Goal: Task Accomplishment & Management: Use online tool/utility

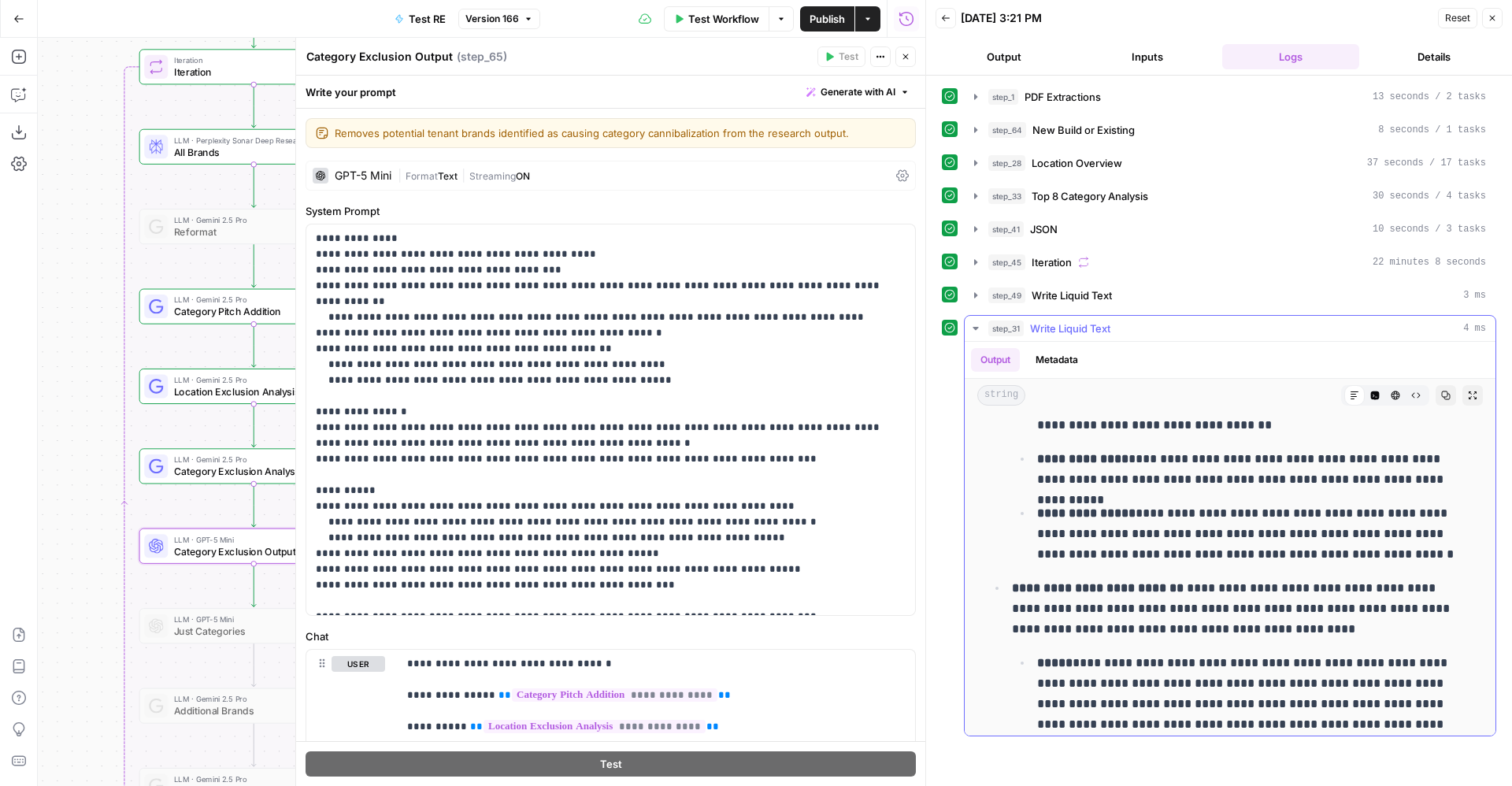
scroll to position [4746, 0]
click at [914, 52] on button "Close" at bounding box center [905, 56] width 21 height 21
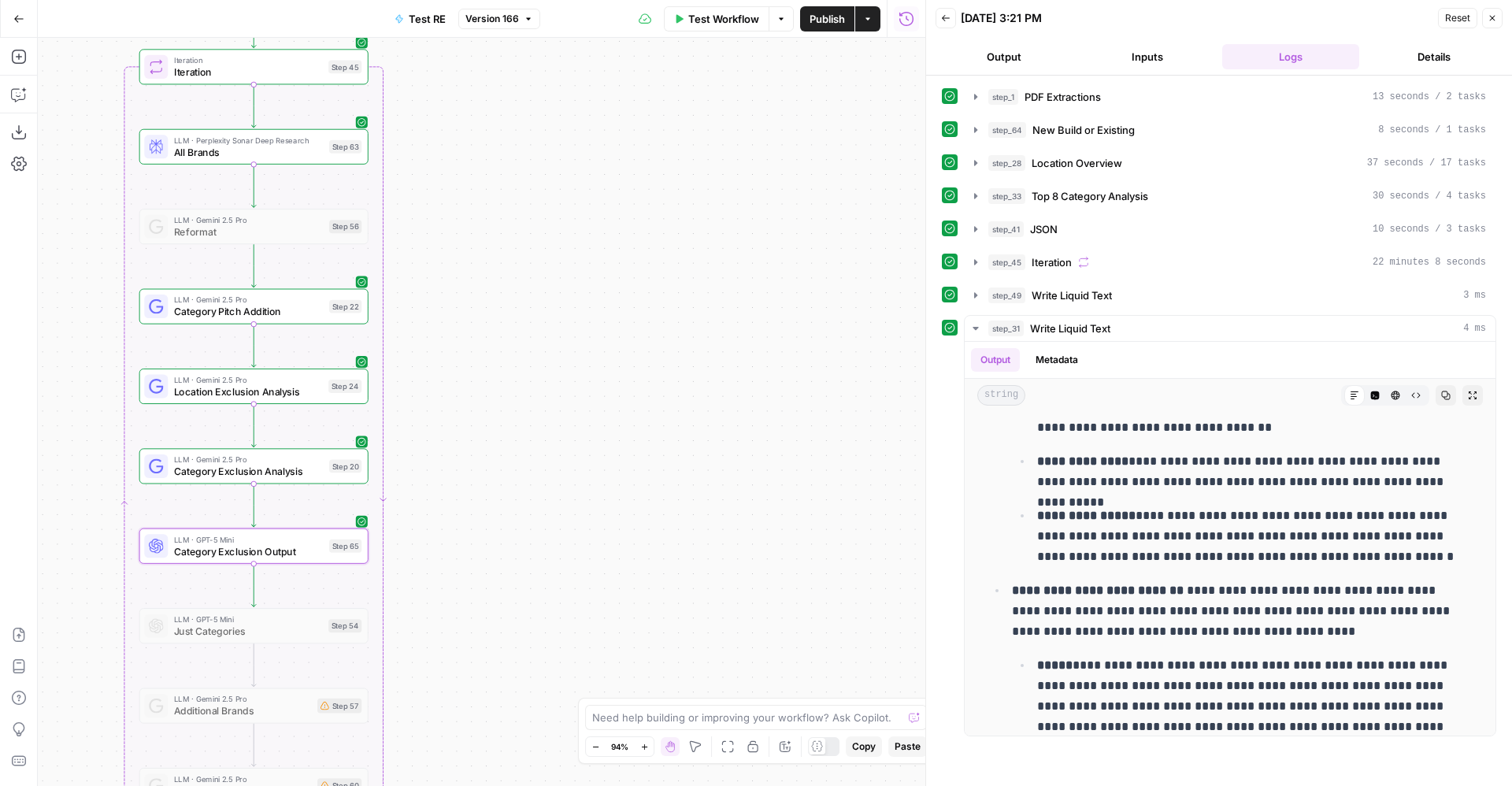
click at [817, 21] on span "Publish" at bounding box center [827, 18] width 35 height 15
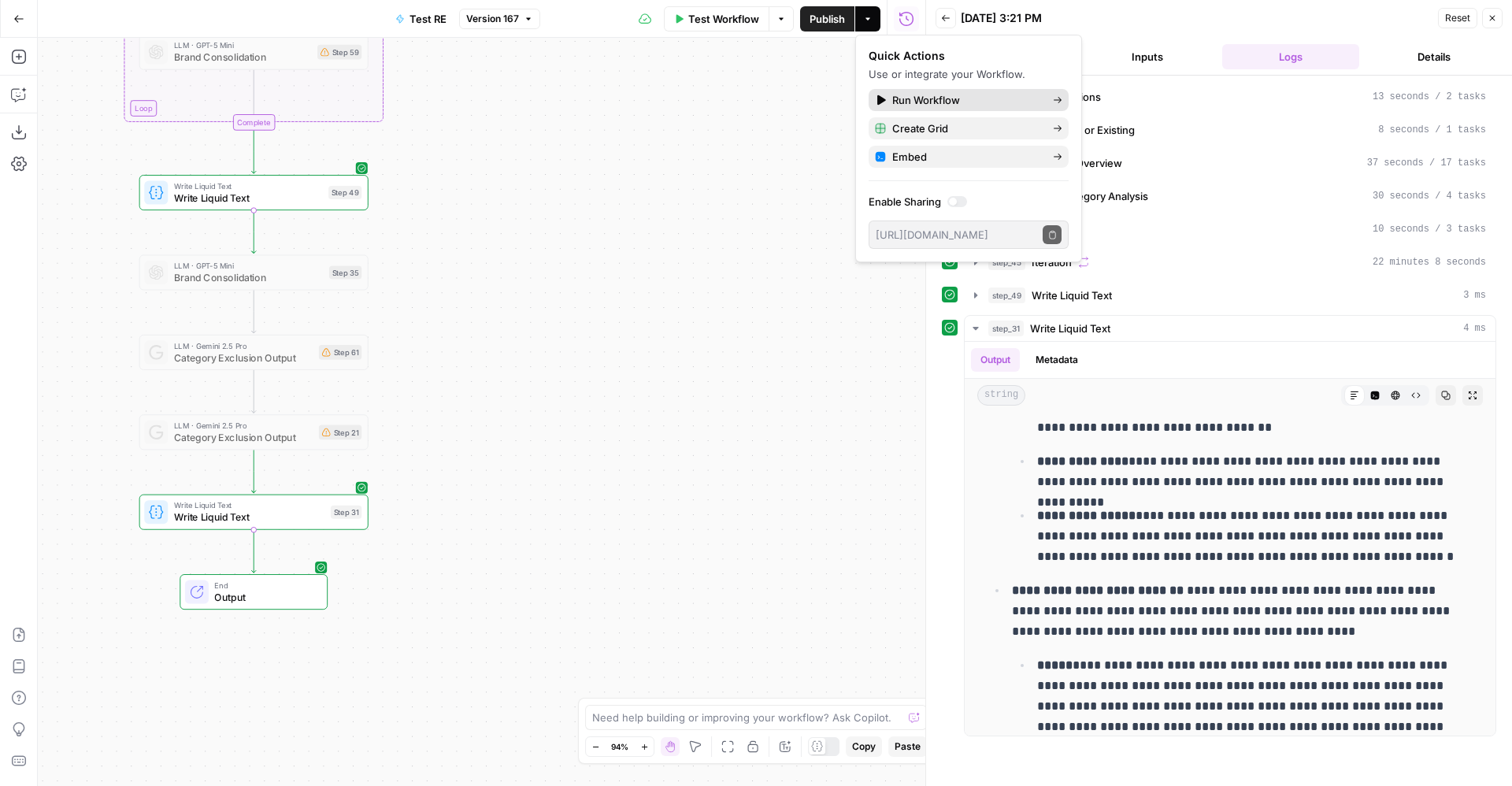
click at [979, 95] on span "Run Workflow" at bounding box center [967, 99] width 148 height 15
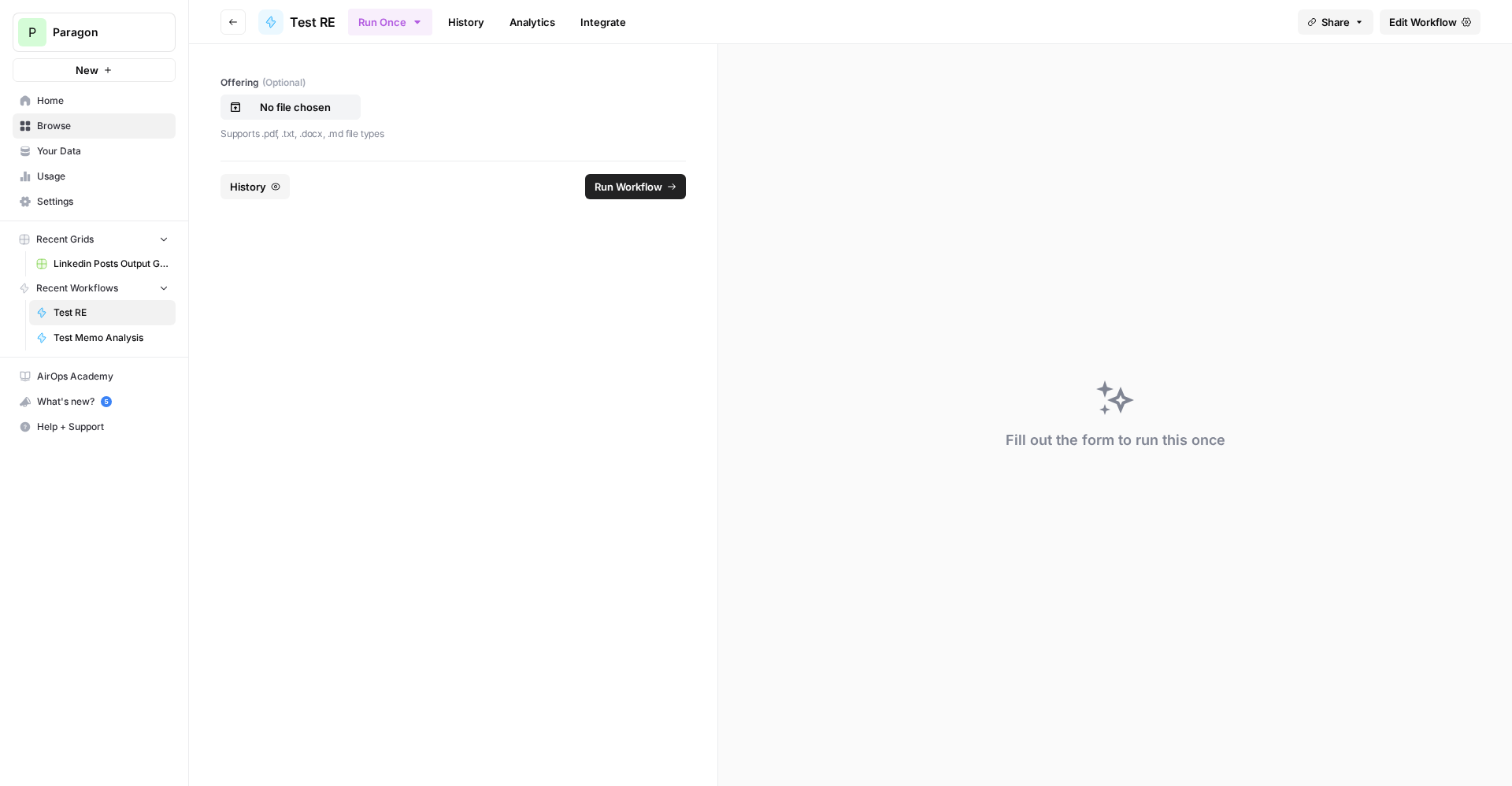
click at [271, 182] on icon "button" at bounding box center [275, 187] width 9 height 9
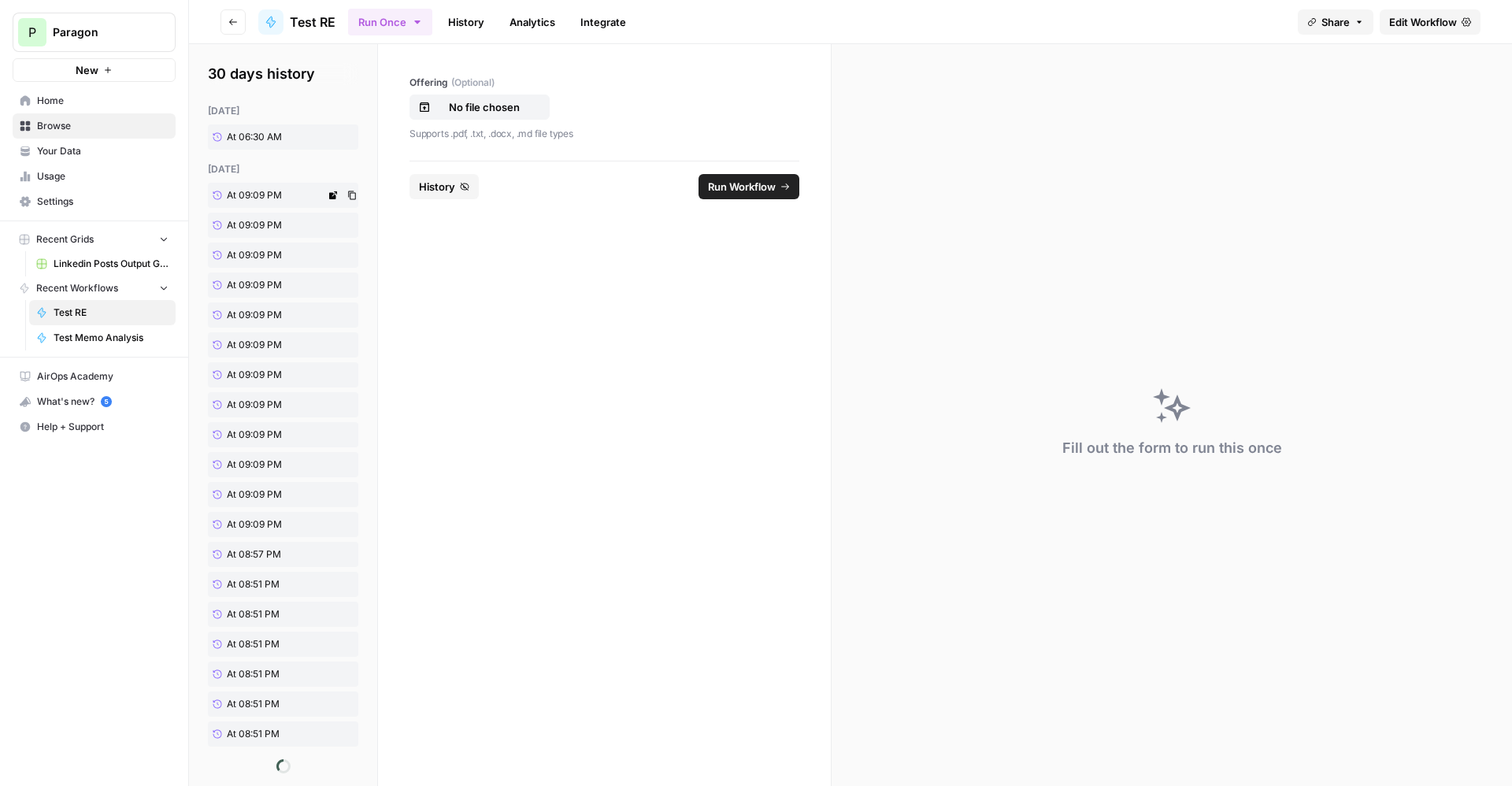
click at [252, 193] on span "At 09:09 PM" at bounding box center [254, 196] width 55 height 14
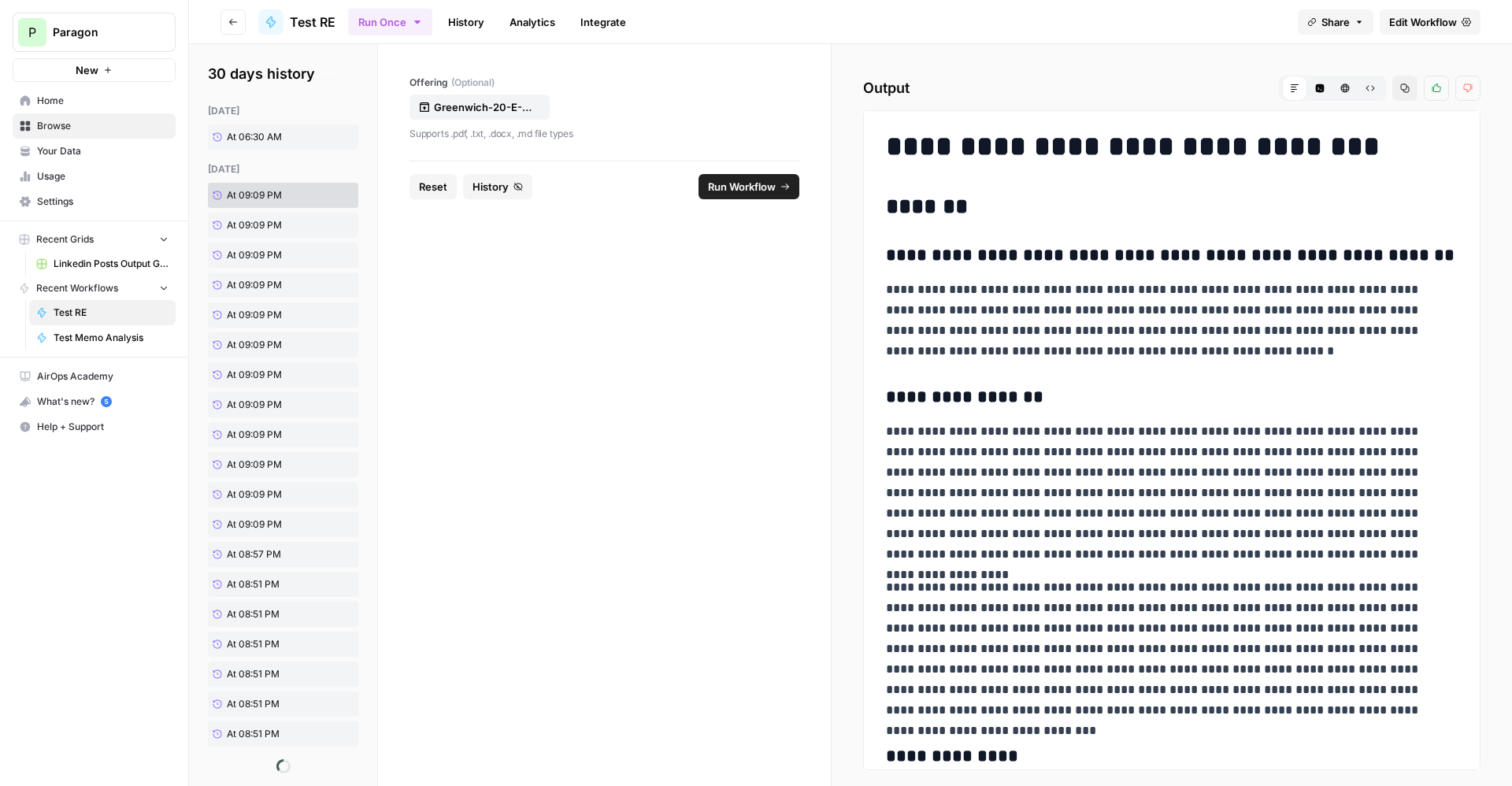
click at [749, 182] on span "Run Workflow" at bounding box center [741, 186] width 68 height 15
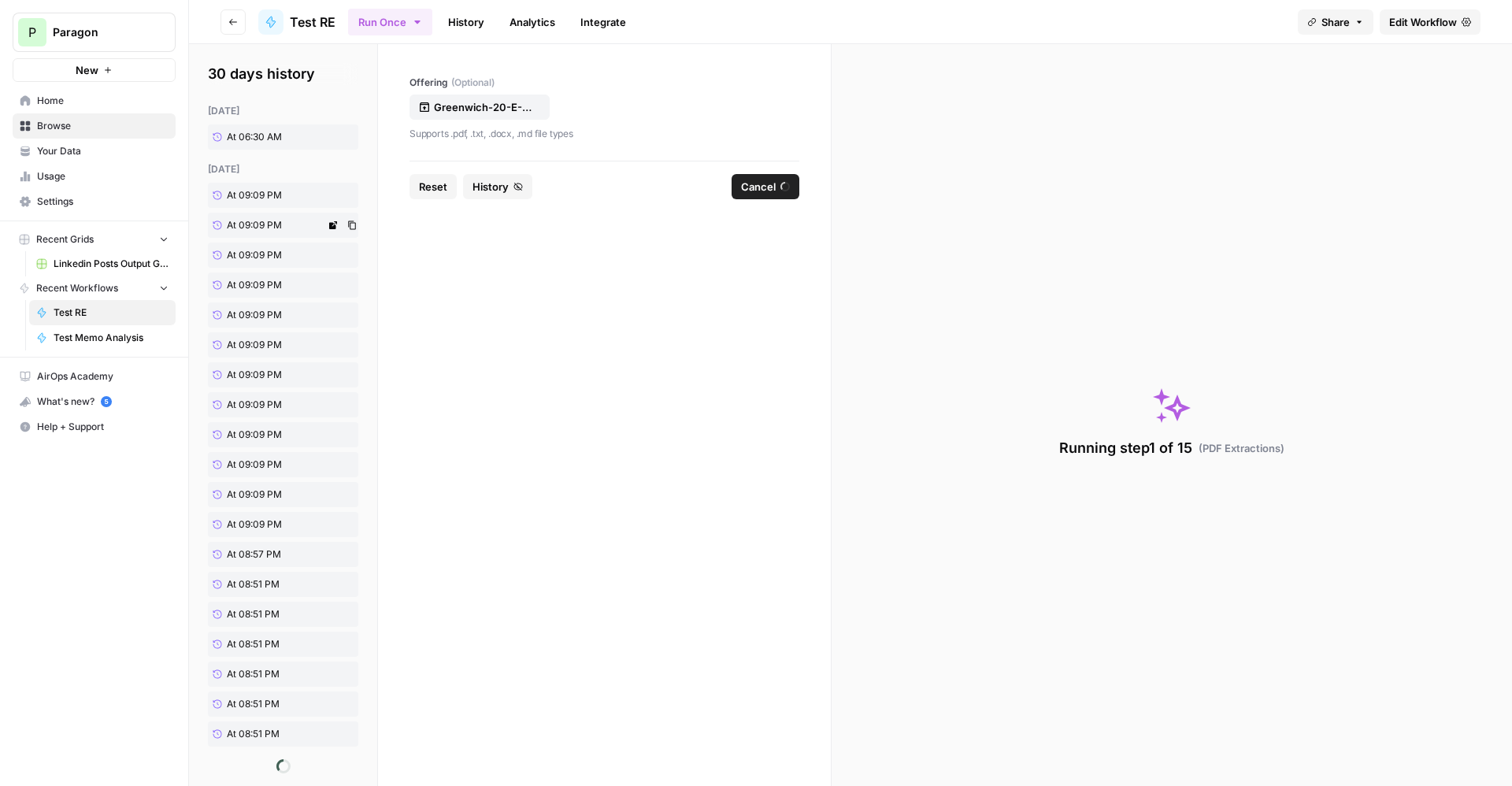
click at [252, 233] on link "At 09:09 PM" at bounding box center [266, 226] width 117 height 25
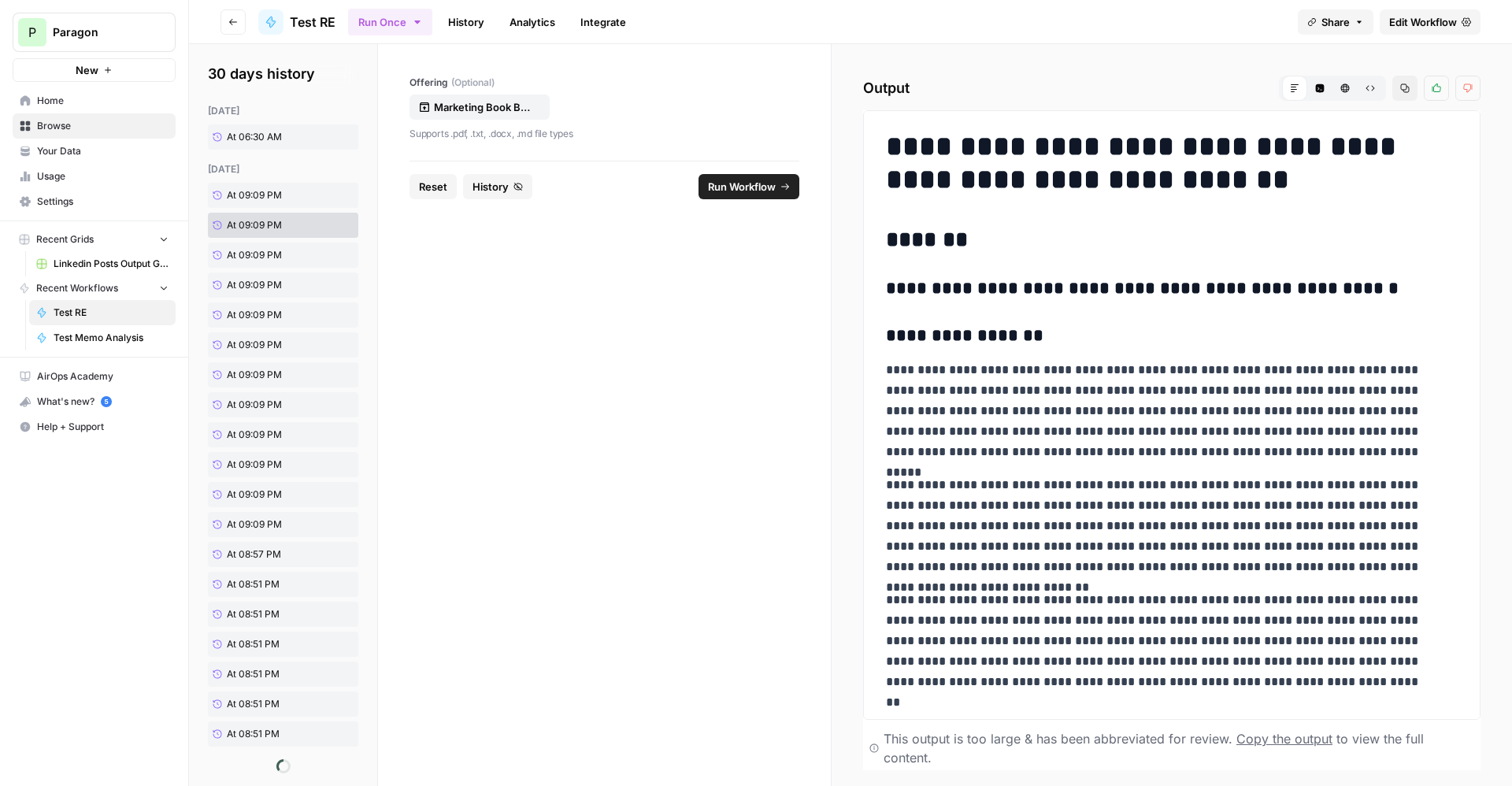
click at [744, 189] on span "Run Workflow" at bounding box center [741, 186] width 68 height 15
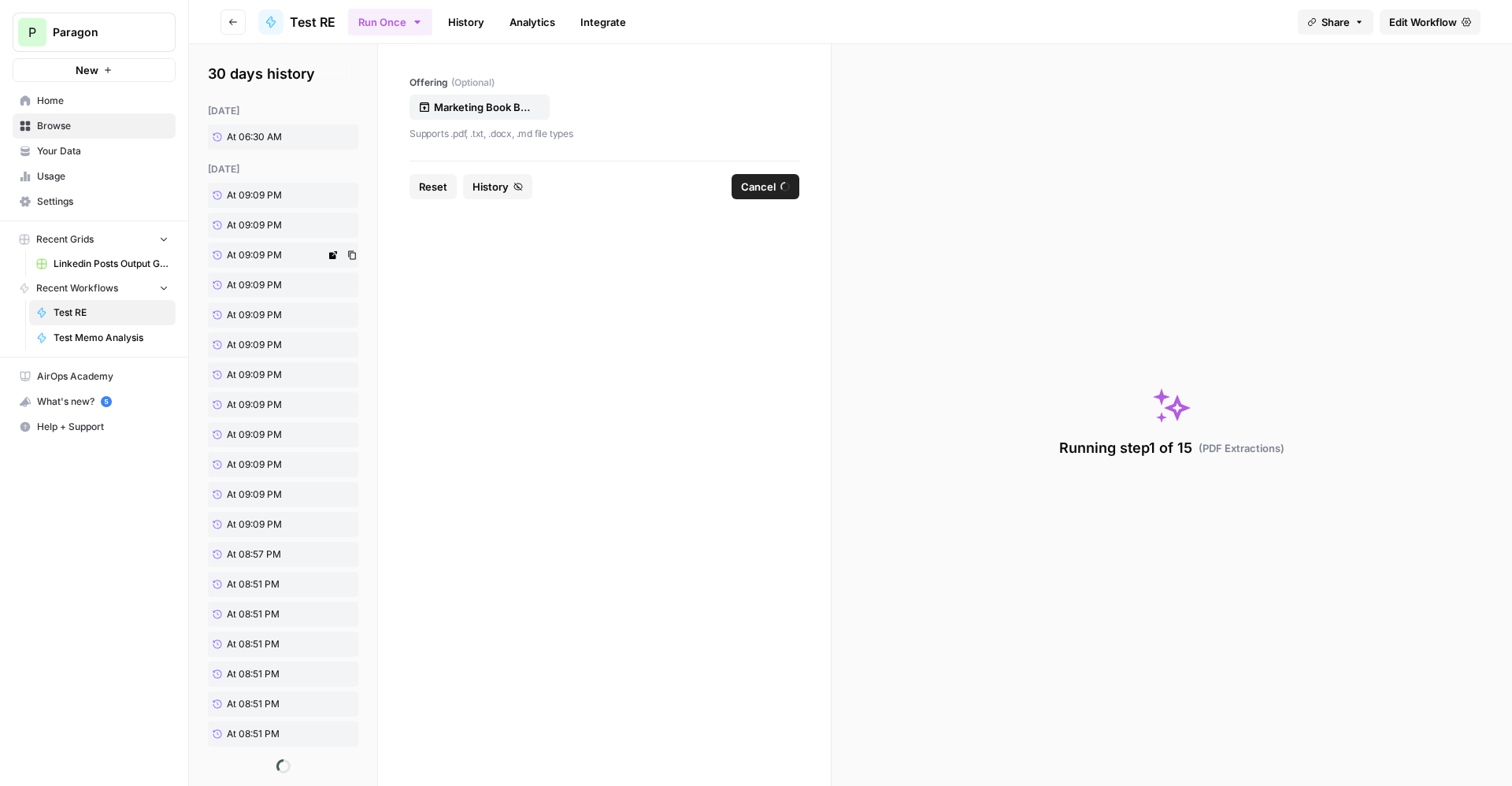
click at [252, 253] on span "At 09:09 PM" at bounding box center [254, 255] width 55 height 14
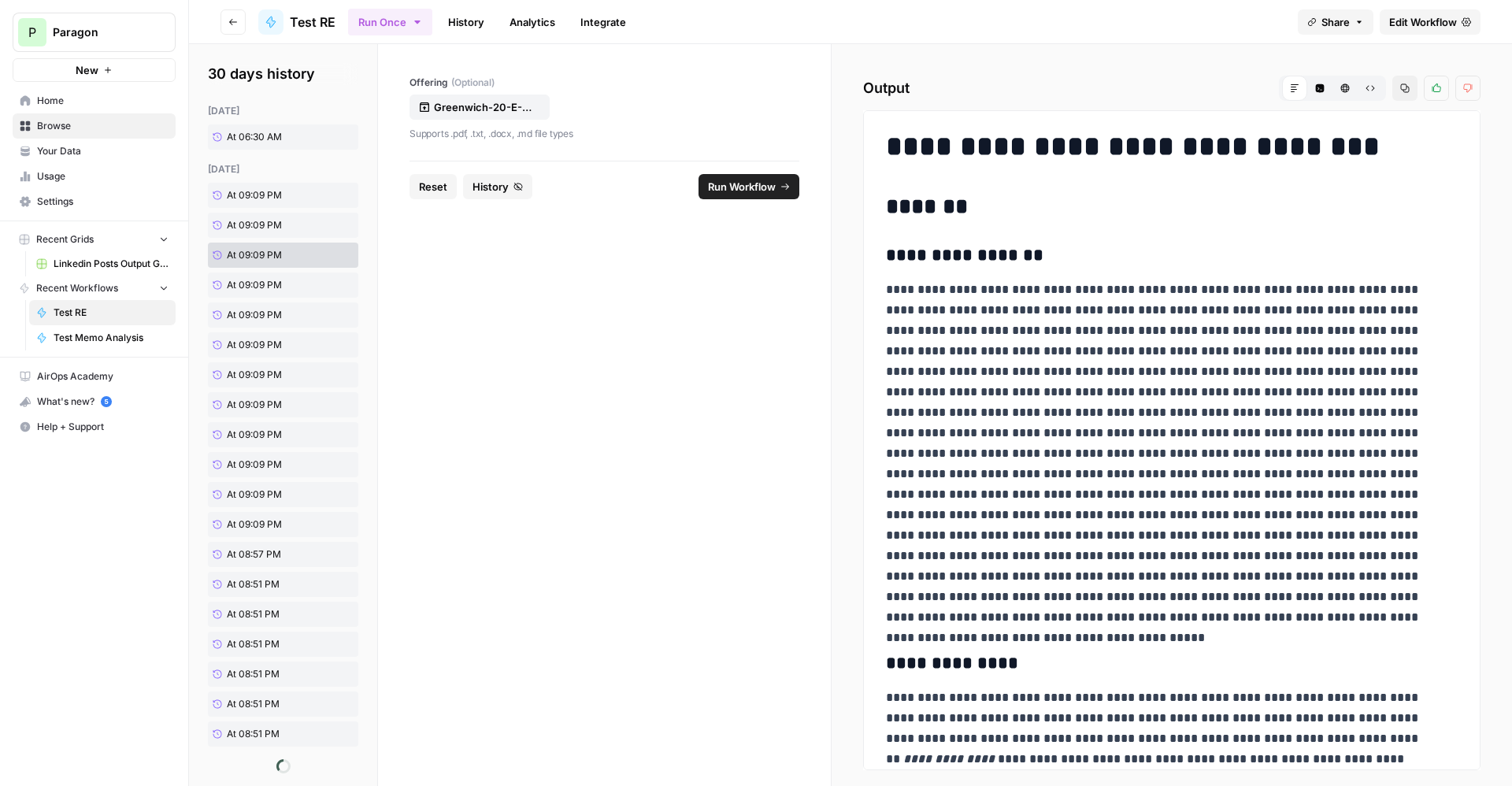
click at [765, 180] on span "Run Workflow" at bounding box center [741, 186] width 68 height 15
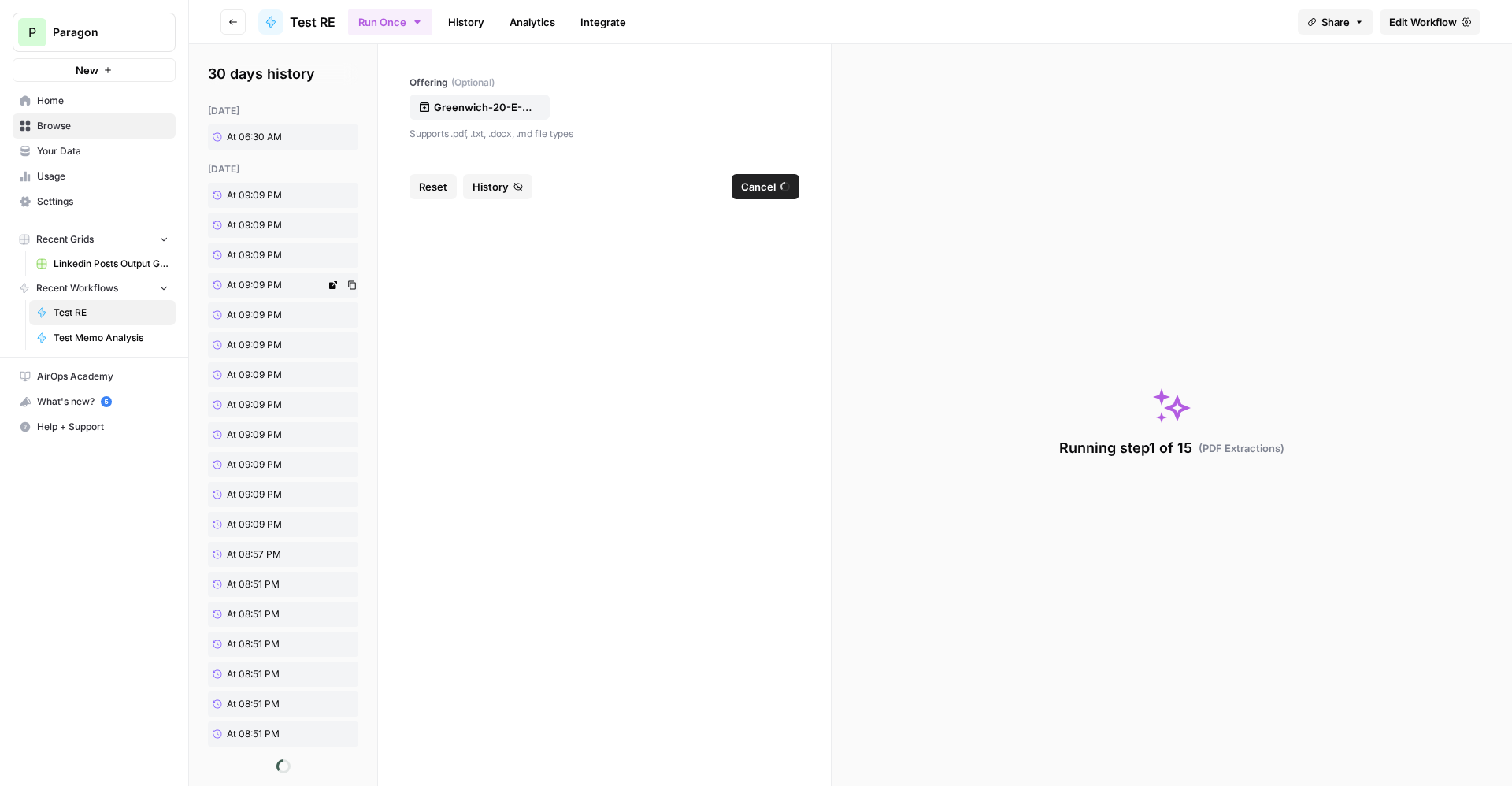
click at [269, 284] on span "At 09:09 PM" at bounding box center [254, 285] width 55 height 14
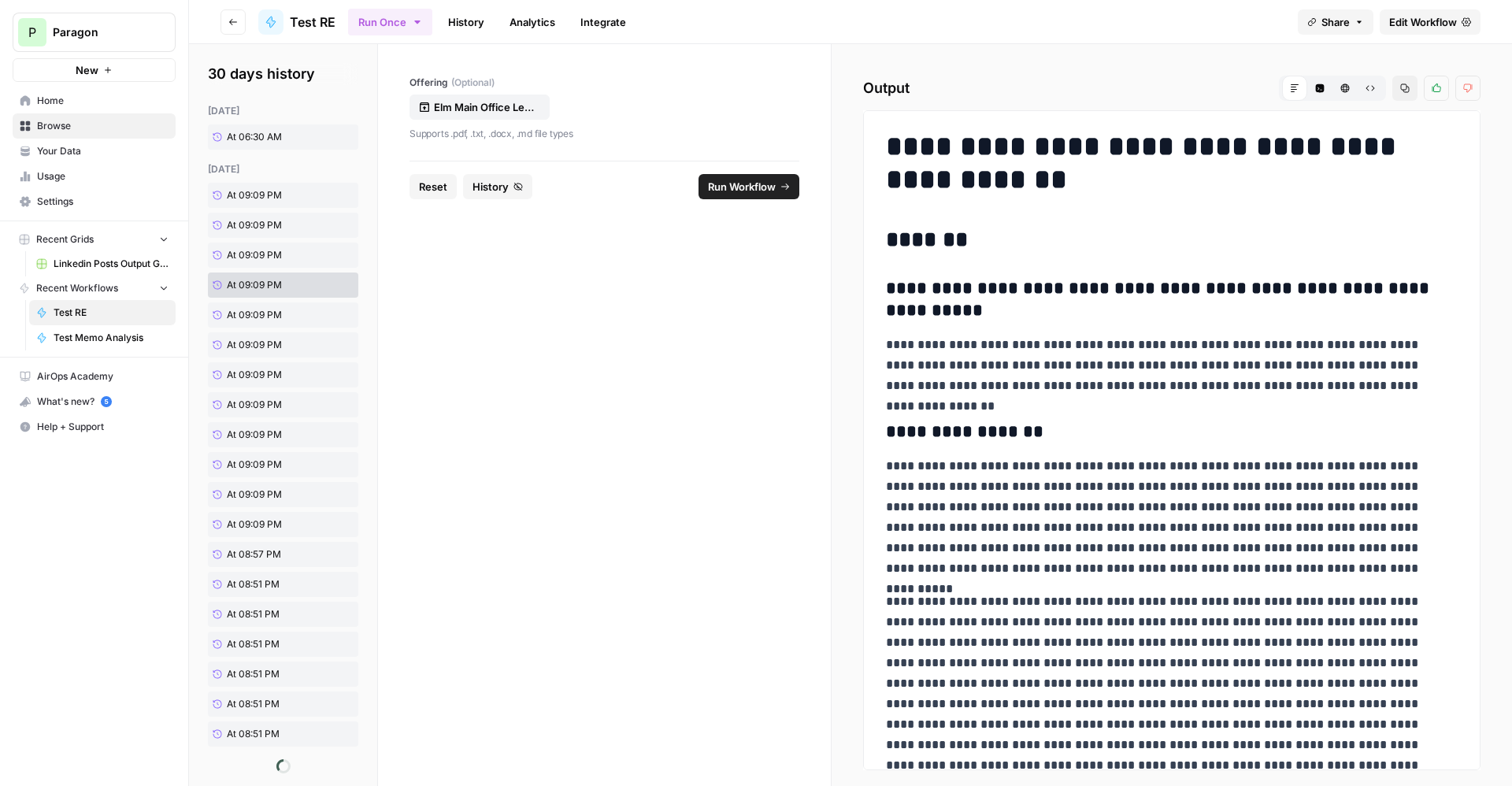
click at [775, 191] on button "Run Workflow" at bounding box center [749, 187] width 101 height 25
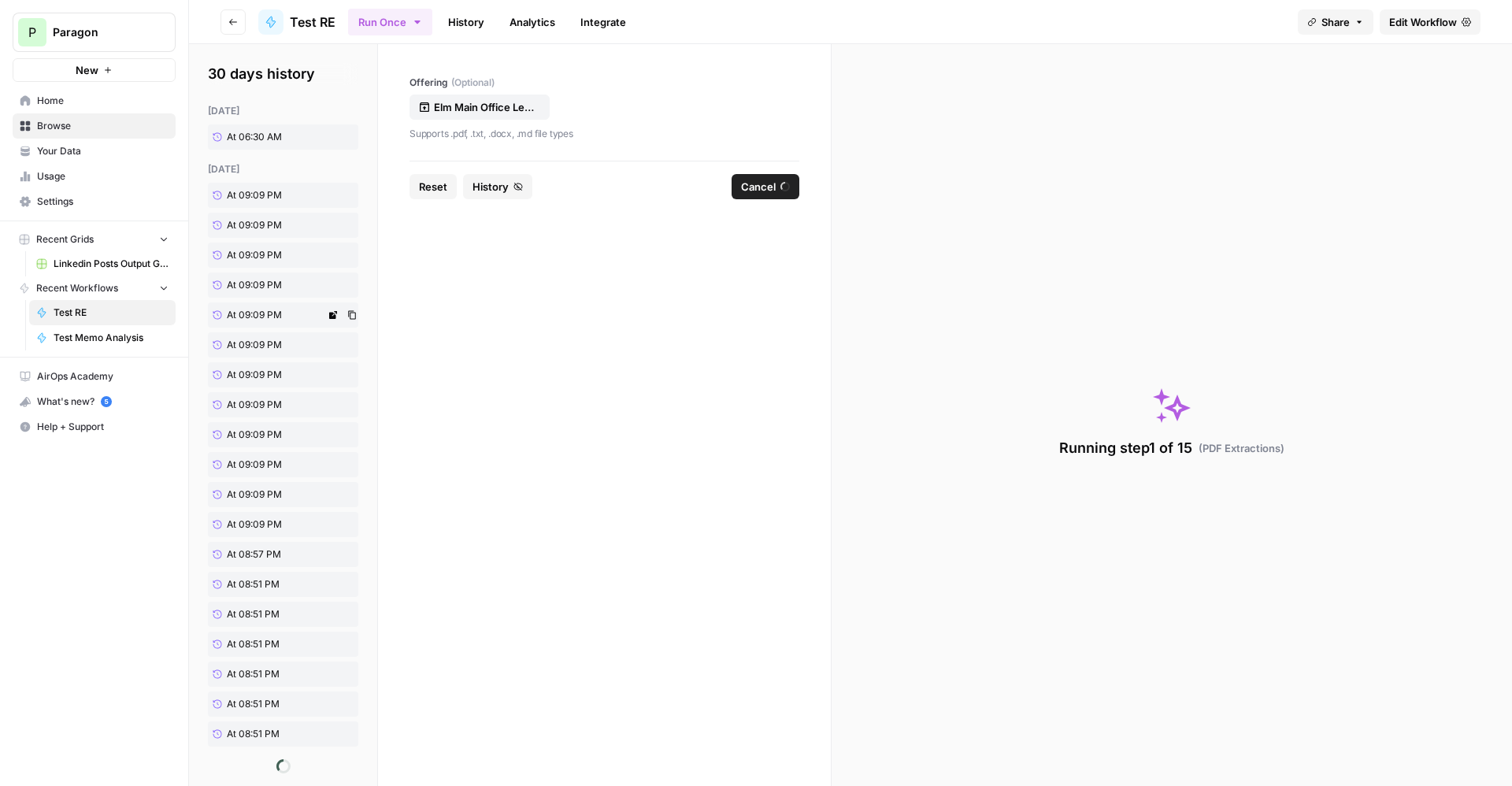
click at [226, 313] on link "At 09:09 PM" at bounding box center [266, 315] width 117 height 25
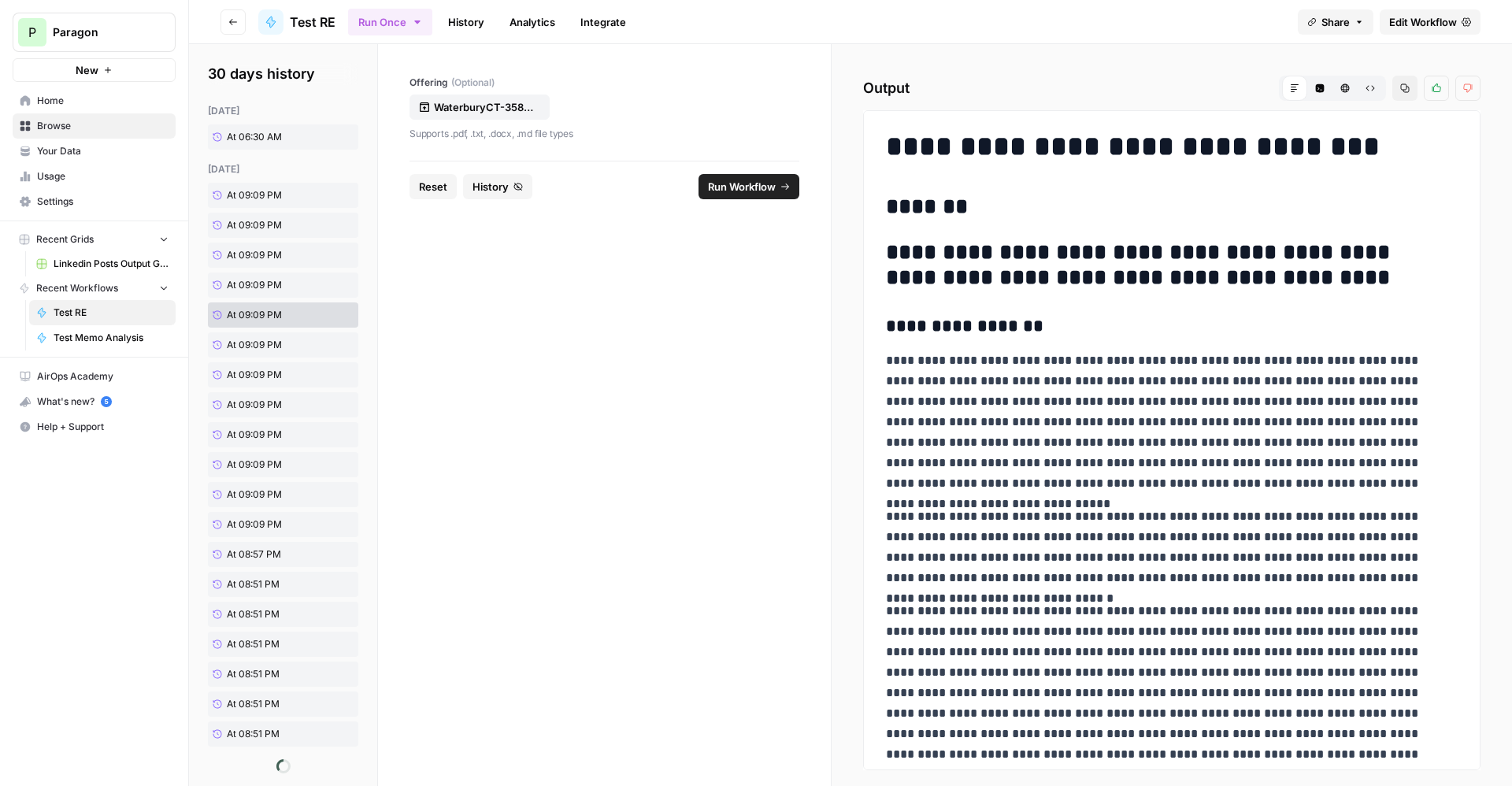
click at [732, 190] on span "Run Workflow" at bounding box center [741, 186] width 68 height 15
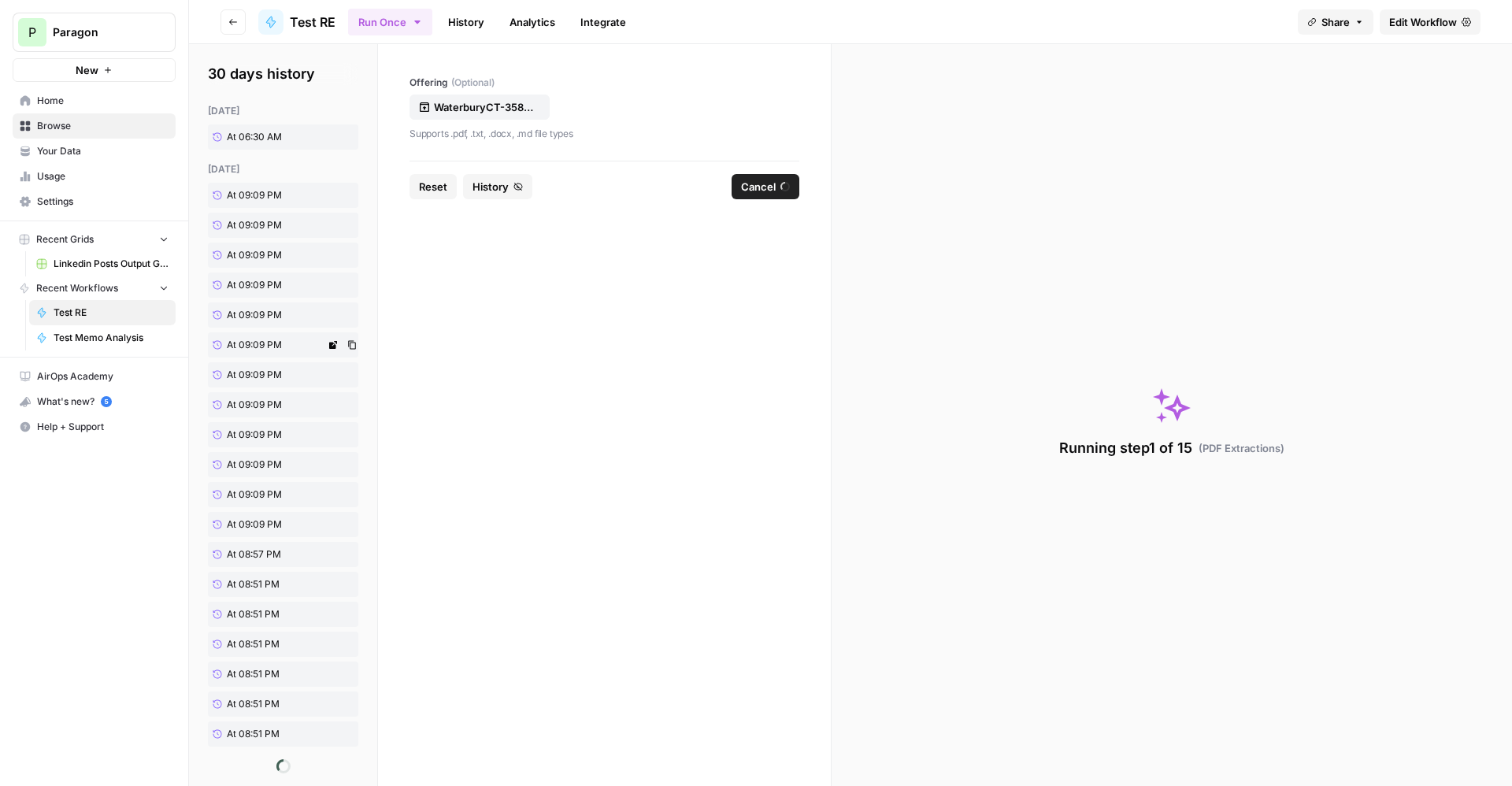
click at [255, 345] on span "At 09:09 PM" at bounding box center [254, 345] width 55 height 14
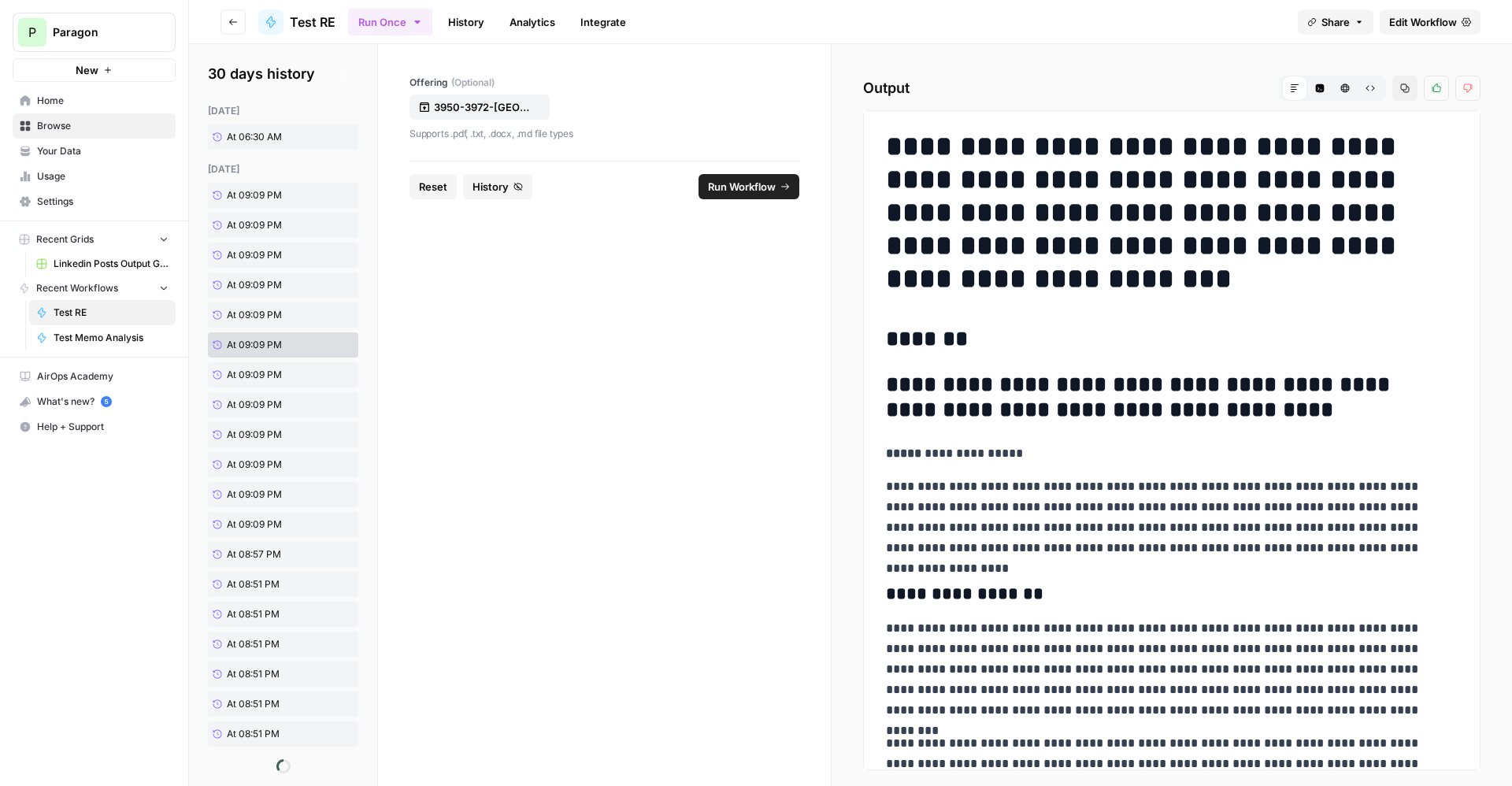
click at [732, 190] on span "Run Workflow" at bounding box center [741, 186] width 68 height 15
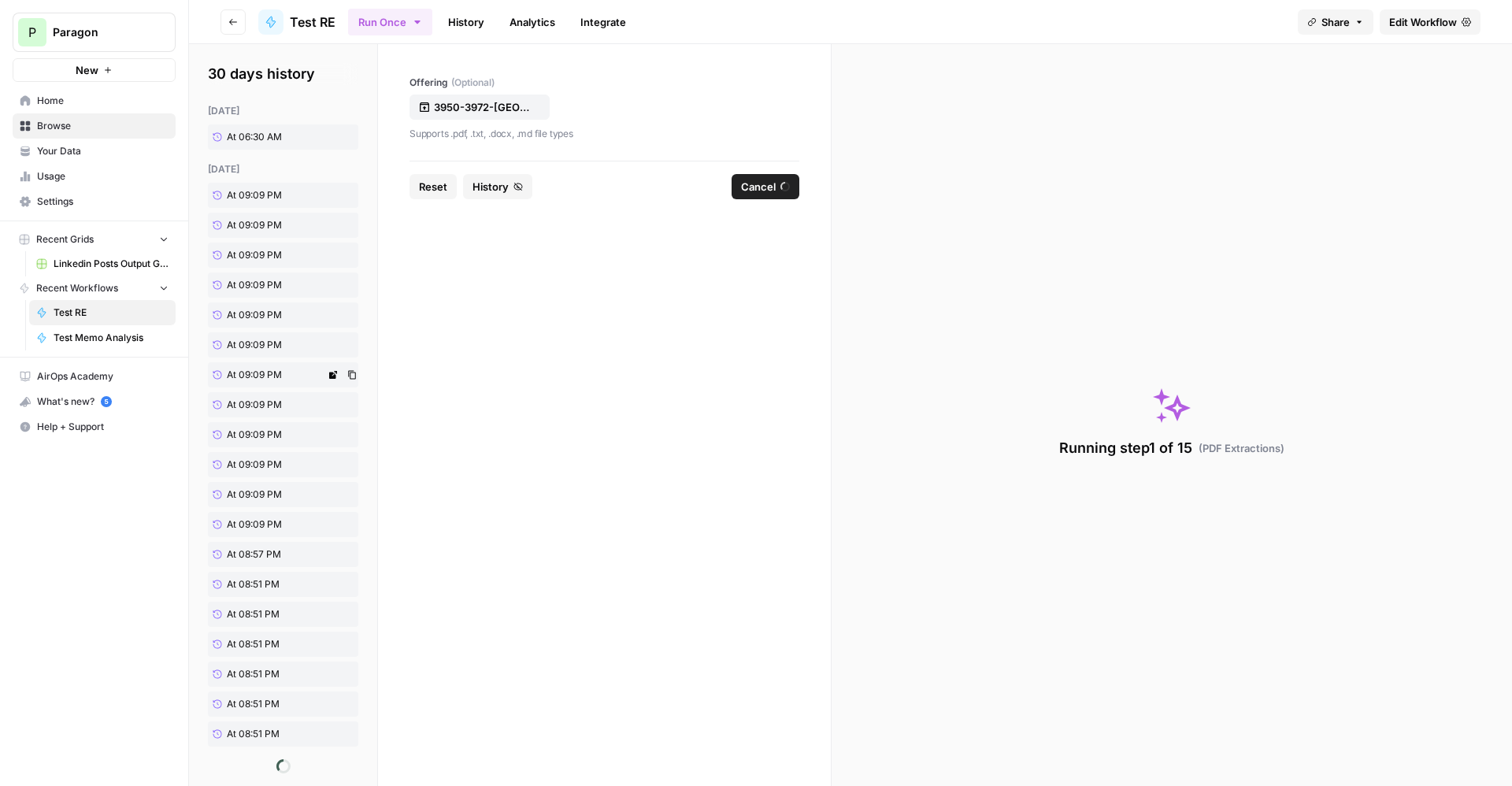
click at [276, 383] on link "At 09:09 PM" at bounding box center [266, 375] width 117 height 25
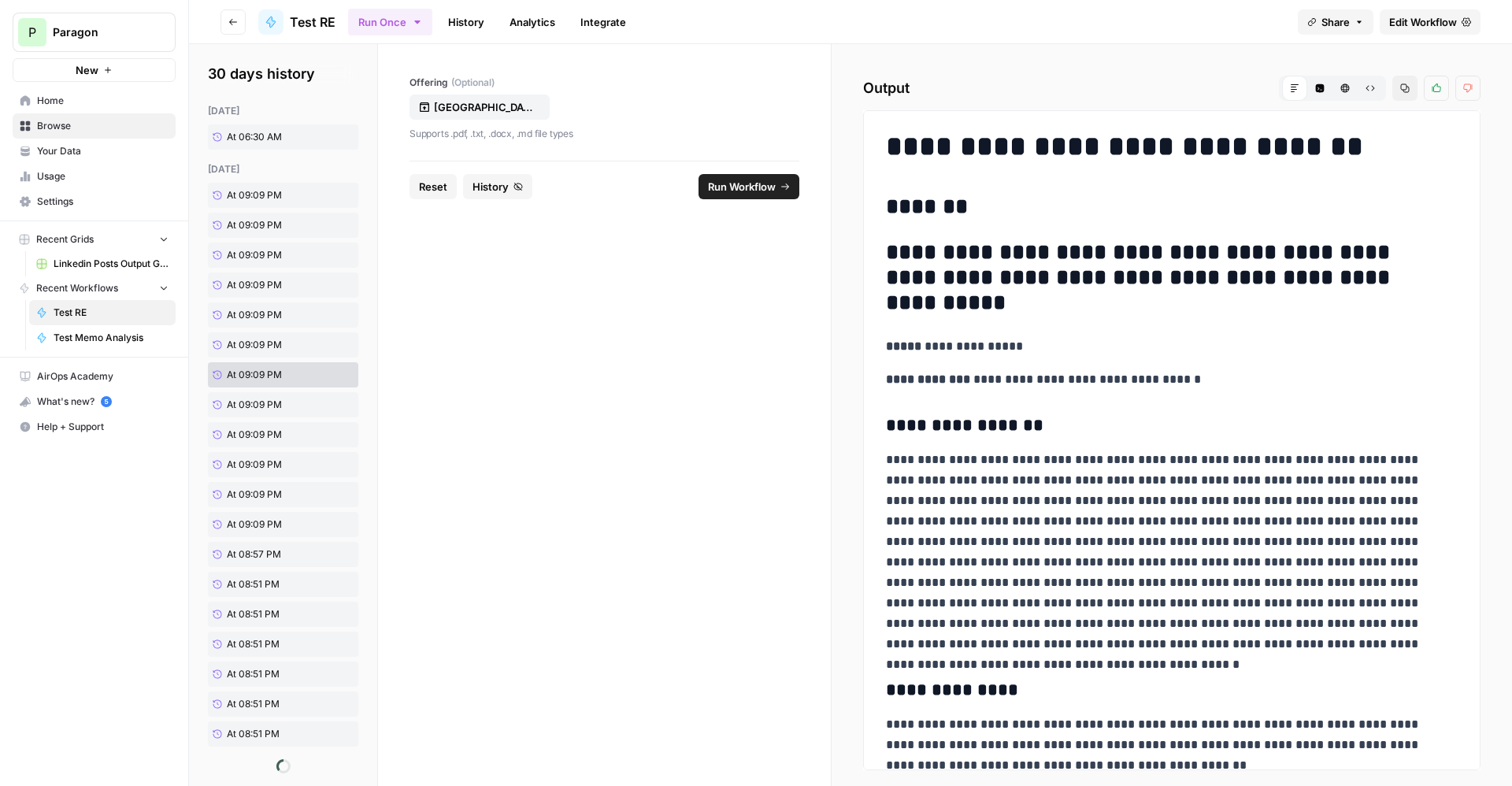
click at [749, 179] on span "Run Workflow" at bounding box center [741, 186] width 68 height 15
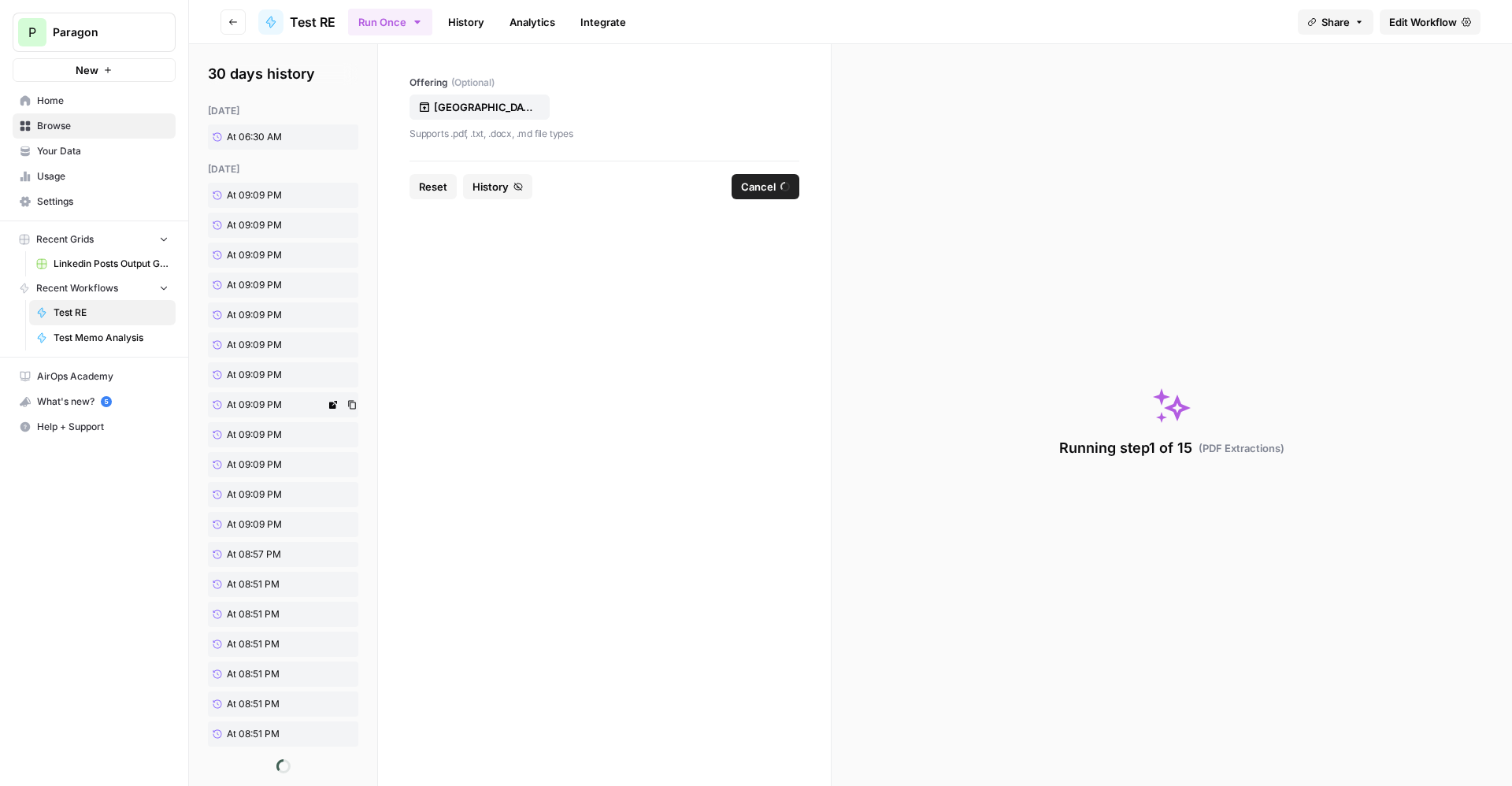
click at [275, 407] on span "At 09:09 PM" at bounding box center [254, 405] width 55 height 14
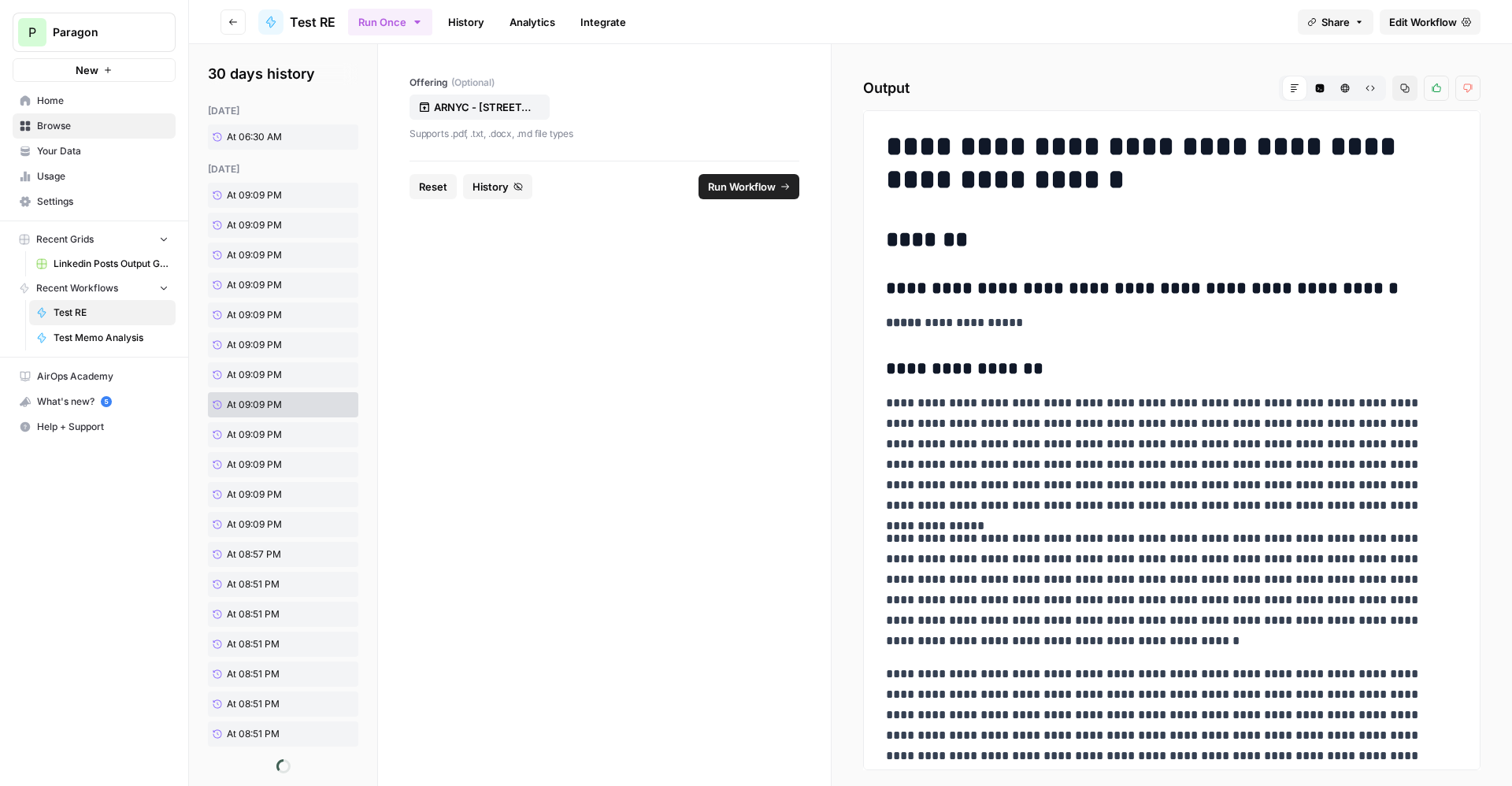
click at [744, 186] on span "Run Workflow" at bounding box center [741, 186] width 68 height 15
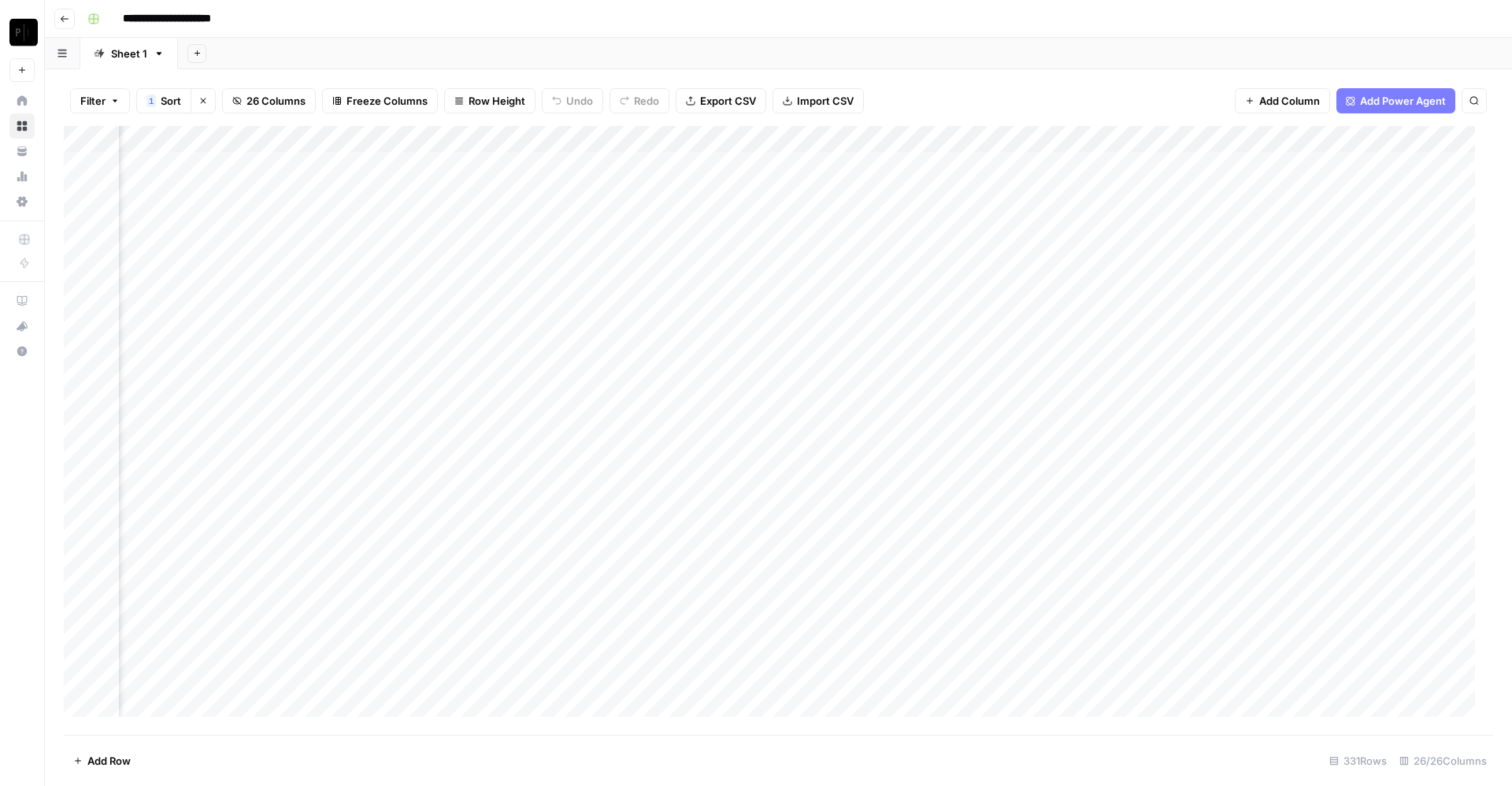
scroll to position [0, 2604]
click at [430, 380] on div "Add Column" at bounding box center [779, 430] width 1430 height 608
click at [1399, 379] on div "Add Column" at bounding box center [779, 430] width 1430 height 608
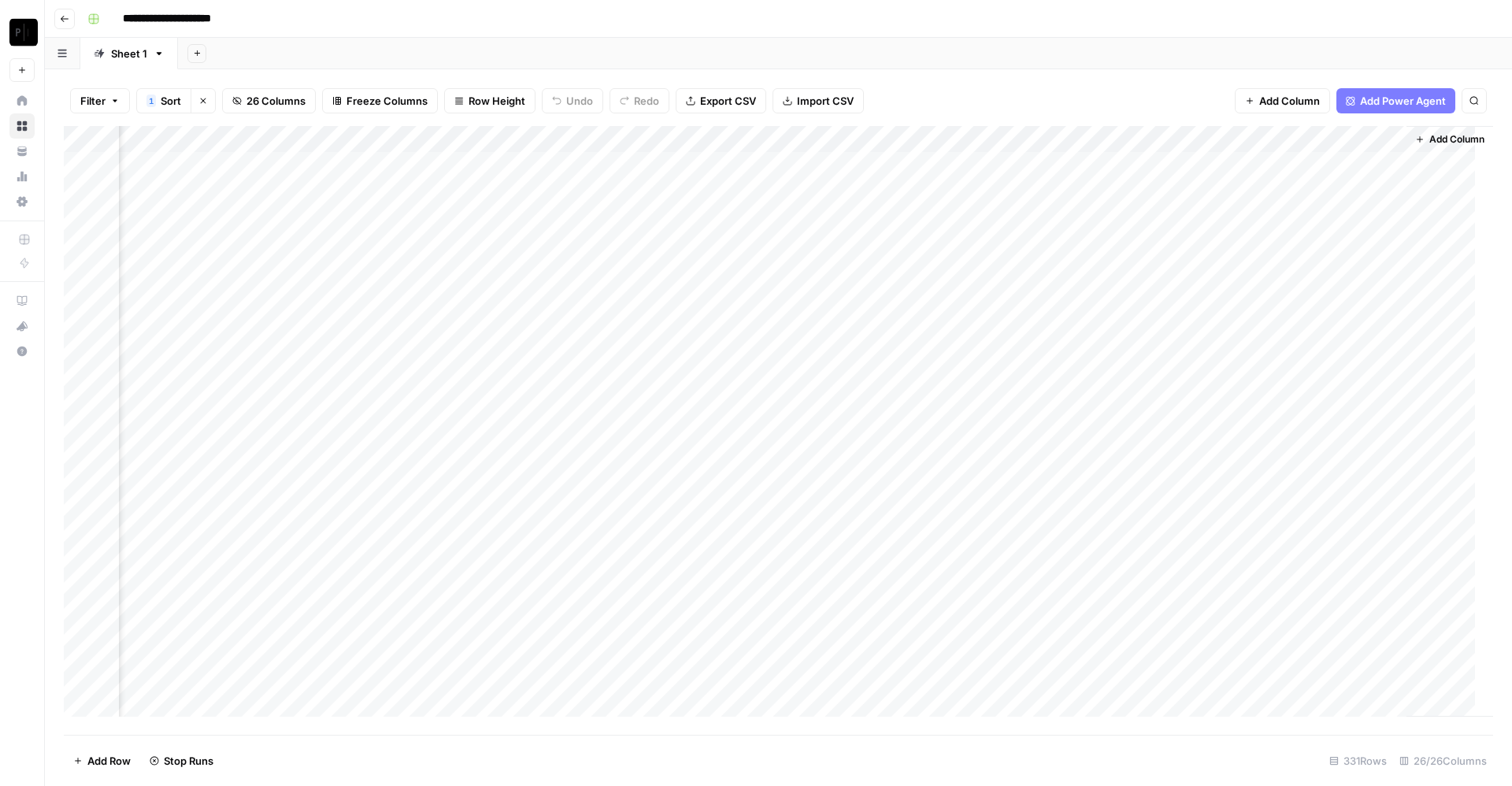
click at [1297, 169] on div "Add Column" at bounding box center [779, 430] width 1430 height 608
click at [1307, 189] on div "Add Column" at bounding box center [779, 430] width 1430 height 608
click at [1308, 217] on div "Add Column" at bounding box center [779, 430] width 1430 height 608
click at [1315, 243] on div "Add Column" at bounding box center [779, 430] width 1430 height 608
click at [1320, 268] on div "Add Column" at bounding box center [779, 430] width 1430 height 608
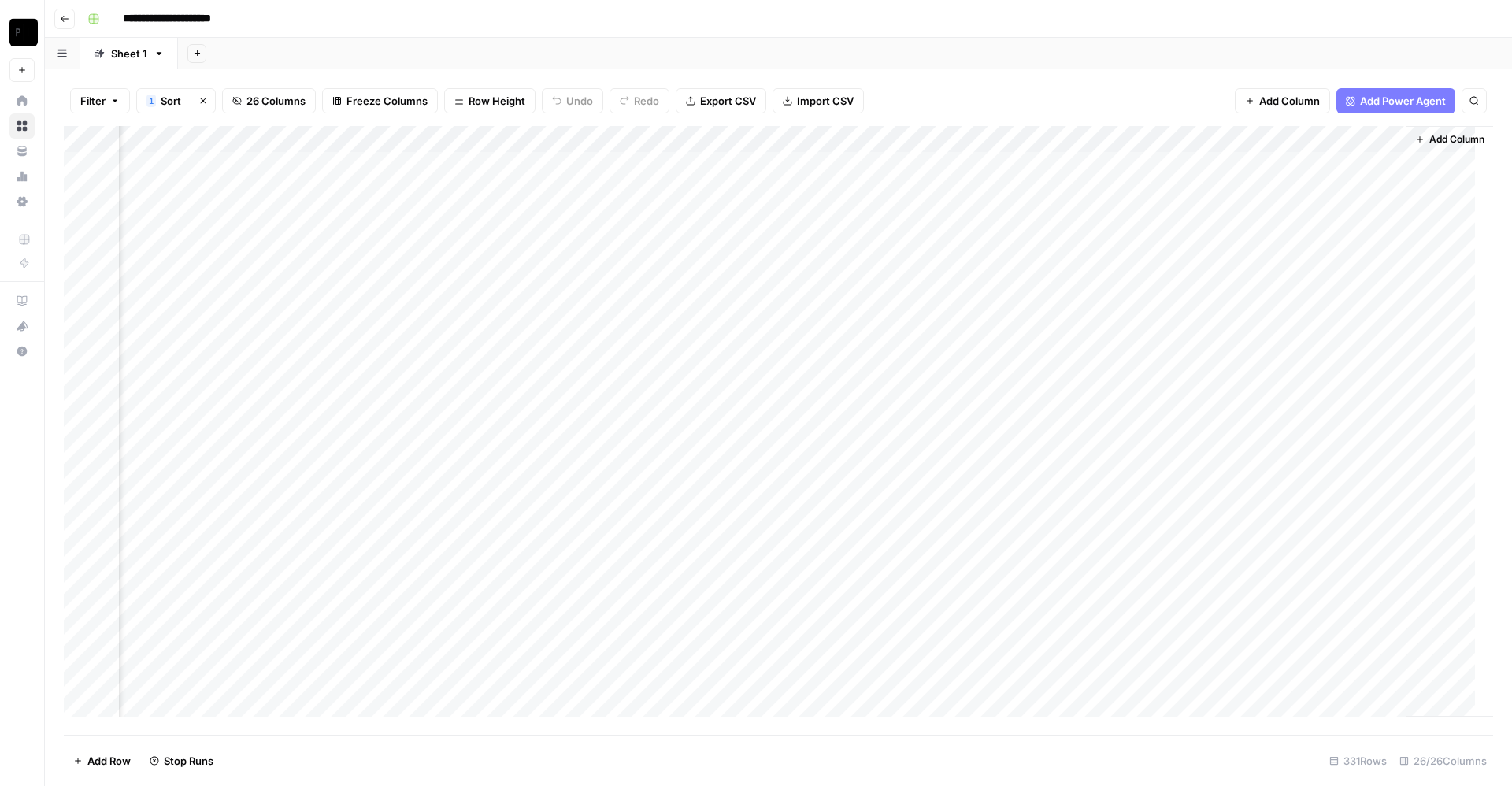
click at [1316, 301] on div "Add Column" at bounding box center [779, 430] width 1430 height 608
click at [1316, 326] on div "Add Column" at bounding box center [779, 430] width 1430 height 608
click at [1313, 348] on div "Add Column" at bounding box center [779, 430] width 1430 height 608
click at [1214, 143] on div "Add Column" at bounding box center [779, 430] width 1430 height 608
click at [1098, 266] on span "Sort Descending" at bounding box center [1118, 271] width 138 height 15
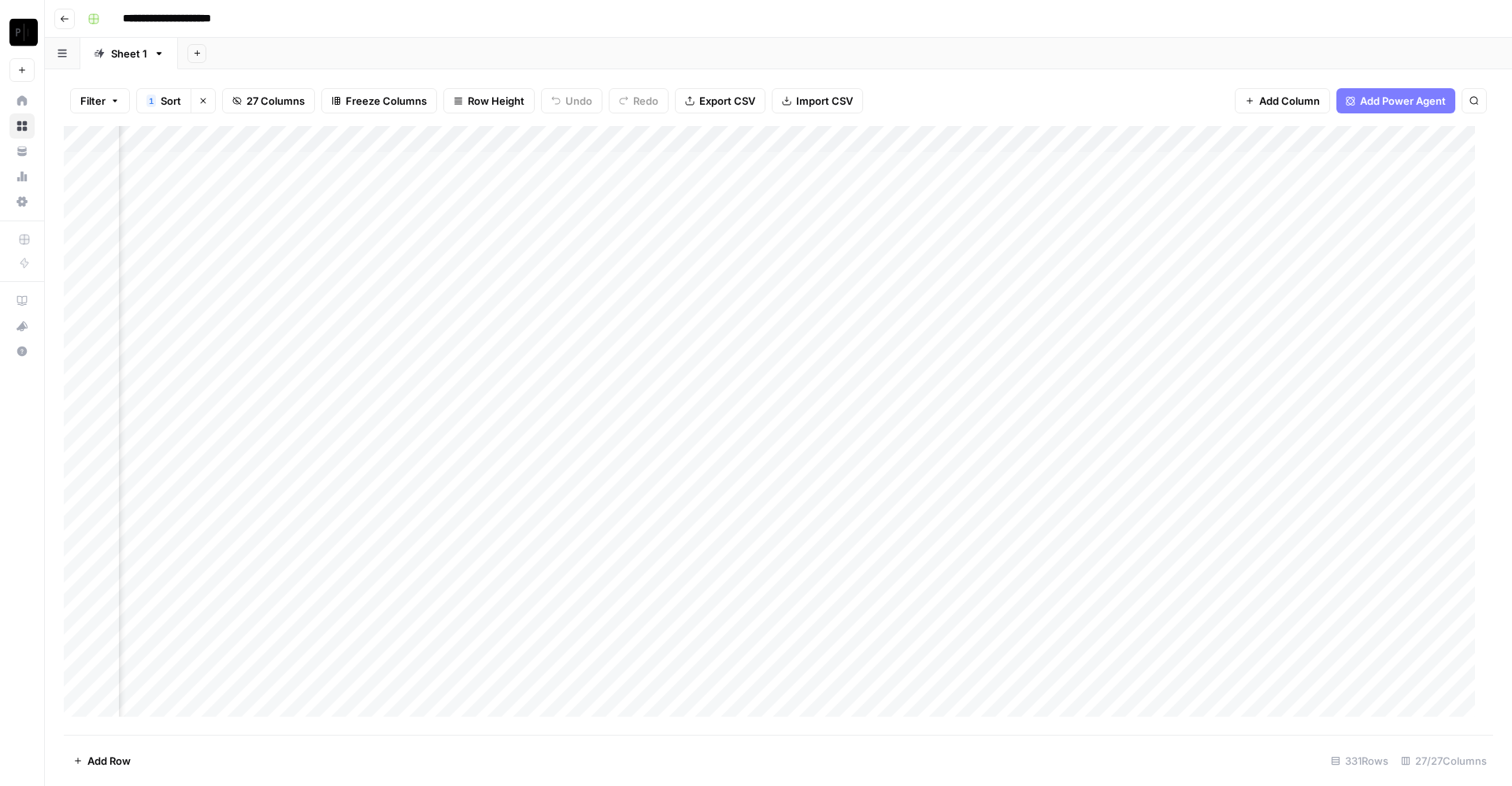
click at [1237, 137] on div "Add Column" at bounding box center [779, 430] width 1430 height 608
click at [1162, 96] on div "Filter 1 Sort Clear sorts 27 Columns Freeze Columns Row Height Undo Redo Export…" at bounding box center [779, 101] width 1430 height 51
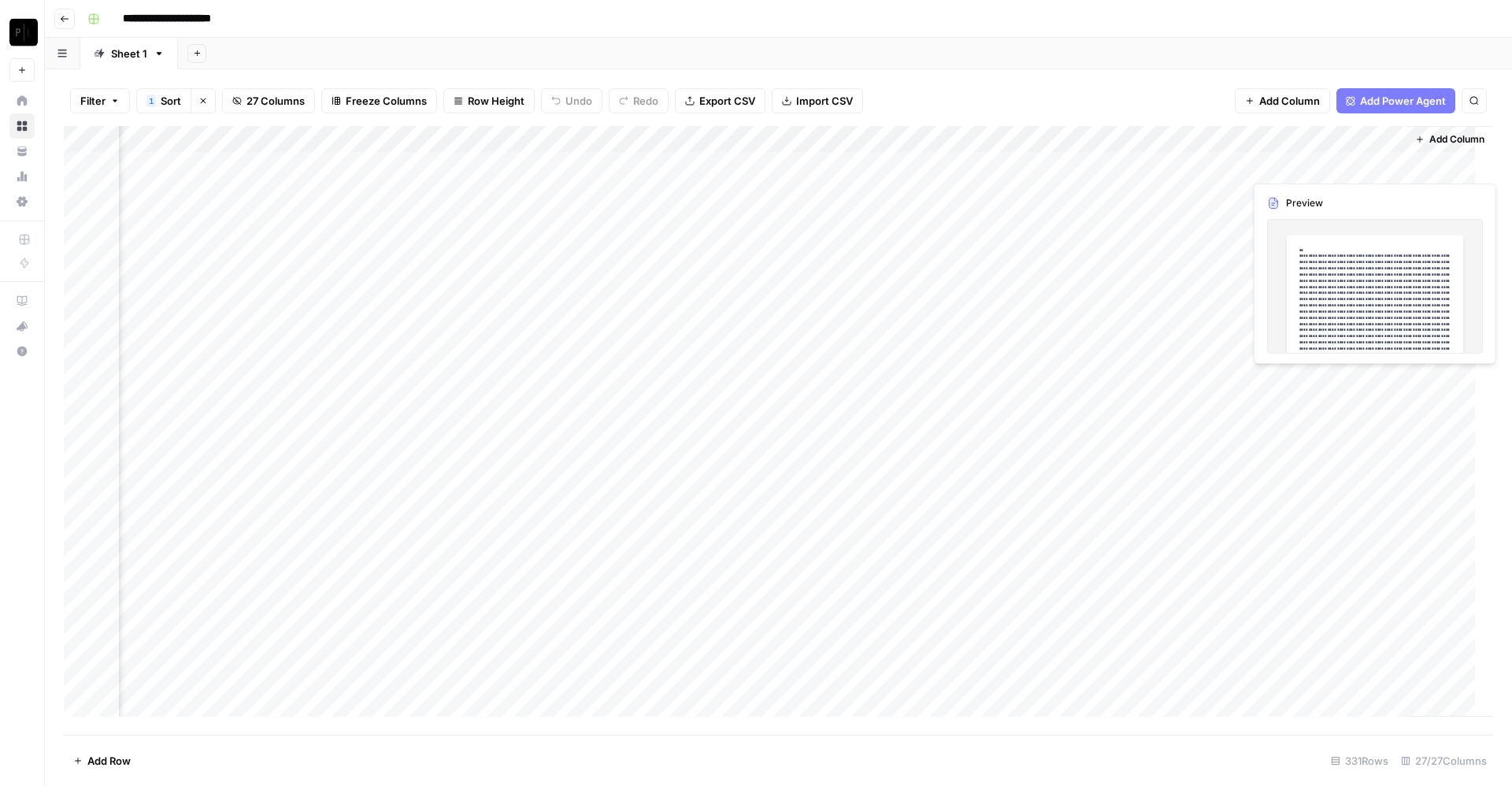
click at [1302, 162] on div "Add Column" at bounding box center [779, 430] width 1430 height 608
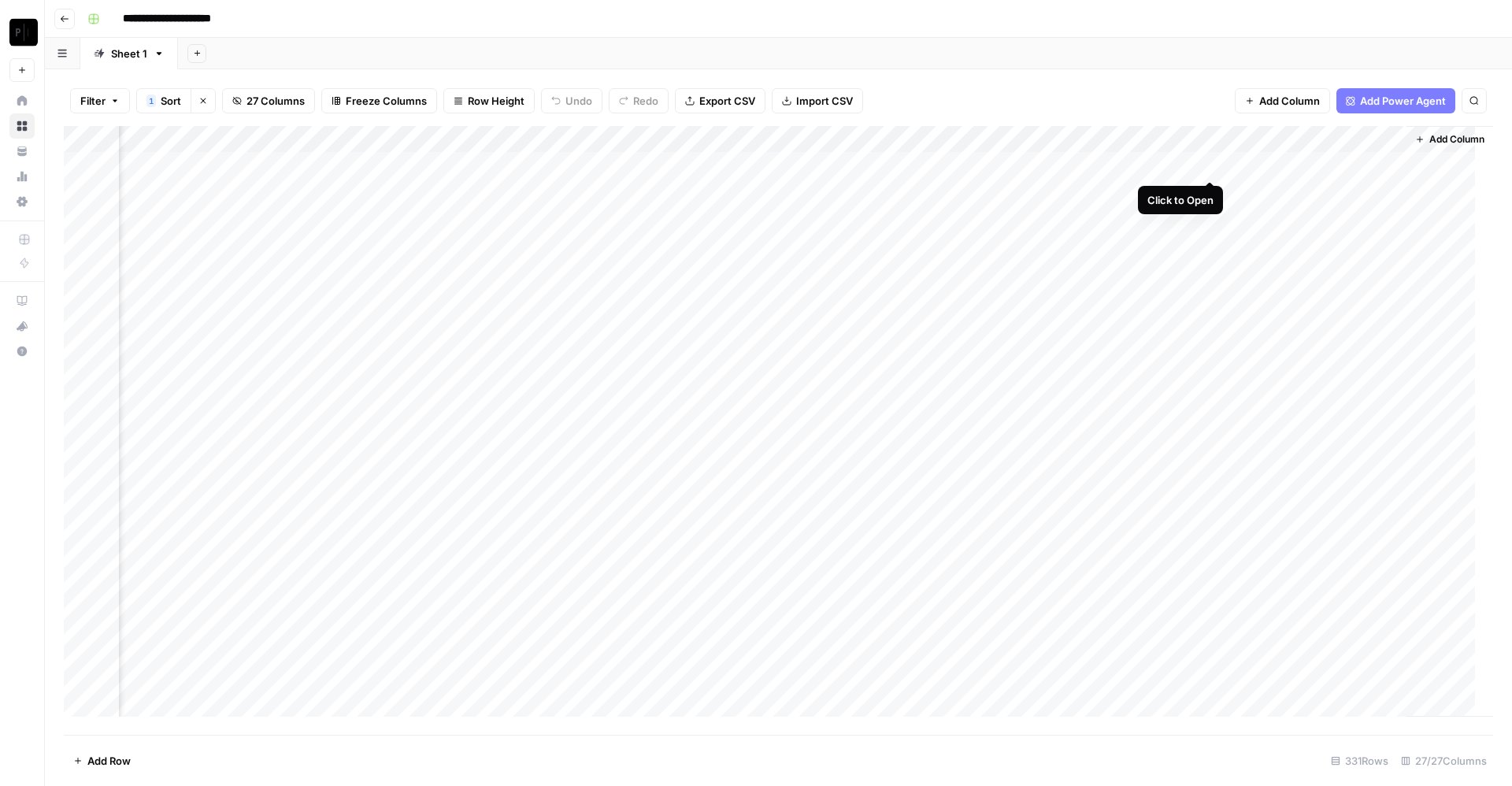
click at [1209, 164] on div "Add Column" at bounding box center [779, 430] width 1430 height 608
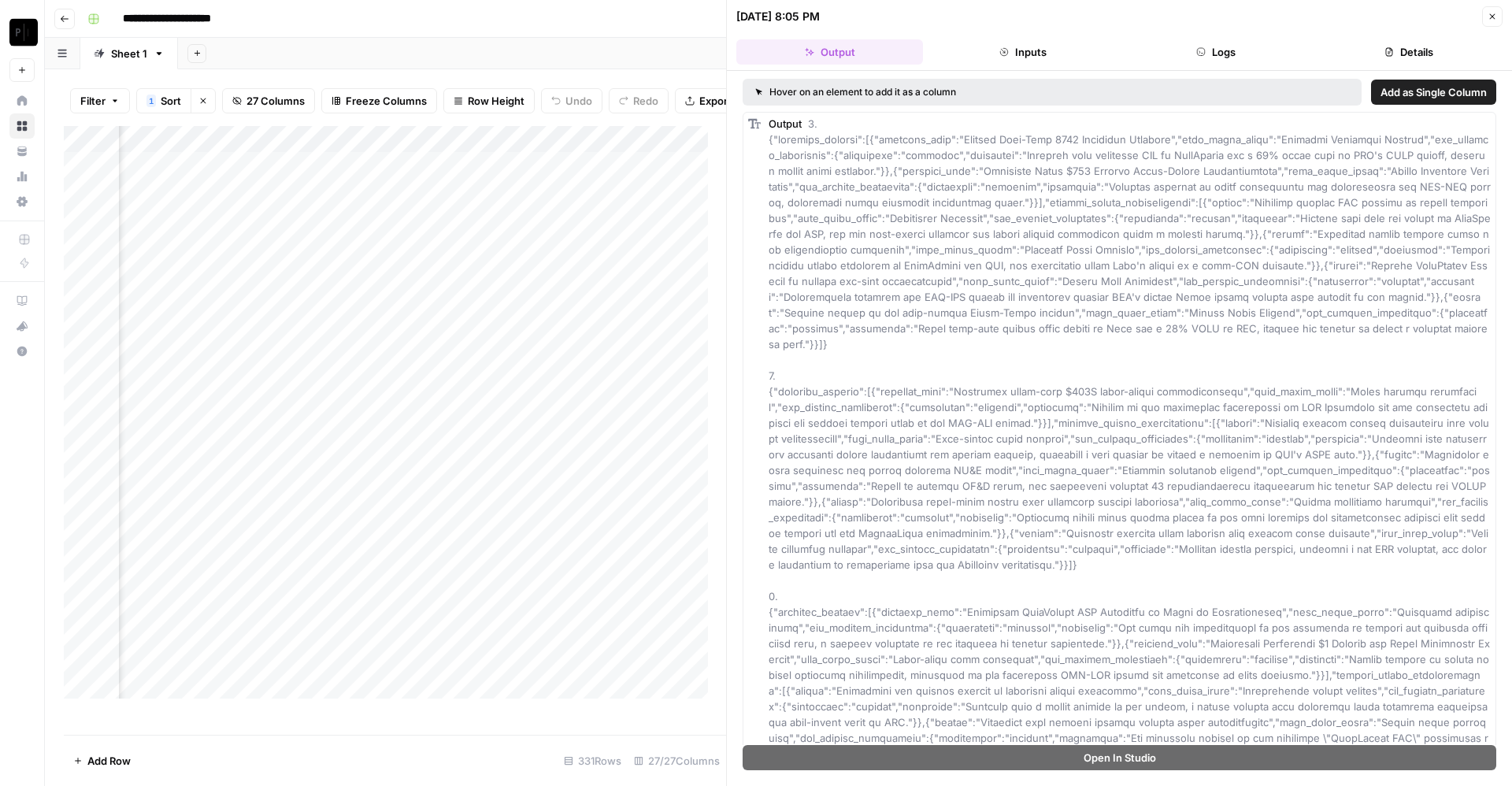
click at [1218, 48] on button "Logs" at bounding box center [1216, 52] width 187 height 25
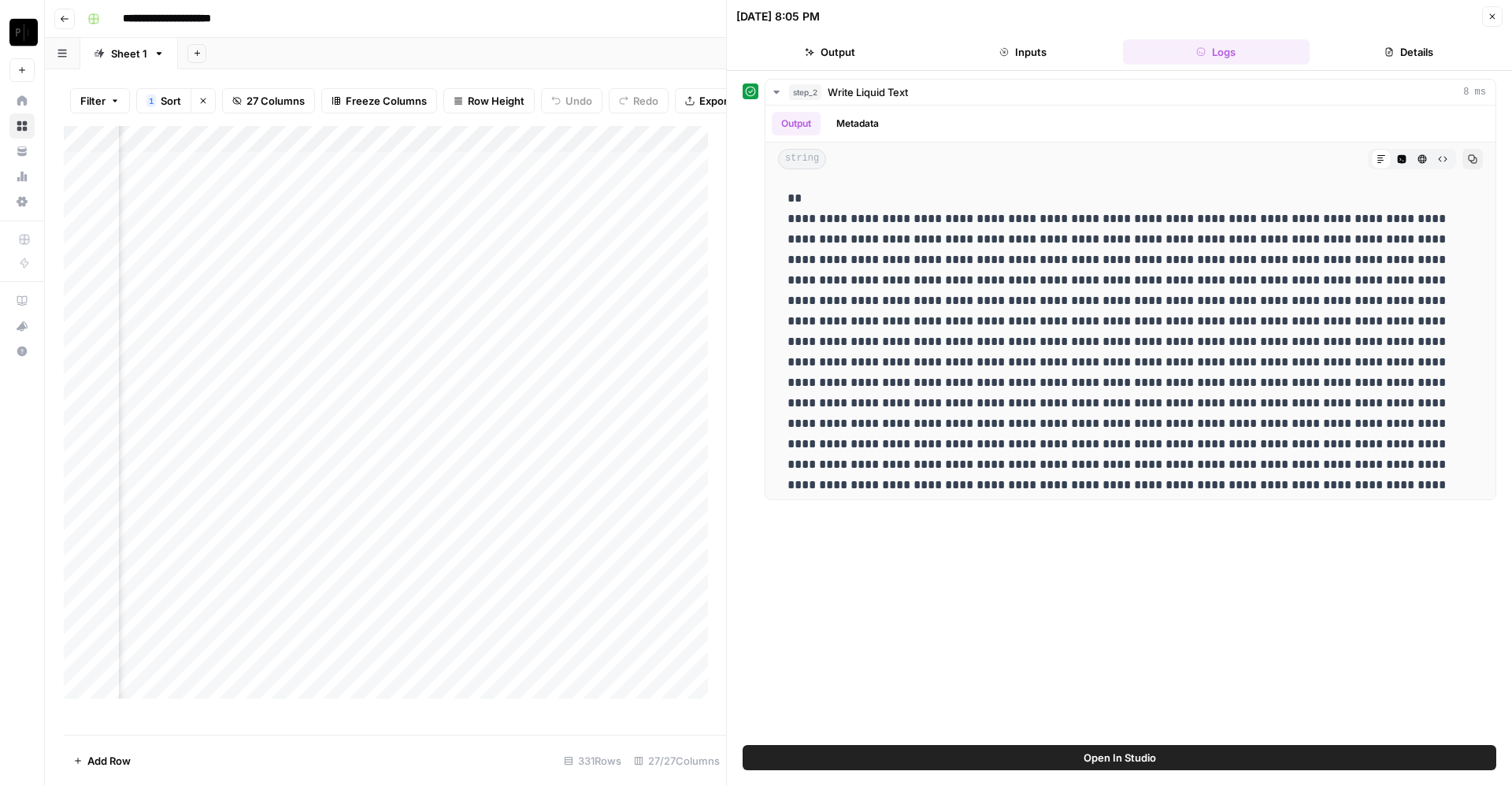
click at [1489, 12] on icon "button" at bounding box center [1492, 16] width 9 height 9
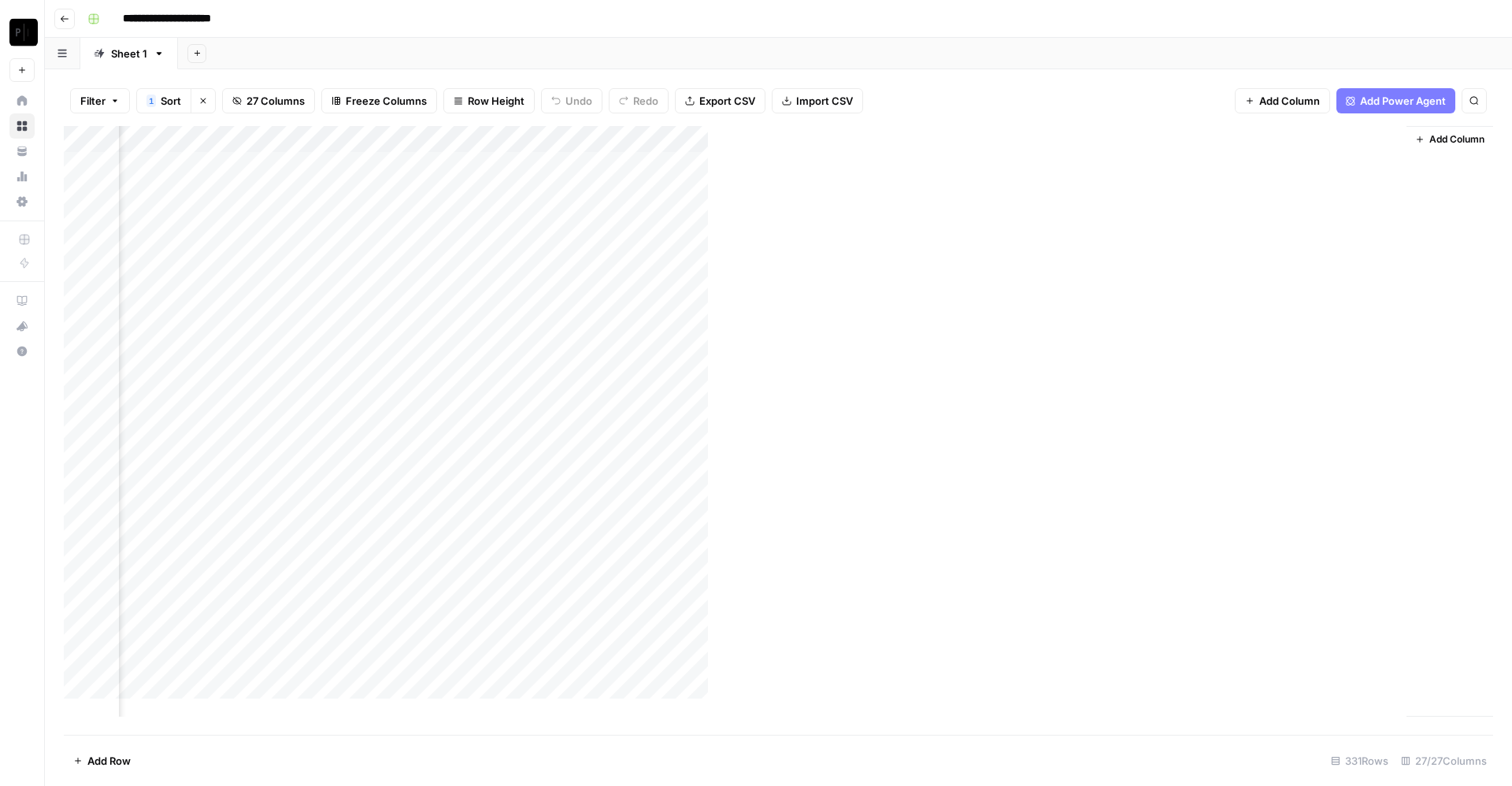
scroll to position [0, 3140]
click at [699, 167] on div "Add Column" at bounding box center [779, 430] width 1430 height 608
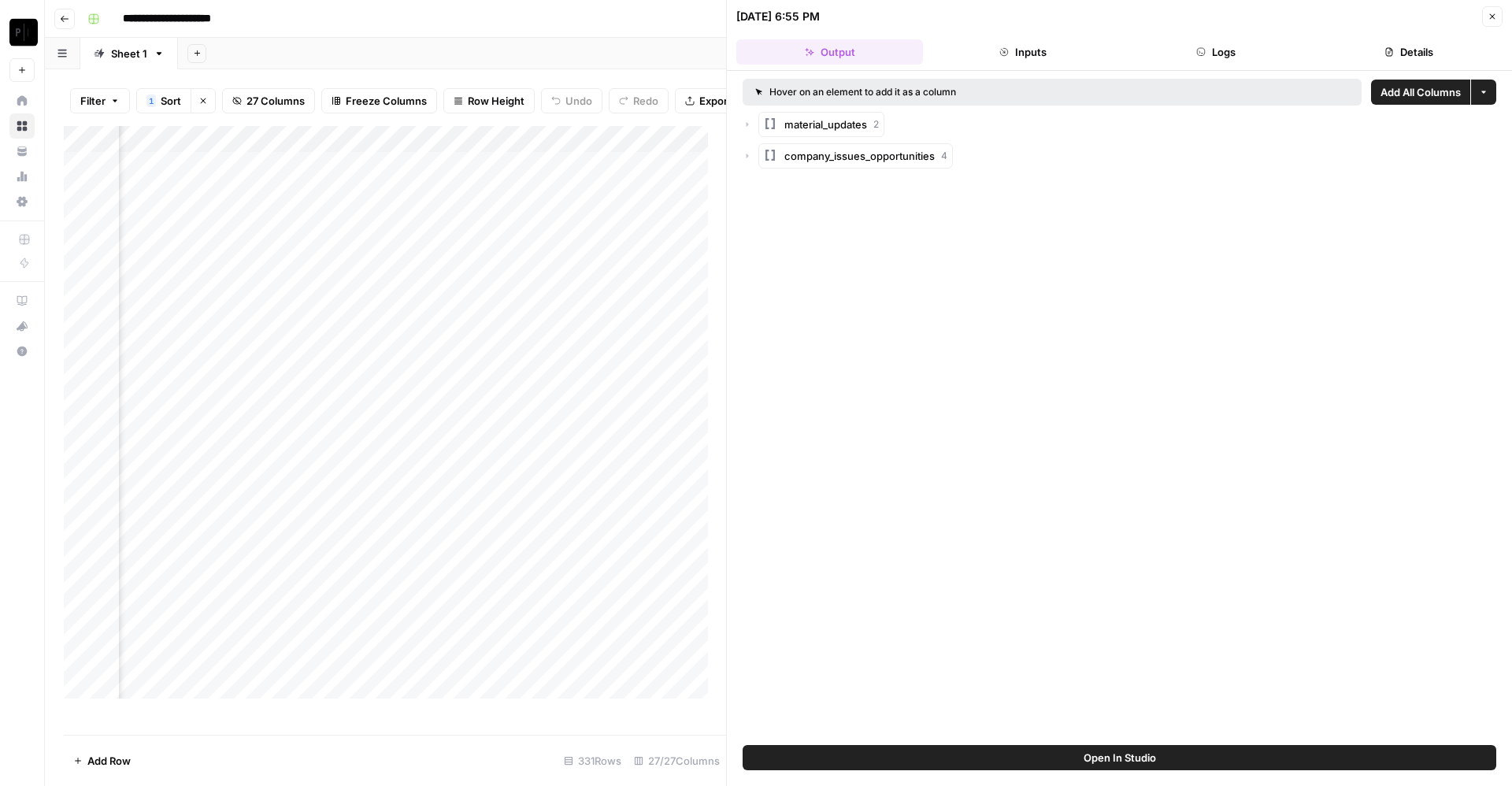
click at [1269, 50] on button "Logs" at bounding box center [1216, 52] width 187 height 25
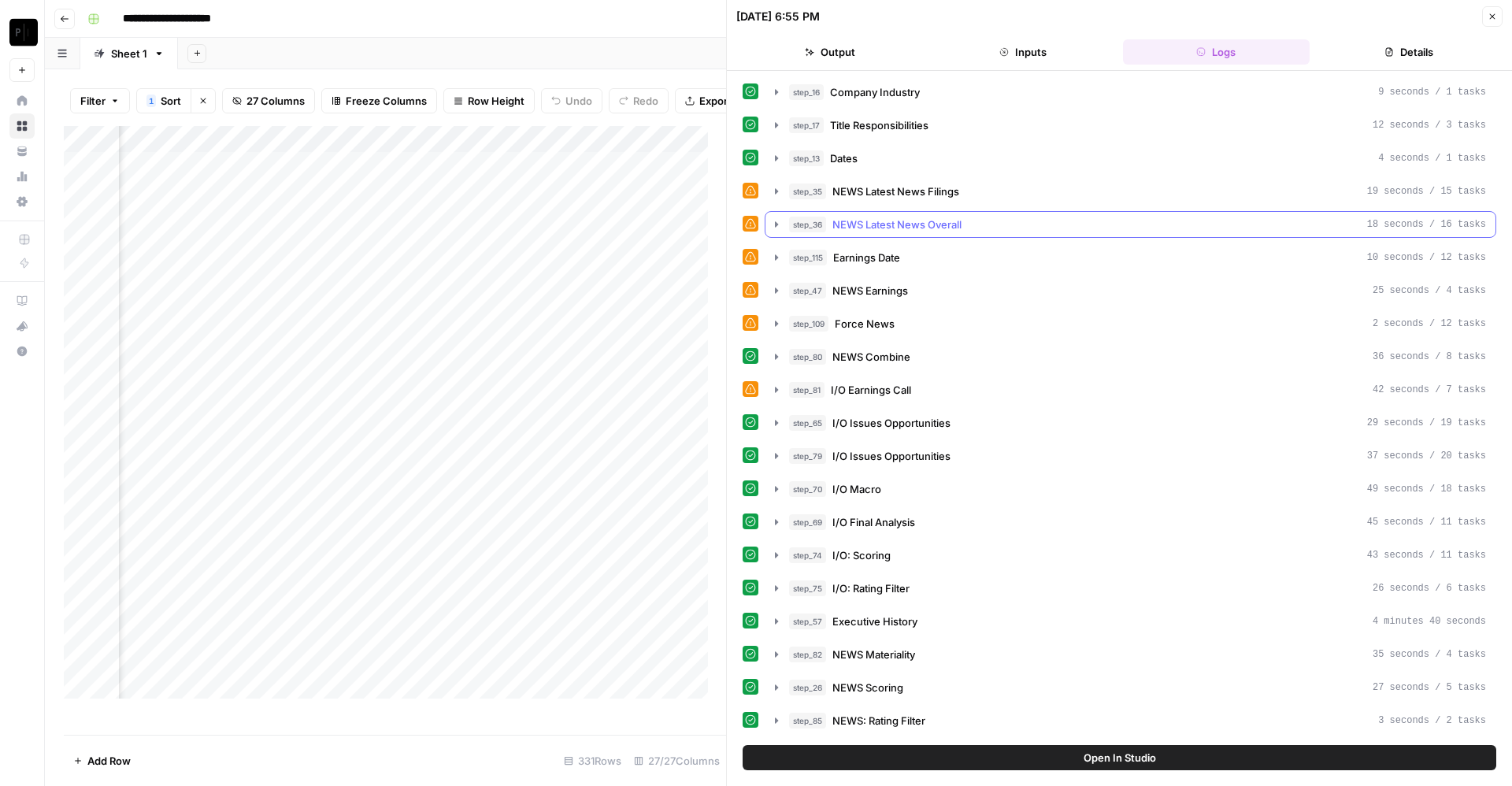
scroll to position [696, 0]
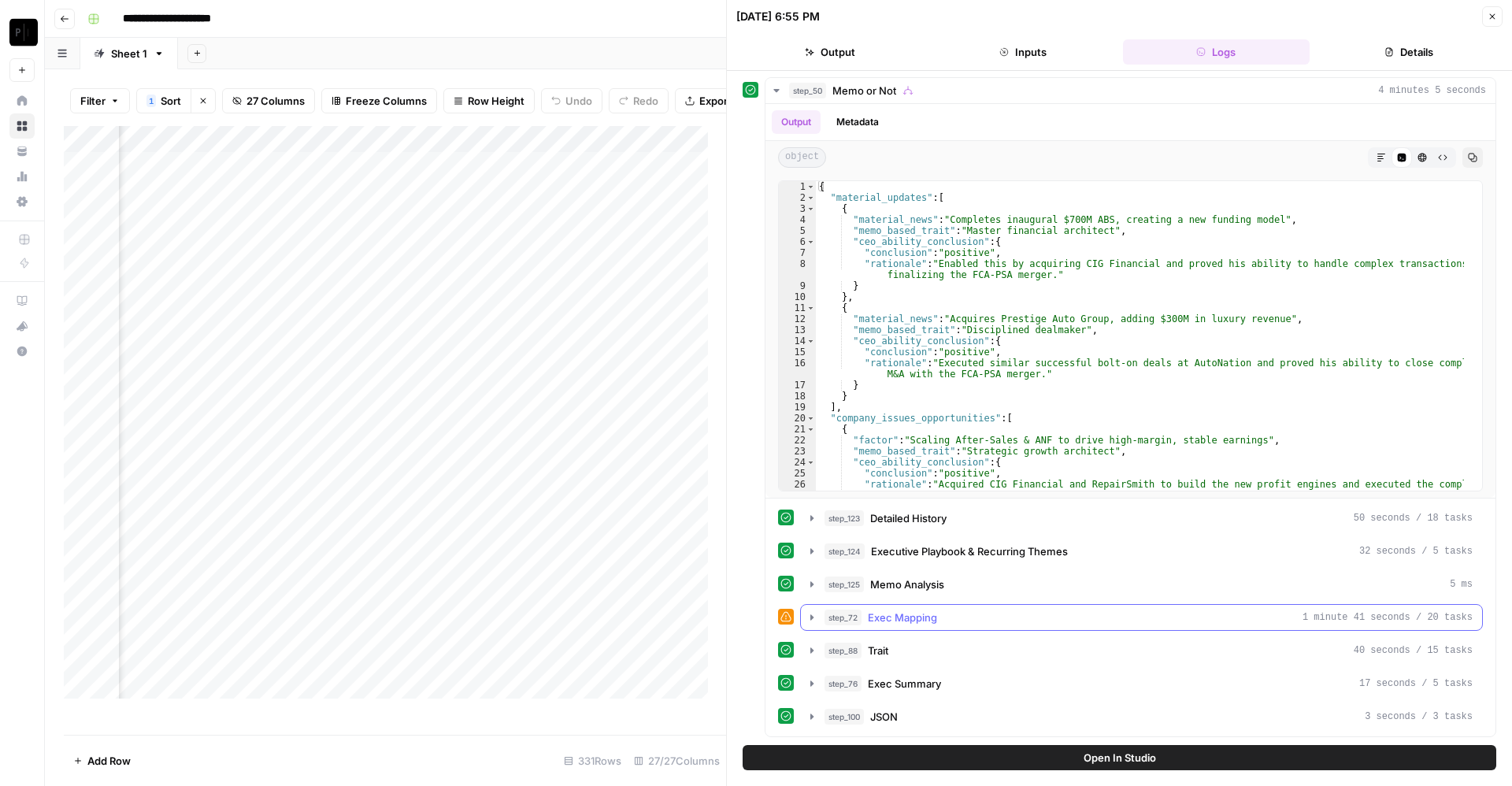
click at [933, 618] on span "Exec Mapping" at bounding box center [903, 616] width 70 height 15
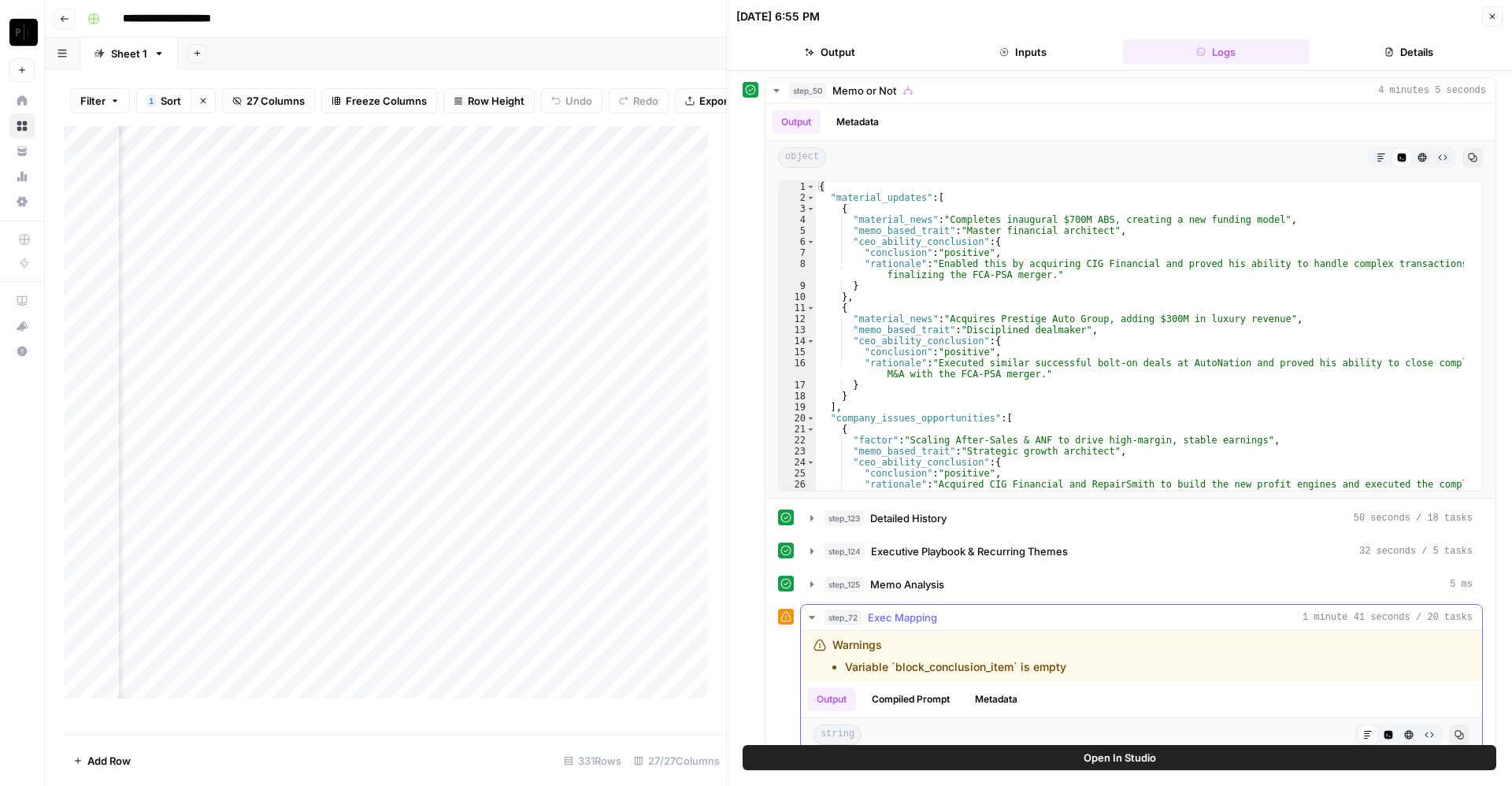
scroll to position [993, 0]
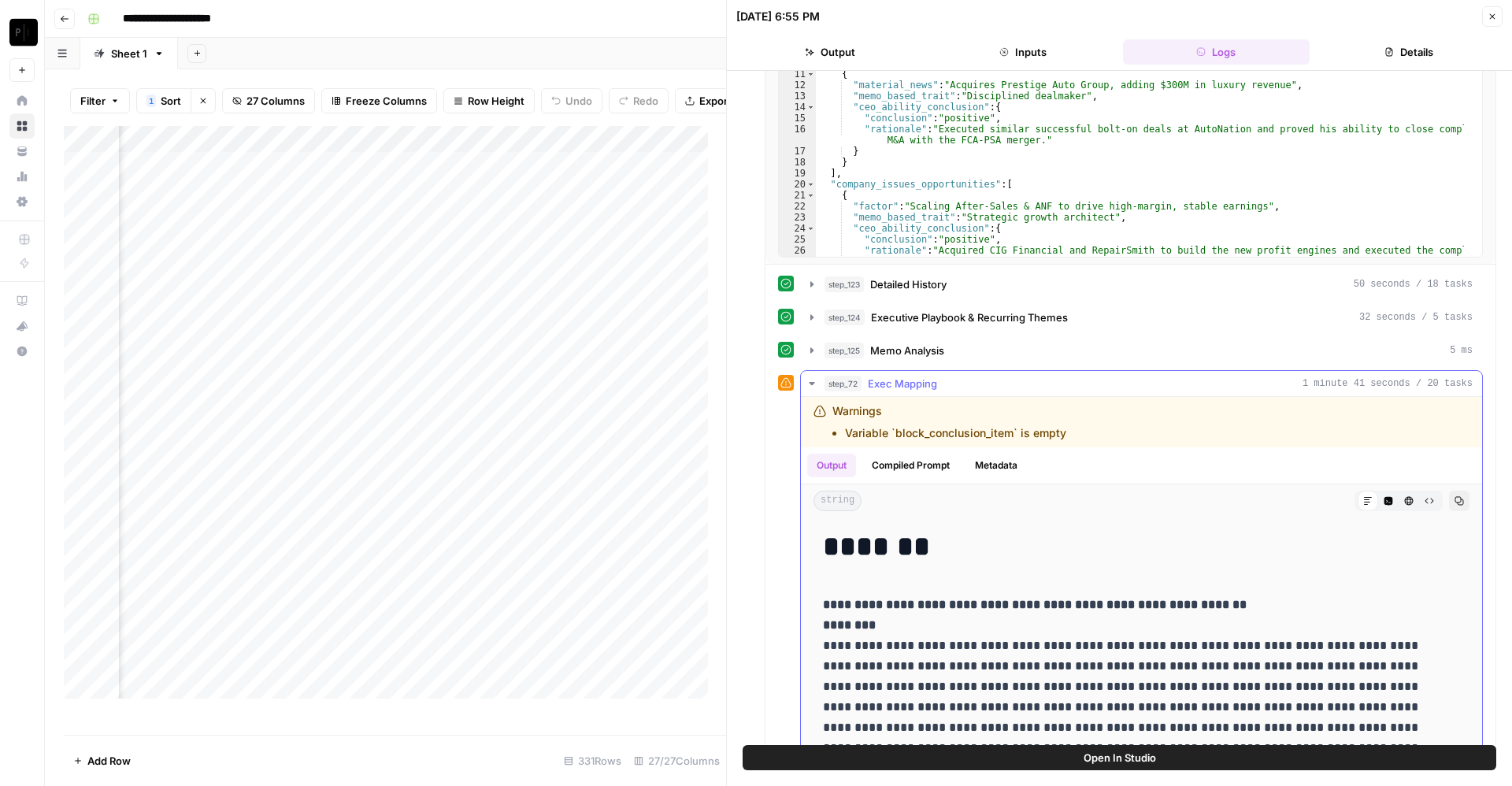
click at [908, 372] on button "step_72 Exec Mapping 1 minute 41 seconds / 20 tasks" at bounding box center [1141, 384] width 682 height 25
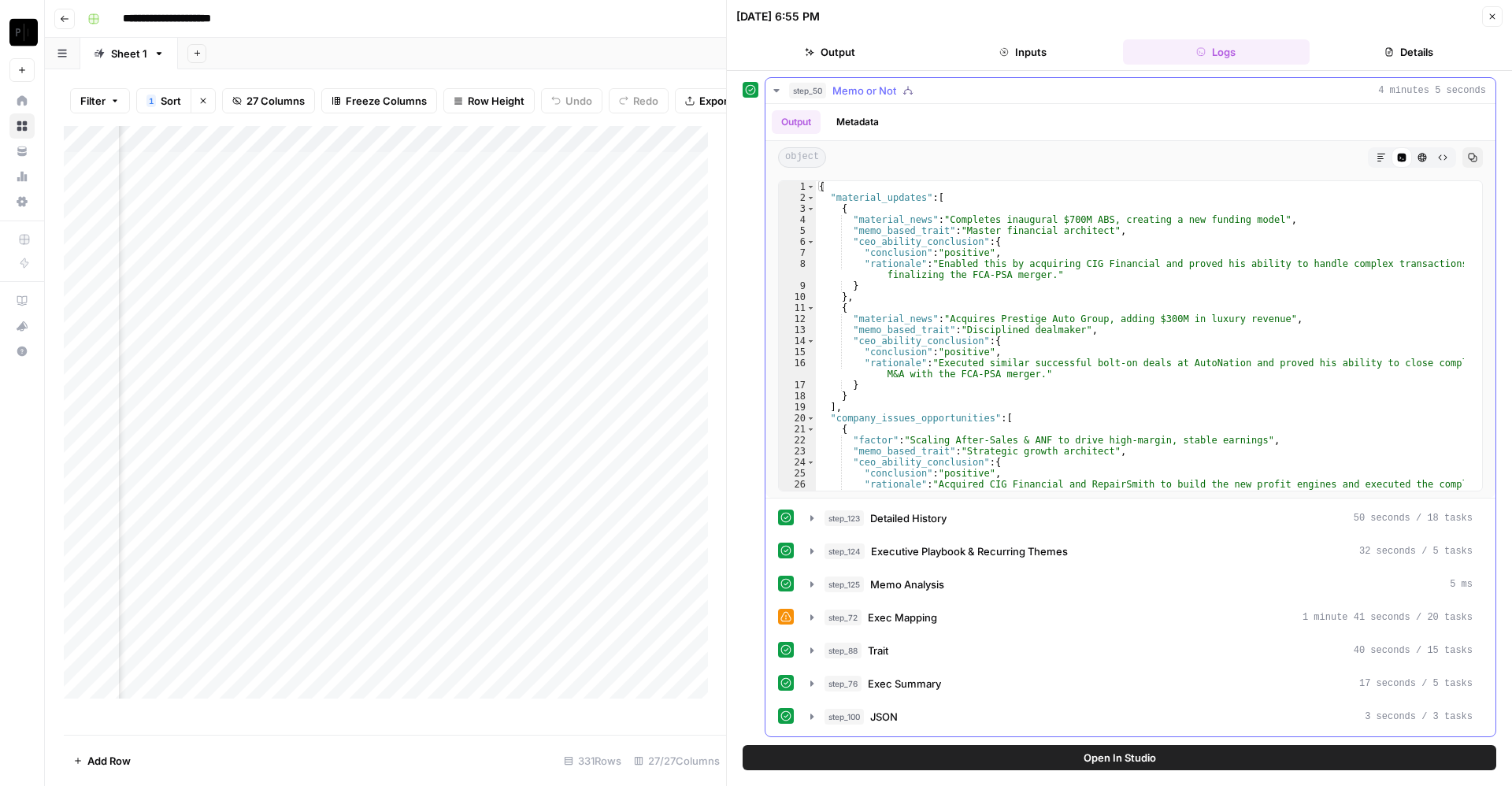
scroll to position [696, 0]
click at [920, 579] on span "Memo Analysis" at bounding box center [907, 584] width 74 height 15
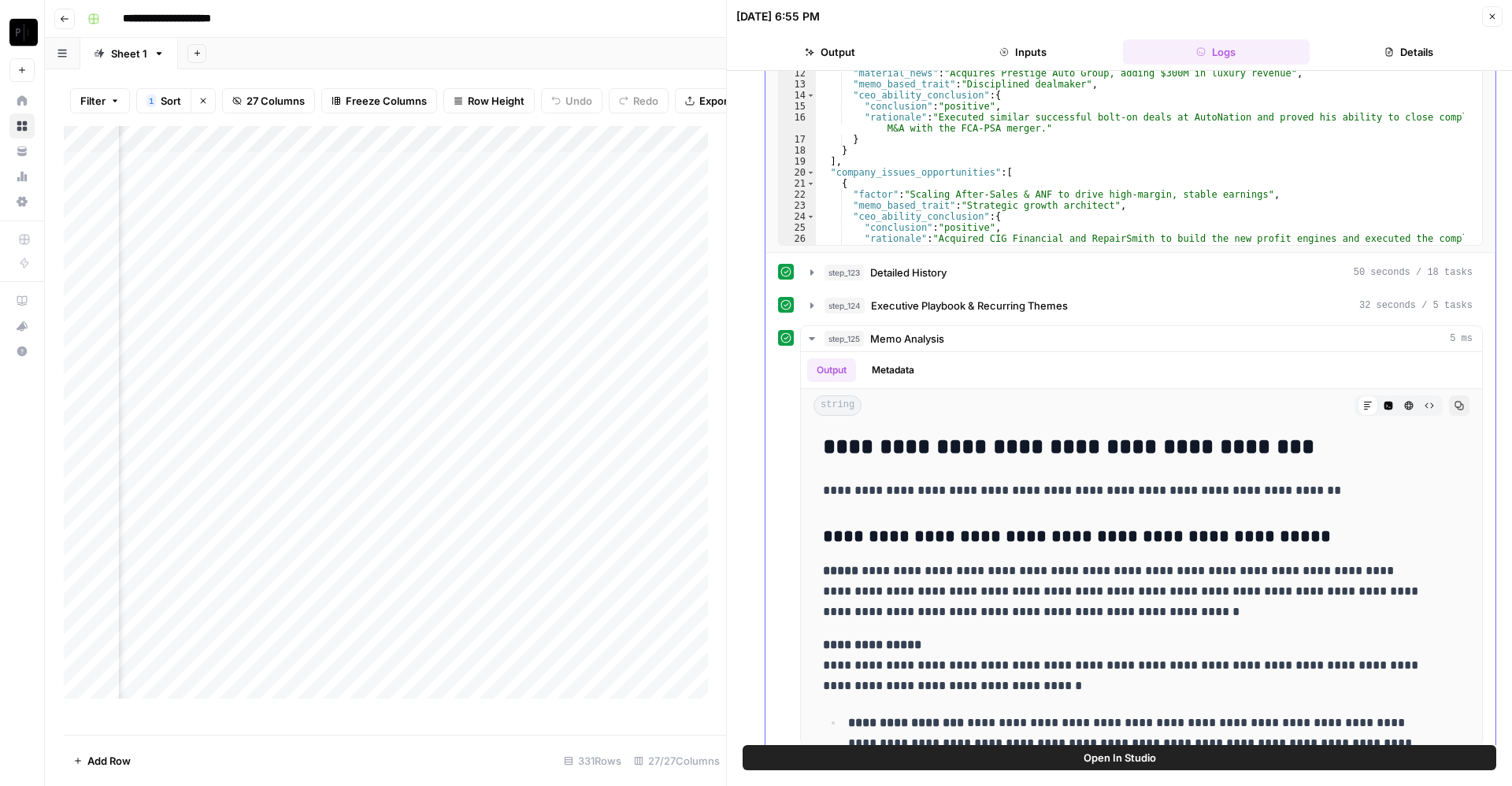
scroll to position [1090, 0]
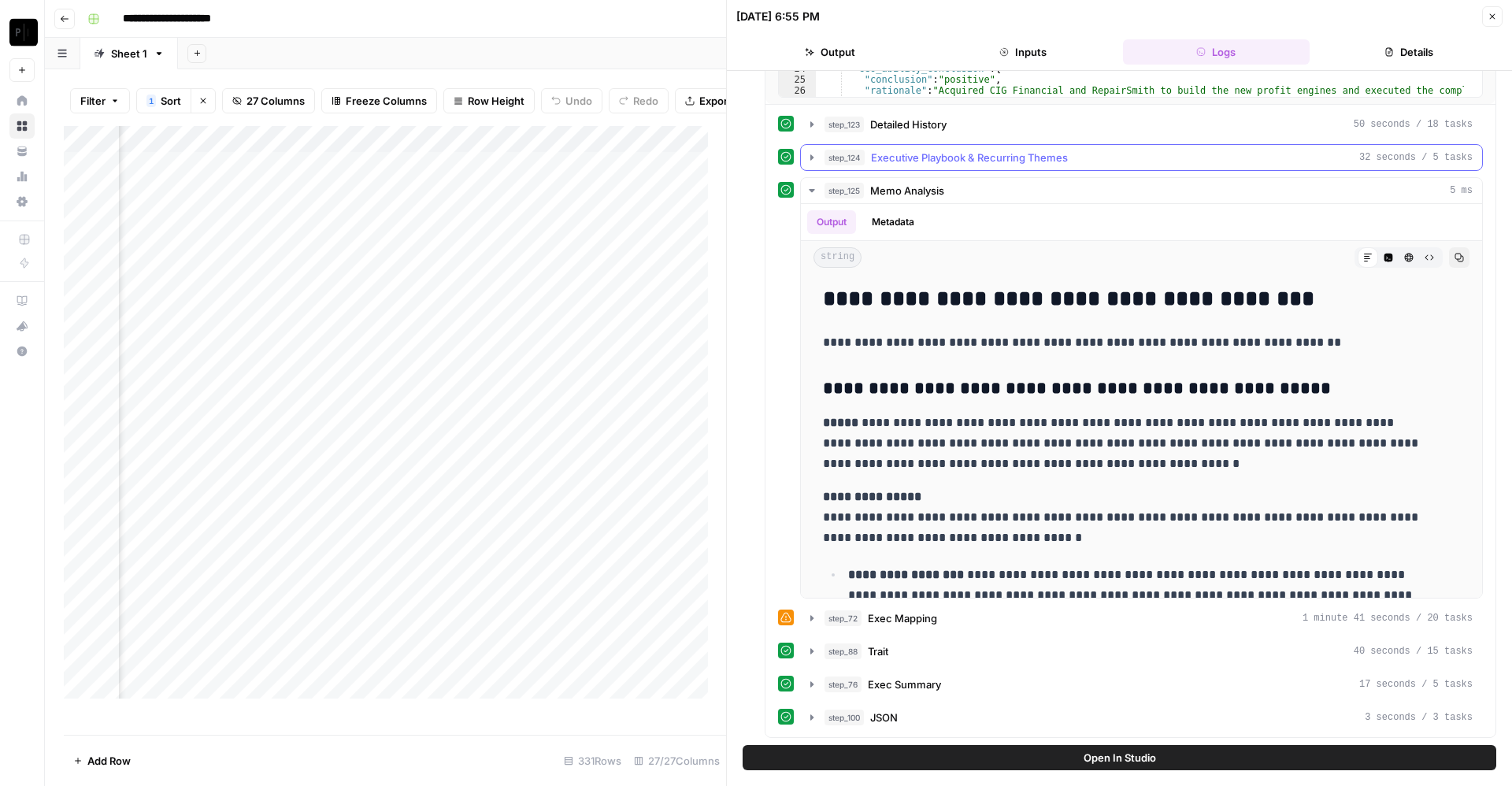
click at [888, 164] on span "Executive Playbook & Recurring Themes" at bounding box center [969, 157] width 197 height 15
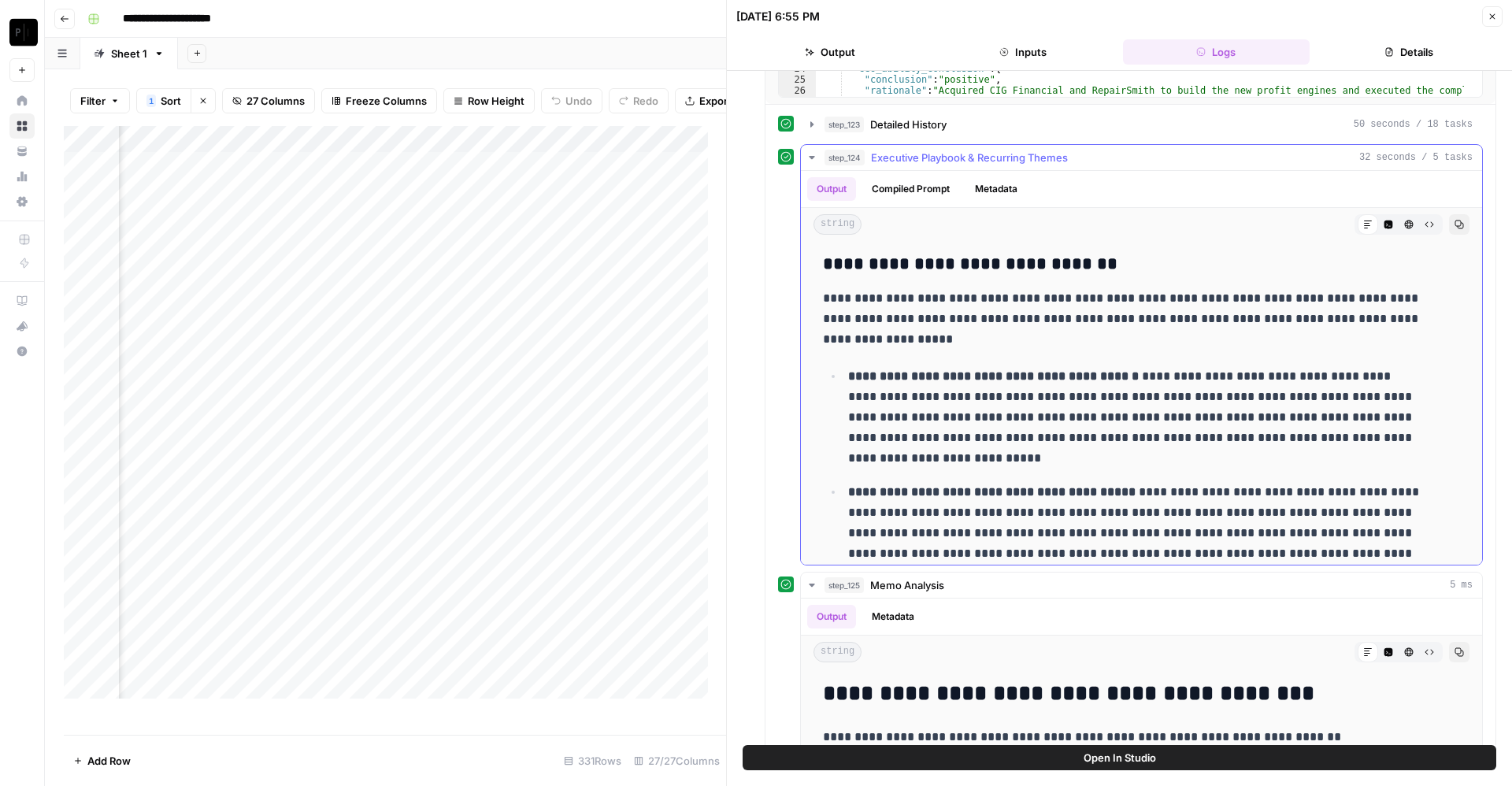
click at [888, 164] on span "Executive Playbook & Recurring Themes" at bounding box center [969, 157] width 197 height 15
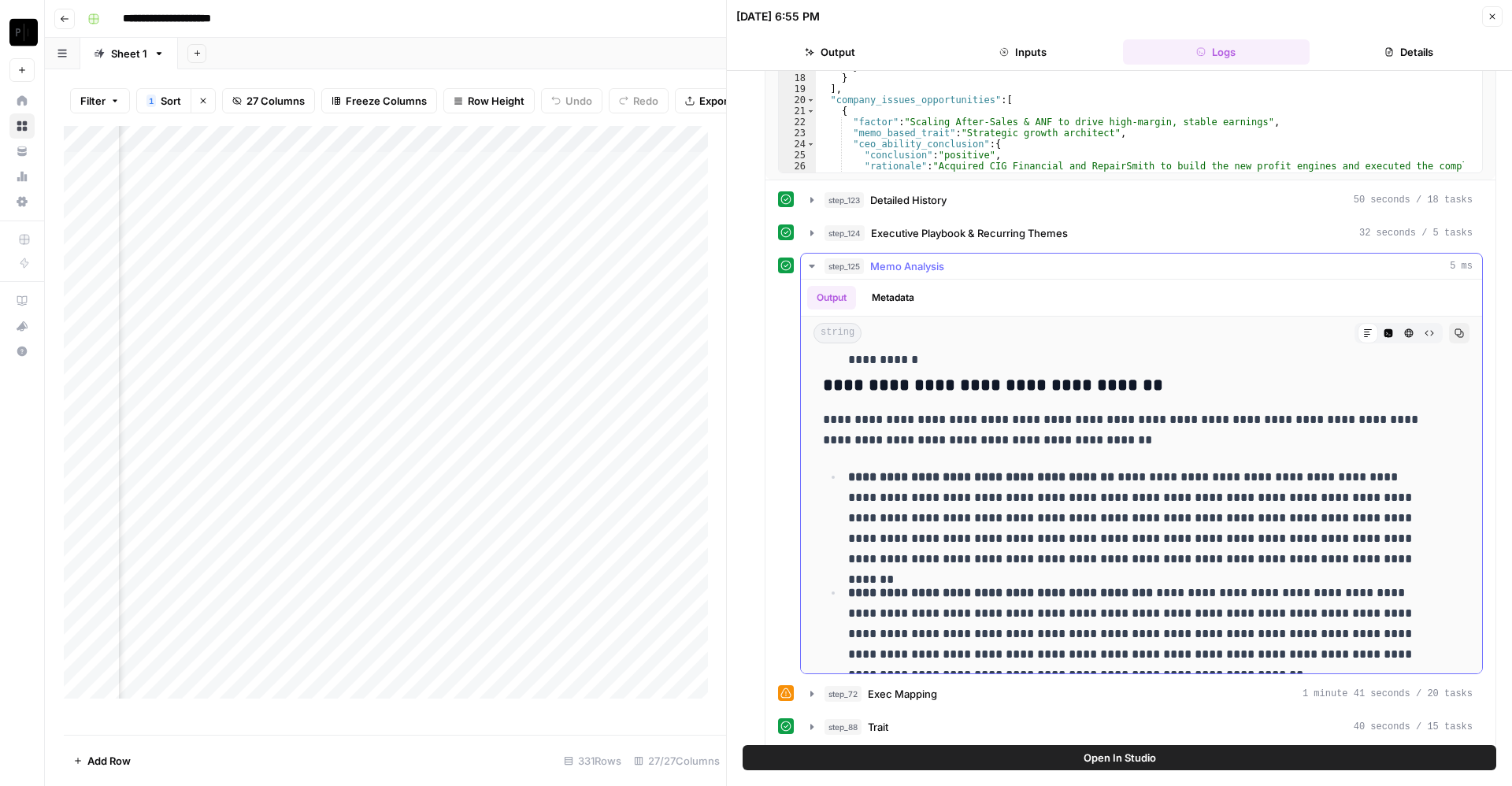
scroll to position [5388, 0]
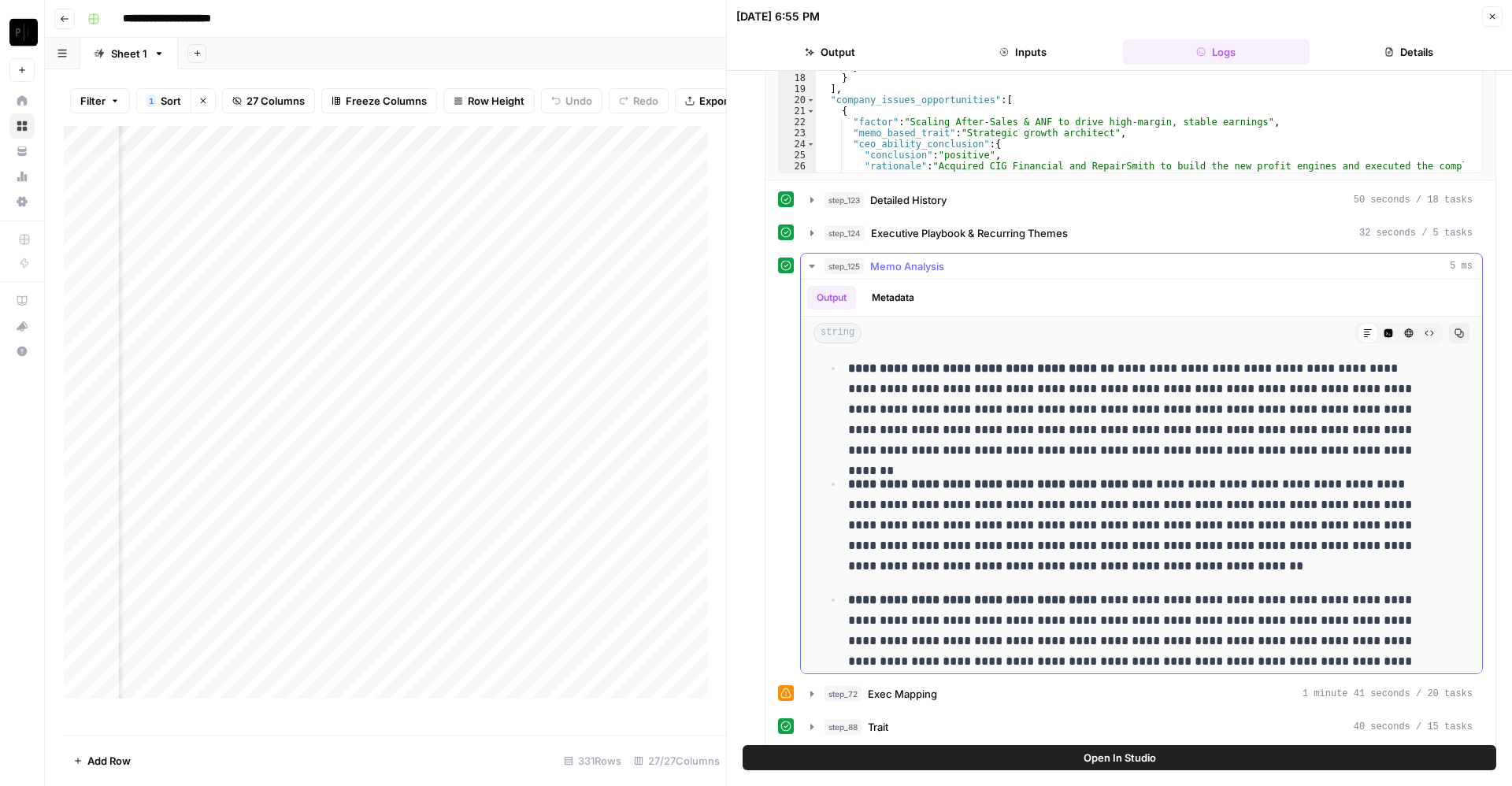
click at [929, 265] on span "Memo Analysis" at bounding box center [907, 265] width 74 height 15
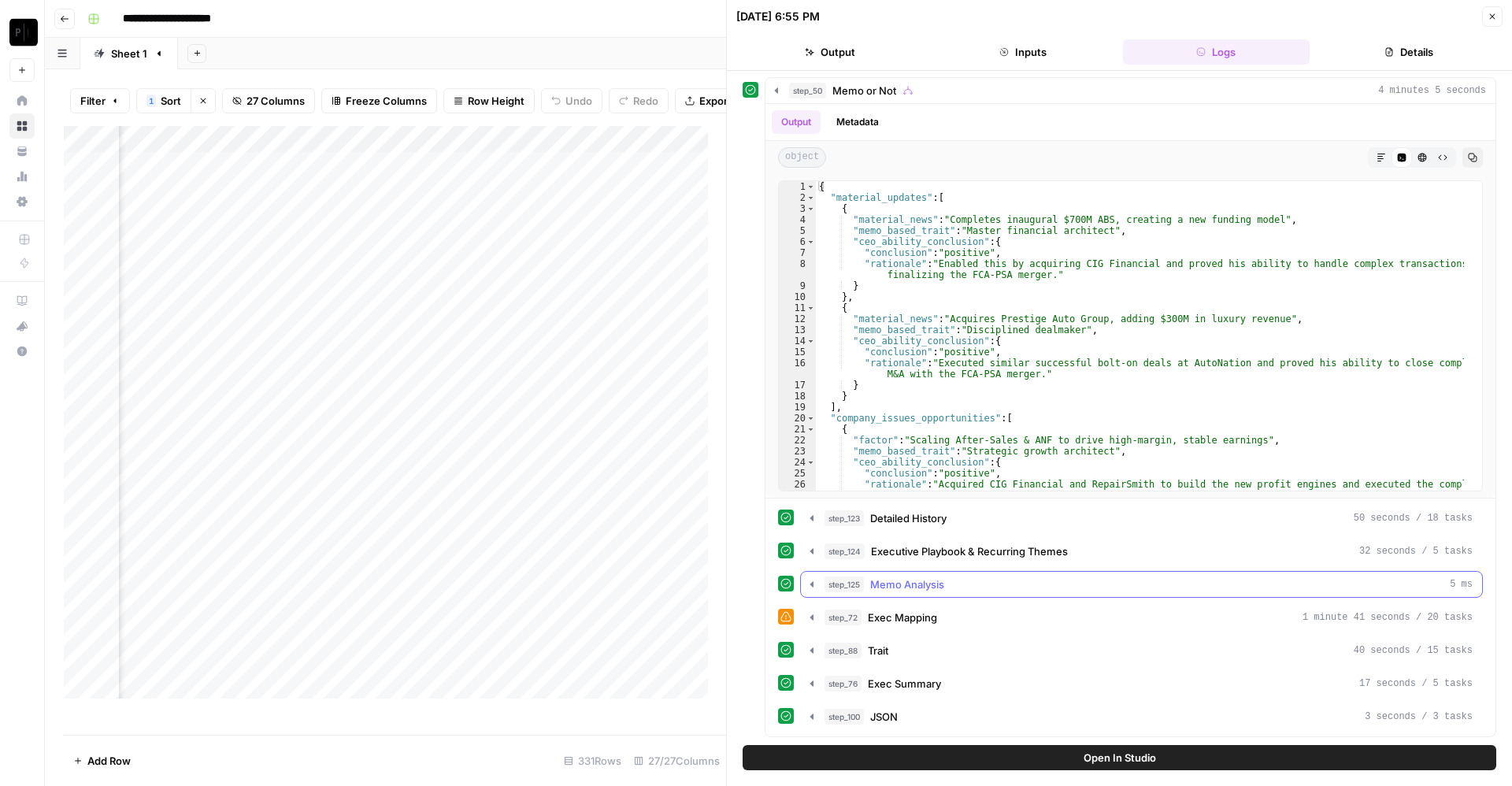
scroll to position [696, 0]
click at [905, 620] on span "Exec Mapping" at bounding box center [903, 616] width 70 height 15
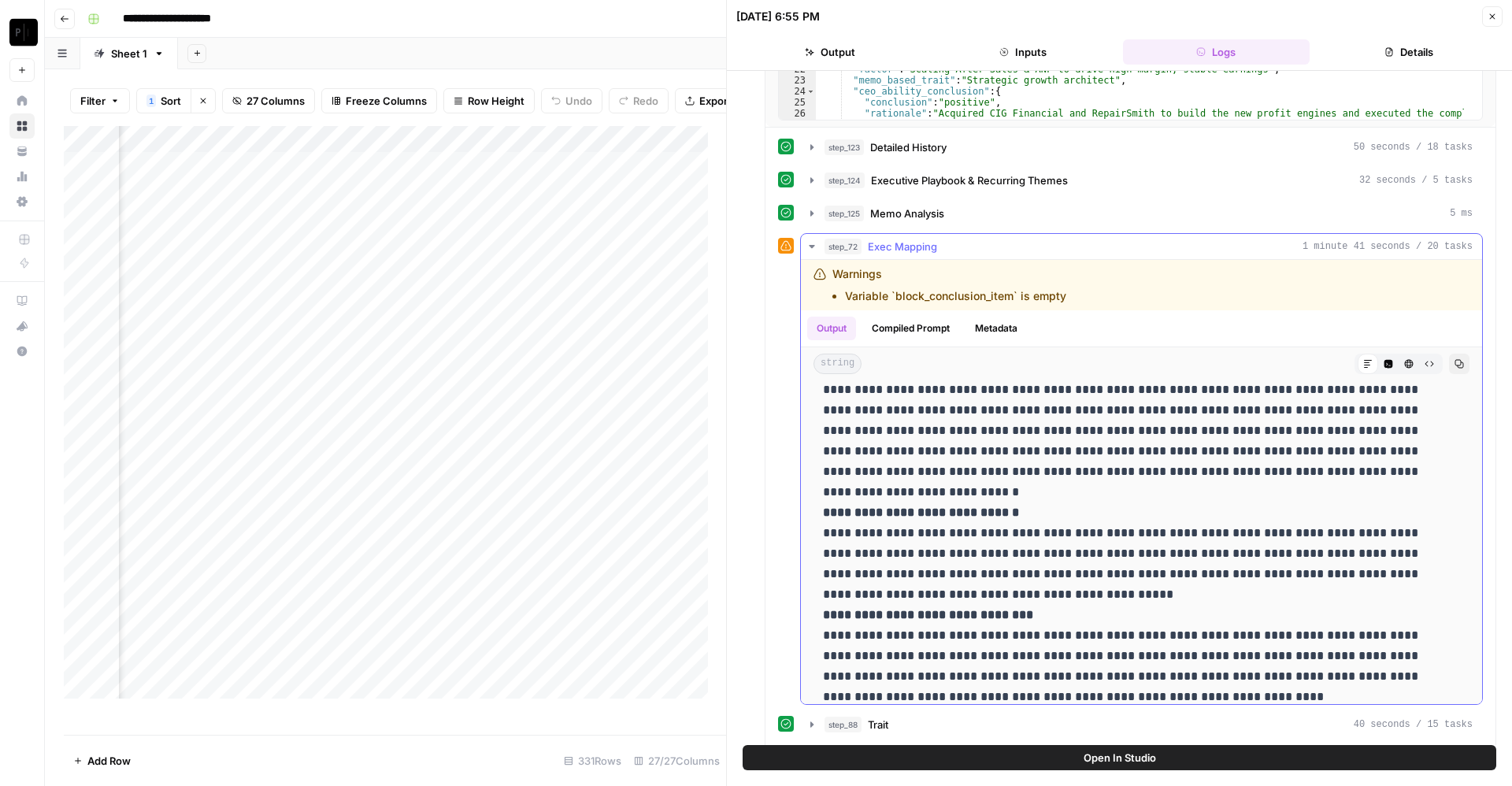
scroll to position [219, 0]
click at [945, 250] on div "step_72 Exec Mapping 1 minute 41 seconds / 20 tasks" at bounding box center [1149, 245] width 648 height 15
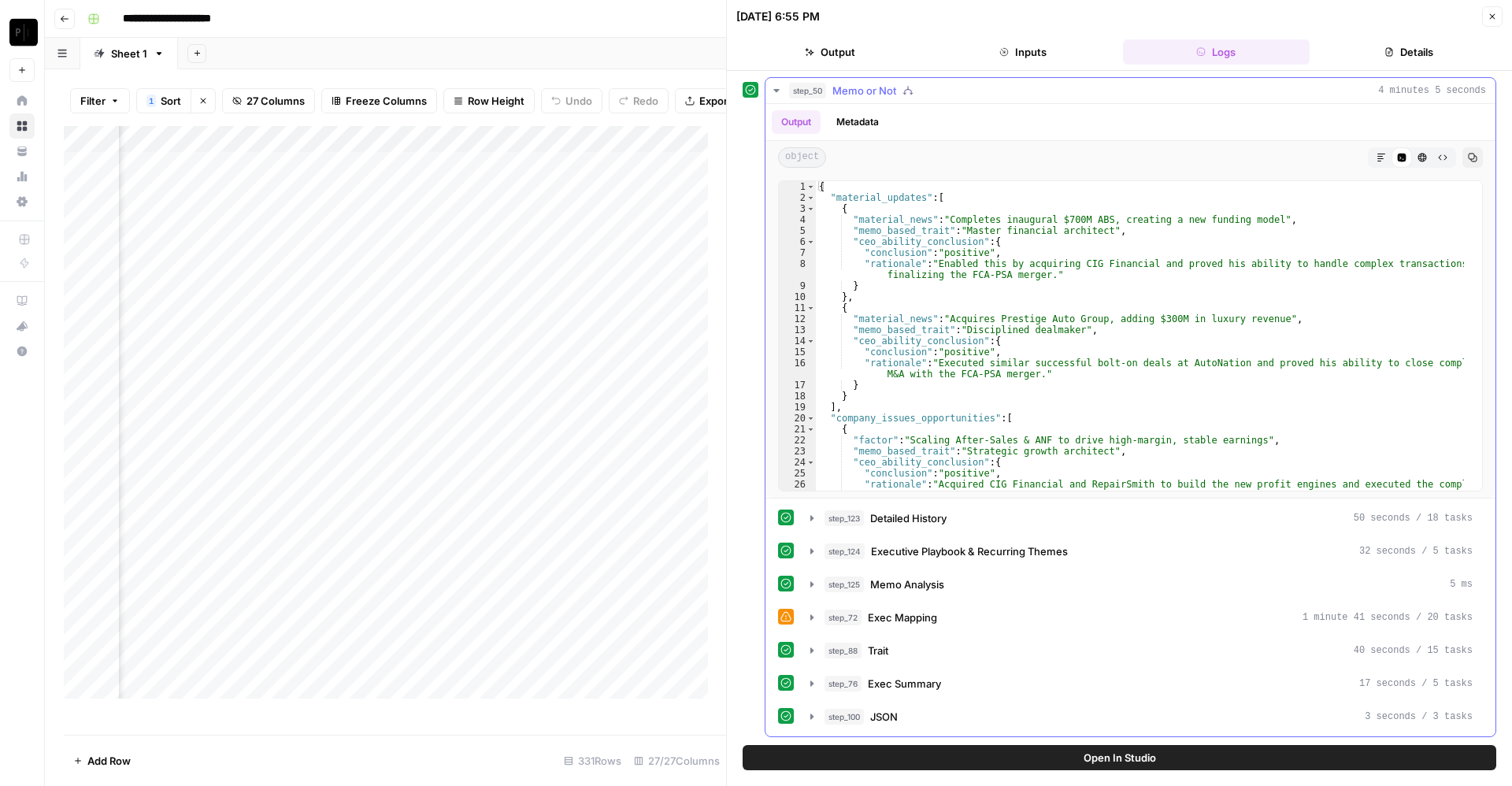
scroll to position [696, 0]
click at [1498, 12] on button "Close" at bounding box center [1492, 16] width 21 height 21
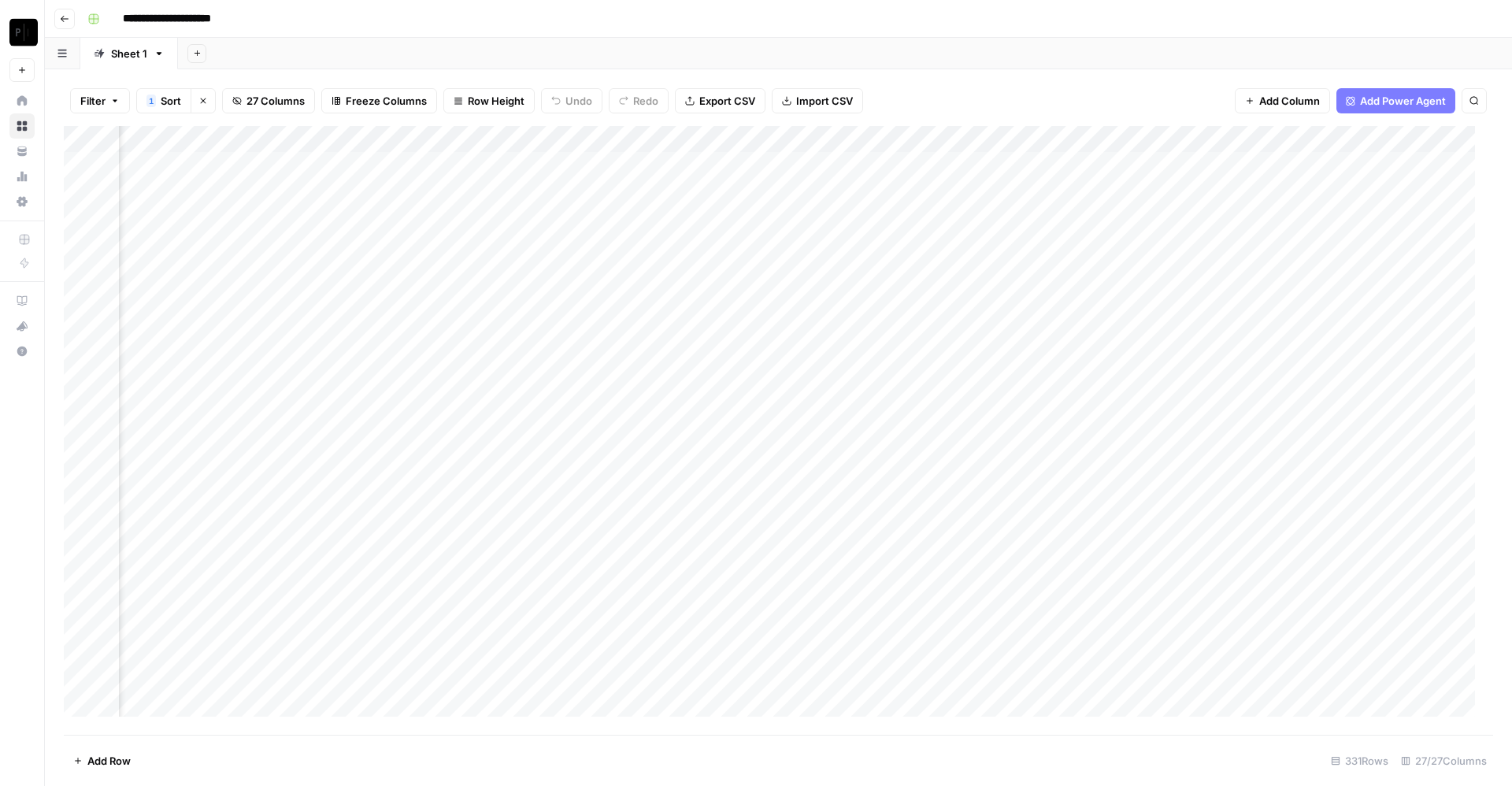
scroll to position [0, 2327]
click at [613, 164] on div "Add Column" at bounding box center [779, 430] width 1430 height 608
click at [615, 189] on div "Add Column" at bounding box center [779, 430] width 1430 height 608
click at [616, 221] on div "Add Column" at bounding box center [779, 430] width 1430 height 608
click at [615, 254] on div "Add Column" at bounding box center [779, 430] width 1430 height 608
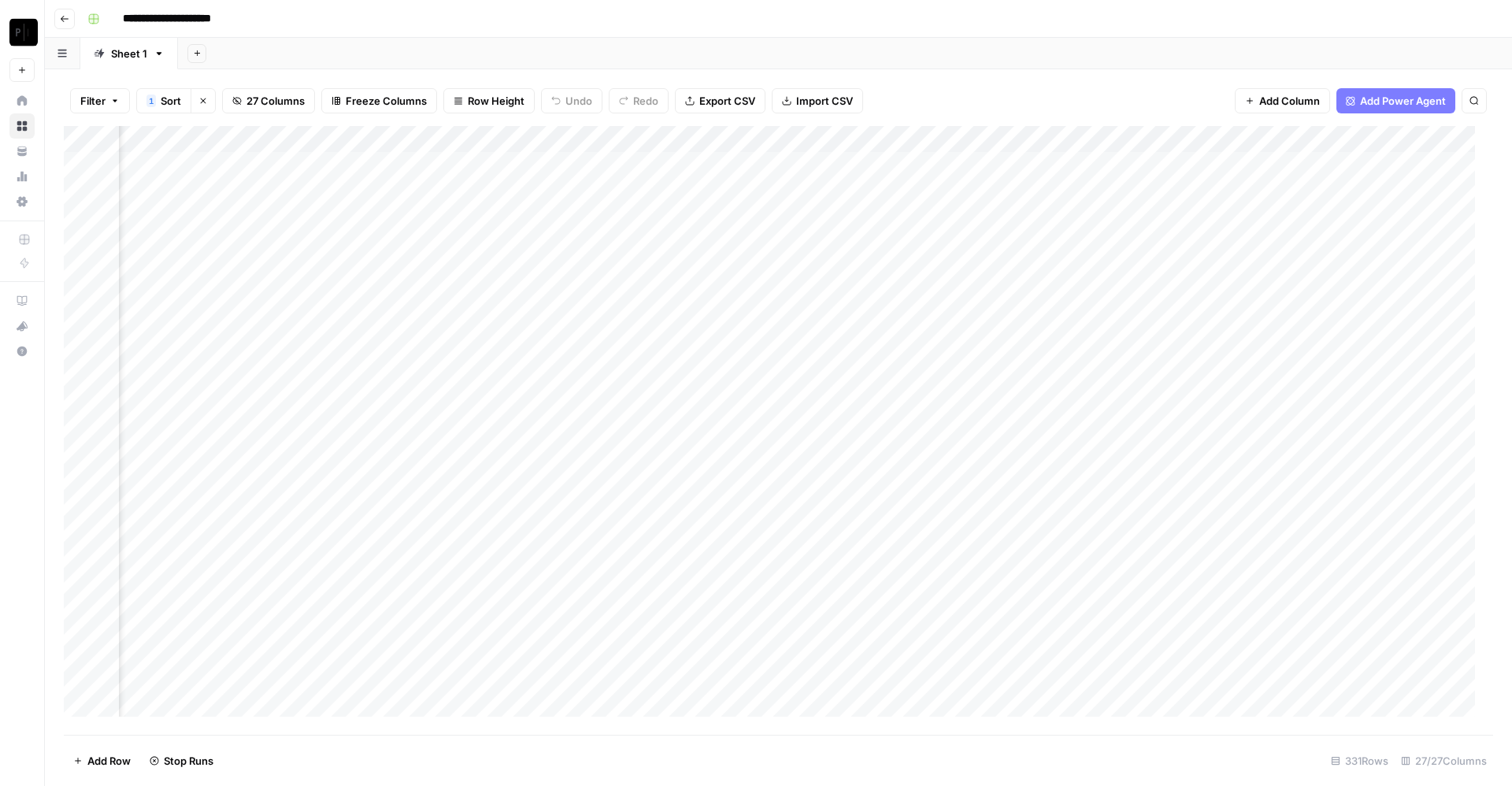
click at [614, 272] on div "Add Column" at bounding box center [779, 430] width 1430 height 608
click at [612, 250] on div "Add Column" at bounding box center [779, 430] width 1430 height 608
click at [611, 293] on div "Add Column" at bounding box center [779, 430] width 1430 height 608
click at [615, 324] on div "Add Column" at bounding box center [779, 430] width 1430 height 608
click at [613, 347] on div "Add Column" at bounding box center [779, 430] width 1430 height 608
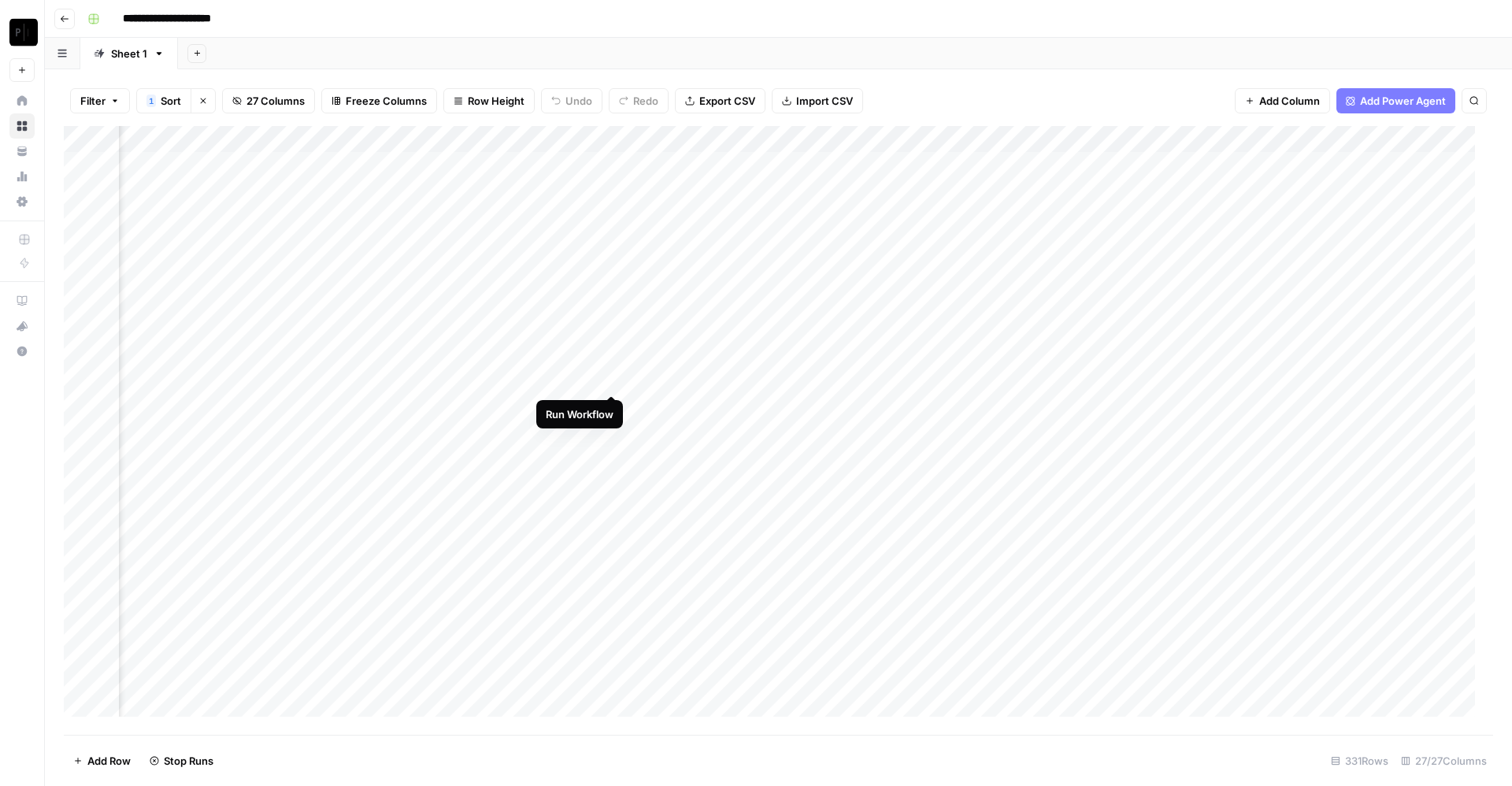
click at [611, 380] on div "Add Column" at bounding box center [779, 430] width 1430 height 608
click at [896, 163] on div "Add Column" at bounding box center [779, 430] width 1430 height 608
click at [898, 189] on div "Add Column" at bounding box center [779, 430] width 1430 height 608
click at [897, 217] on div "Add Column" at bounding box center [779, 430] width 1430 height 608
click at [898, 245] on div "Add Column" at bounding box center [779, 430] width 1430 height 608
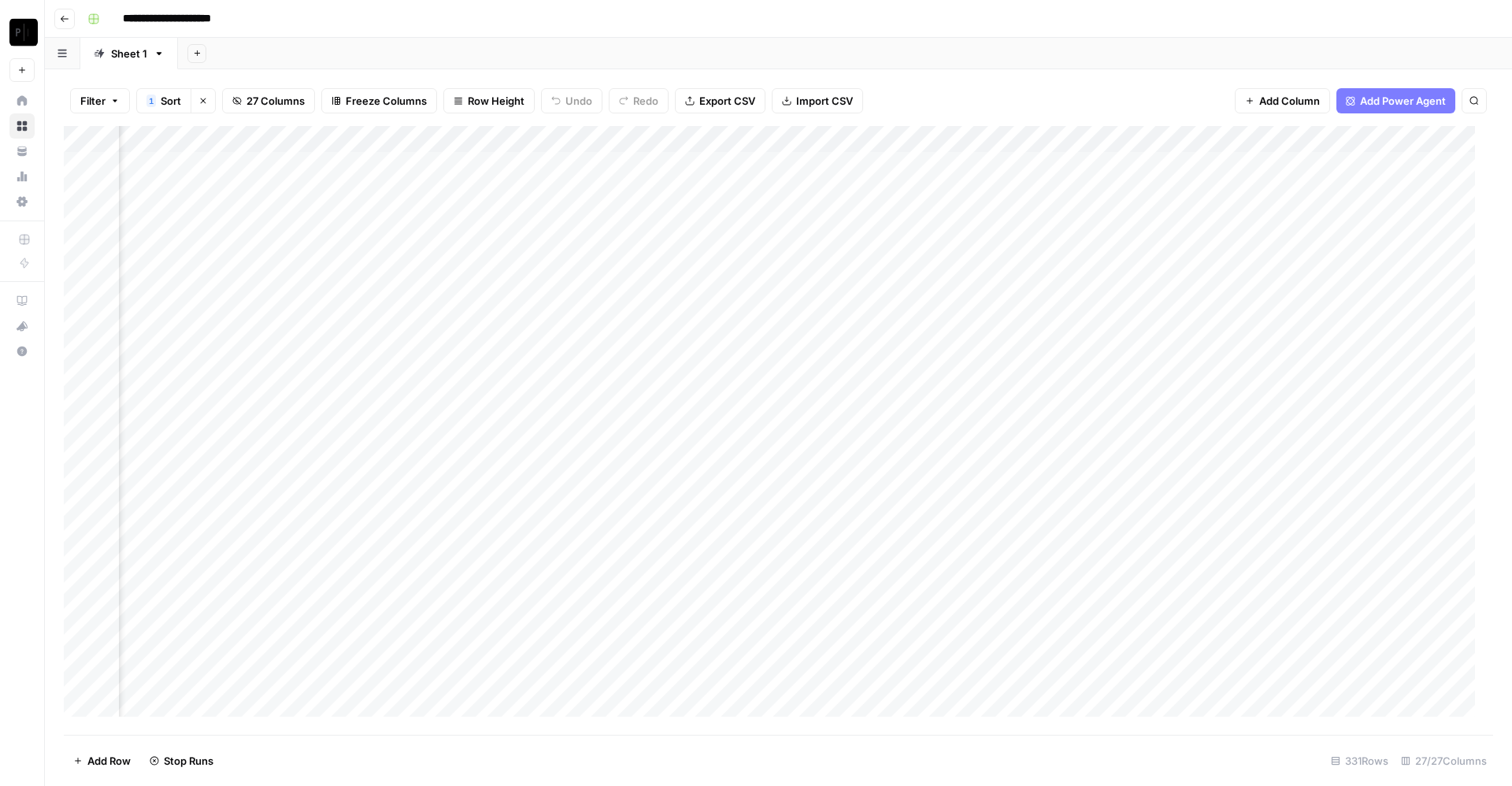
click at [899, 265] on div "Add Column" at bounding box center [779, 430] width 1430 height 608
click at [897, 299] on div "Add Column" at bounding box center [779, 430] width 1430 height 608
click at [895, 326] on div "Add Column" at bounding box center [779, 430] width 1430 height 608
click at [894, 347] on div "Add Column" at bounding box center [779, 430] width 1430 height 608
click at [895, 380] on div "Add Column" at bounding box center [779, 430] width 1430 height 608
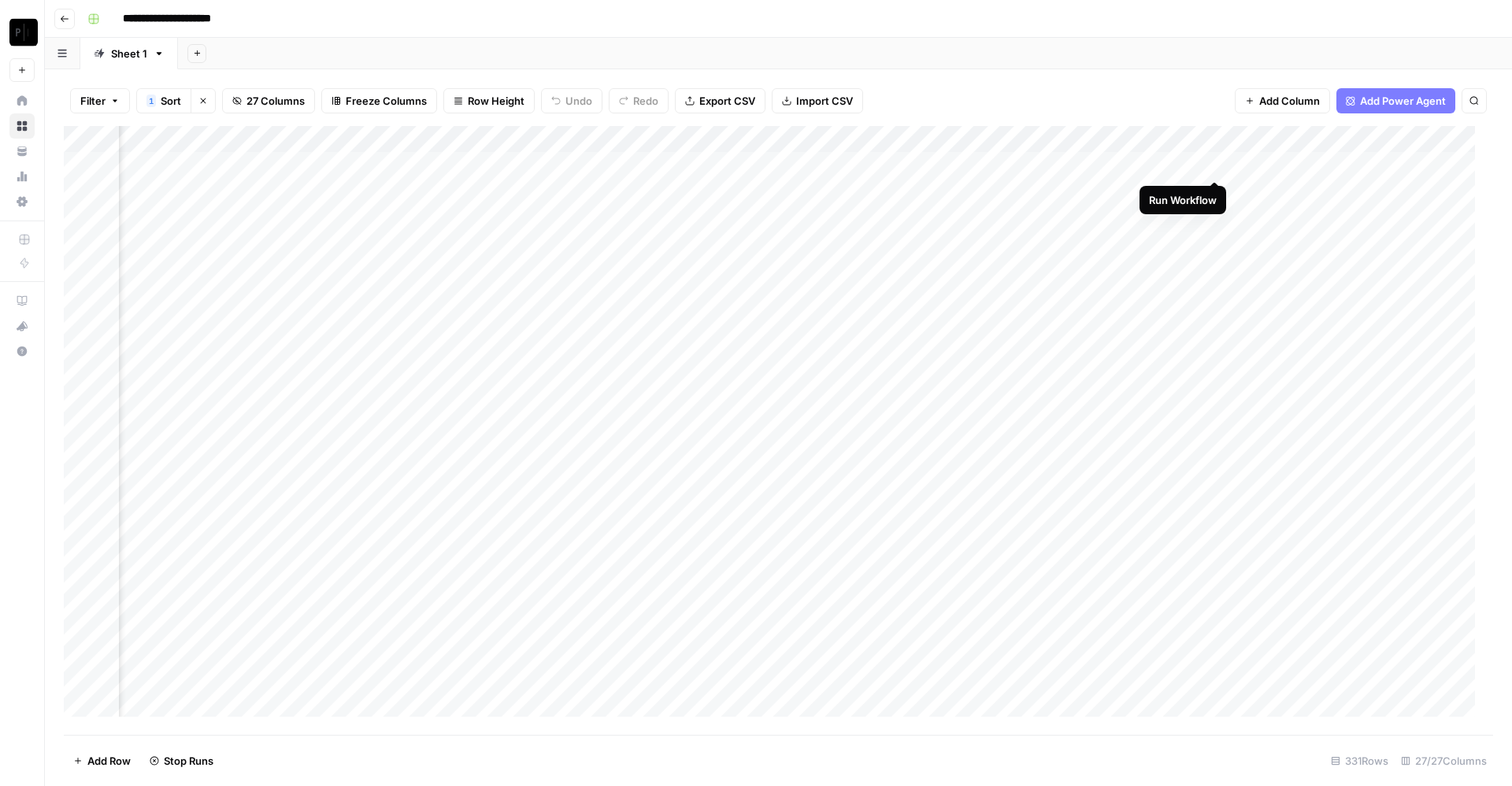
click at [1215, 164] on div "Add Column" at bounding box center [779, 430] width 1430 height 608
click at [1218, 190] on div "Add Column" at bounding box center [779, 430] width 1430 height 608
click at [1214, 213] on div "Add Column" at bounding box center [779, 430] width 1430 height 608
click at [1214, 238] on div "Add Column" at bounding box center [779, 430] width 1430 height 608
click at [1214, 269] on div "Add Column" at bounding box center [779, 430] width 1430 height 608
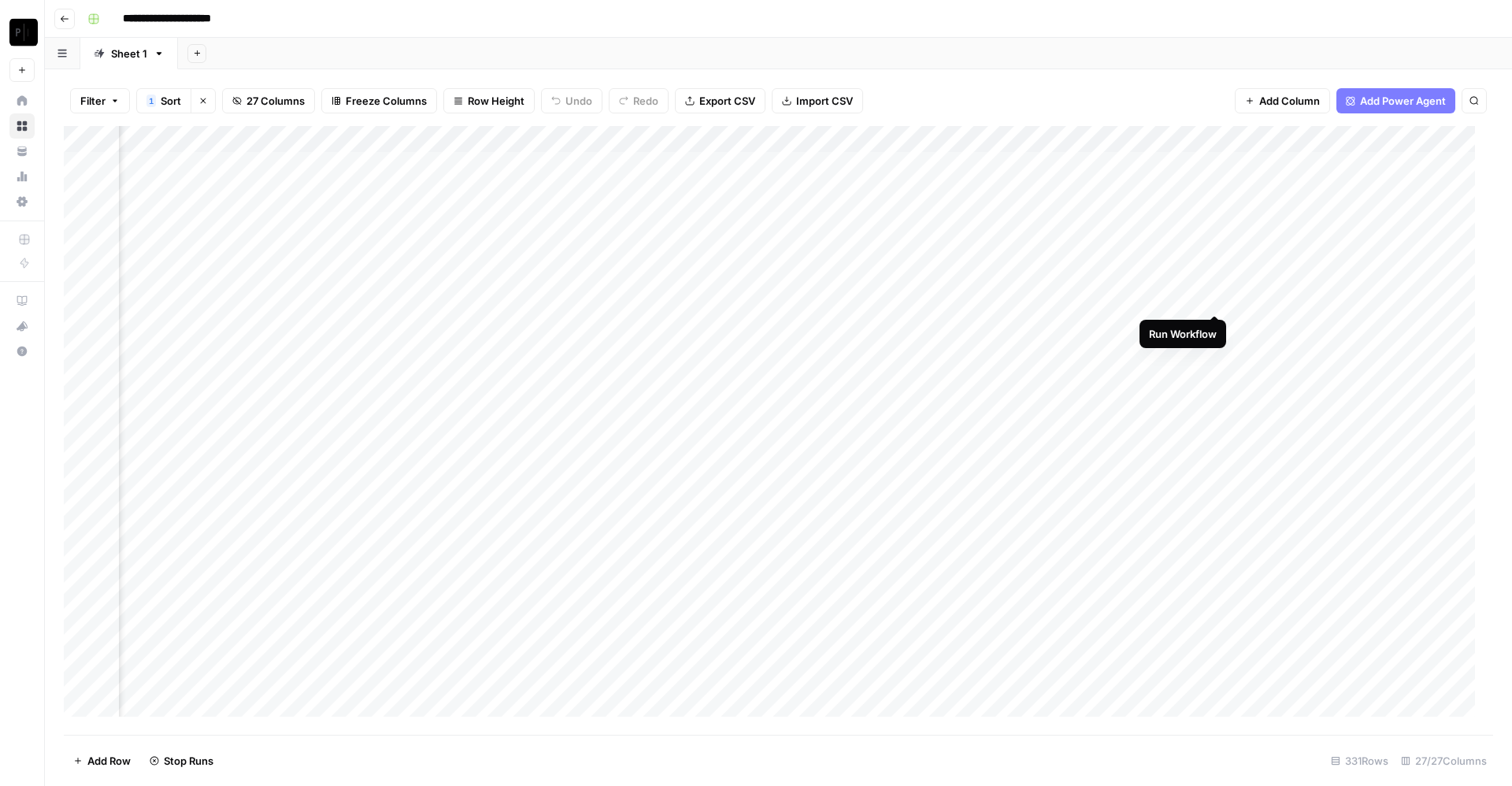
click at [1217, 298] on div "Add Column" at bounding box center [779, 430] width 1430 height 608
click at [1216, 325] on div "Add Column" at bounding box center [779, 430] width 1430 height 608
click at [1218, 351] on div "Add Column" at bounding box center [779, 430] width 1430 height 608
click at [1214, 375] on div "Add Column" at bounding box center [779, 430] width 1430 height 608
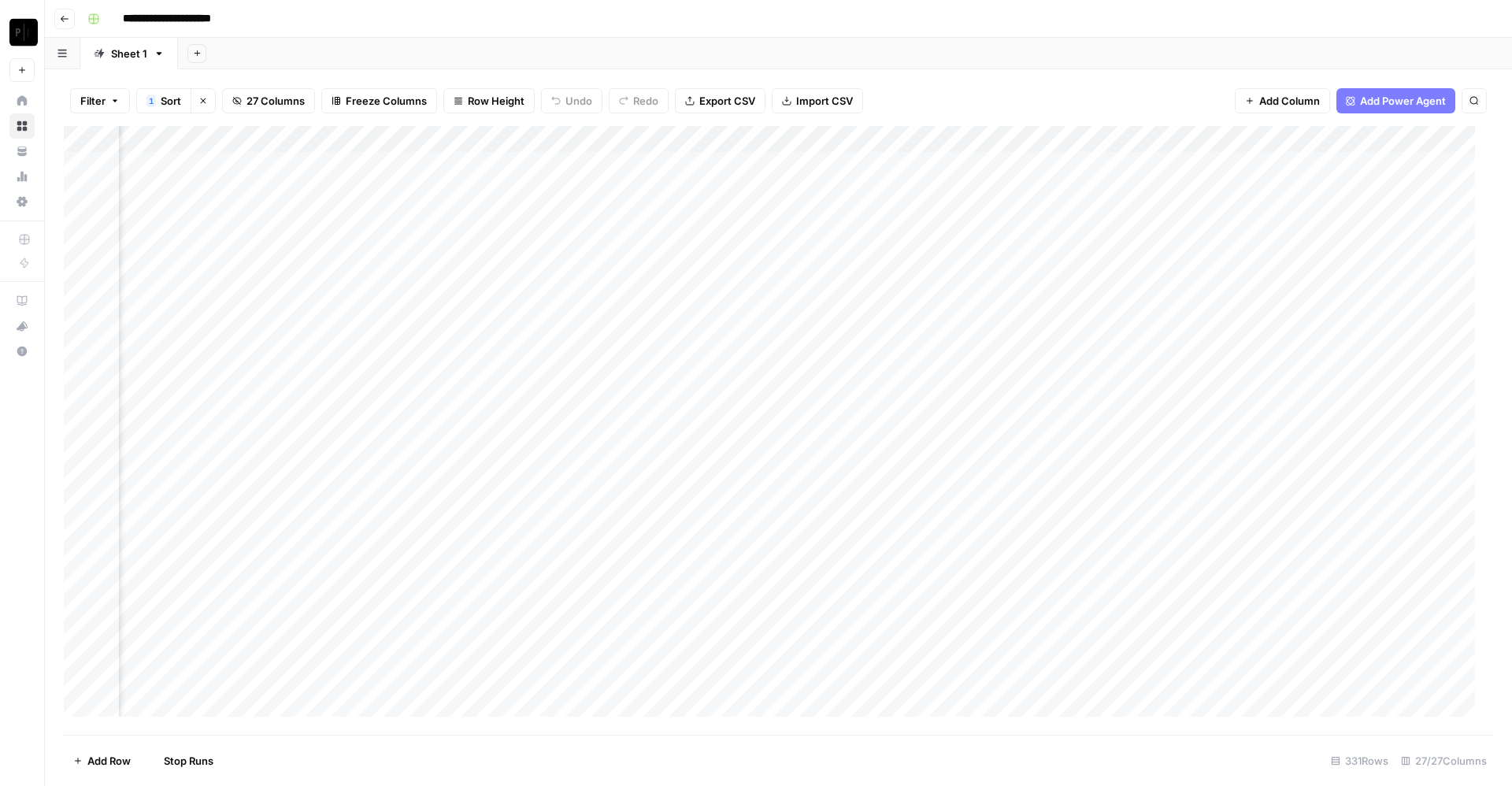
click at [932, 167] on div "Add Column" at bounding box center [779, 430] width 1430 height 608
click at [932, 190] on div "Add Column" at bounding box center [779, 430] width 1430 height 608
click at [930, 212] on div "Add Column" at bounding box center [779, 430] width 1430 height 608
click at [933, 245] on div "Add Column" at bounding box center [779, 430] width 1430 height 608
click at [932, 271] on div "Add Column" at bounding box center [779, 430] width 1430 height 608
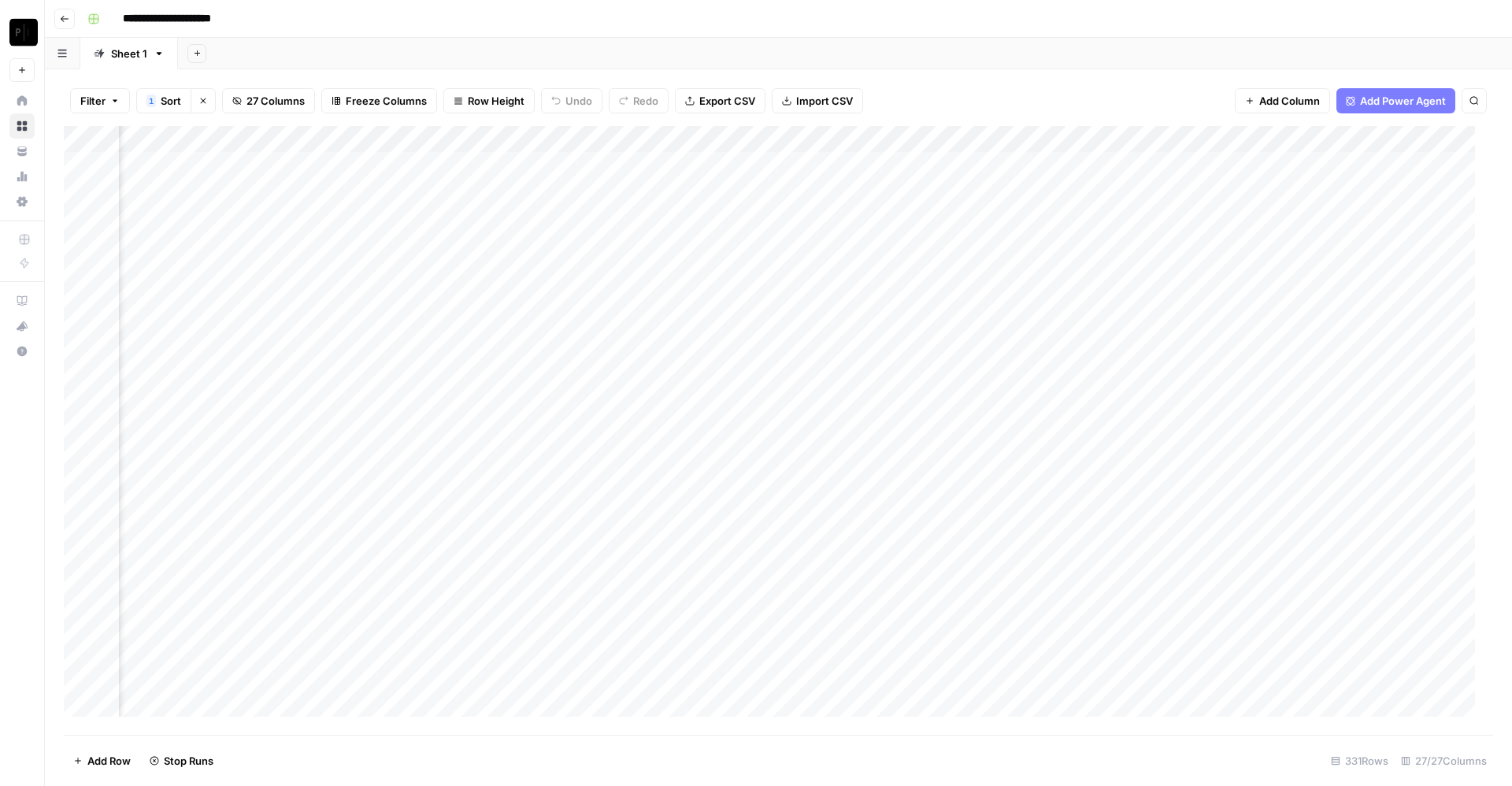
click at [935, 299] on div "Add Column" at bounding box center [779, 430] width 1430 height 608
click at [936, 325] on div "Add Column" at bounding box center [779, 430] width 1430 height 608
click at [933, 349] on div "Add Column" at bounding box center [779, 430] width 1430 height 608
click at [932, 379] on div "Add Column" at bounding box center [779, 430] width 1430 height 608
click at [932, 163] on div "Add Column" at bounding box center [779, 430] width 1430 height 608
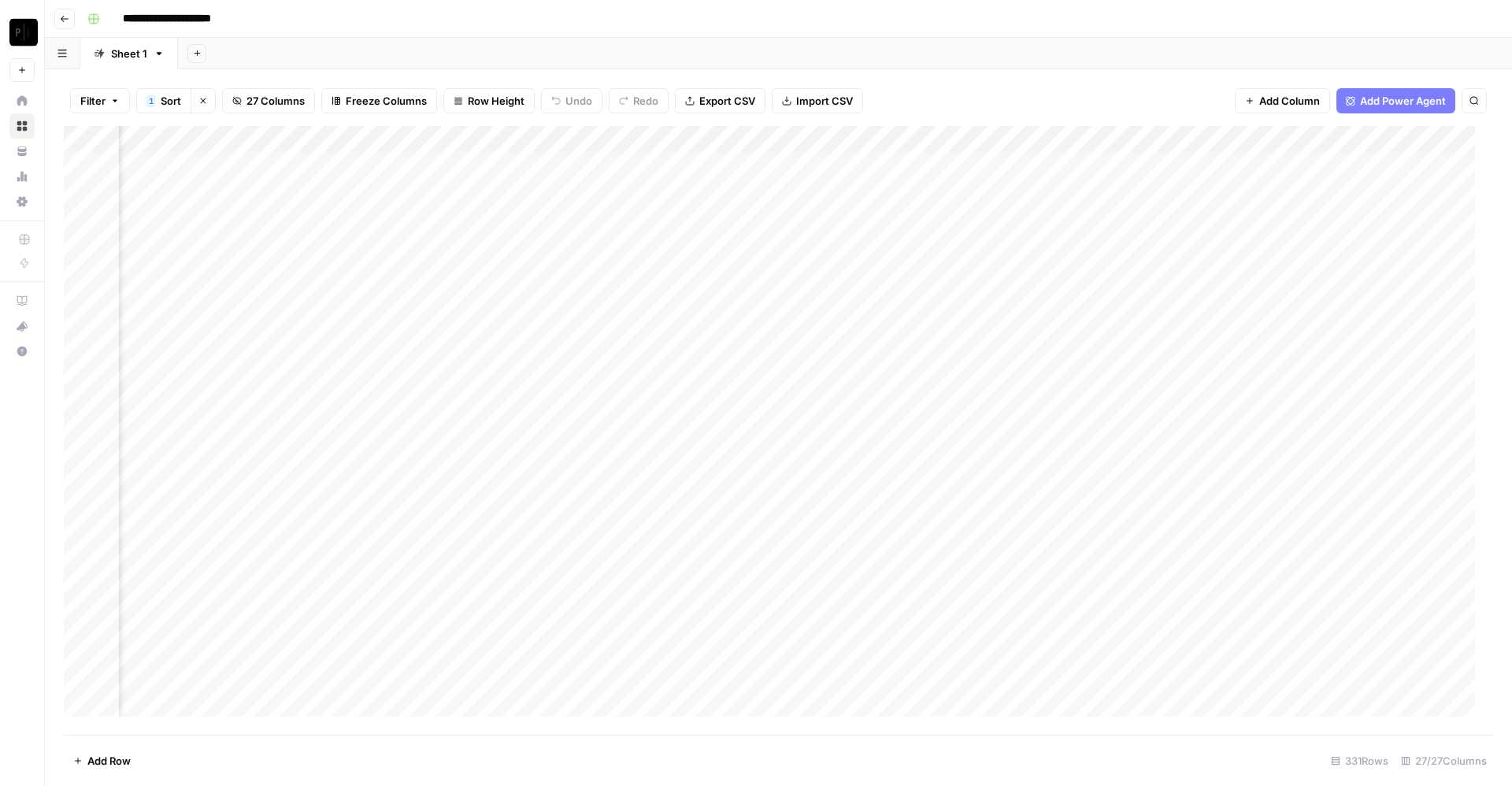
scroll to position [0, 2618]
click at [385, 158] on div "Add Column" at bounding box center [779, 430] width 1430 height 608
click at [1232, 162] on div "Add Column" at bounding box center [779, 430] width 1430 height 608
click at [1234, 190] on div "Add Column" at bounding box center [779, 430] width 1430 height 608
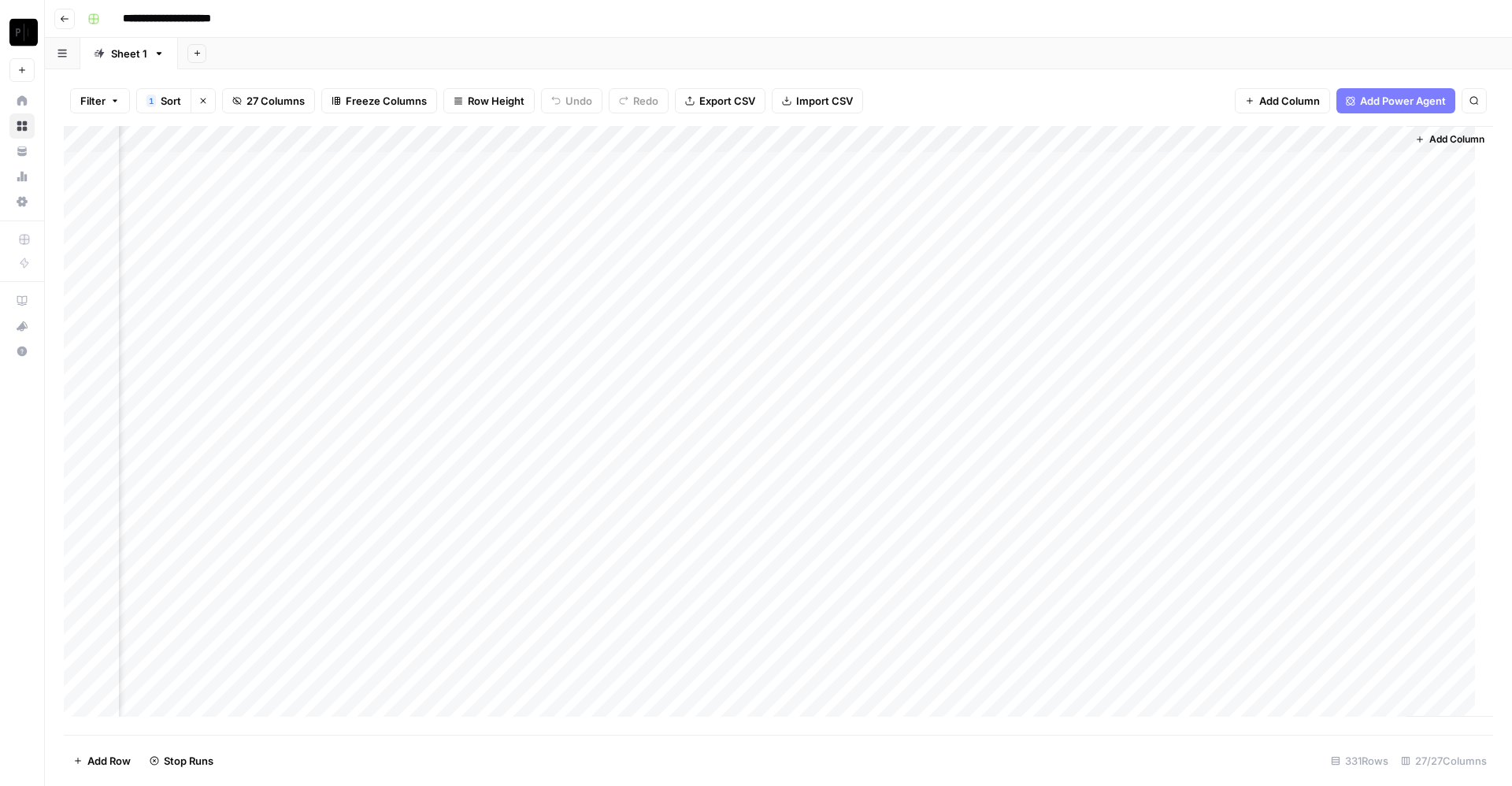
click at [1230, 219] on div "Add Column" at bounding box center [779, 430] width 1430 height 608
click at [1232, 245] on div "Add Column" at bounding box center [779, 430] width 1430 height 608
click at [1230, 266] on div "Add Column" at bounding box center [779, 430] width 1430 height 608
click at [1231, 163] on div "Add Column" at bounding box center [779, 430] width 1430 height 608
click at [1233, 185] on div "Add Column" at bounding box center [779, 430] width 1430 height 608
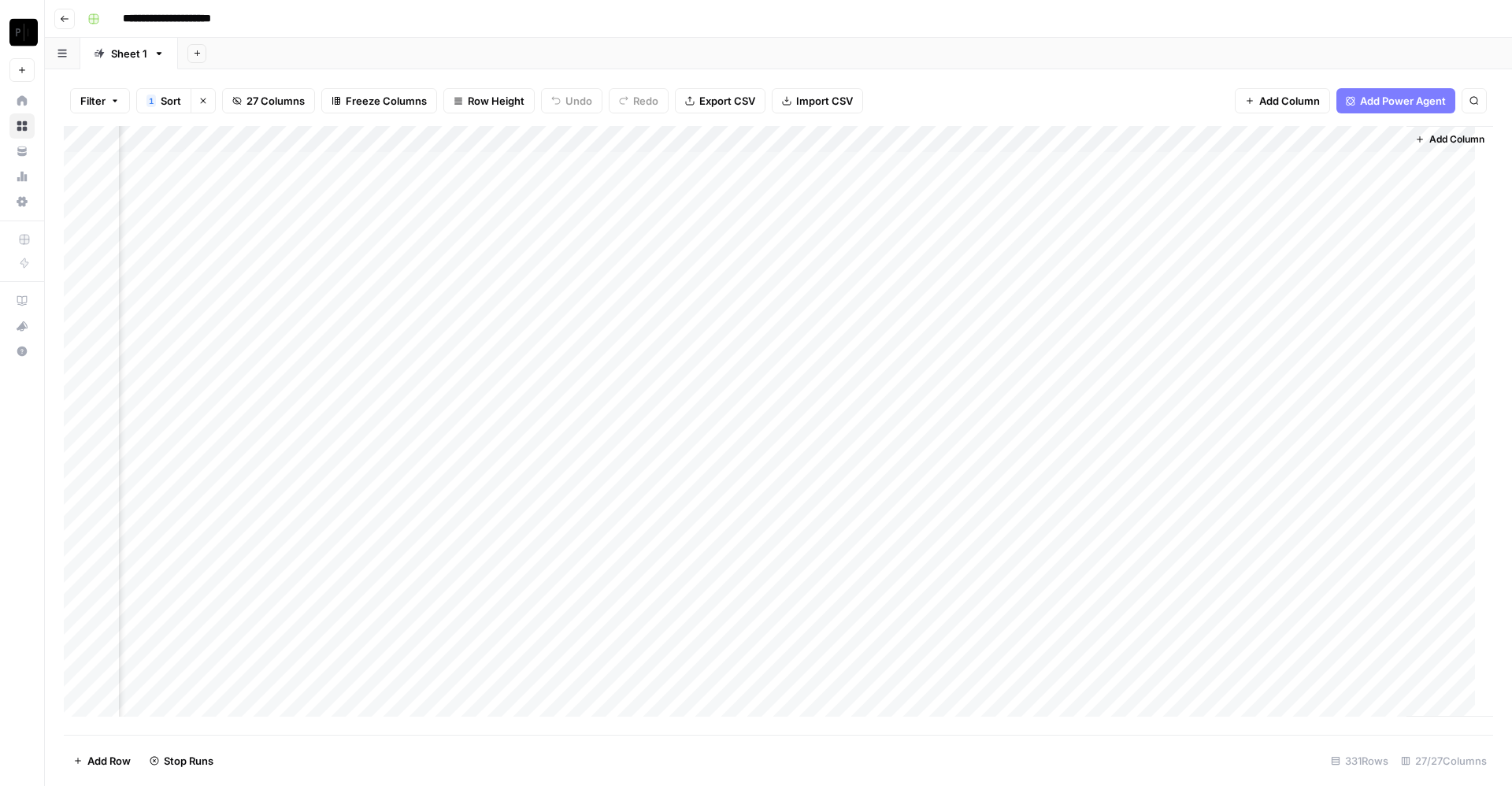
click at [1231, 217] on div "Add Column" at bounding box center [779, 430] width 1430 height 608
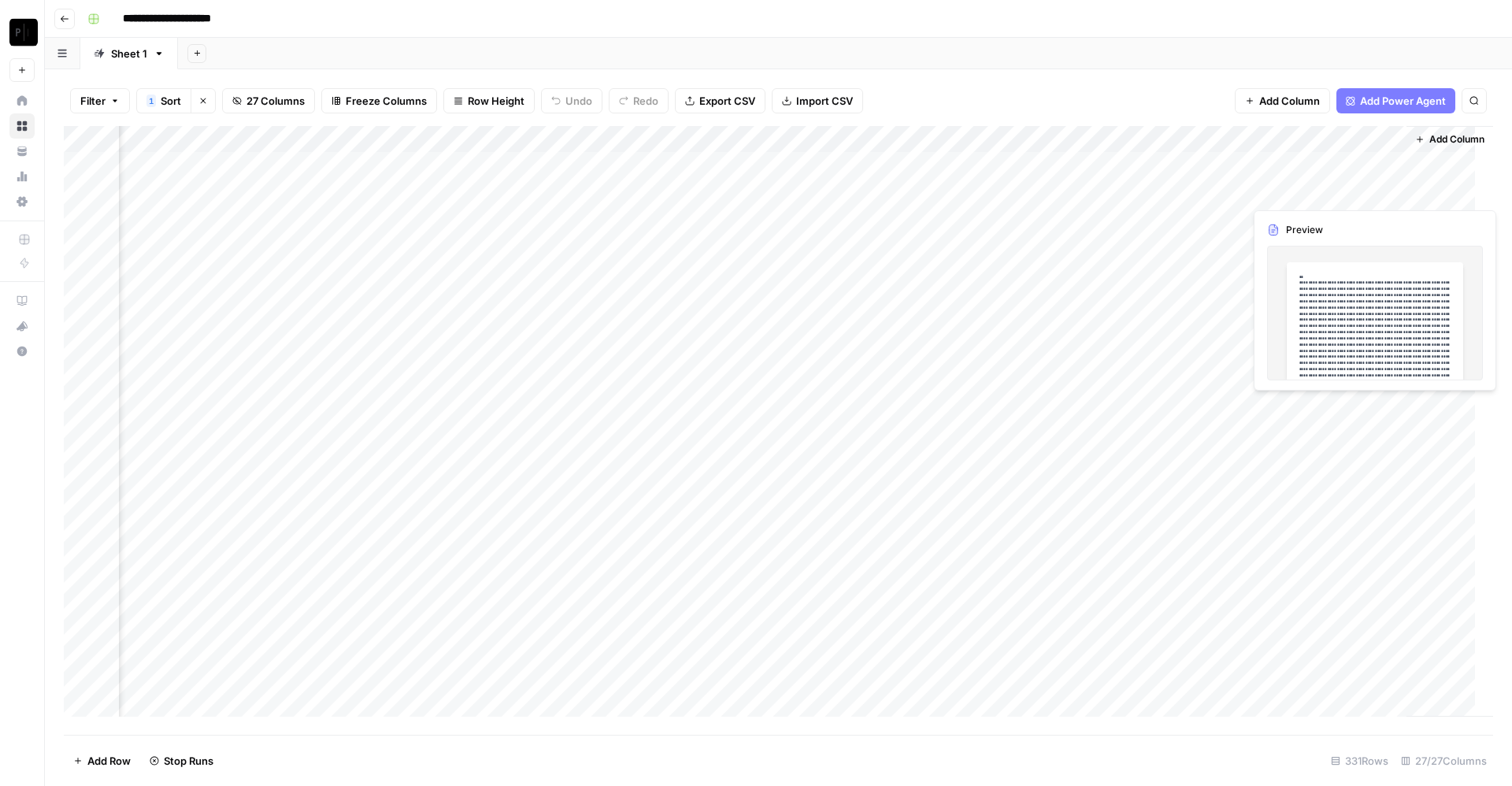
click at [1297, 171] on div "Add Column" at bounding box center [779, 430] width 1430 height 608
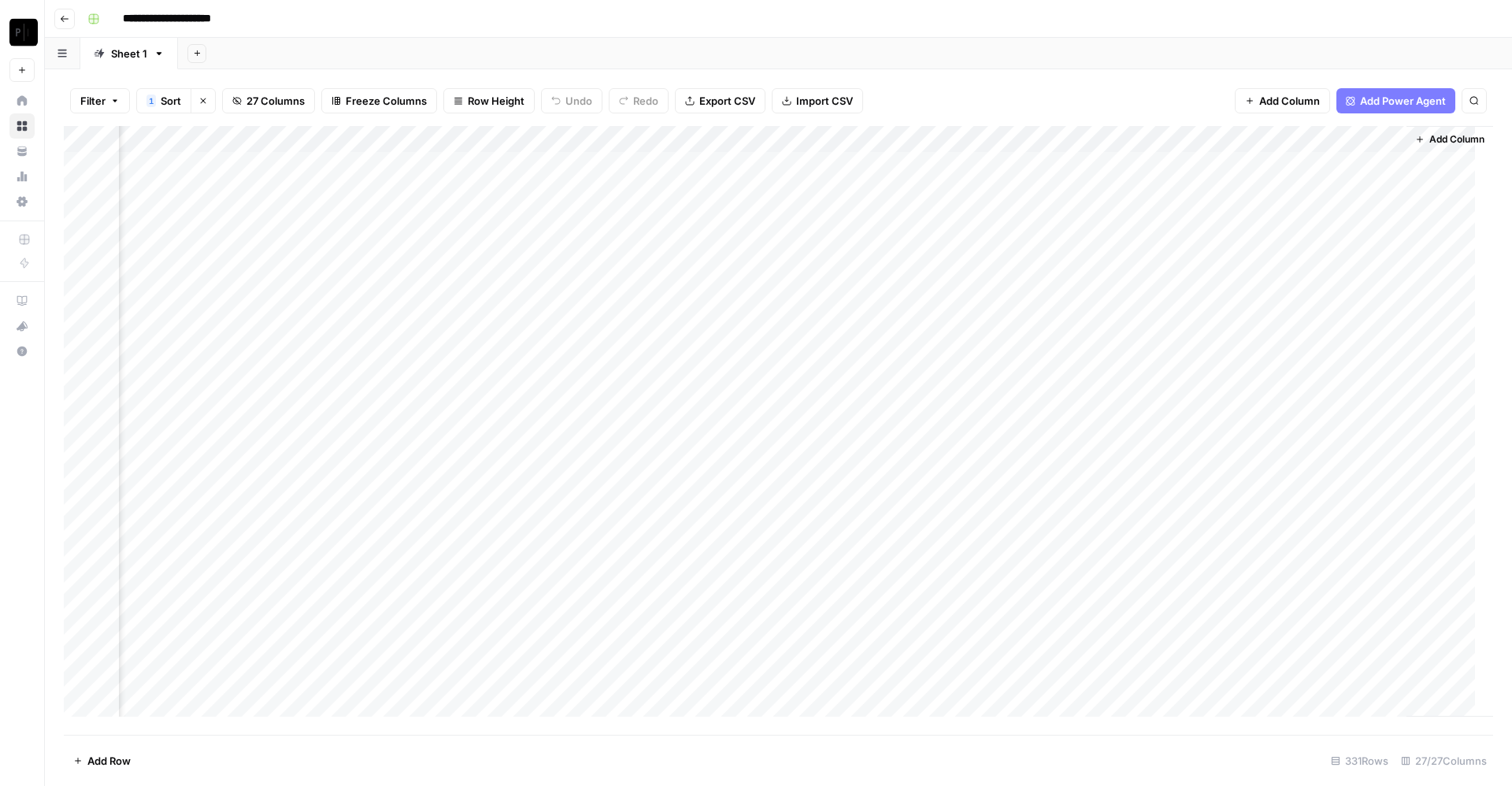
click at [198, 184] on div "Add Column" at bounding box center [779, 430] width 1430 height 608
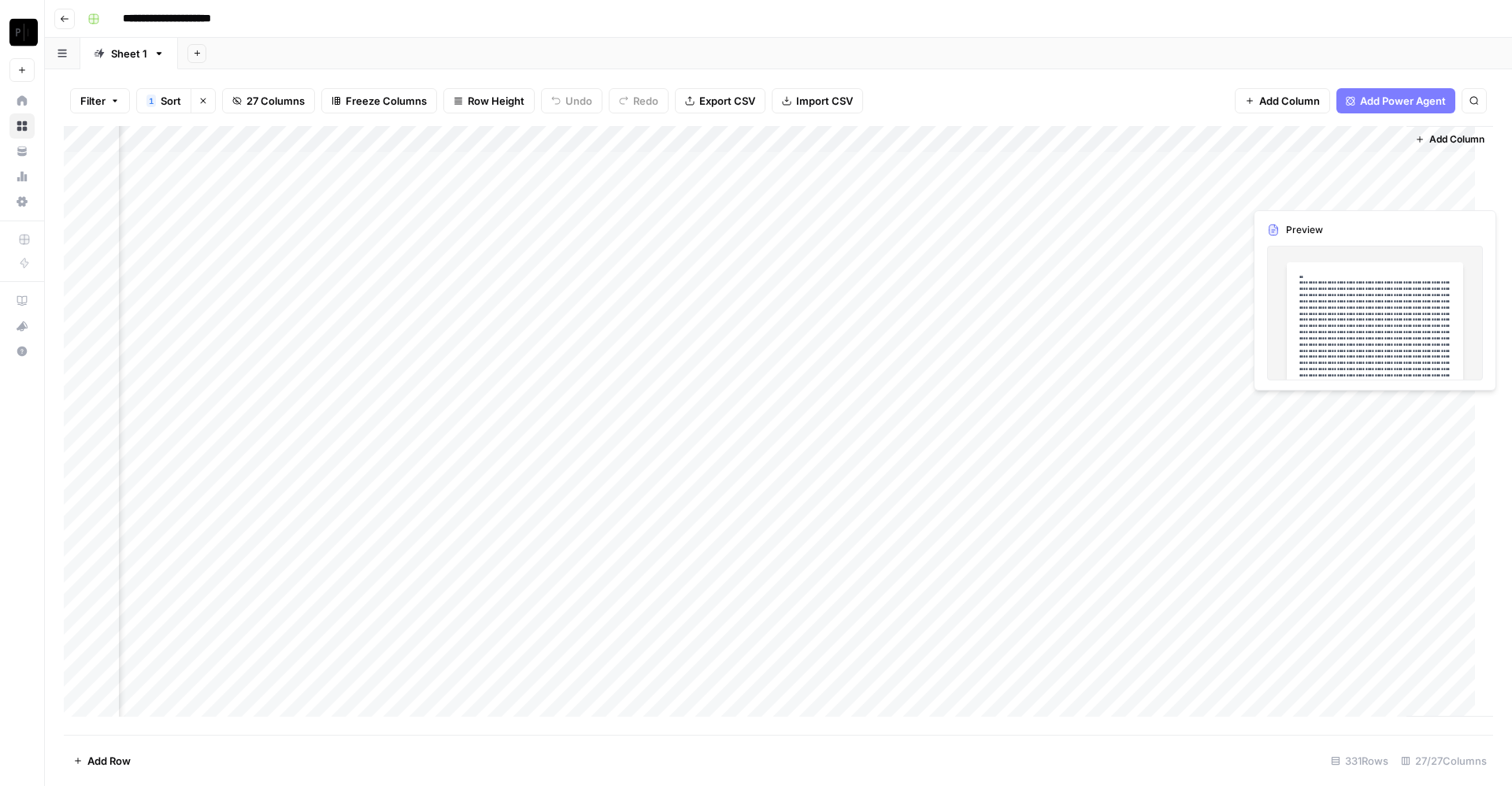
click at [1301, 182] on div "Add Column" at bounding box center [779, 430] width 1430 height 608
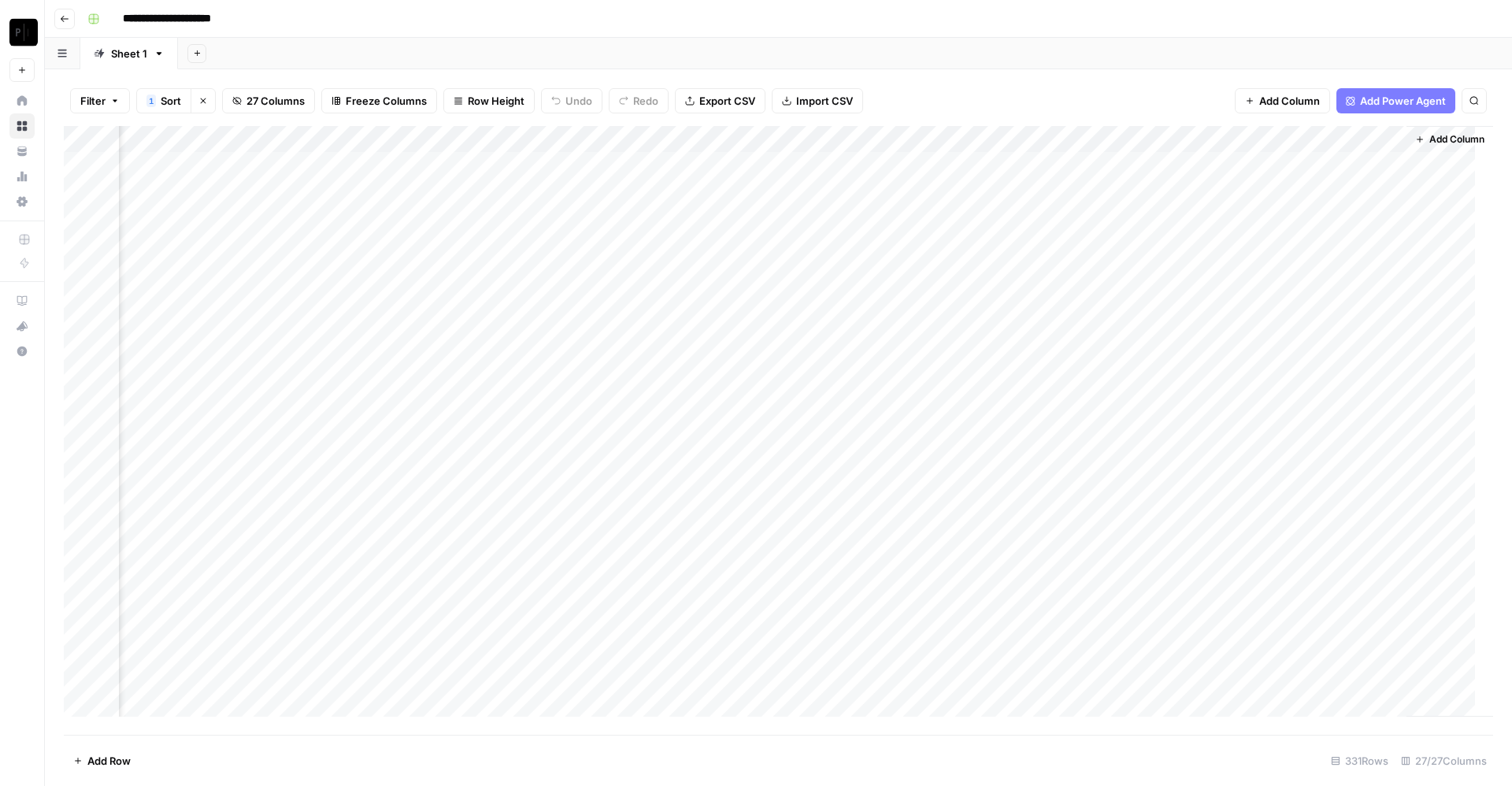
click at [1216, 194] on div "Add Column" at bounding box center [779, 430] width 1430 height 608
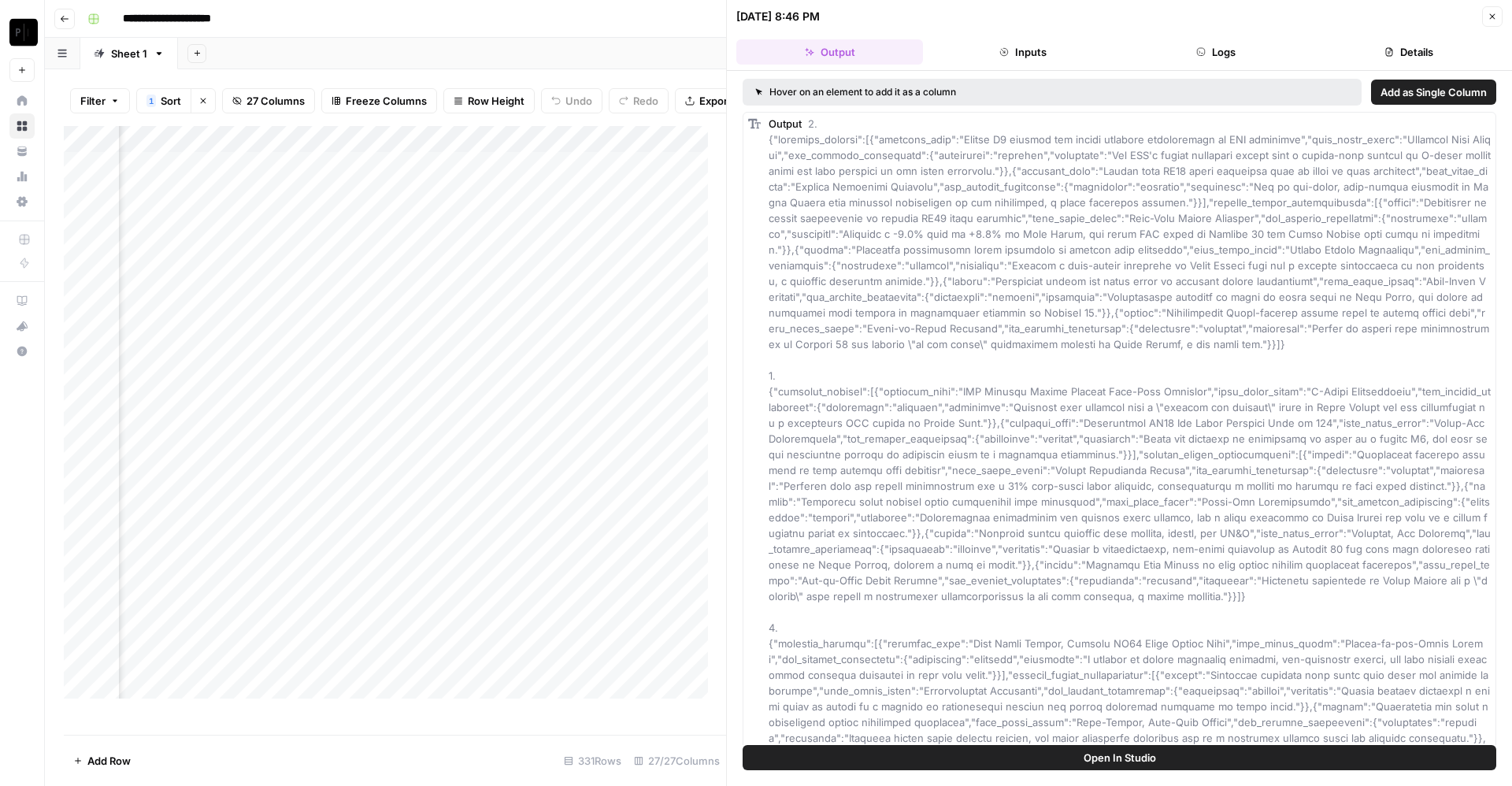
click at [1235, 53] on button "Logs" at bounding box center [1216, 52] width 187 height 25
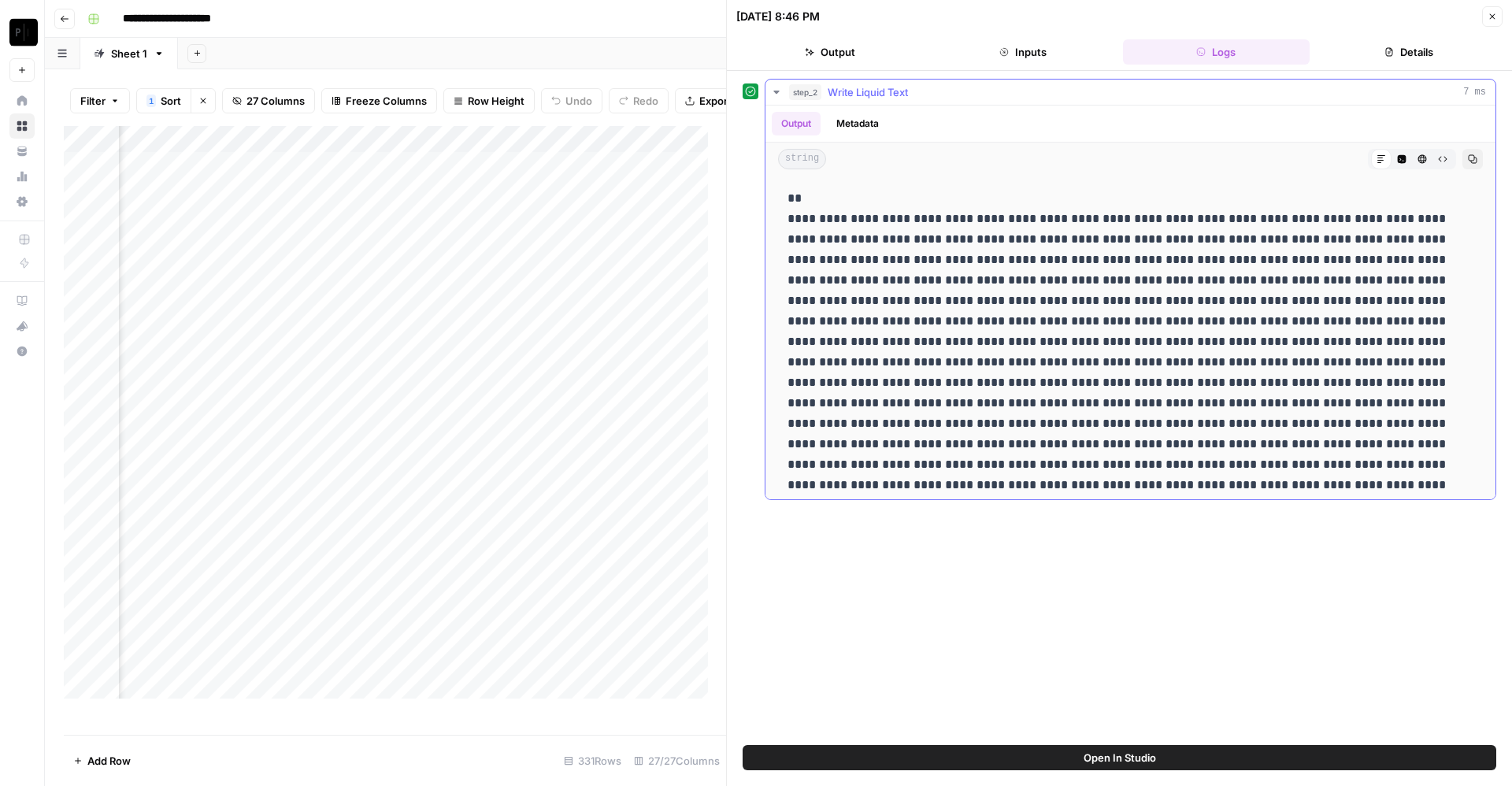
click at [886, 92] on span "Write Liquid Text" at bounding box center [867, 91] width 80 height 15
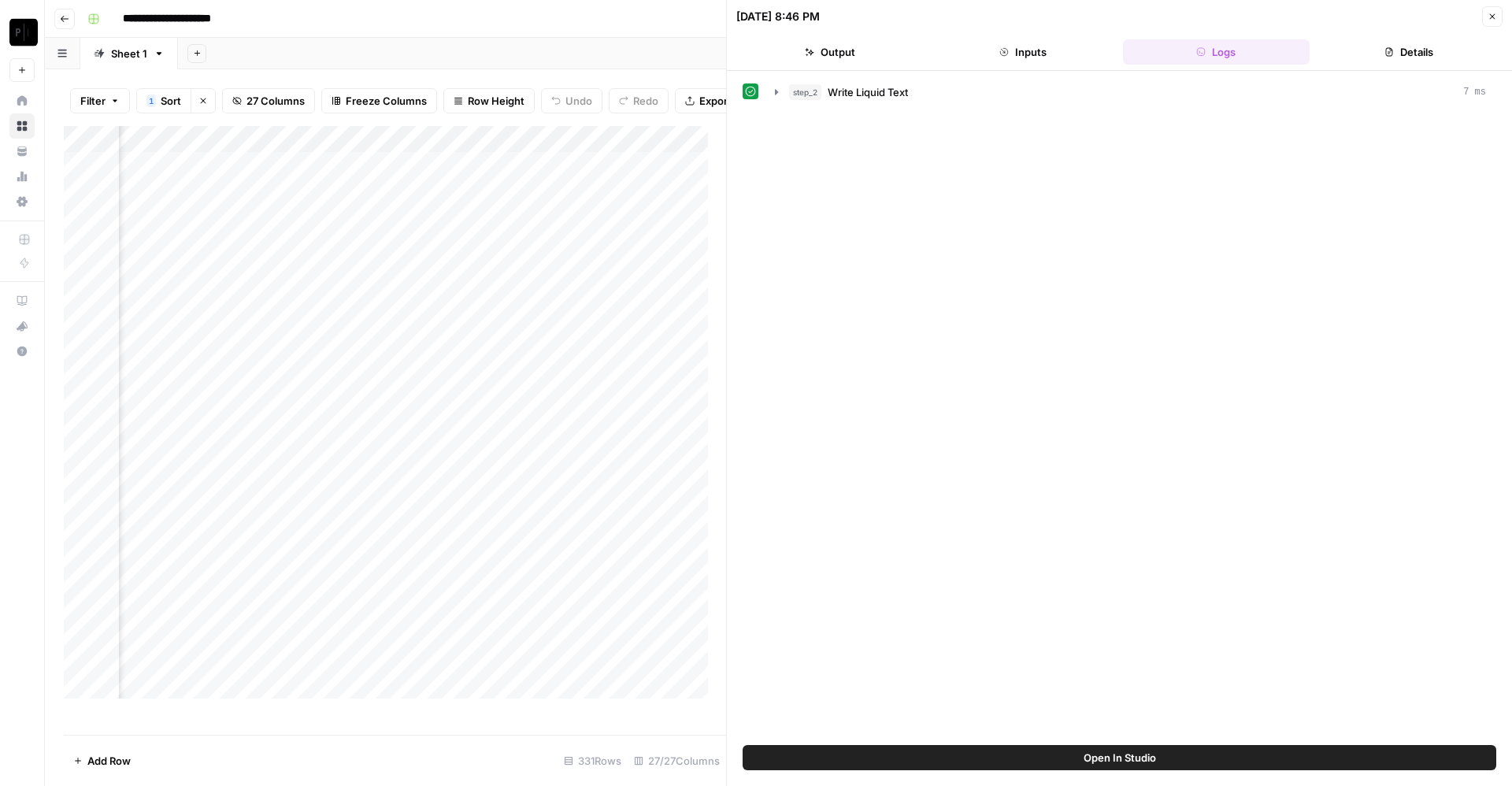
click at [1496, 12] on icon "button" at bounding box center [1492, 16] width 9 height 9
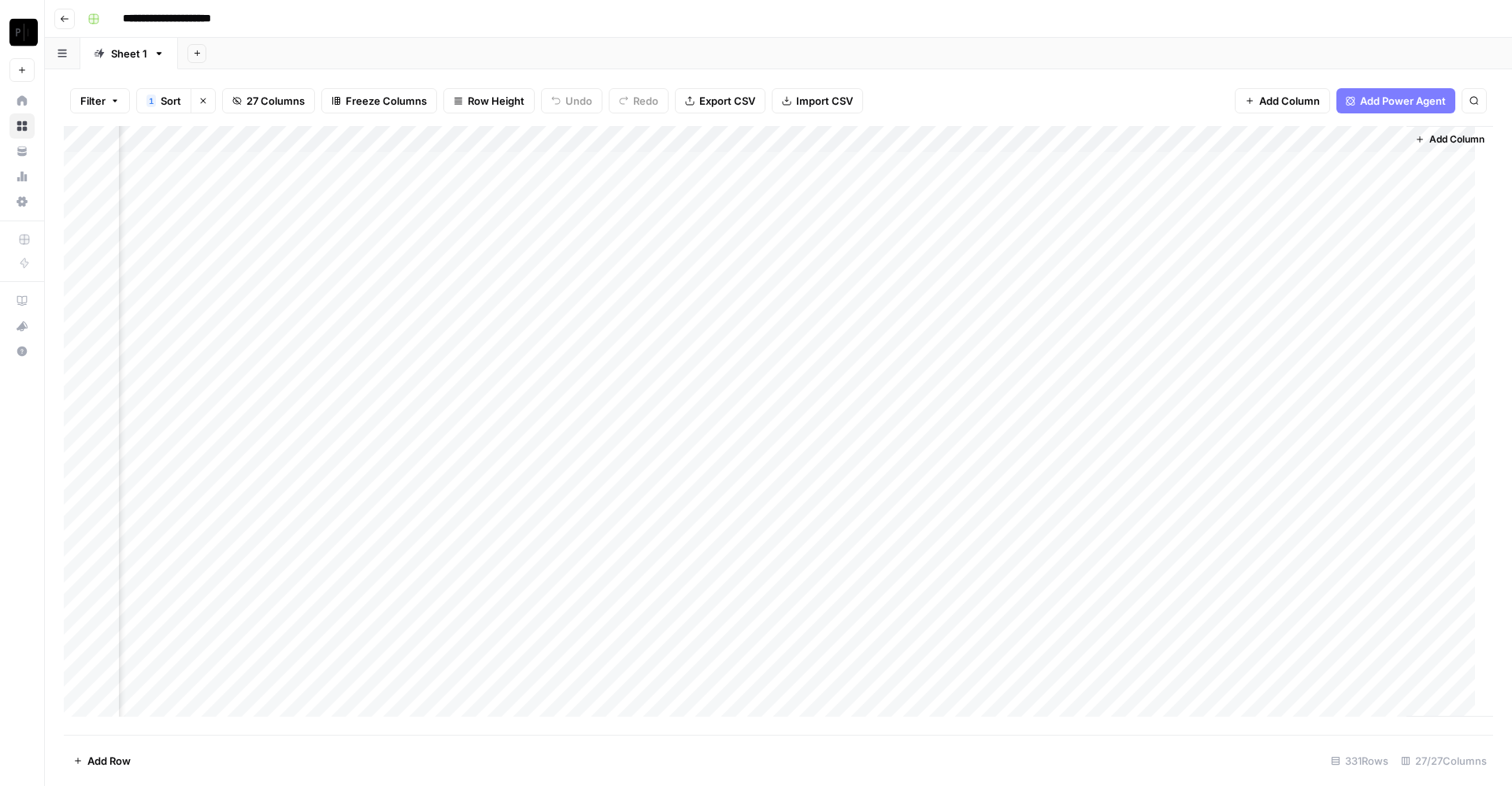
click at [700, 185] on div "Add Column" at bounding box center [779, 430] width 1430 height 608
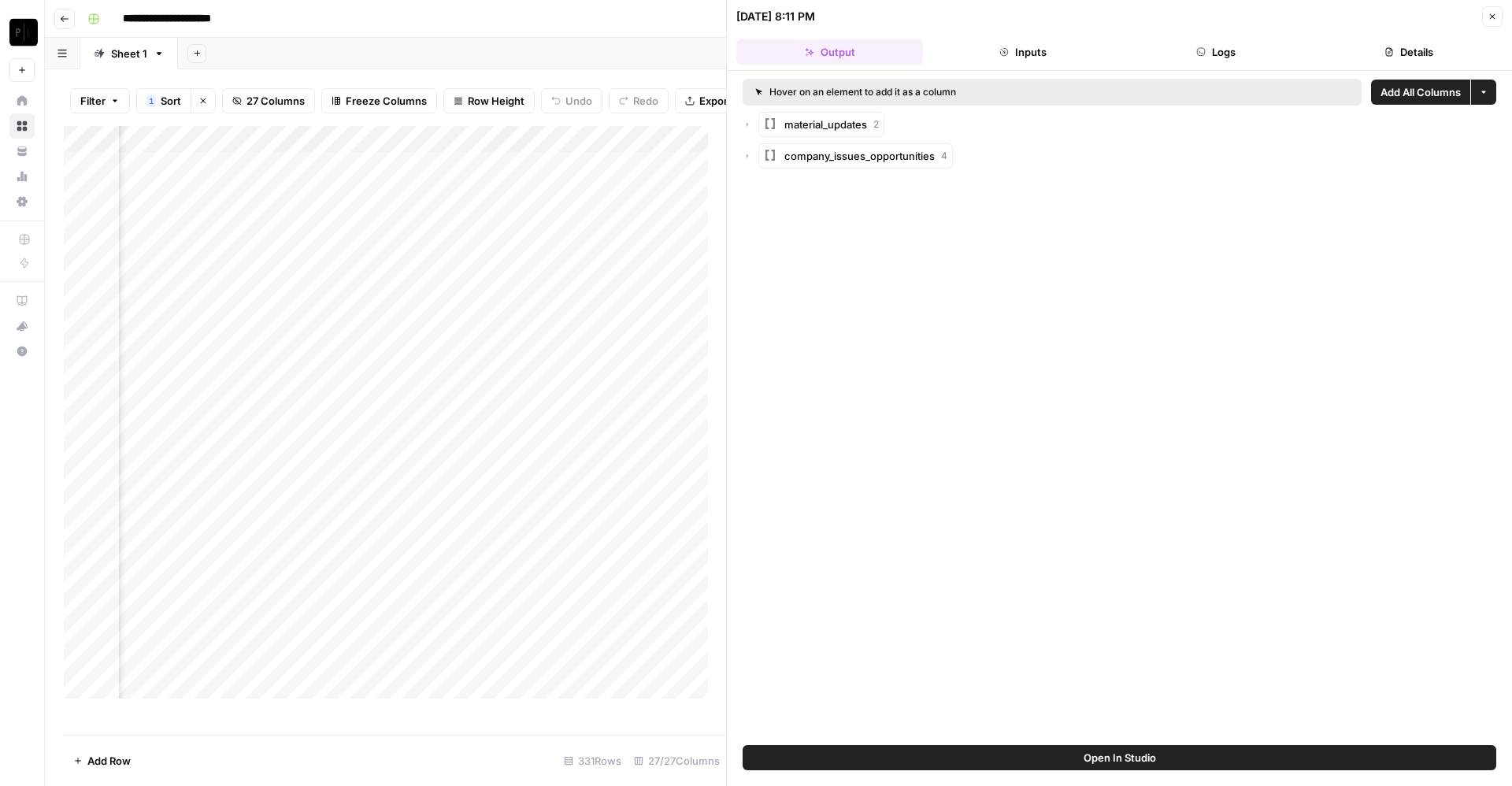
click at [1213, 52] on button "Logs" at bounding box center [1216, 52] width 187 height 25
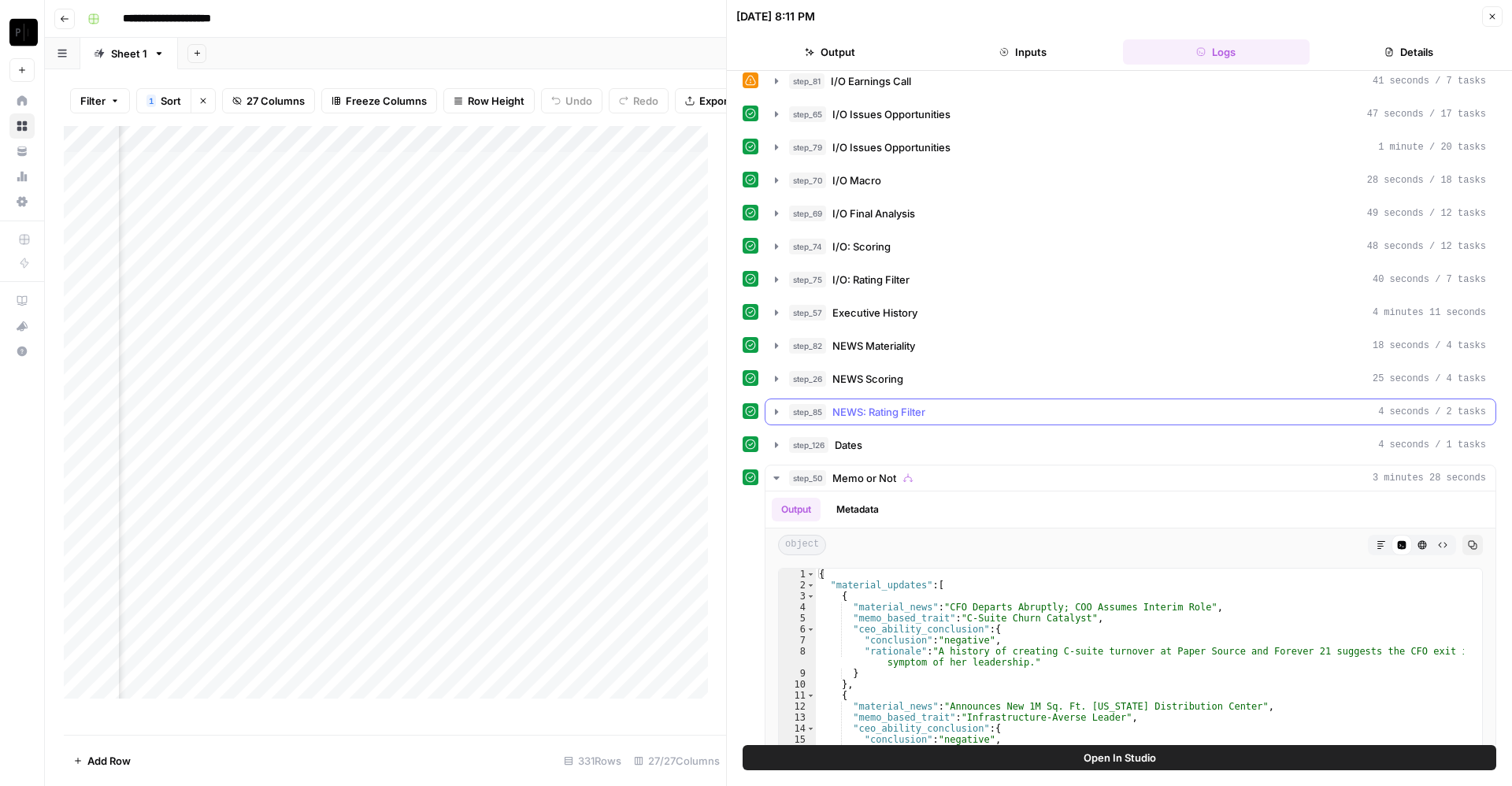
scroll to position [310, 0]
click at [984, 319] on button "step_57 Executive History 4 minutes 11 seconds" at bounding box center [1130, 312] width 730 height 25
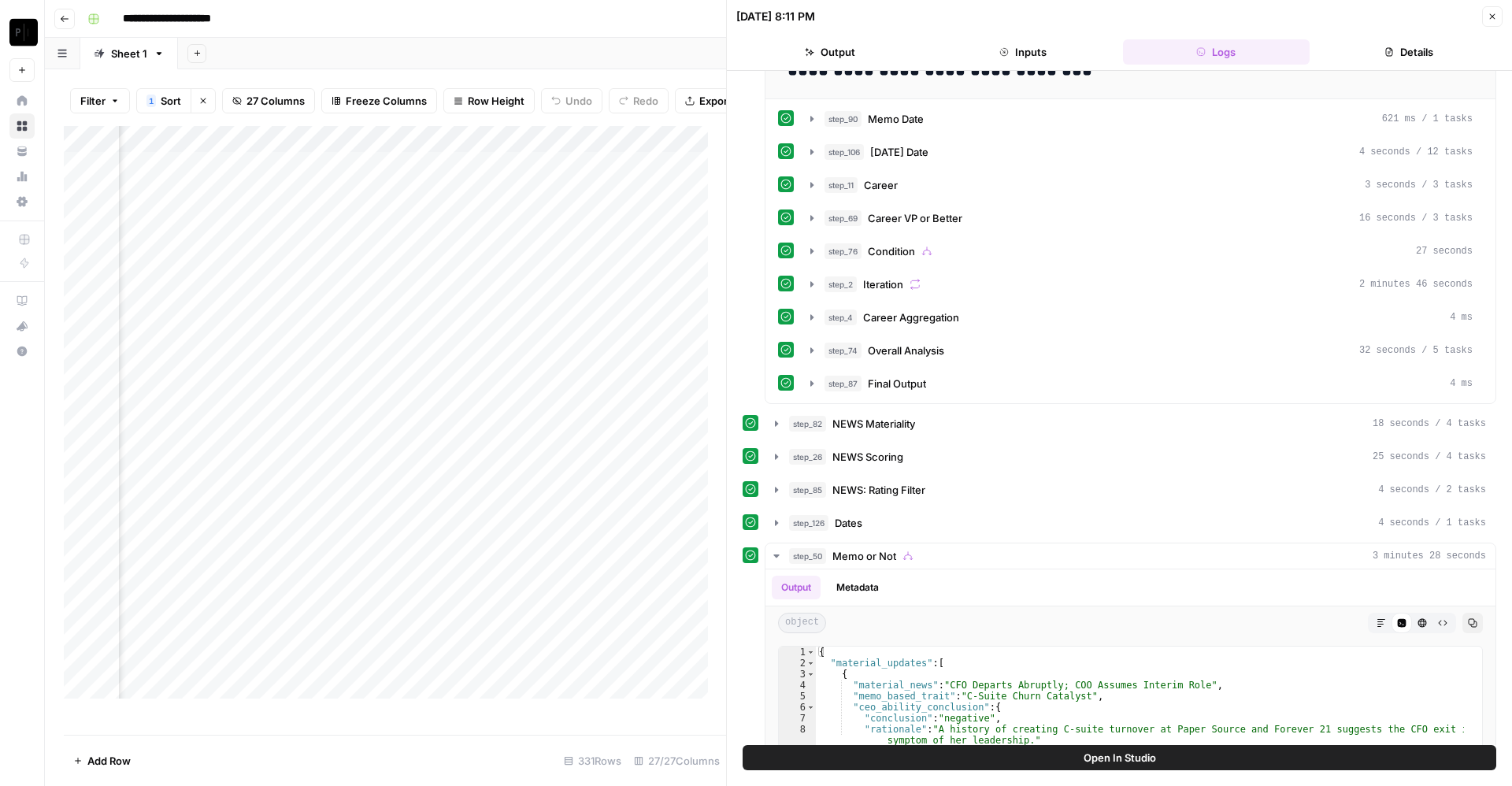
scroll to position [929, 0]
click at [1048, 282] on div "step_2 Iteration 2 minutes 46 seconds" at bounding box center [1149, 285] width 648 height 15
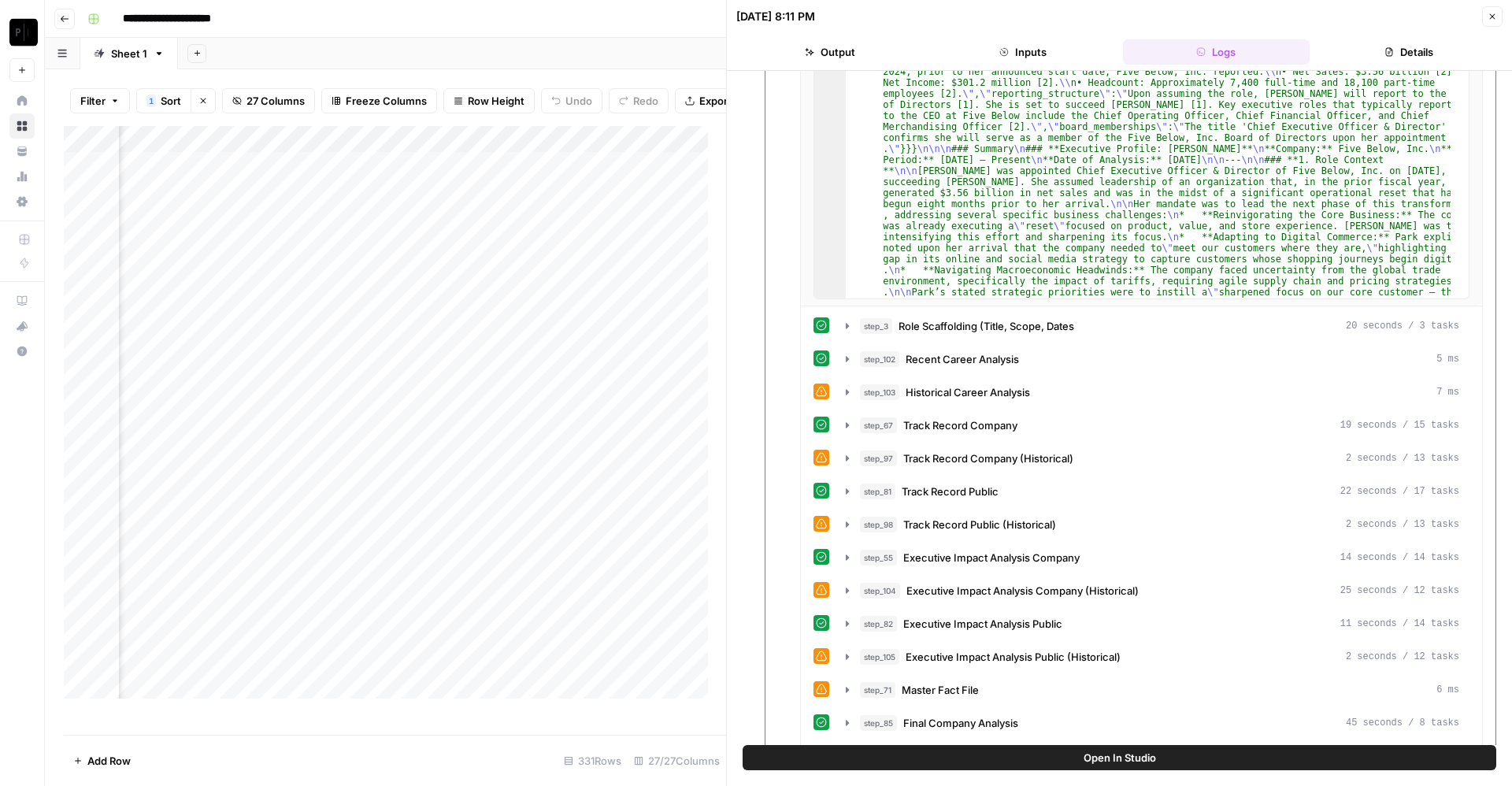
scroll to position [1559, 0]
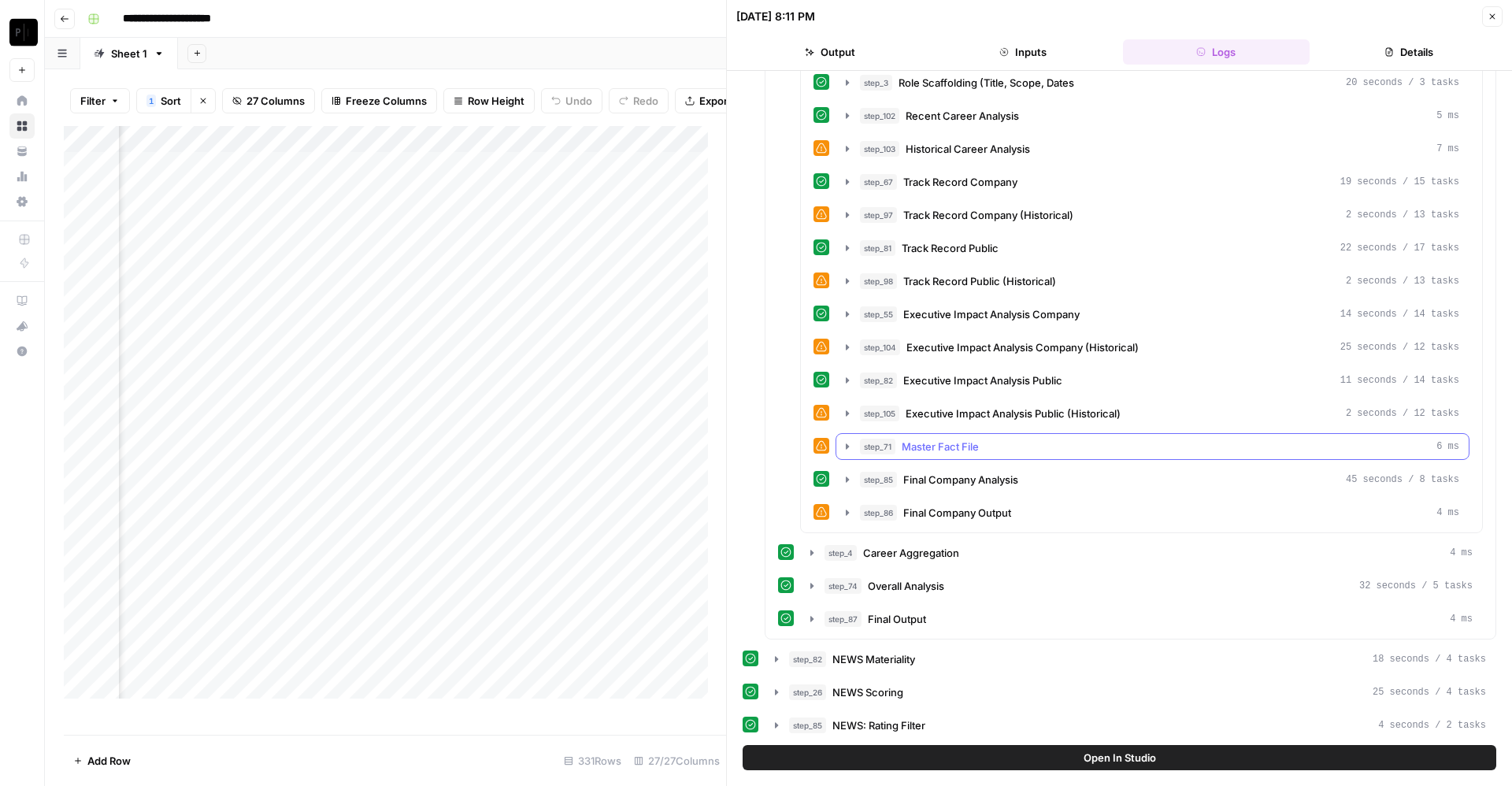
click at [1008, 459] on div "step_71 Master Fact File 6 ms" at bounding box center [1153, 447] width 634 height 27
click at [981, 448] on div "step_71 Master Fact File 6 ms" at bounding box center [1160, 446] width 599 height 15
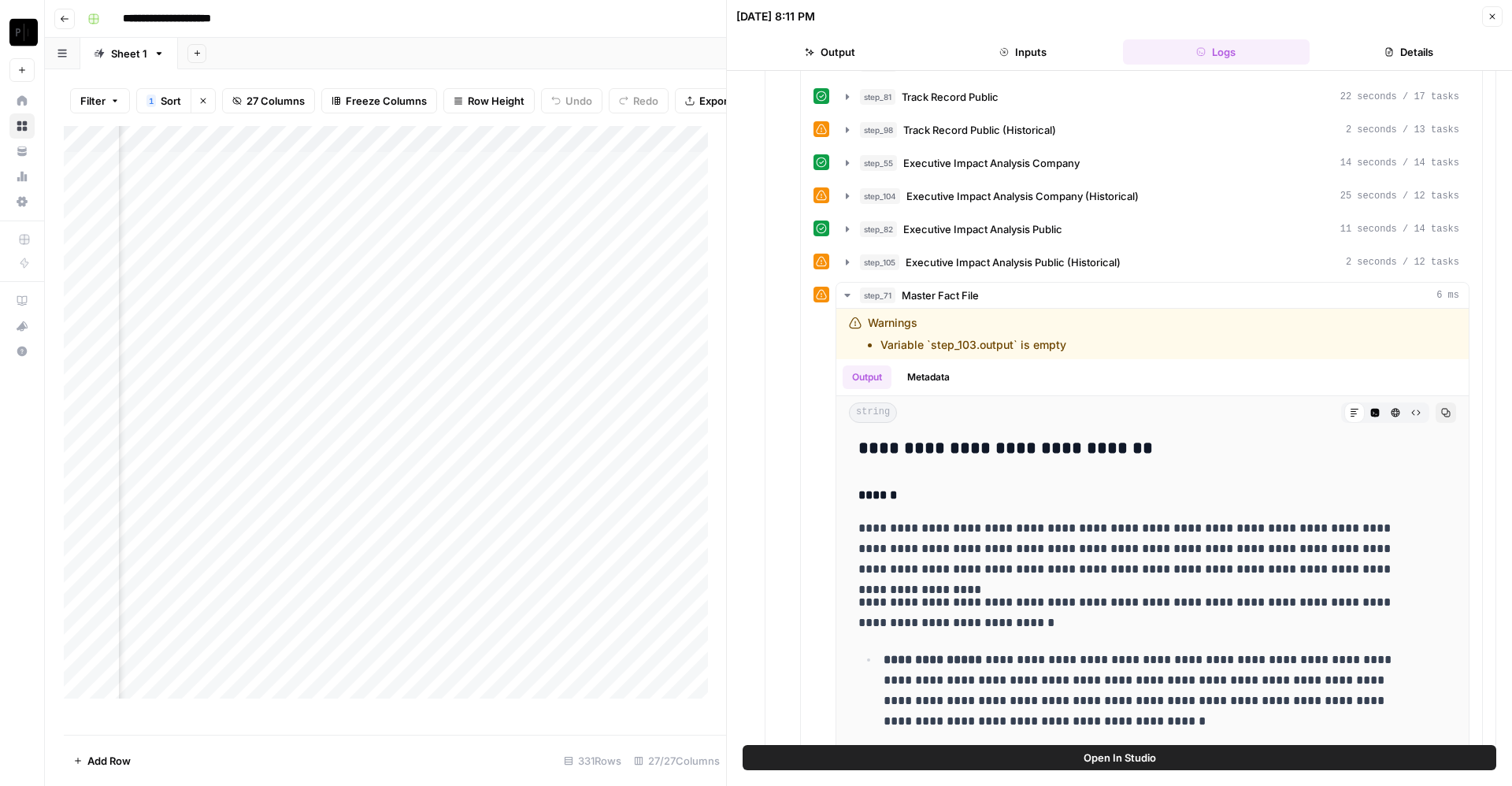
scroll to position [1715, 0]
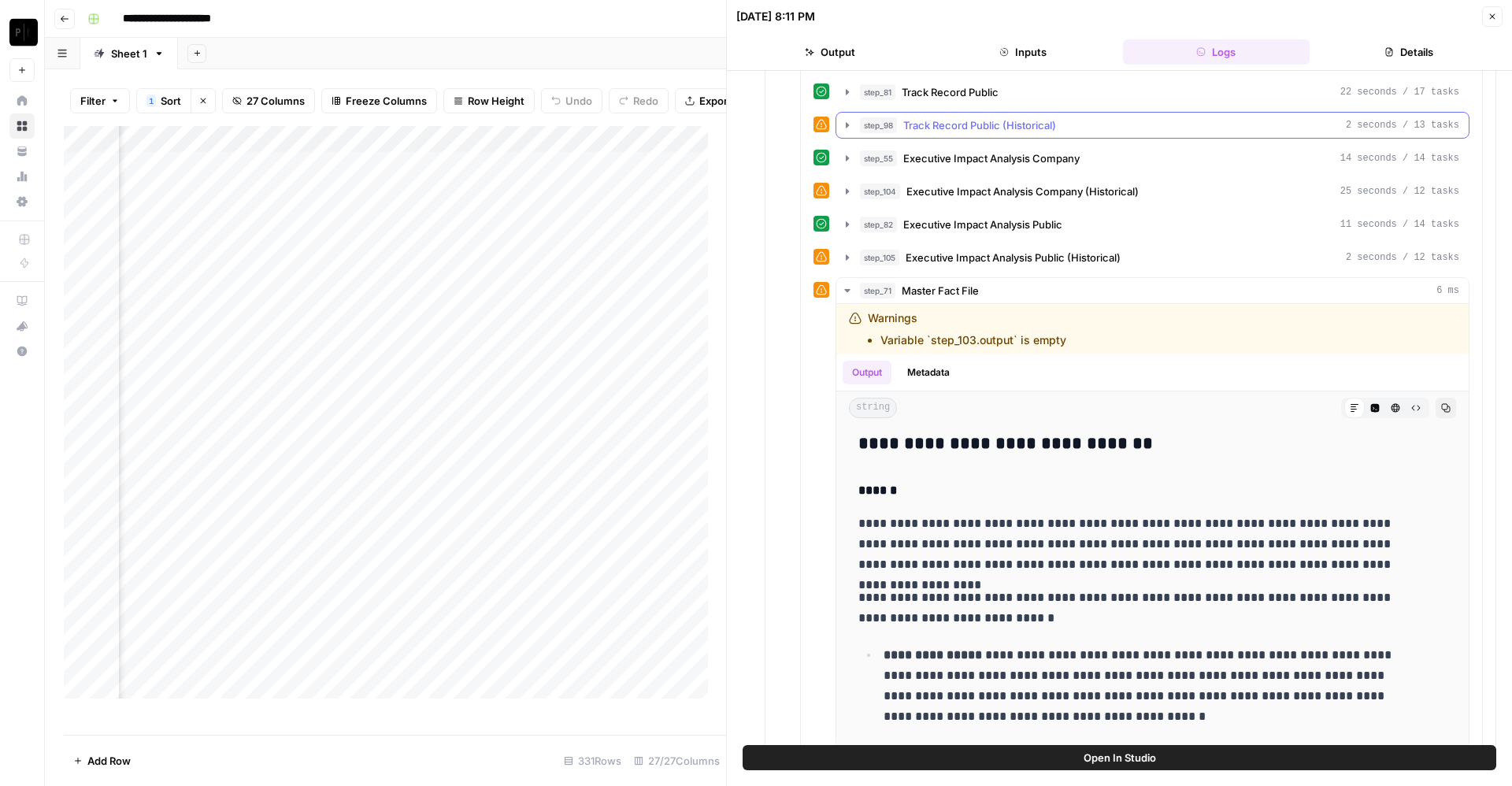
click at [960, 120] on span "Track Record Public (Historical)" at bounding box center [979, 125] width 153 height 15
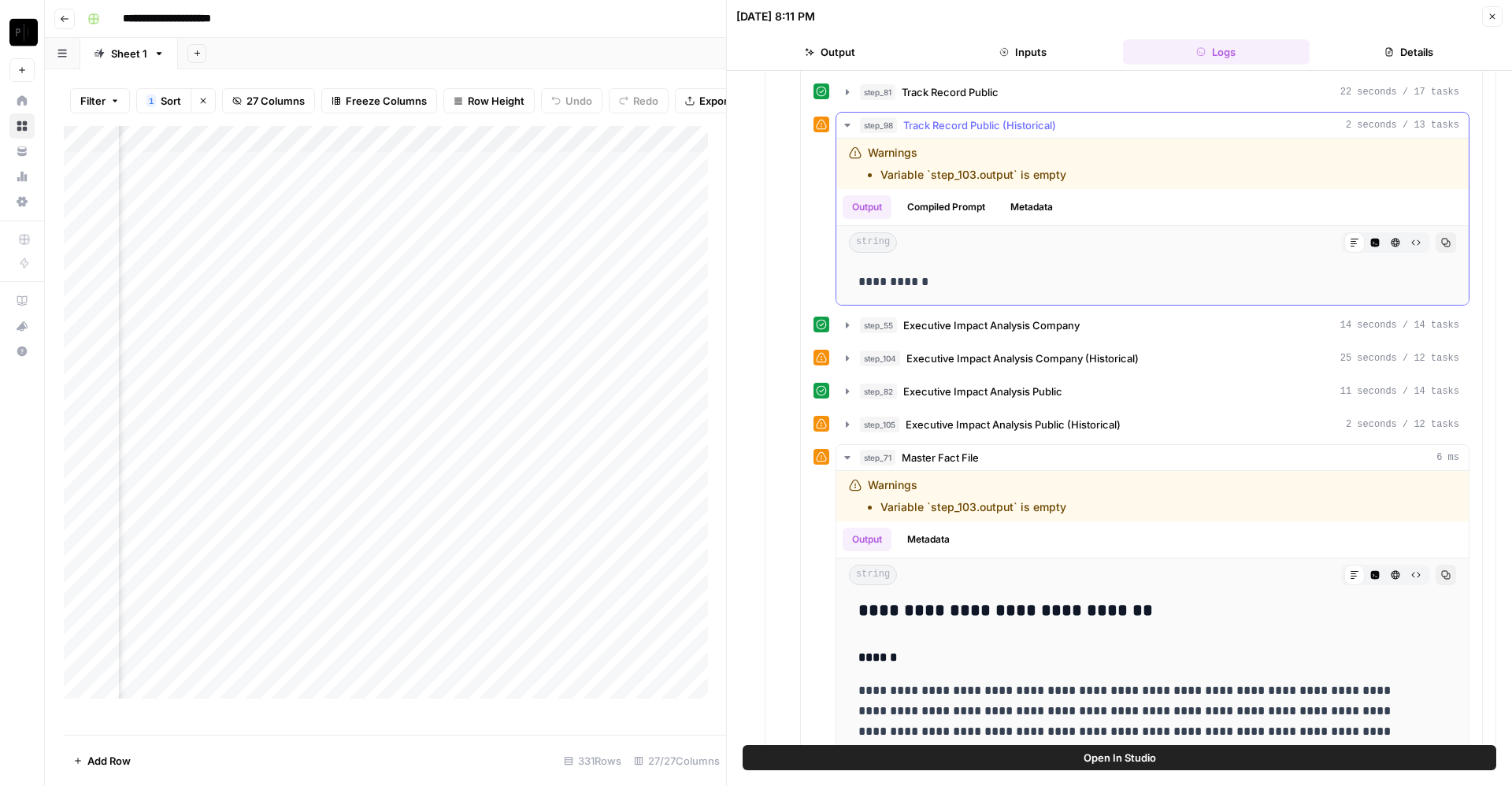
click at [960, 120] on span "Track Record Public (Historical)" at bounding box center [979, 125] width 153 height 15
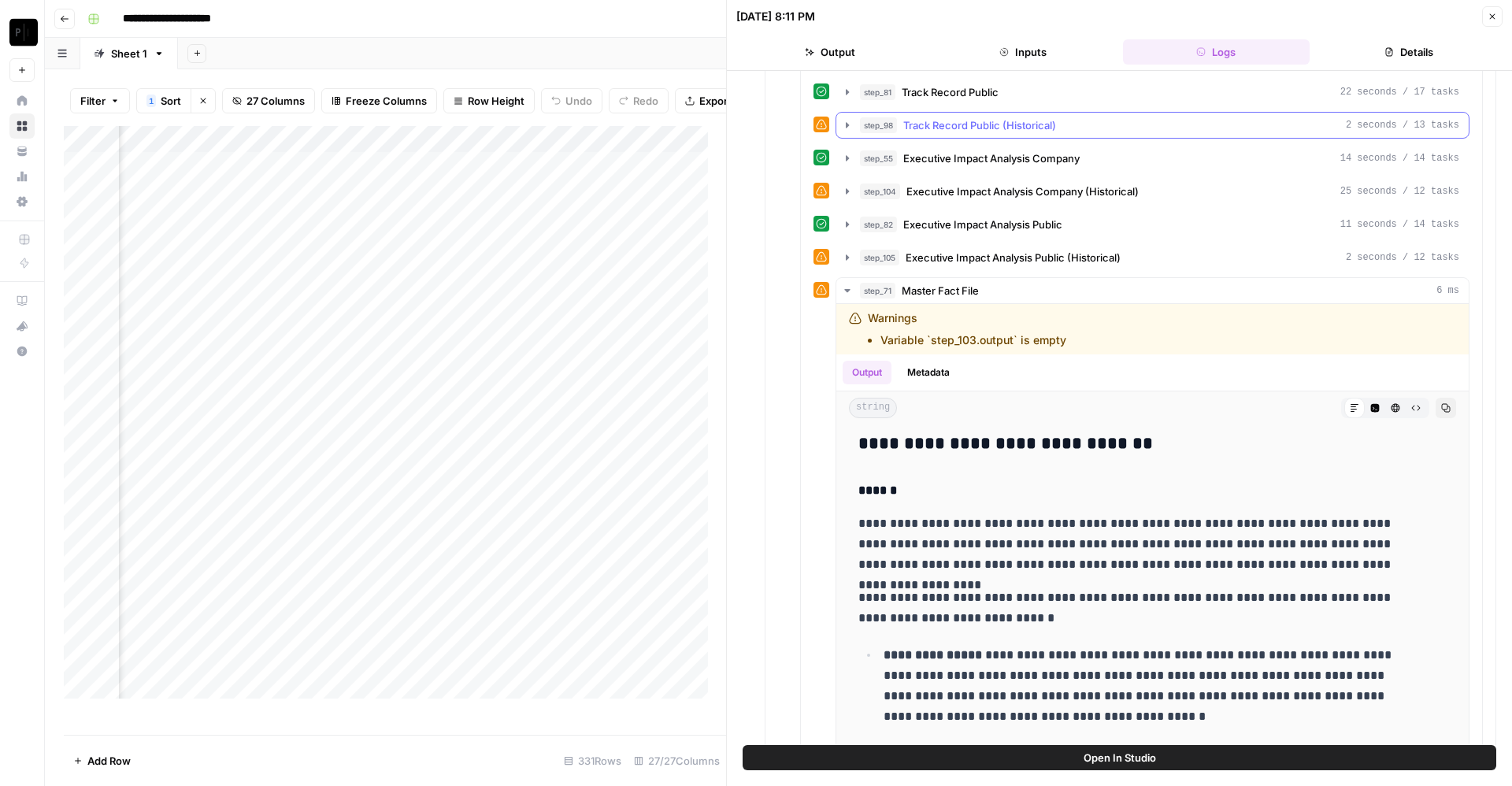
scroll to position [1566, 0]
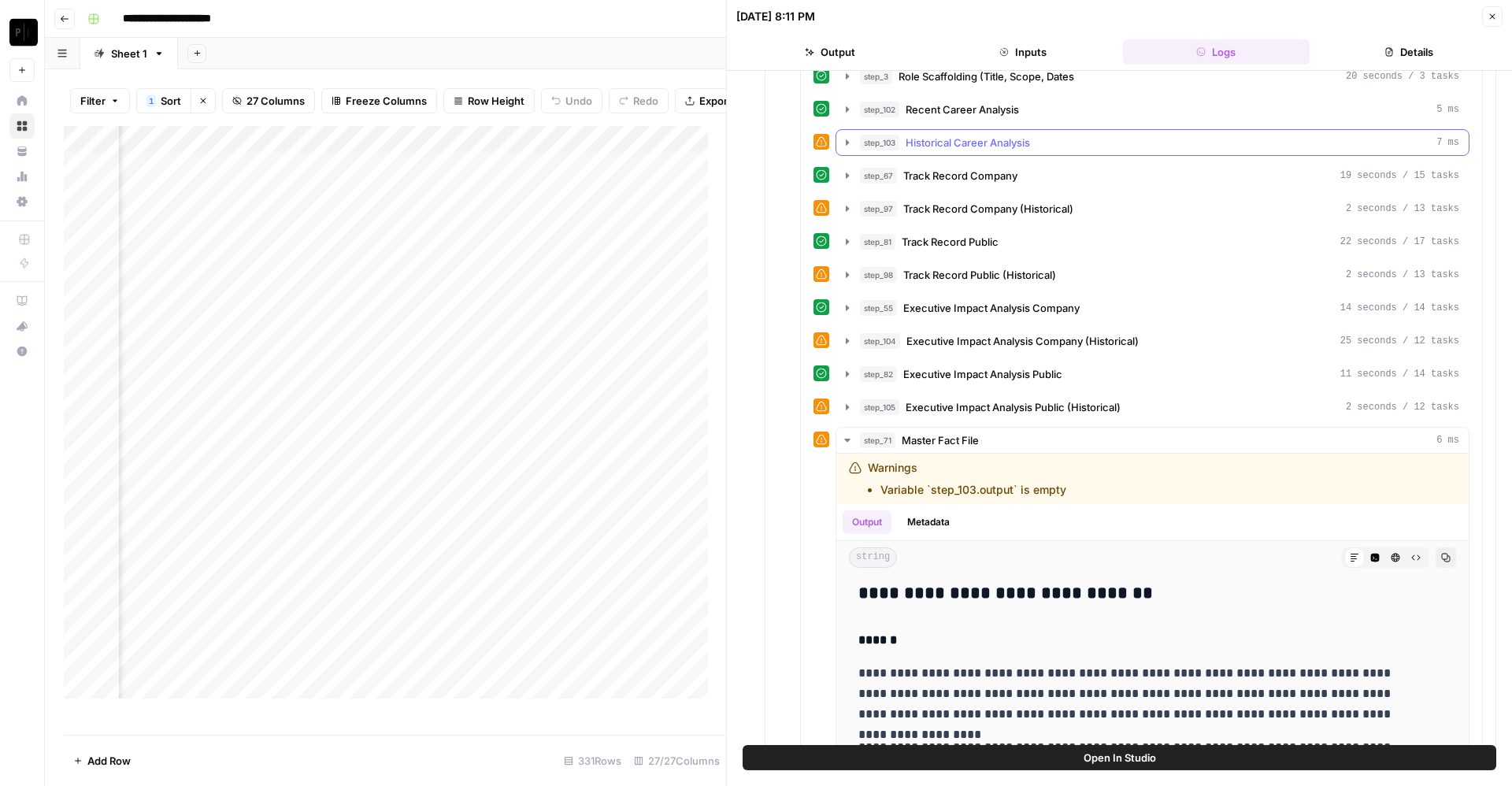
click at [971, 145] on span "Historical Career Analysis" at bounding box center [968, 142] width 125 height 15
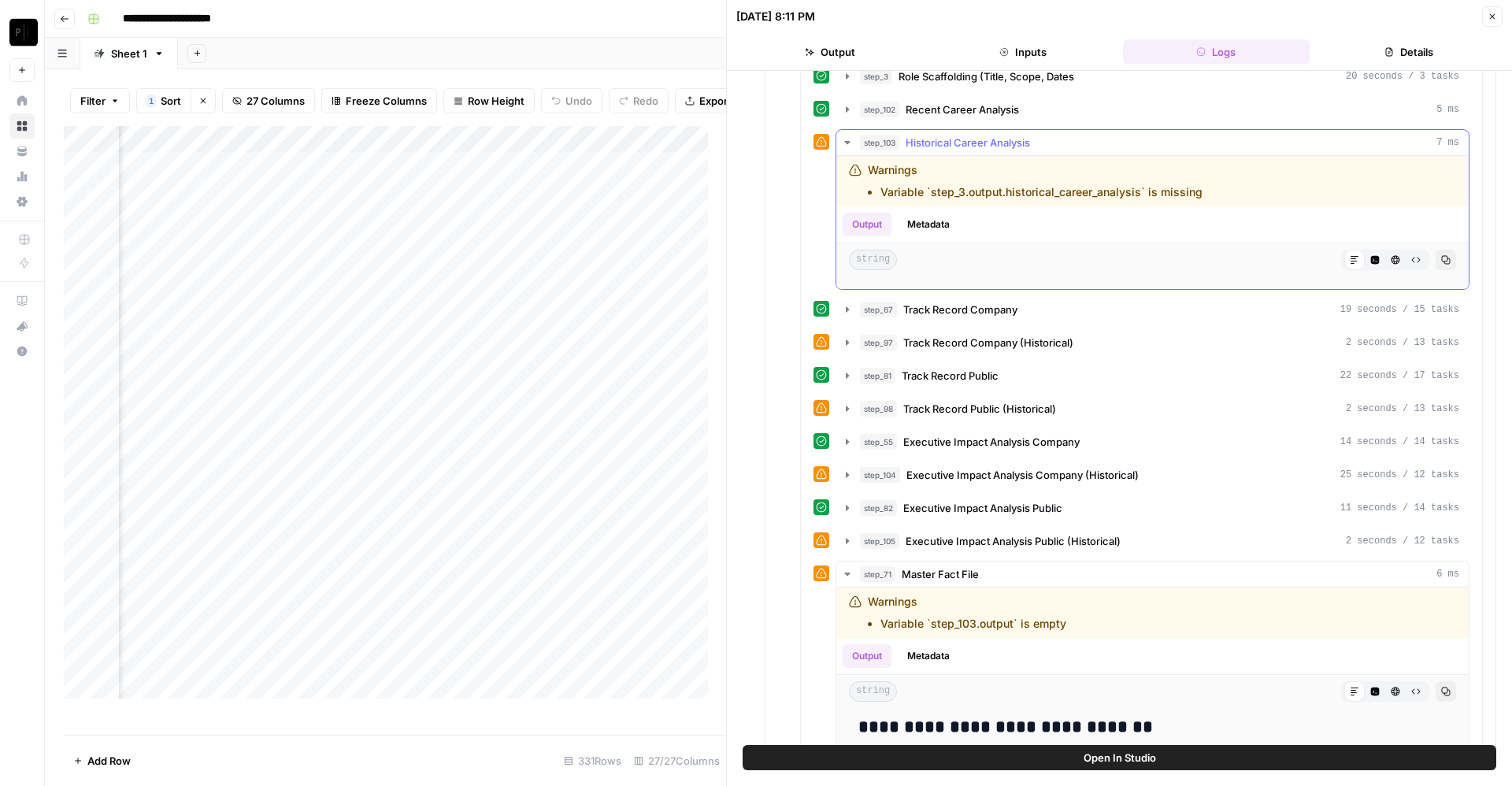
click at [971, 145] on span "Historical Career Analysis" at bounding box center [968, 142] width 125 height 15
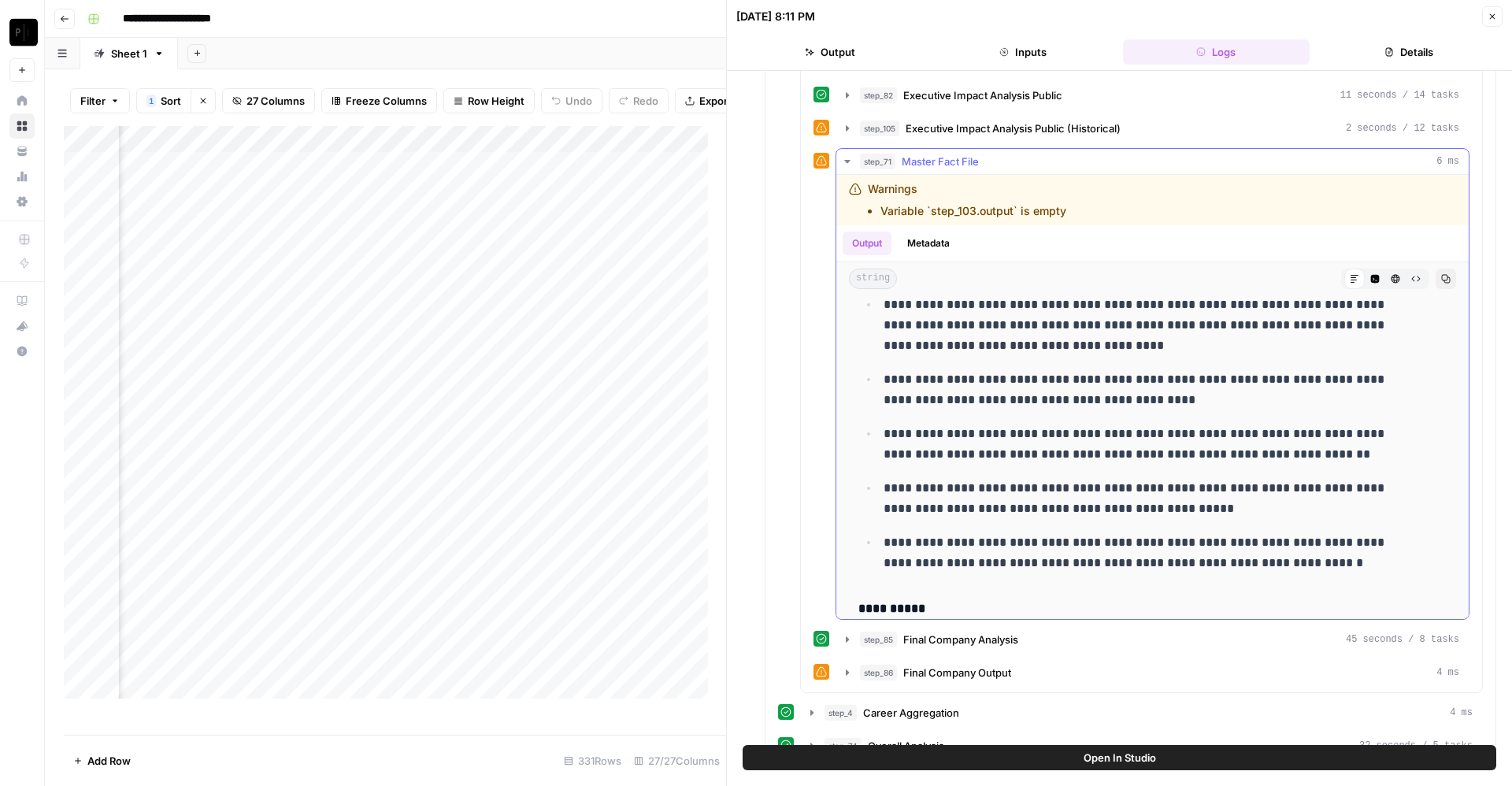
scroll to position [5389, 0]
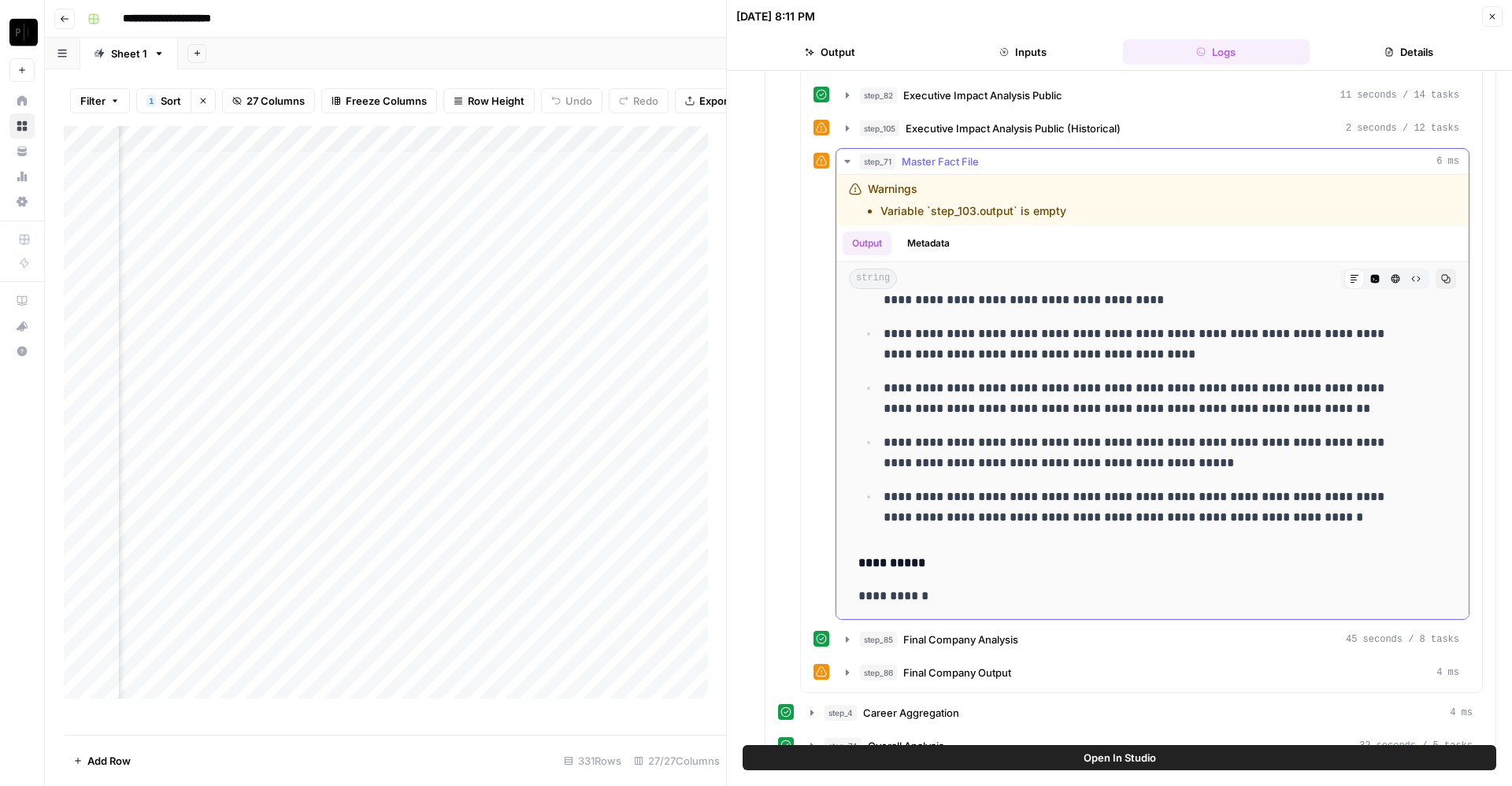
click at [942, 155] on span "Master Fact File" at bounding box center [941, 161] width 78 height 15
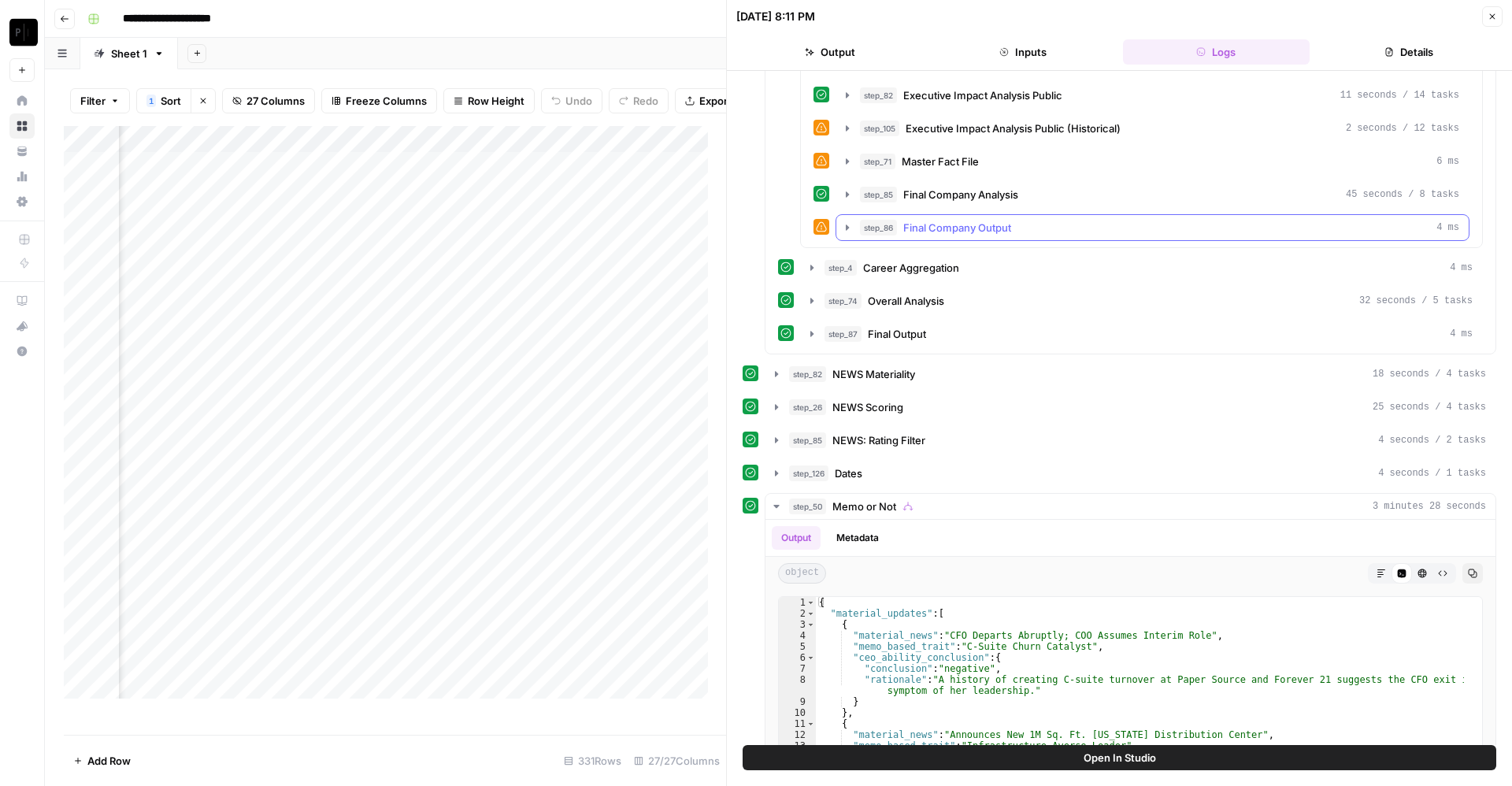
click at [946, 231] on span "Final Company Output" at bounding box center [958, 227] width 108 height 15
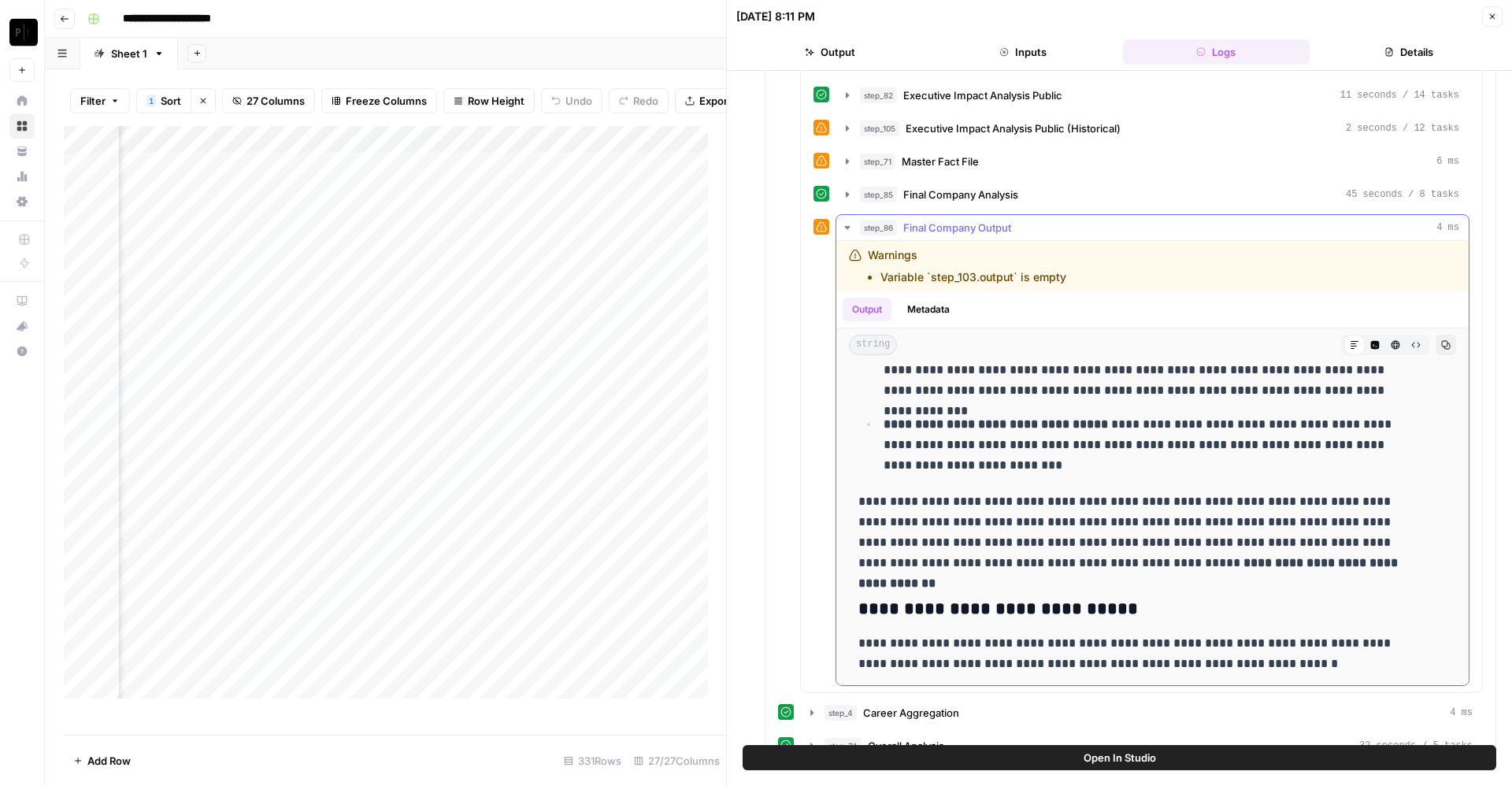
scroll to position [698, 0]
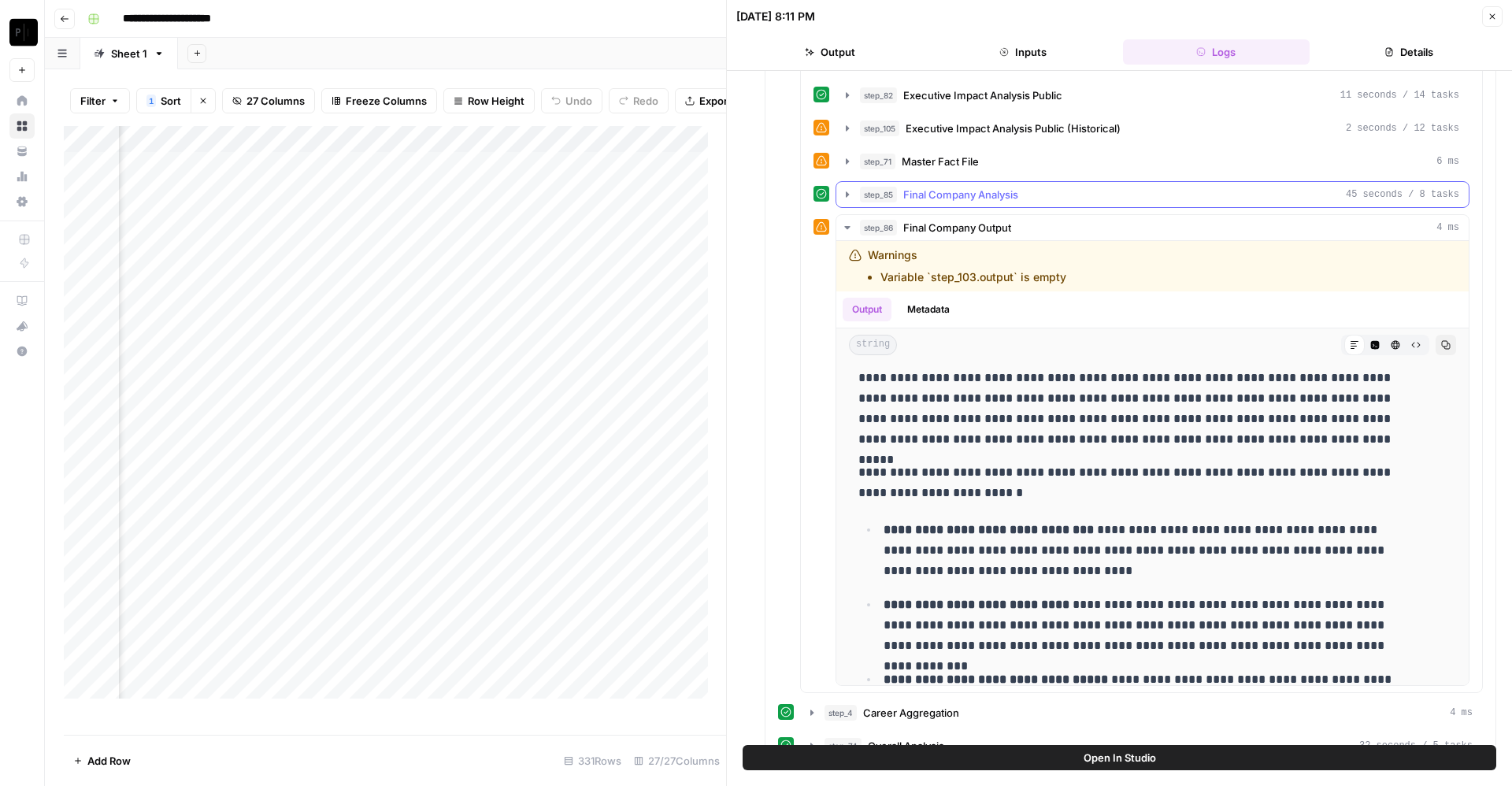
click at [969, 198] on span "Final Company Analysis" at bounding box center [960, 194] width 115 height 15
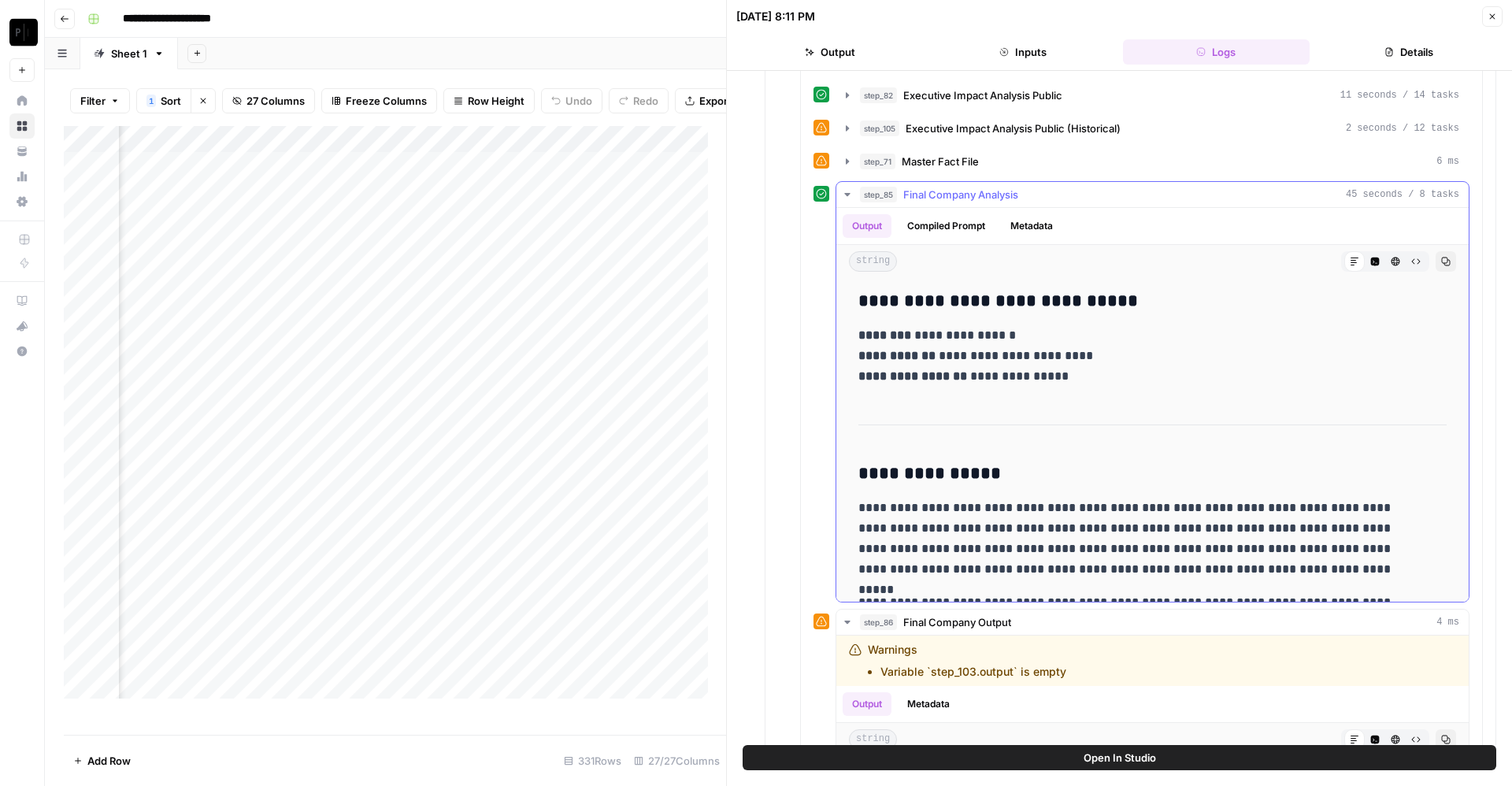
click at [969, 198] on span "Final Company Analysis" at bounding box center [960, 194] width 115 height 15
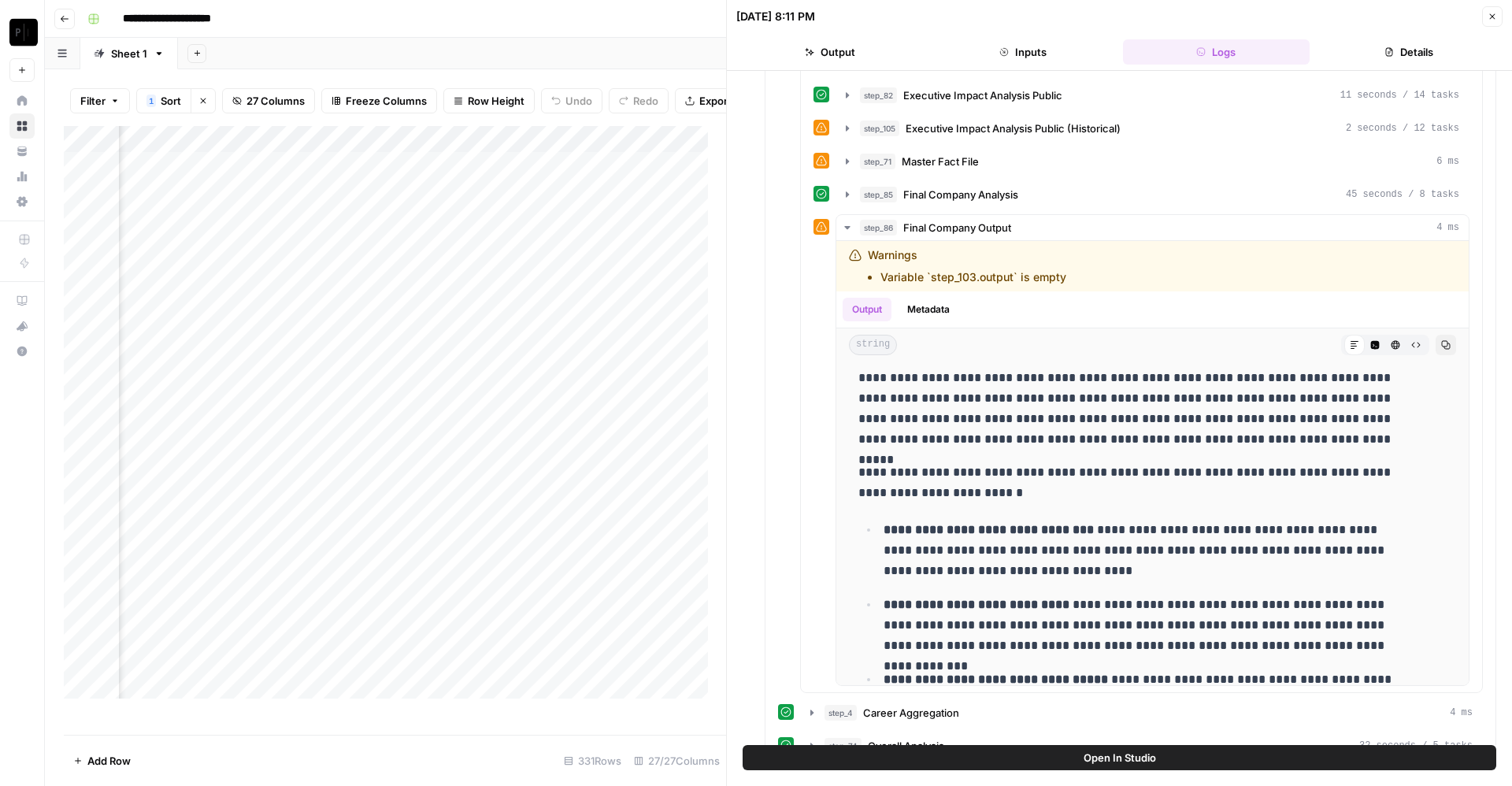
click at [1491, 12] on icon "button" at bounding box center [1492, 16] width 9 height 9
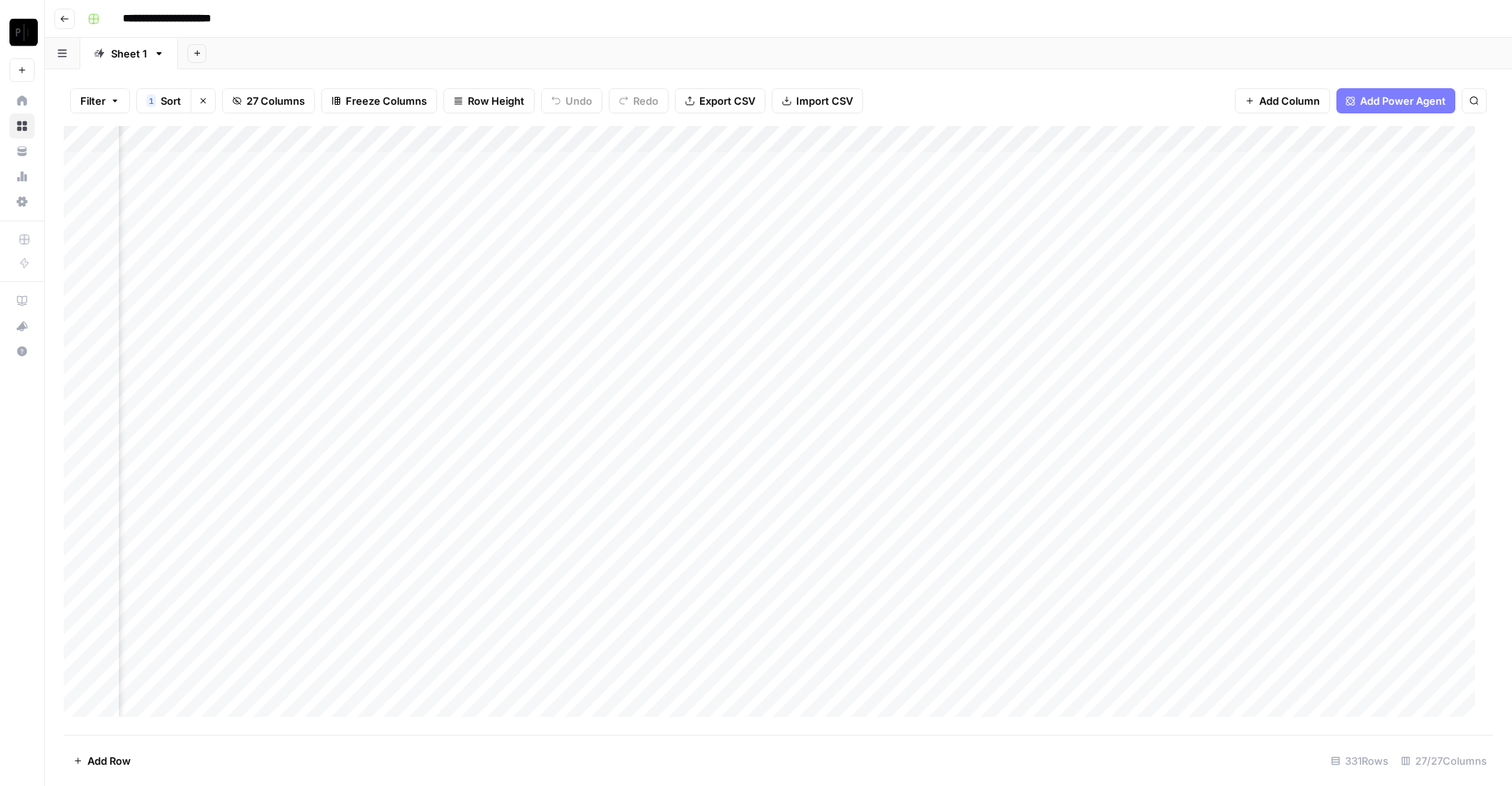
scroll to position [0, 2575]
click at [362, 165] on div "Add Column" at bounding box center [779, 430] width 1430 height 608
click at [362, 189] on div "Add Column" at bounding box center [779, 430] width 1430 height 608
click at [362, 216] on div "Add Column" at bounding box center [779, 430] width 1430 height 608
click at [364, 248] on div "Add Column" at bounding box center [779, 430] width 1430 height 608
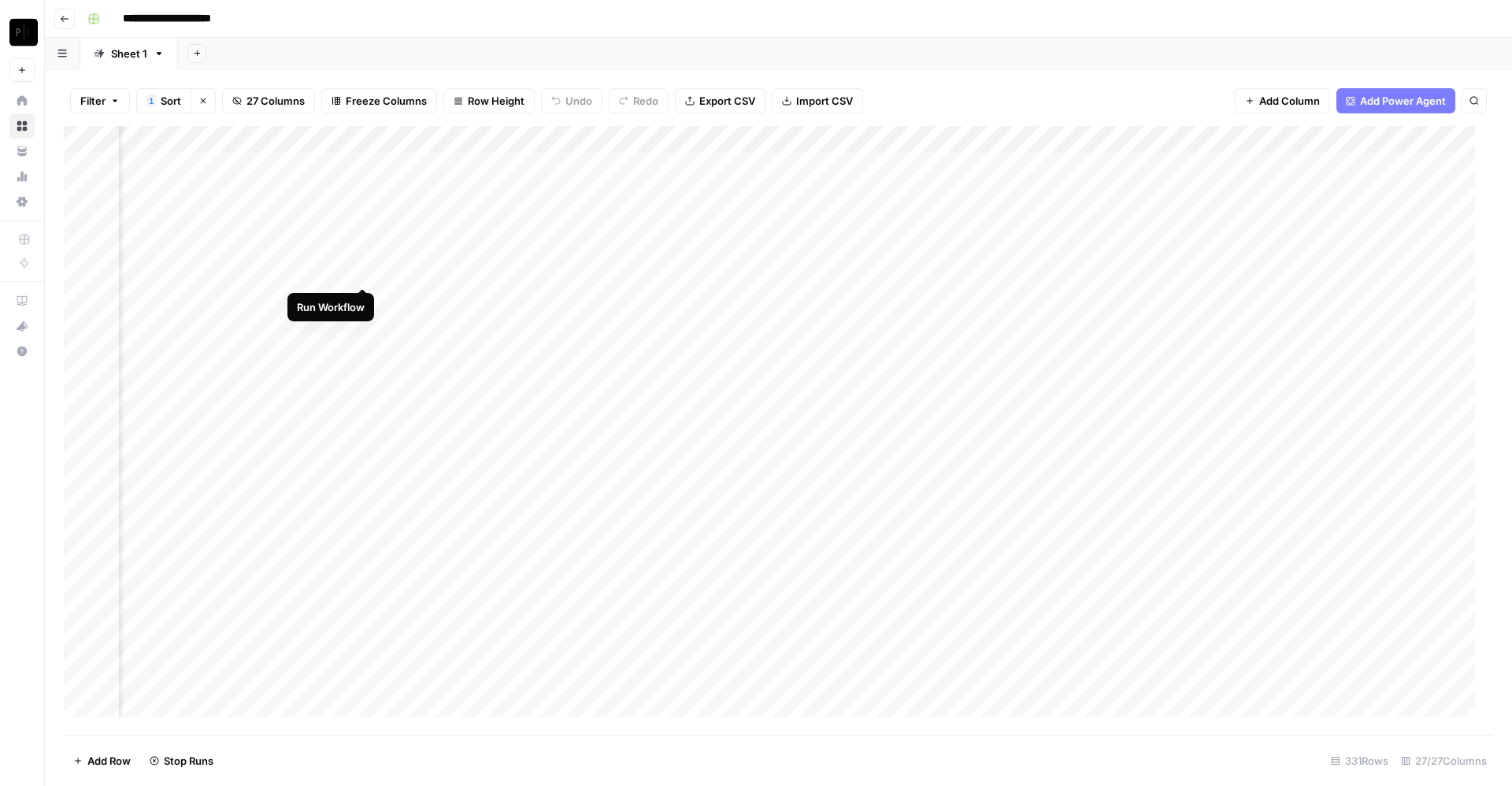
click at [366, 265] on div "Add Column" at bounding box center [779, 430] width 1430 height 608
click at [363, 300] on div "Add Column" at bounding box center [779, 430] width 1430 height 608
click at [362, 324] on div "Add Column" at bounding box center [779, 430] width 1430 height 608
click at [362, 357] on div "Add Column" at bounding box center [779, 430] width 1430 height 608
click at [362, 375] on div "Add Column" at bounding box center [779, 430] width 1430 height 608
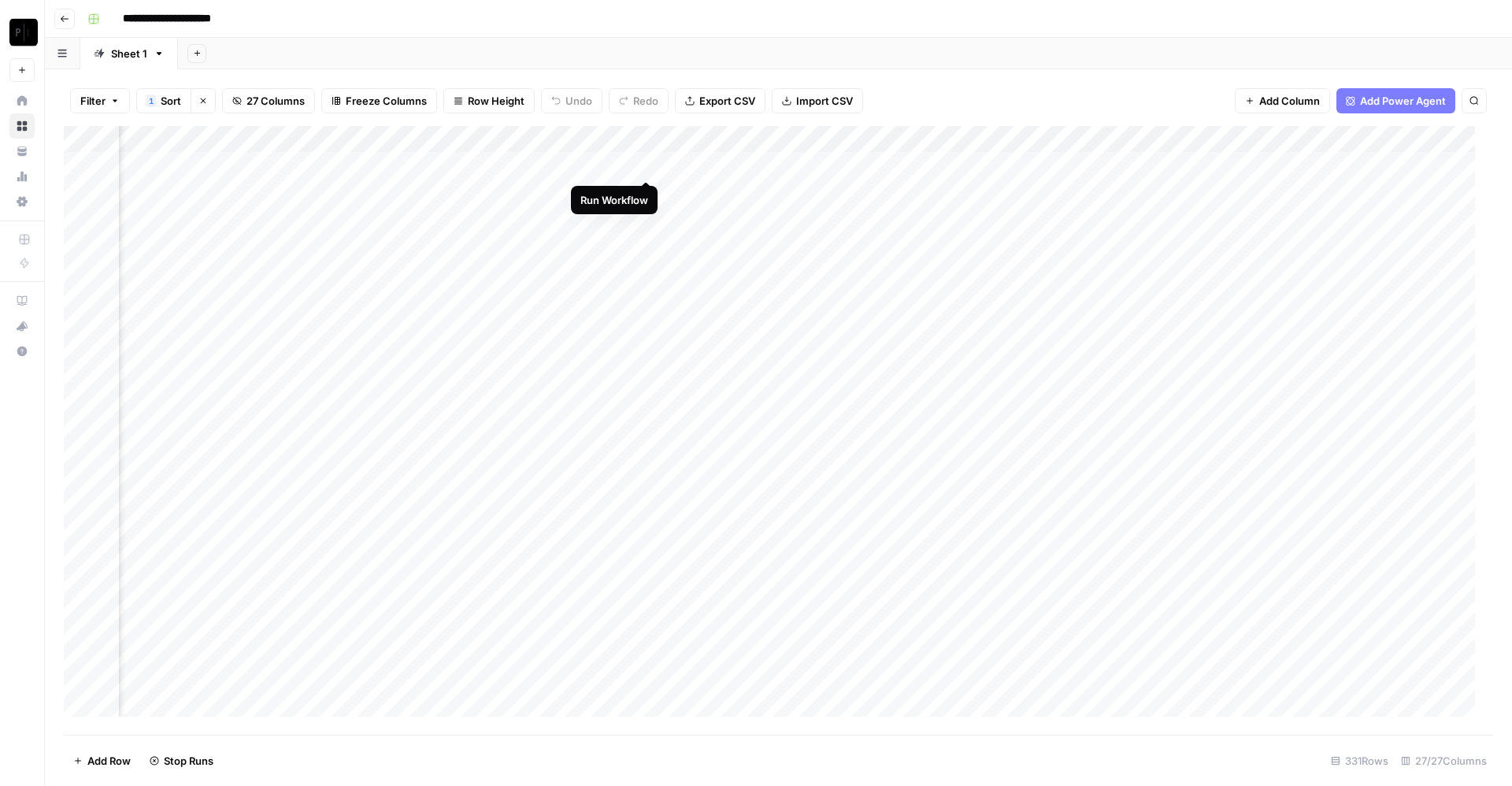
click at [649, 164] on div "Add Column" at bounding box center [779, 430] width 1430 height 608
click at [650, 195] on div "Add Column" at bounding box center [779, 430] width 1430 height 608
click at [647, 219] on div "Add Column" at bounding box center [779, 430] width 1430 height 608
click at [649, 247] on div "Add Column" at bounding box center [779, 430] width 1430 height 608
click at [648, 271] on div "Add Column" at bounding box center [779, 430] width 1430 height 608
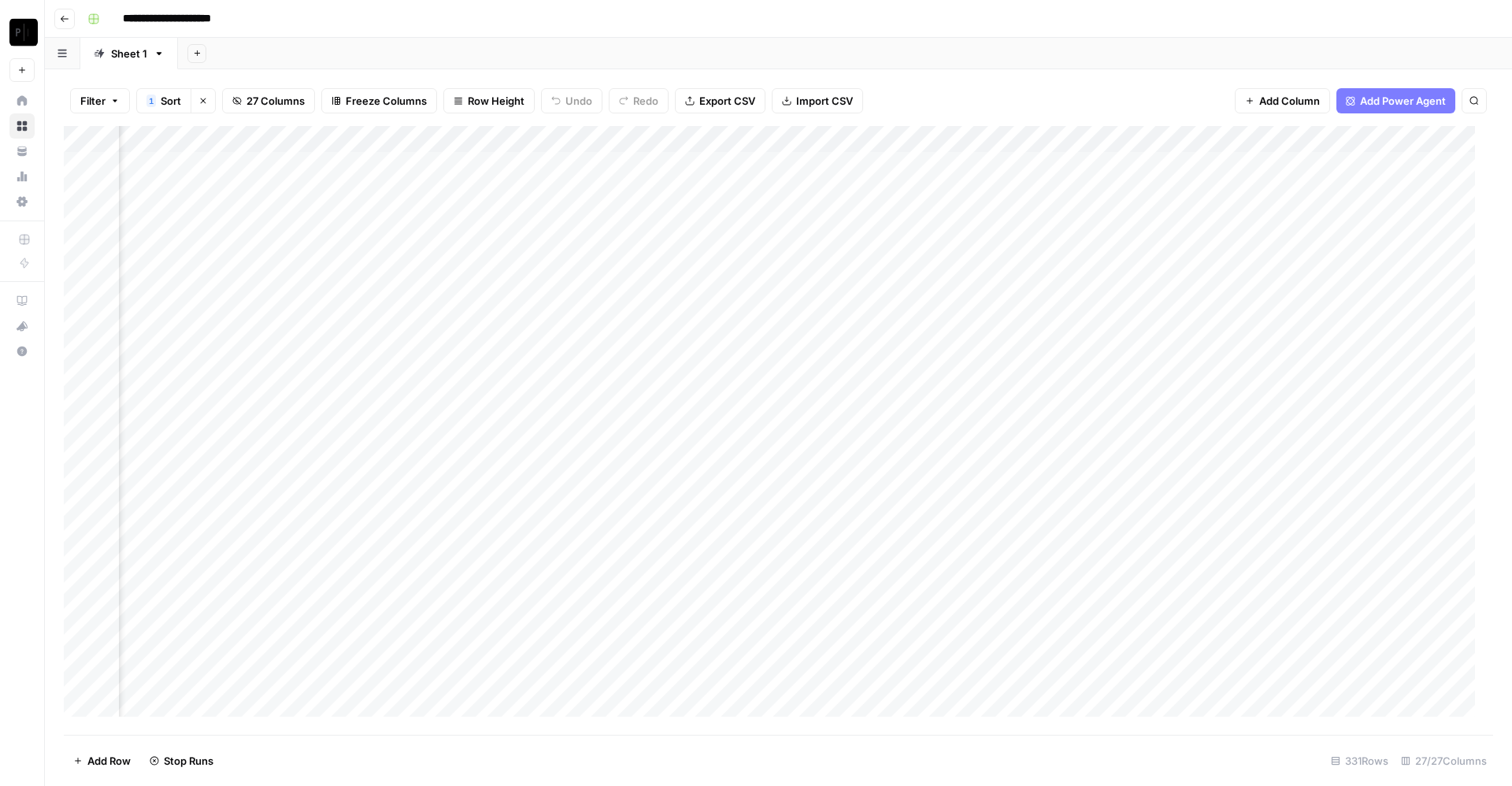
click at [649, 297] on div "Add Column" at bounding box center [779, 430] width 1430 height 608
click at [649, 324] on div "Add Column" at bounding box center [779, 430] width 1430 height 608
click at [647, 349] on div "Add Column" at bounding box center [779, 430] width 1430 height 608
click at [652, 376] on div "Add Column" at bounding box center [779, 430] width 1430 height 608
click at [966, 160] on div "Add Column" at bounding box center [779, 430] width 1430 height 608
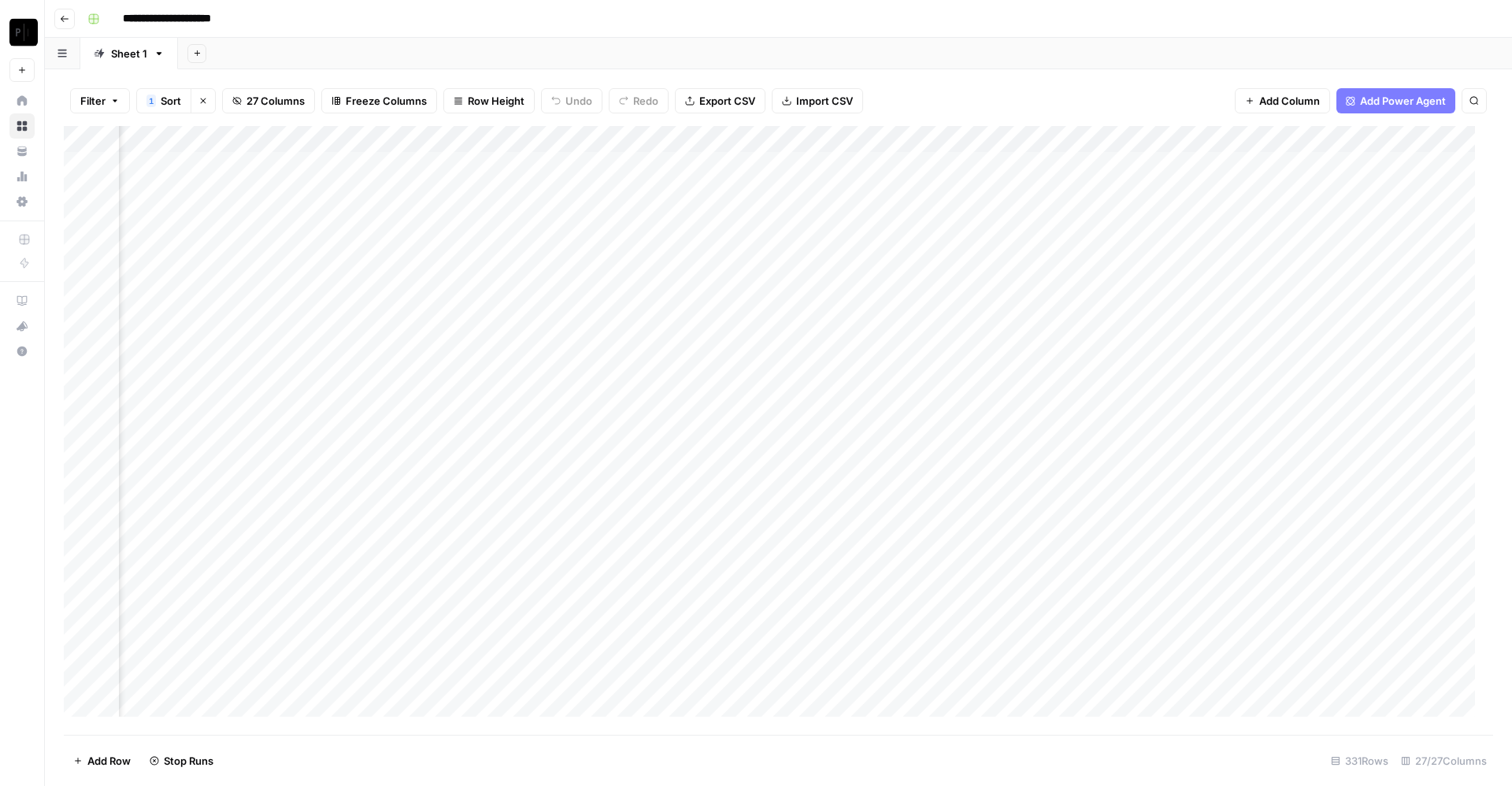
click at [968, 190] on div "Add Column" at bounding box center [779, 430] width 1430 height 608
click at [972, 218] on div "Add Column" at bounding box center [779, 430] width 1430 height 608
click at [968, 237] on div "Add Column" at bounding box center [779, 430] width 1430 height 608
click at [971, 268] on div "Add Column" at bounding box center [779, 430] width 1430 height 608
click at [969, 293] on div "Add Column" at bounding box center [779, 430] width 1430 height 608
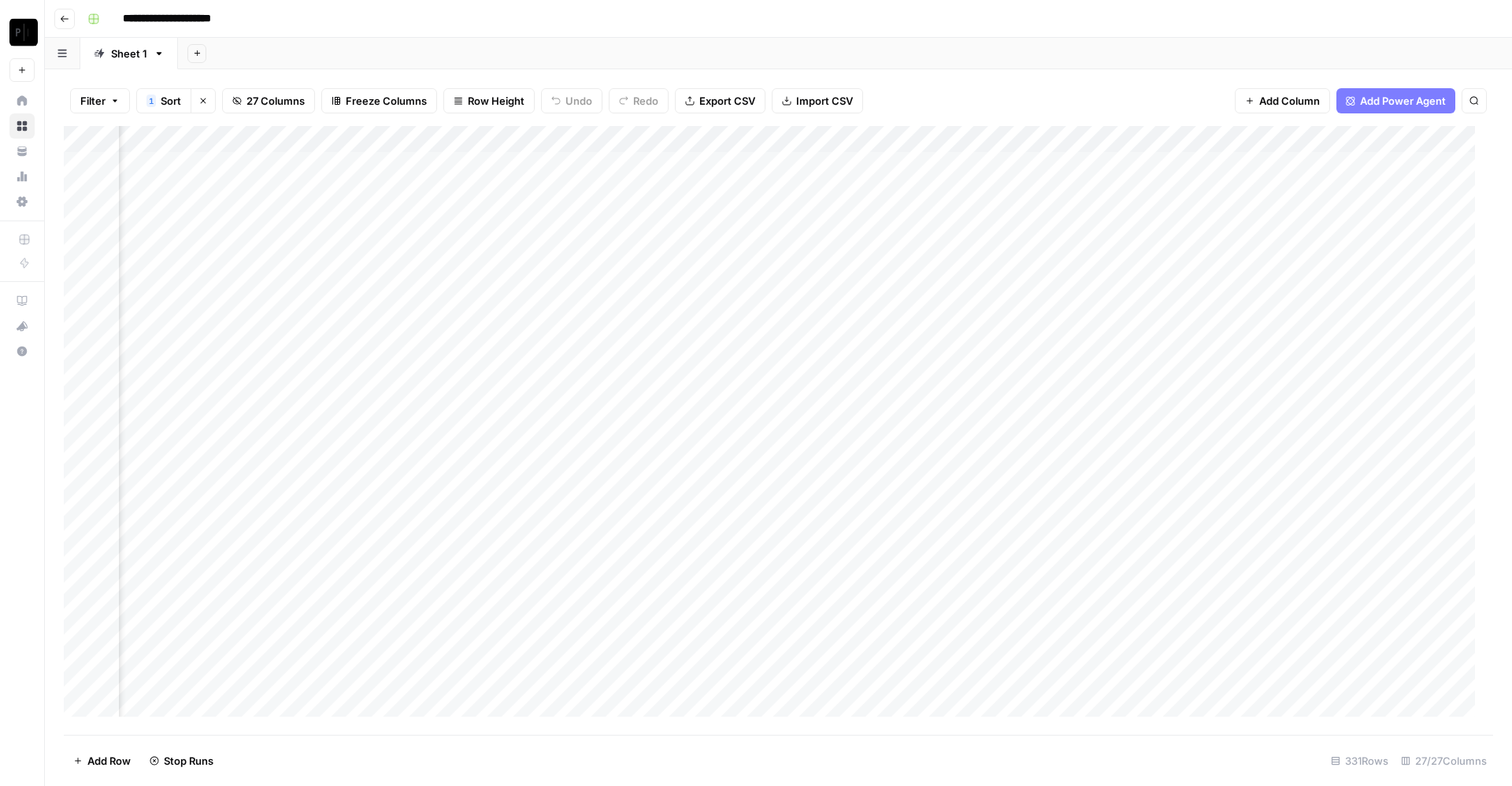
click at [968, 327] on div "Add Column" at bounding box center [779, 430] width 1430 height 608
click at [966, 349] on div "Add Column" at bounding box center [779, 430] width 1430 height 608
click at [964, 376] on div "Add Column" at bounding box center [779, 430] width 1430 height 608
click at [1282, 162] on div "Add Column" at bounding box center [779, 430] width 1430 height 608
click at [1286, 182] on div "Add Column" at bounding box center [779, 430] width 1430 height 608
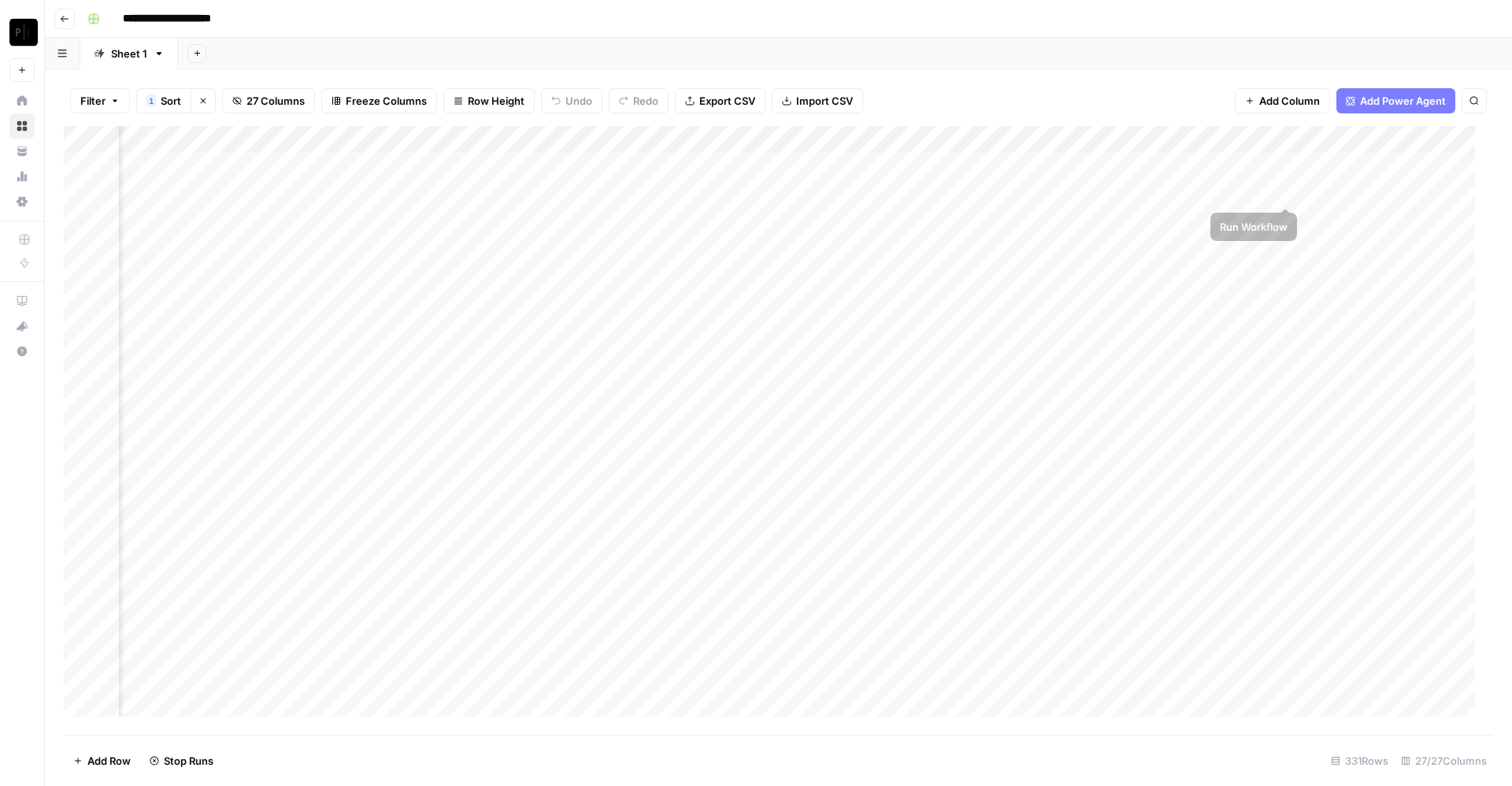
click at [1290, 217] on div "Add Column" at bounding box center [779, 430] width 1430 height 608
click at [1285, 250] on div "Add Column" at bounding box center [779, 430] width 1430 height 608
click at [1286, 274] on div "Add Column" at bounding box center [779, 430] width 1430 height 608
click at [1288, 301] on div "Add Column" at bounding box center [779, 430] width 1430 height 608
click at [1289, 331] on div "Add Column" at bounding box center [779, 430] width 1430 height 608
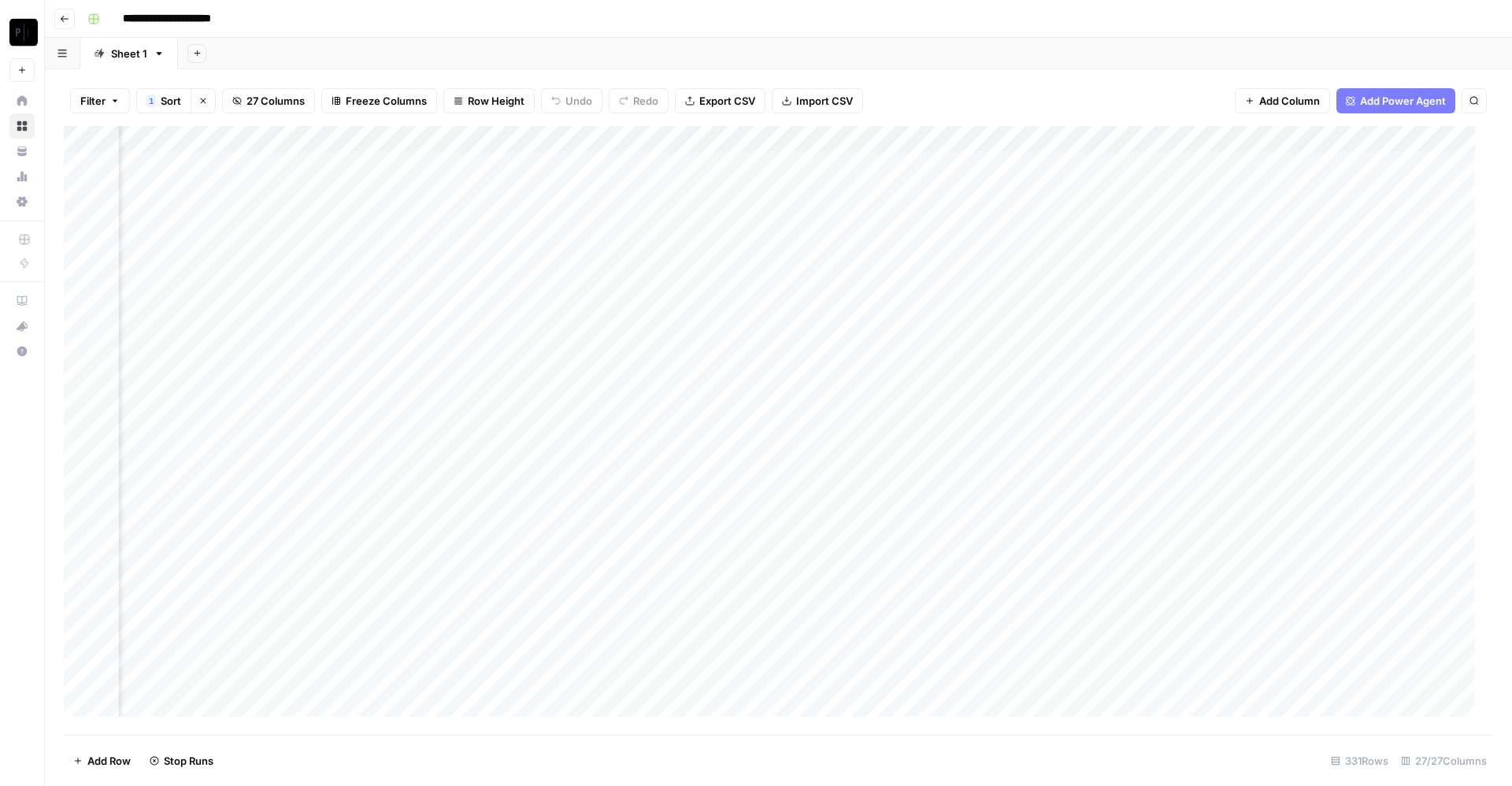
click at [1286, 349] on div "Add Column" at bounding box center [779, 430] width 1430 height 608
click at [1285, 373] on div "Add Column" at bounding box center [779, 430] width 1430 height 608
click at [1292, 189] on div "Add Column" at bounding box center [779, 430] width 1430 height 608
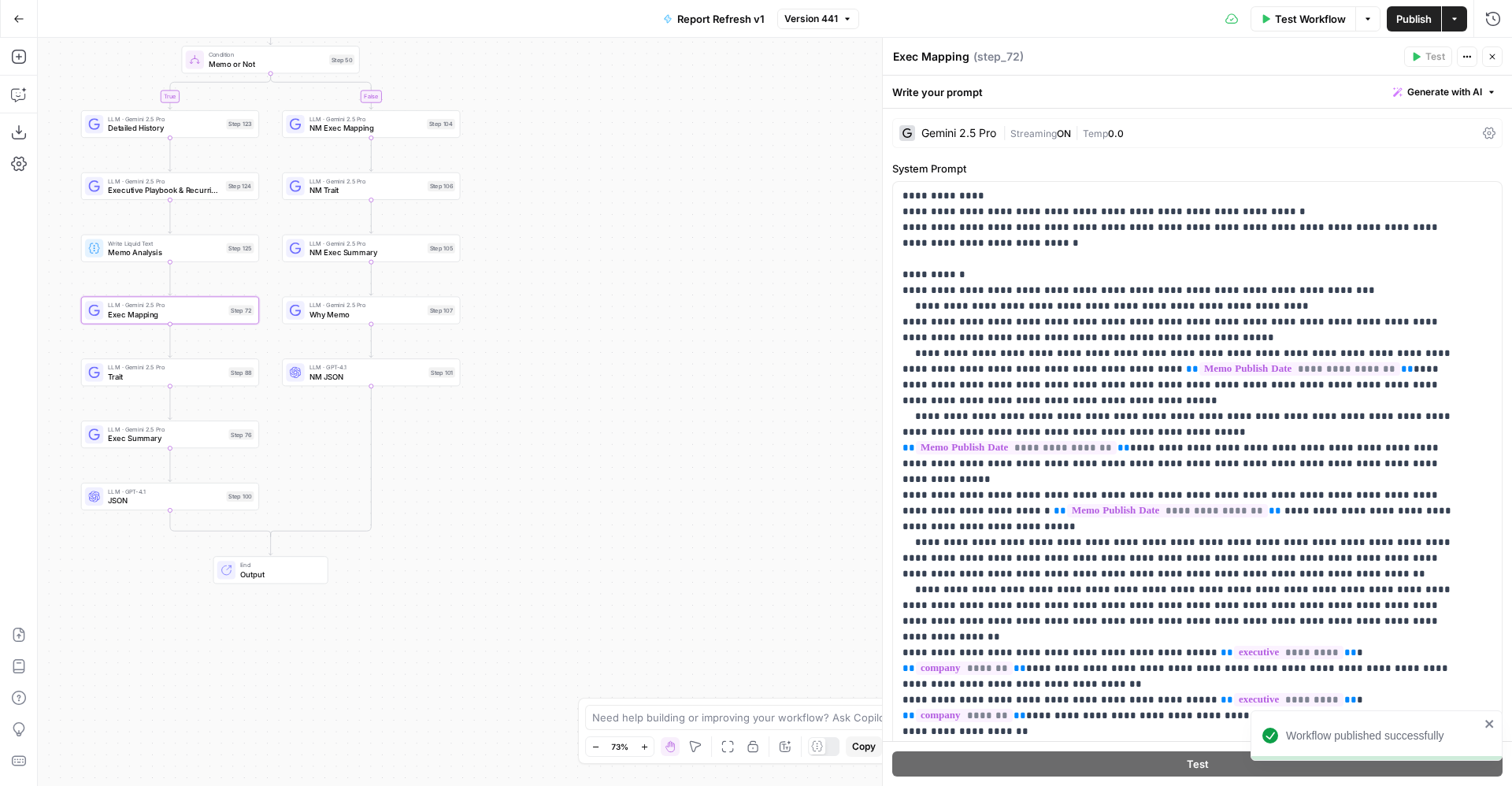
click at [838, 20] on span "Version 441" at bounding box center [811, 19] width 53 height 14
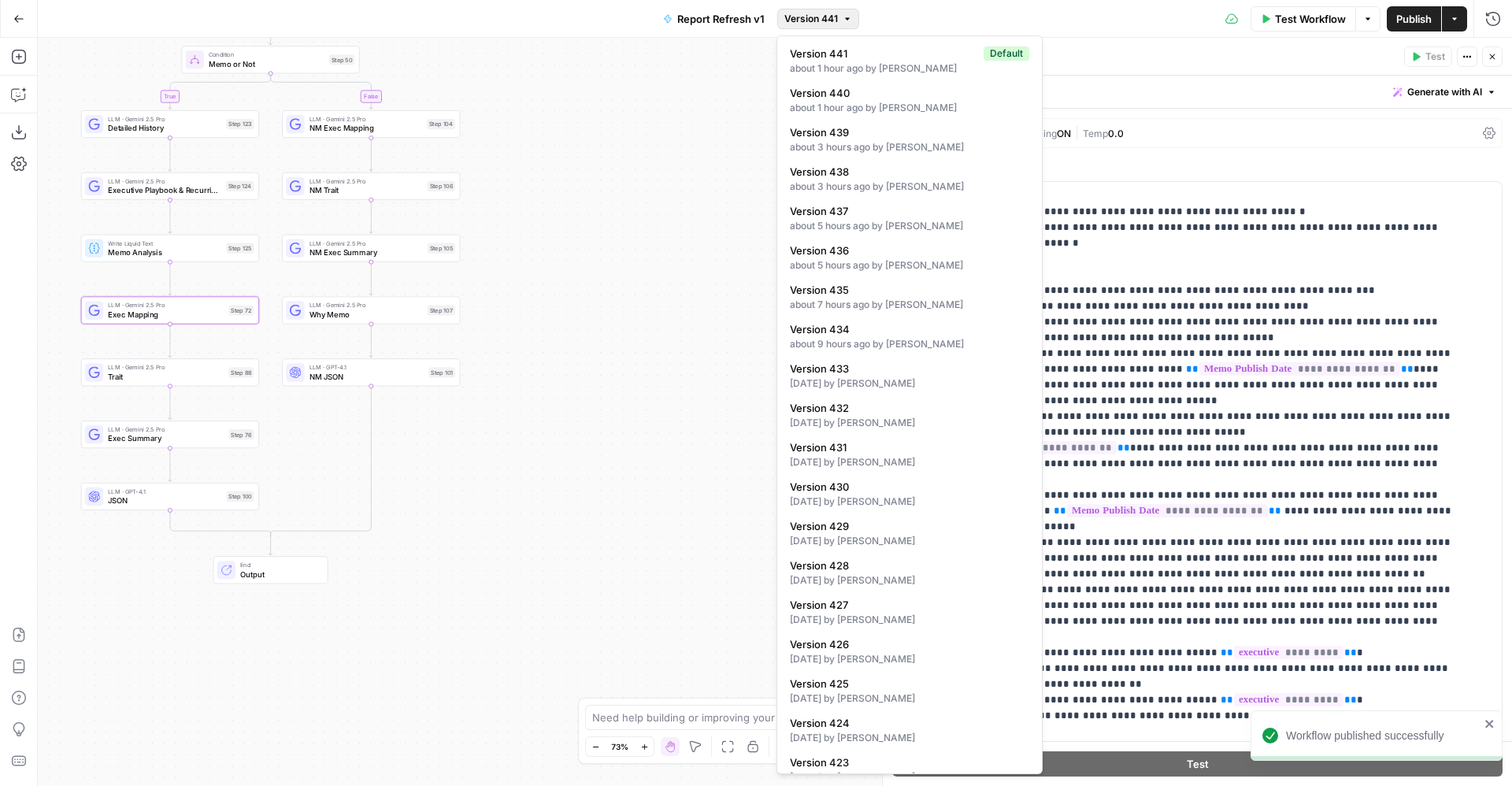
scroll to position [374, 0]
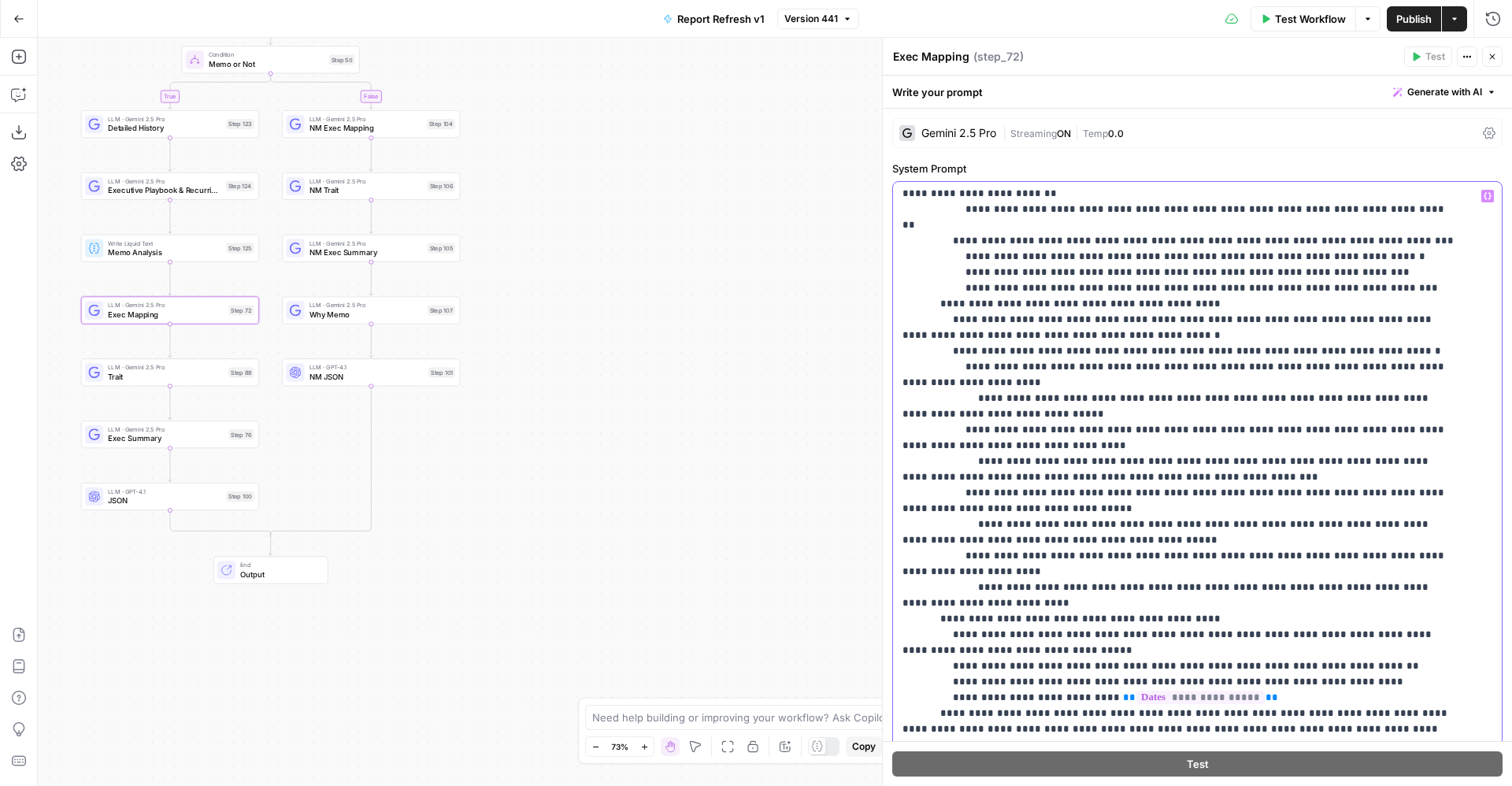
scroll to position [855, 0]
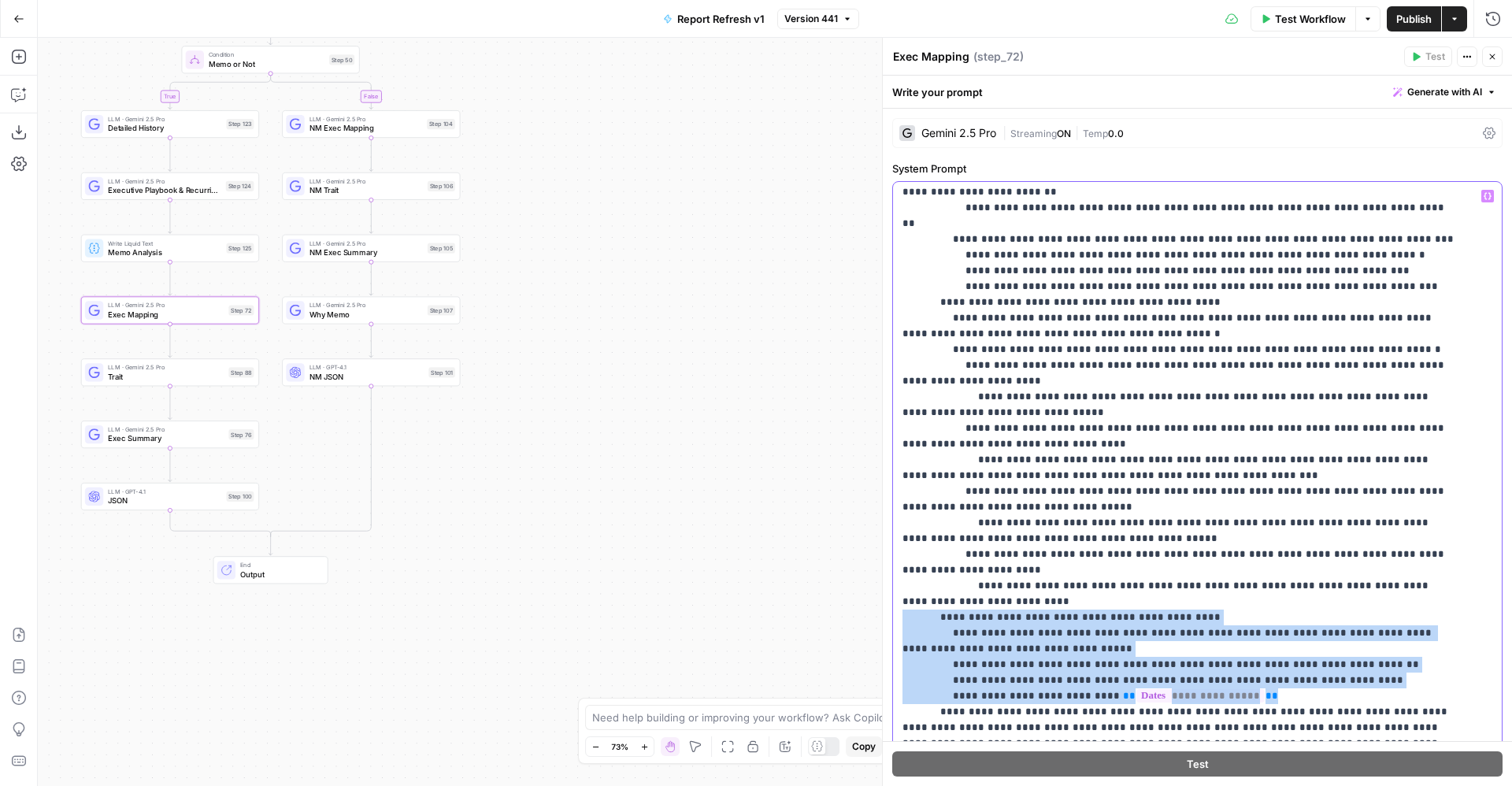
drag, startPoint x: 1244, startPoint y: 556, endPoint x: 899, endPoint y: 471, distance: 355.3
click at [899, 471] on div "**********" at bounding box center [1188, 503] width 590 height 642
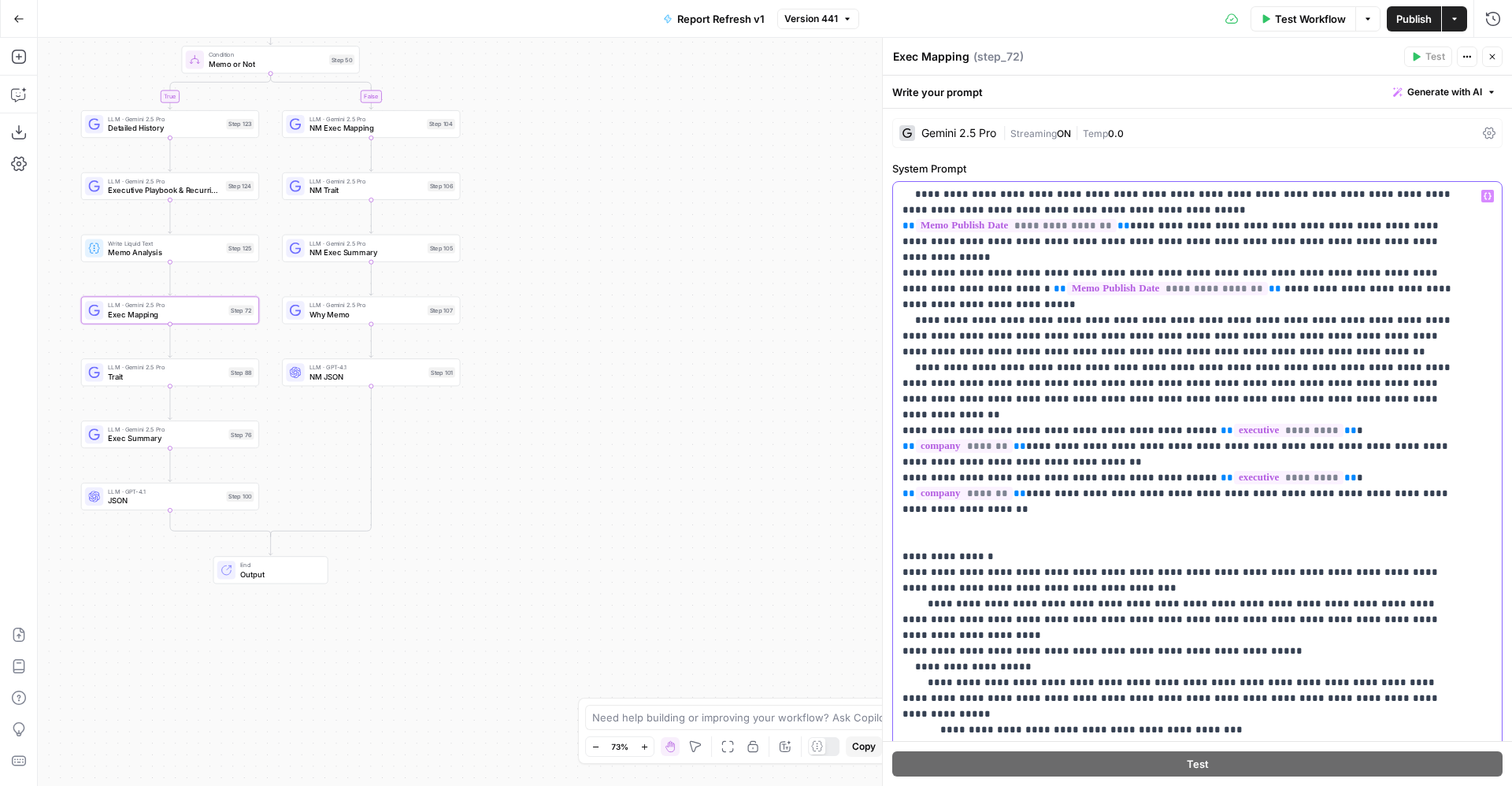
scroll to position [383, 0]
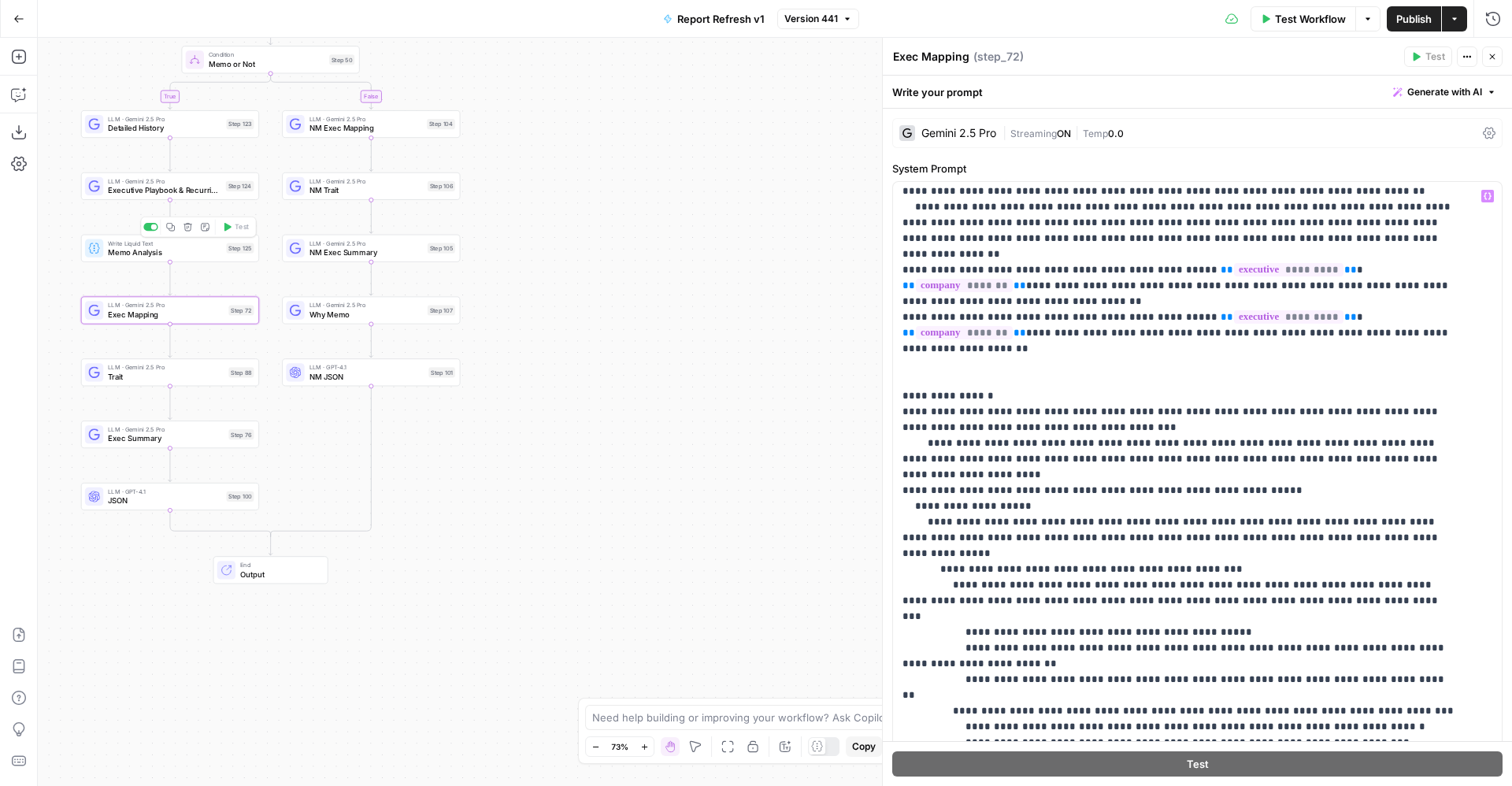
click at [184, 250] on span "Memo Analysis" at bounding box center [165, 252] width 114 height 12
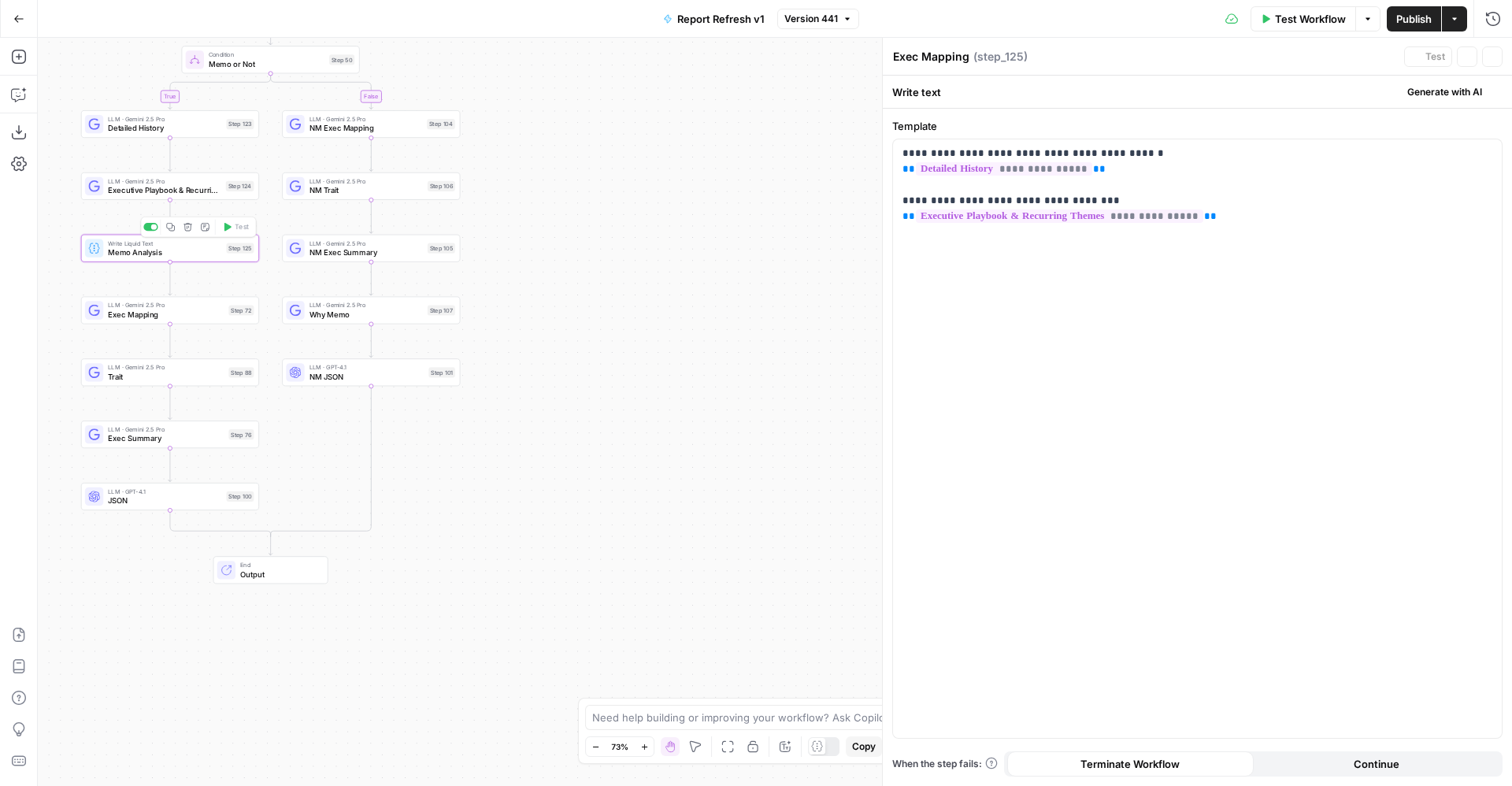
type textarea "Memo Analysis"
drag, startPoint x: 1097, startPoint y: 167, endPoint x: 895, endPoint y: 173, distance: 202.1
click at [895, 173] on div "**********" at bounding box center [1197, 438] width 608 height 598
click at [1269, 220] on p "**********" at bounding box center [1198, 184] width 590 height 79
drag, startPoint x: 1269, startPoint y: 221, endPoint x: 895, endPoint y: 219, distance: 374.0
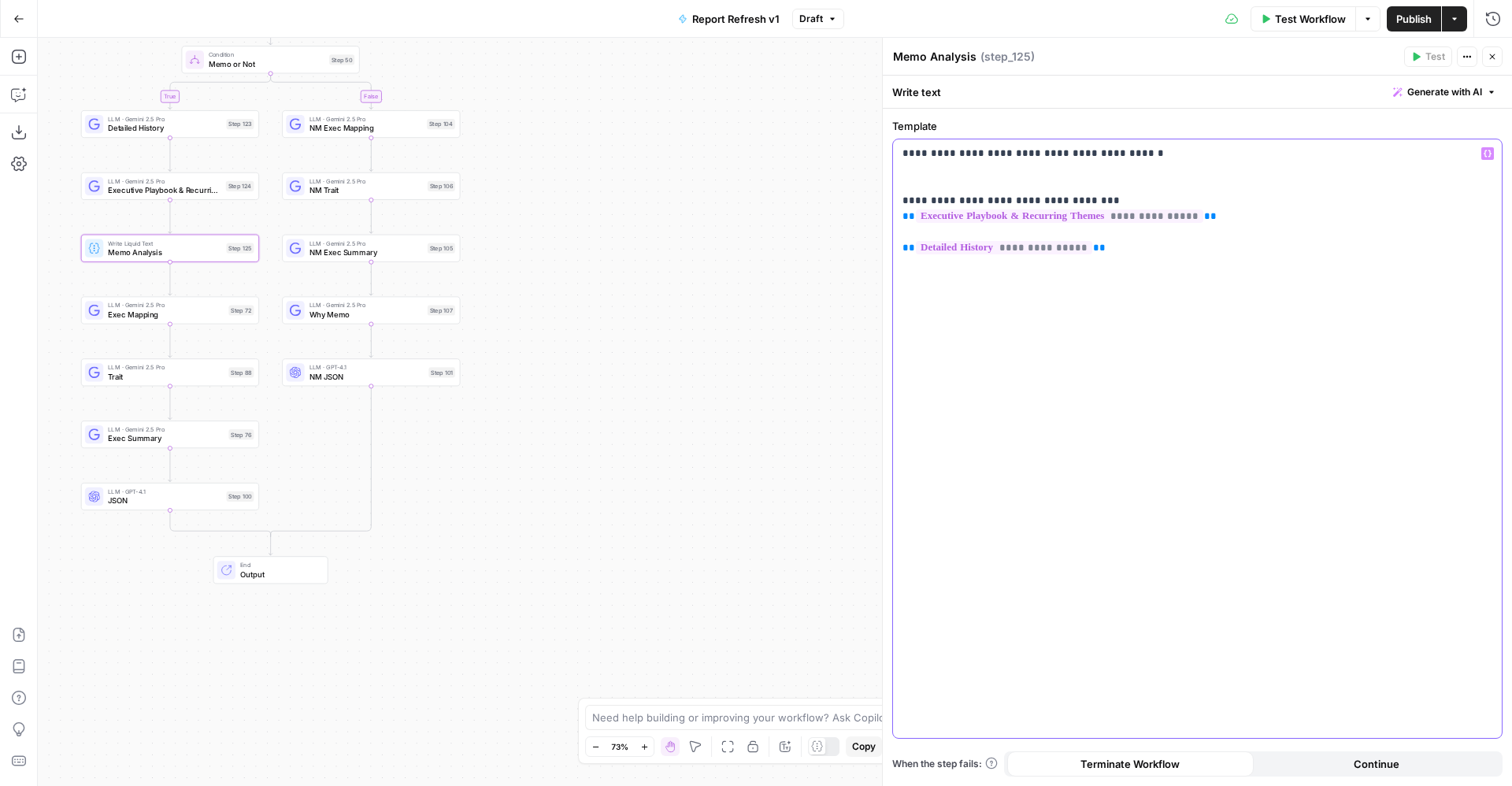
click at [895, 219] on div "**********" at bounding box center [1197, 438] width 608 height 598
click at [1036, 170] on p "**********" at bounding box center [1198, 200] width 590 height 110
click at [993, 235] on p "**********" at bounding box center [1198, 200] width 590 height 110
click at [968, 213] on p "**********" at bounding box center [1198, 200] width 590 height 110
click at [390, 125] on span "NM Exec Mapping" at bounding box center [366, 127] width 114 height 12
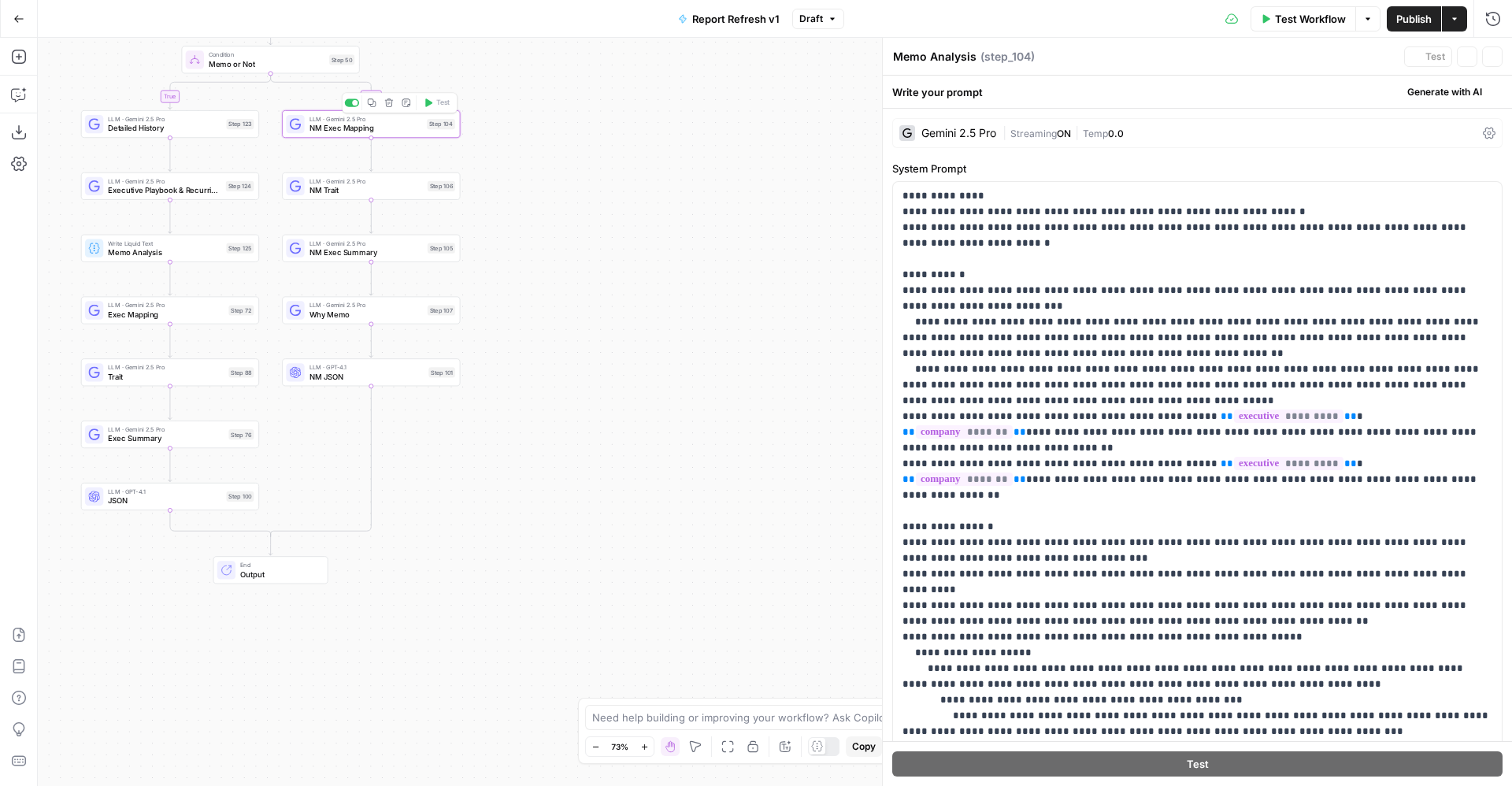
type textarea "NM Exec Mapping"
click at [182, 312] on span "Exec Mapping" at bounding box center [166, 314] width 116 height 12
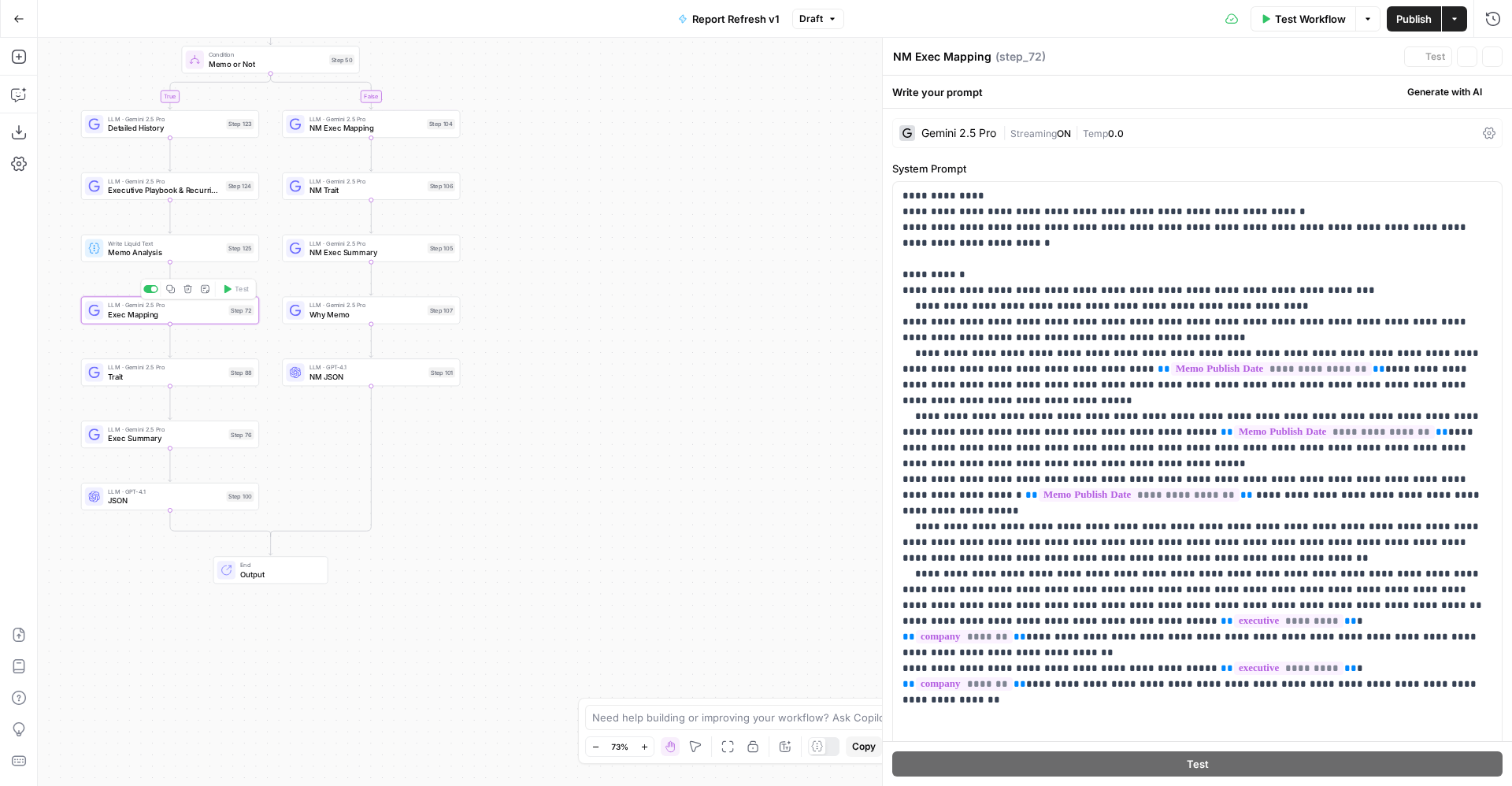
type textarea "Exec Mapping"
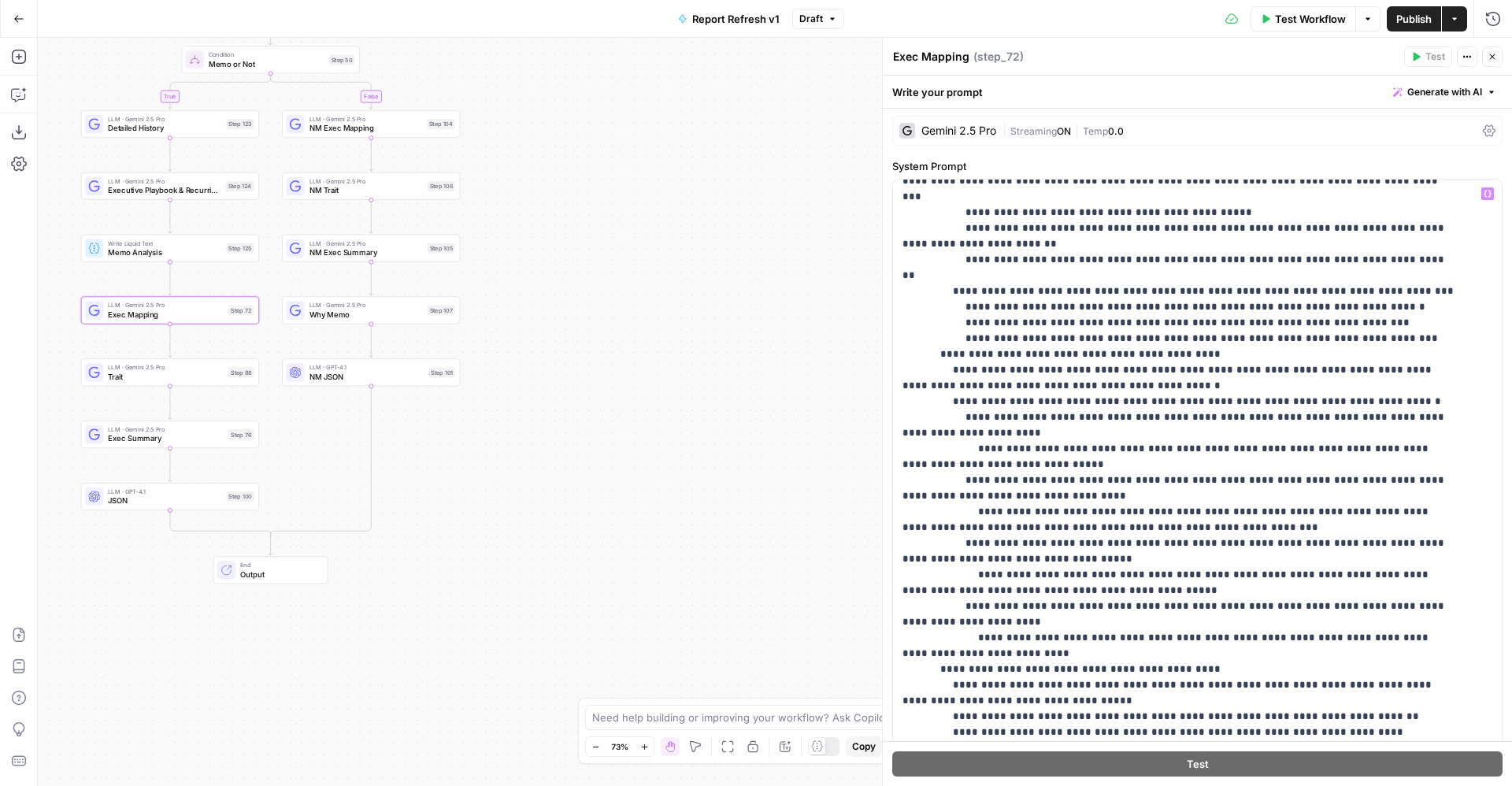
scroll to position [798, 0]
drag, startPoint x: 1248, startPoint y: 609, endPoint x: 900, endPoint y: 532, distance: 356.4
click at [900, 532] on div "**********" at bounding box center [1188, 500] width 590 height 642
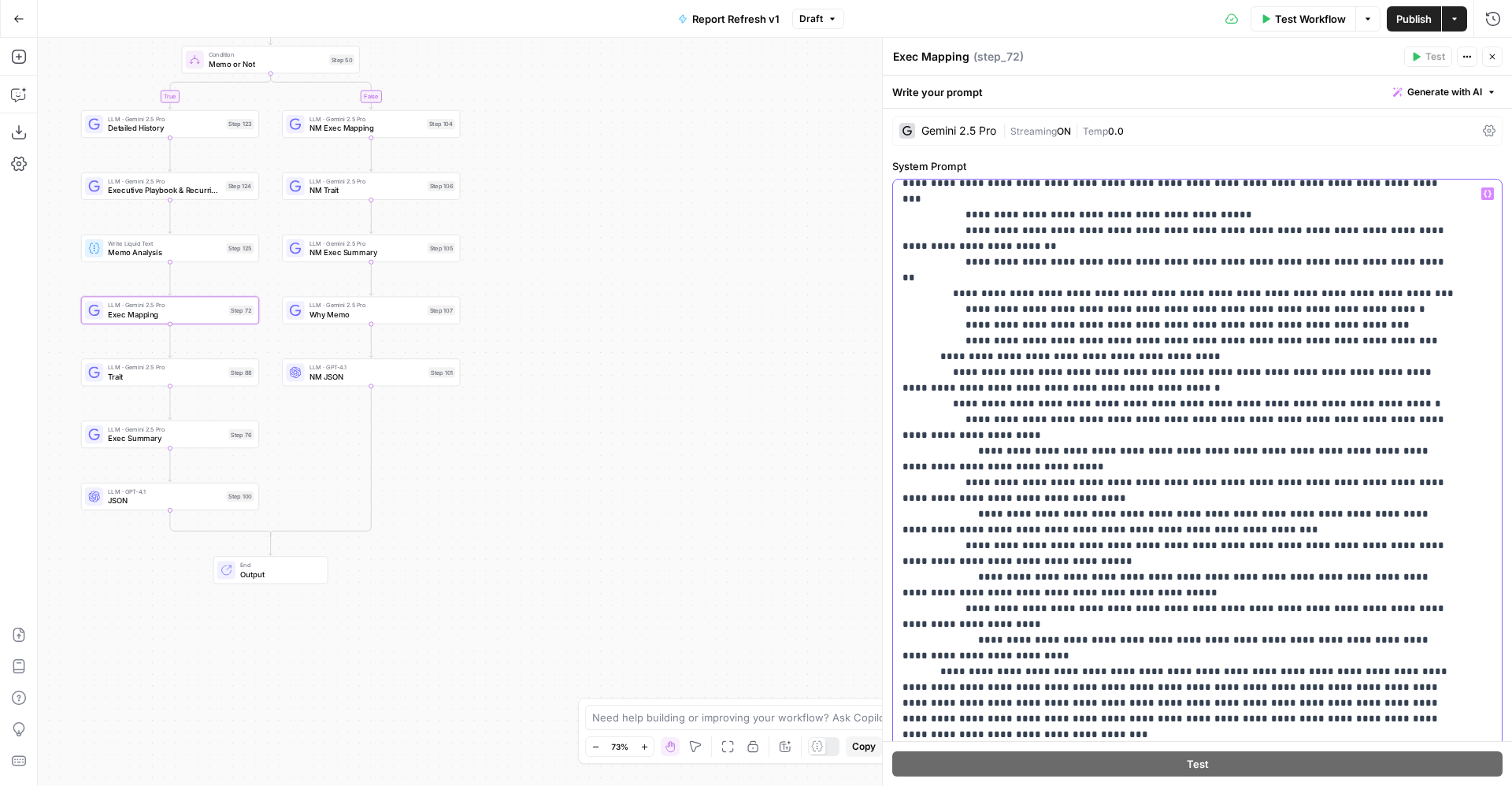
scroll to position [615, 0]
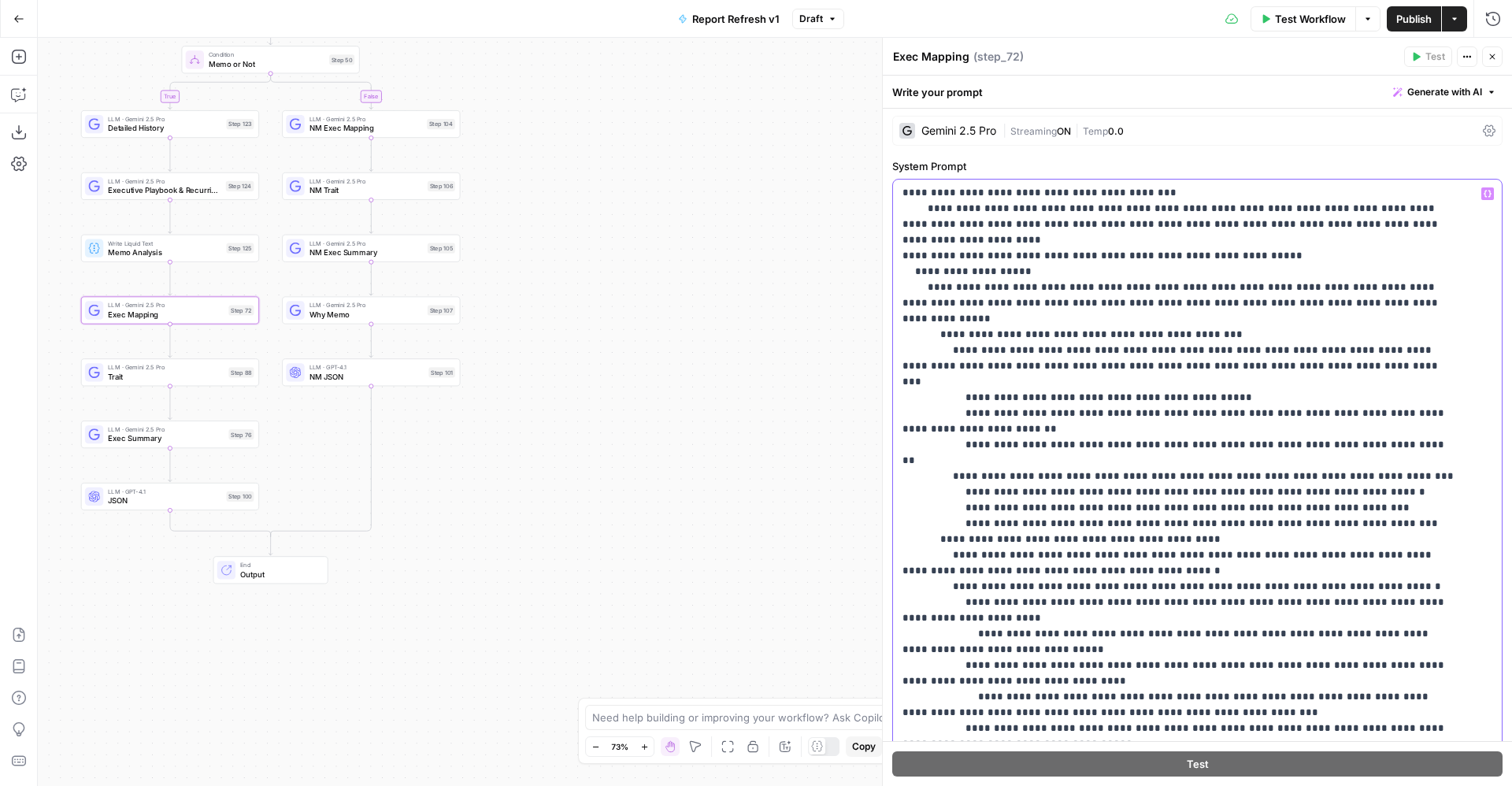
click at [1075, 444] on p "**********" at bounding box center [1179, 515] width 553 height 1890
click at [364, 130] on span "NM Exec Mapping" at bounding box center [366, 127] width 114 height 12
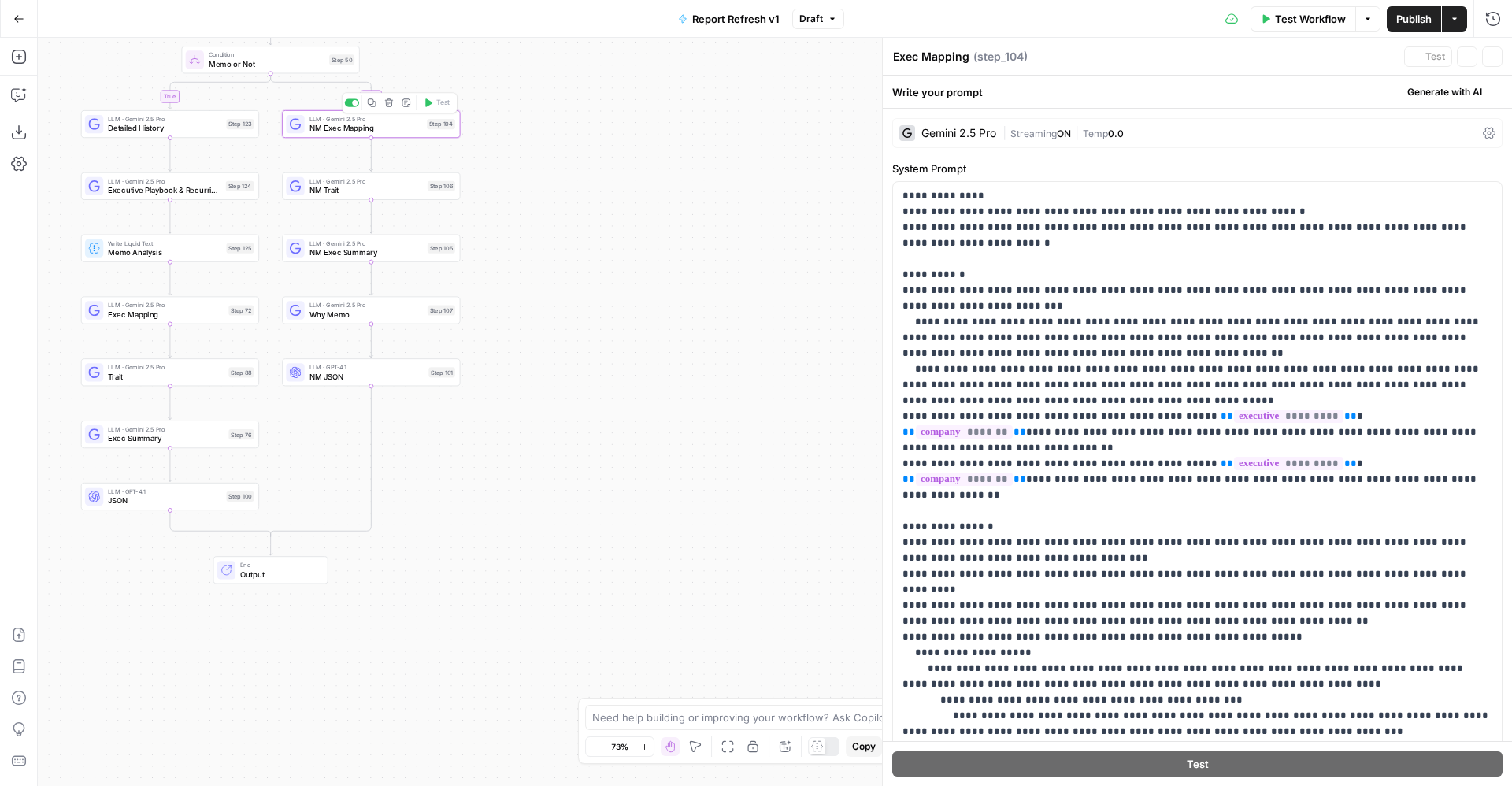
type textarea "NM Exec Mapping"
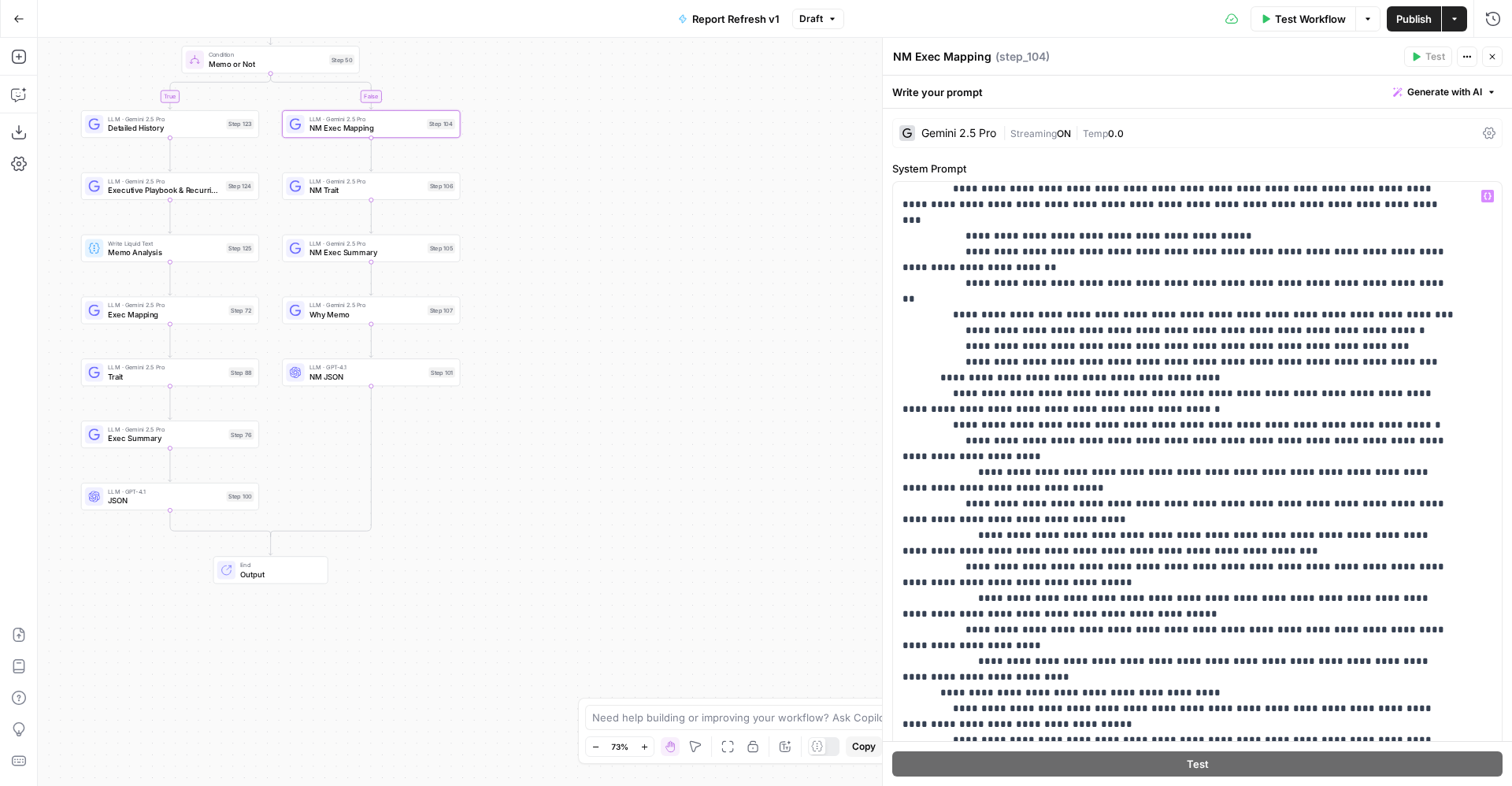
scroll to position [657, 0]
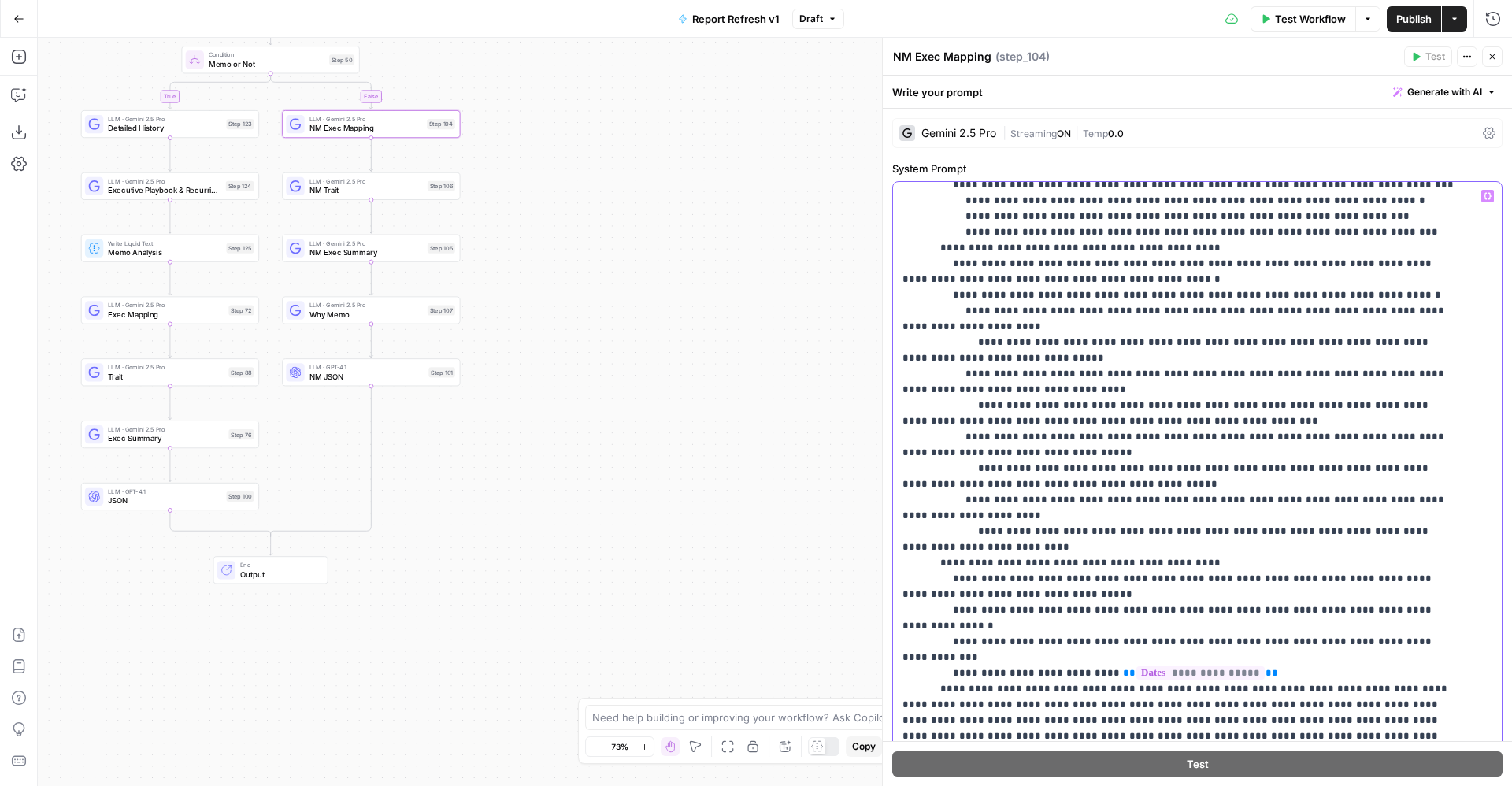
drag, startPoint x: 1272, startPoint y: 548, endPoint x: 902, endPoint y: 470, distance: 378.1
click at [902, 470] on div "**********" at bounding box center [1188, 503] width 590 height 642
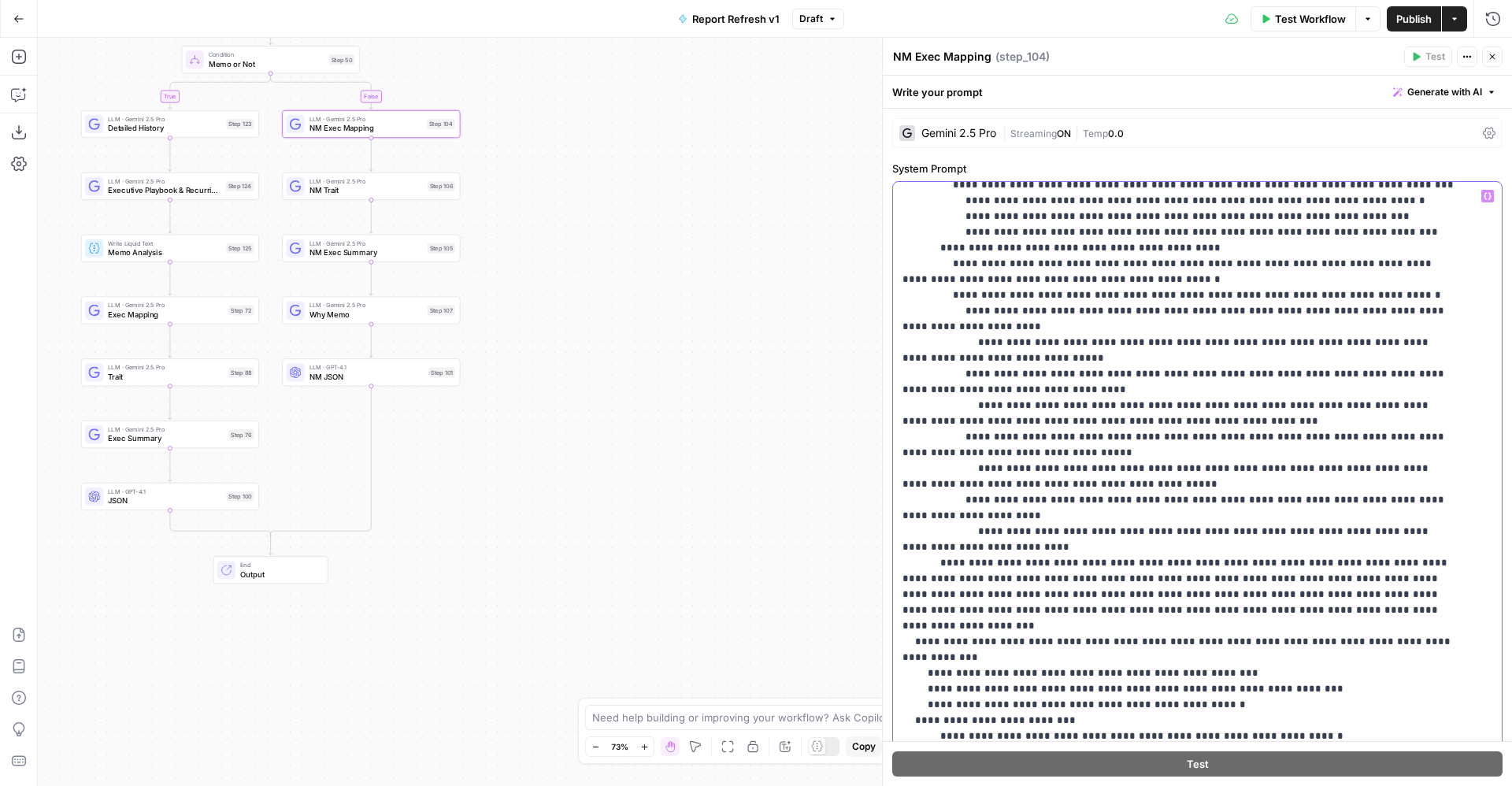
scroll to position [608, 0]
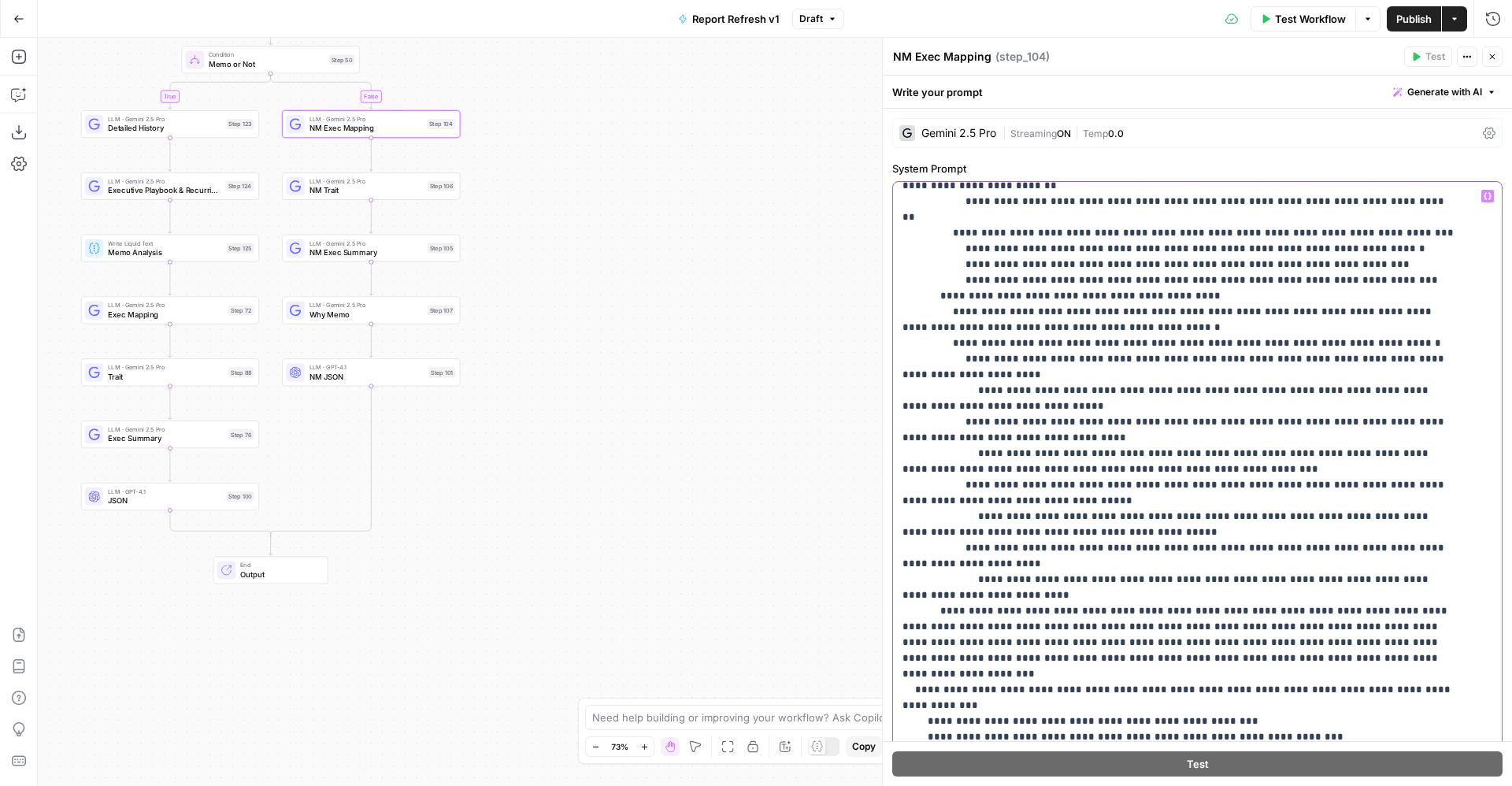
click at [1078, 250] on p "**********" at bounding box center [1179, 421] width 553 height 1685
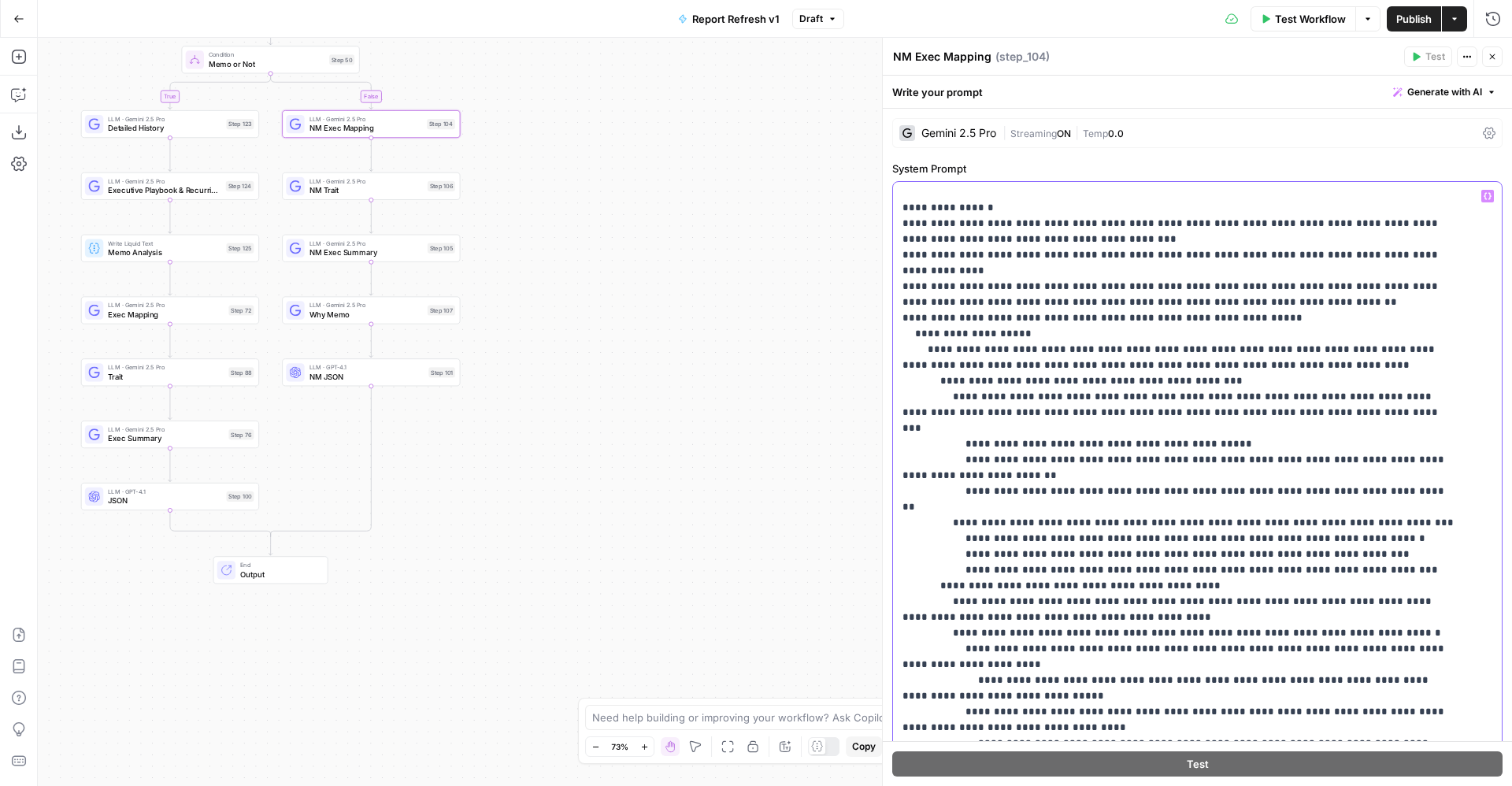
scroll to position [362, 0]
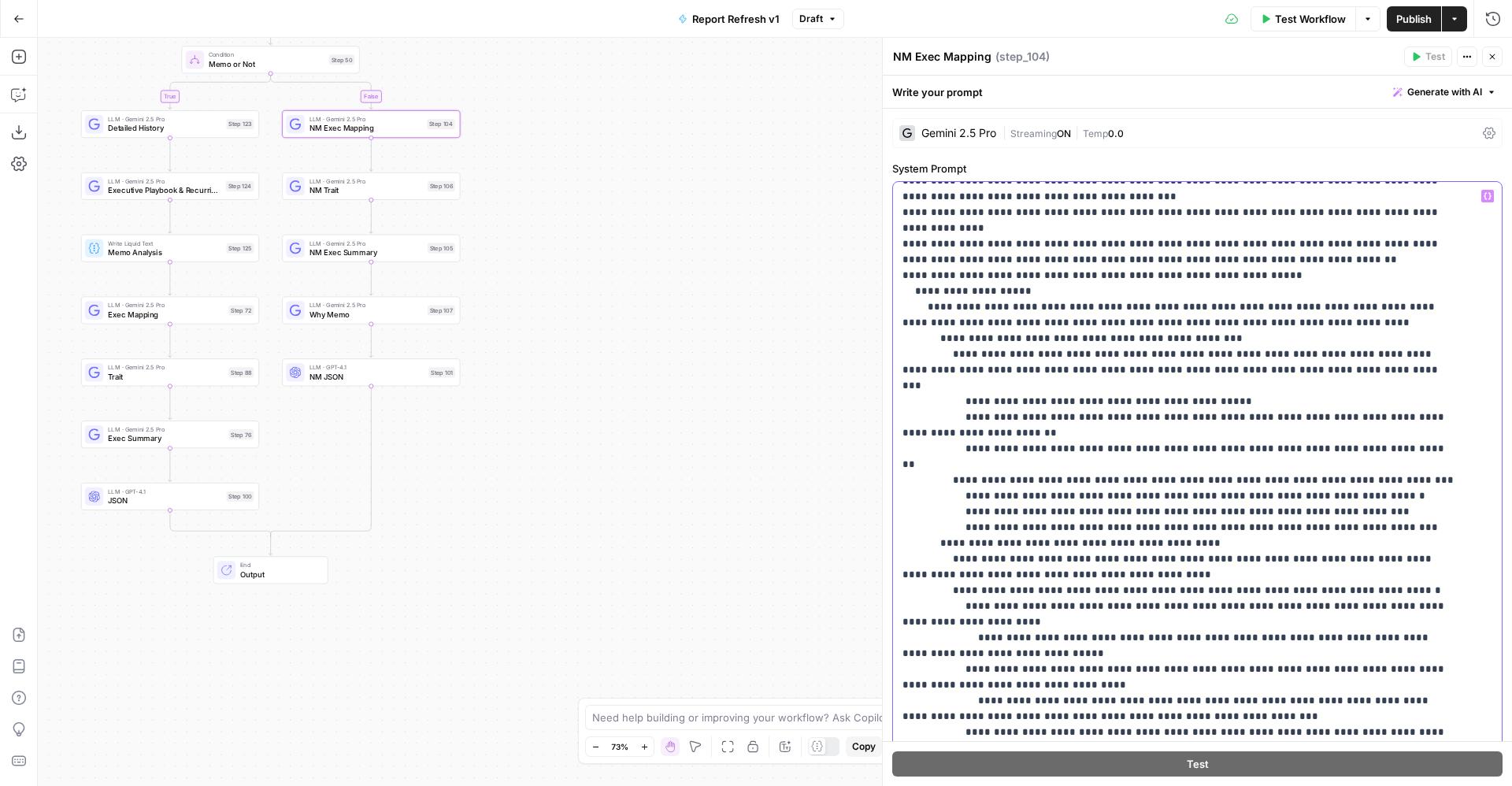
click at [1099, 260] on p "**********" at bounding box center [1179, 669] width 553 height 1685
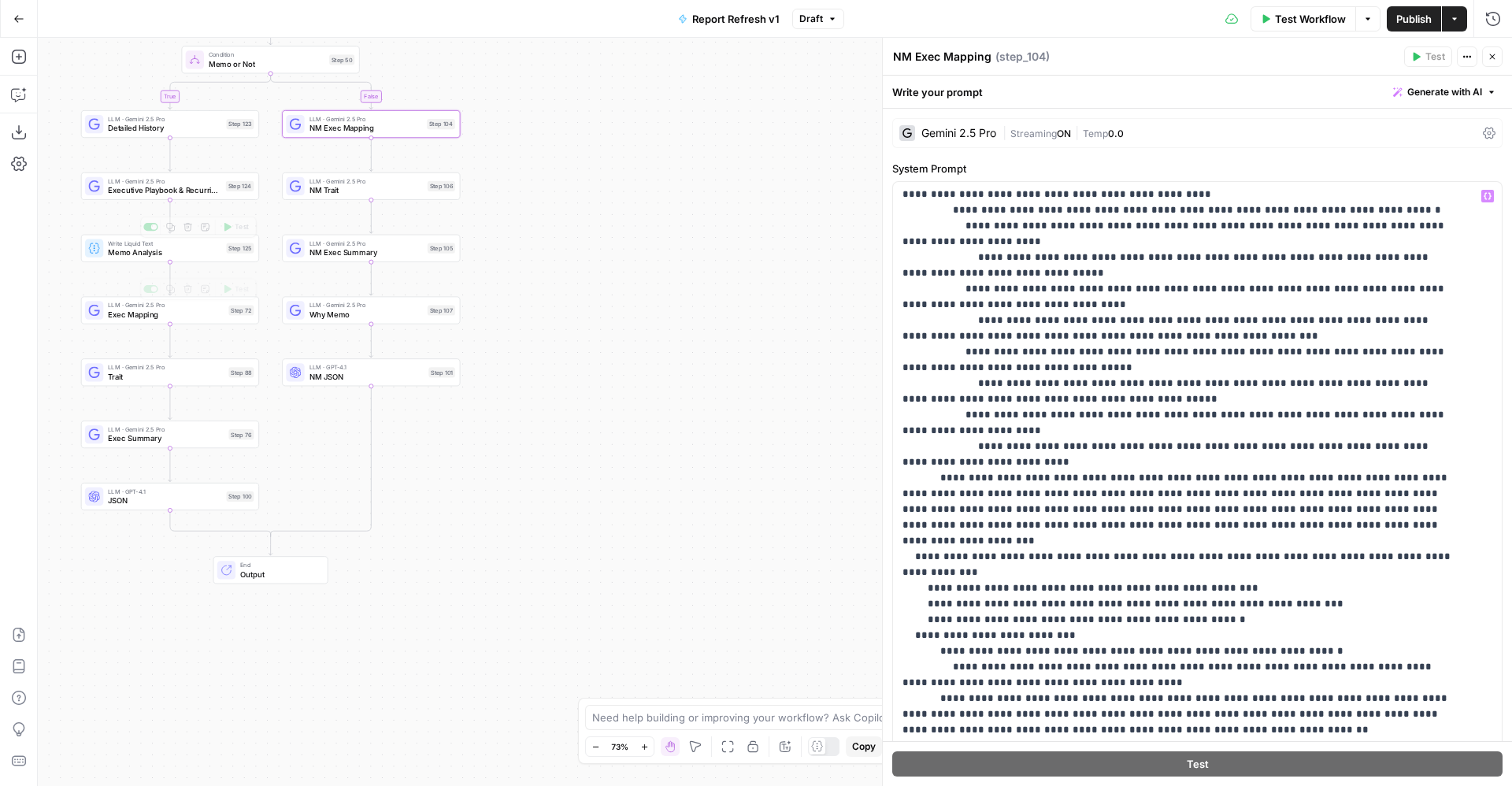
click at [118, 312] on span "Exec Mapping" at bounding box center [166, 314] width 116 height 12
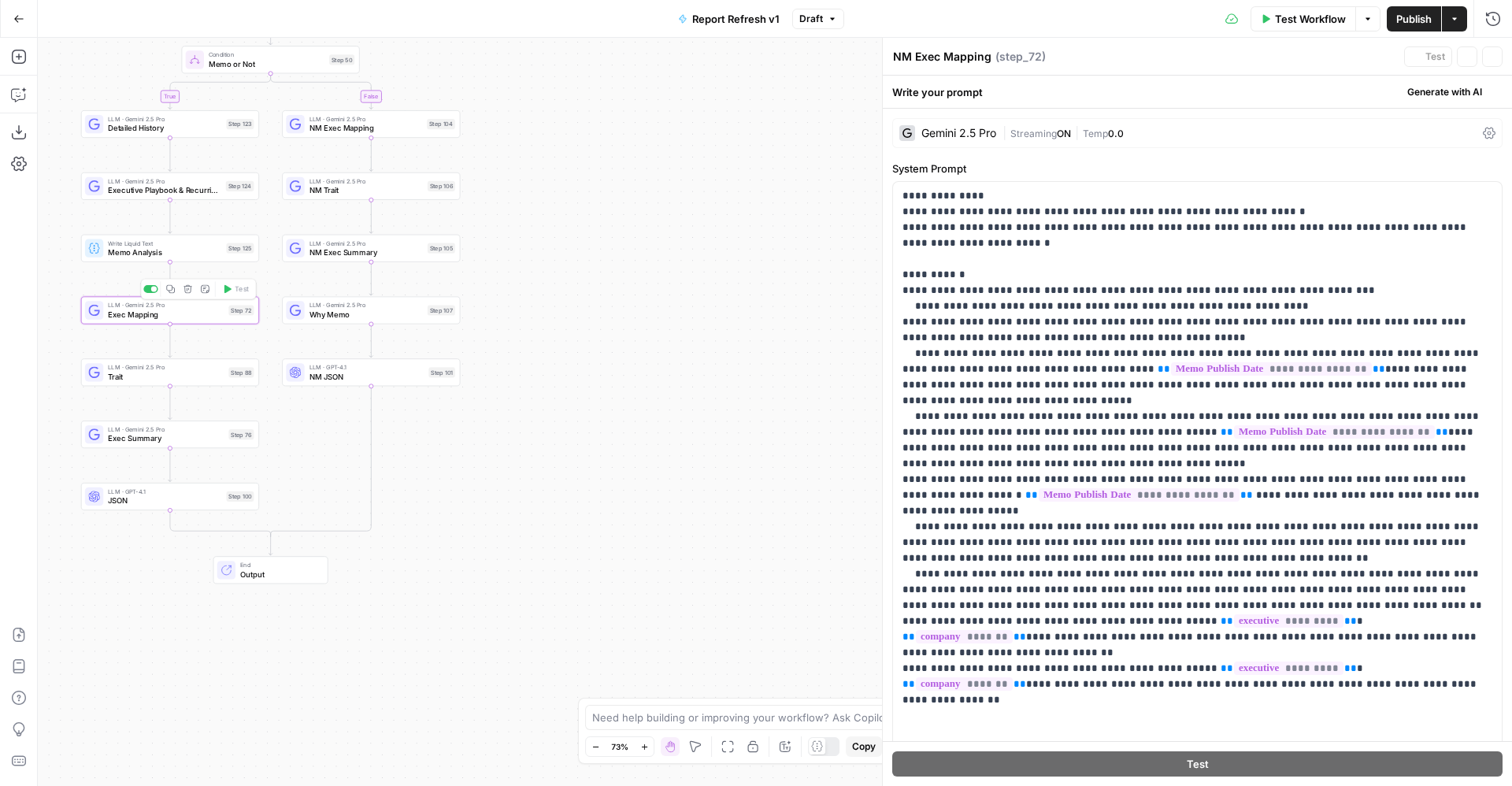
type textarea "Exec Mapping"
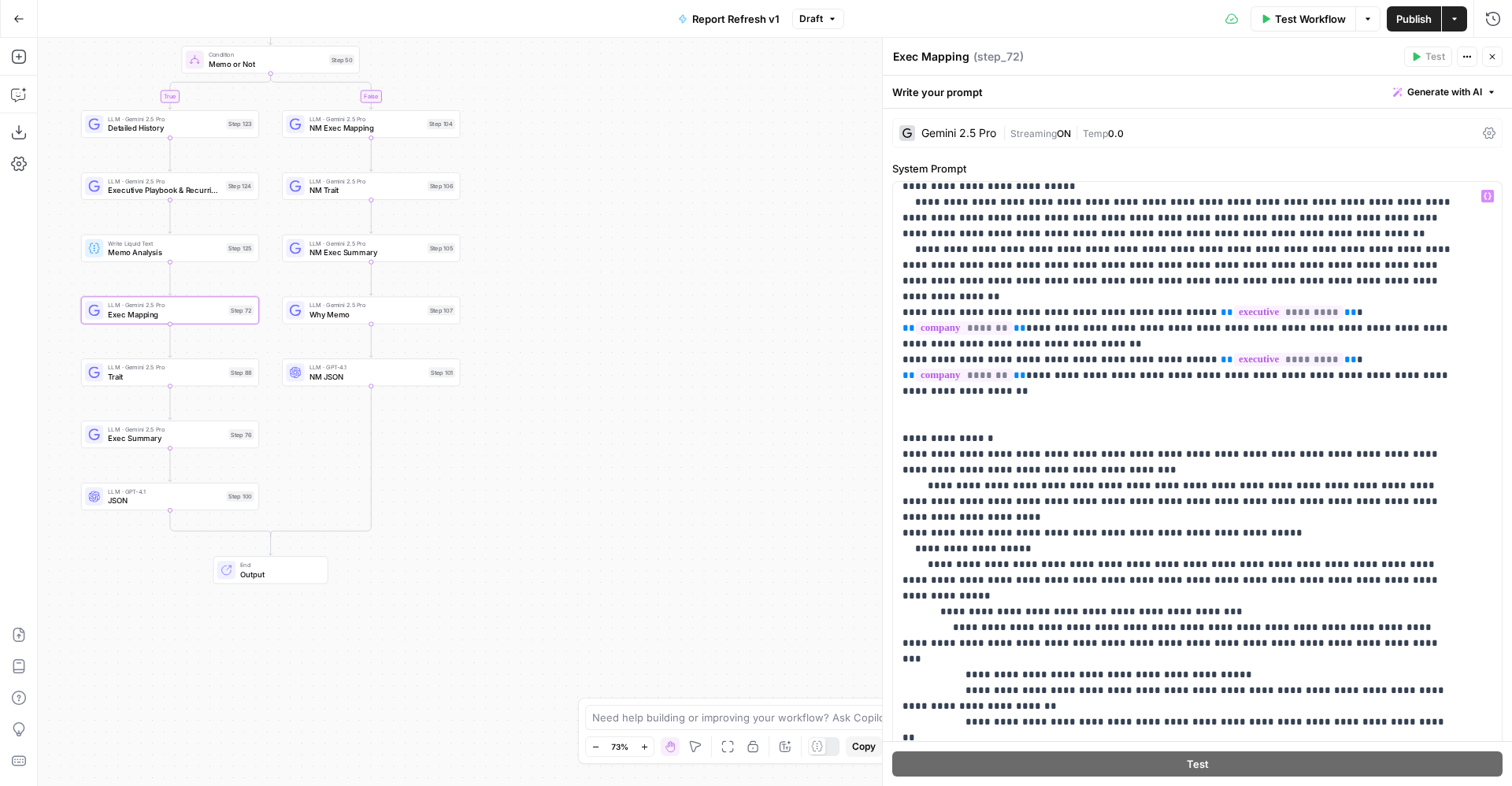
scroll to position [340, 0]
click at [1119, 484] on p "**********" at bounding box center [1179, 793] width 553 height 1890
click at [1414, 11] on span "Publish" at bounding box center [1414, 18] width 35 height 15
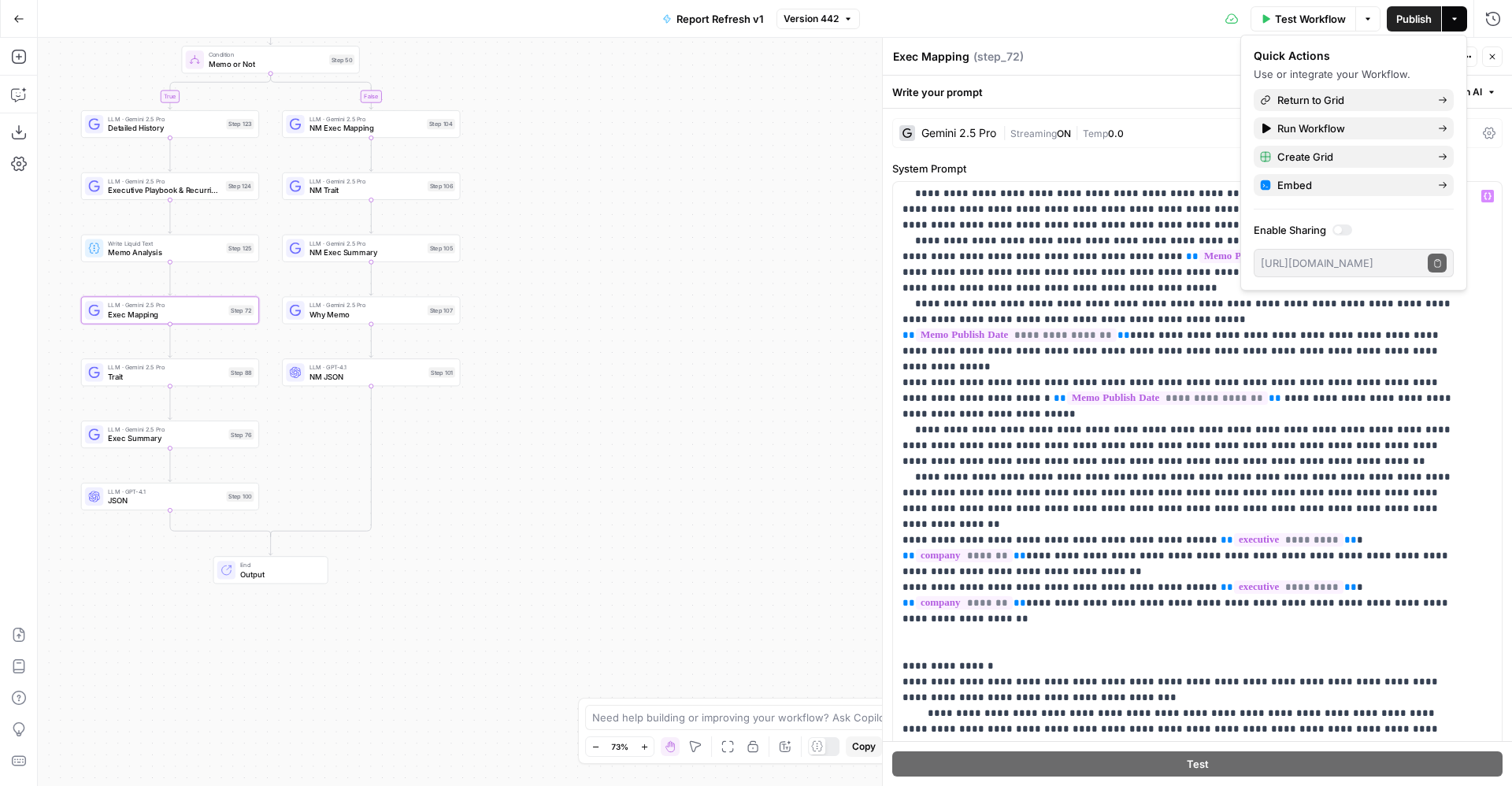
scroll to position [0, 0]
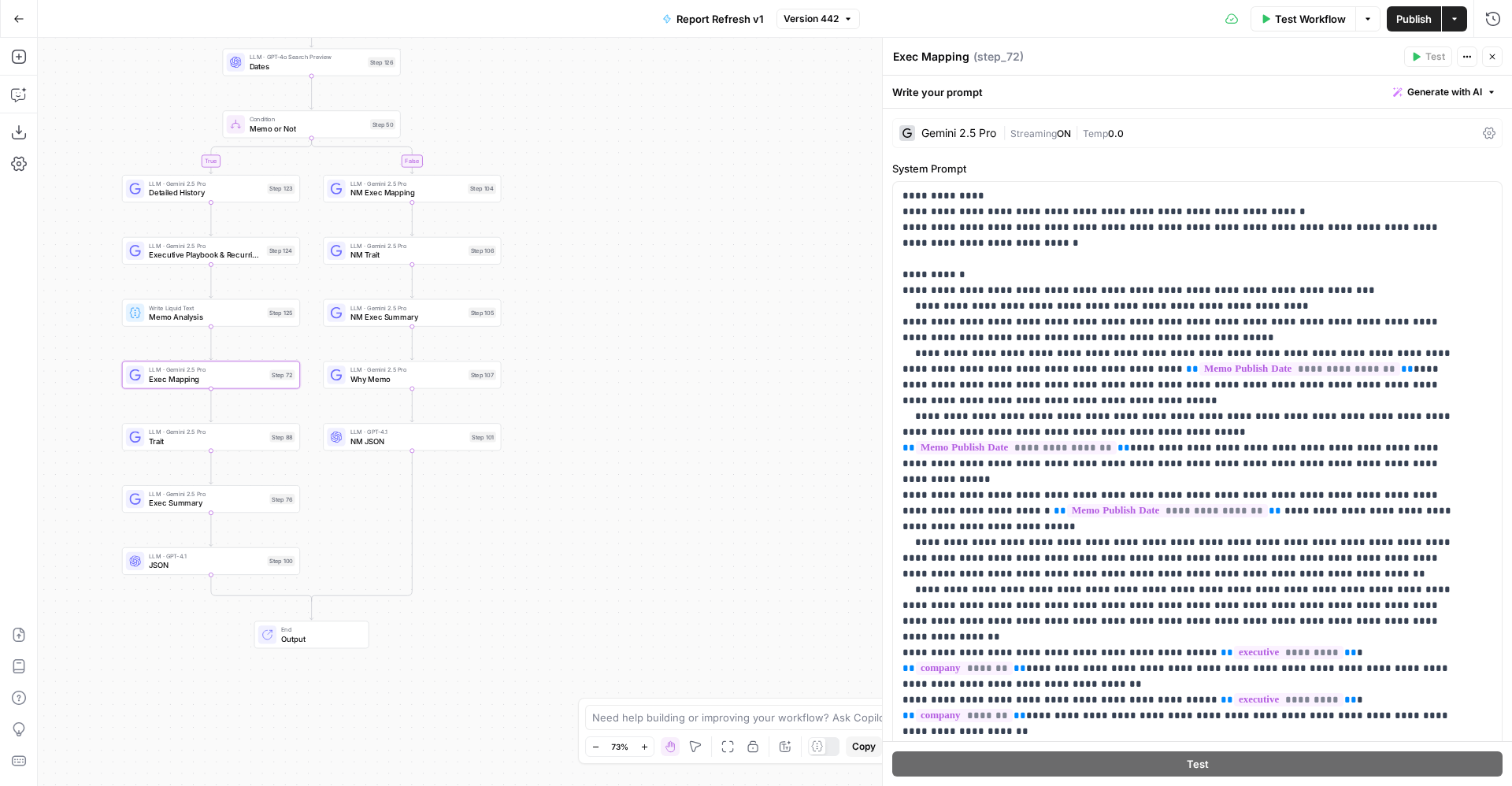
drag, startPoint x: 677, startPoint y: 432, endPoint x: 715, endPoint y: 516, distance: 92.2
click at [715, 516] on div "true false true false Workflow Set Inputs Inputs Condition Condition Step 117 L…" at bounding box center [775, 411] width 1474 height 748
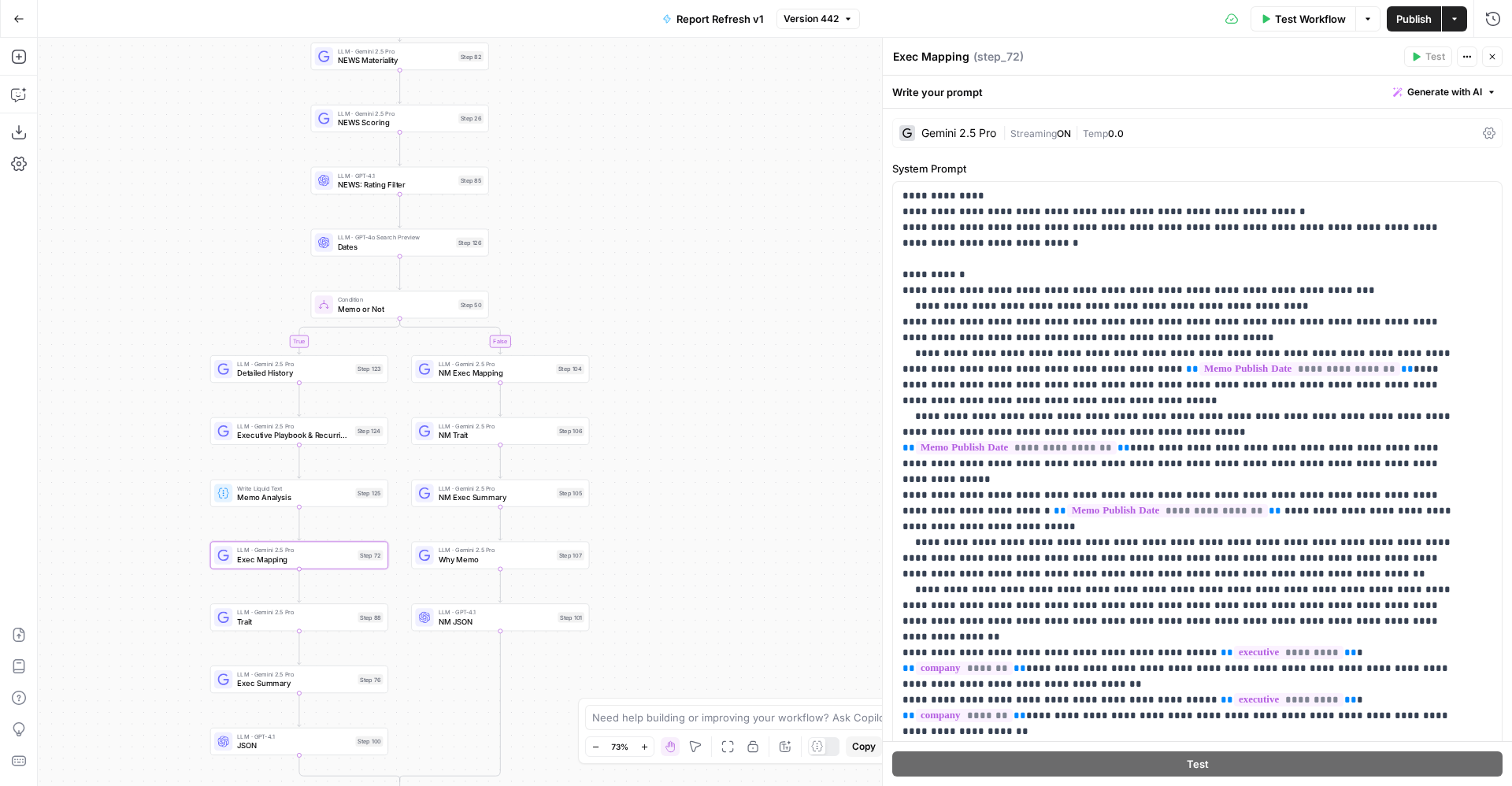
drag, startPoint x: 652, startPoint y: 263, endPoint x: 701, endPoint y: 359, distance: 107.8
click at [701, 359] on div "true false true false Workflow Set Inputs Inputs Condition Condition Step 117 L…" at bounding box center [775, 411] width 1474 height 748
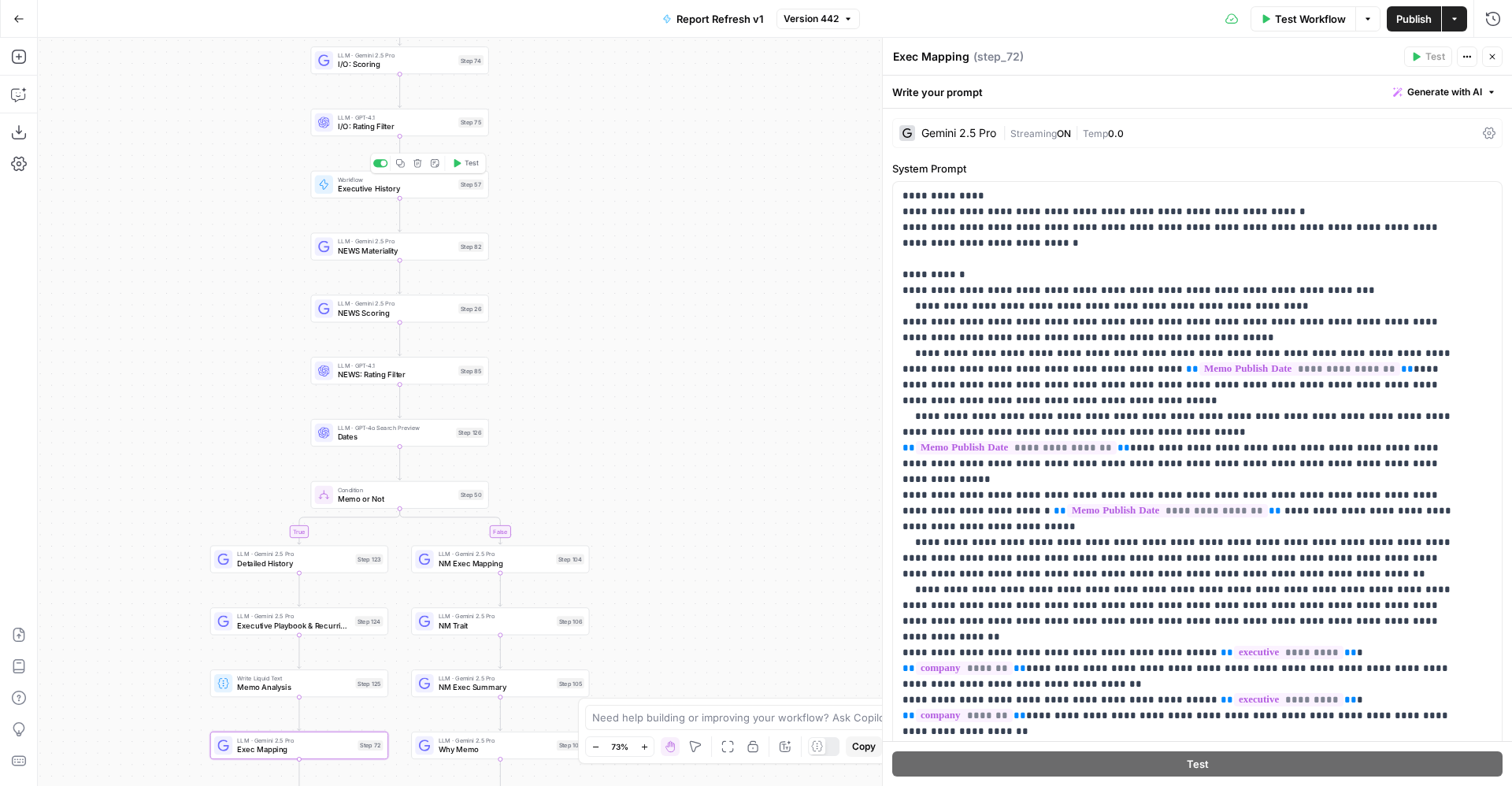
click at [393, 191] on span "Executive History" at bounding box center [395, 188] width 116 height 12
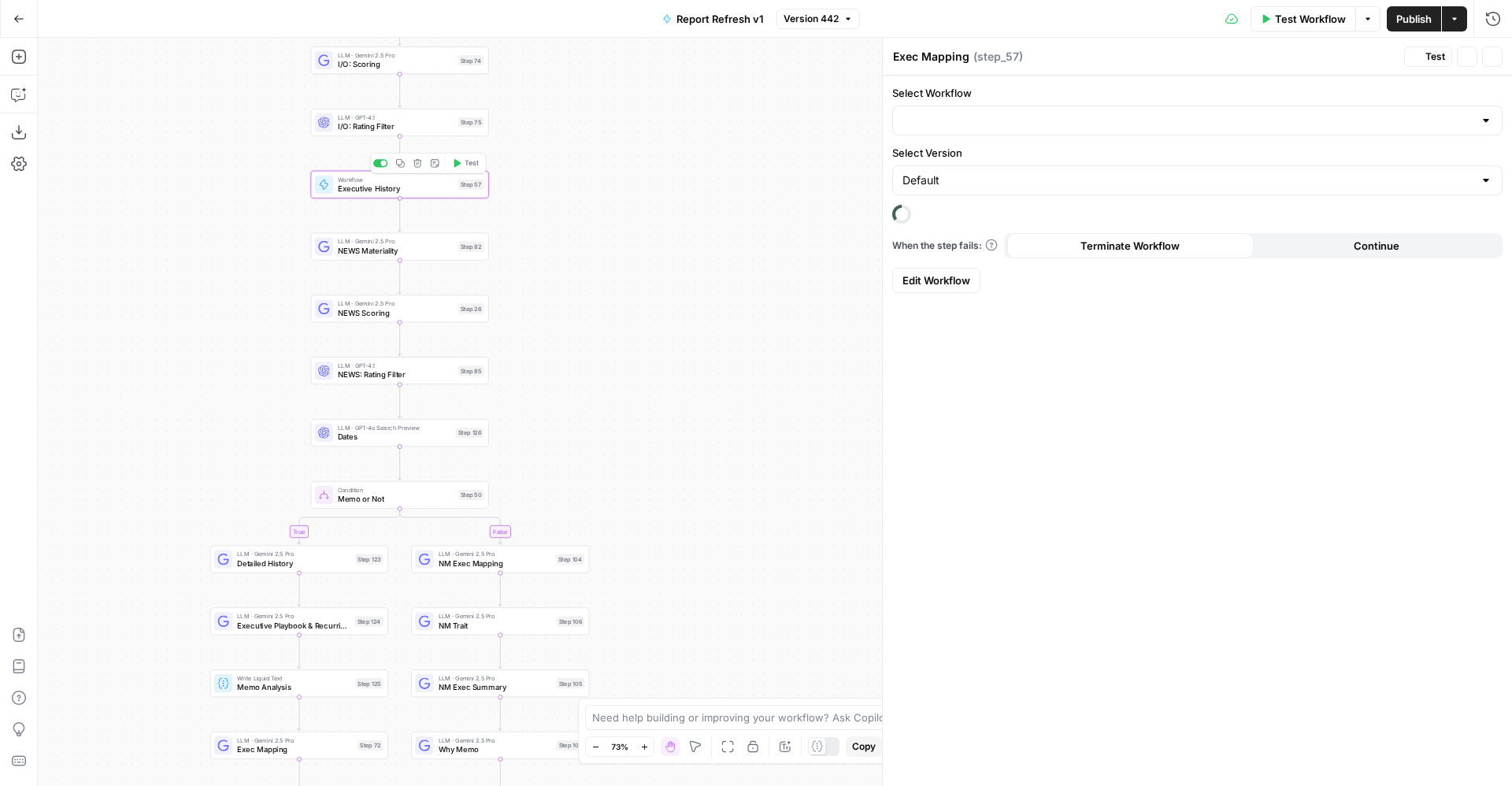
type textarea "Executive History"
type input "Work History"
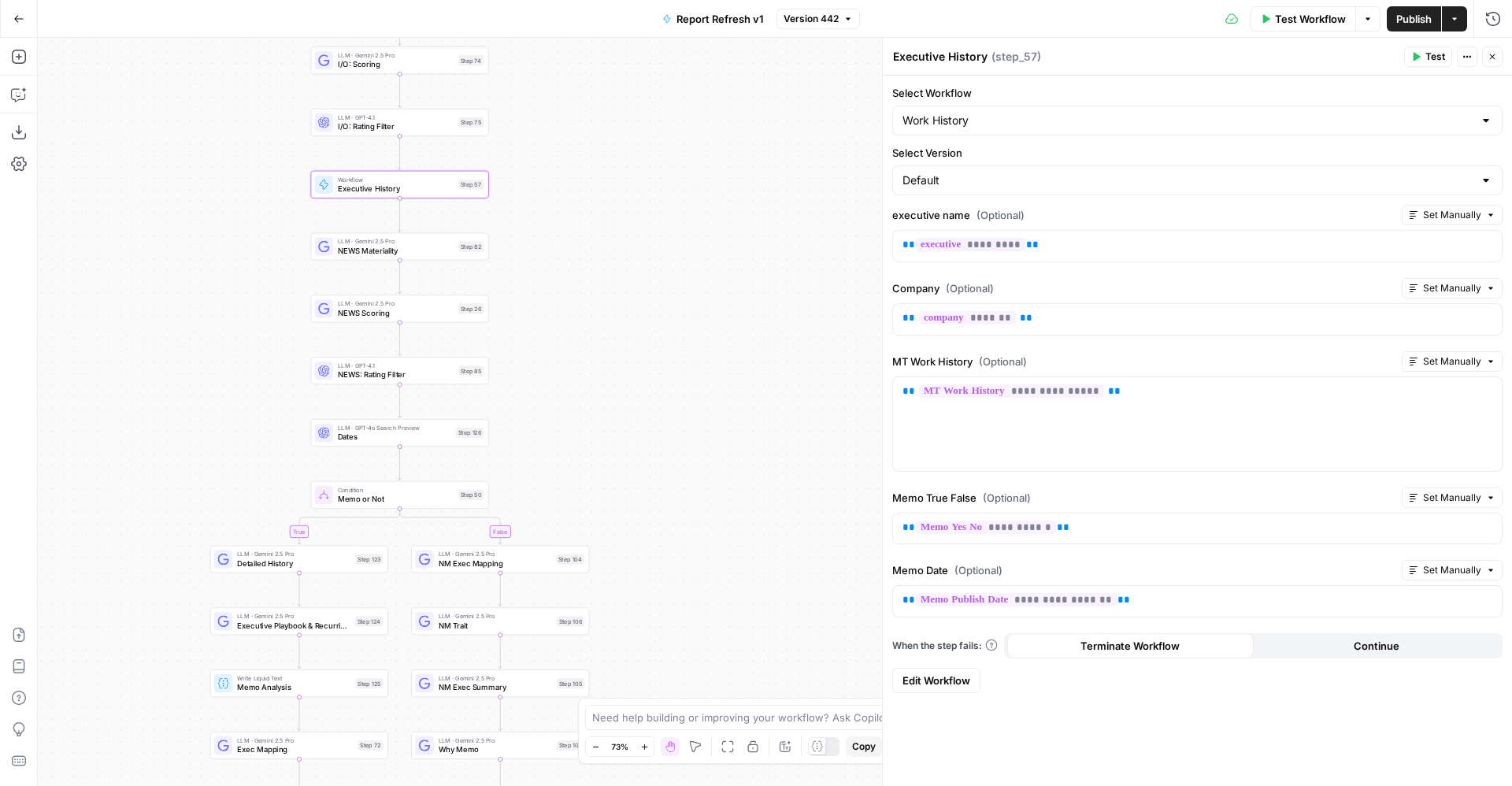
click at [933, 676] on span "Edit Workflow" at bounding box center [936, 680] width 68 height 15
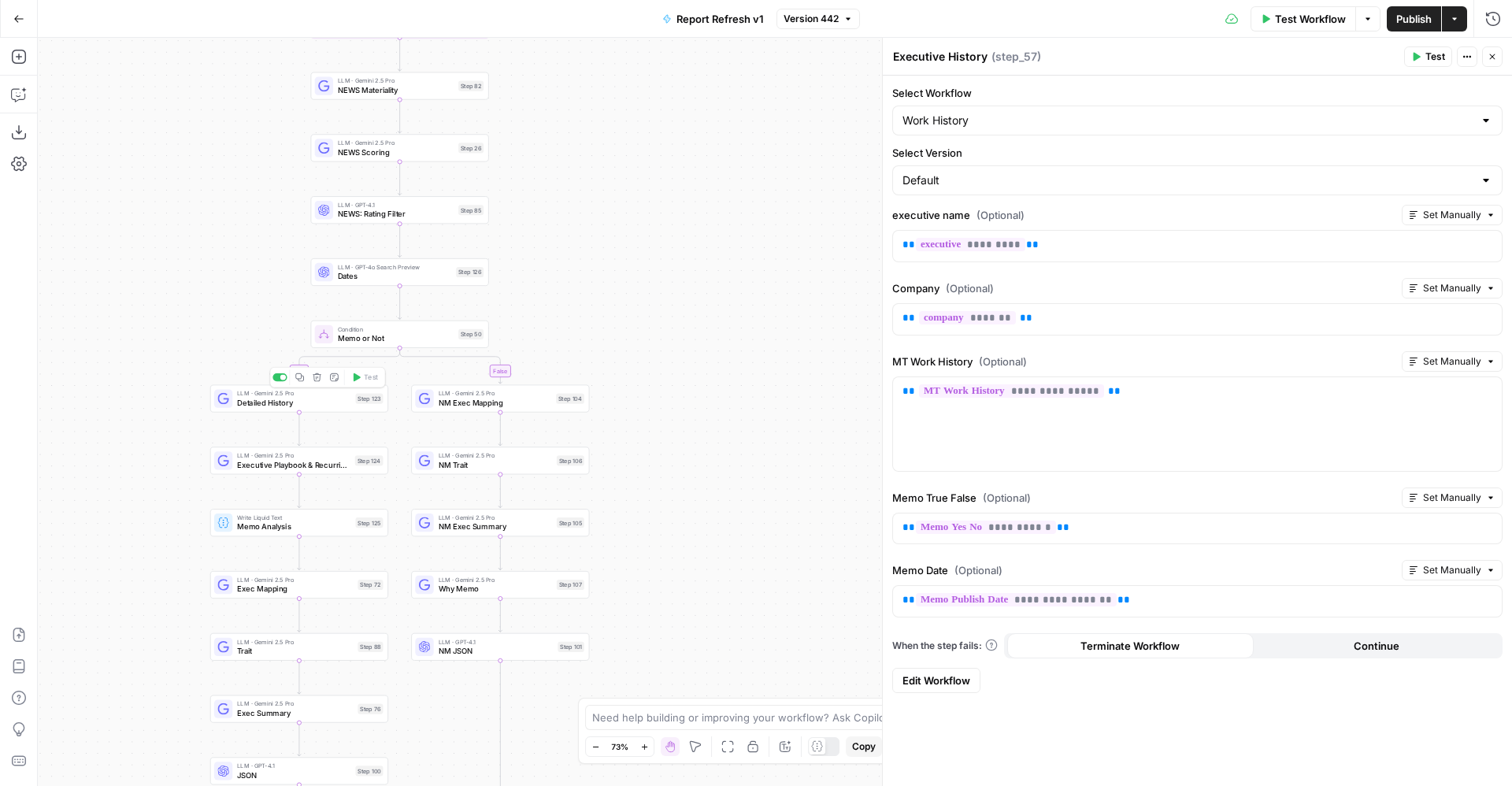
click at [247, 397] on span "Detailed History" at bounding box center [294, 402] width 114 height 12
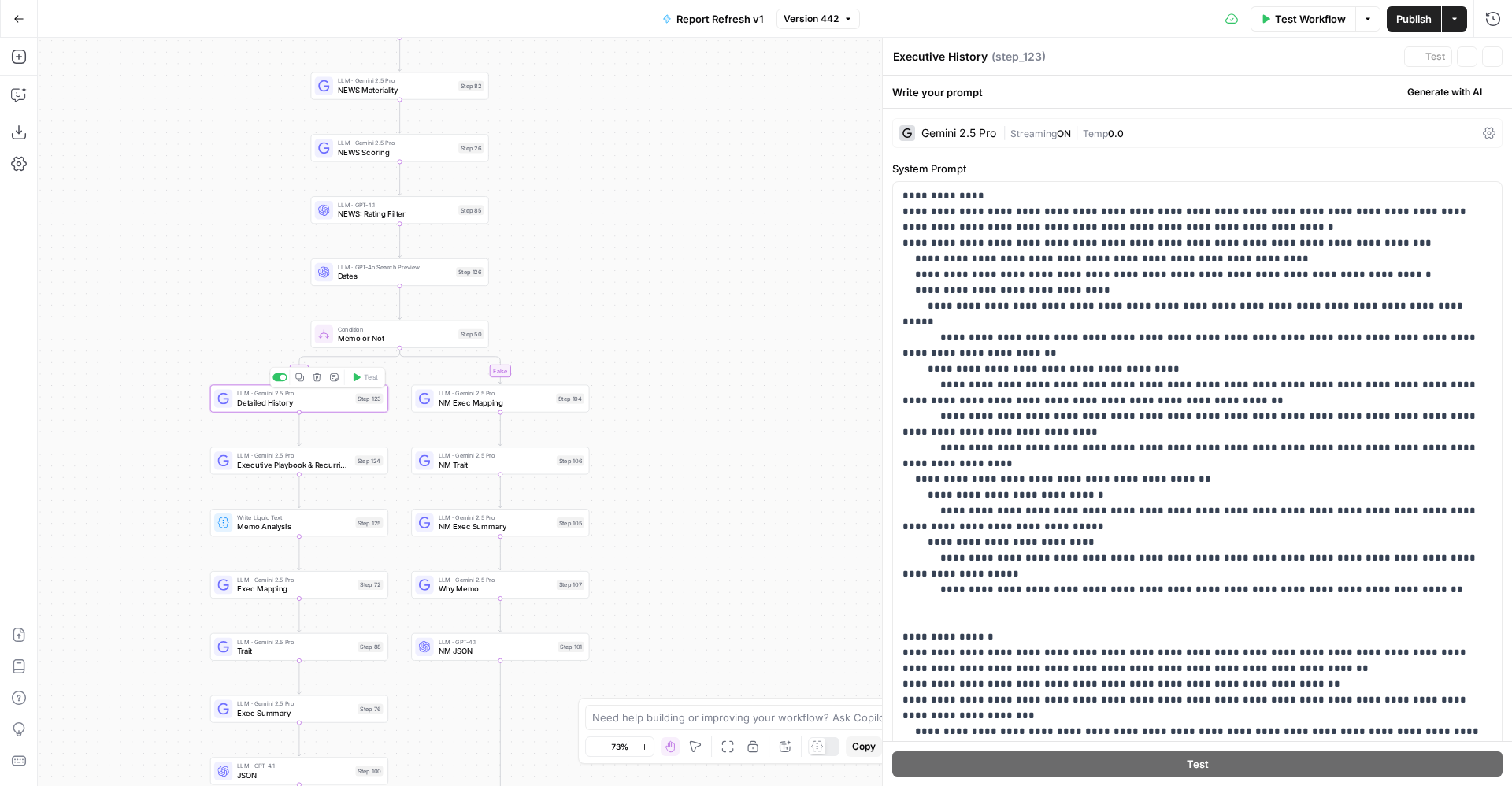
type textarea "Detailed History"
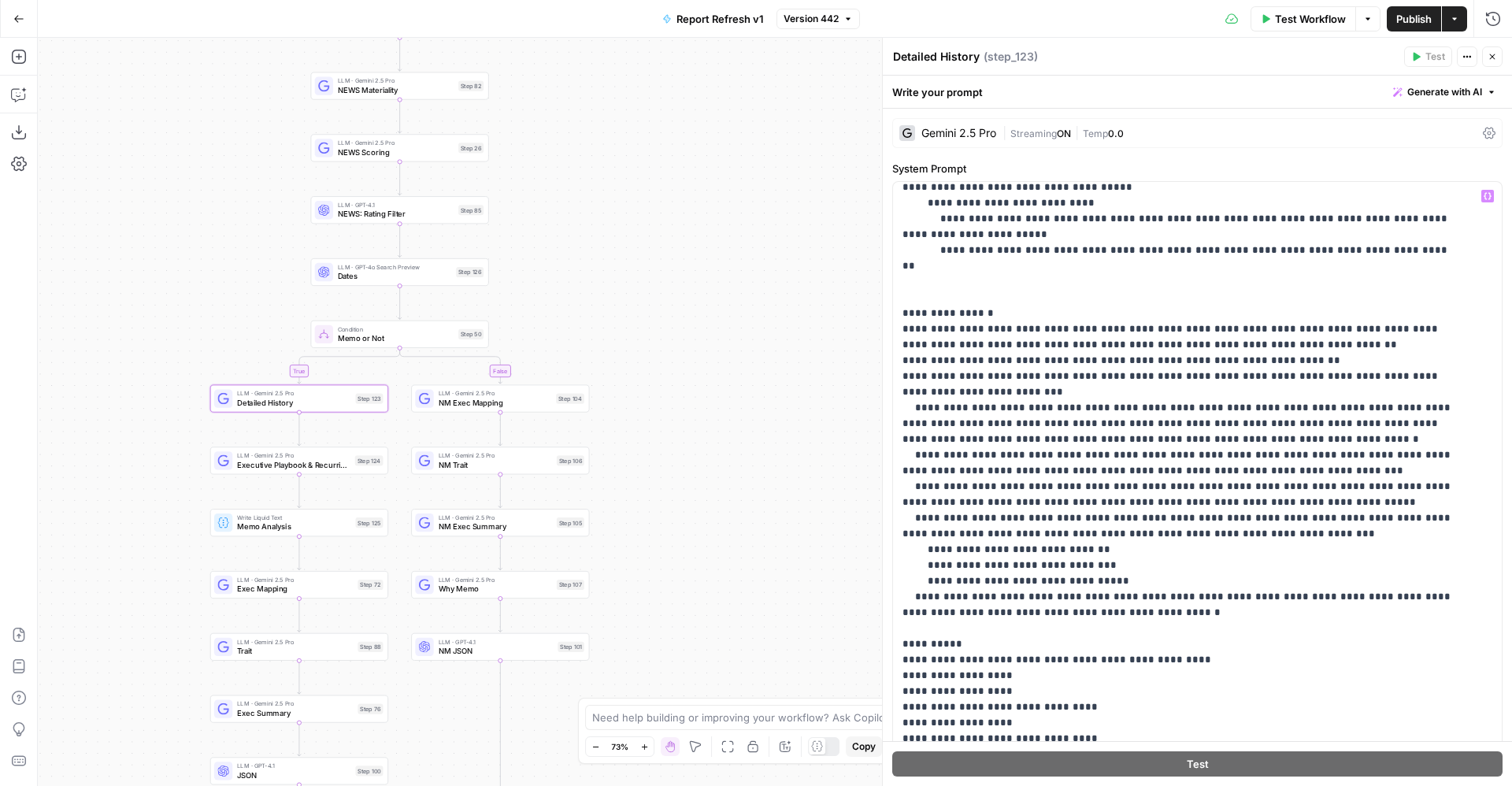
scroll to position [340, 0]
click at [334, 466] on span "Executive Playbook & Recurring Themes" at bounding box center [294, 465] width 114 height 12
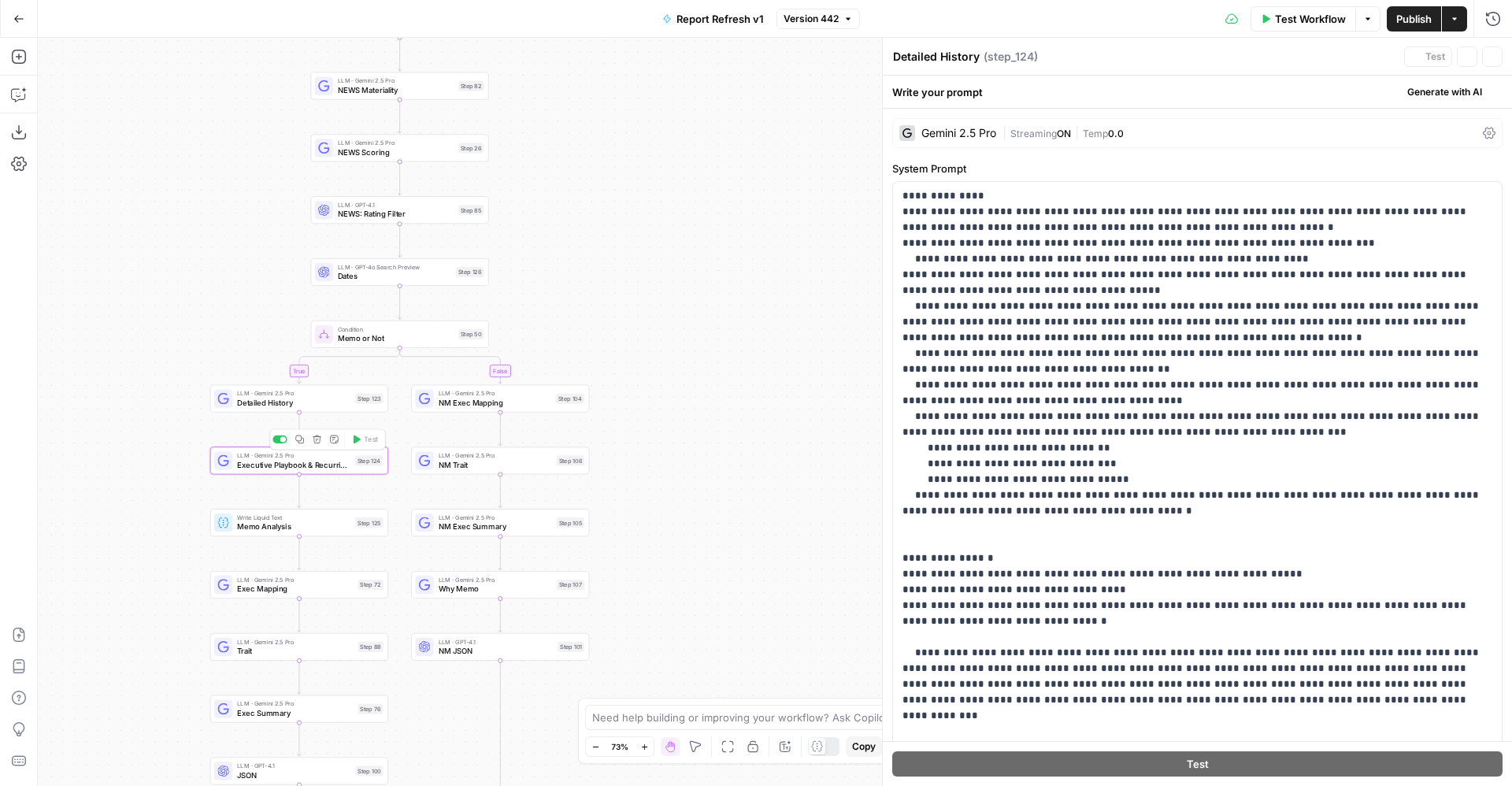
type textarea "Executive Playbook & Recurring Themes"
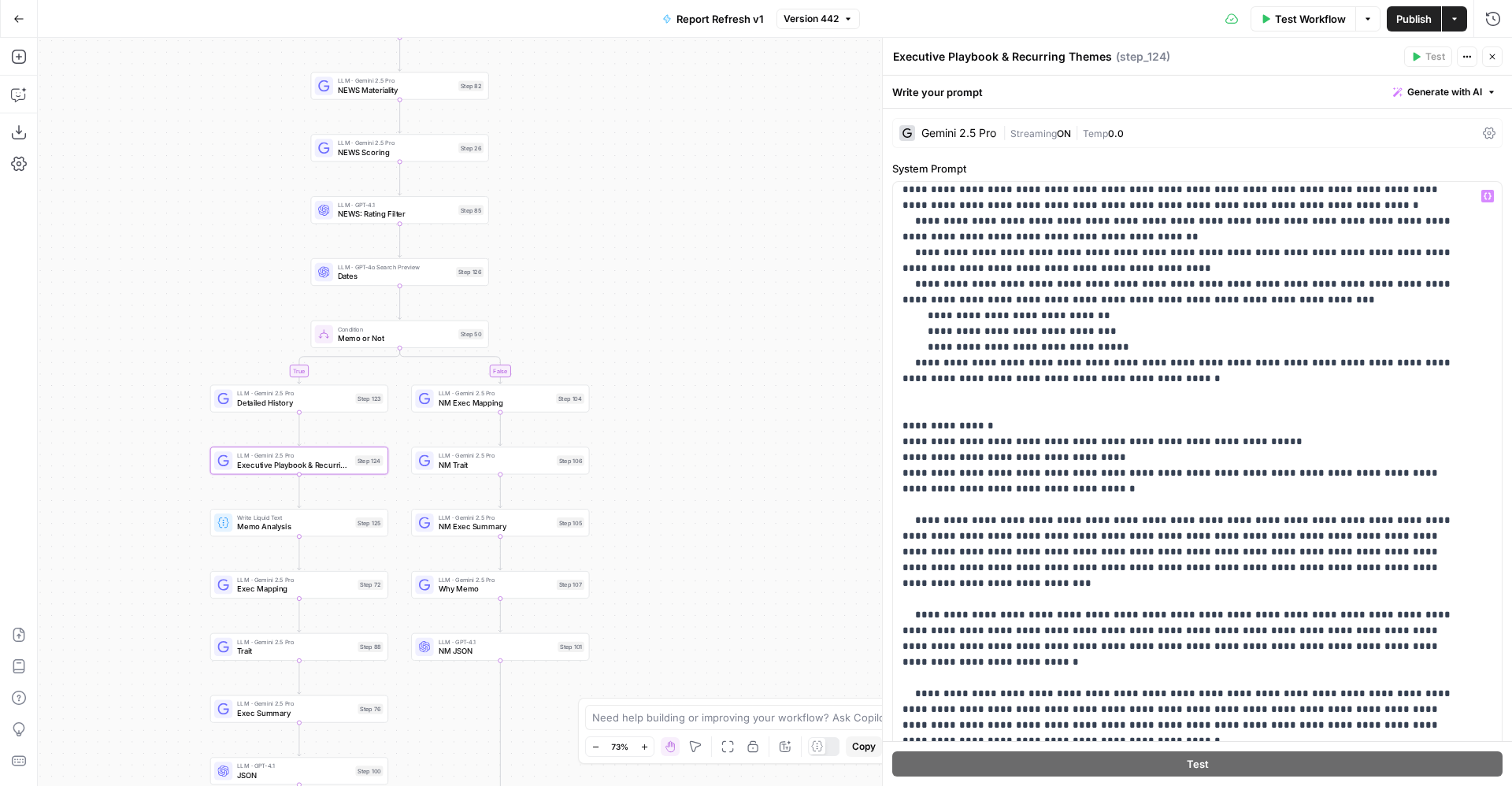
scroll to position [0, 0]
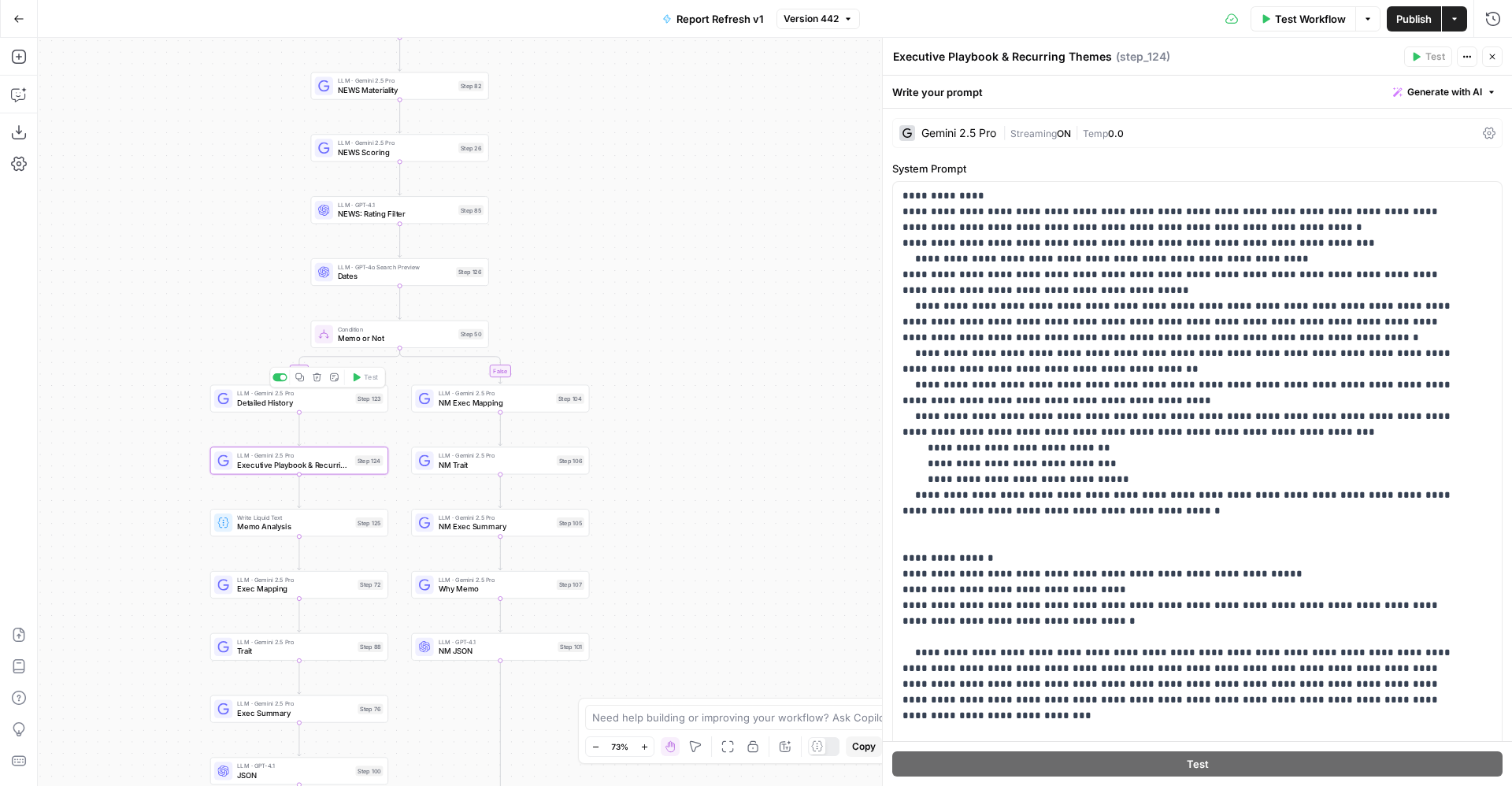
click at [325, 399] on span "Detailed History" at bounding box center [294, 402] width 114 height 12
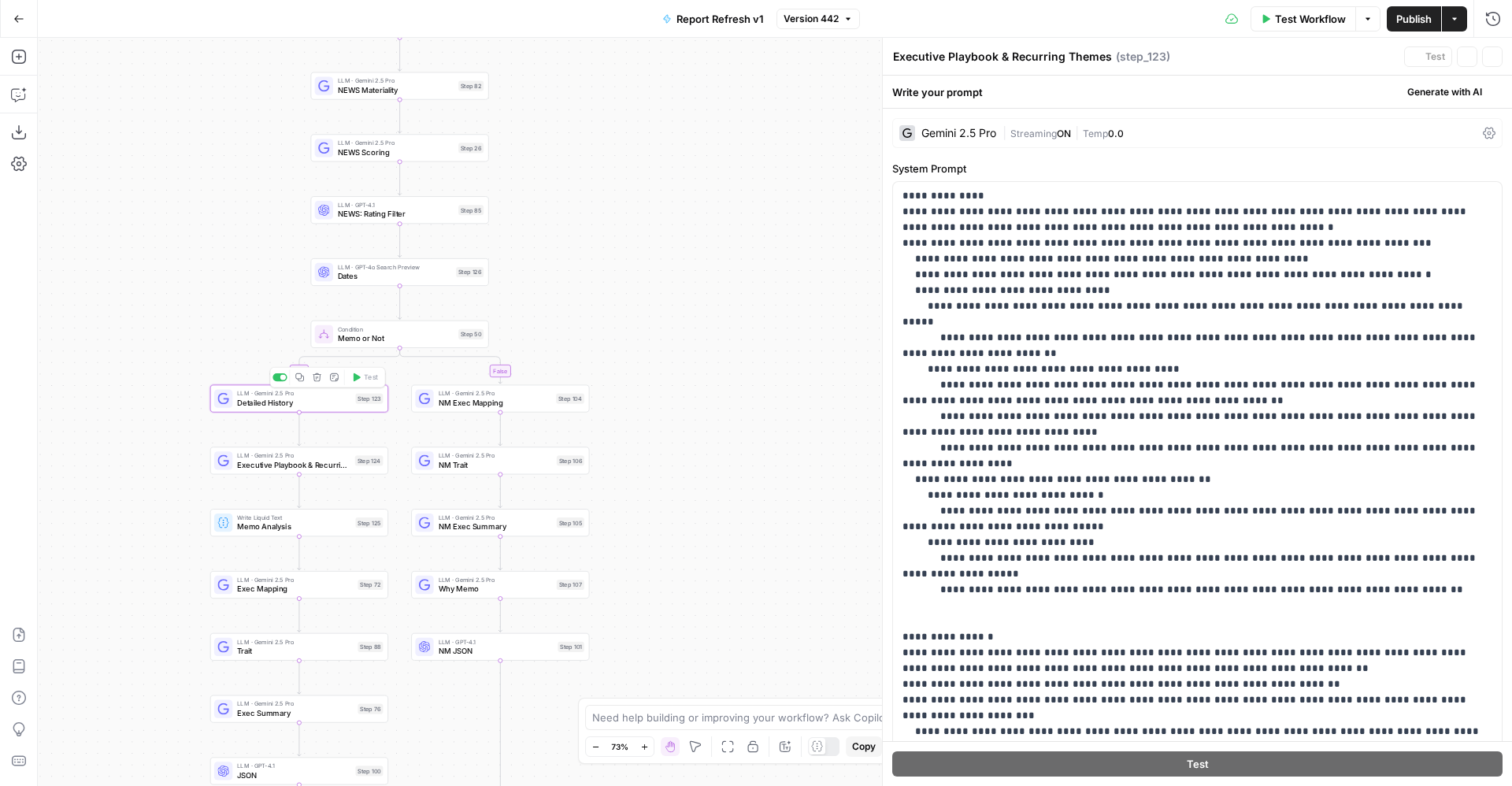
type textarea "Detailed History"
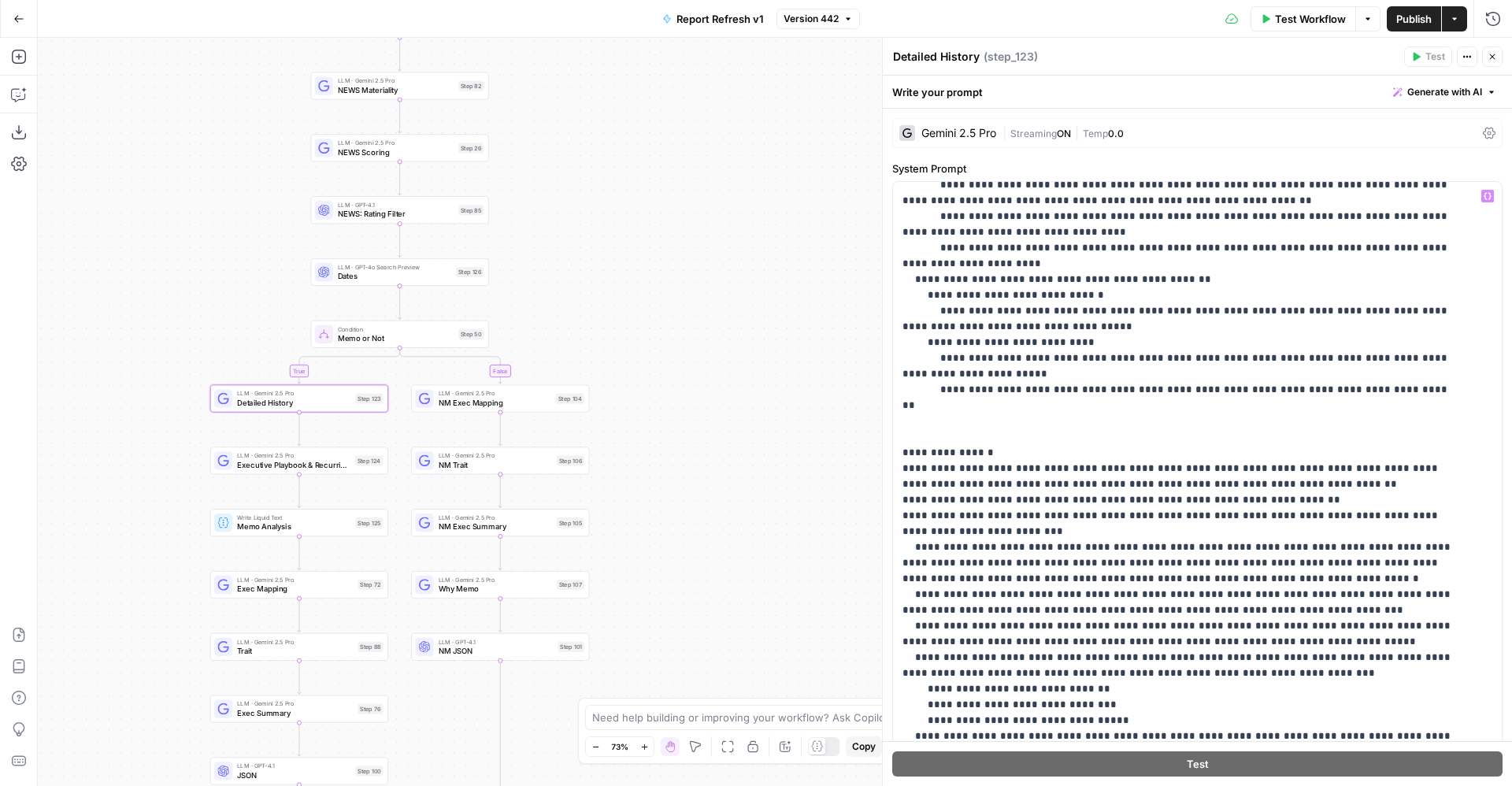
scroll to position [201, 0]
drag, startPoint x: 899, startPoint y: 439, endPoint x: 1359, endPoint y: 693, distance: 525.5
click at [1416, 744] on div "**********" at bounding box center [1197, 430] width 629 height 710
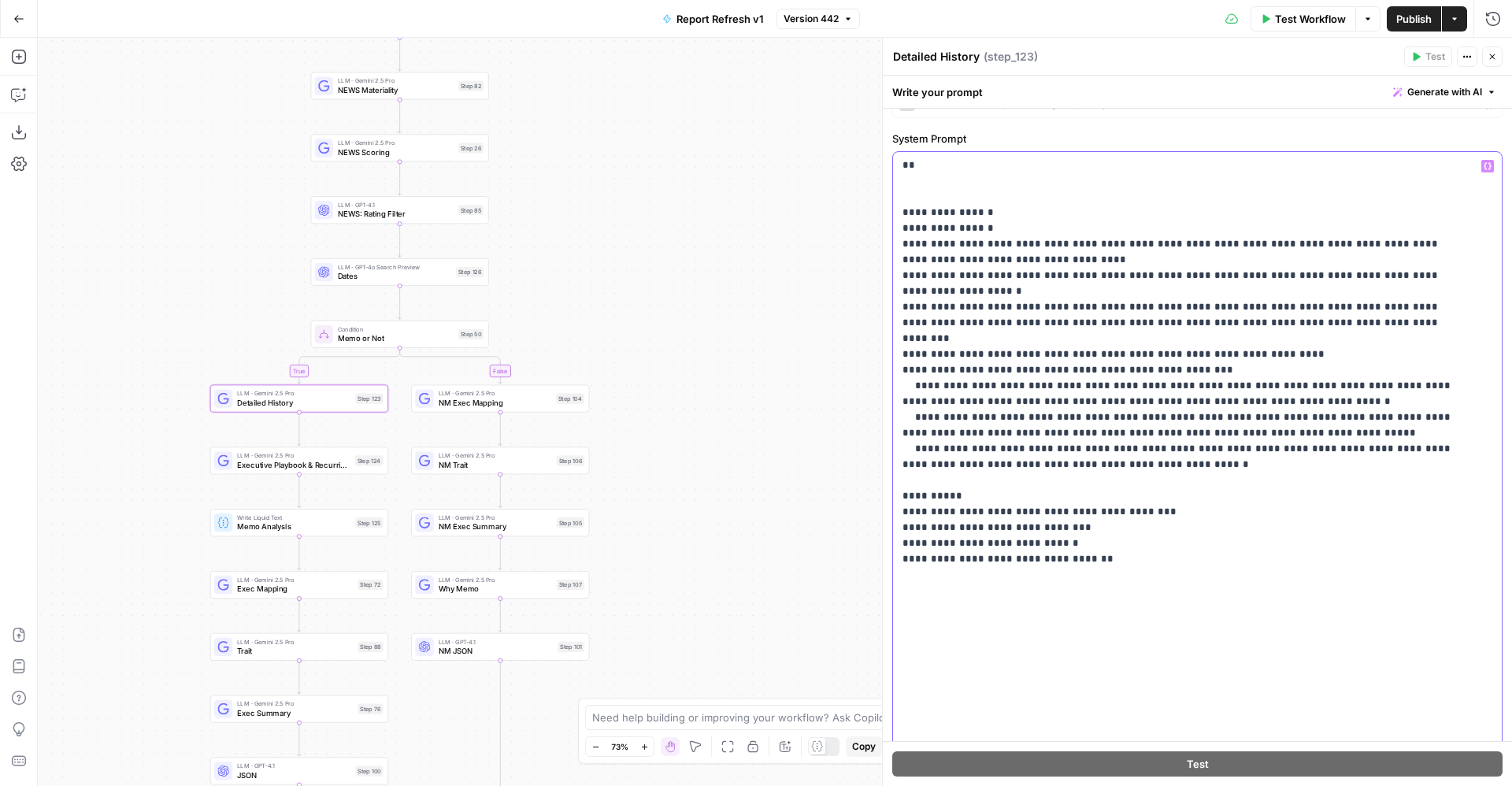
scroll to position [236, 0]
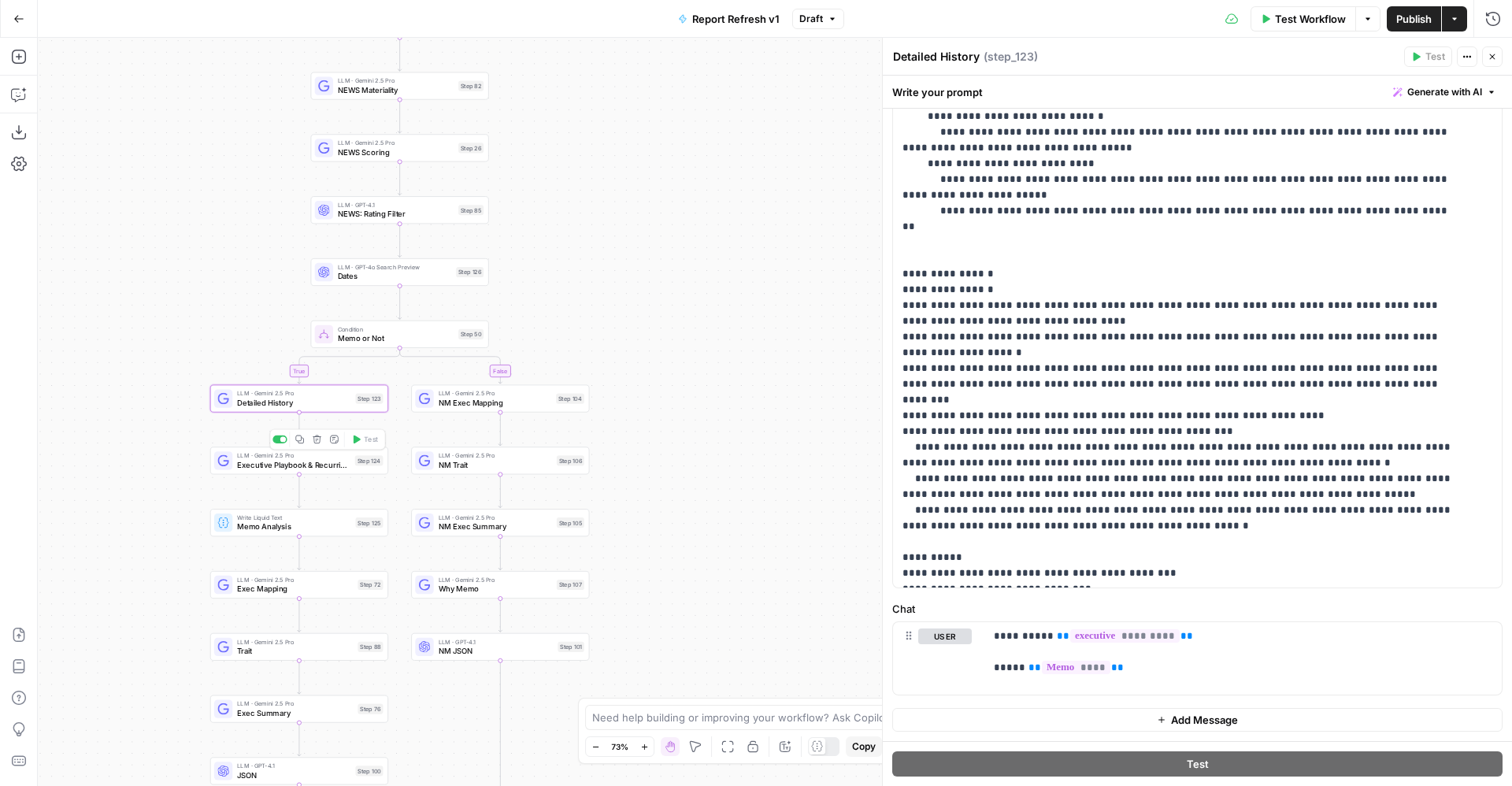
click at [282, 439] on div at bounding box center [283, 439] width 5 height 5
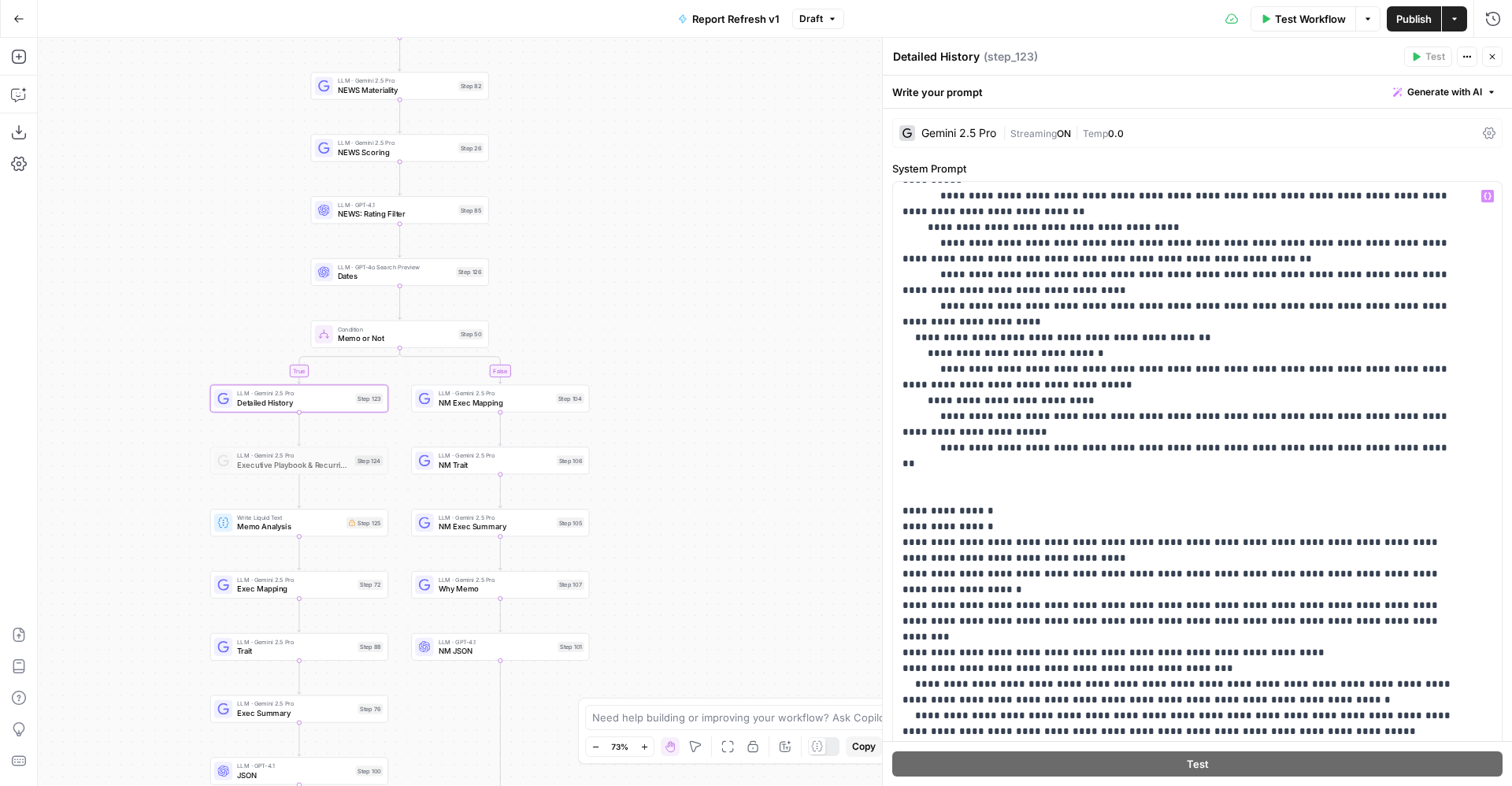
scroll to position [142, 0]
drag, startPoint x: 1032, startPoint y: 473, endPoint x: 886, endPoint y: 466, distance: 146.2
click at [886, 466] on div "**********" at bounding box center [1197, 411] width 630 height 748
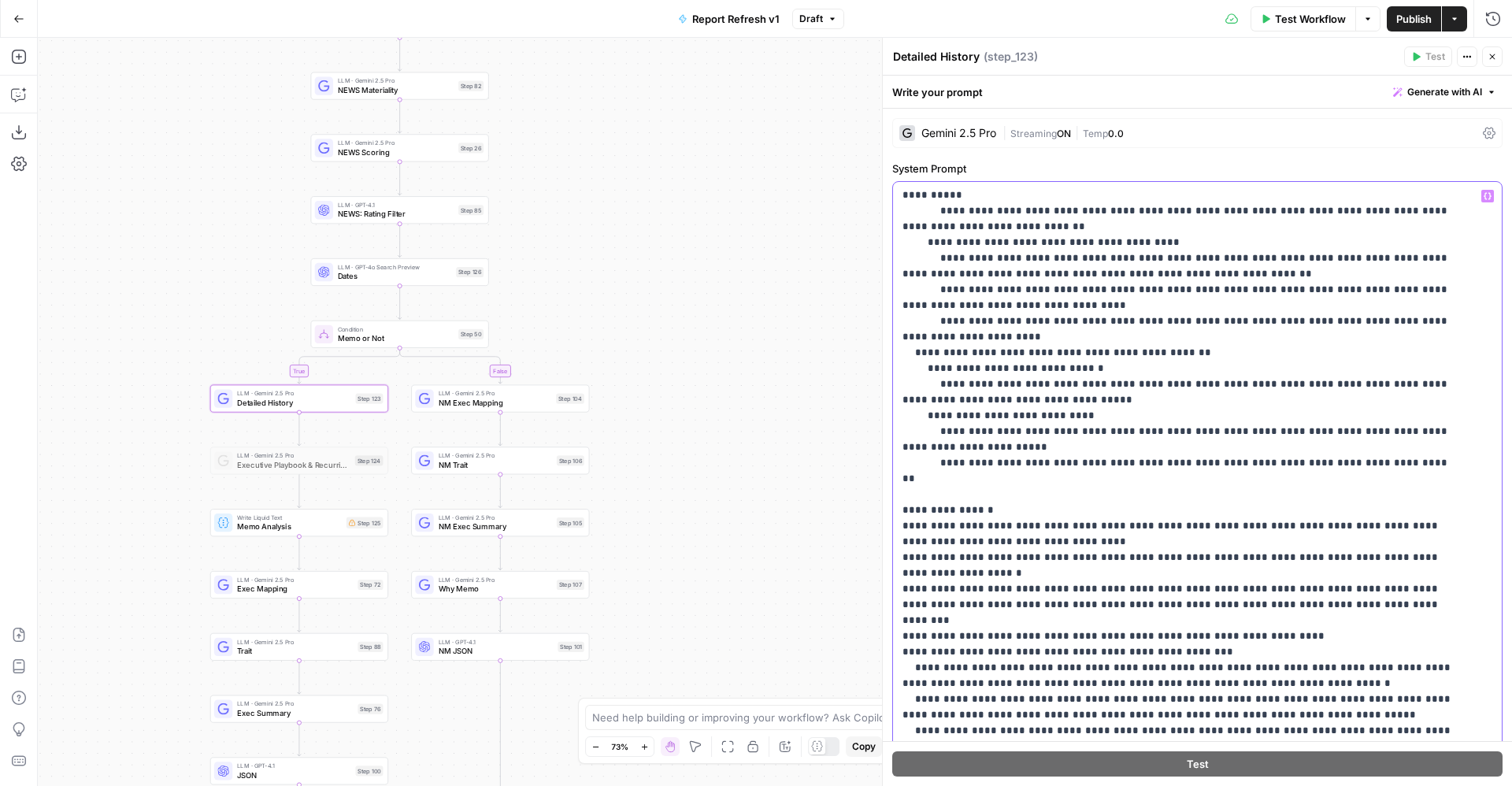
scroll to position [111, 0]
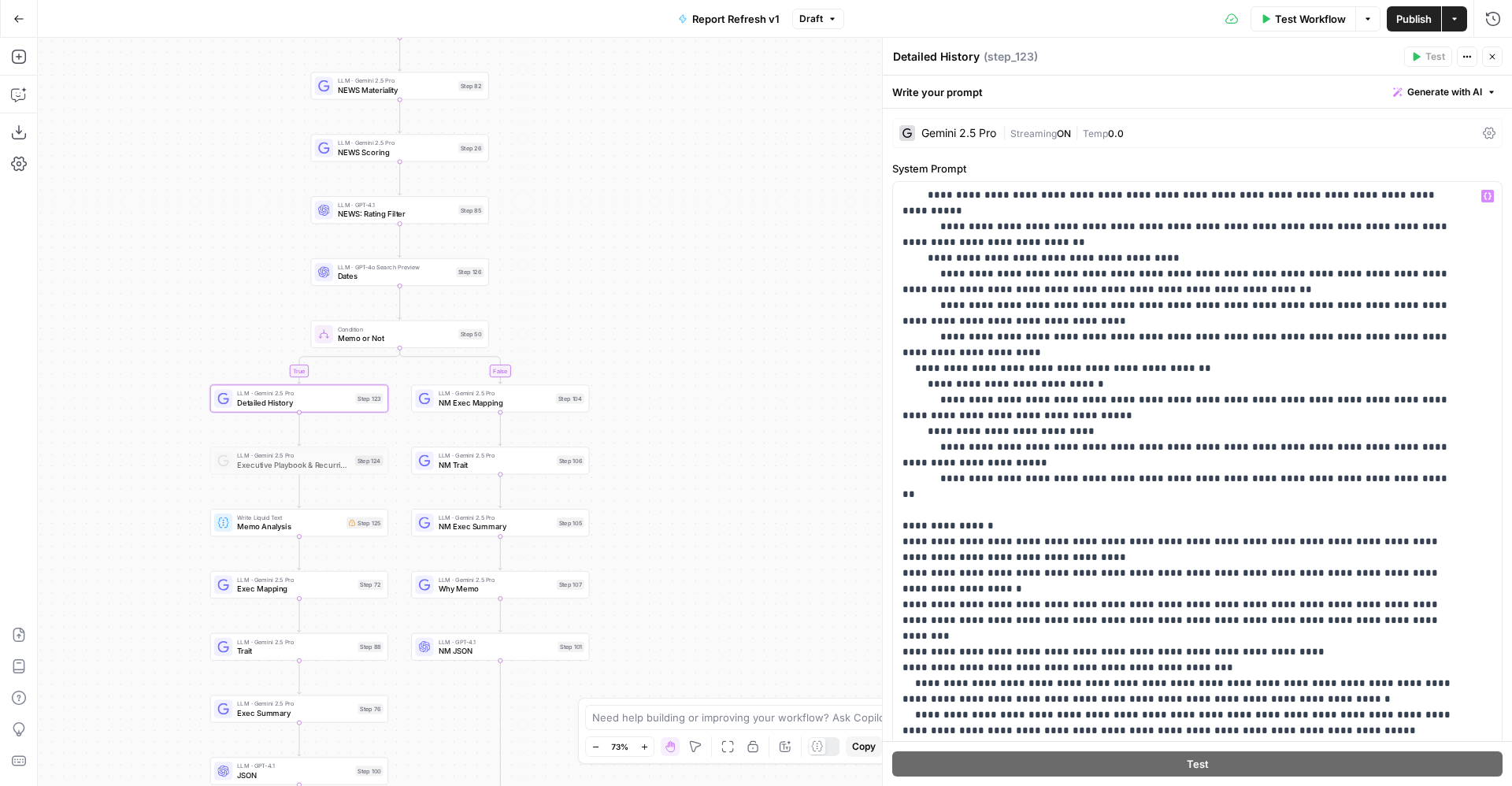
click at [320, 527] on span "Memo Analysis" at bounding box center [290, 526] width 105 height 12
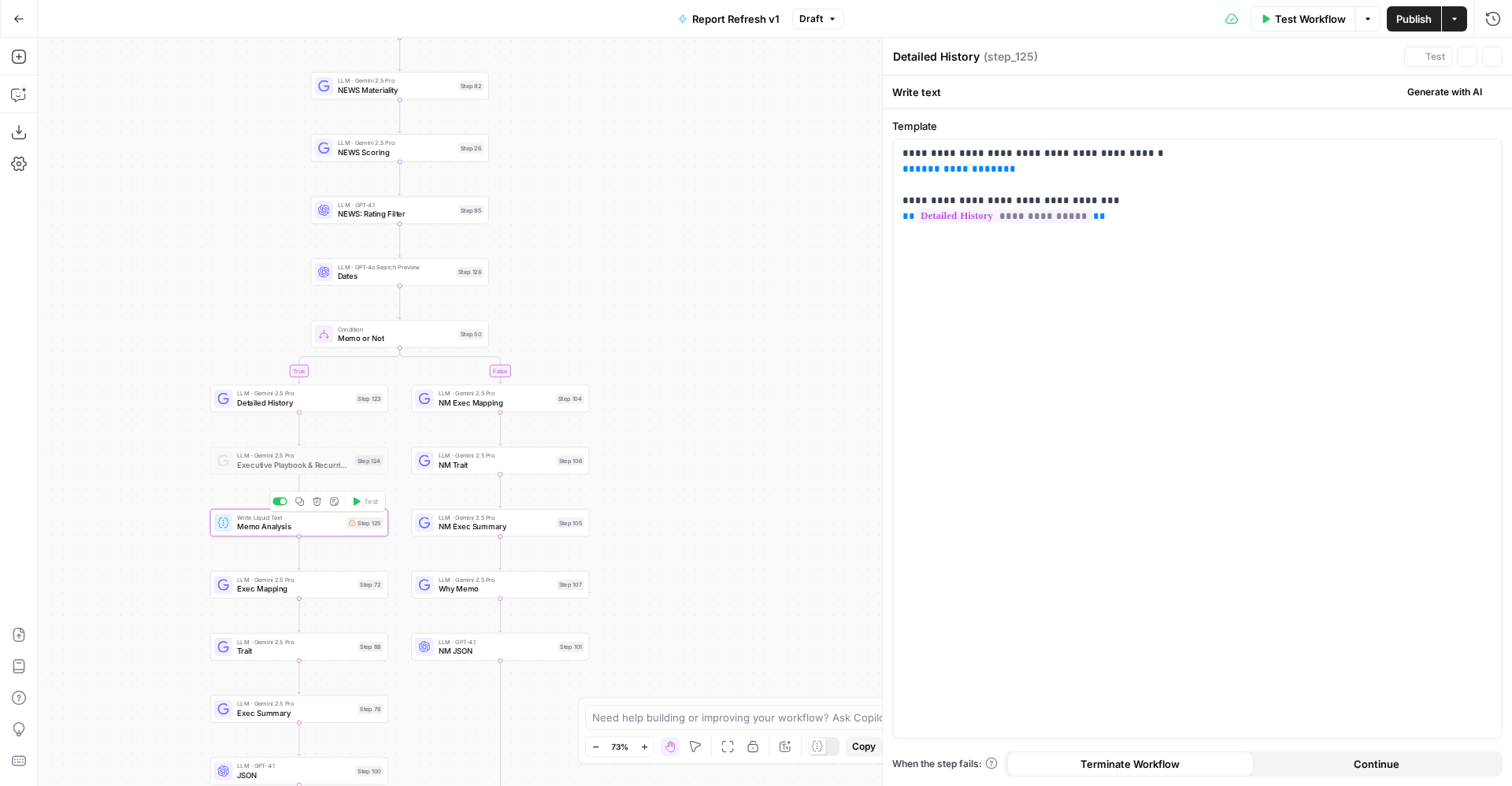
type textarea "Memo Analysis"
click at [951, 174] on span "**********" at bounding box center [960, 168] width 88 height 10
click at [272, 410] on div "LLM · Gemini 2.5 Pro Detailed History Step 123" at bounding box center [299, 399] width 178 height 28
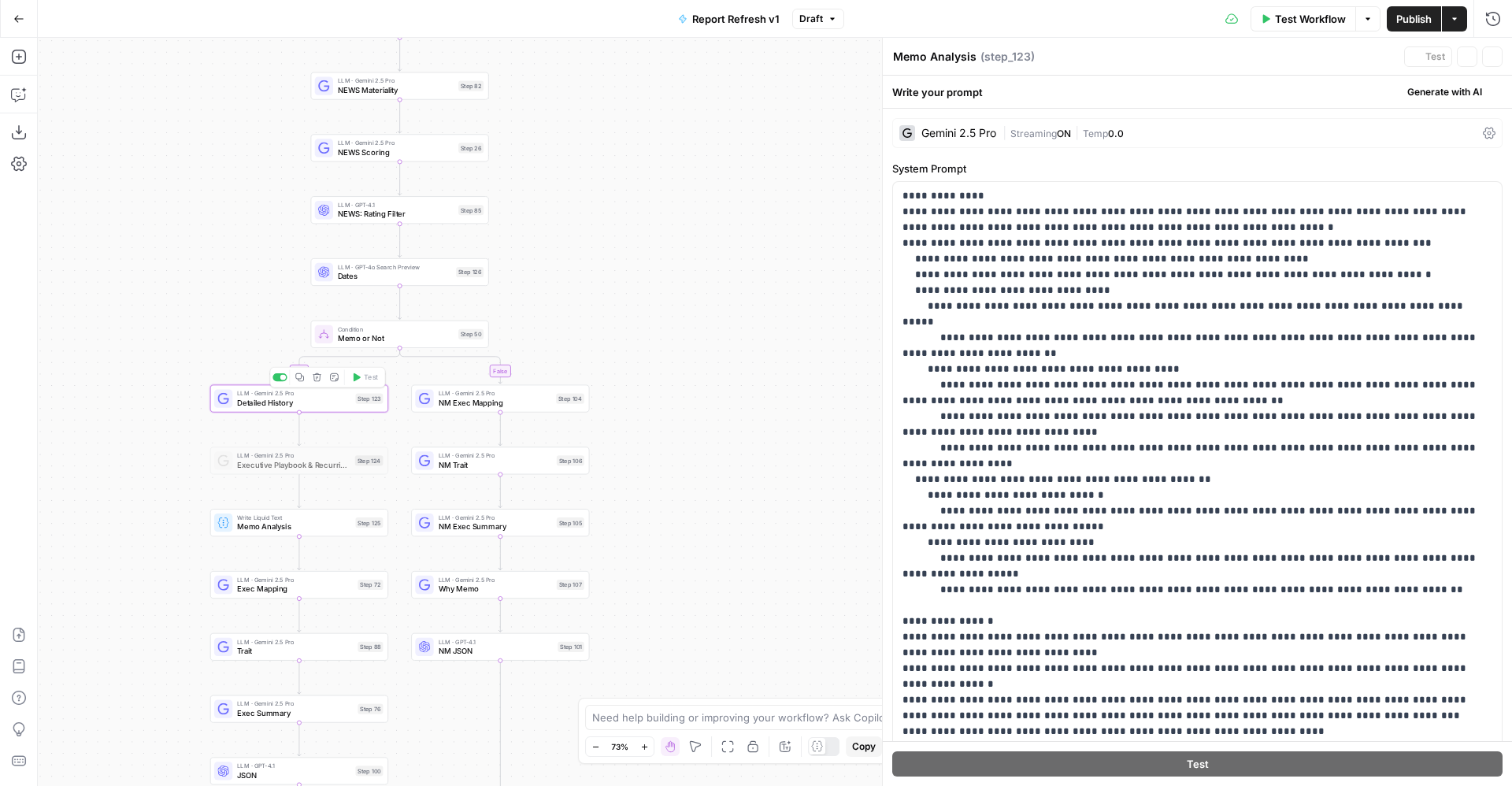
type textarea "Detailed History"
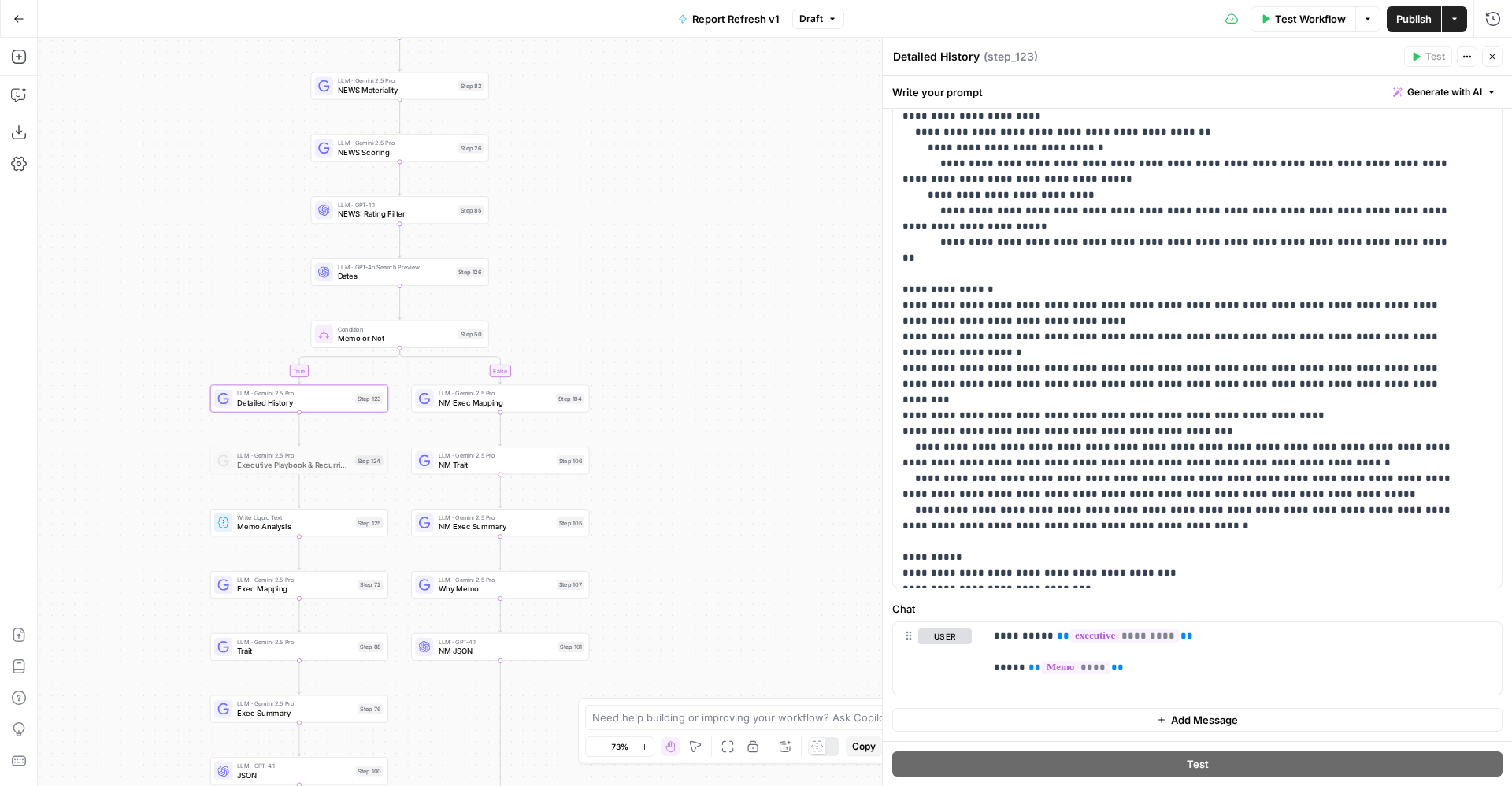
scroll to position [234, 0]
click at [287, 522] on span "Memo Analysis" at bounding box center [294, 526] width 114 height 12
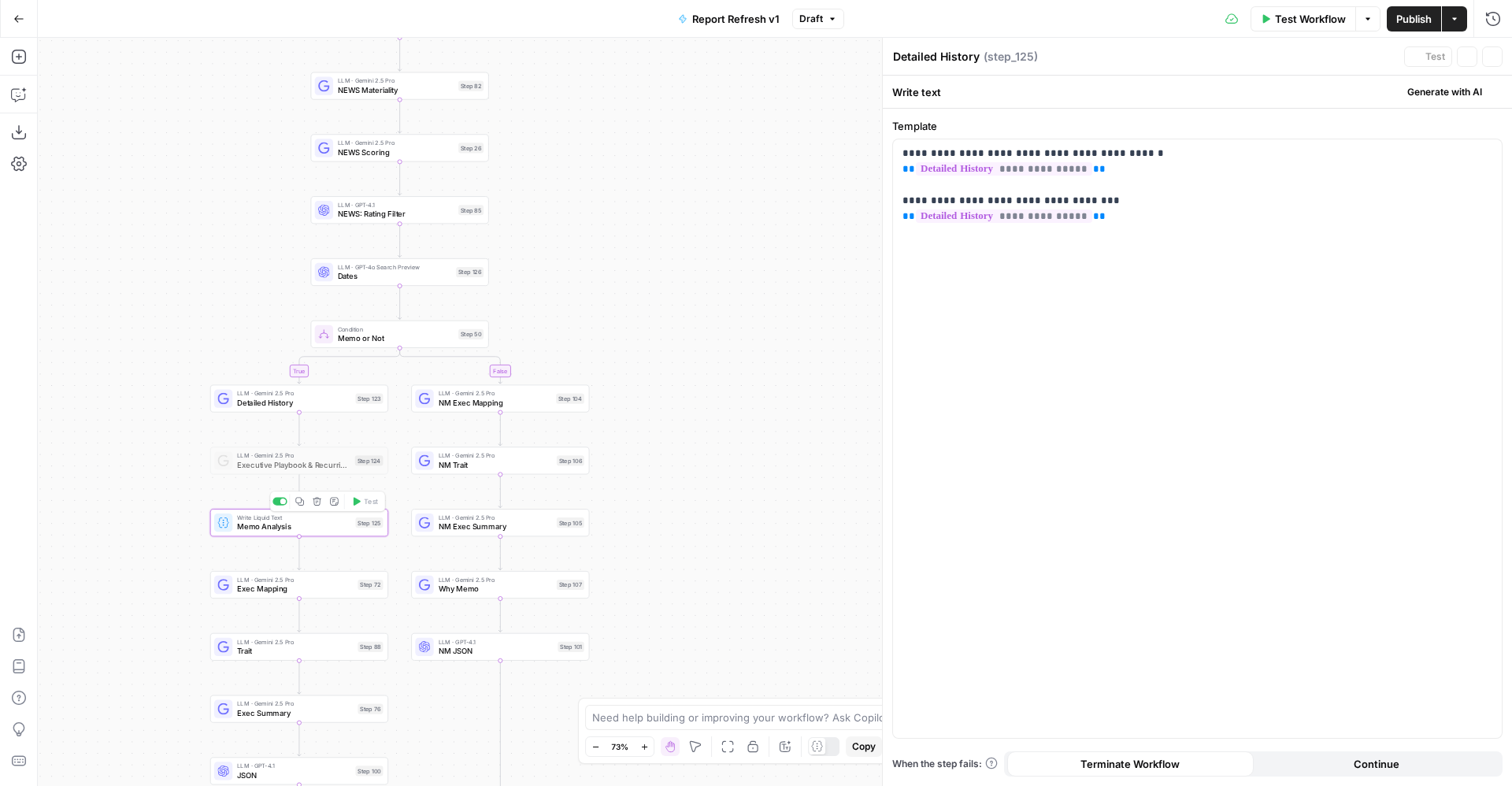
type textarea "Memo Analysis"
click at [283, 588] on span "Exec Mapping" at bounding box center [295, 588] width 116 height 12
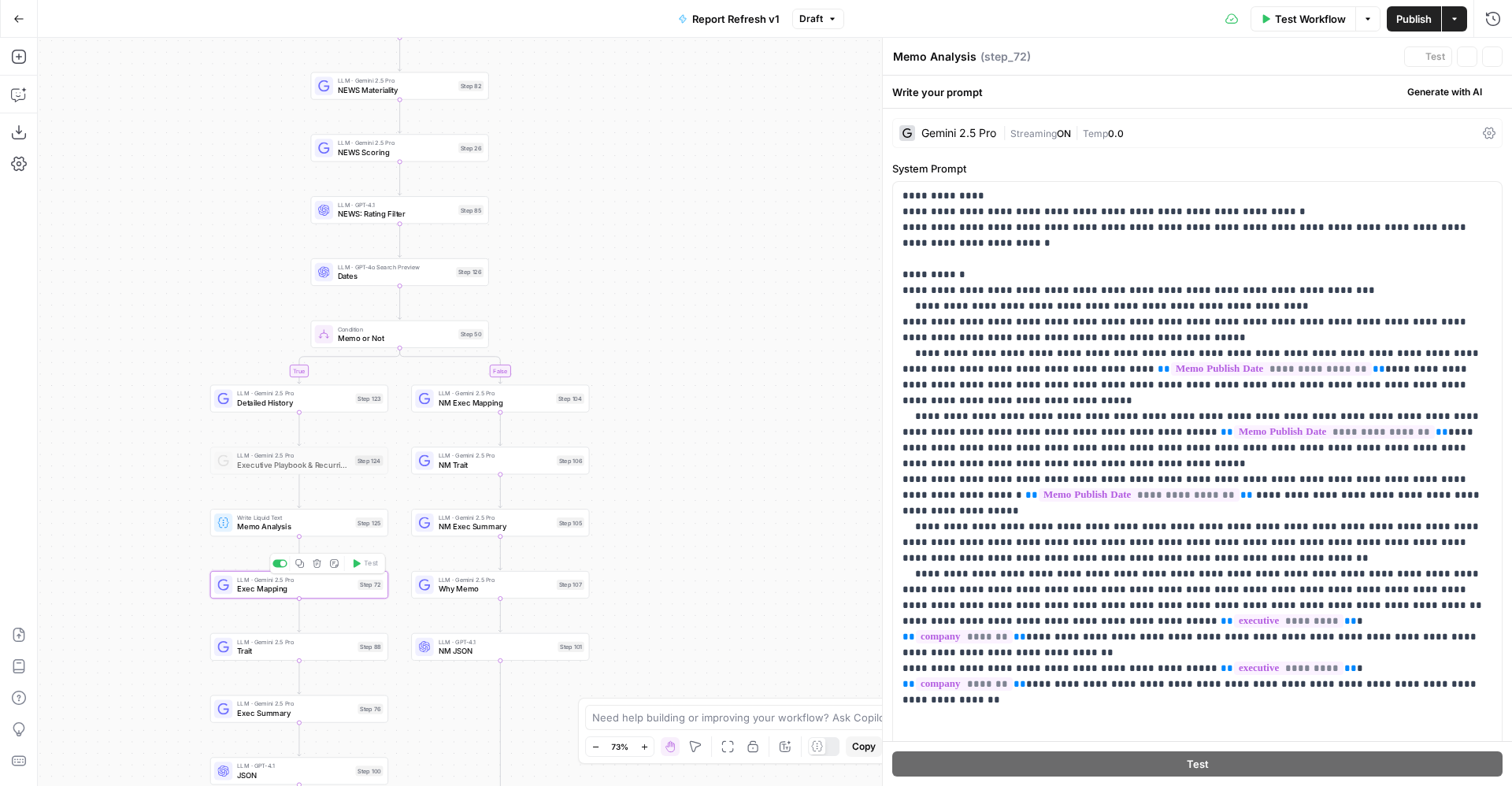
type textarea "Exec Mapping"
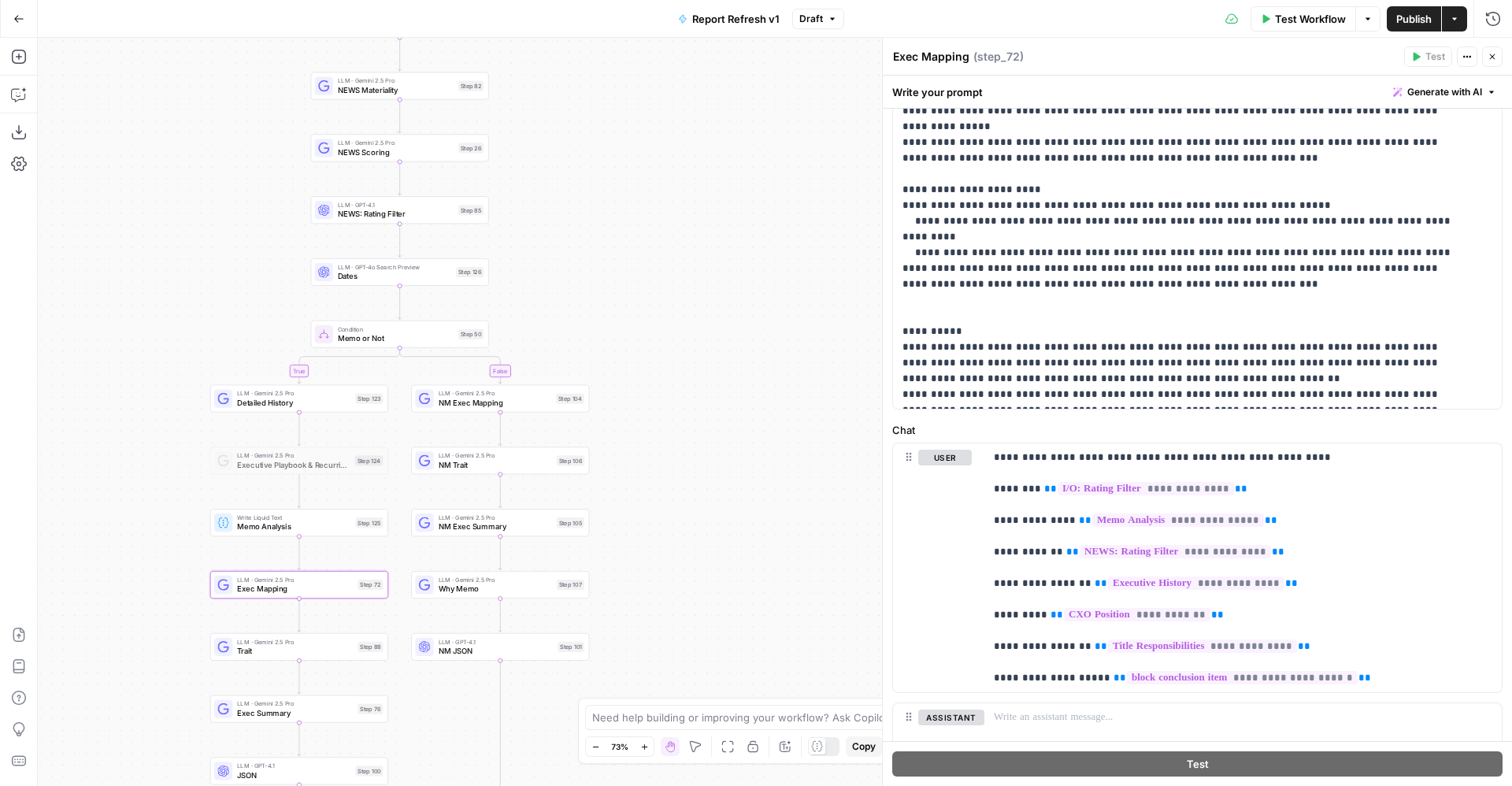
scroll to position [416, 0]
click at [230, 531] on div at bounding box center [223, 522] width 18 height 18
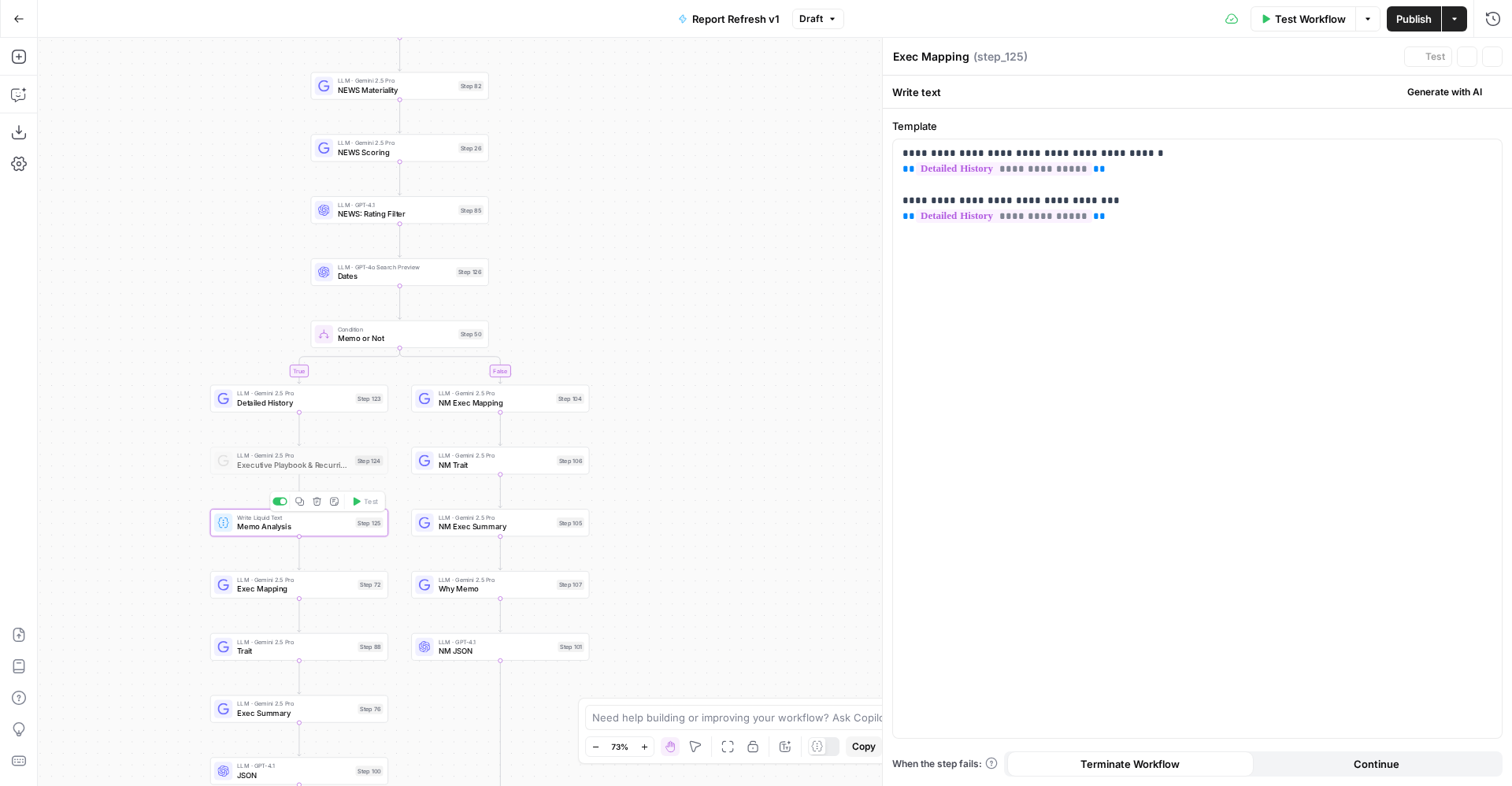
type textarea "Memo Analysis"
drag, startPoint x: 1097, startPoint y: 224, endPoint x: 895, endPoint y: 197, distance: 203.8
click at [895, 197] on div "**********" at bounding box center [1197, 438] width 608 height 598
drag, startPoint x: 954, startPoint y: 153, endPoint x: 1168, endPoint y: 157, distance: 214.0
click at [1168, 157] on p "**********" at bounding box center [1198, 169] width 590 height 47
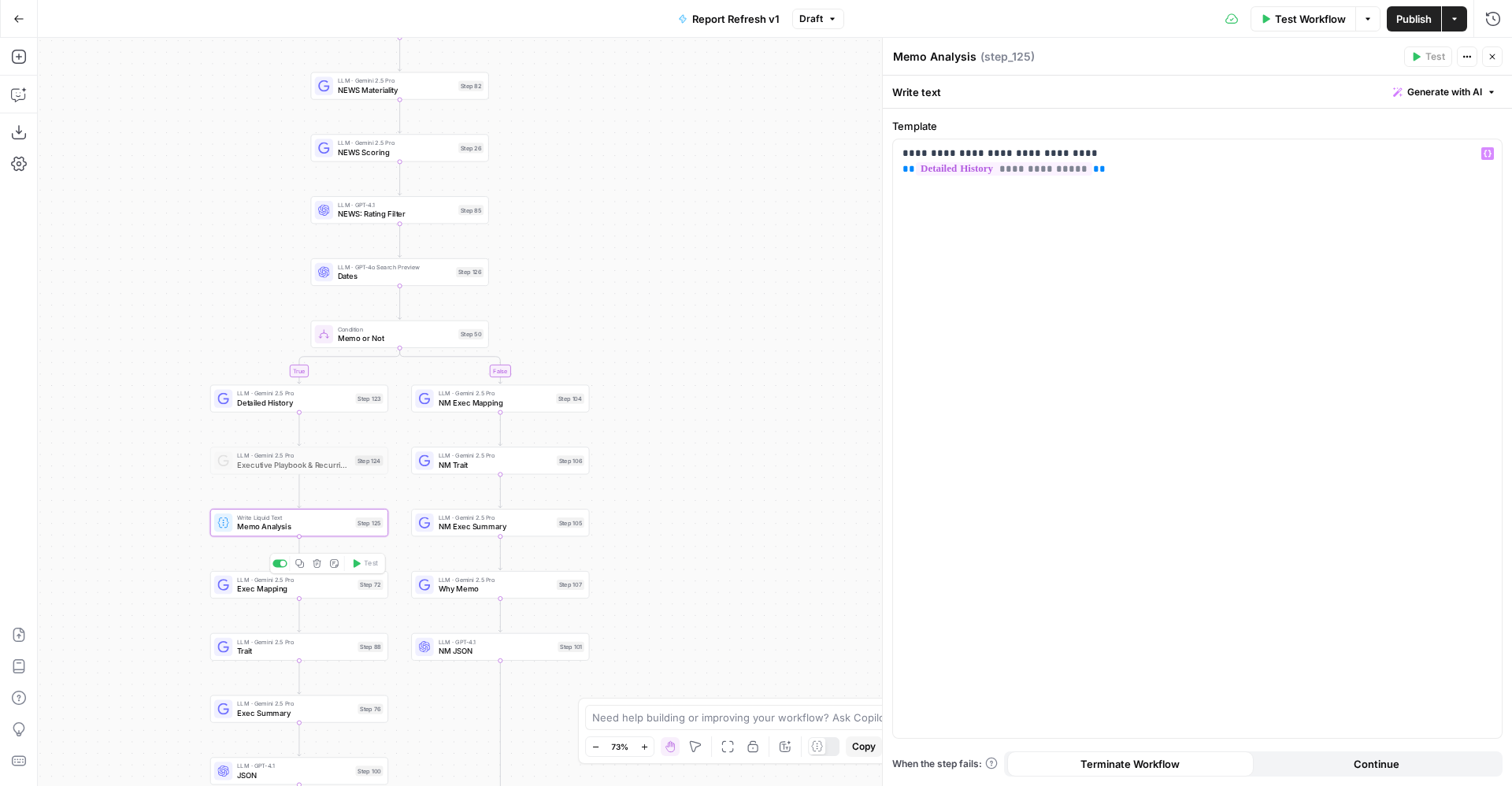
click at [238, 587] on span "Exec Mapping" at bounding box center [295, 588] width 116 height 12
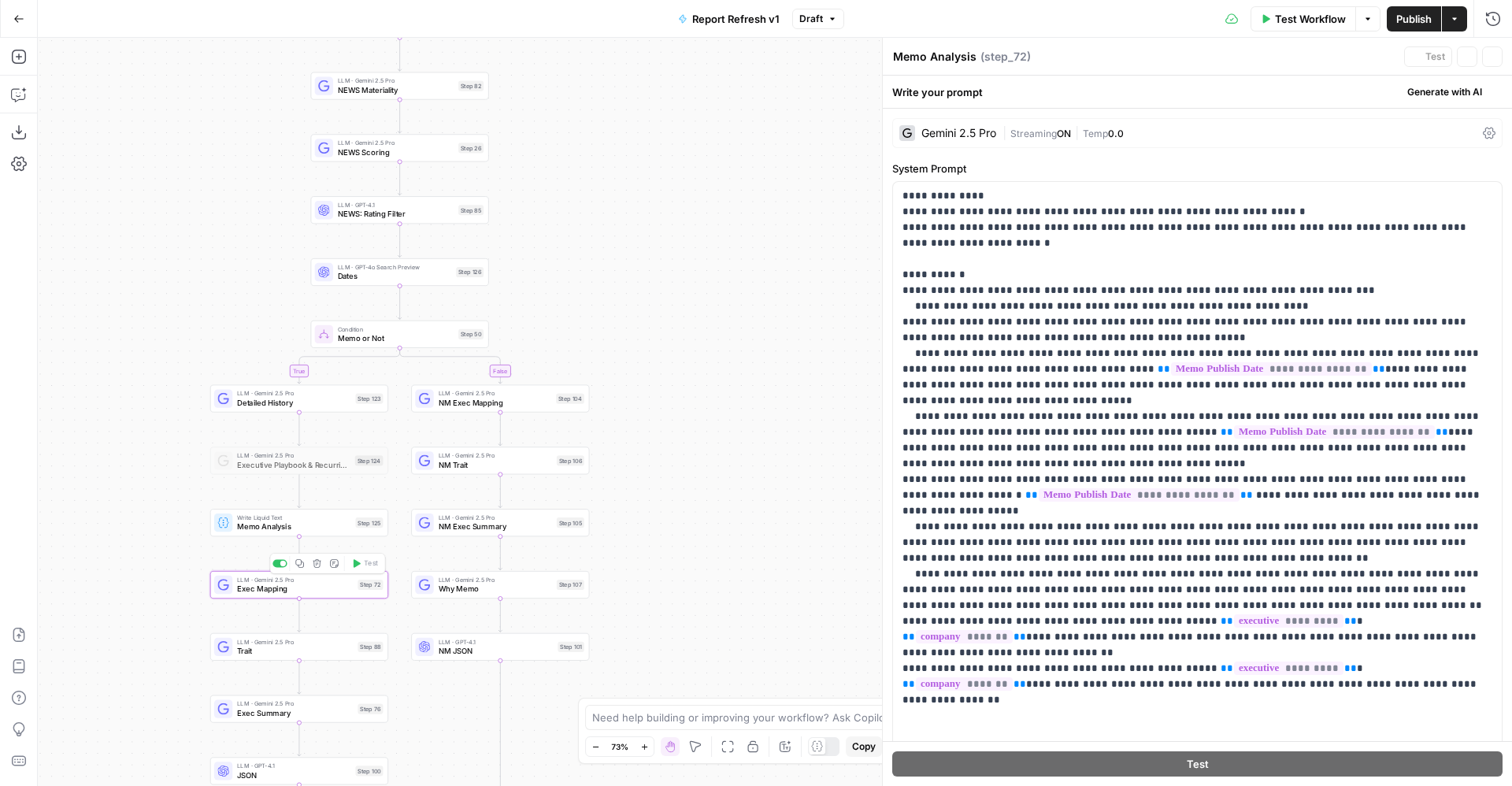
type textarea "Exec Mapping"
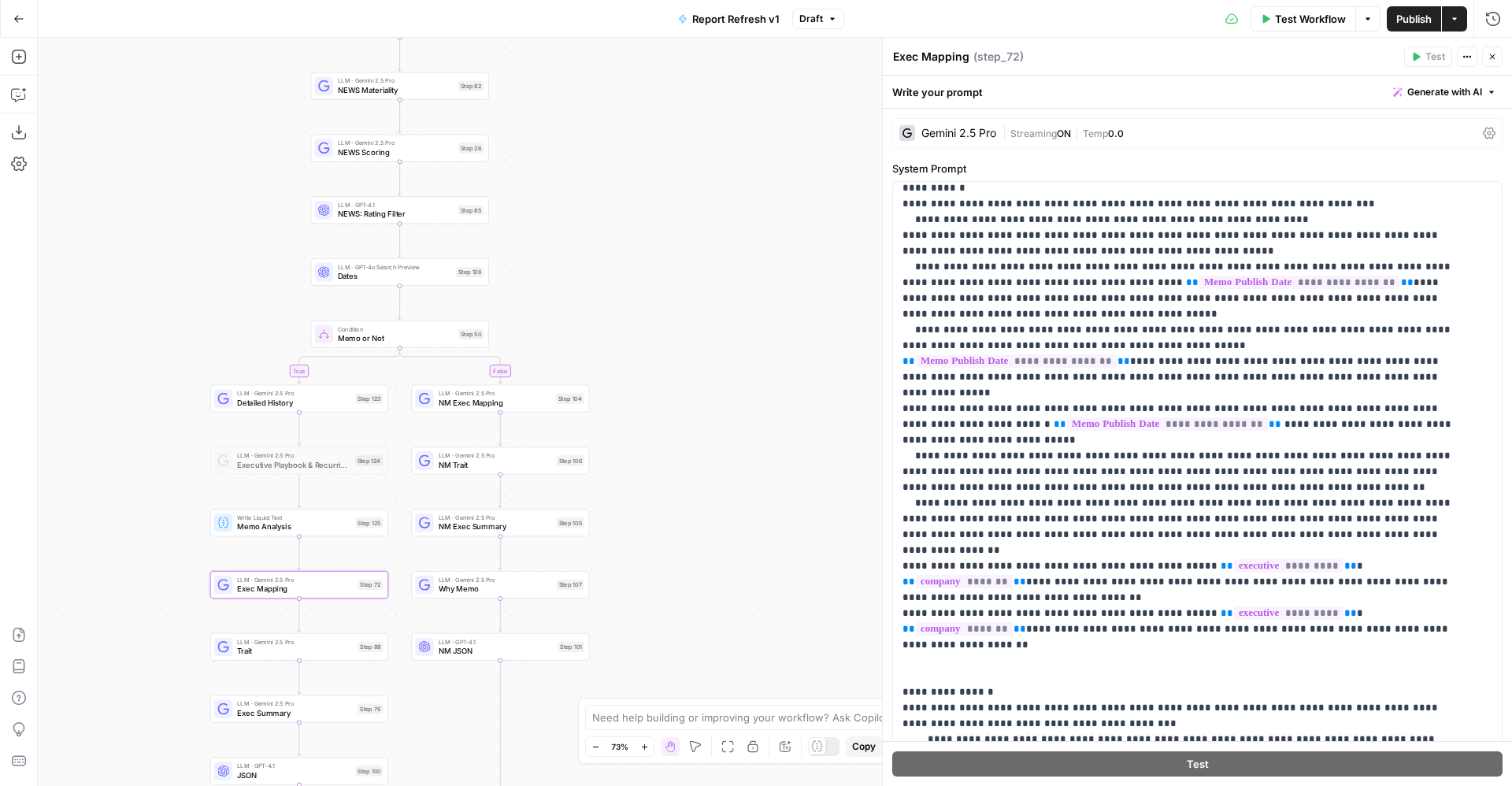
scroll to position [0, 0]
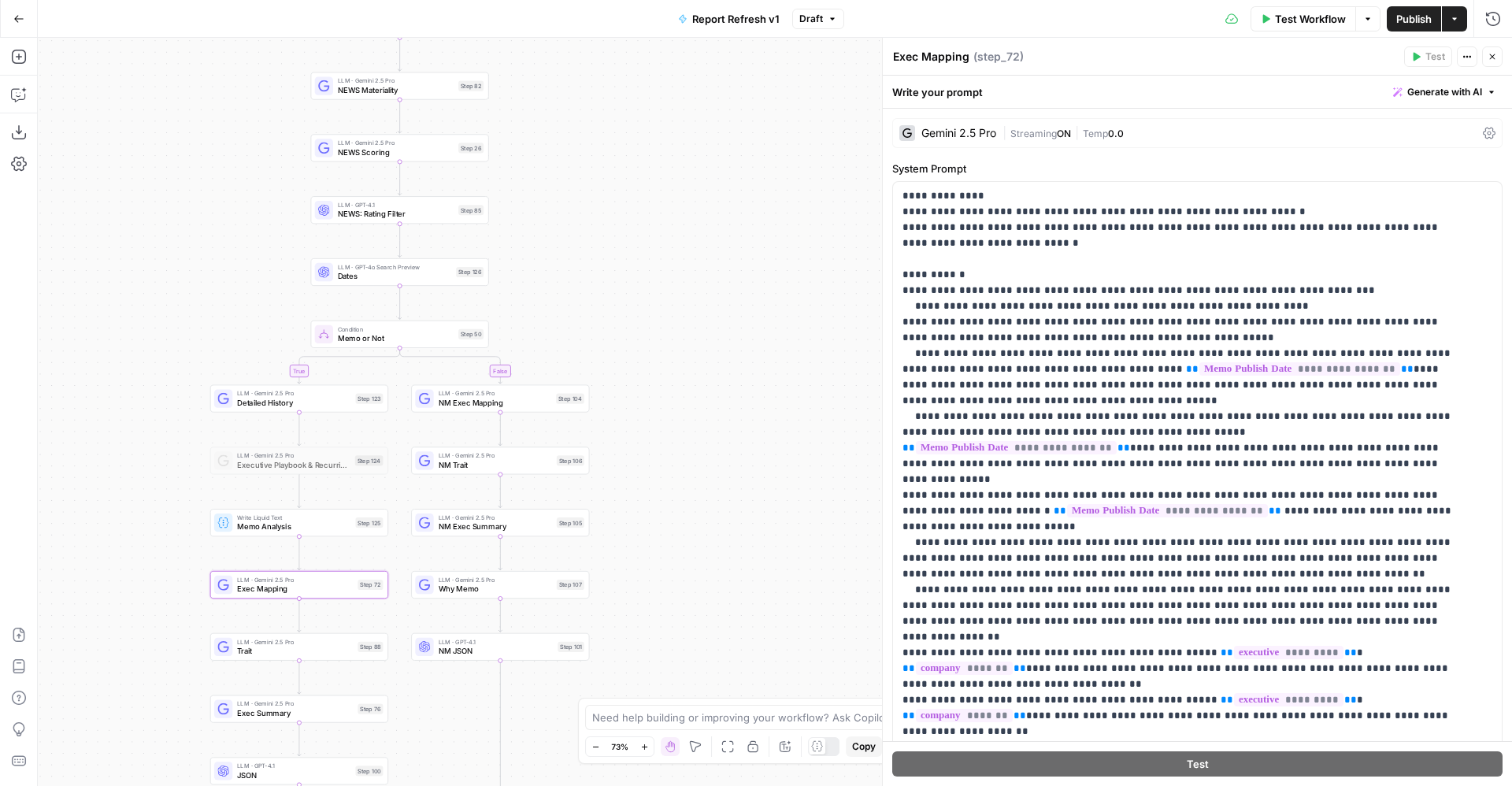
click at [261, 528] on span "Memo Analysis" at bounding box center [294, 526] width 114 height 12
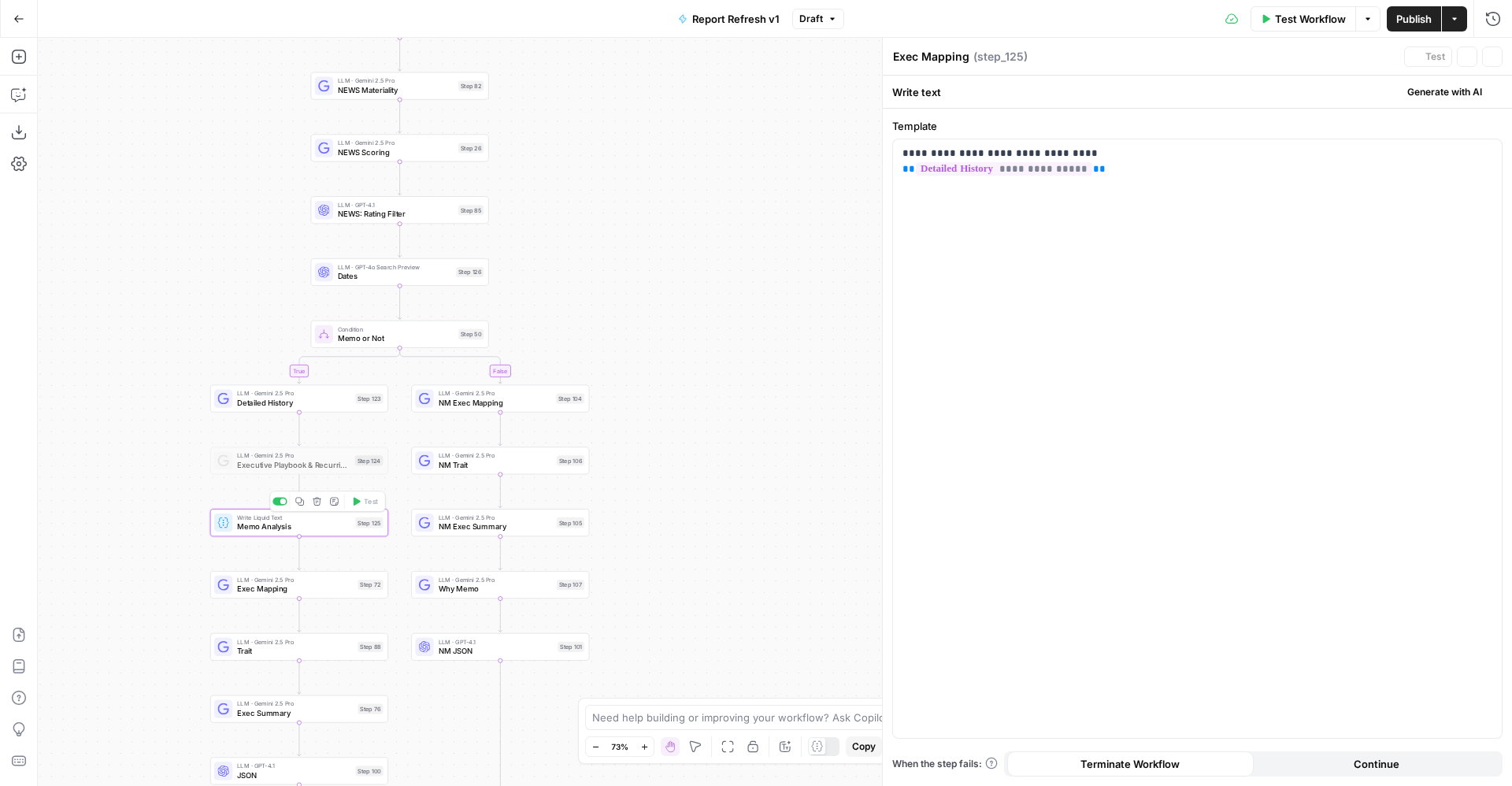
type textarea "Memo Analysis"
click at [949, 155] on p "**********" at bounding box center [1198, 161] width 590 height 32
click at [281, 590] on span "Exec Mapping" at bounding box center [295, 588] width 116 height 12
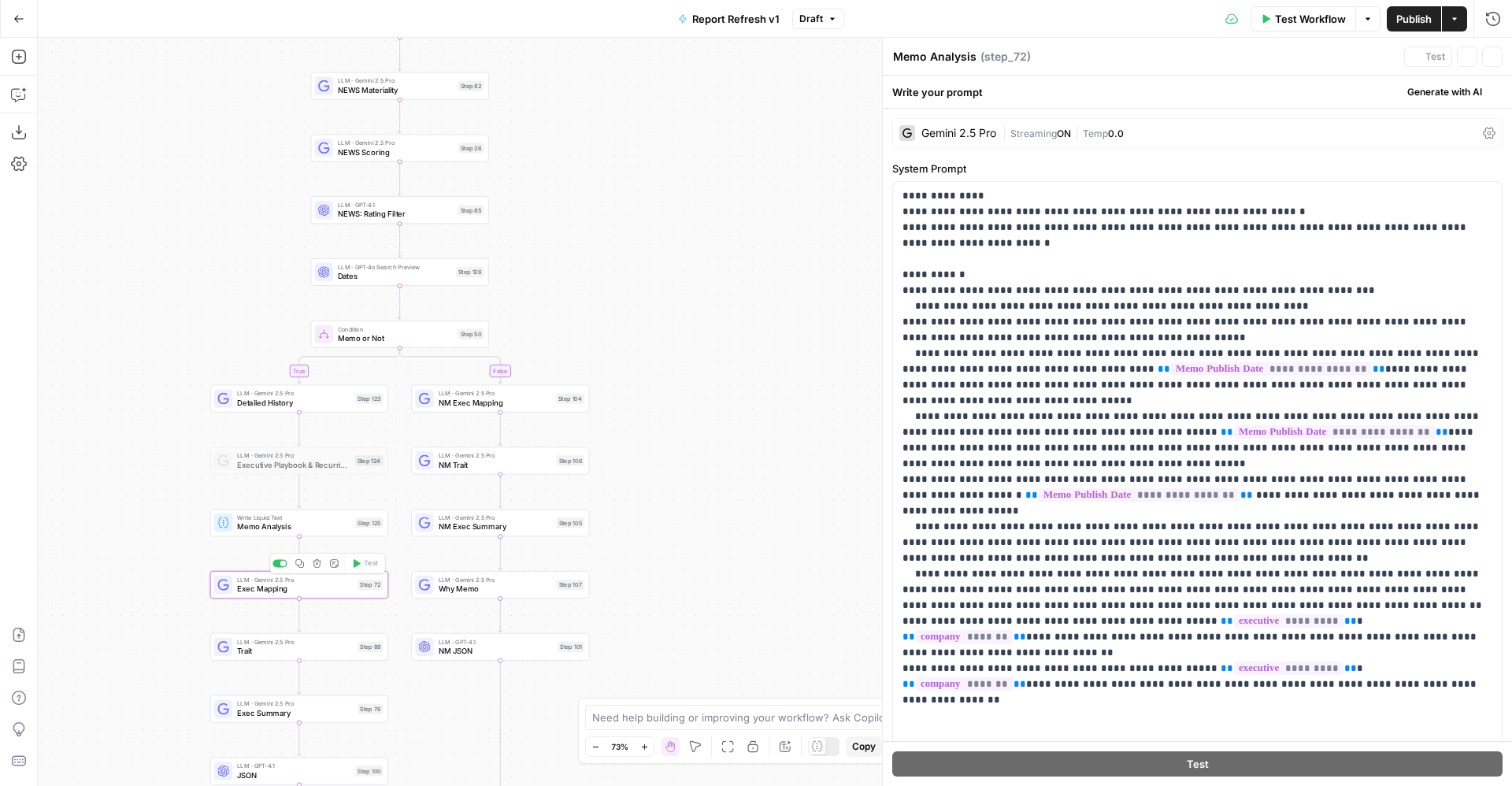
type textarea "Exec Mapping"
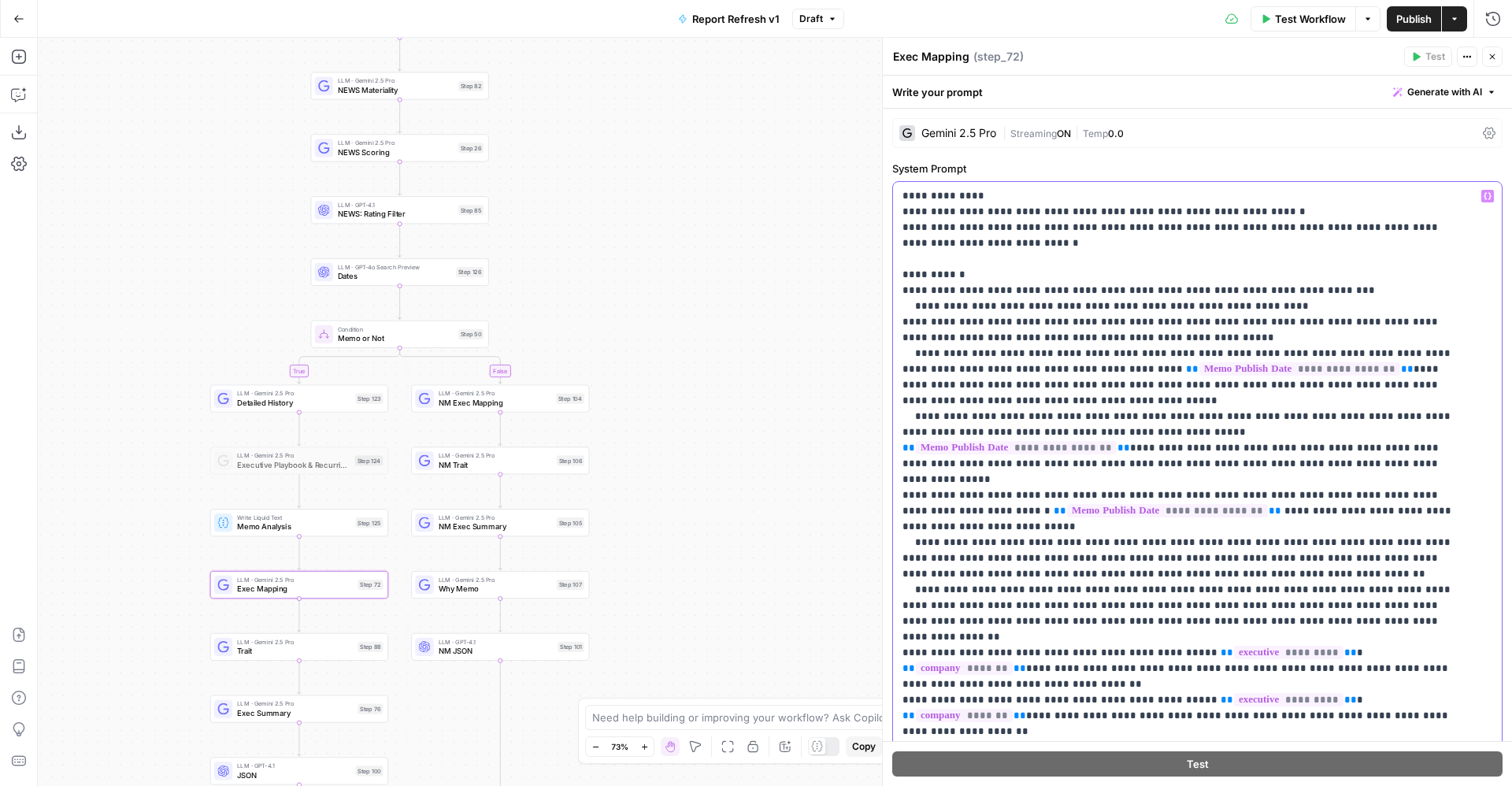
drag, startPoint x: 977, startPoint y: 354, endPoint x: 1166, endPoint y: 352, distance: 189.0
drag, startPoint x: 1149, startPoint y: 336, endPoint x: 1326, endPoint y: 328, distance: 177.2
drag, startPoint x: 1081, startPoint y: 440, endPoint x: 891, endPoint y: 388, distance: 197.0
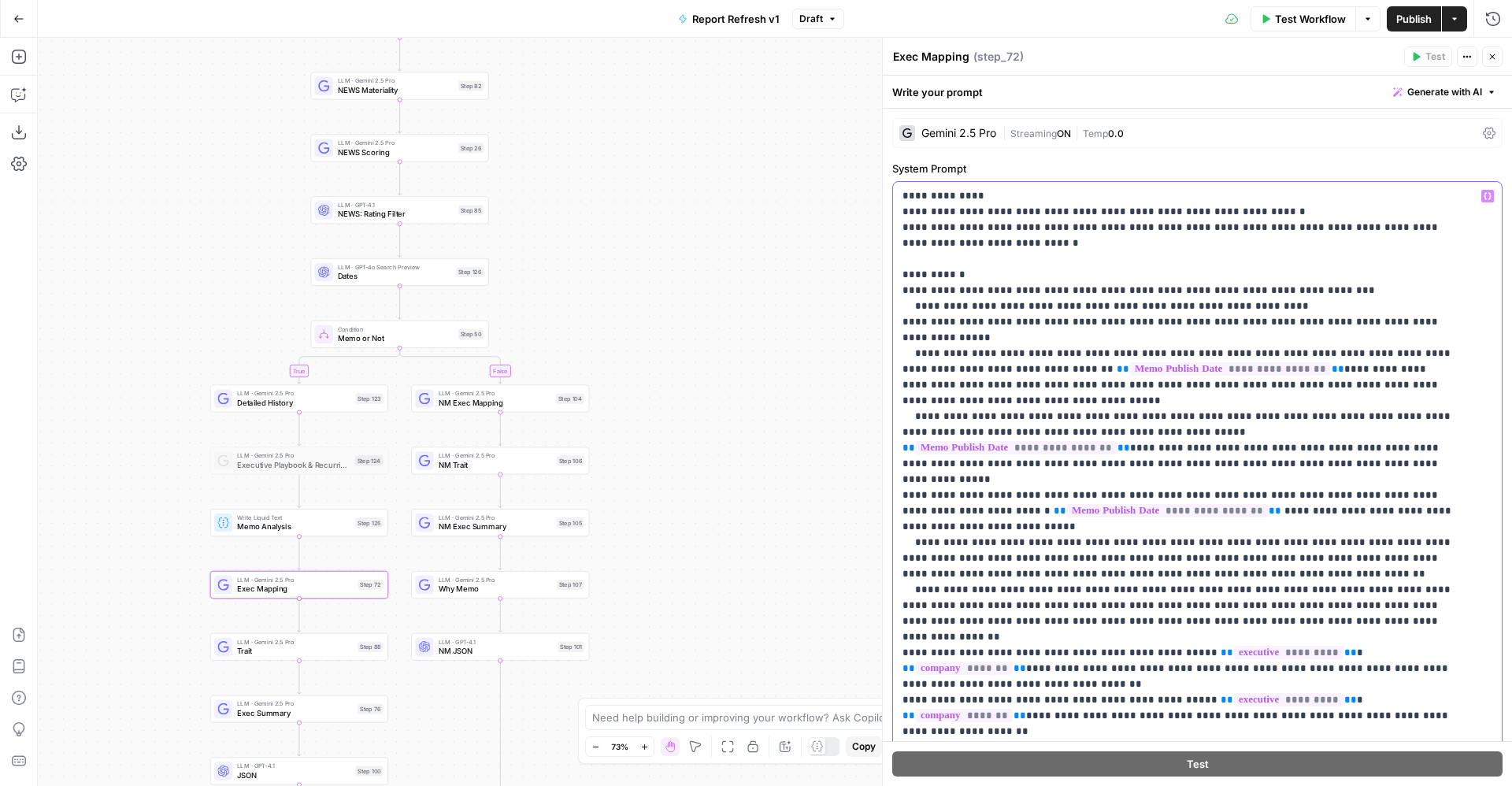
click at [891, 388] on div "**********" at bounding box center [1197, 672] width 629 height 1128
click at [891, 390] on div "**********" at bounding box center [1197, 672] width 629 height 1128
drag, startPoint x: 1090, startPoint y: 430, endPoint x: 904, endPoint y: 384, distance: 191.6
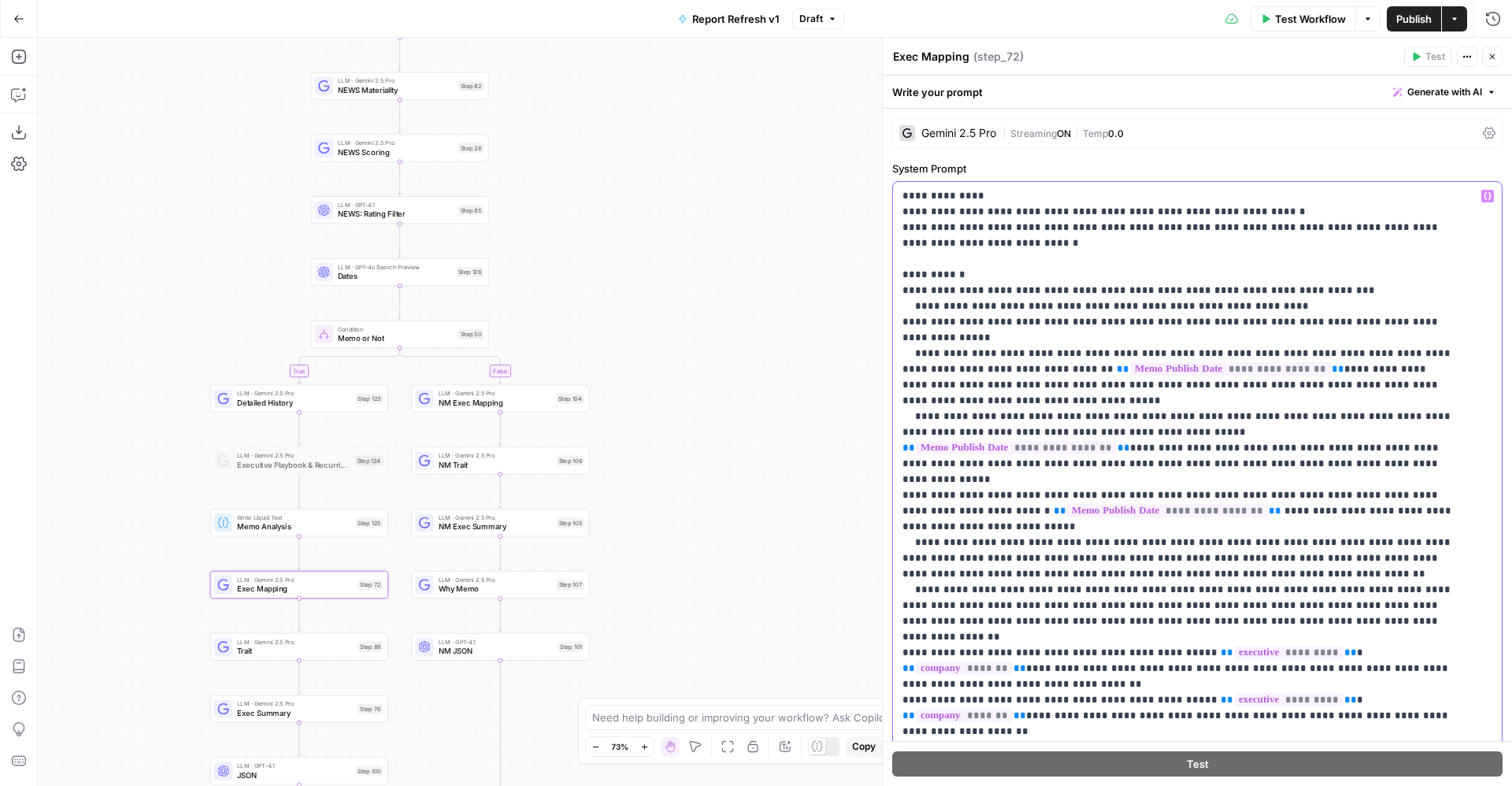
drag, startPoint x: 1130, startPoint y: 384, endPoint x: 1137, endPoint y: 421, distance: 37.7
copy p "**********"
drag, startPoint x: 1444, startPoint y: 367, endPoint x: 1236, endPoint y: 358, distance: 208.2
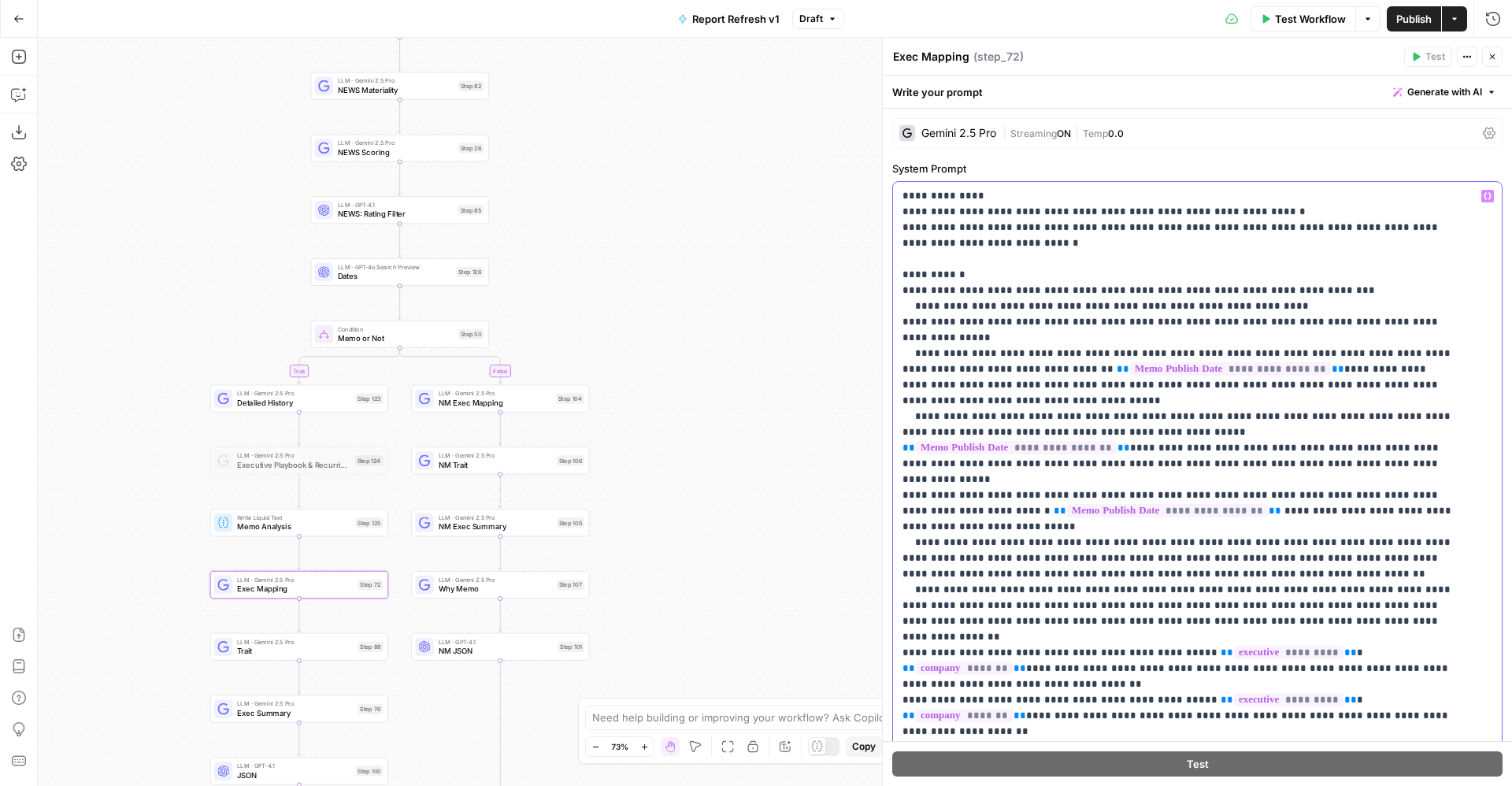
drag, startPoint x: 1146, startPoint y: 428, endPoint x: 1136, endPoint y: 384, distance: 45.1
copy p "**********"
drag, startPoint x: 1443, startPoint y: 370, endPoint x: 1115, endPoint y: 338, distance: 329.6
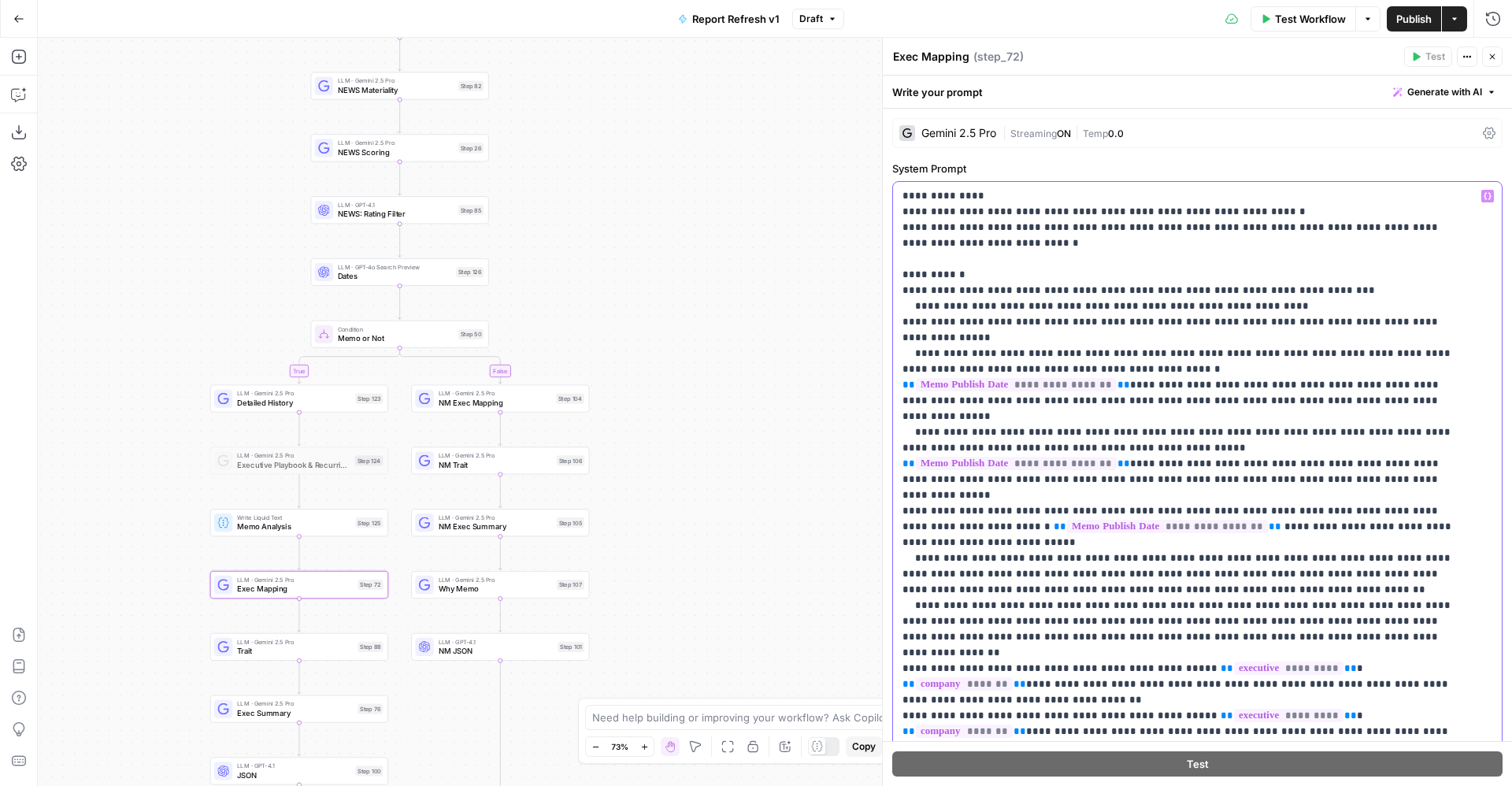
drag, startPoint x: 966, startPoint y: 436, endPoint x: 895, endPoint y: 404, distance: 77.9
click at [895, 404] on div "**********" at bounding box center [1197, 503] width 608 height 642
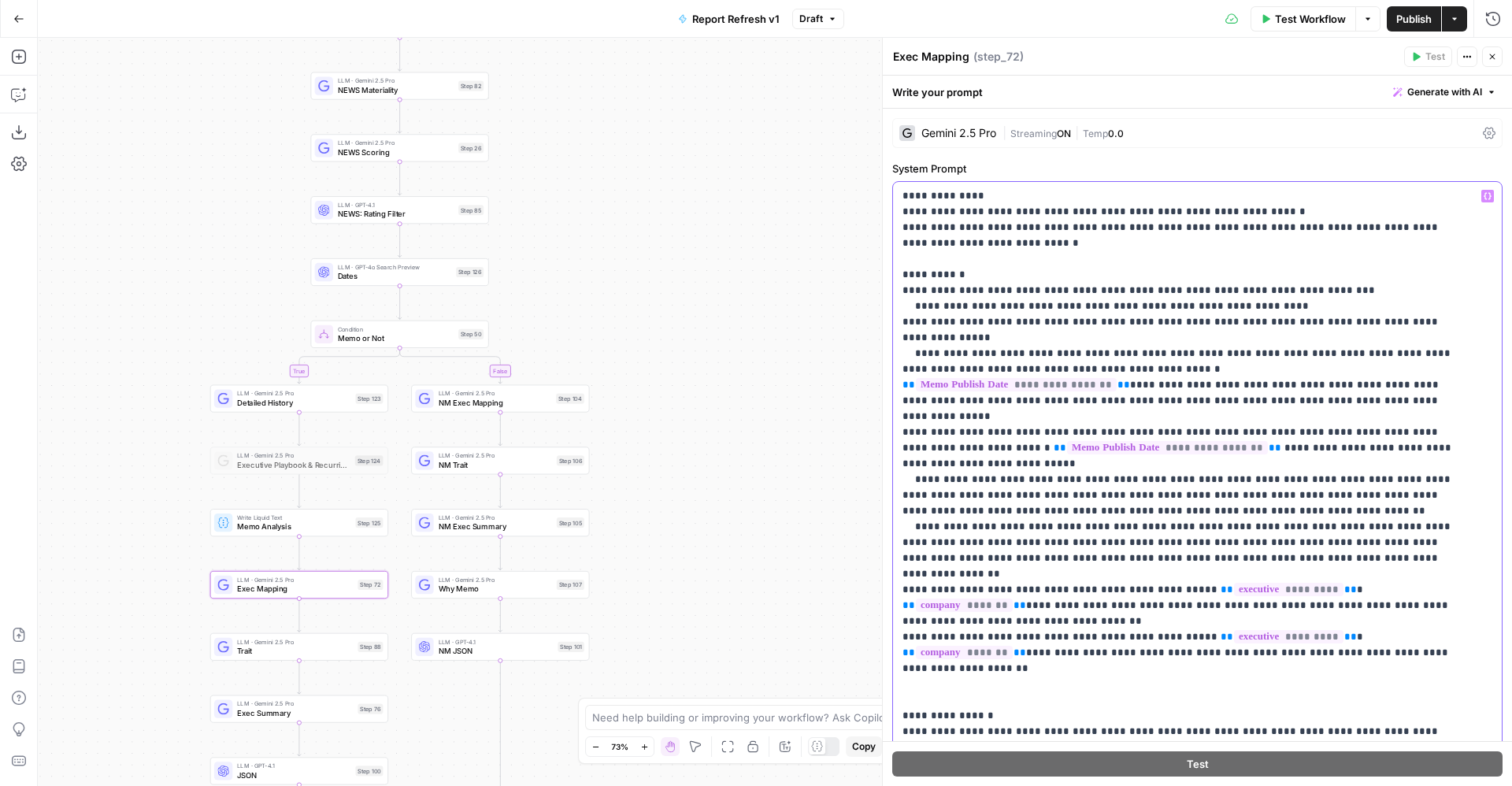
drag, startPoint x: 1264, startPoint y: 478, endPoint x: 883, endPoint y: 447, distance: 382.3
click at [883, 447] on div "**********" at bounding box center [1197, 411] width 630 height 748
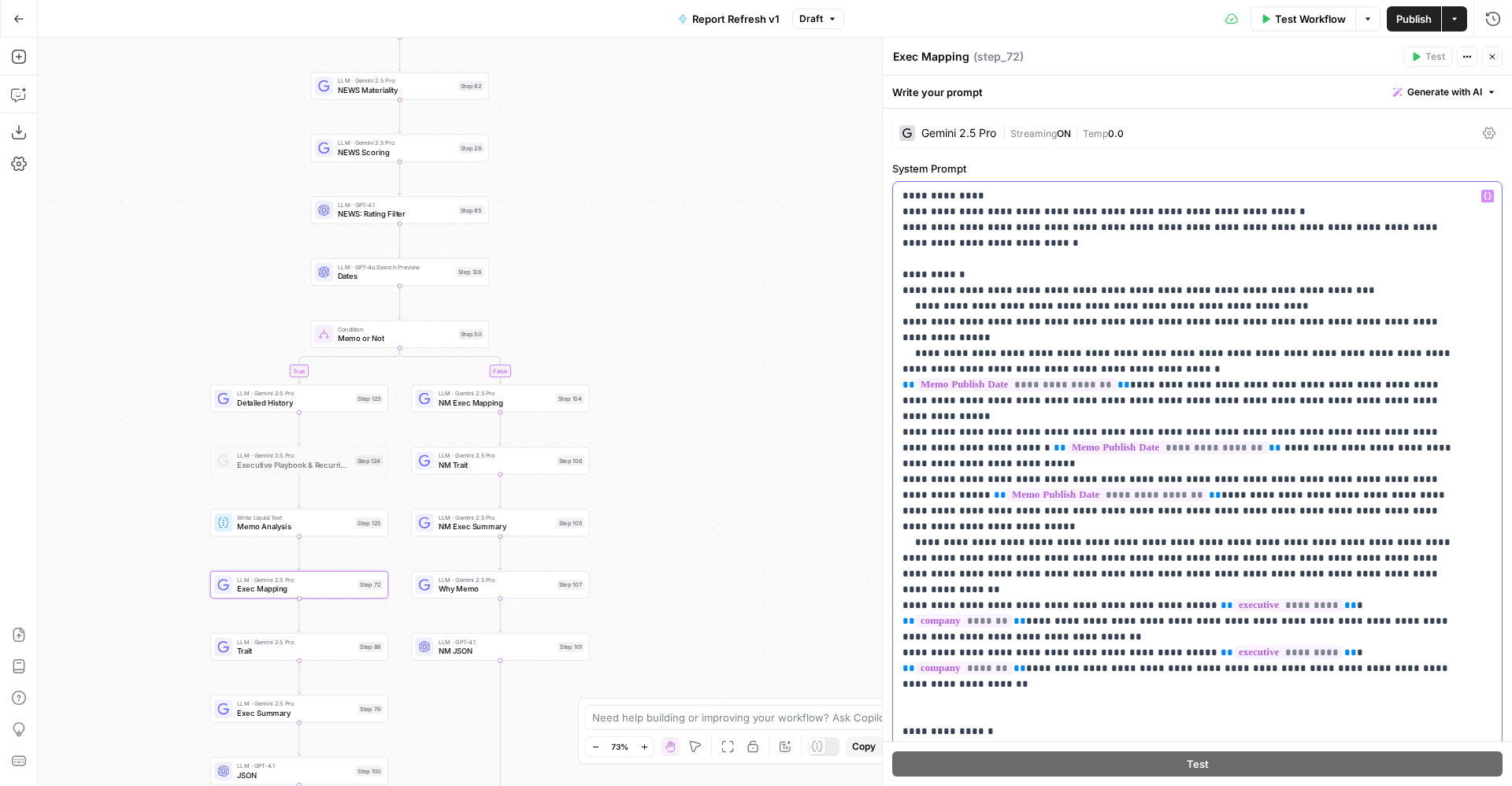
drag, startPoint x: 1300, startPoint y: 448, endPoint x: 1119, endPoint y: 465, distance: 181.8
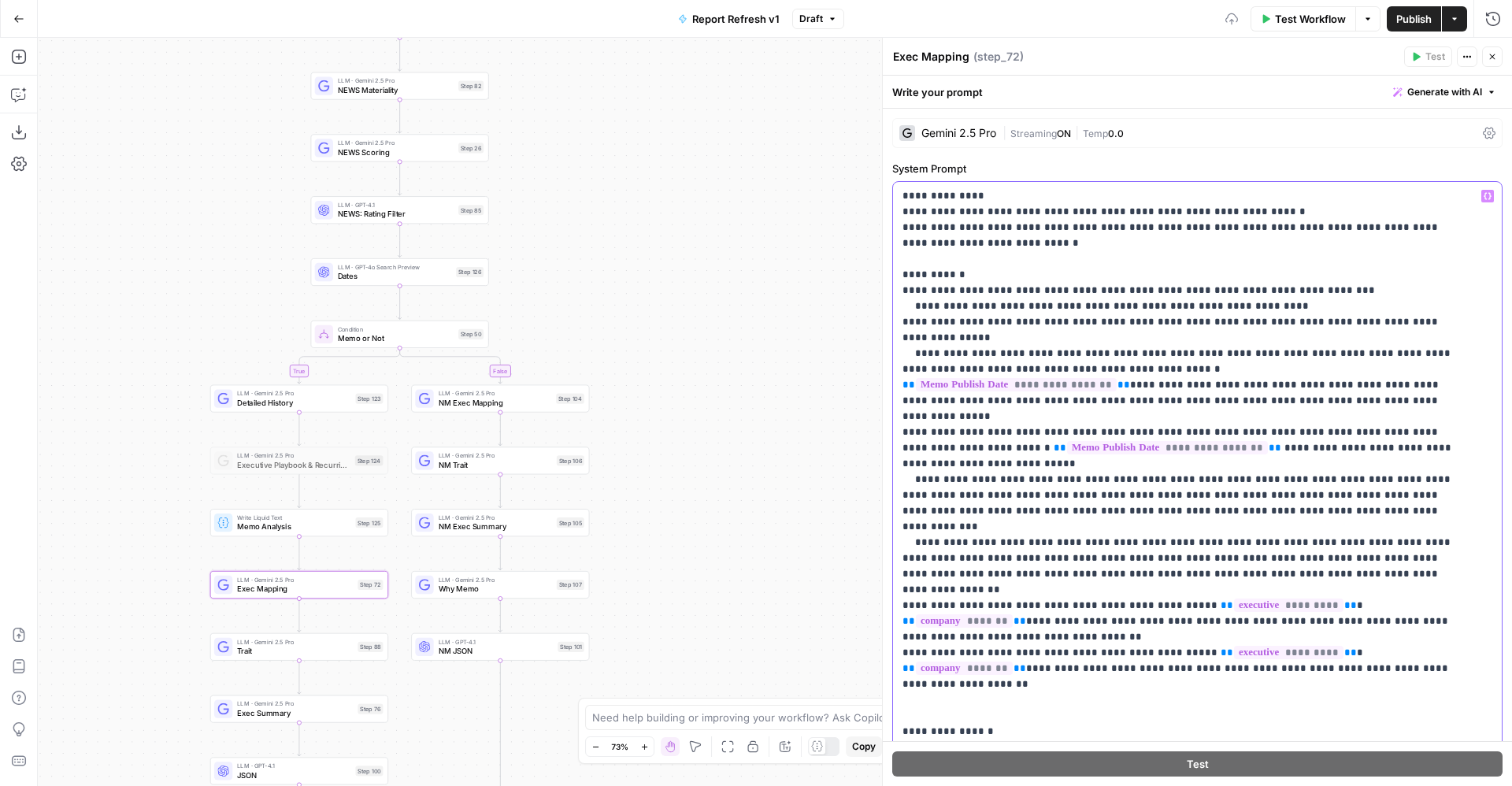
drag, startPoint x: 1248, startPoint y: 478, endPoint x: 1341, endPoint y: 521, distance: 102.5
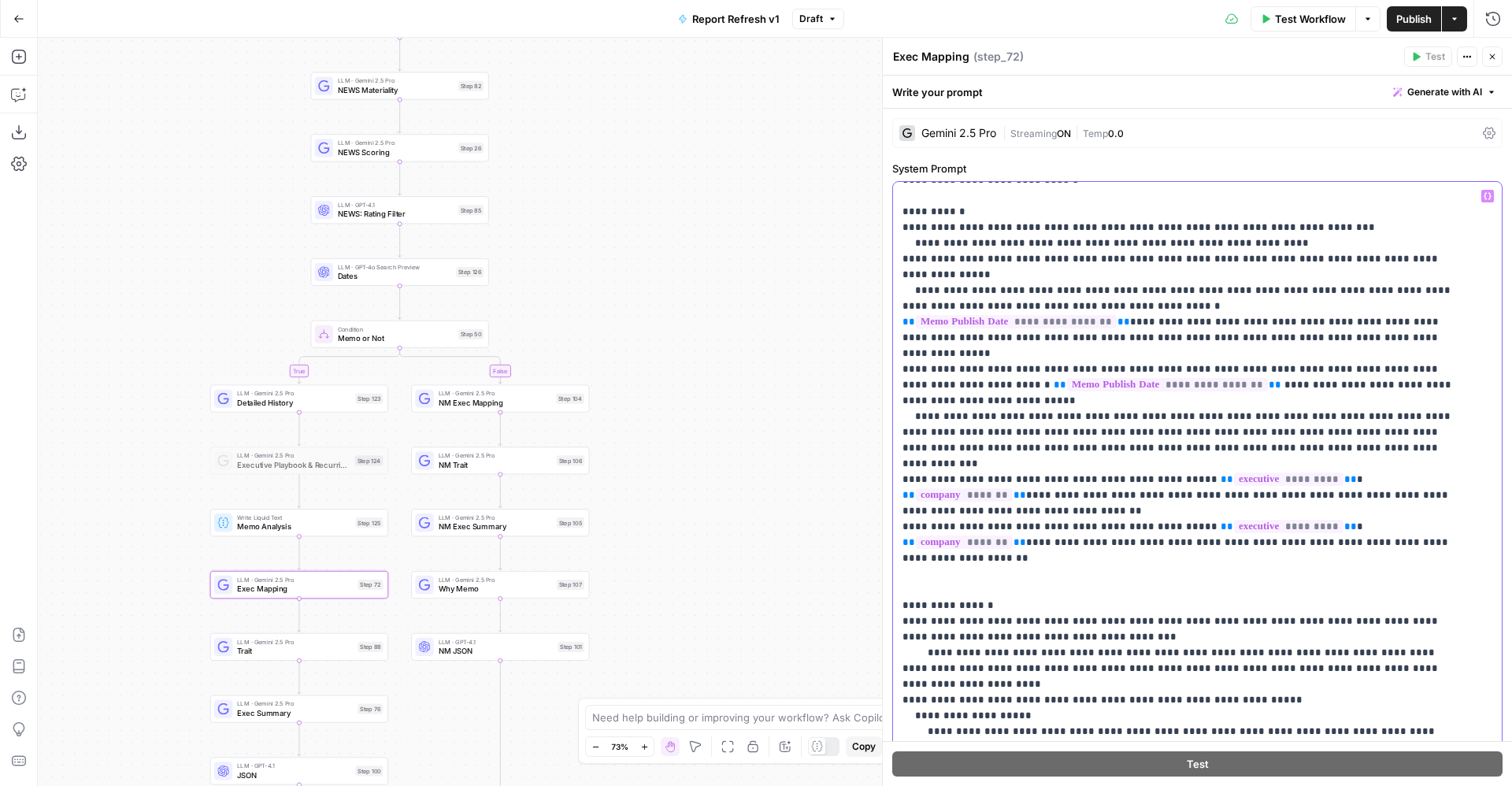
scroll to position [125, 0]
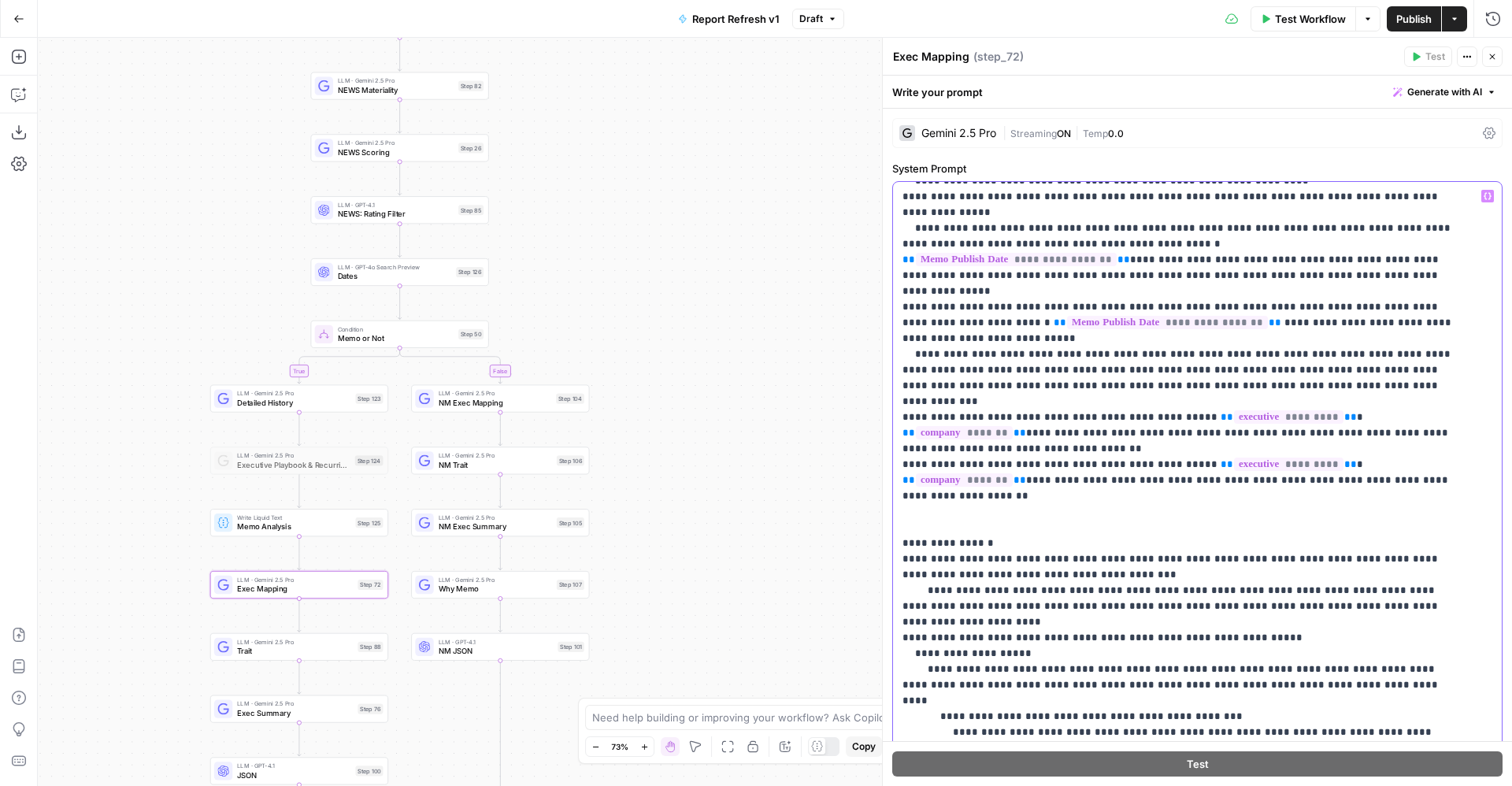
drag, startPoint x: 1049, startPoint y: 594, endPoint x: 912, endPoint y: 595, distance: 137.0
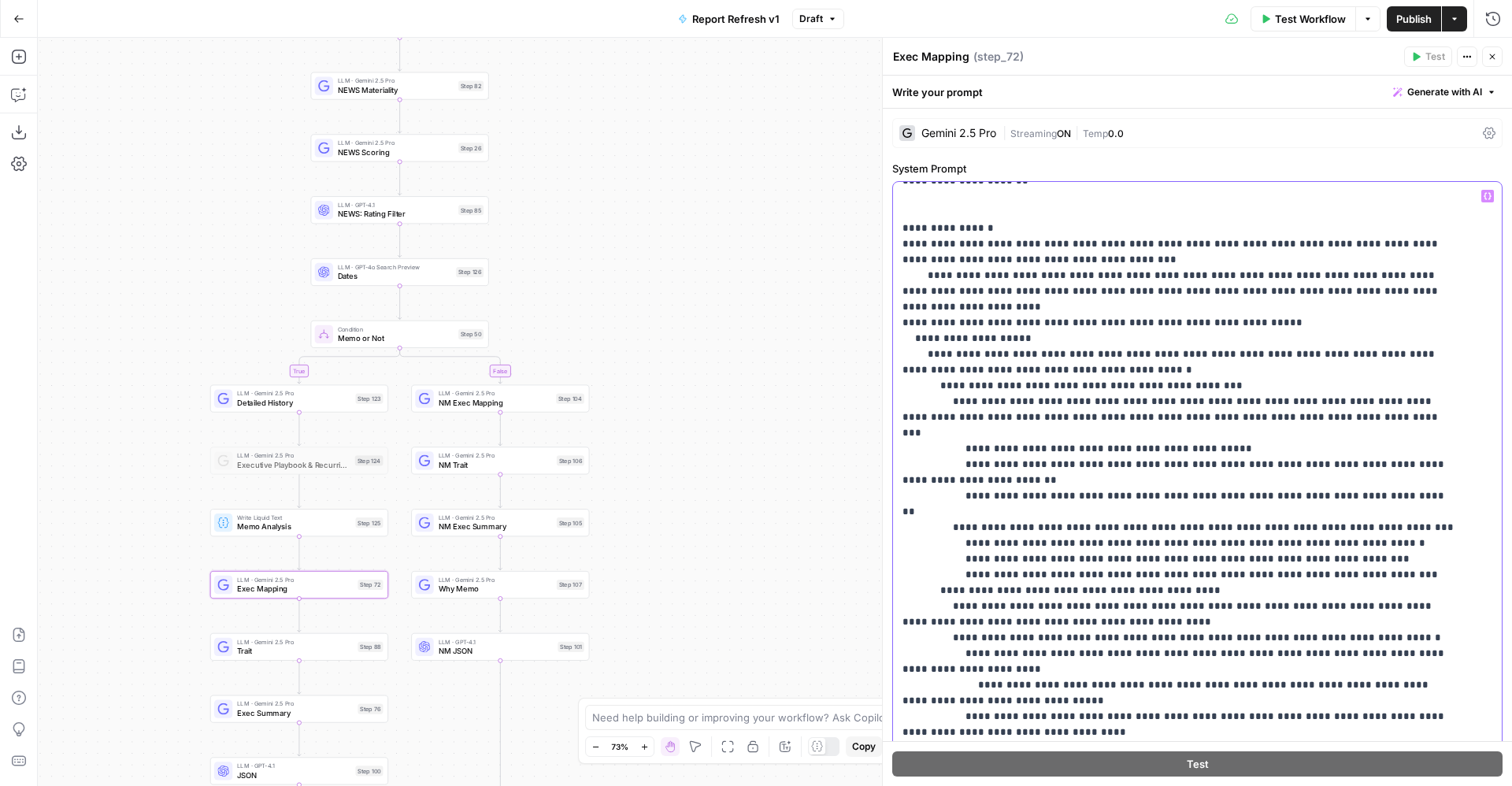
scroll to position [0, 0]
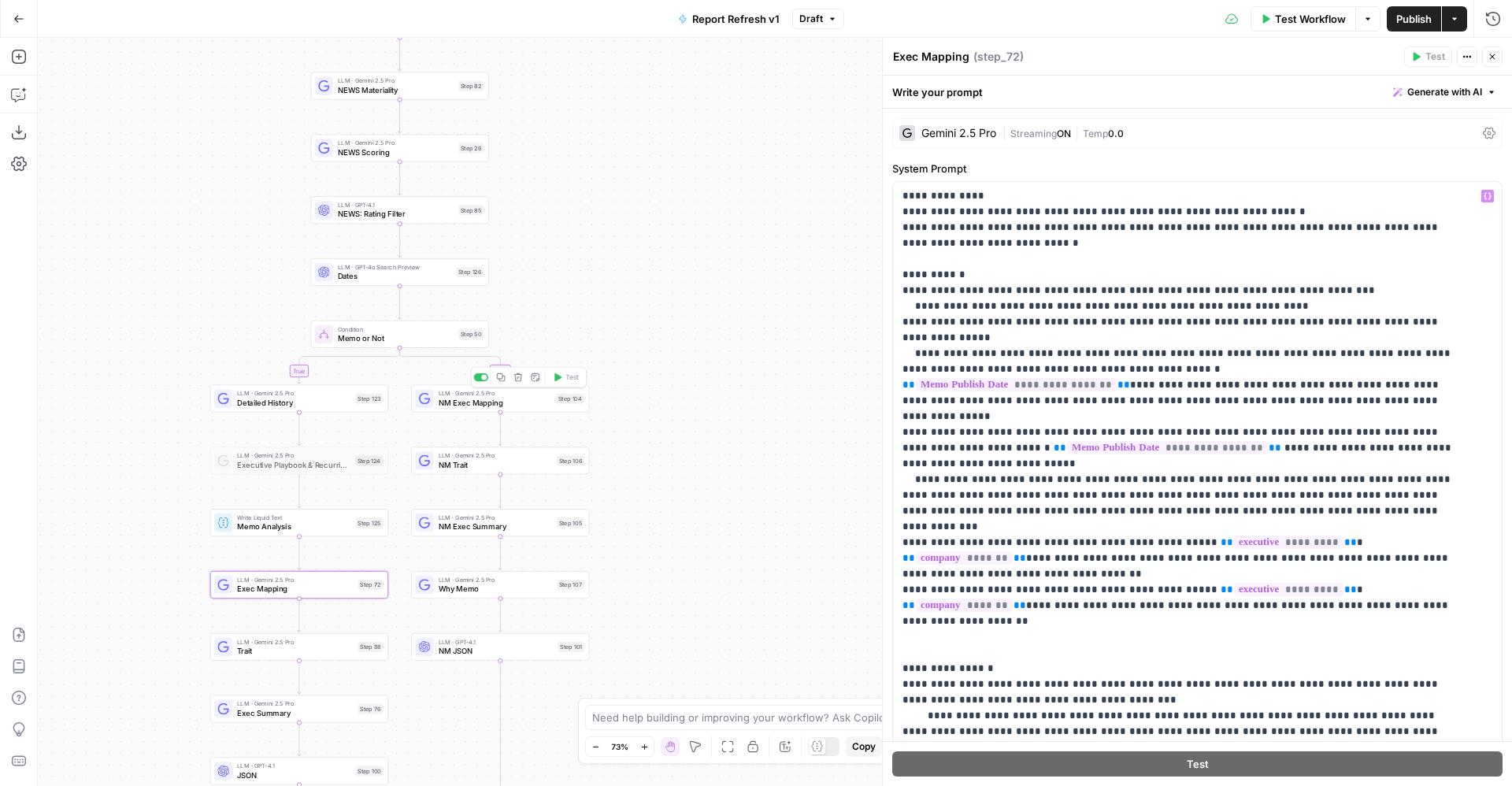
click at [476, 399] on span "NM Exec Mapping" at bounding box center [496, 402] width 114 height 12
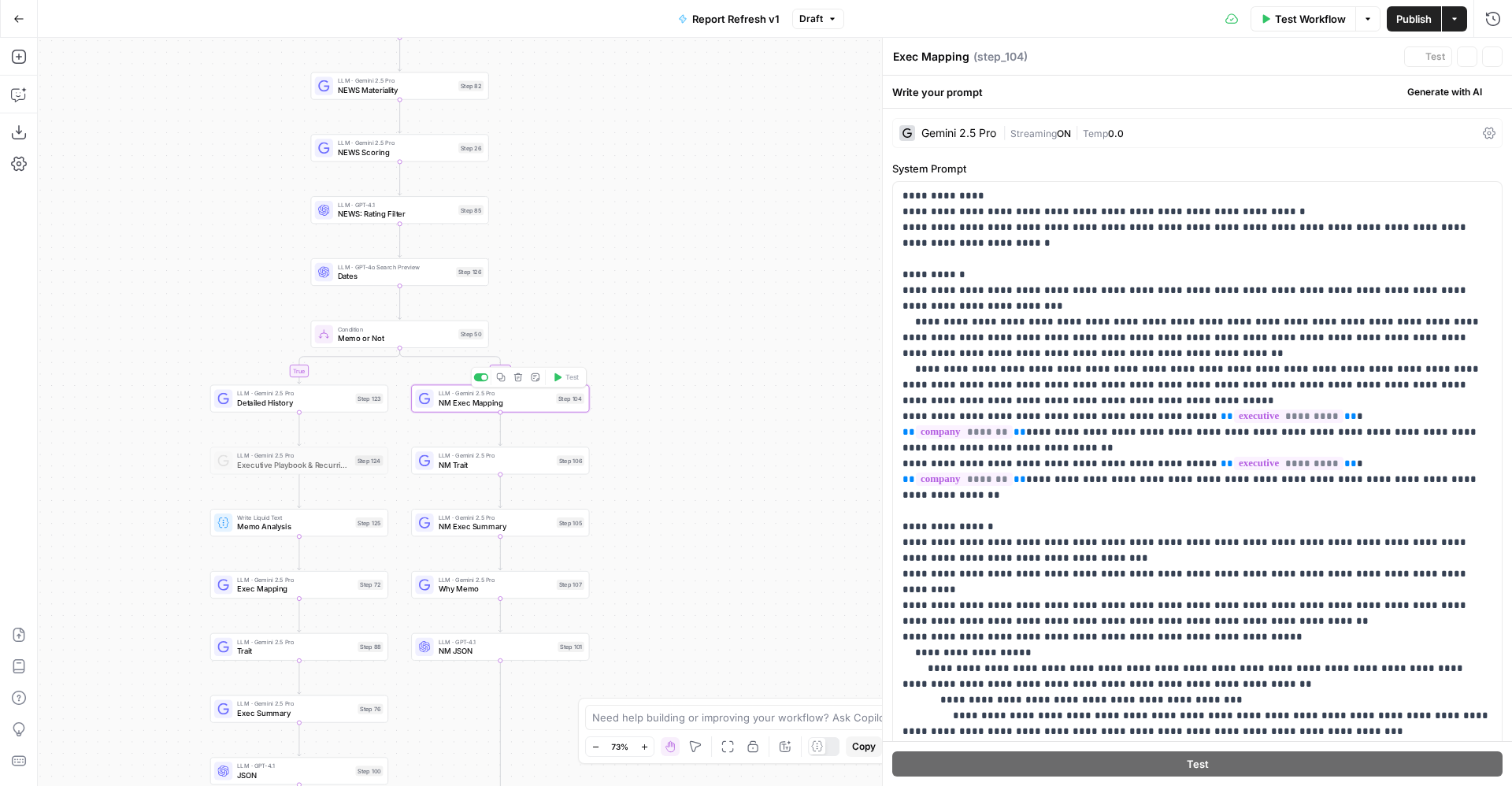
type textarea "NM Exec Mapping"
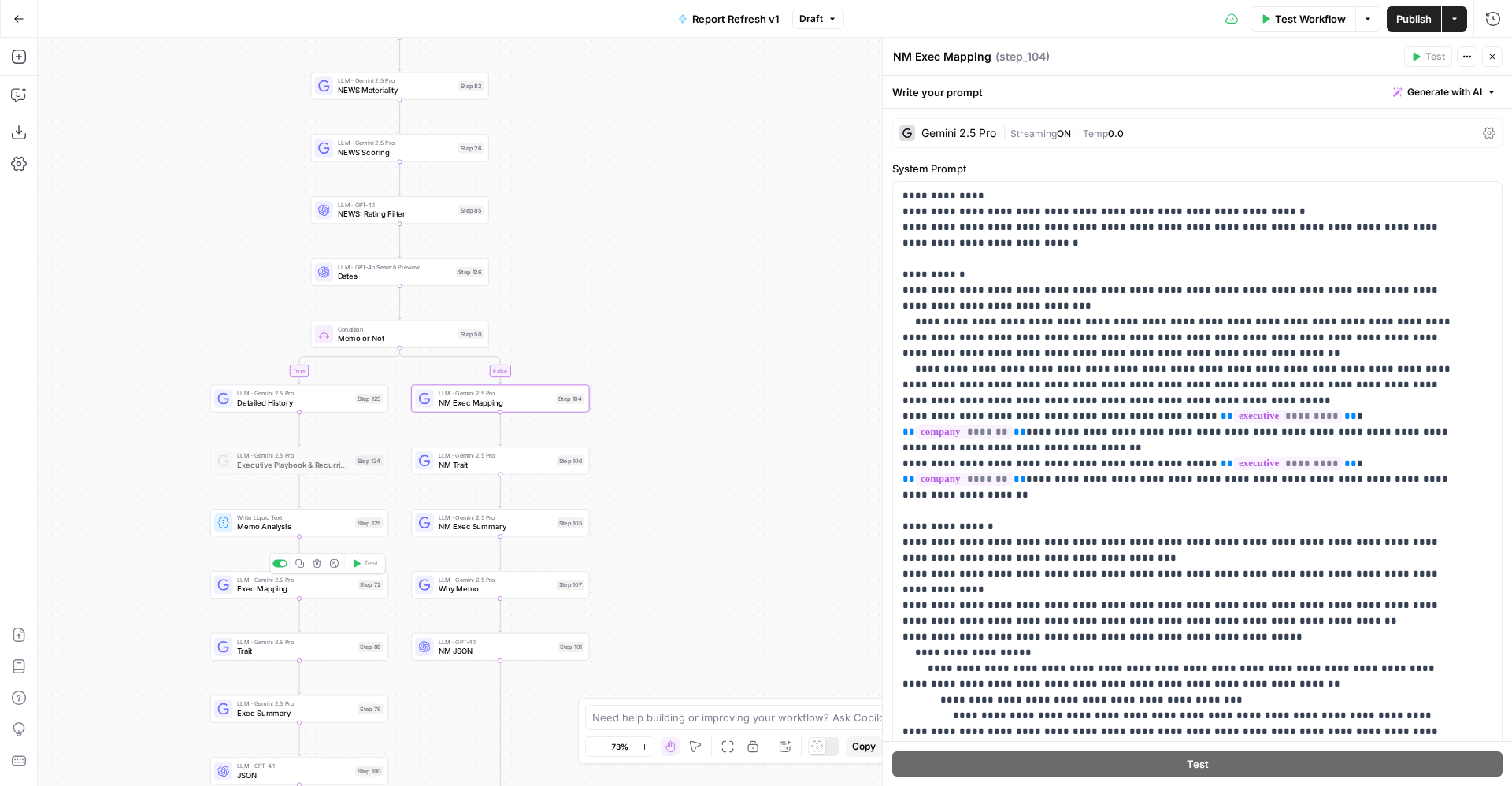
click at [266, 588] on span "Exec Mapping" at bounding box center [295, 588] width 116 height 12
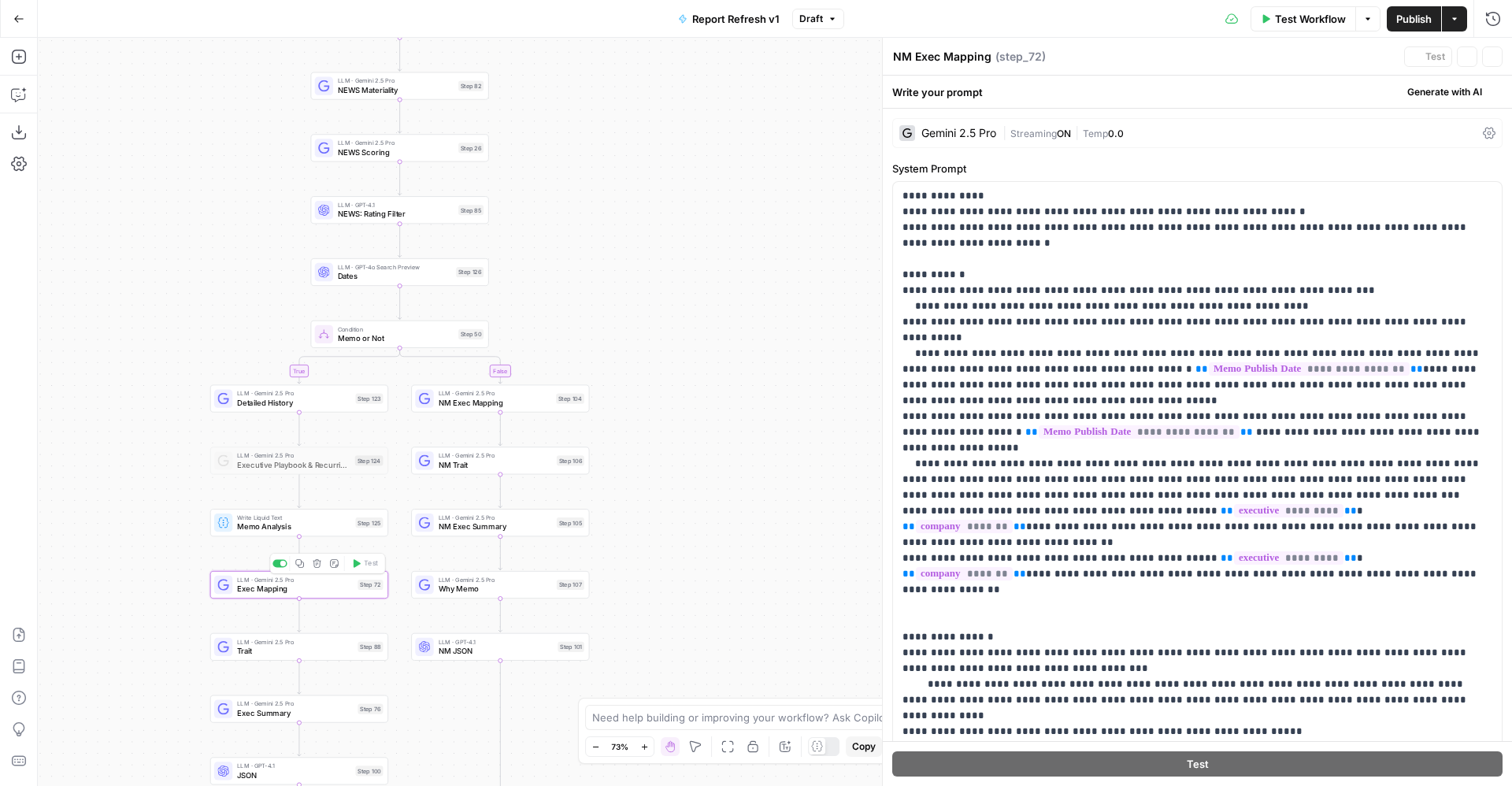
type textarea "Exec Mapping"
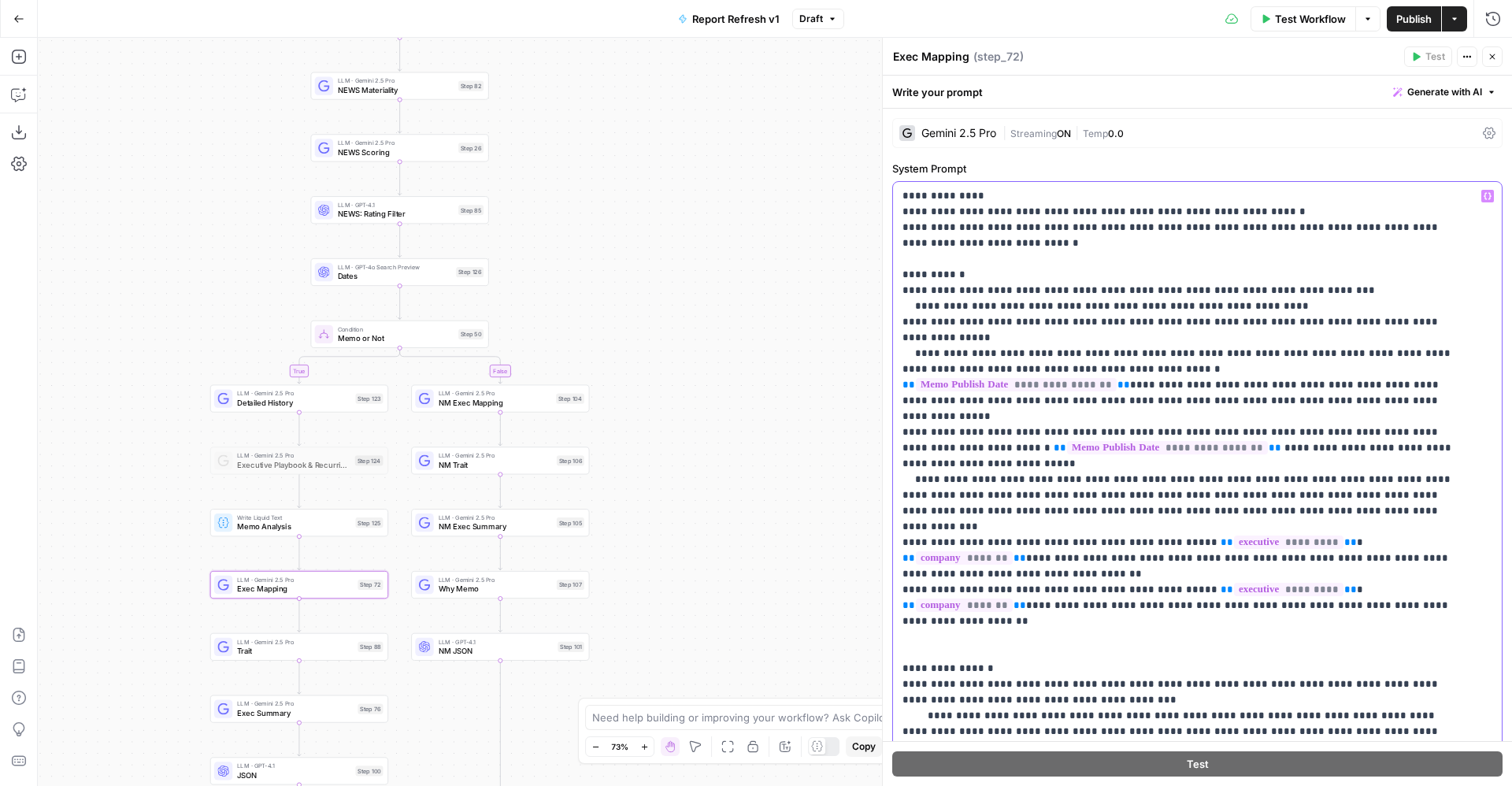
drag, startPoint x: 1282, startPoint y: 475, endPoint x: 898, endPoint y: 453, distance: 384.6
click at [898, 453] on div "**********" at bounding box center [1197, 503] width 608 height 642
click at [462, 395] on span "LLM · Gemini 2.5 Pro" at bounding box center [496, 393] width 114 height 9
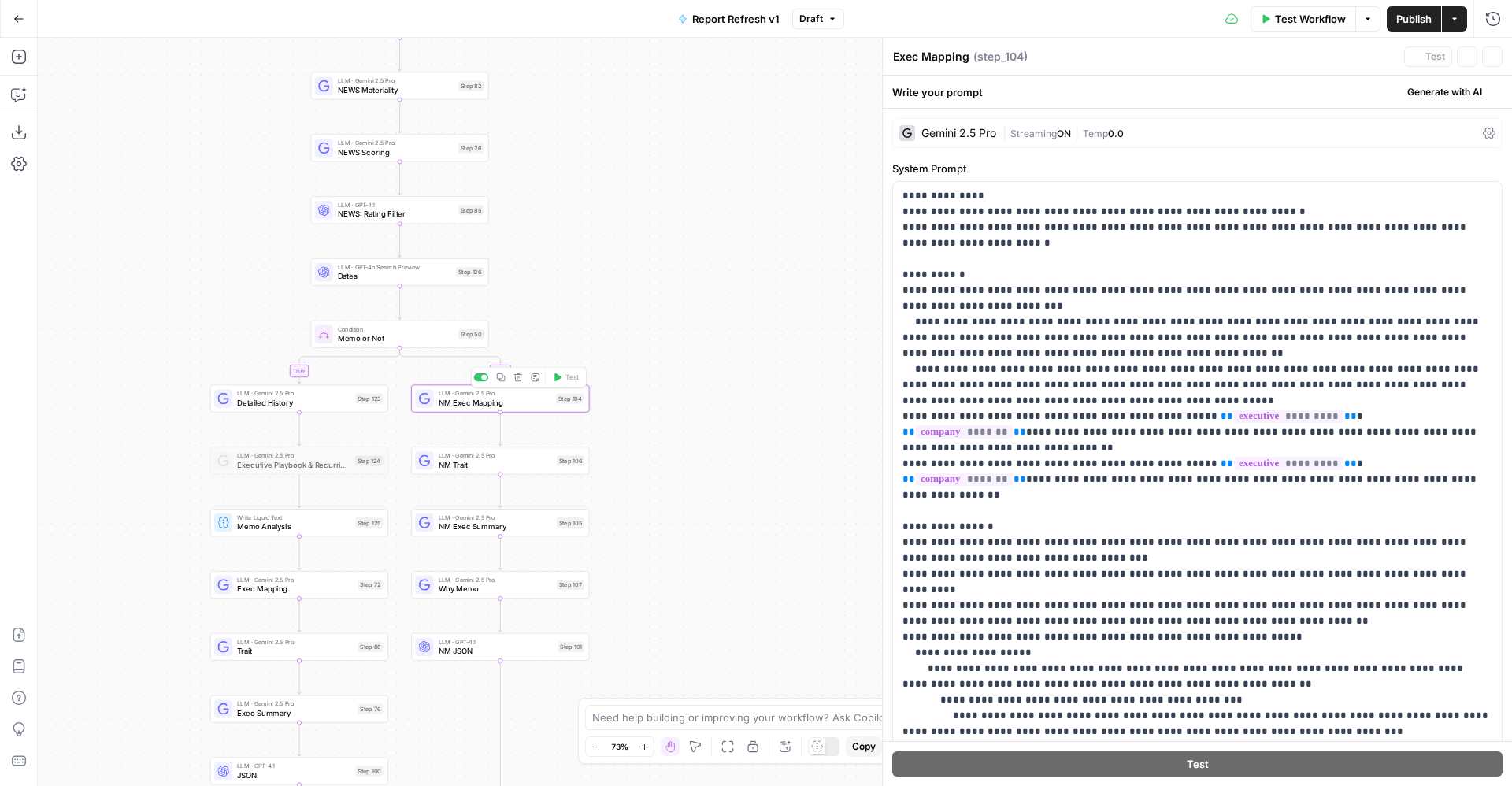
type textarea "NM Exec Mapping"
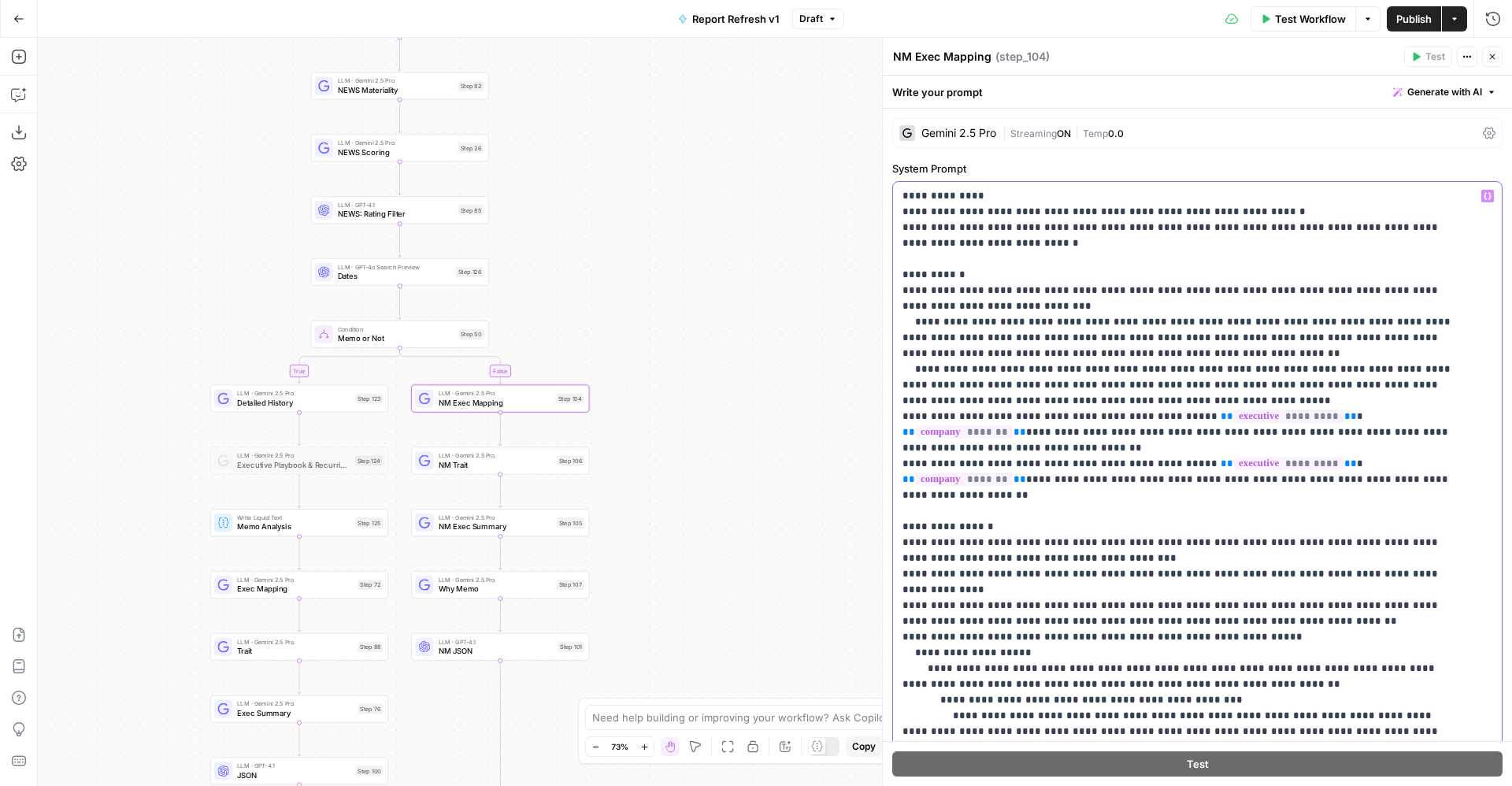
drag, startPoint x: 1153, startPoint y: 399, endPoint x: 885, endPoint y: 320, distance: 279.4
click at [885, 320] on div "**********" at bounding box center [1197, 411] width 630 height 748
paste div
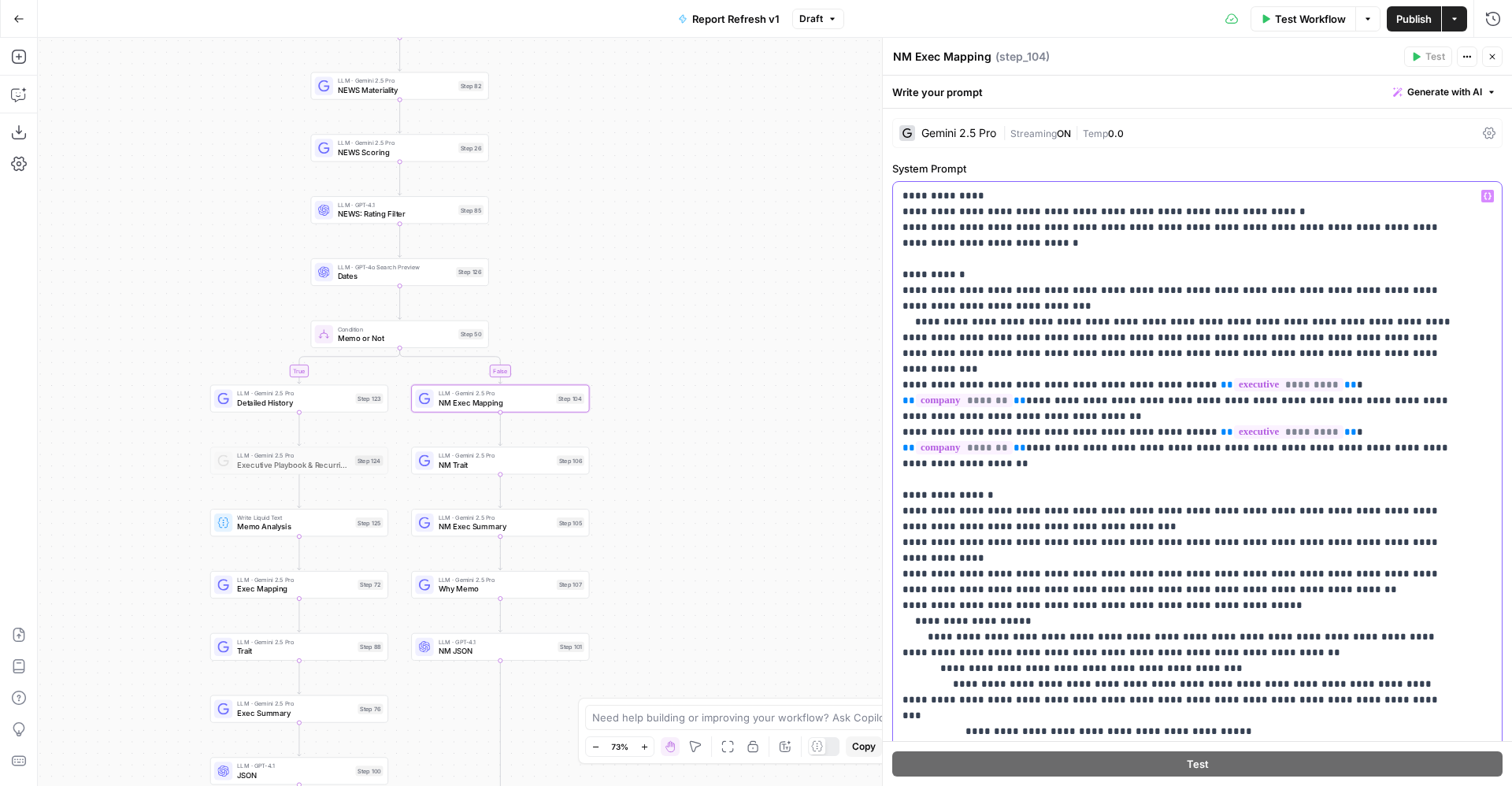
drag, startPoint x: 1392, startPoint y: 304, endPoint x: 1344, endPoint y: 290, distance: 50.0
click at [309, 587] on span "Exec Mapping" at bounding box center [295, 588] width 116 height 12
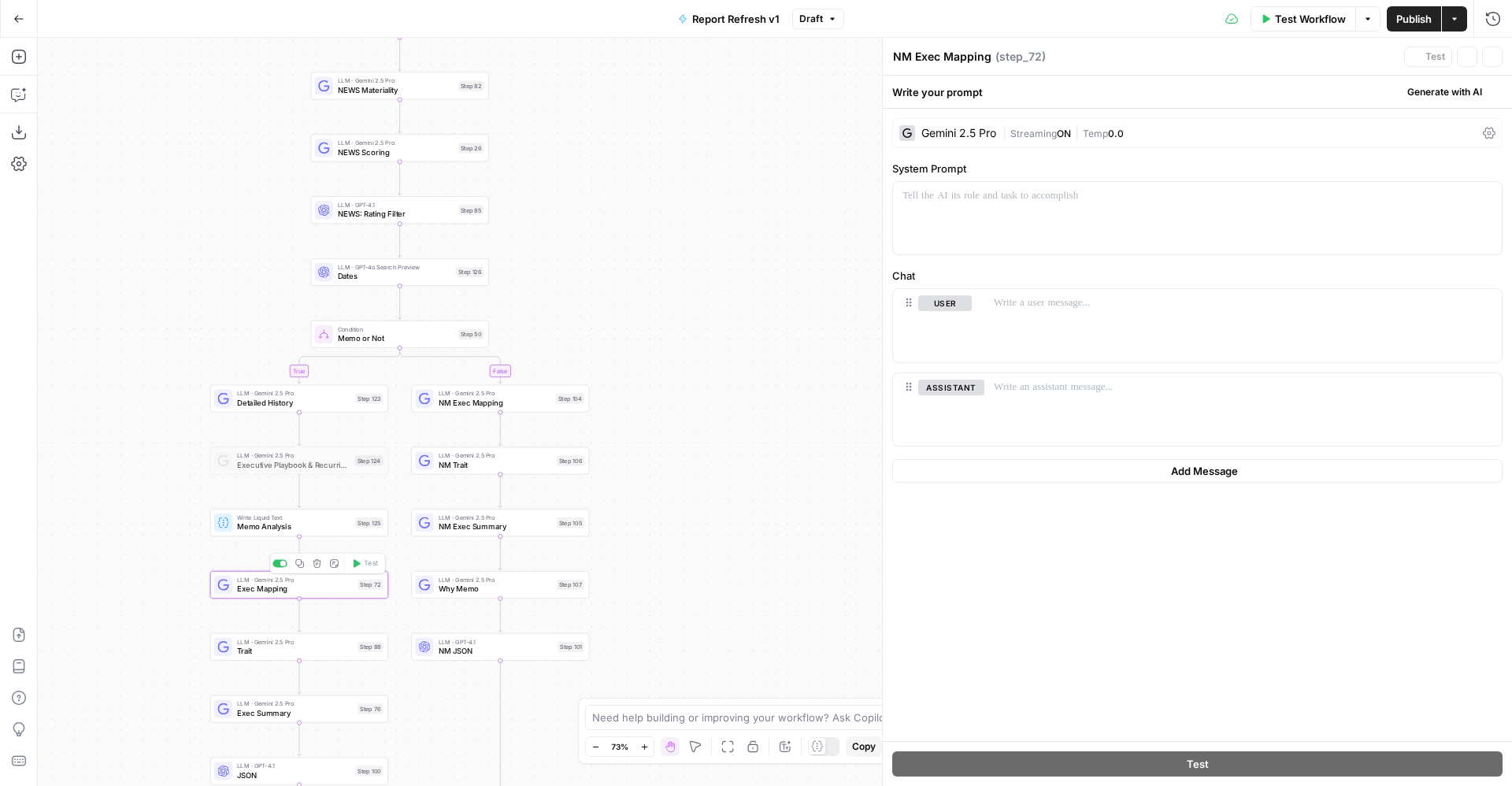
type textarea "Exec Mapping"
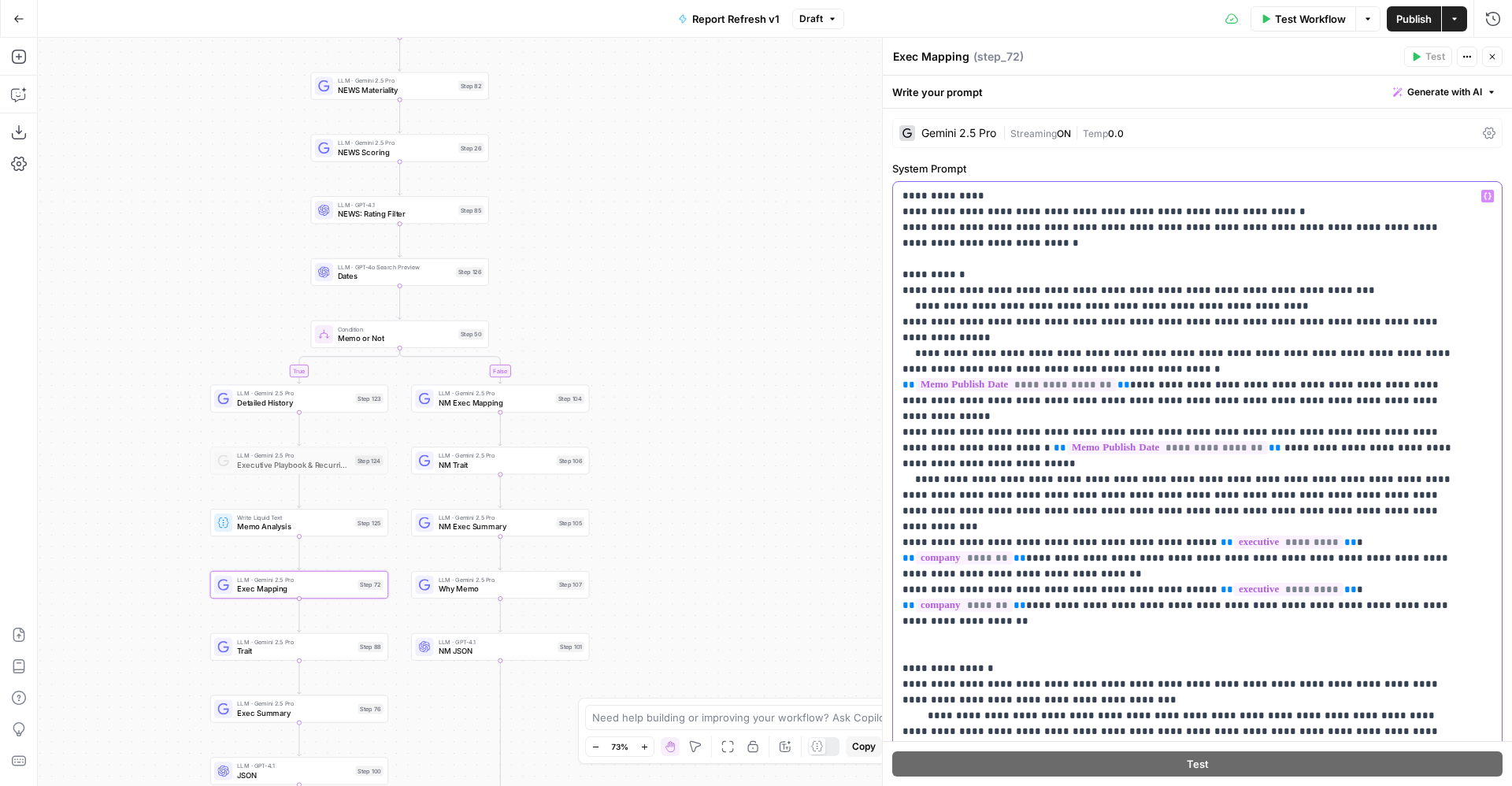
drag, startPoint x: 1061, startPoint y: 387, endPoint x: 1132, endPoint y: 371, distance: 72.8
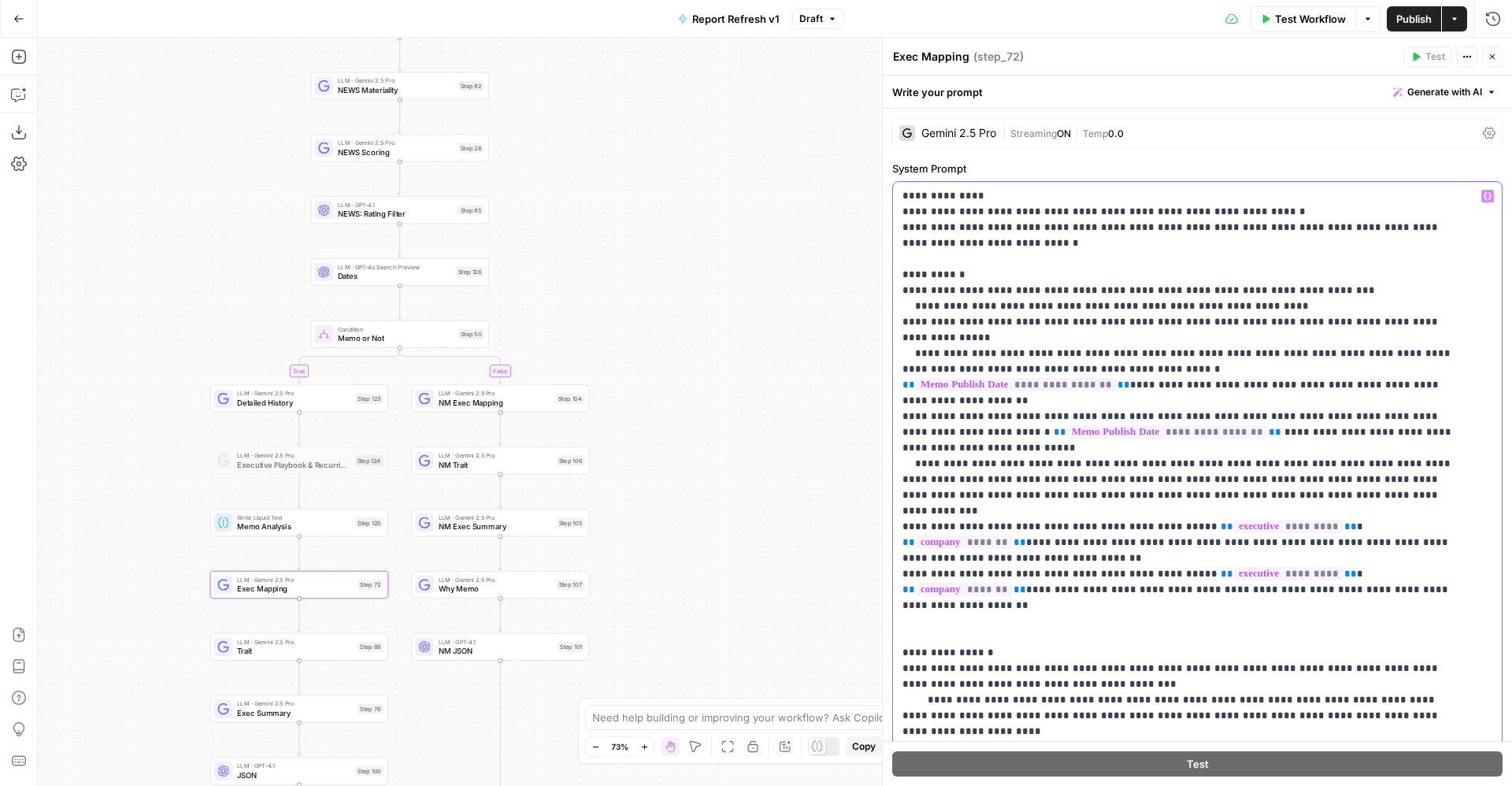
drag, startPoint x: 1255, startPoint y: 466, endPoint x: 1362, endPoint y: 448, distance: 108.5
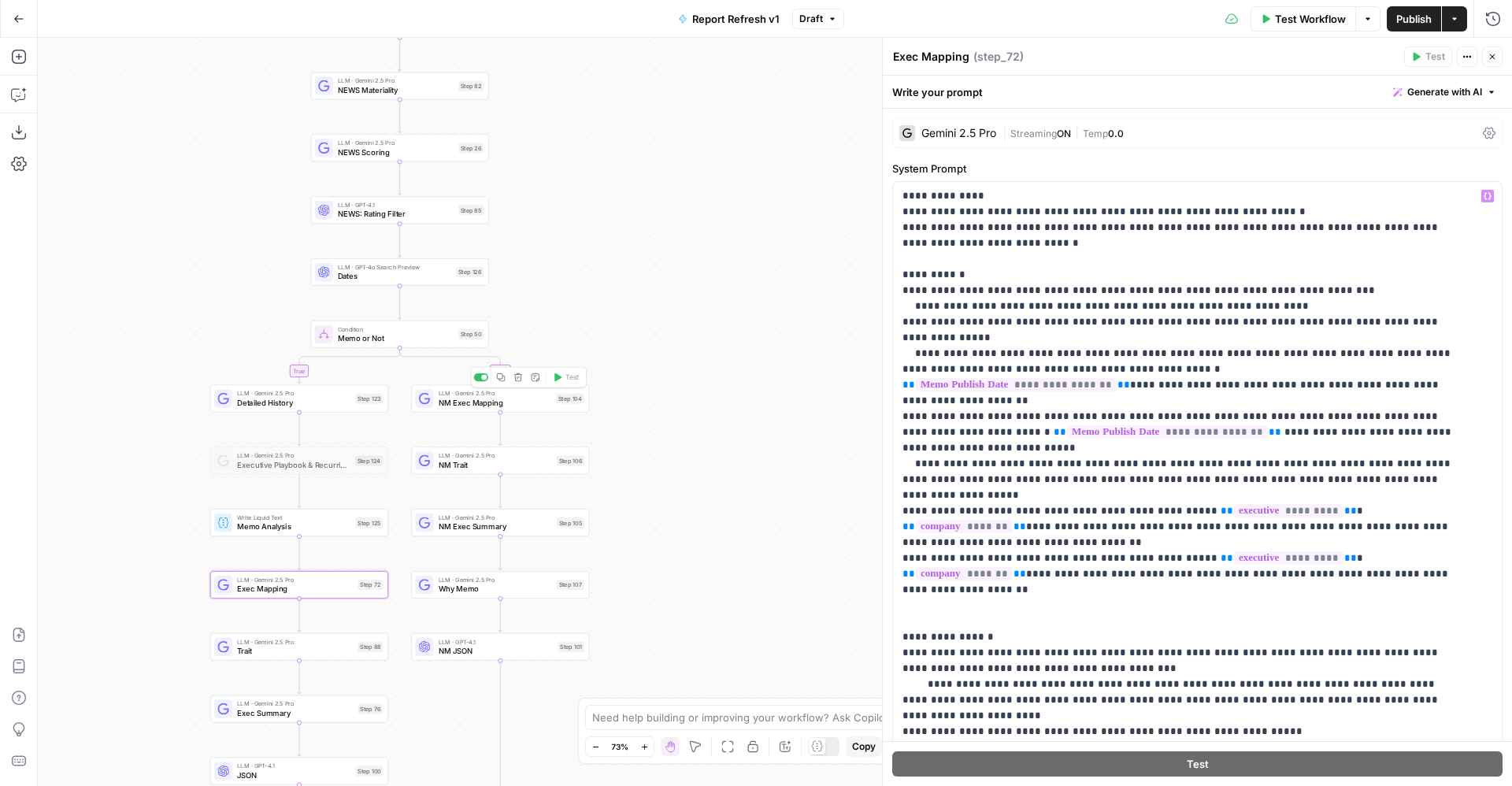
click at [441, 399] on span "NM Exec Mapping" at bounding box center [496, 402] width 114 height 12
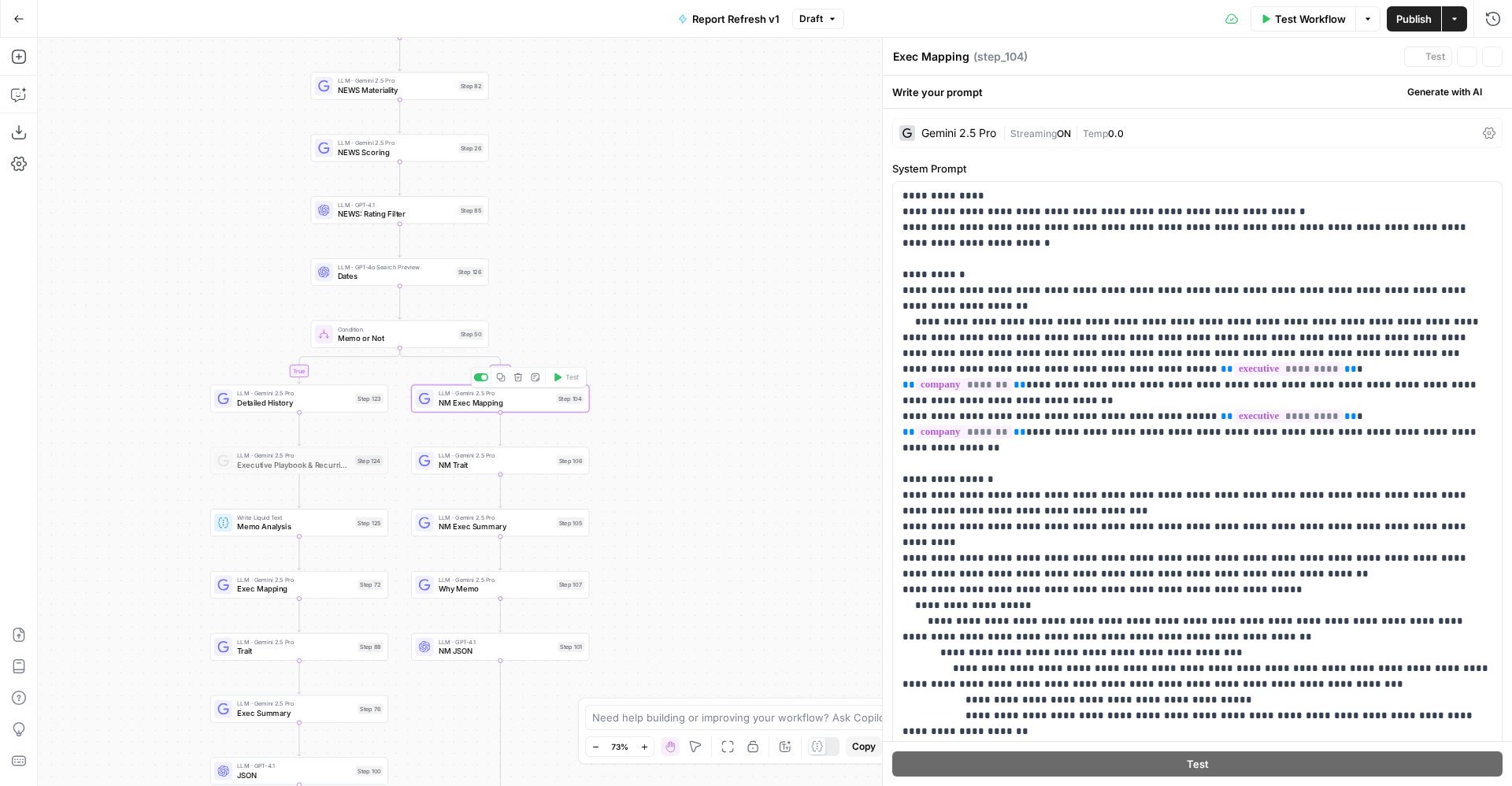
type textarea "NM Exec Mapping"
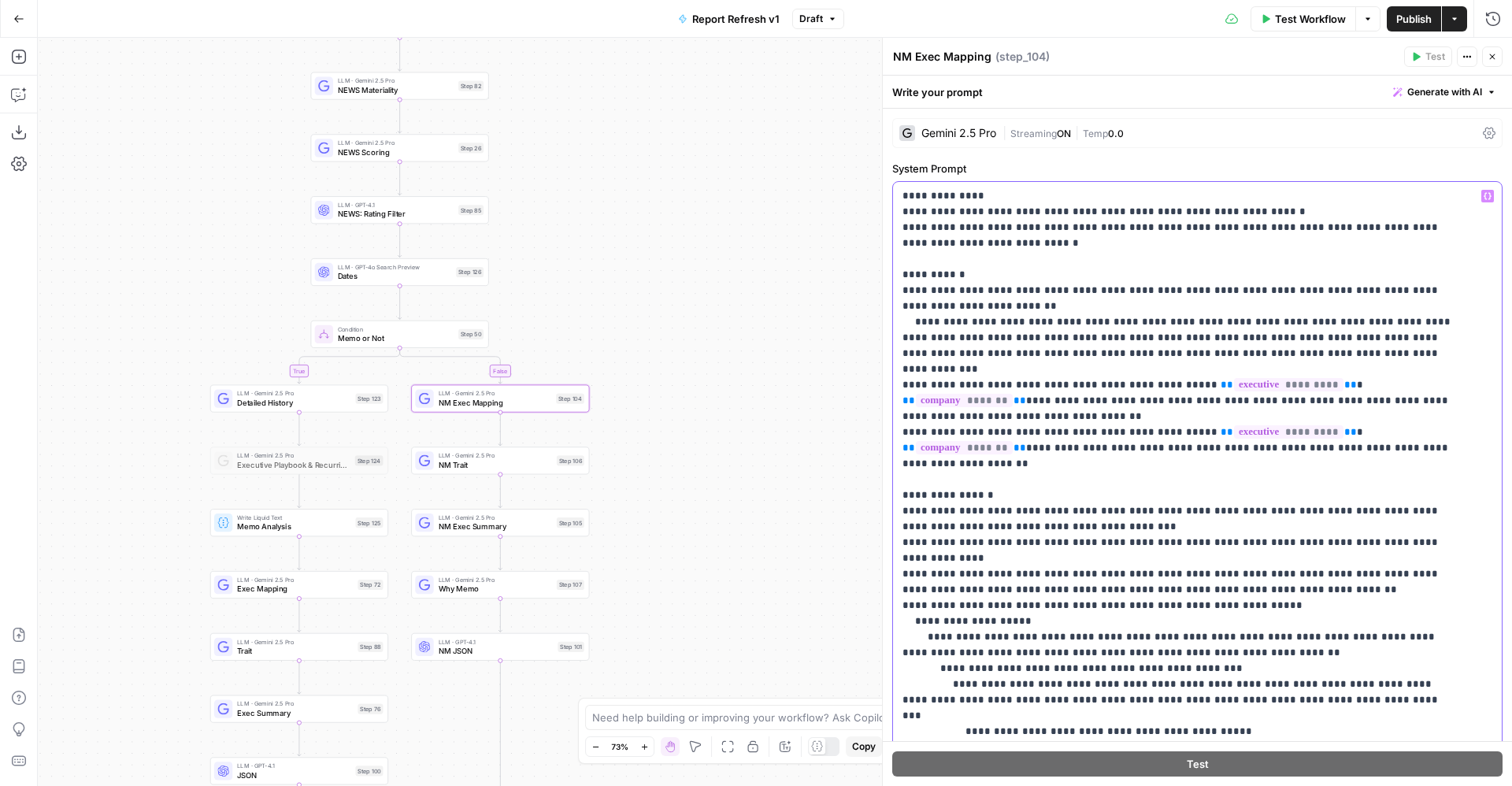
drag, startPoint x: 1293, startPoint y: 351, endPoint x: 1367, endPoint y: 331, distance: 76.7
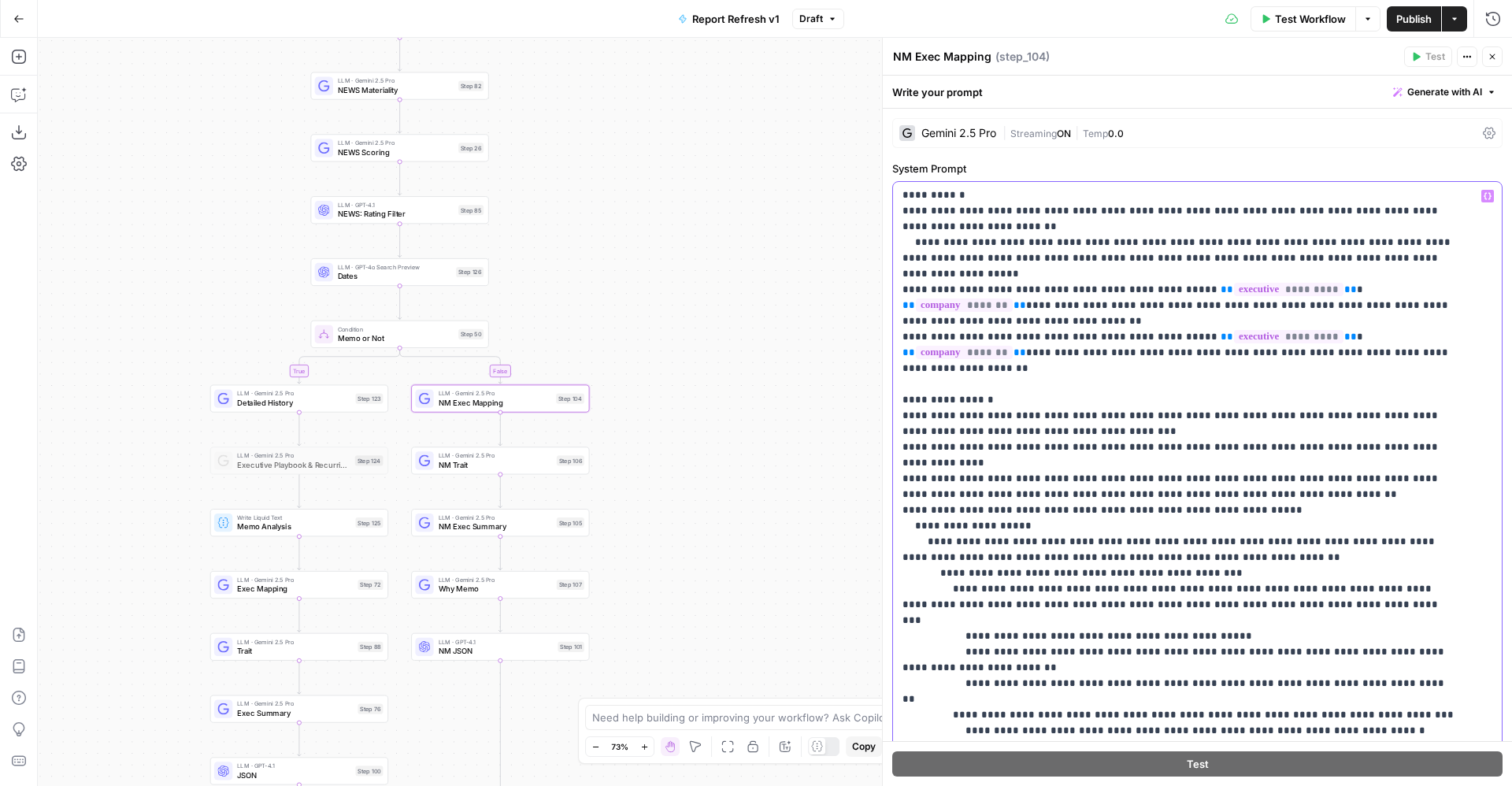
scroll to position [80, 0]
click at [267, 590] on span "Exec Mapping" at bounding box center [295, 588] width 116 height 12
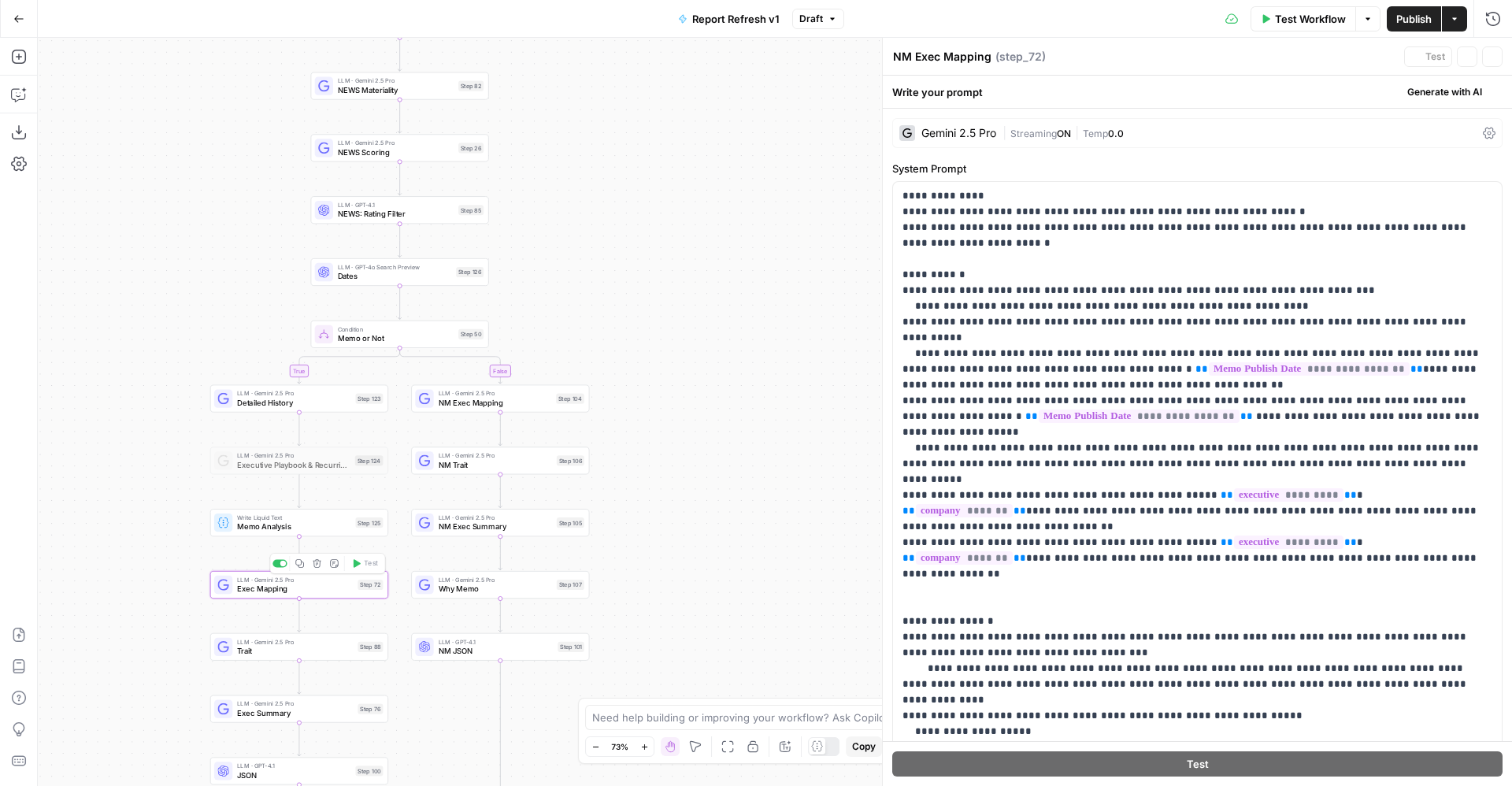
type textarea "Exec Mapping"
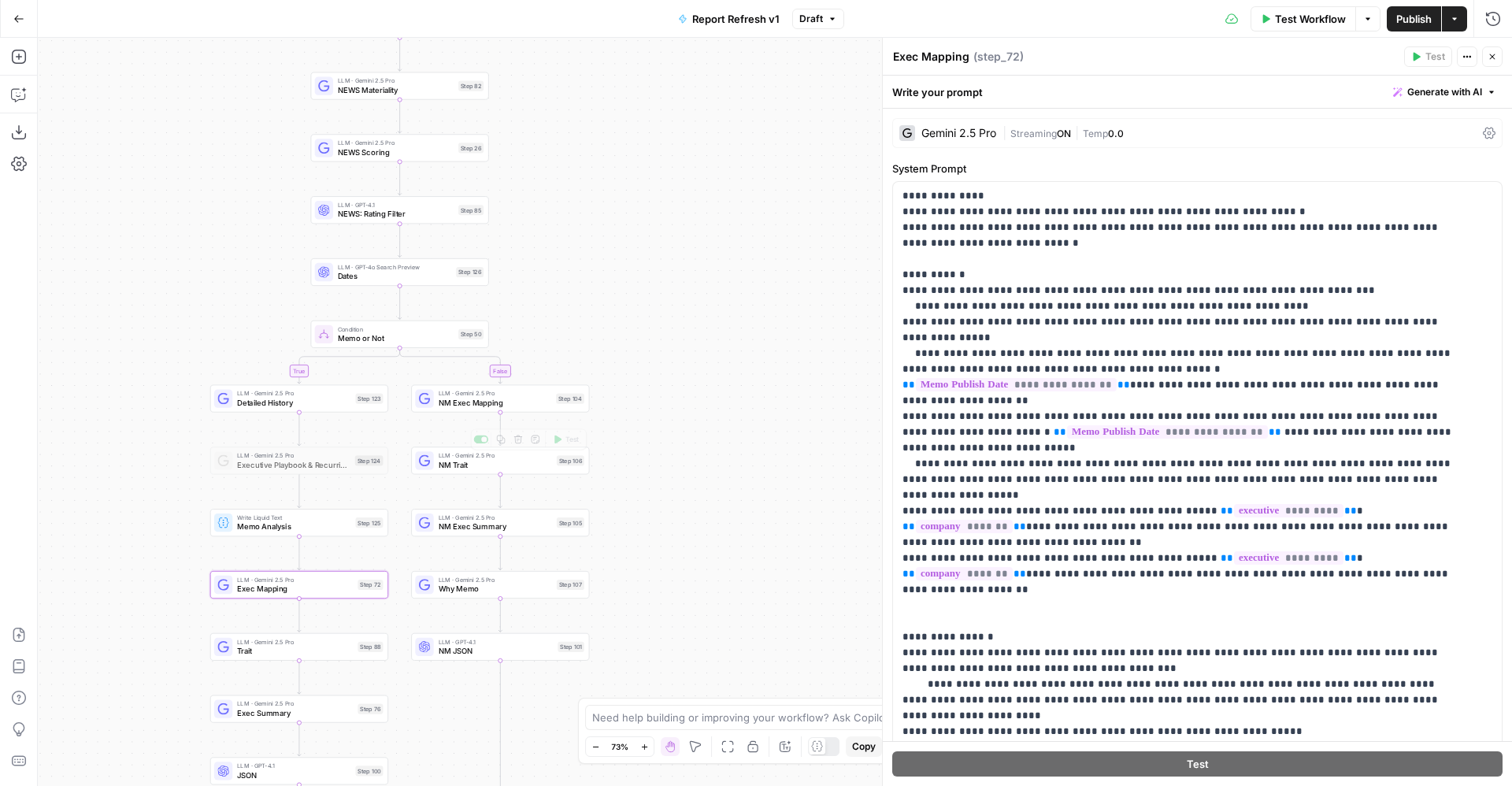
click at [522, 399] on span "NM Exec Mapping" at bounding box center [496, 402] width 114 height 12
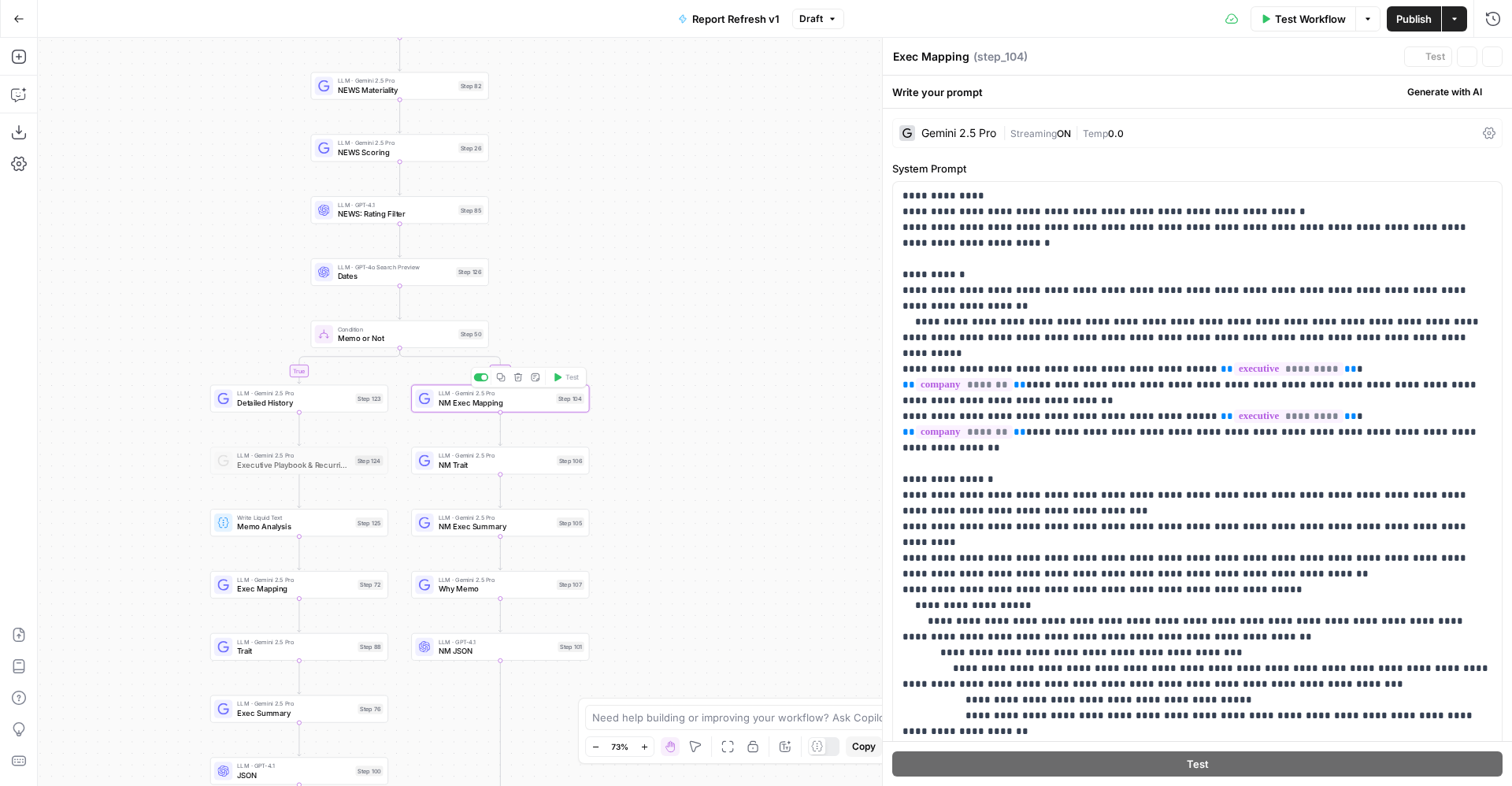
type textarea "NM Exec Mapping"
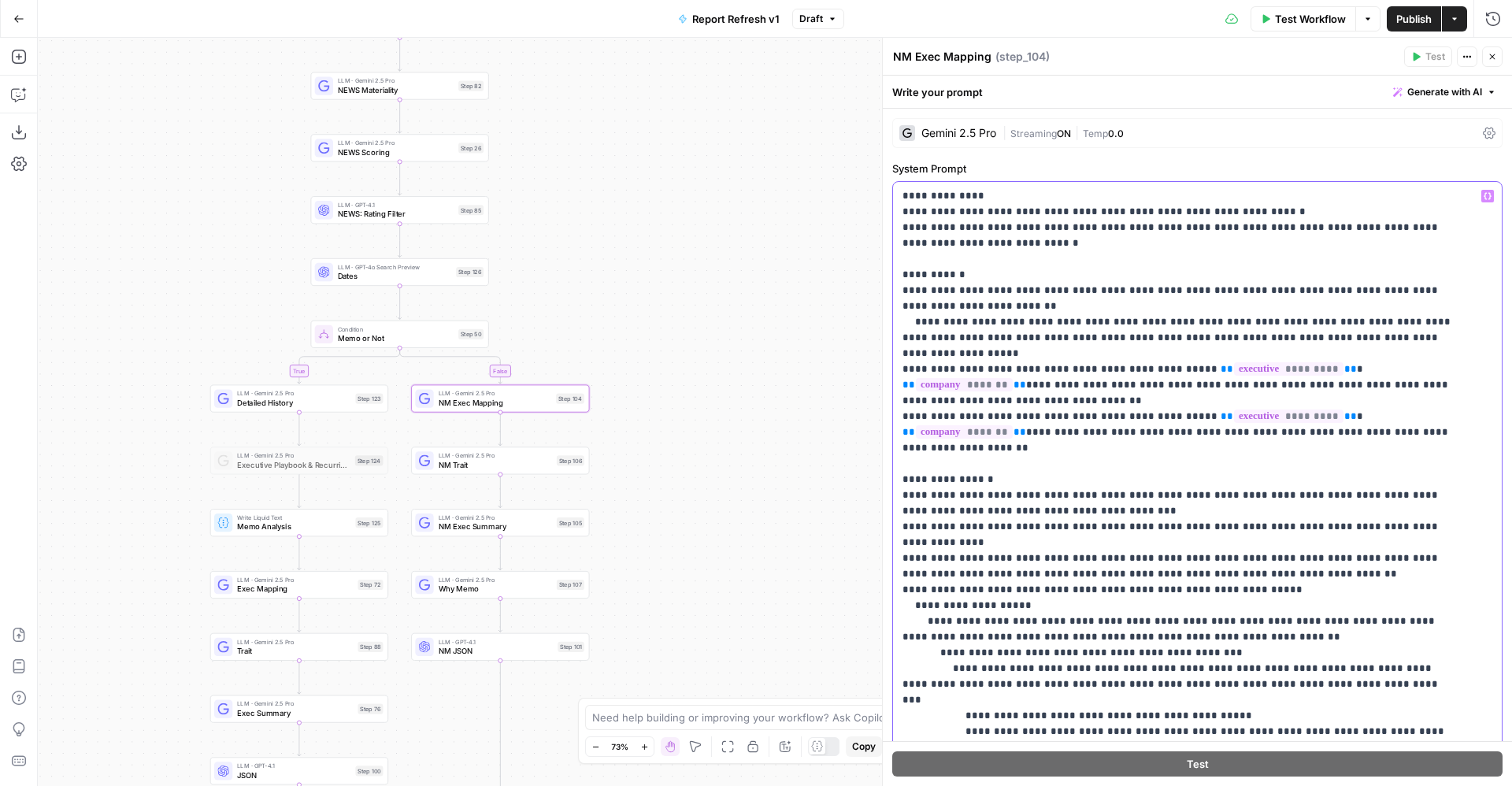
drag, startPoint x: 1435, startPoint y: 474, endPoint x: 892, endPoint y: 481, distance: 543.0
click at [892, 481] on div "**********" at bounding box center [1197, 656] width 629 height 1096
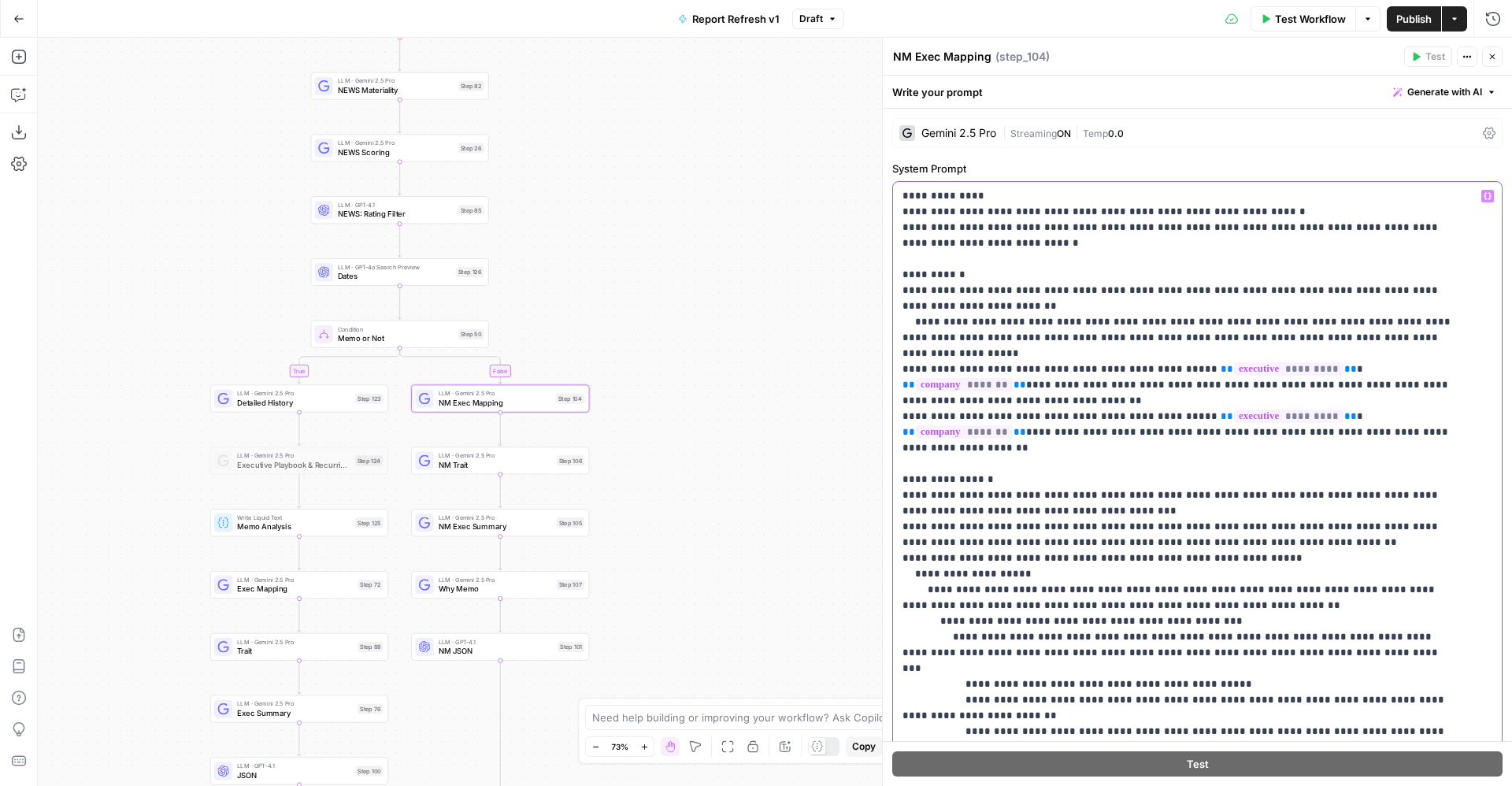
drag, startPoint x: 1129, startPoint y: 556, endPoint x: 884, endPoint y: 551, distance: 245.1
click at [884, 551] on div "**********" at bounding box center [1197, 411] width 630 height 748
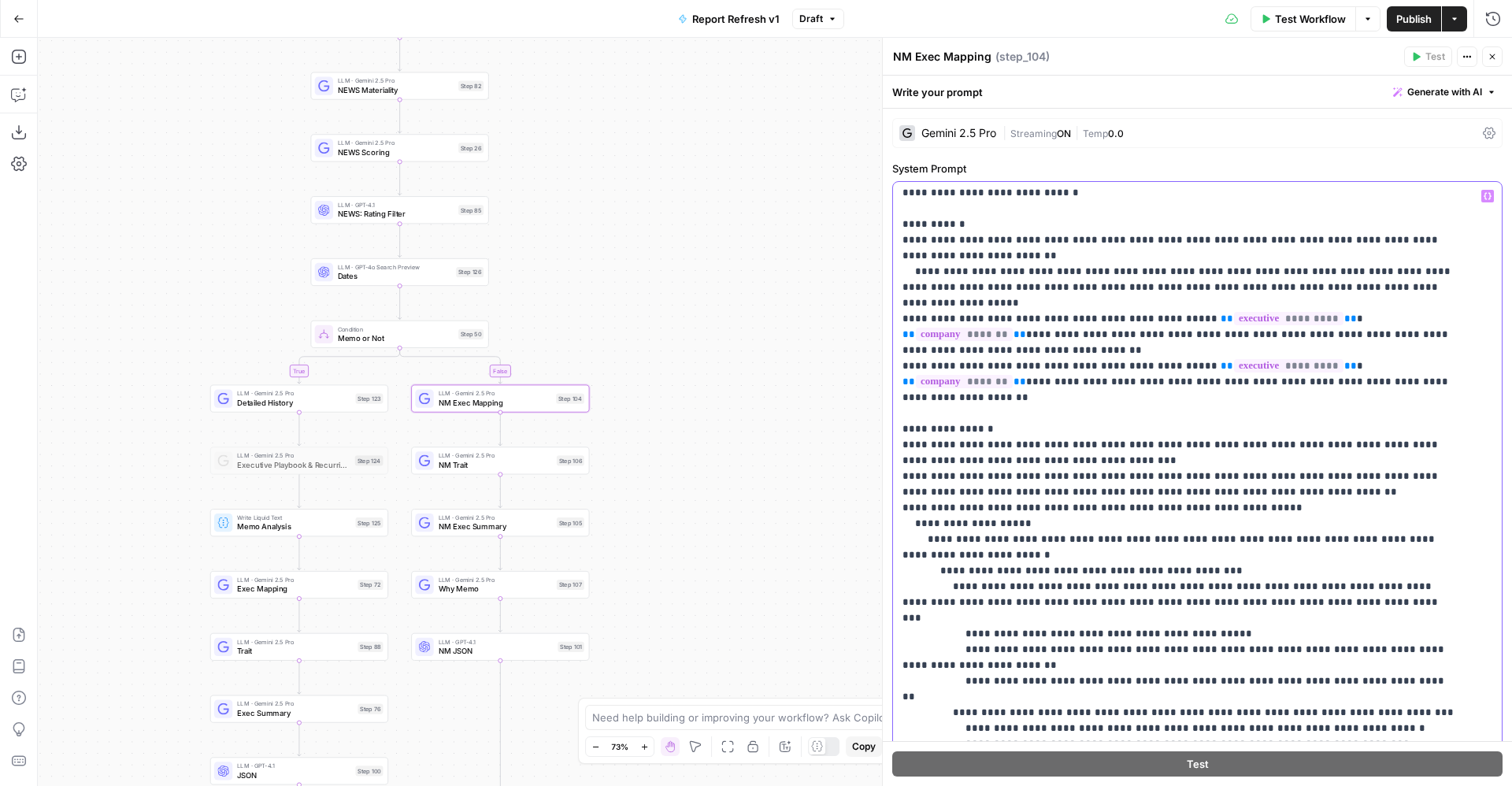
scroll to position [0, 0]
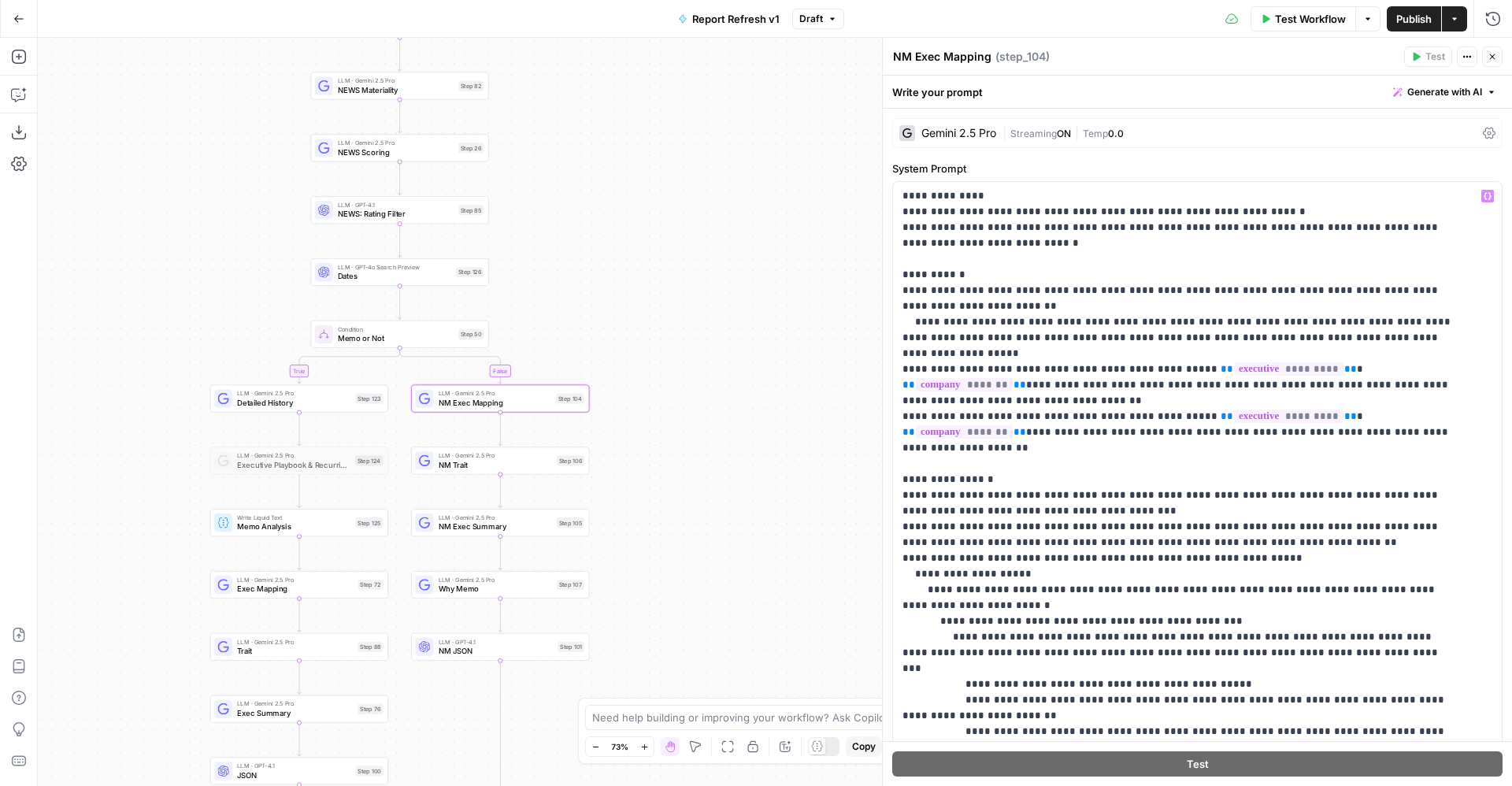
click at [1404, 23] on span "Publish" at bounding box center [1414, 18] width 35 height 15
click at [849, 19] on icon "button" at bounding box center [848, 18] width 5 height 3
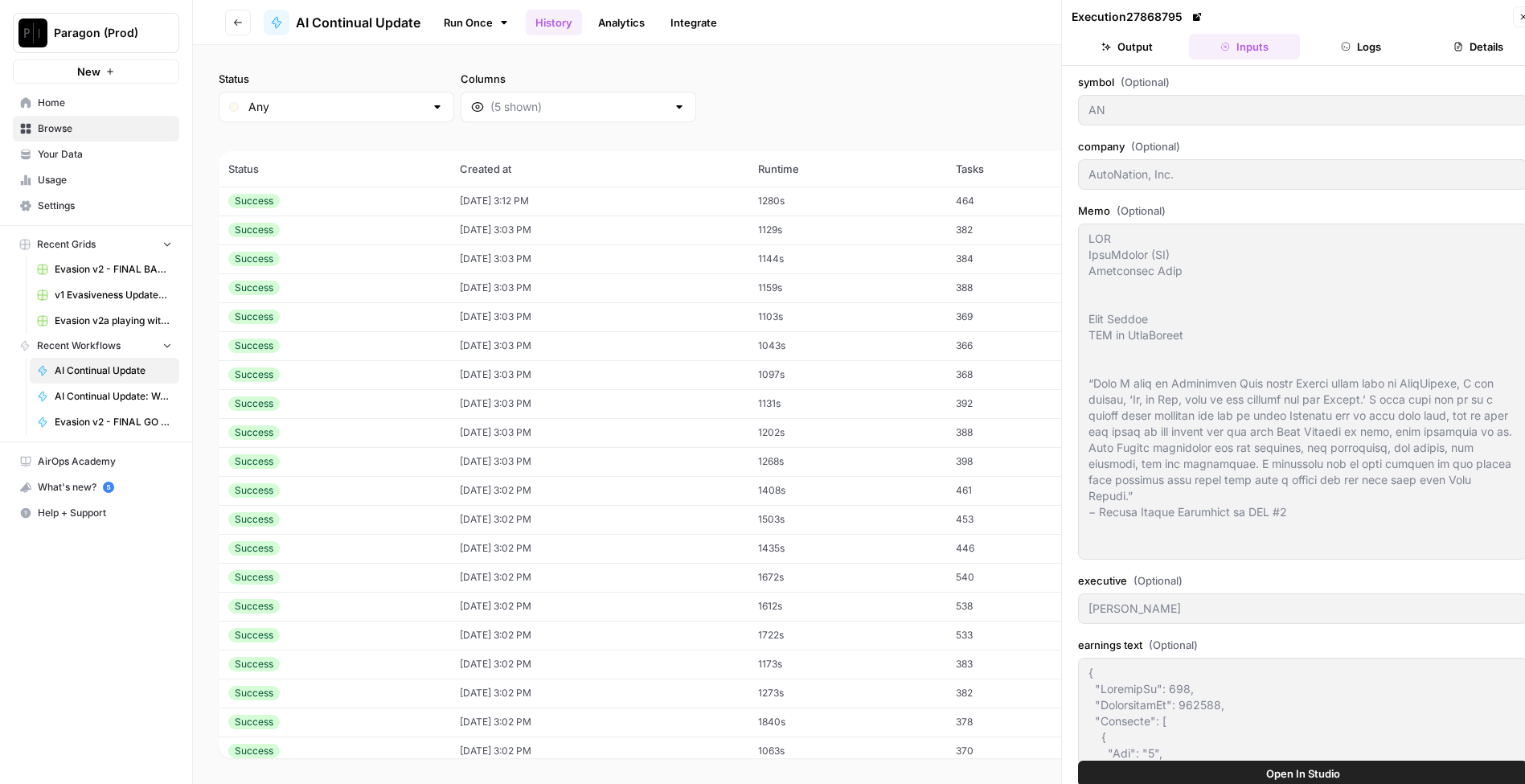
scroll to position [2636, 0]
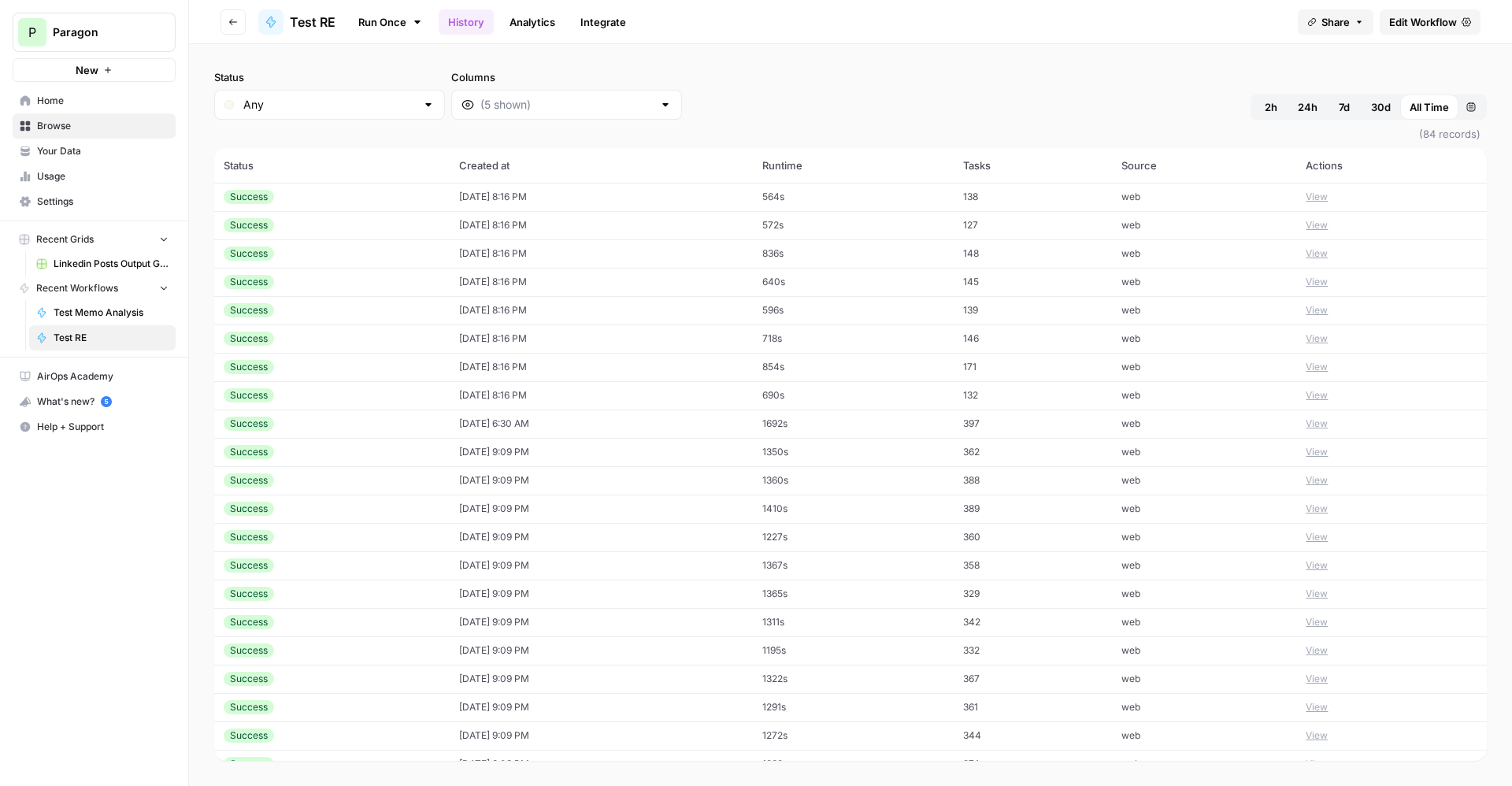
click at [940, 278] on td "640s" at bounding box center [853, 282] width 201 height 28
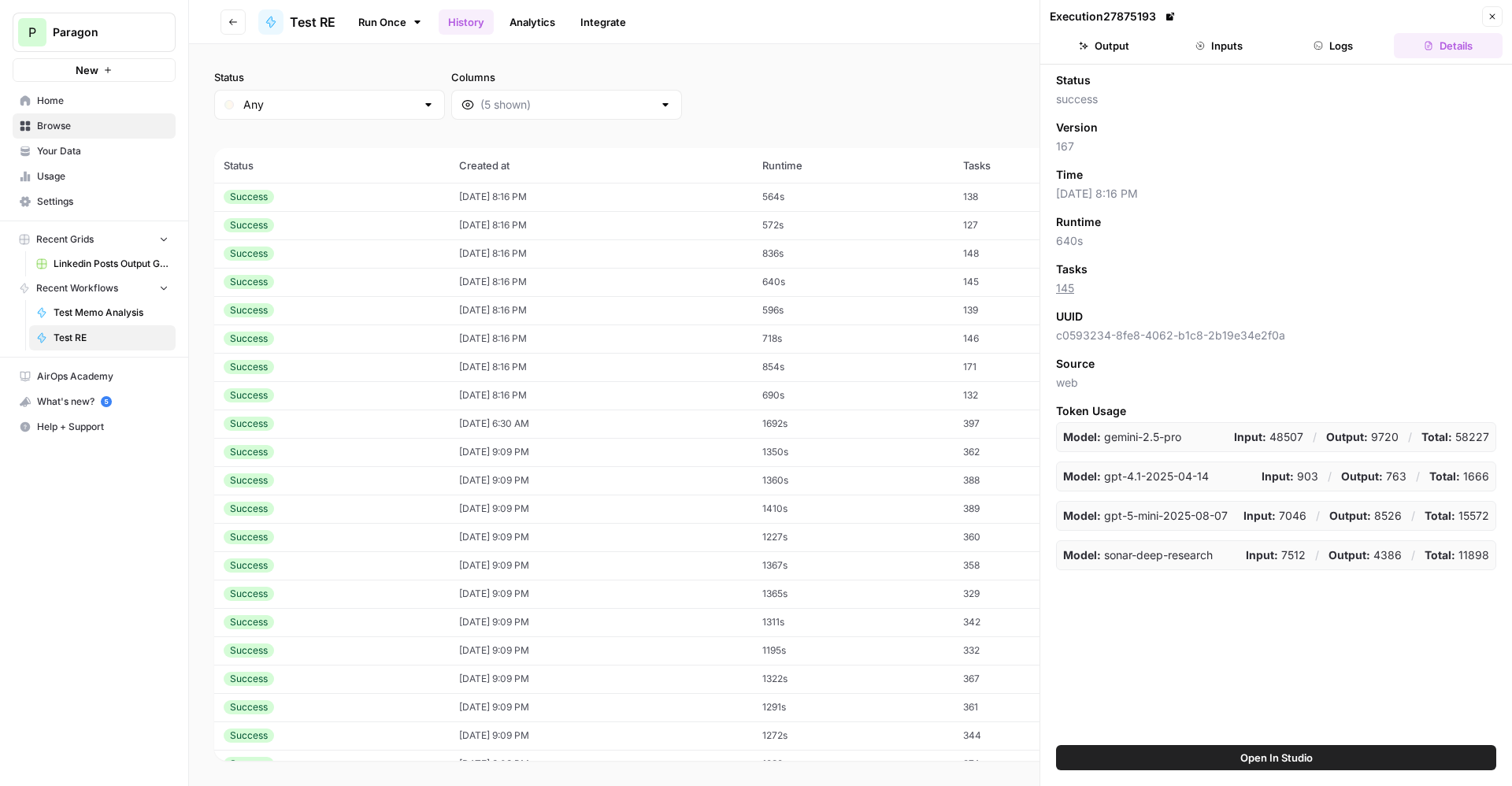
click at [1319, 38] on button "Logs" at bounding box center [1334, 46] width 108 height 25
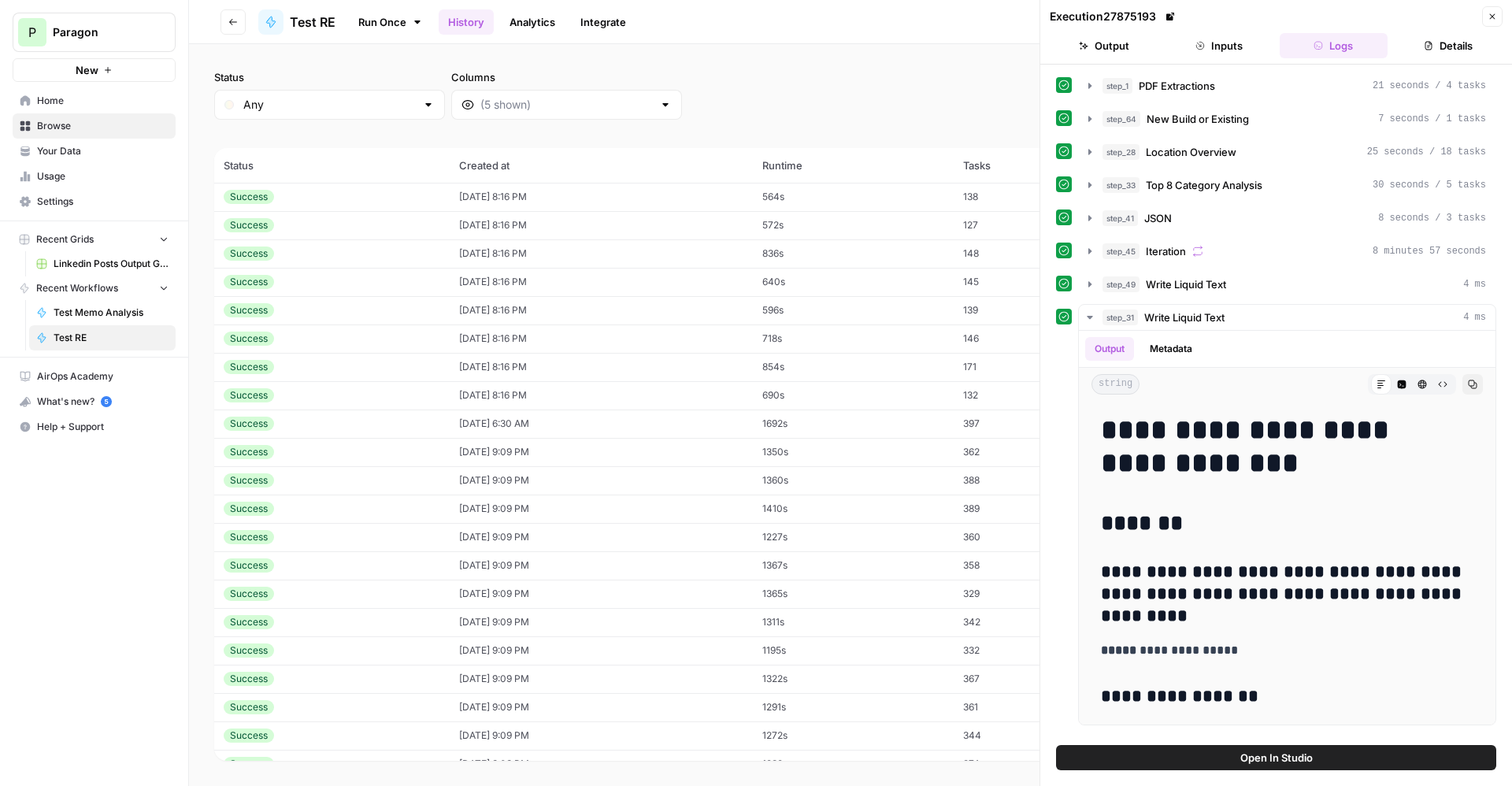
click at [1426, 45] on icon "button" at bounding box center [1429, 45] width 9 height 9
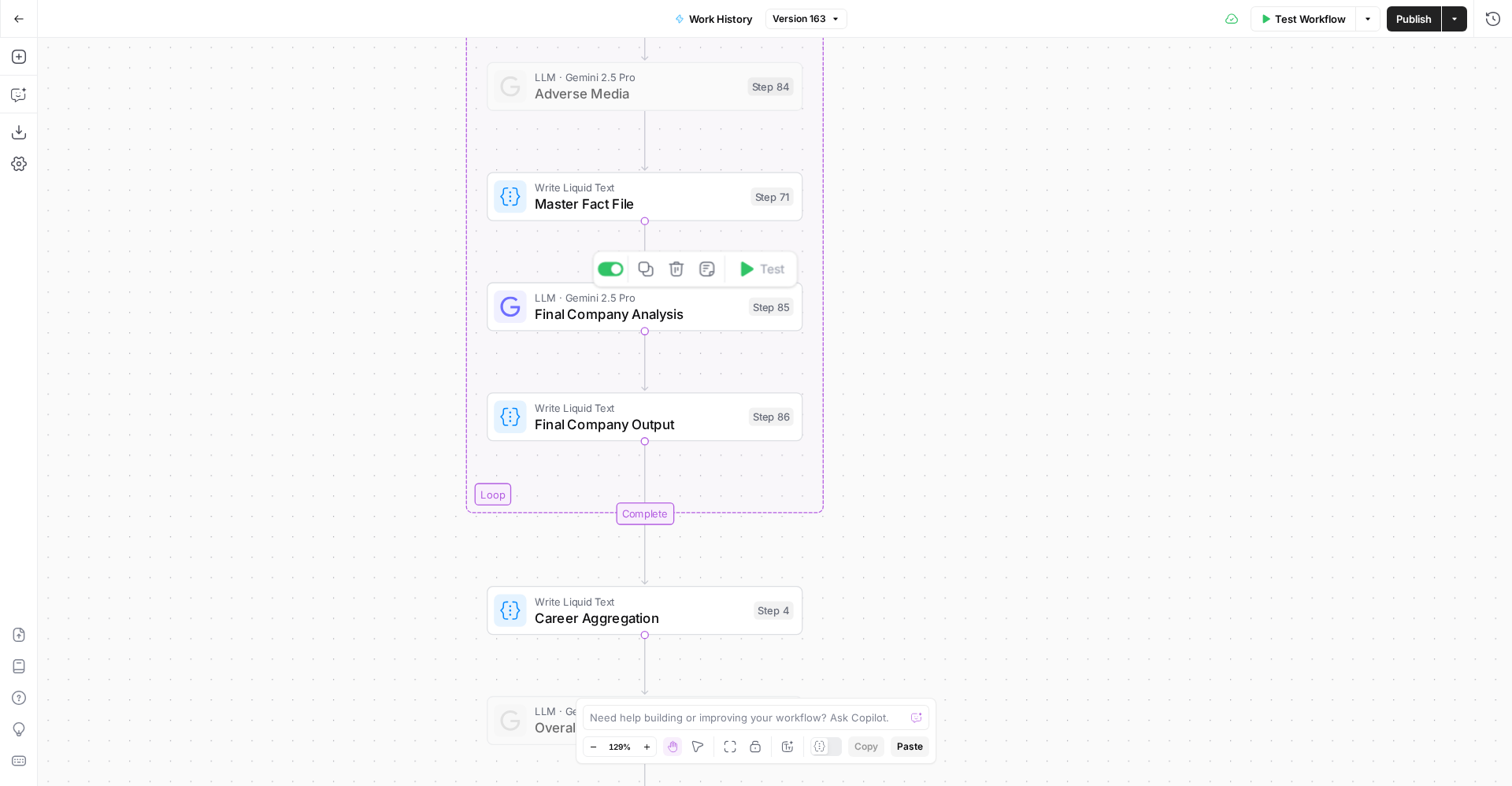
click at [739, 313] on span "Final Company Analysis" at bounding box center [637, 314] width 206 height 21
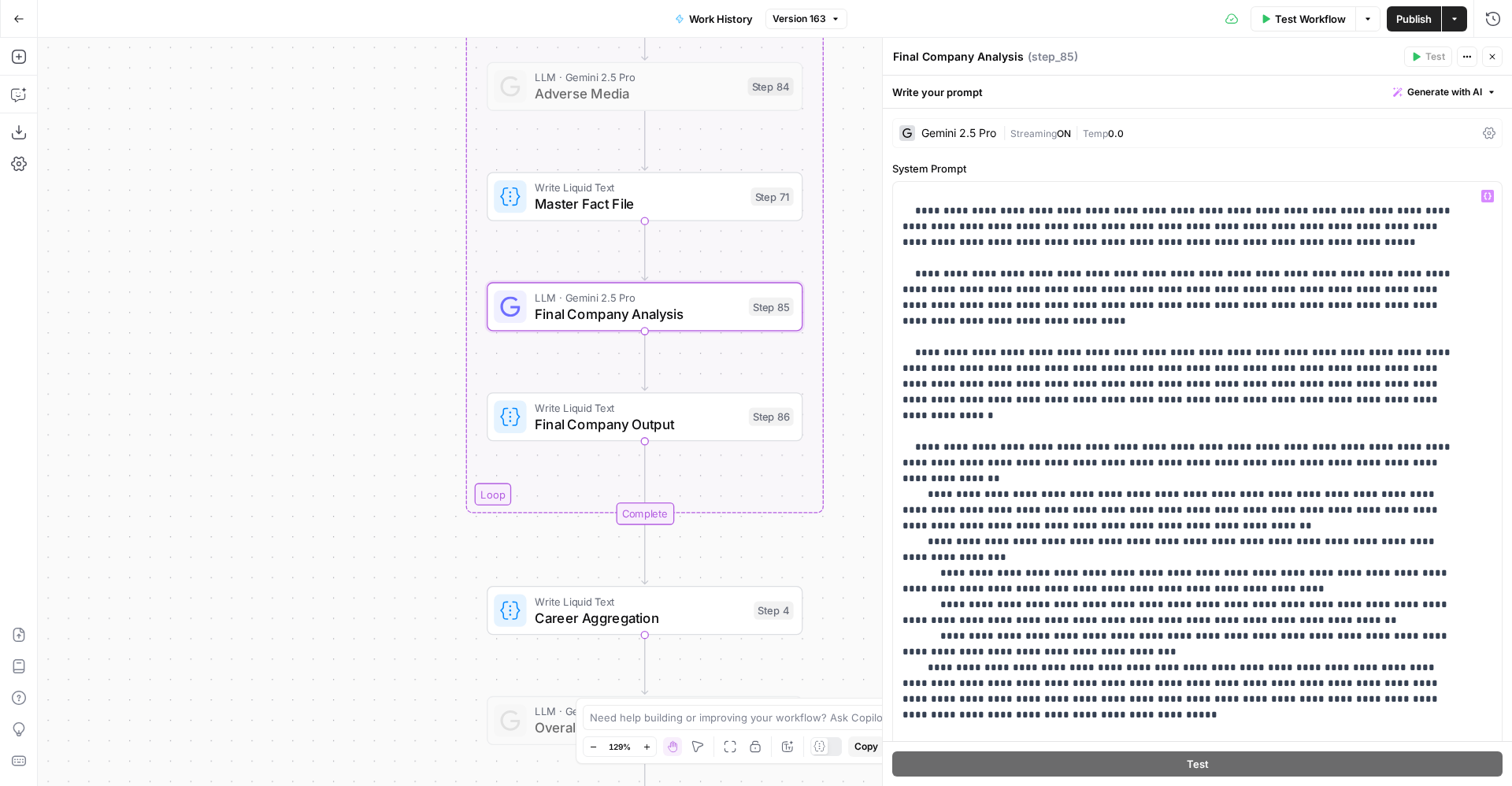
scroll to position [255, 0]
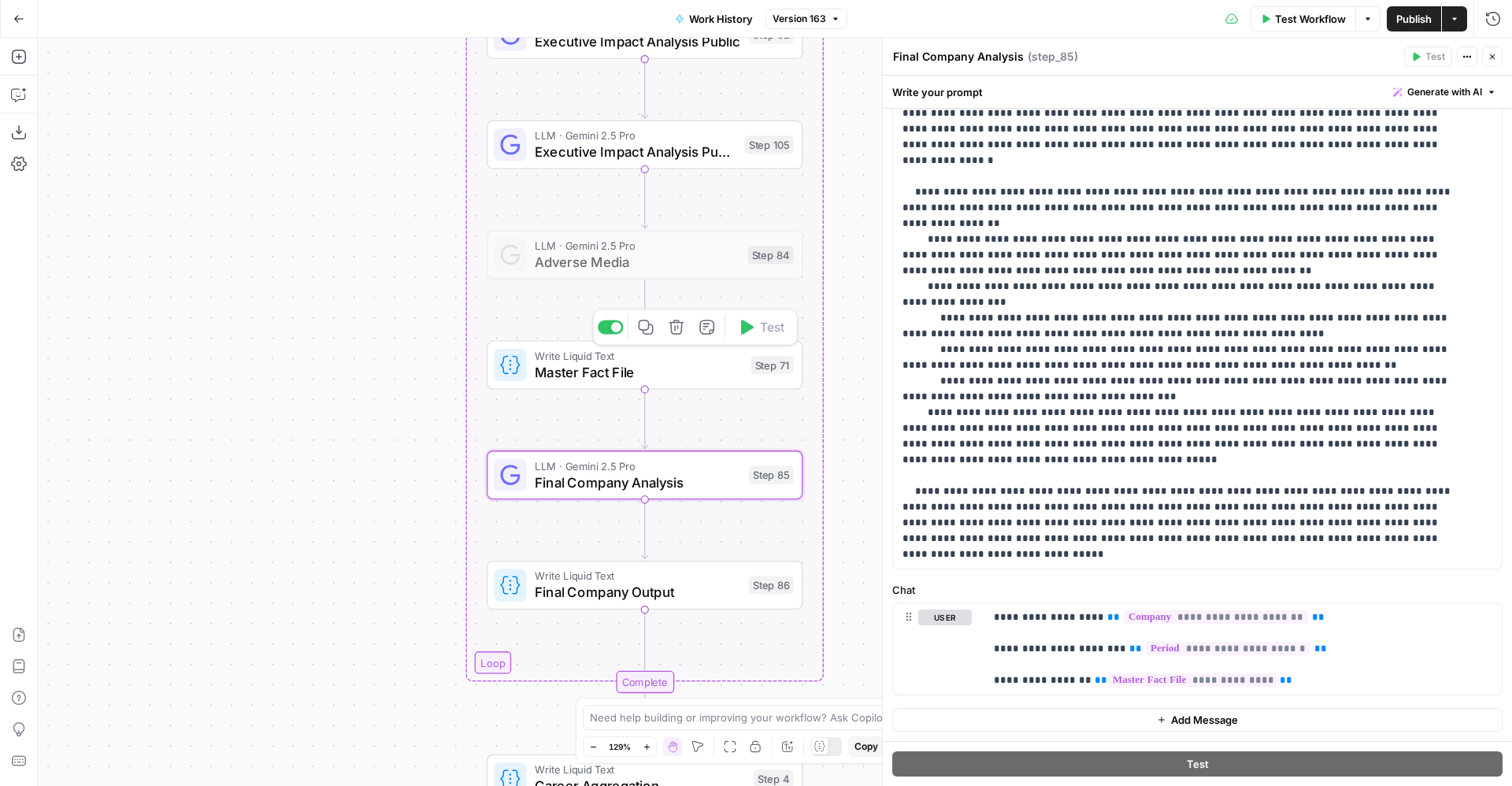
click at [649, 367] on span "Master Fact File" at bounding box center [638, 372] width 208 height 21
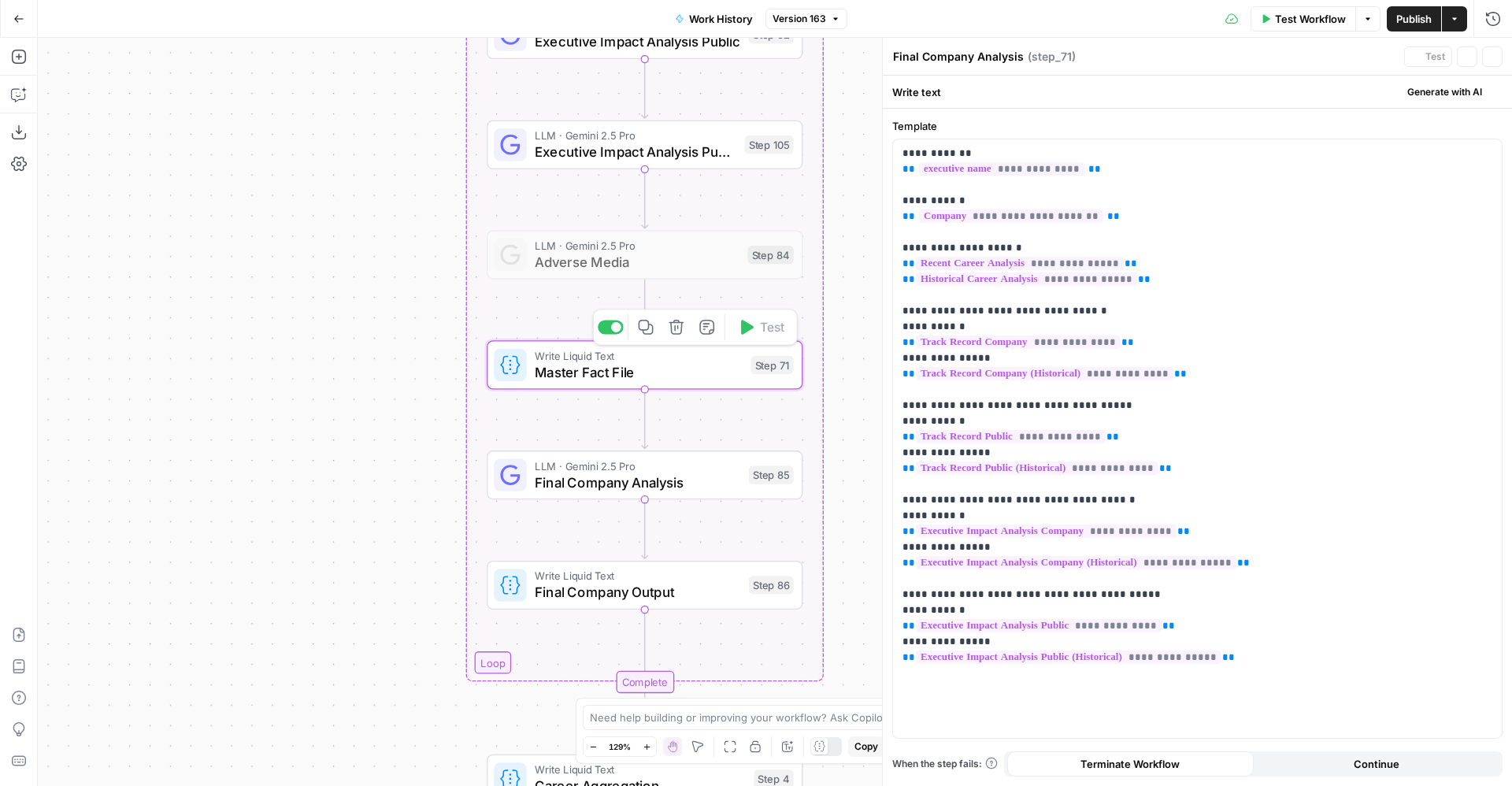
type textarea "Master Fact File"
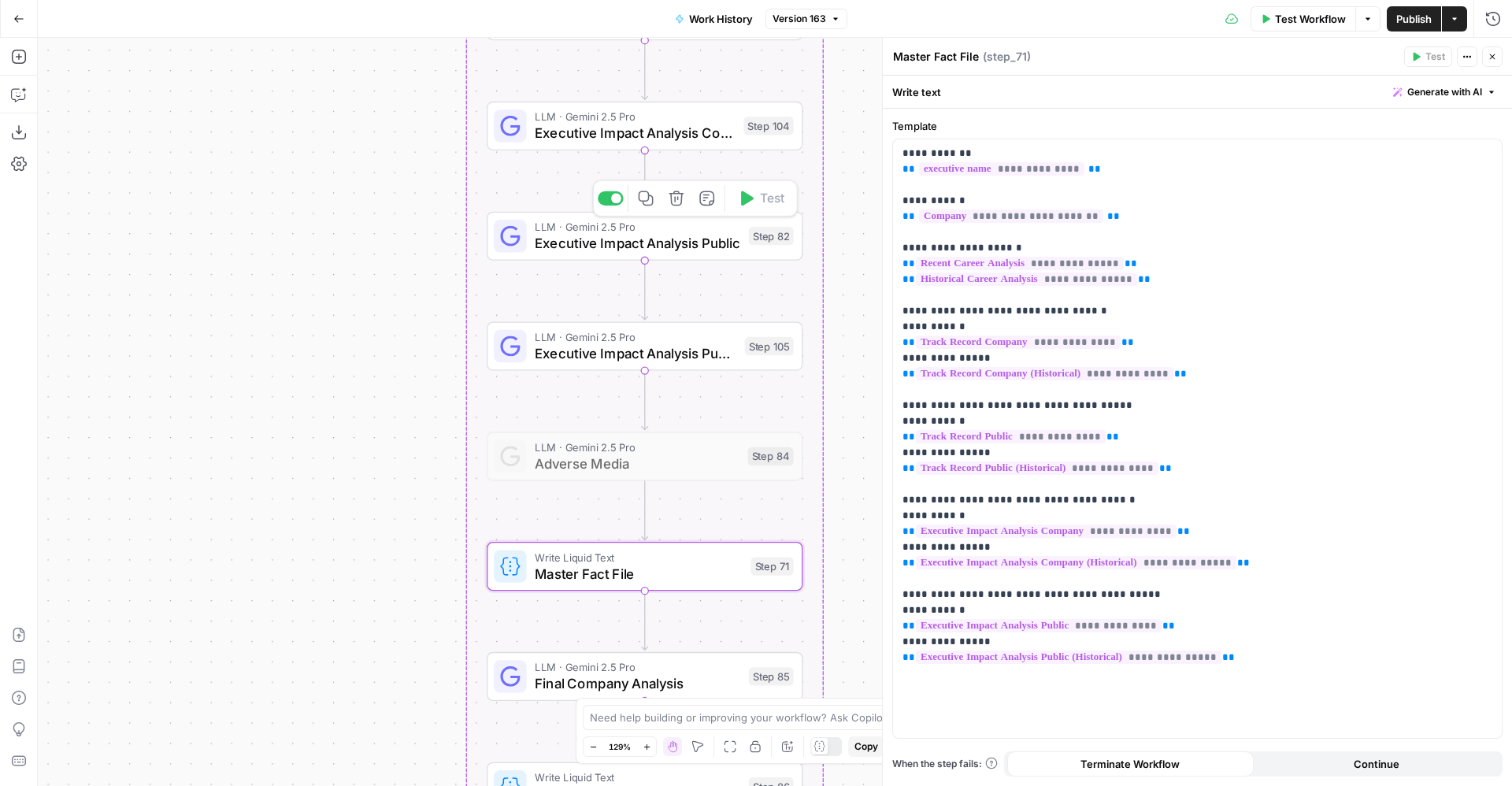
click at [656, 233] on span "Executive Impact Analysis Public" at bounding box center [637, 243] width 206 height 21
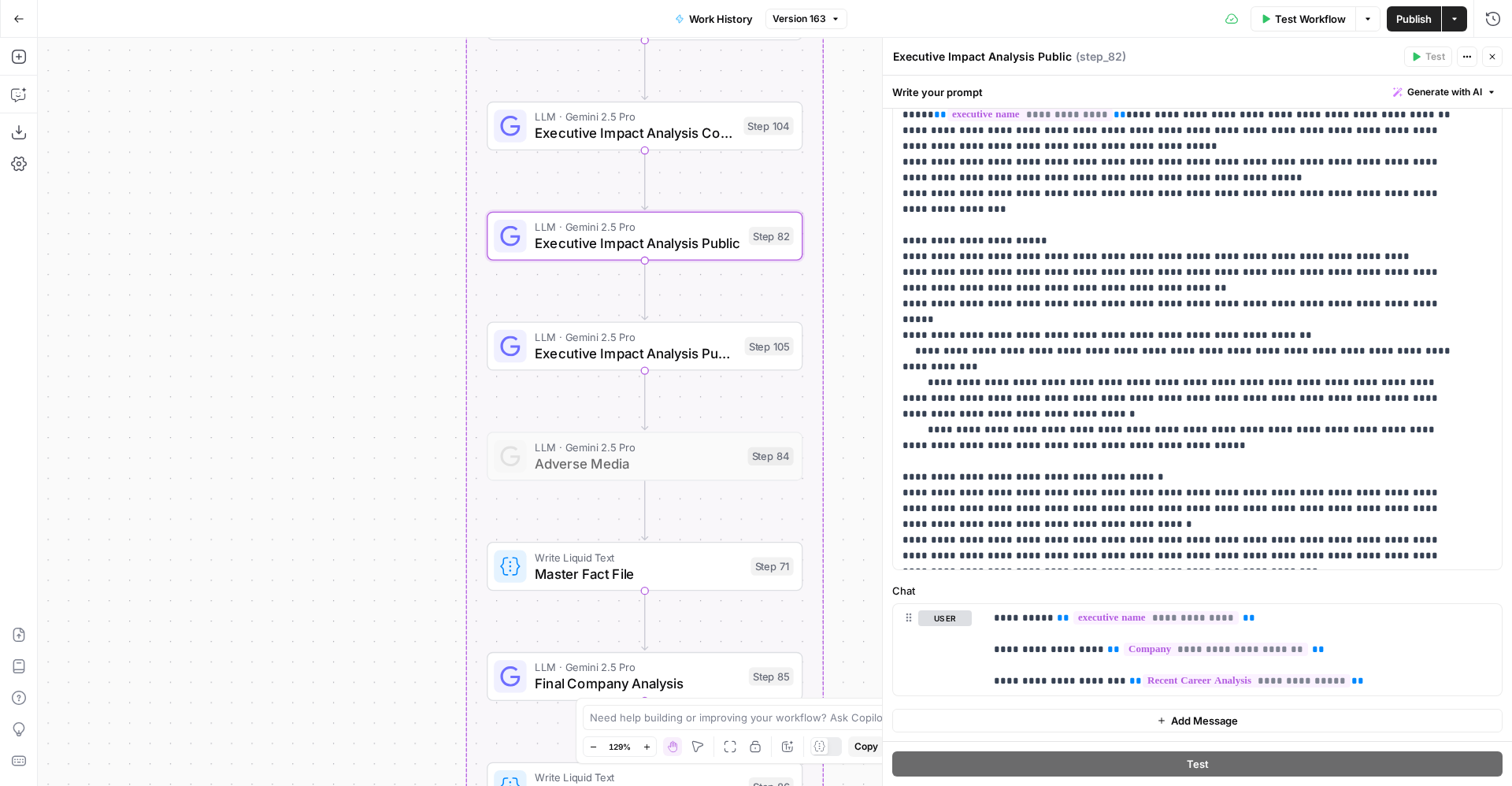
scroll to position [0, 0]
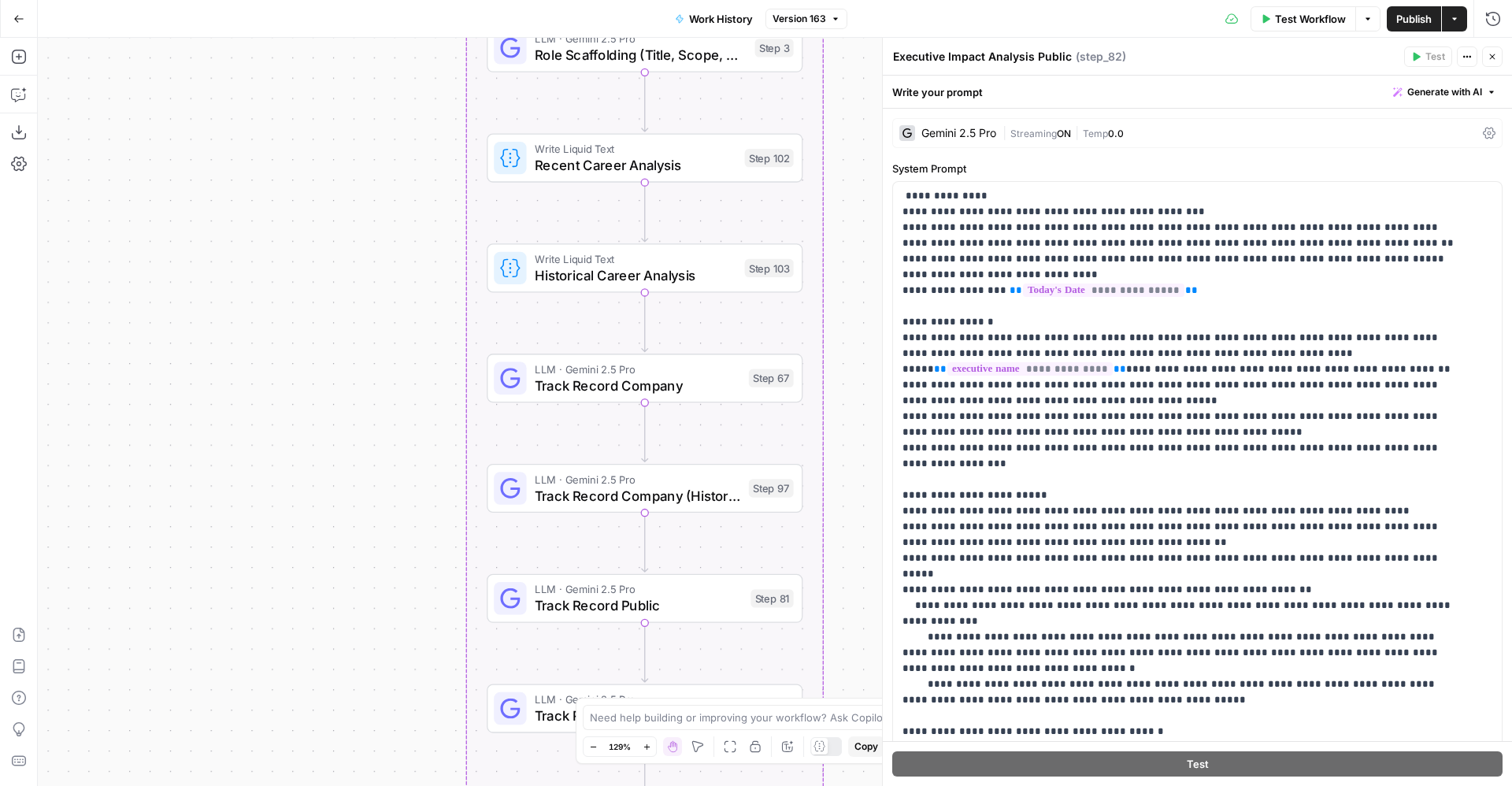
click at [698, 367] on span "LLM · Gemini 2.5 Pro" at bounding box center [637, 369] width 206 height 16
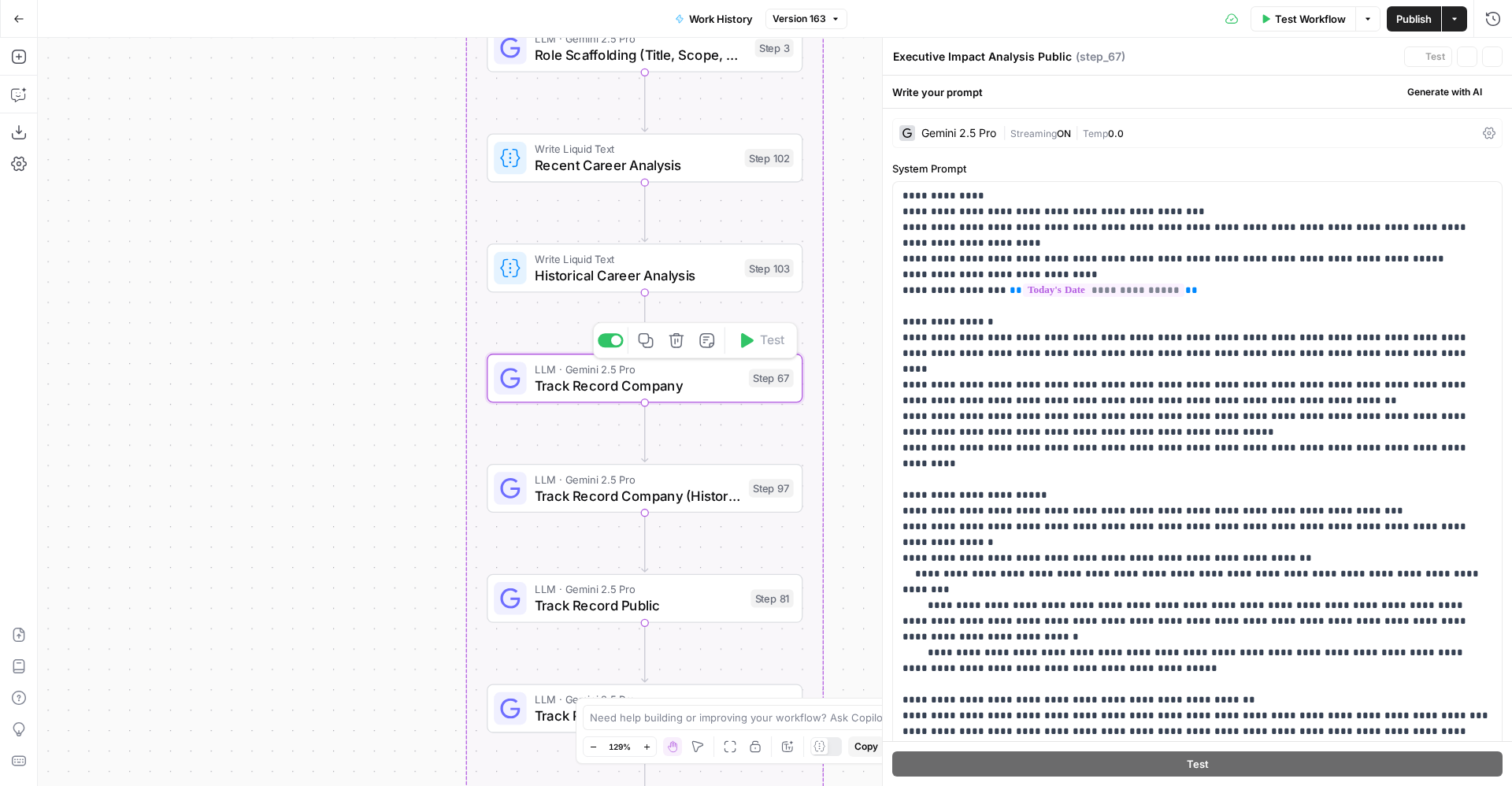
type textarea "Track Record Company"
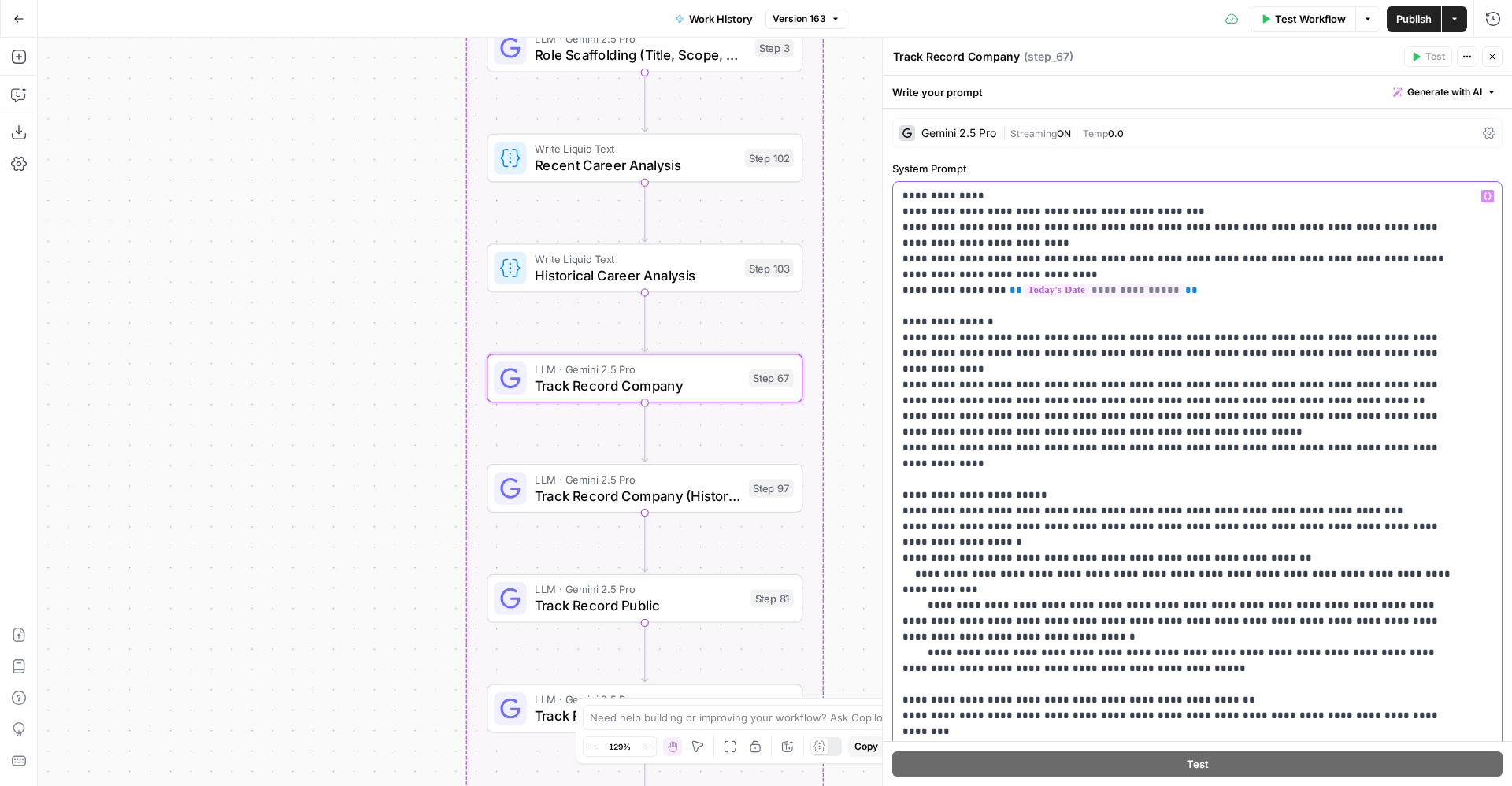
drag, startPoint x: 1038, startPoint y: 434, endPoint x: 1075, endPoint y: 434, distance: 37.0
click at [1075, 434] on p "**********" at bounding box center [1179, 582] width 553 height 788
click at [1395, 434] on p "**********" at bounding box center [1179, 590] width 553 height 803
drag, startPoint x: 1107, startPoint y: 449, endPoint x: 893, endPoint y: 430, distance: 214.8
click at [893, 430] on div "**********" at bounding box center [1197, 503] width 608 height 642
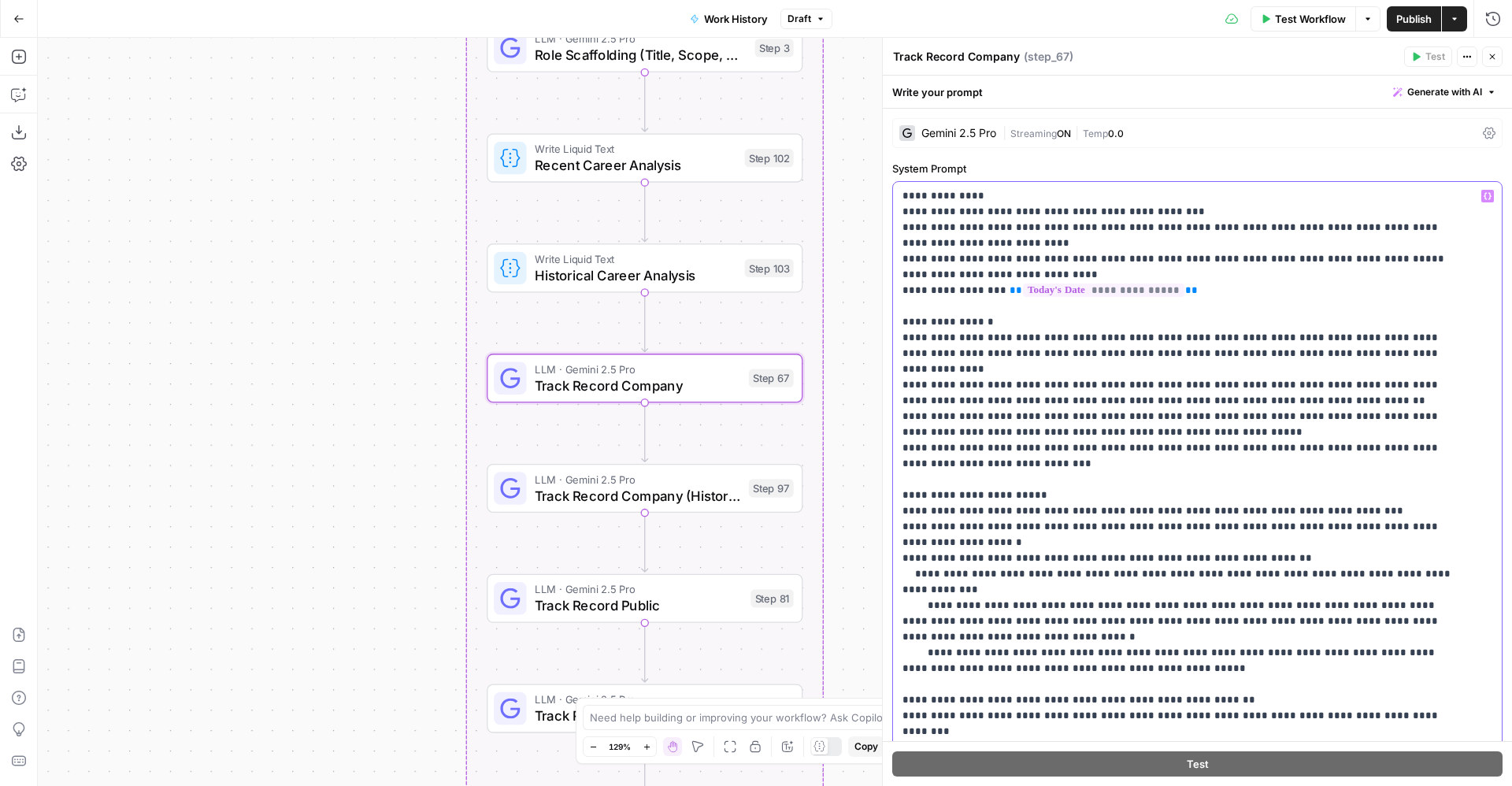
click at [1382, 435] on p "**********" at bounding box center [1179, 590] width 553 height 803
click at [1401, 436] on p "**********" at bounding box center [1179, 590] width 553 height 803
drag, startPoint x: 1119, startPoint y: 455, endPoint x: 899, endPoint y: 430, distance: 221.4
click at [899, 430] on div "**********" at bounding box center [1197, 503] width 608 height 642
copy p "**********"
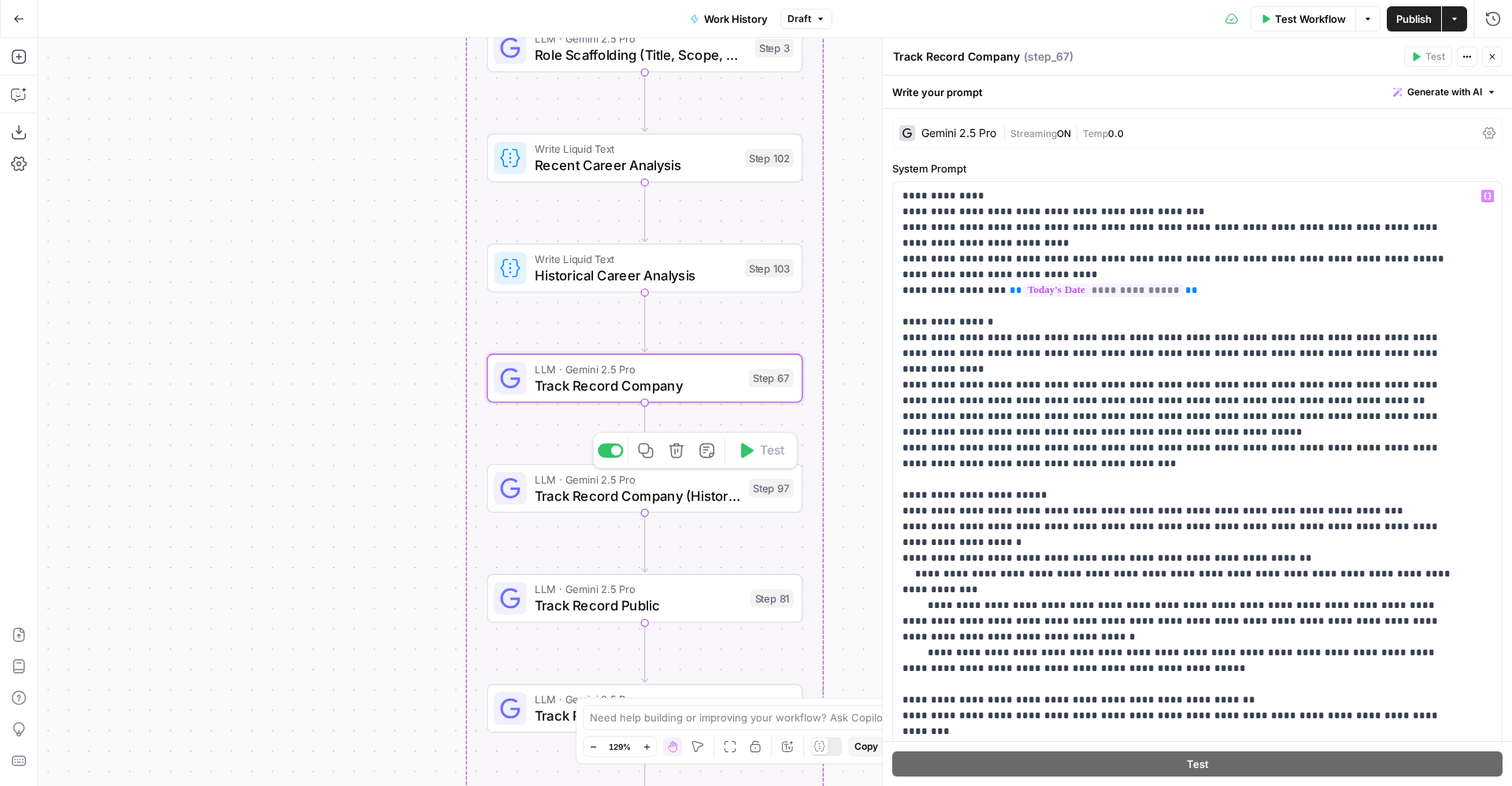
click at [618, 491] on span "Track Record Company (Historical)" at bounding box center [637, 495] width 206 height 21
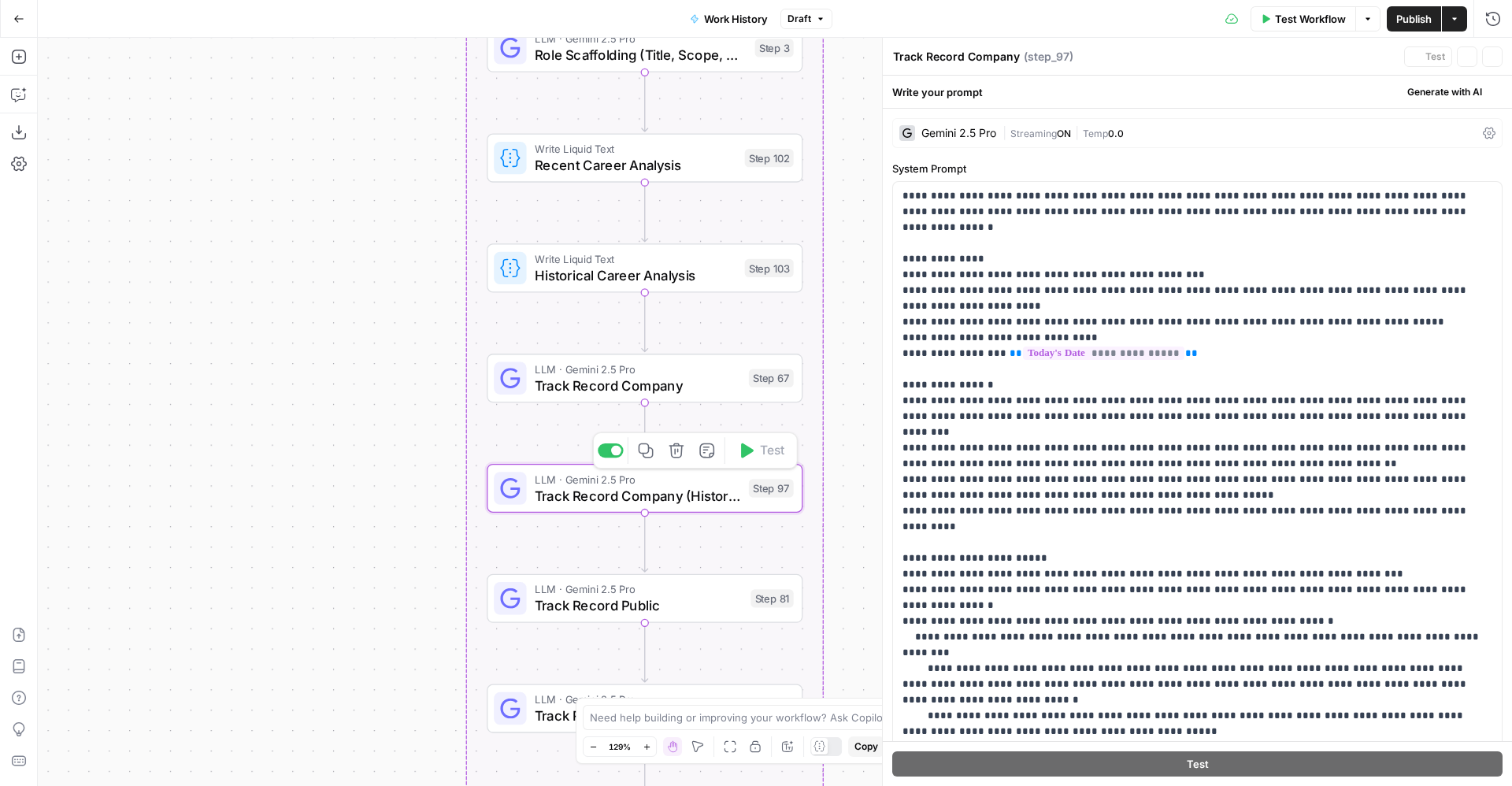
type textarea "Track Record Company (Historical)"
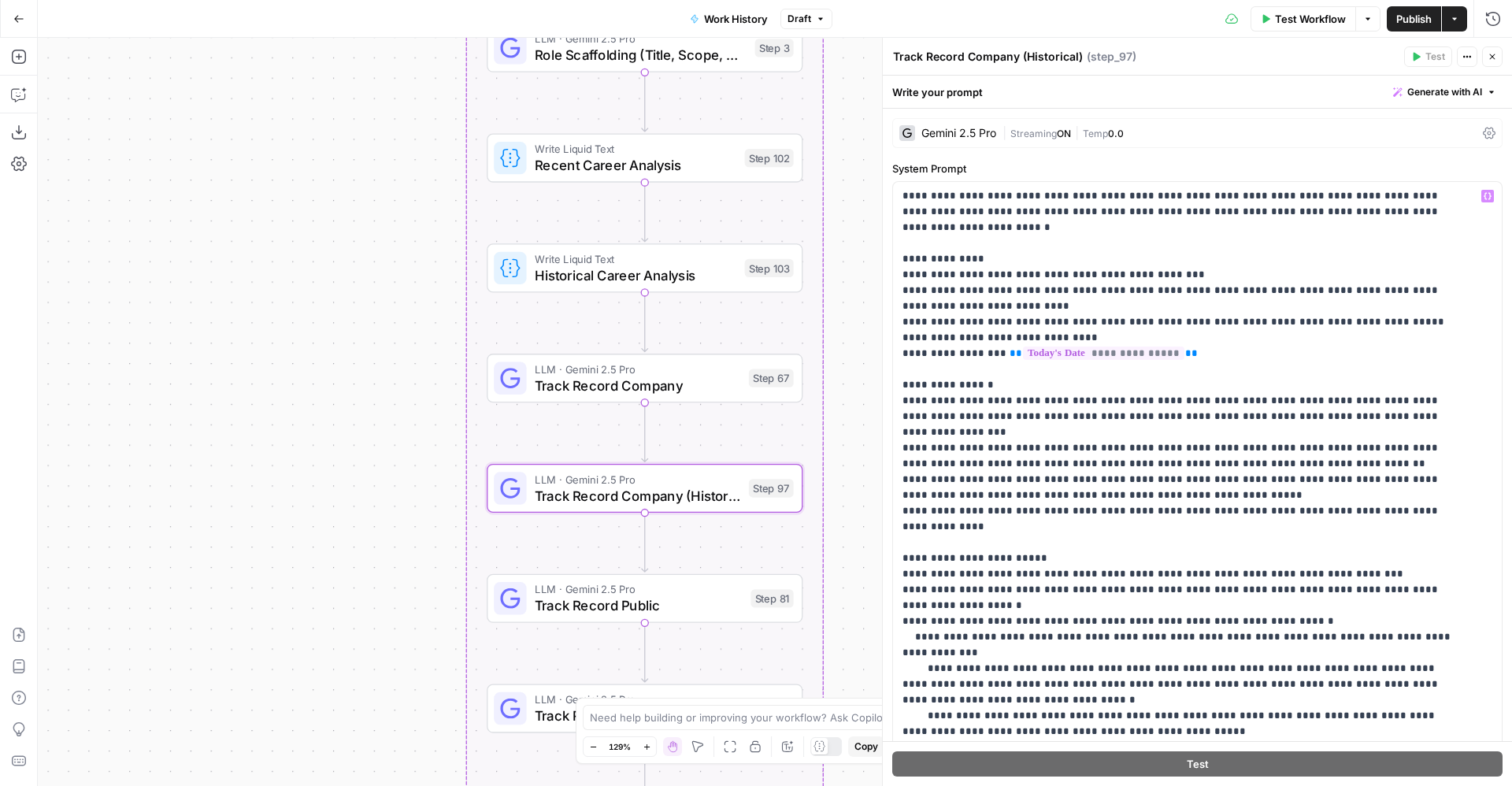
scroll to position [97, 0]
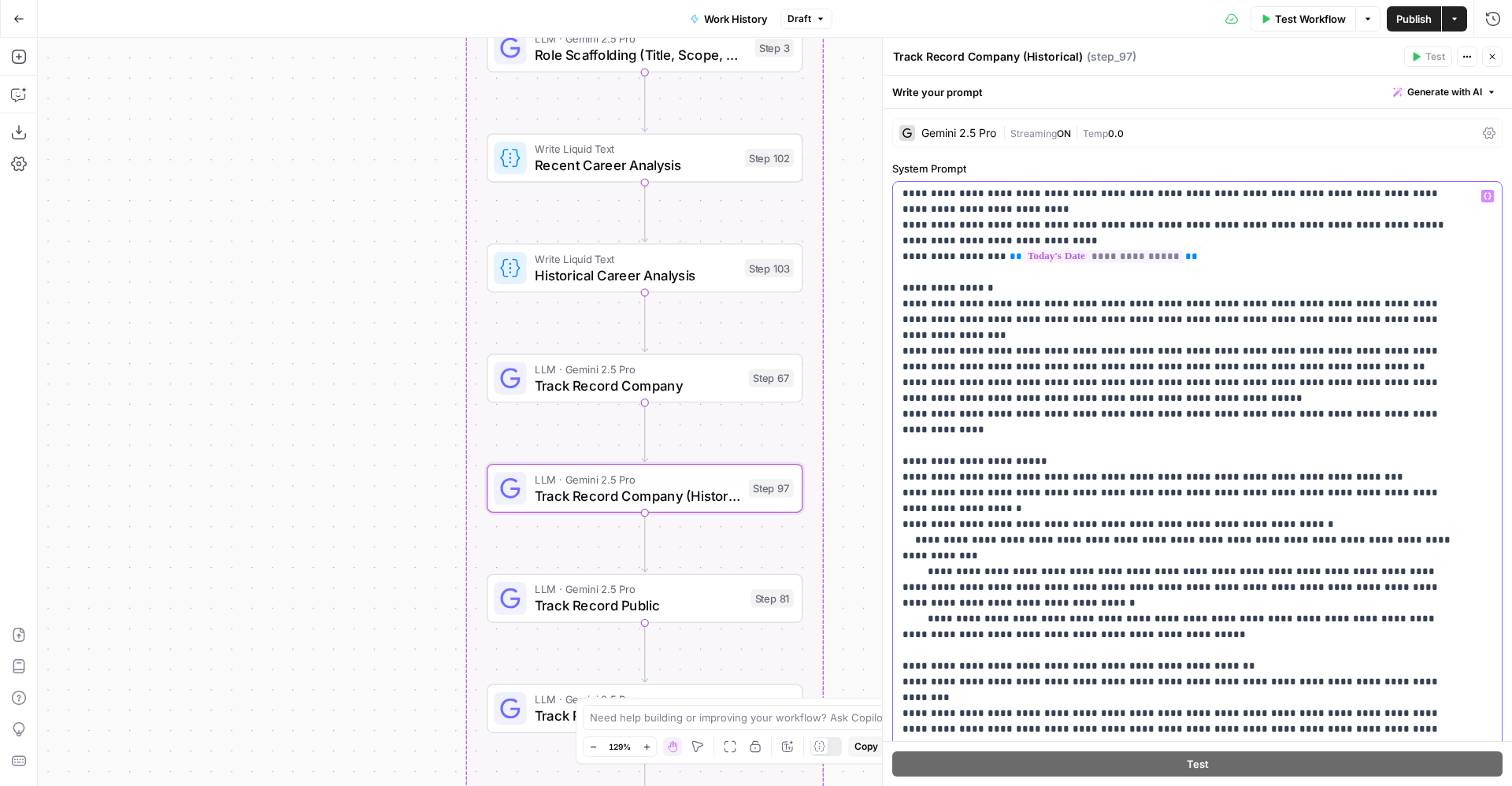
drag, startPoint x: 1452, startPoint y: 393, endPoint x: 893, endPoint y: 387, distance: 559.0
click at [893, 387] on div "**********" at bounding box center [1198, 503] width 610 height 643
click at [724, 614] on span "Track Record Public" at bounding box center [638, 606] width 208 height 21
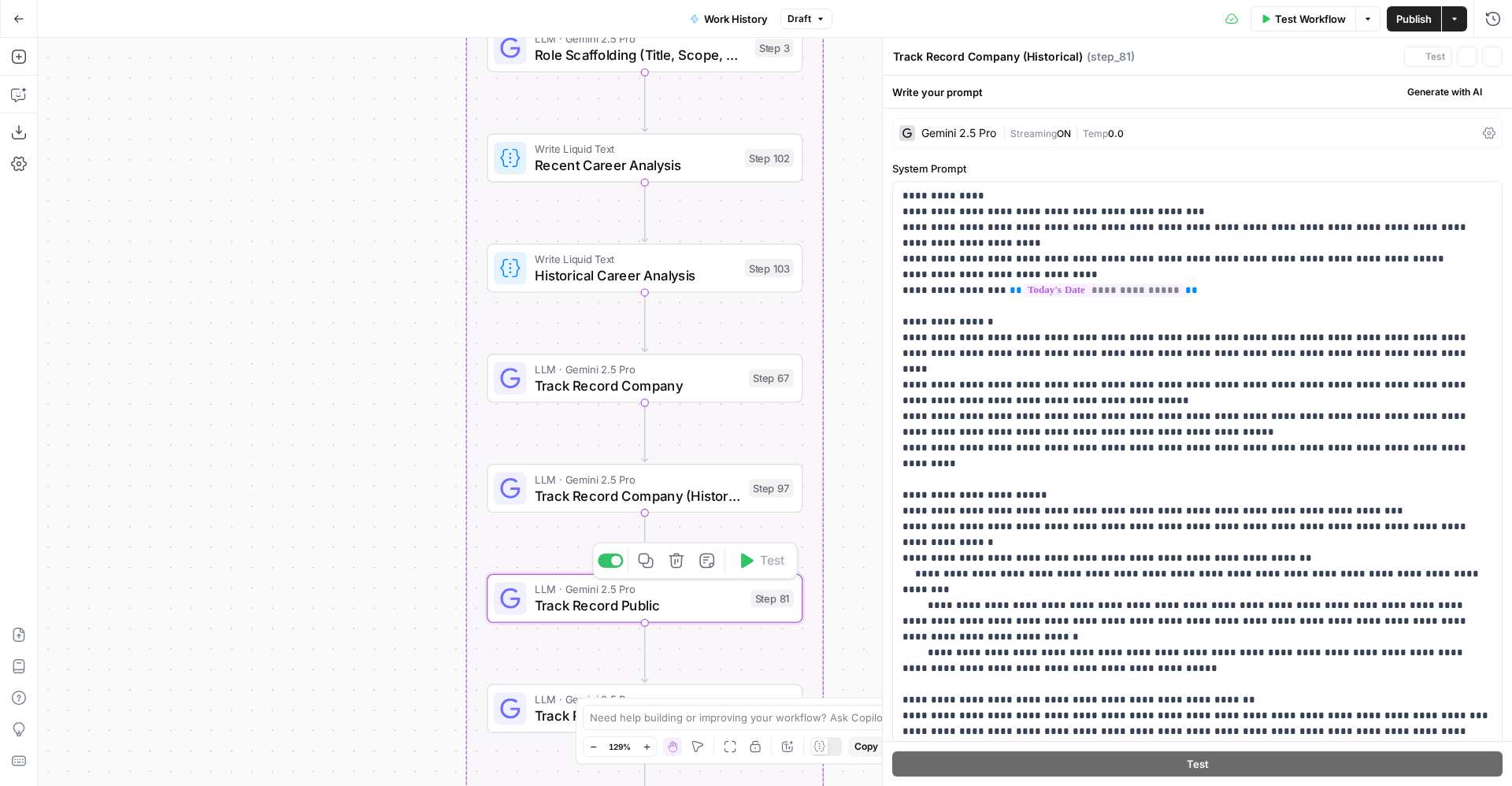
type textarea "Track Record Public"
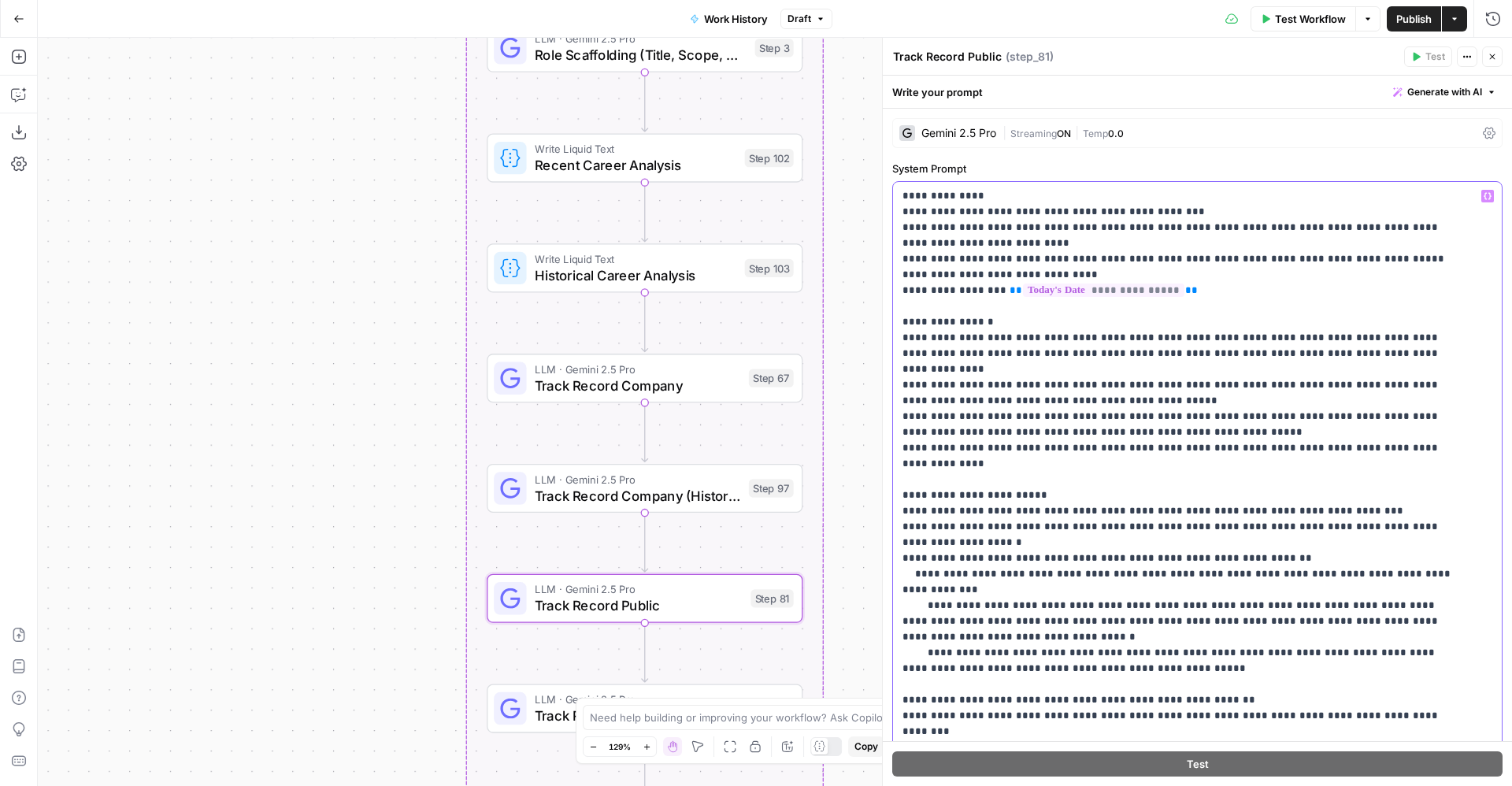
drag, startPoint x: 1450, startPoint y: 430, endPoint x: 899, endPoint y: 433, distance: 551.0
click at [899, 433] on div "**********" at bounding box center [1197, 503] width 608 height 642
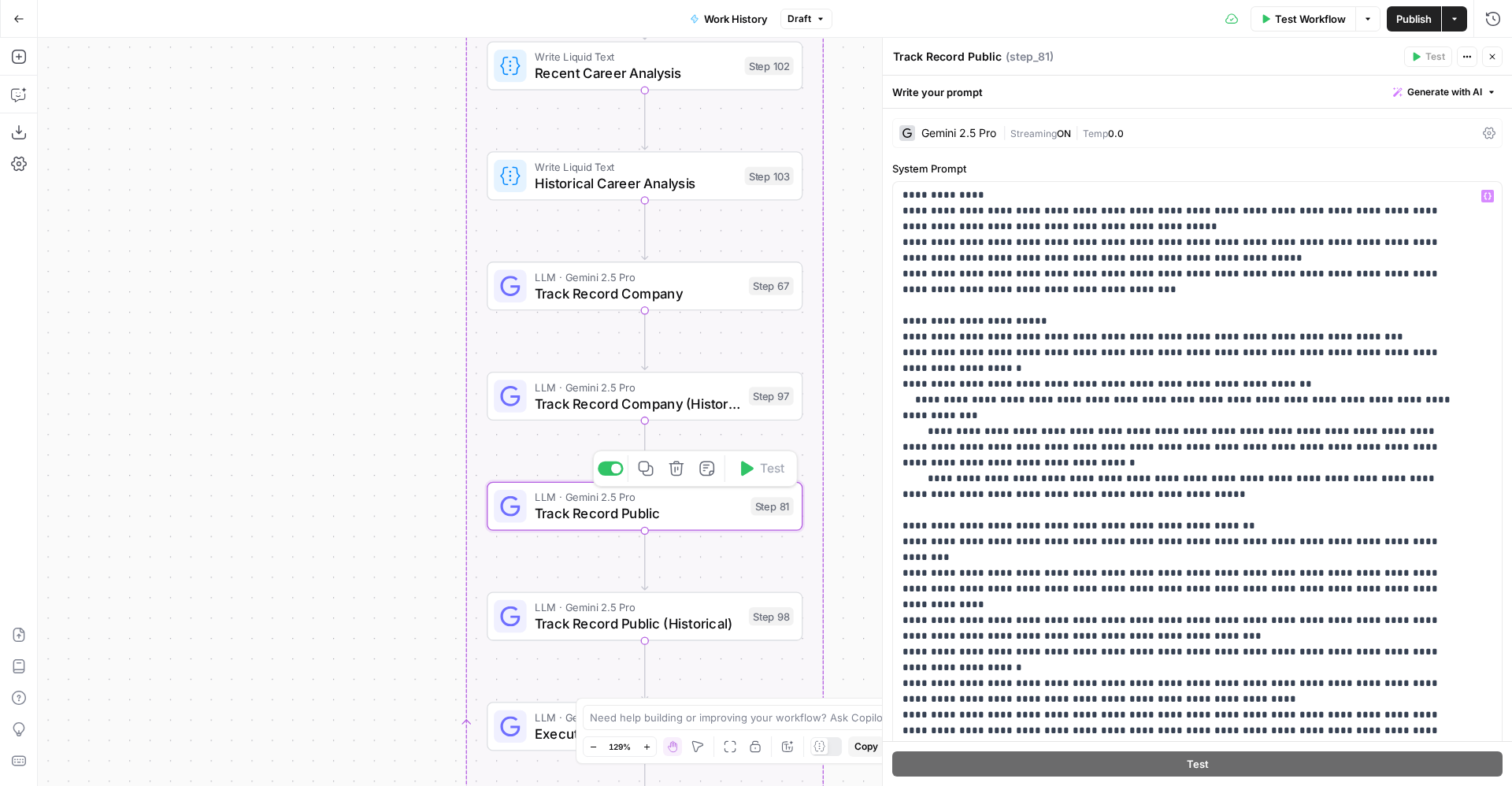
click at [560, 629] on span "Track Record Public (Historical)" at bounding box center [637, 624] width 206 height 21
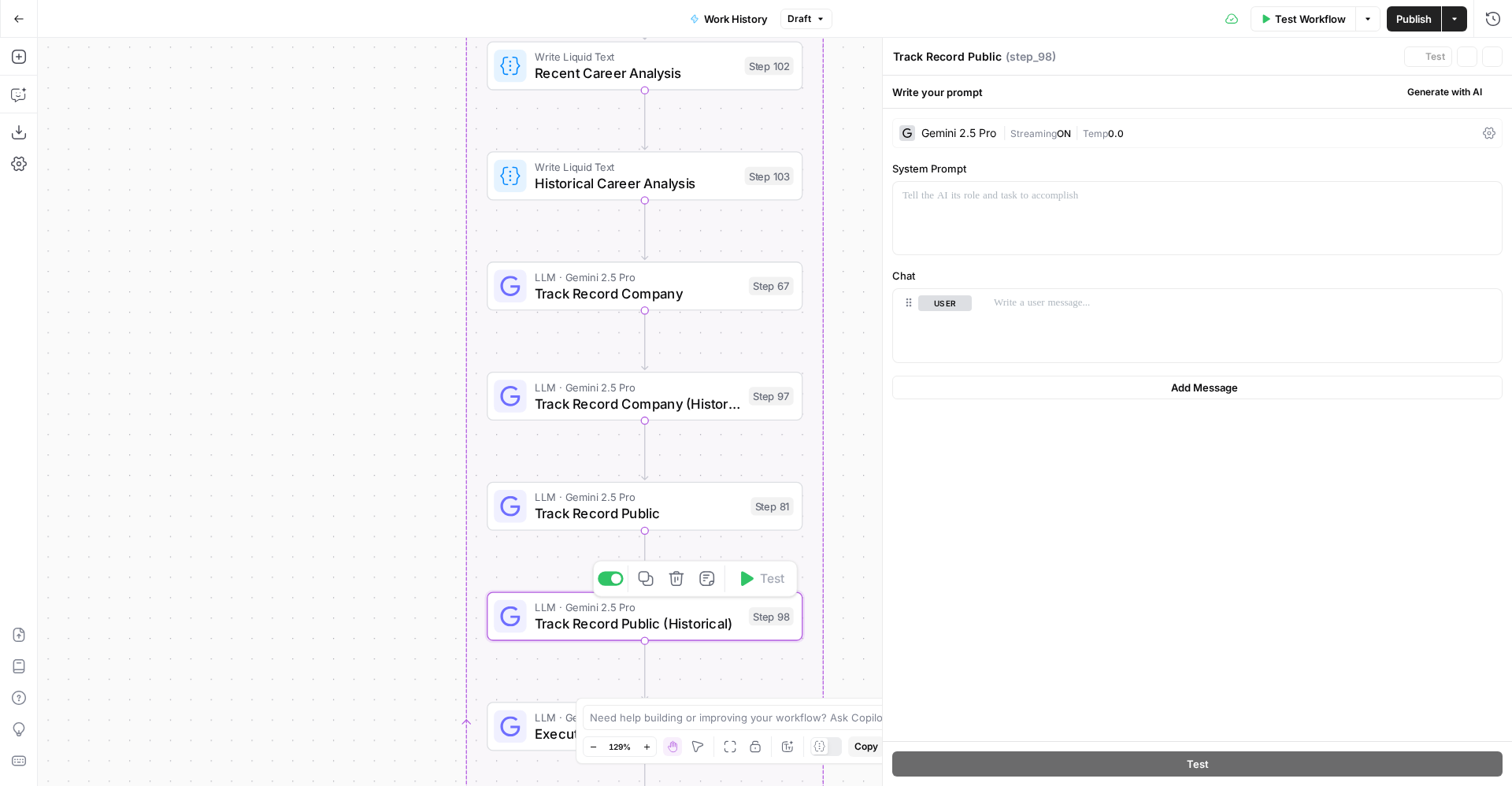
type textarea "Track Record Public (Historical)"
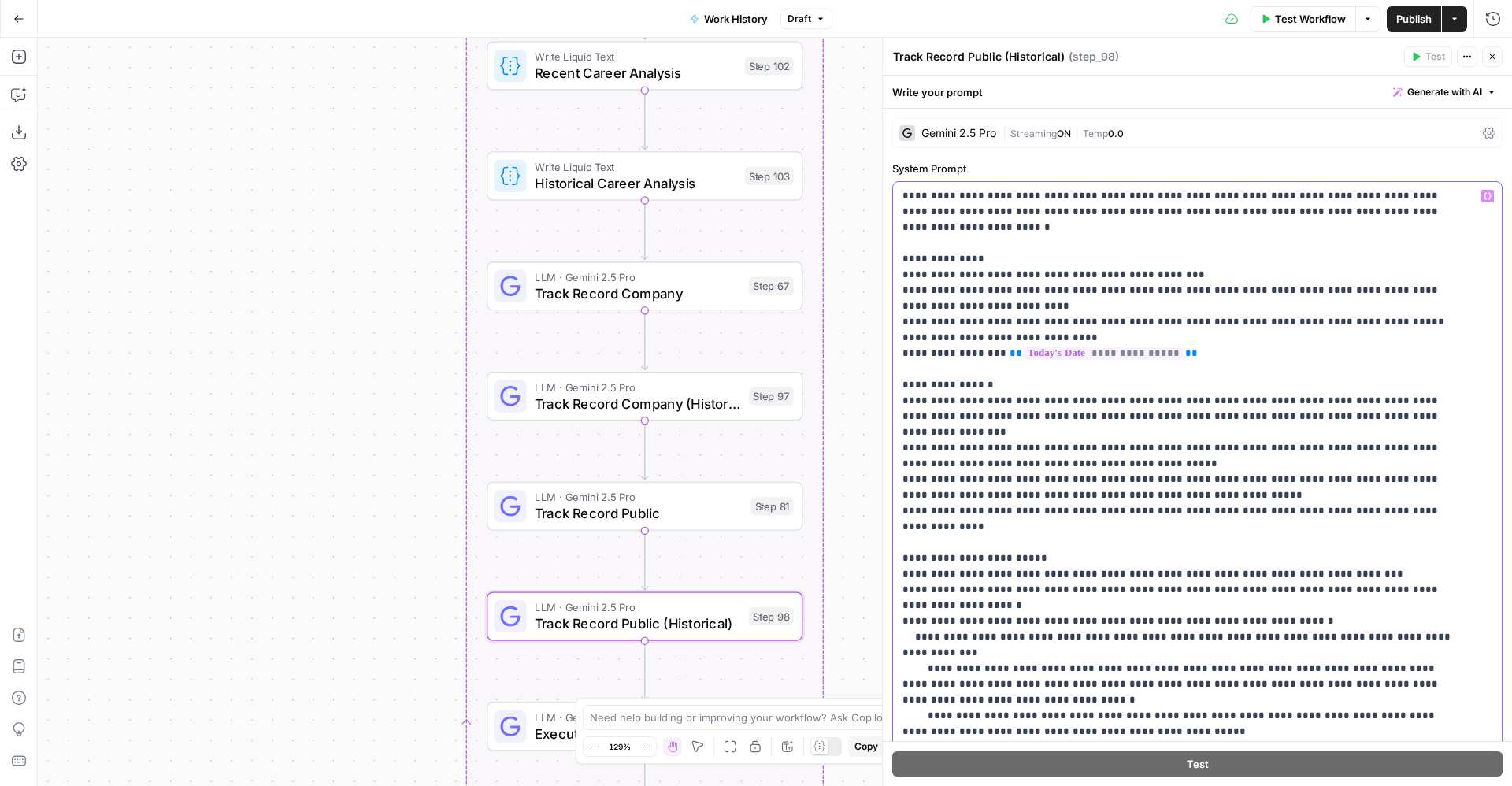
drag, startPoint x: 1445, startPoint y: 483, endPoint x: 892, endPoint y: 478, distance: 553.0
click at [892, 478] on div "**********" at bounding box center [1197, 551] width 629 height 887
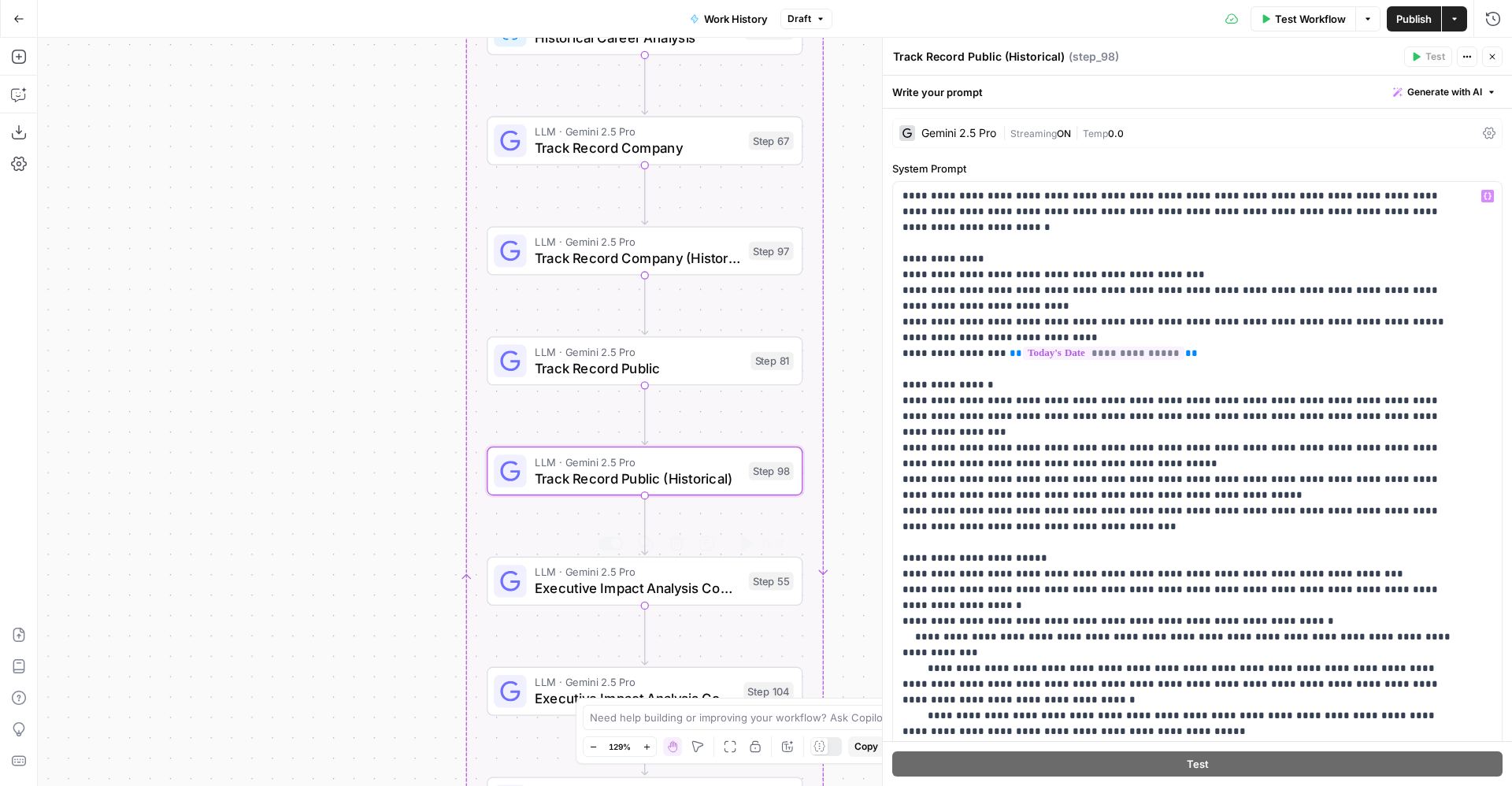
click at [629, 590] on span "Executive Impact Analysis Company" at bounding box center [637, 587] width 206 height 21
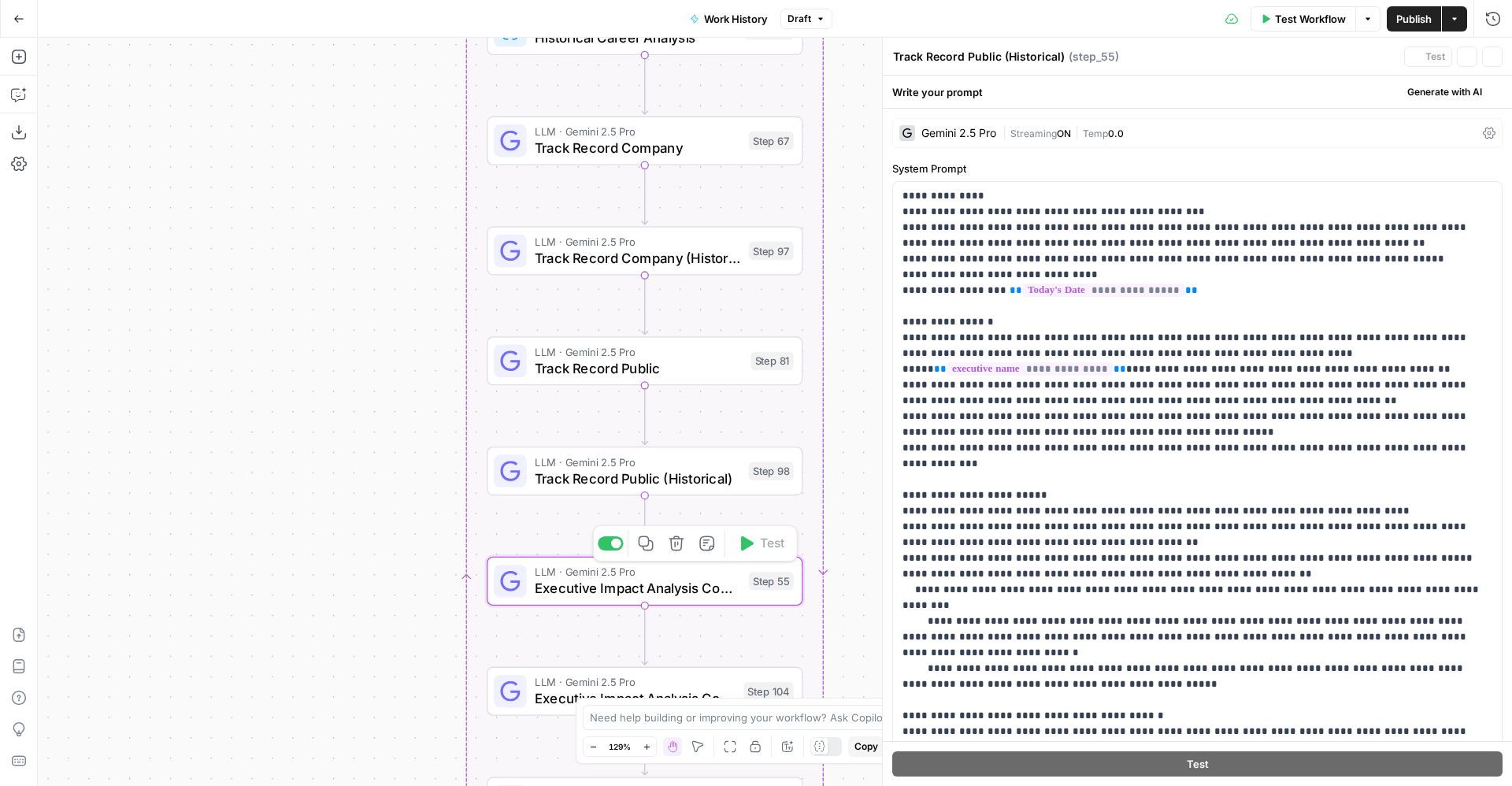
type textarea "Executive Impact Analysis Company"
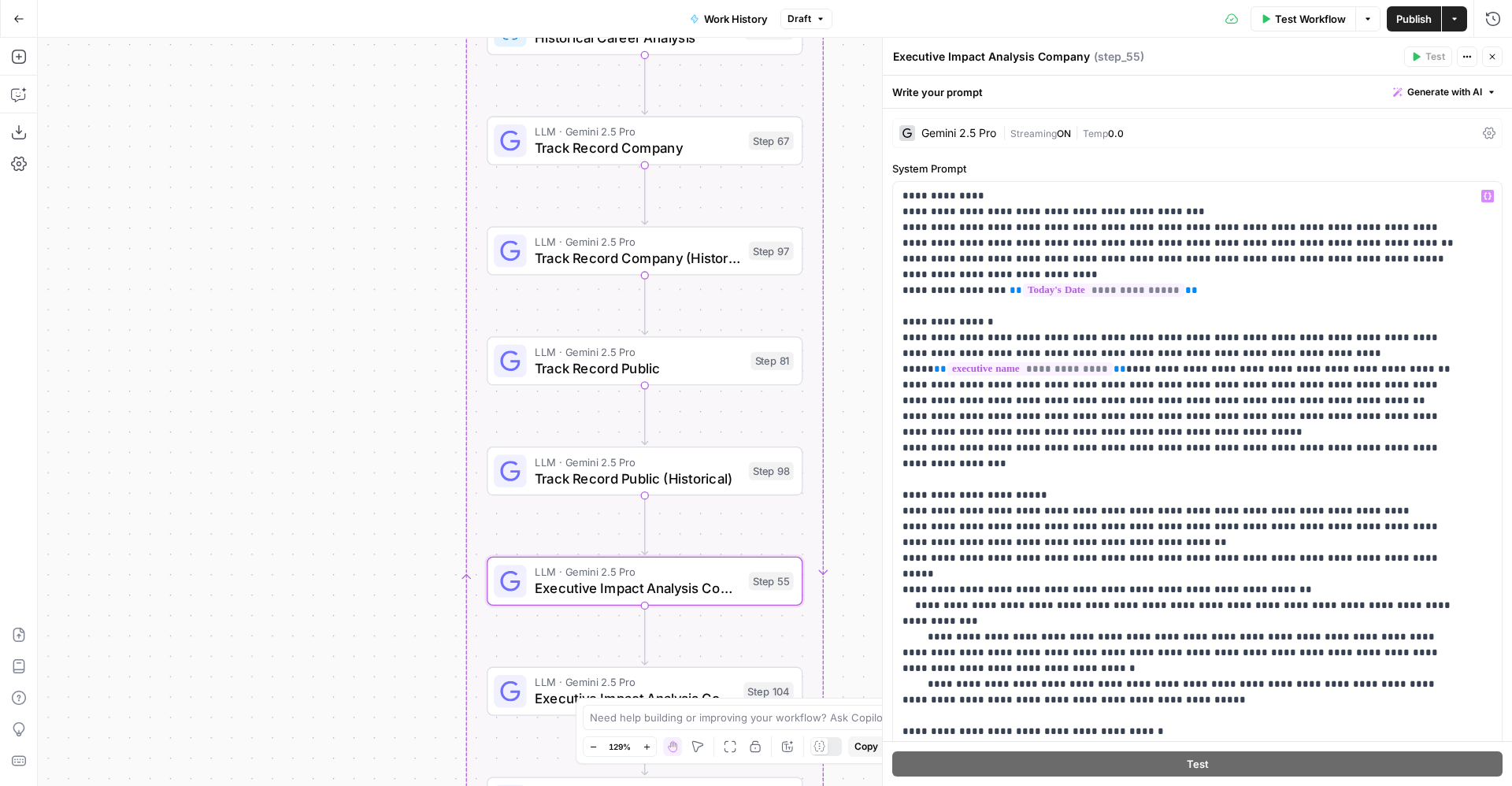
scroll to position [143, 0]
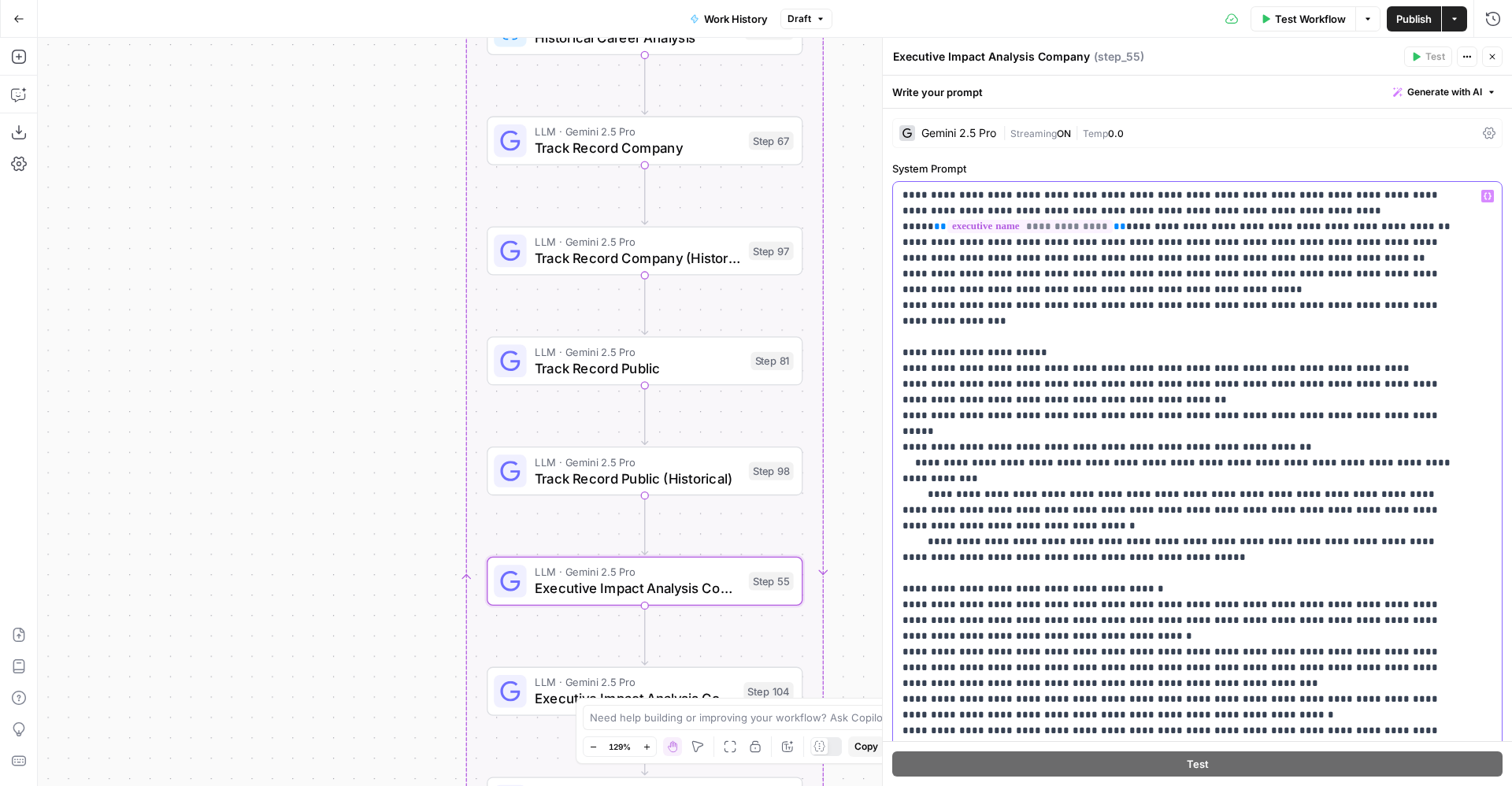
drag, startPoint x: 1424, startPoint y: 312, endPoint x: 893, endPoint y: 308, distance: 531.0
click at [893, 308] on div "**********" at bounding box center [1198, 503] width 610 height 643
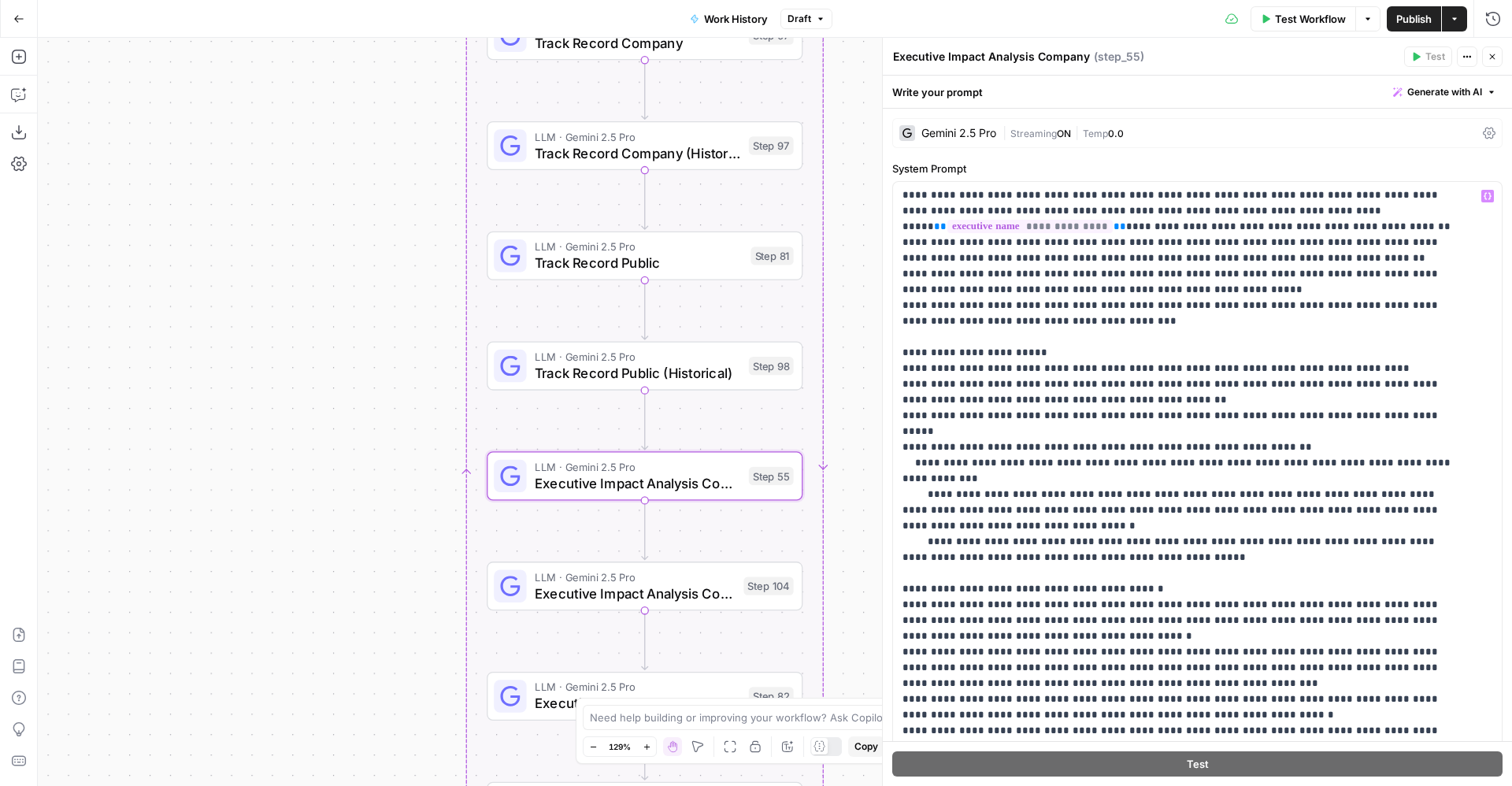
click at [588, 597] on span "Executive Impact Analysis Company (Historical)" at bounding box center [635, 593] width 201 height 21
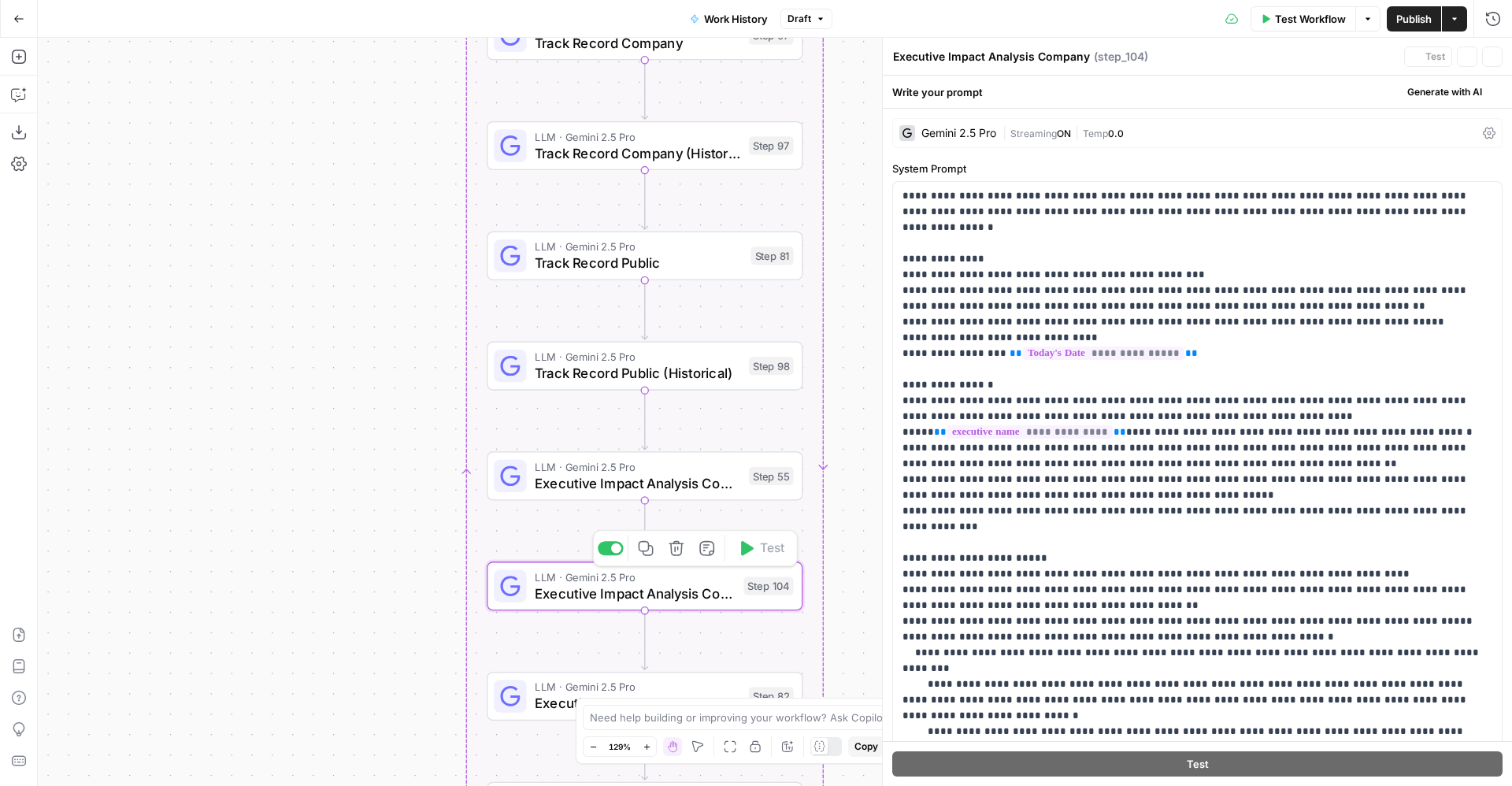
type textarea "Executive Impact Analysis Company (Historical)"
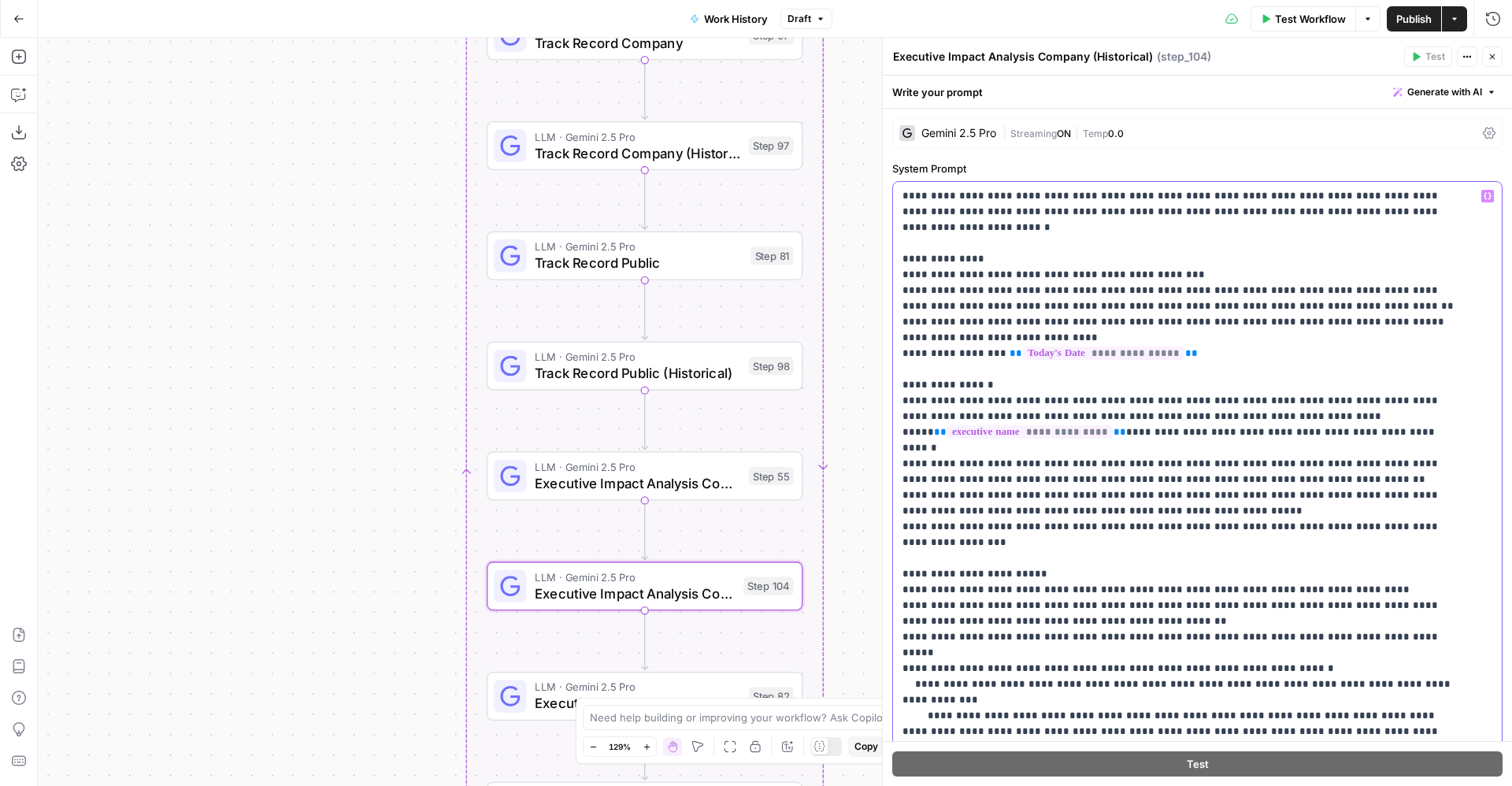
drag, startPoint x: 1453, startPoint y: 496, endPoint x: 895, endPoint y: 491, distance: 558.0
click at [895, 491] on div "**********" at bounding box center [1197, 503] width 608 height 642
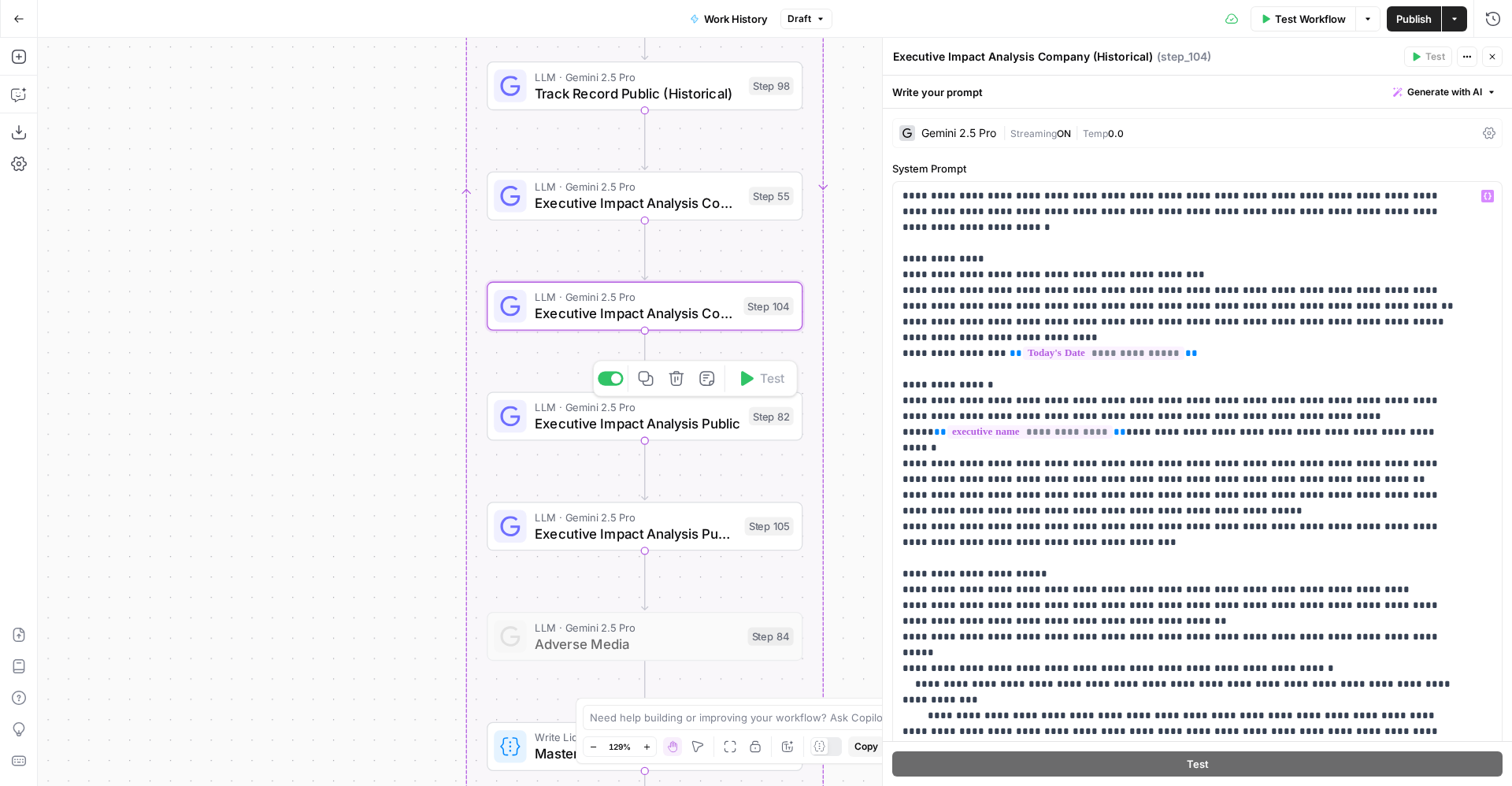
click at [587, 421] on span "Executive Impact Analysis Public" at bounding box center [637, 423] width 206 height 21
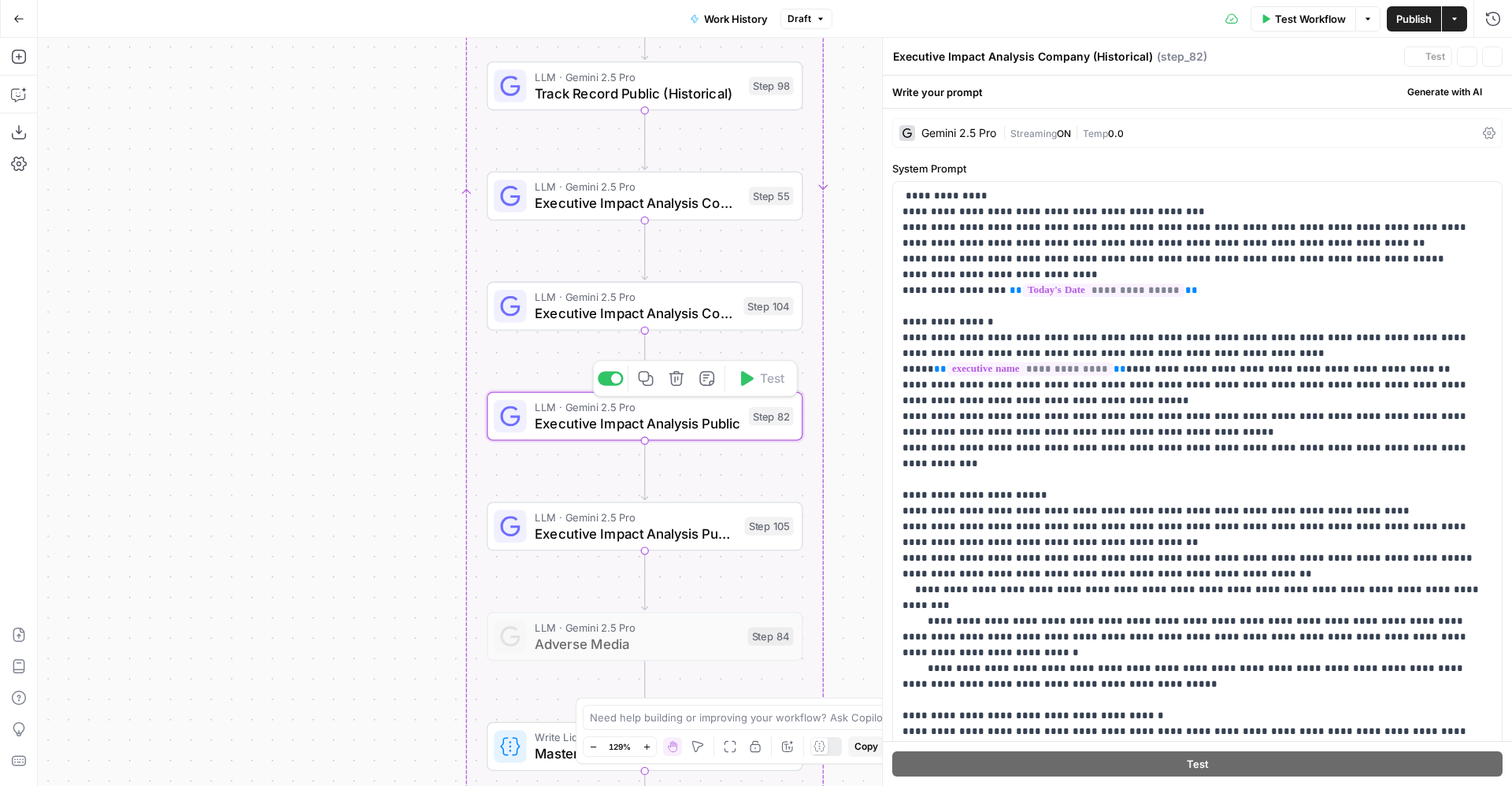
type textarea "Executive Impact Analysis Public"
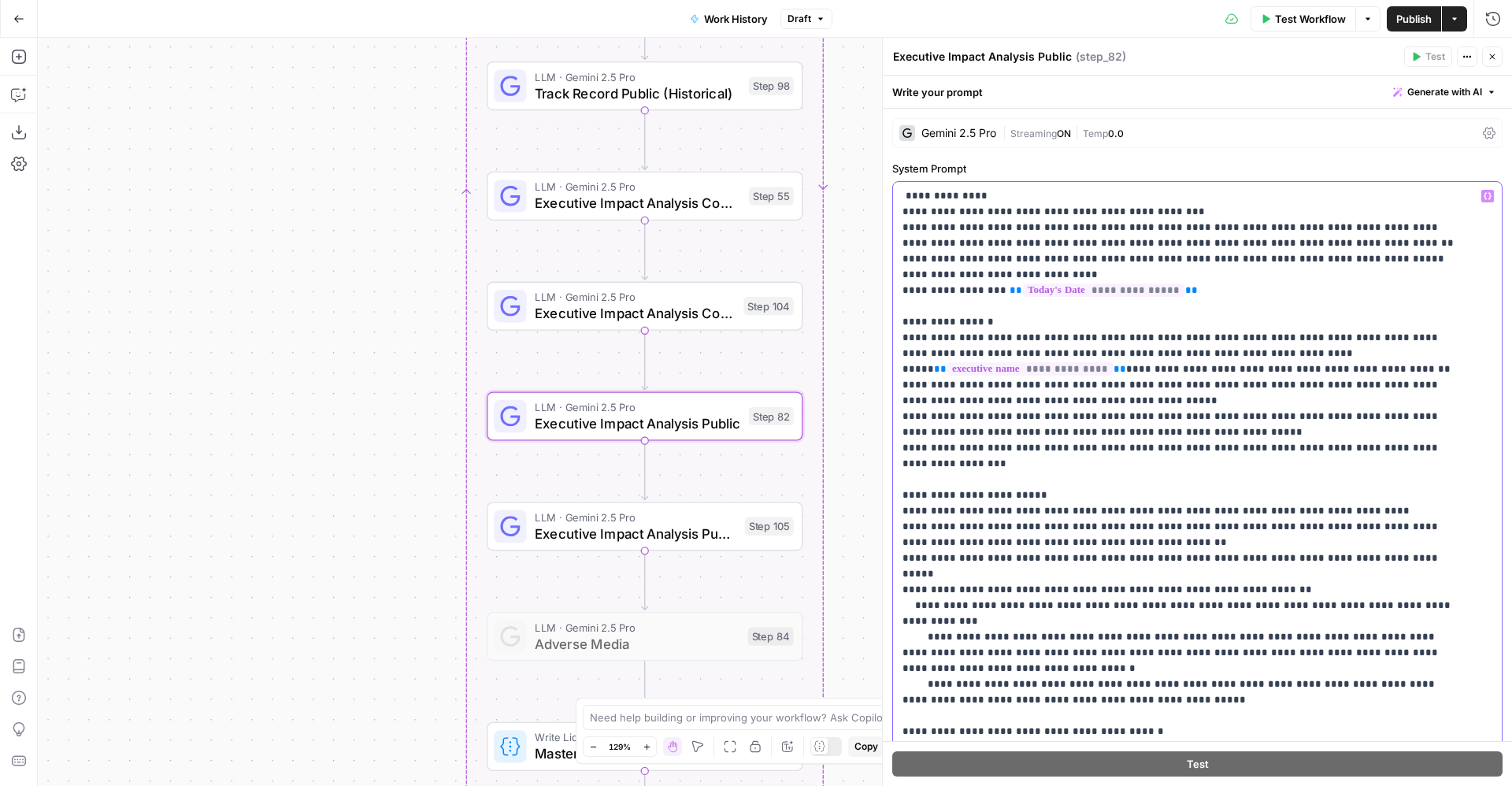
drag, startPoint x: 1458, startPoint y: 450, endPoint x: 894, endPoint y: 448, distance: 564.0
click at [894, 448] on div "**********" at bounding box center [1197, 503] width 608 height 642
click at [711, 540] on span "Executive Impact Analysis Public (Historical)" at bounding box center [635, 532] width 201 height 21
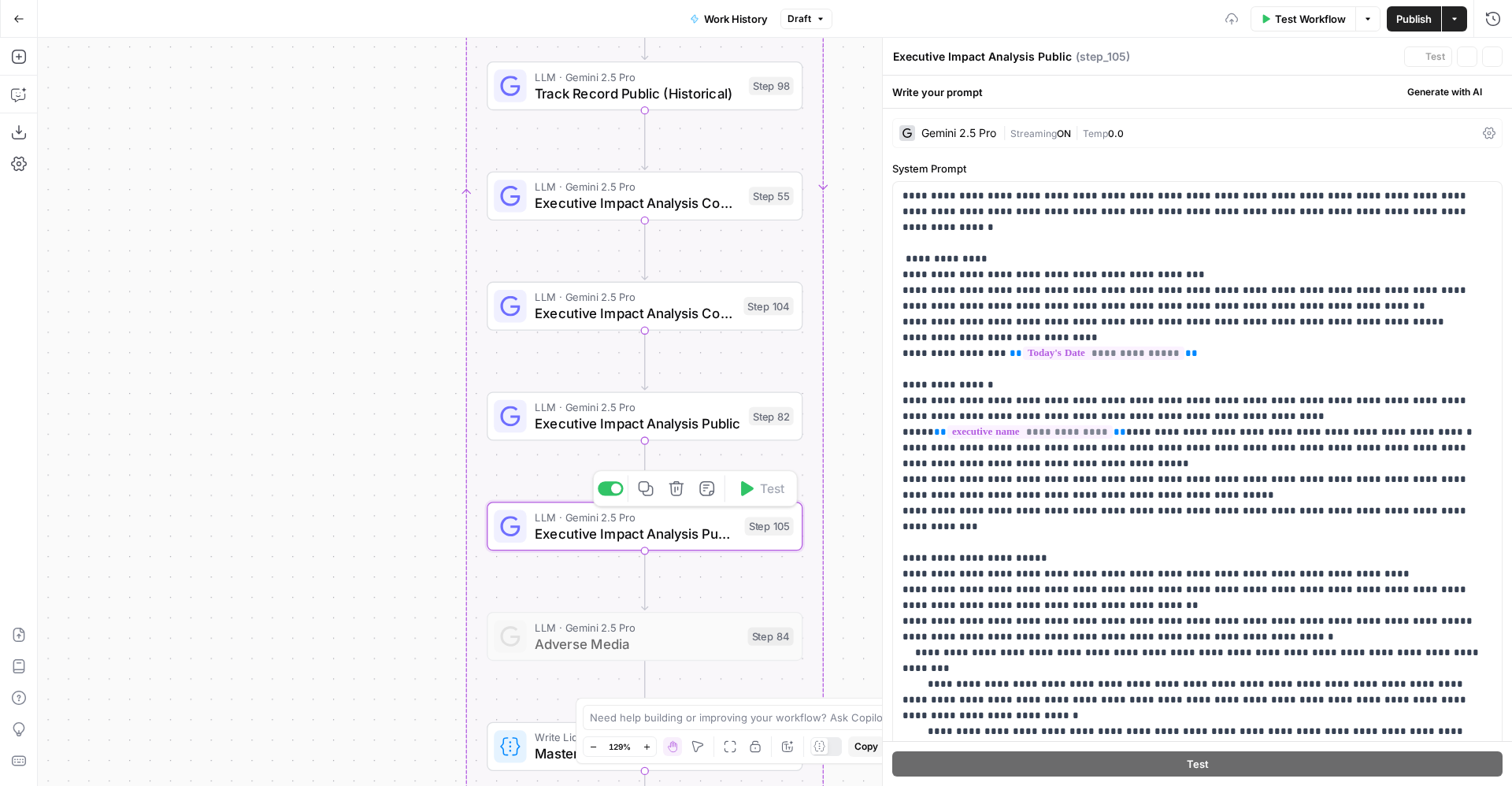
type textarea "Executive Impact Analysis Public (Historical)"
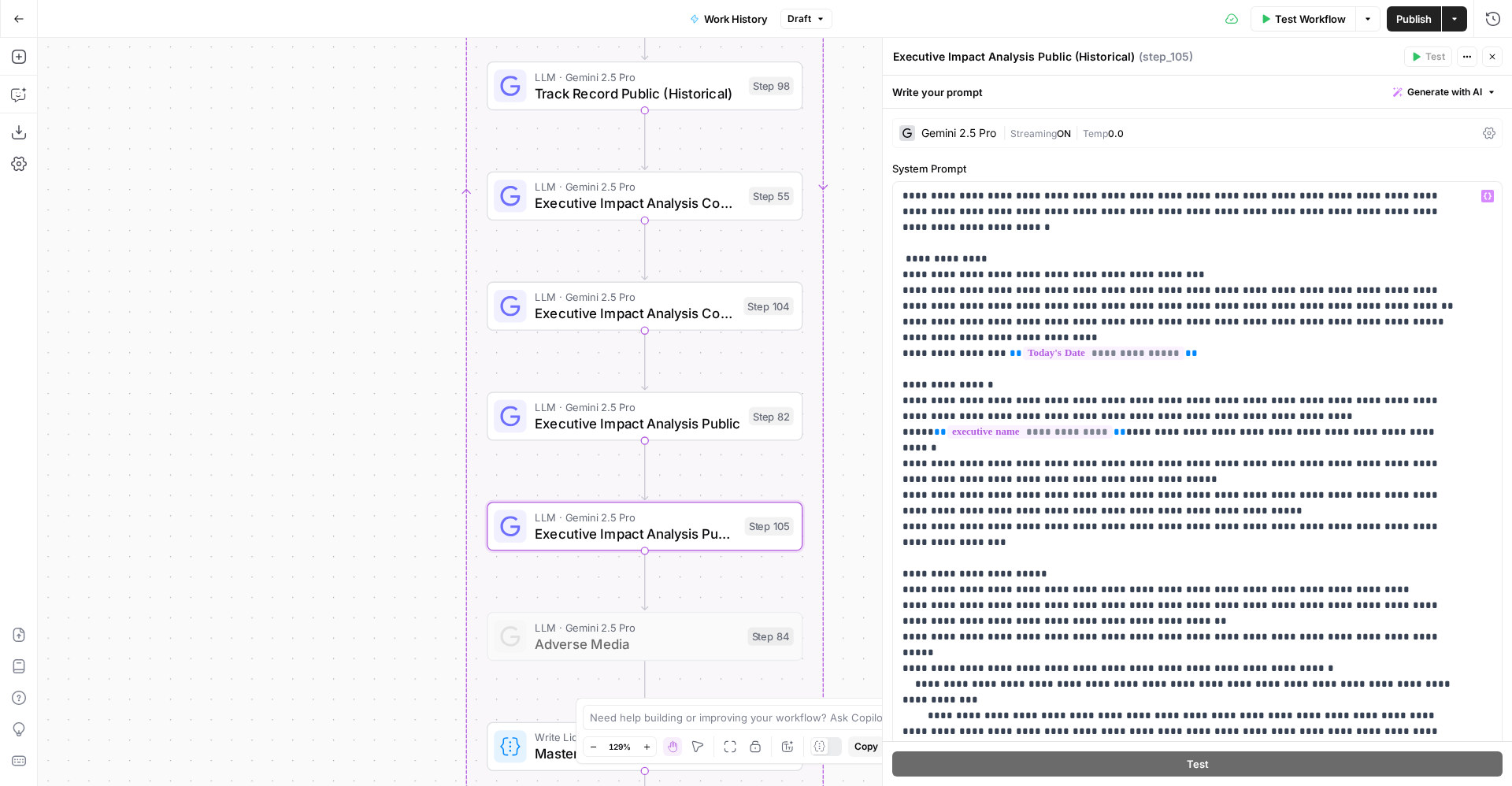
scroll to position [123, 0]
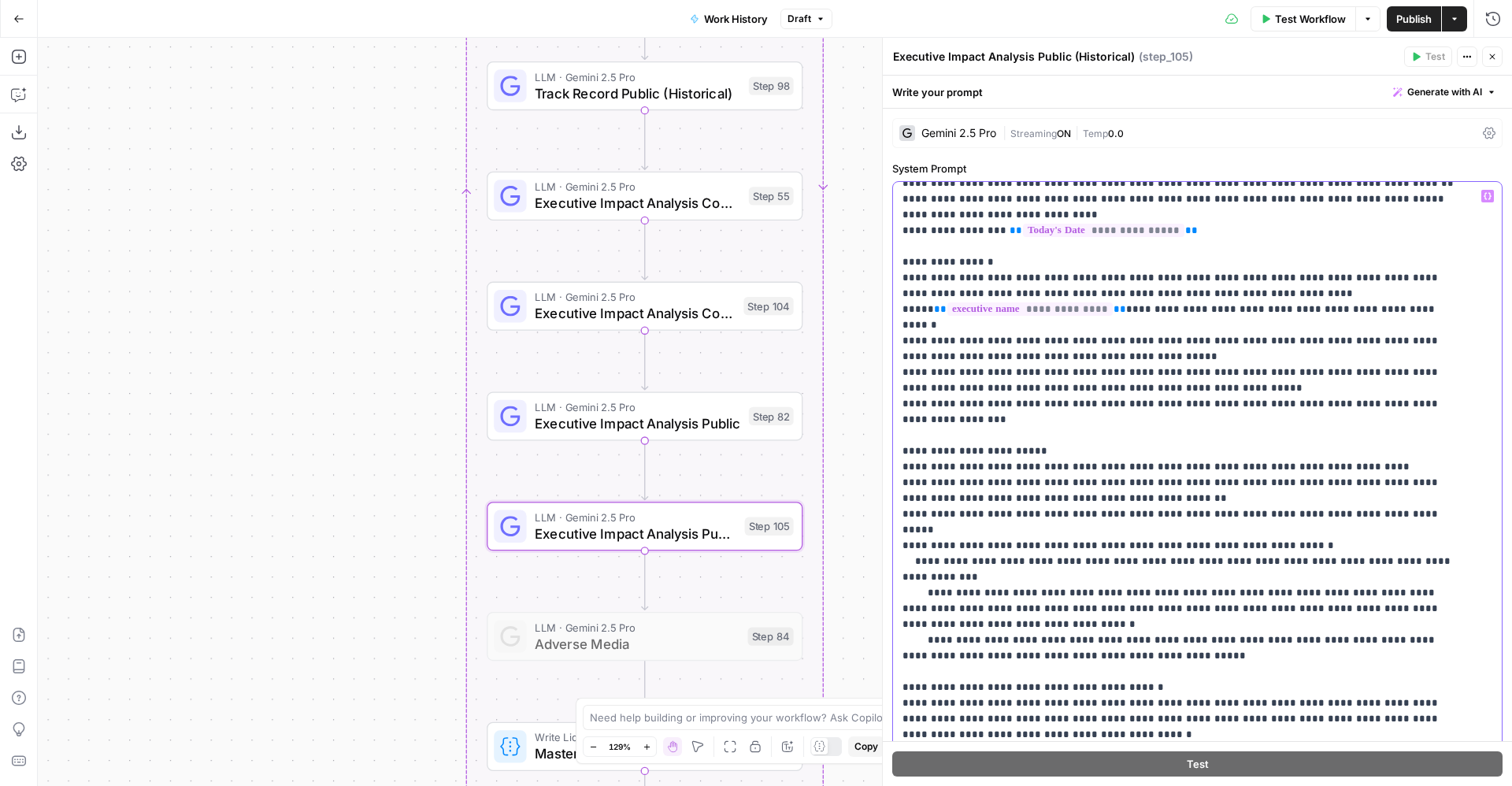
drag, startPoint x: 1424, startPoint y: 375, endPoint x: 891, endPoint y: 368, distance: 533.0
click at [891, 368] on div "**********" at bounding box center [1197, 551] width 629 height 887
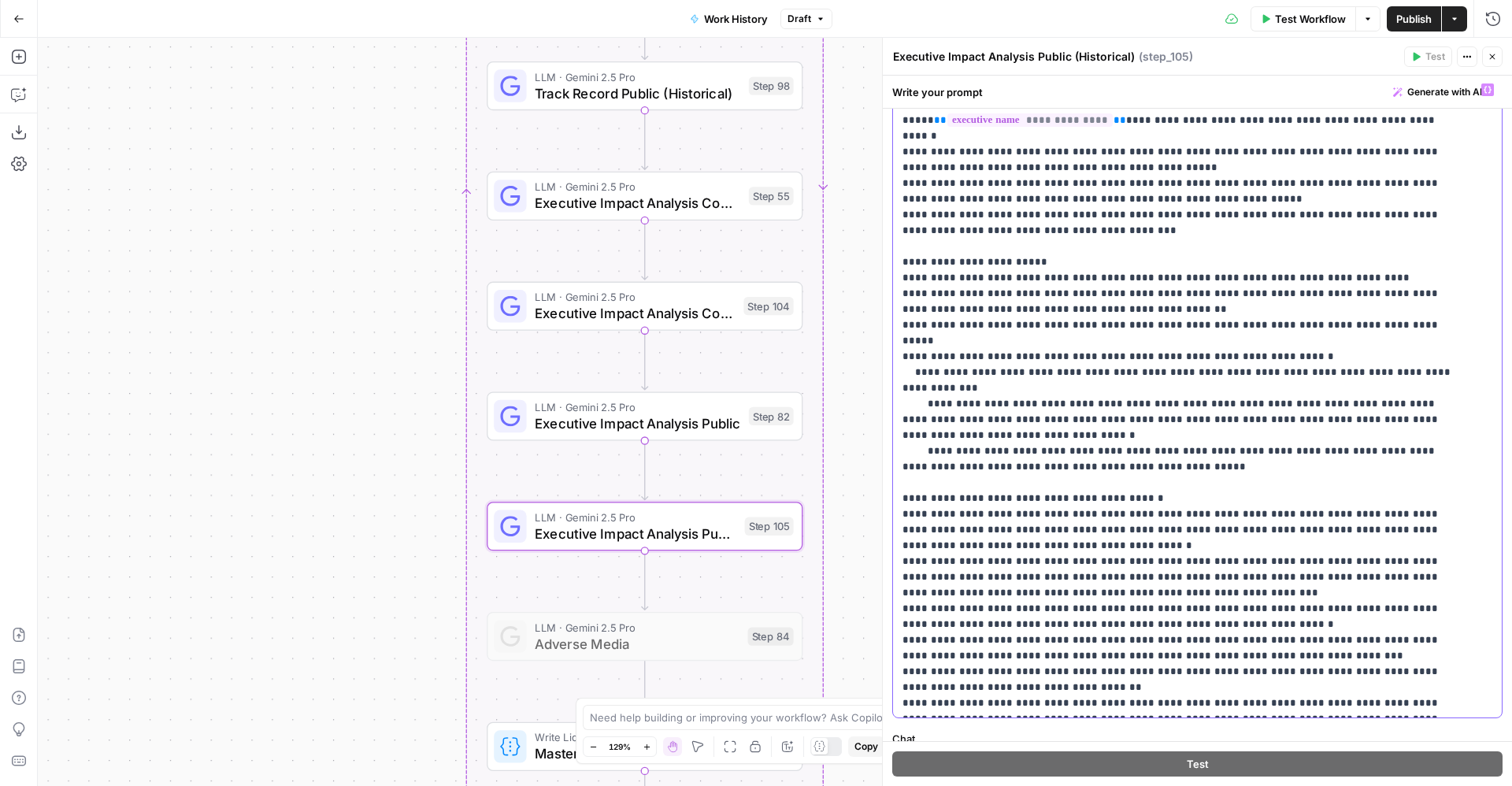
scroll to position [255, 0]
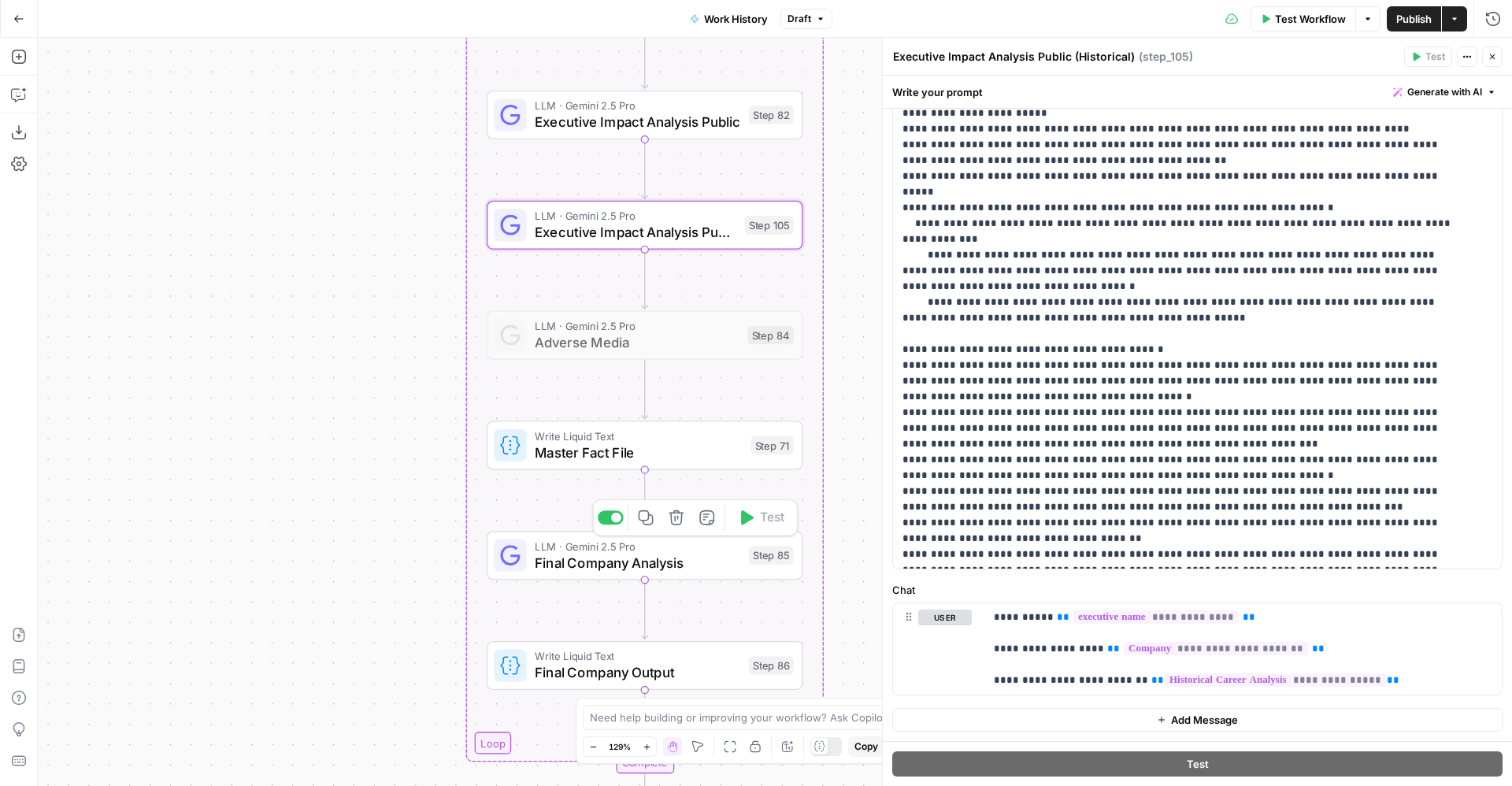
click at [586, 559] on span "Final Company Analysis" at bounding box center [637, 562] width 206 height 21
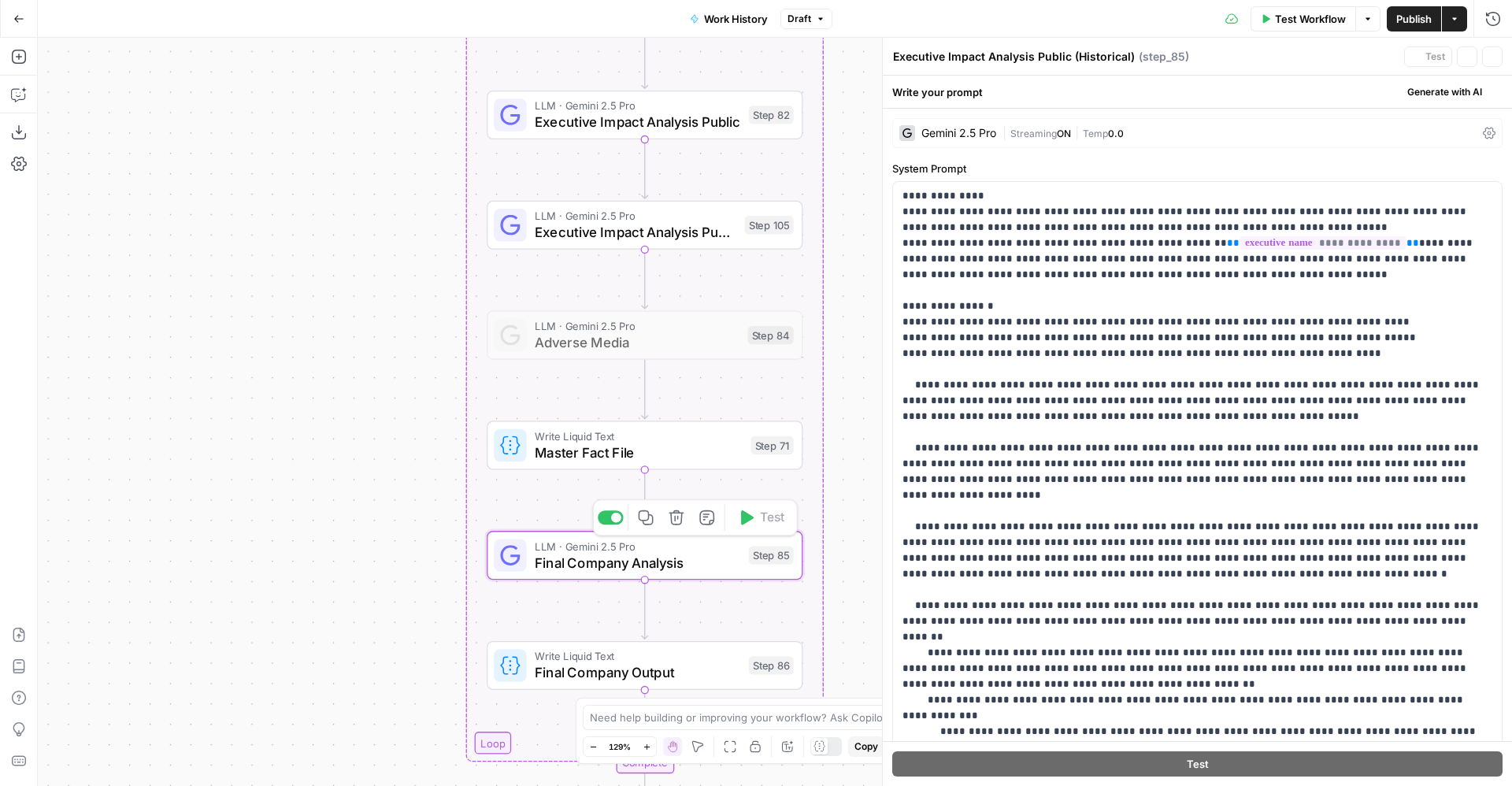
type textarea "Final Company Analysis"
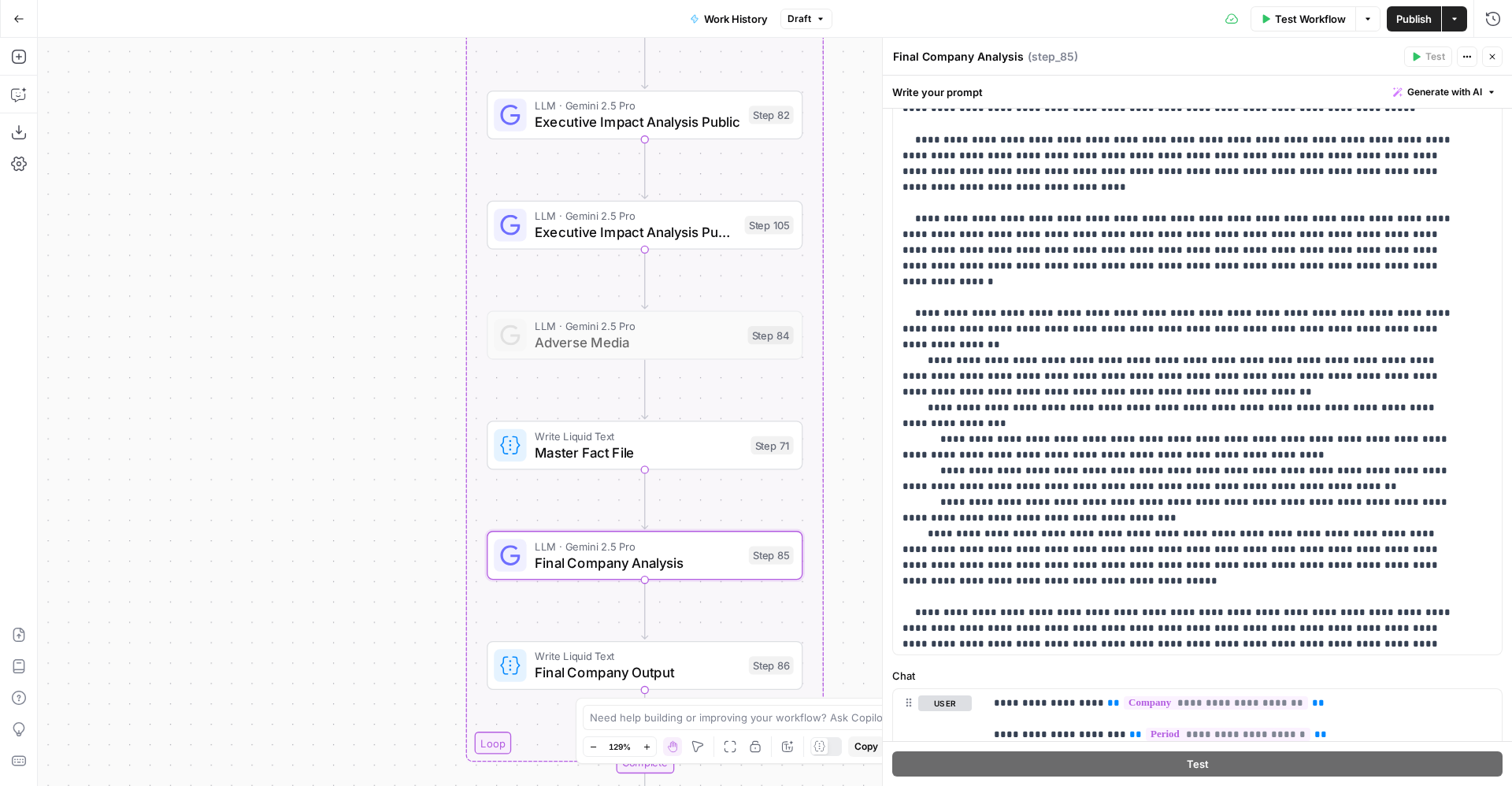
scroll to position [174, 0]
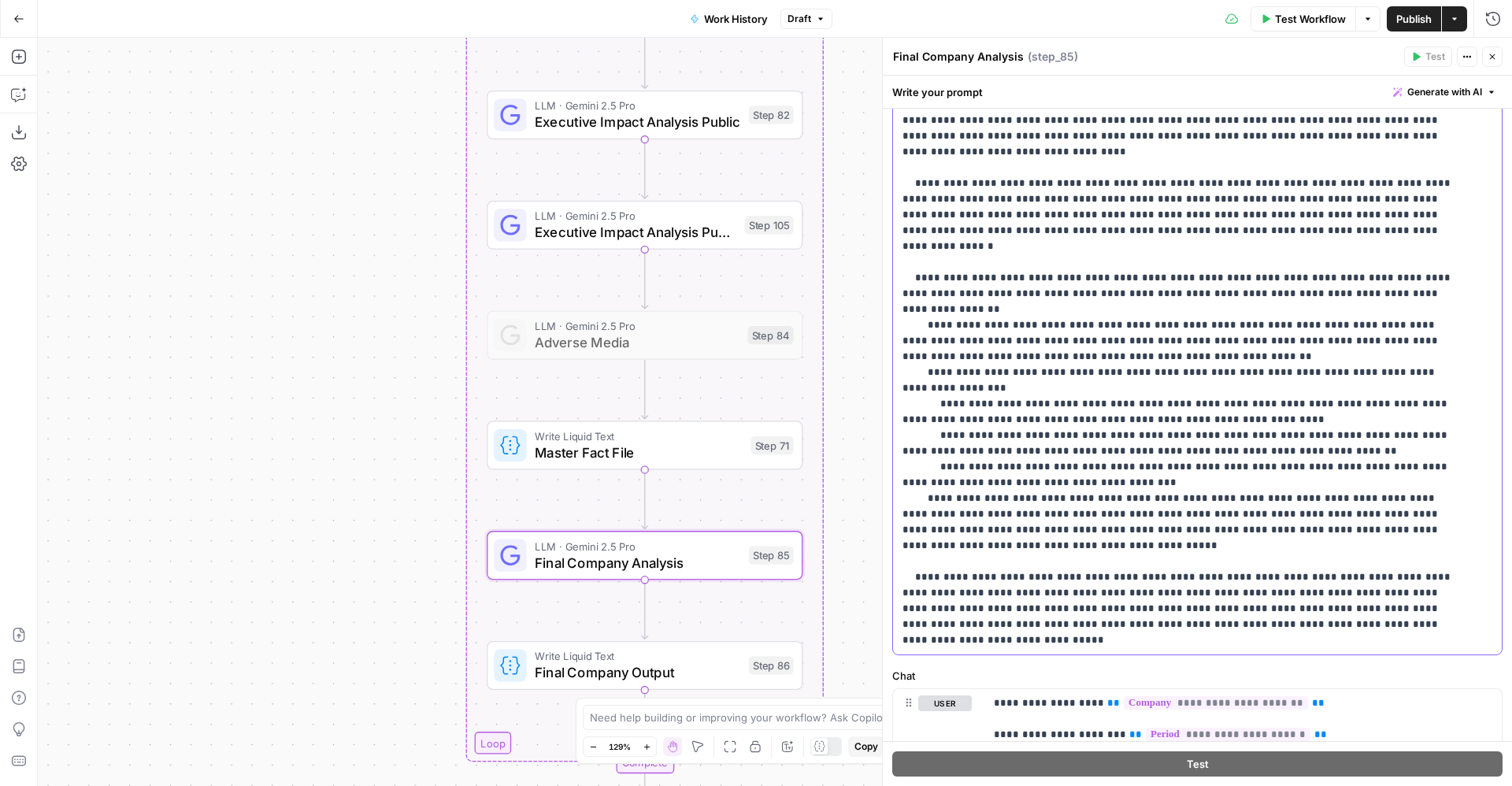
drag, startPoint x: 1295, startPoint y: 566, endPoint x: 892, endPoint y: 500, distance: 408.4
click at [892, 500] on div "**********" at bounding box center [1197, 383] width 629 height 887
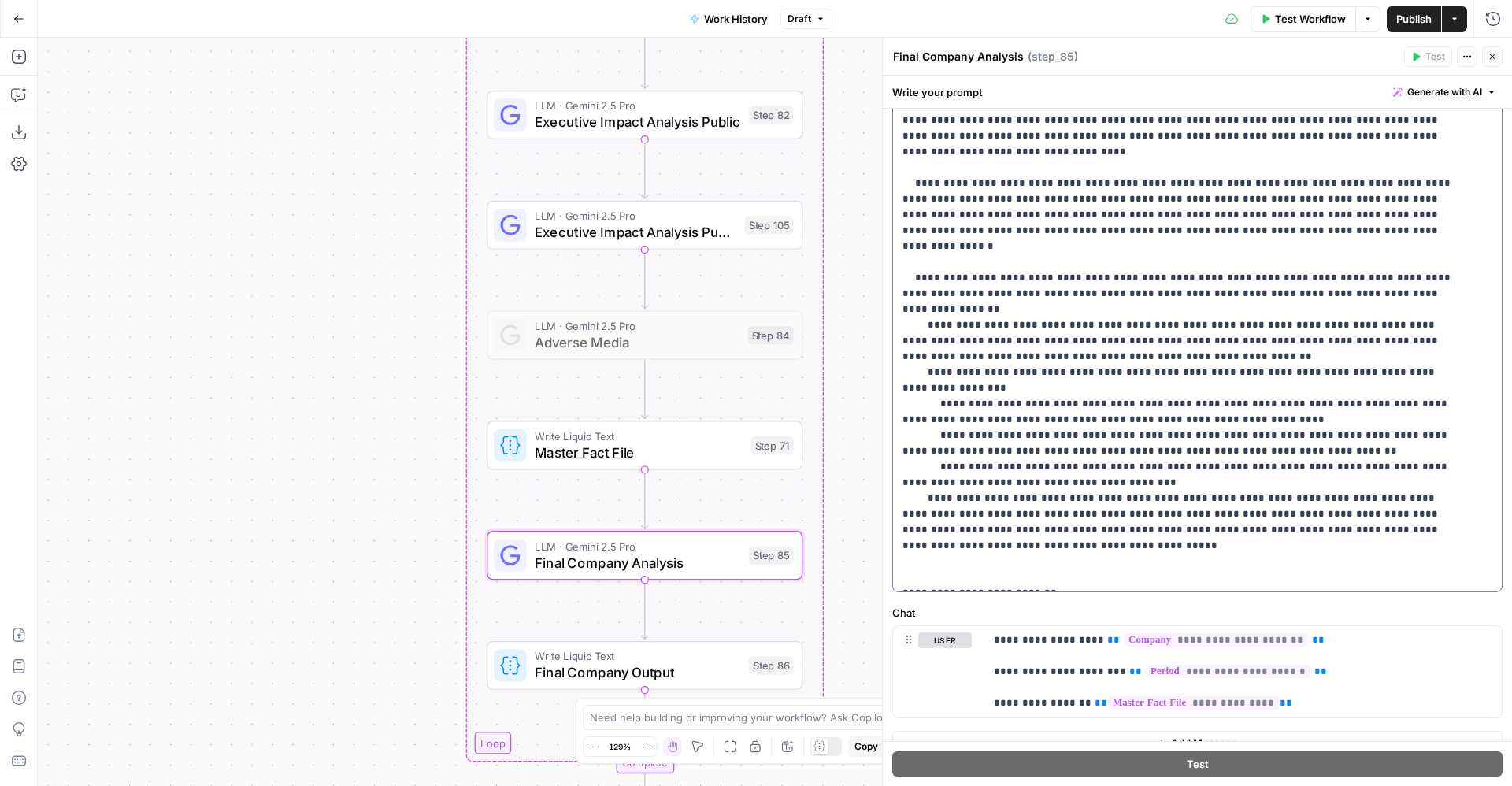
scroll to position [248, 0]
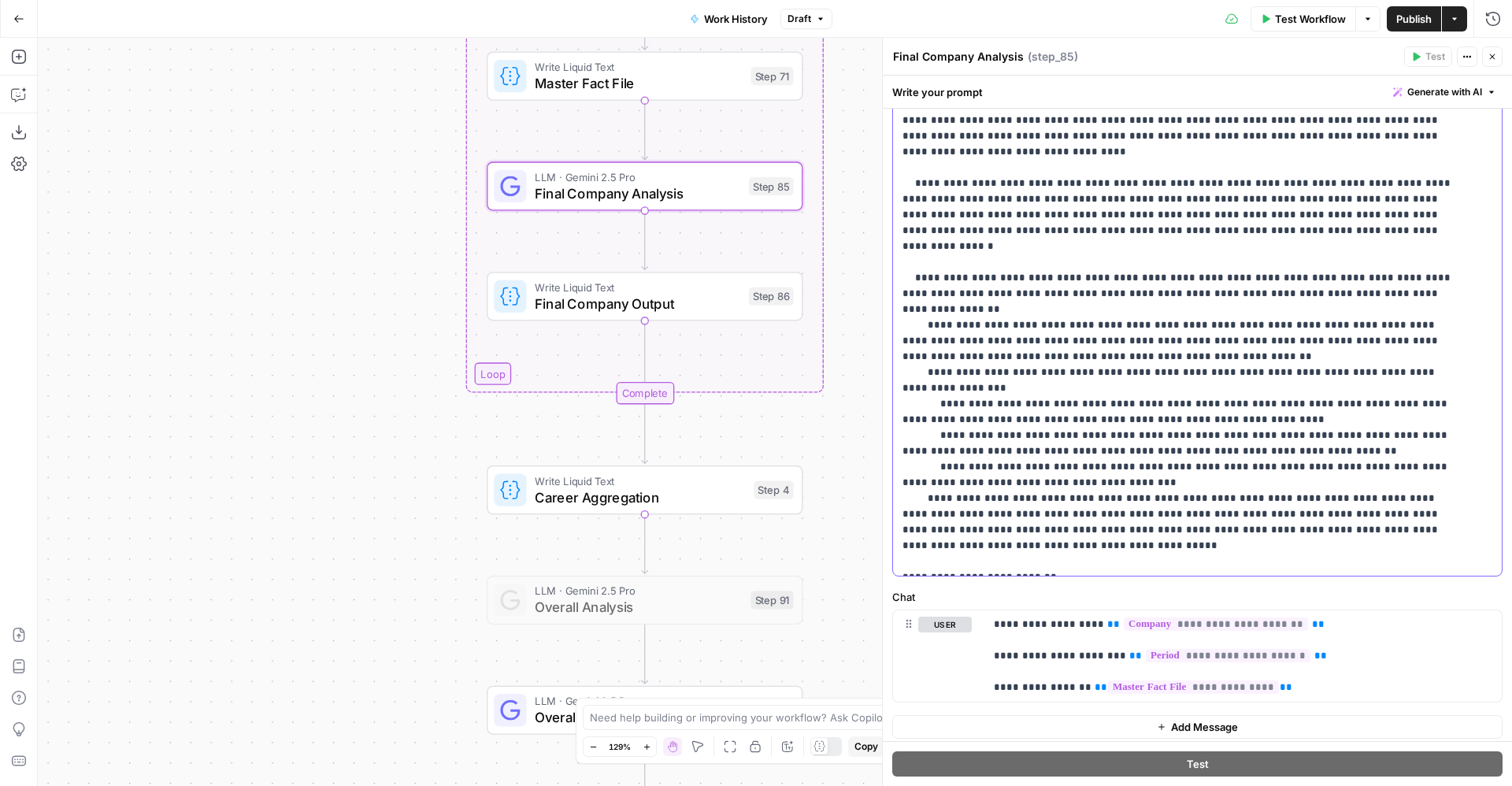
drag, startPoint x: 1450, startPoint y: 480, endPoint x: 892, endPoint y: 436, distance: 559.7
click at [892, 436] on div "**********" at bounding box center [1197, 304] width 629 height 887
click at [992, 432] on p "**********" at bounding box center [1179, 207] width 553 height 725
click at [1077, 452] on p "**********" at bounding box center [1179, 207] width 553 height 725
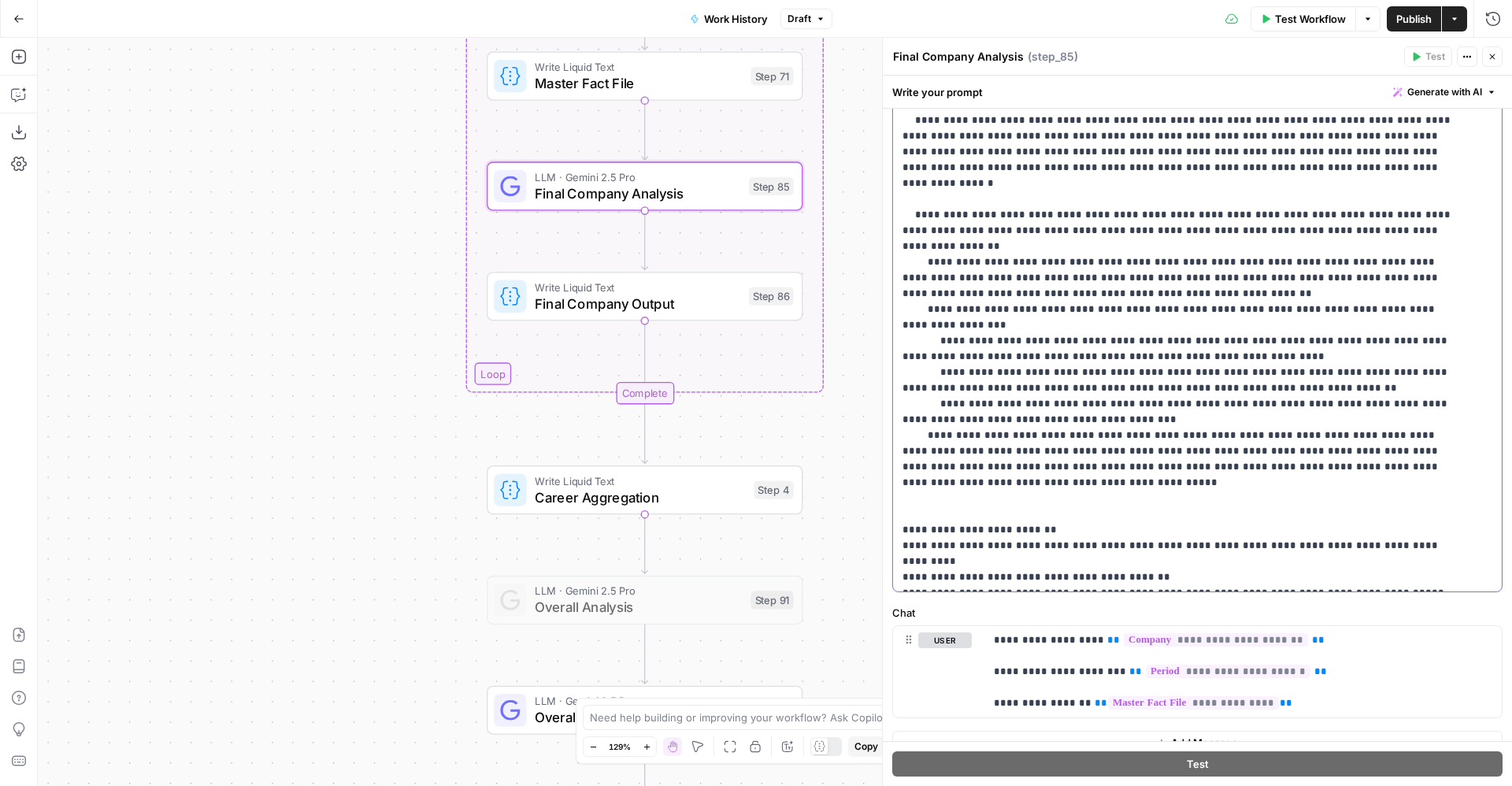
scroll to position [170, 0]
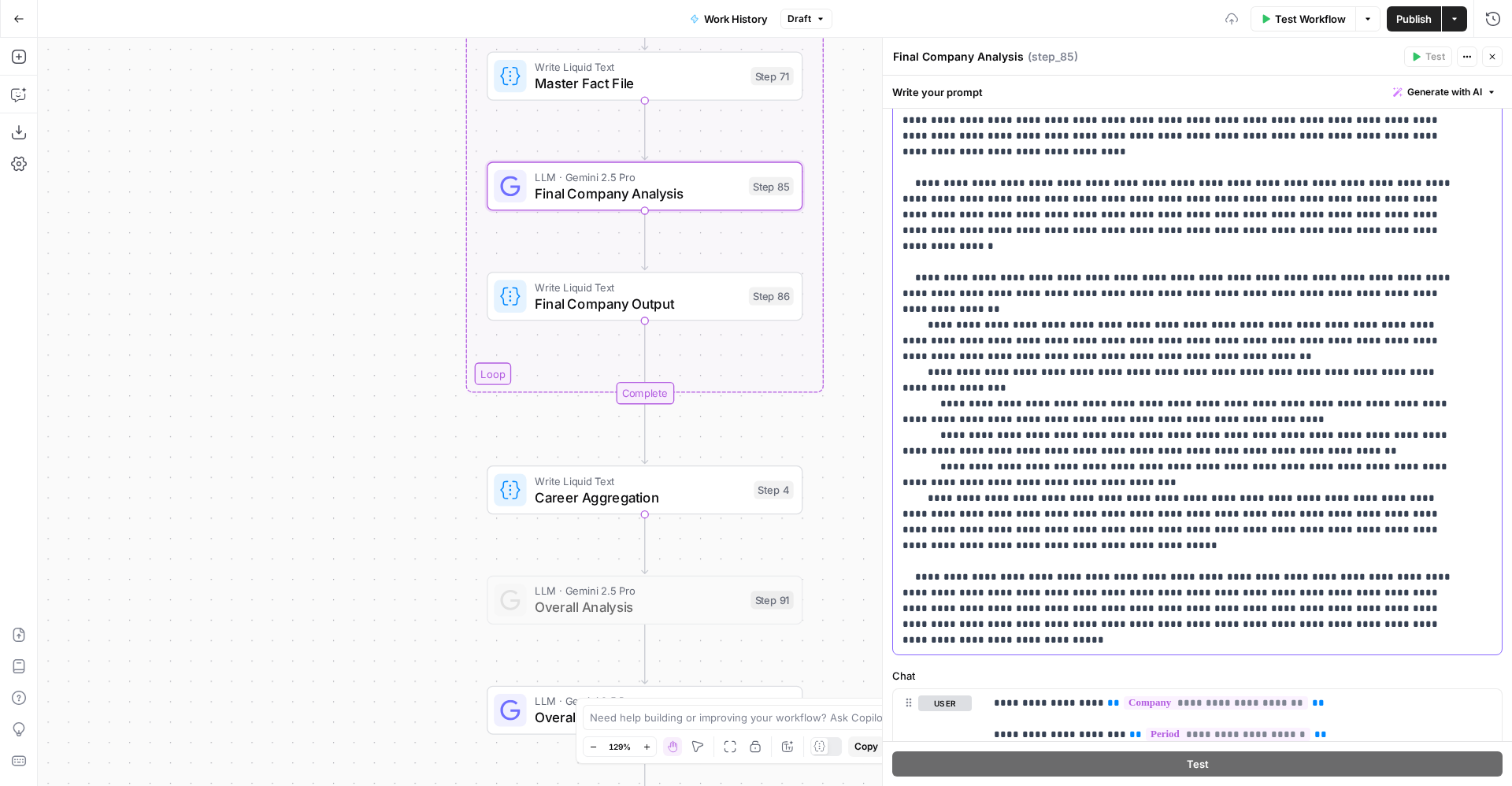
click at [1248, 507] on p "**********" at bounding box center [1179, 246] width 553 height 803
drag, startPoint x: 1294, startPoint y: 566, endPoint x: 902, endPoint y: 456, distance: 407.1
click at [902, 456] on div "**********" at bounding box center [1188, 333] width 590 height 642
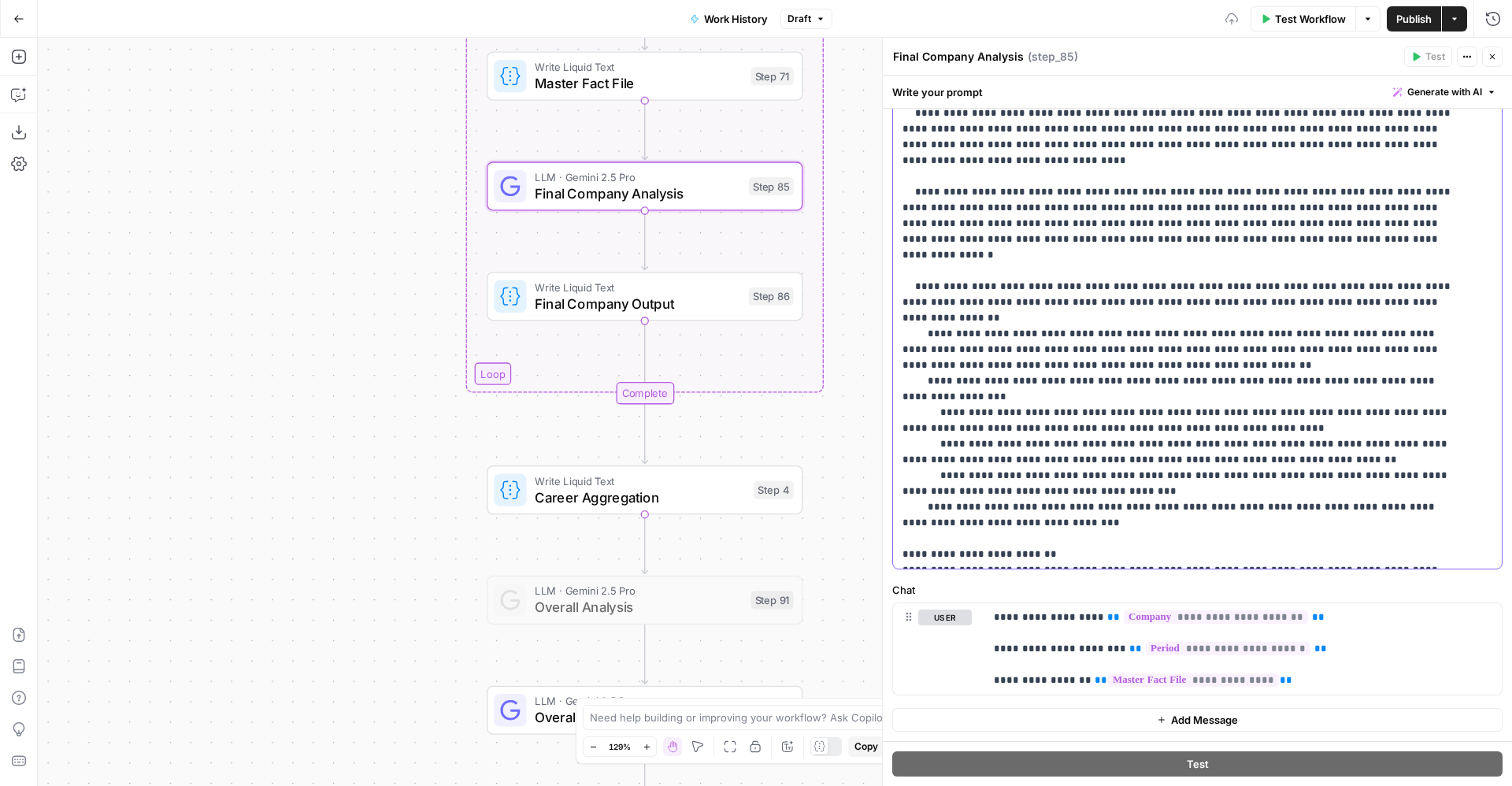
scroll to position [254, 0]
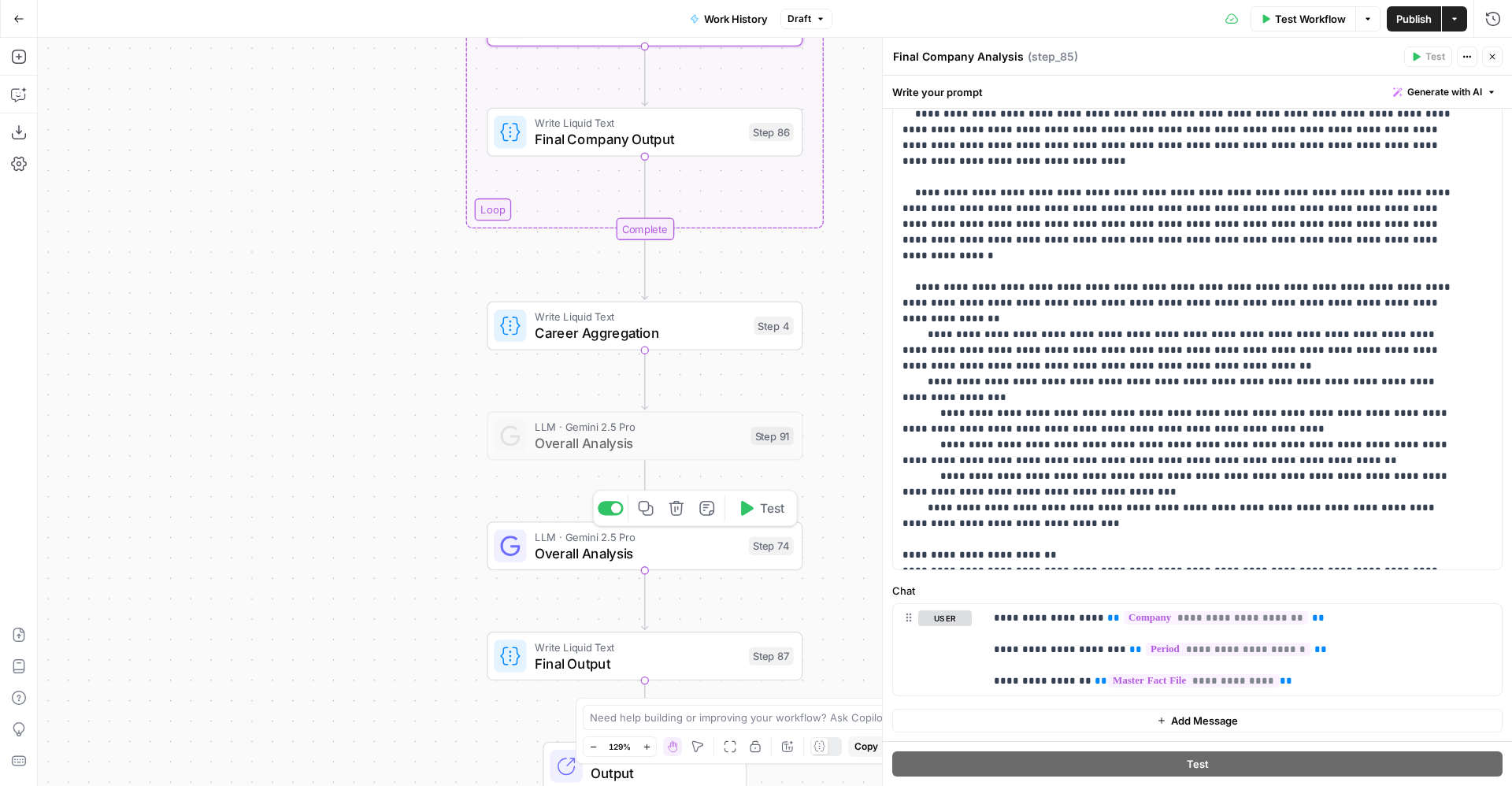
click at [737, 551] on span "Overall Analysis" at bounding box center [637, 552] width 206 height 21
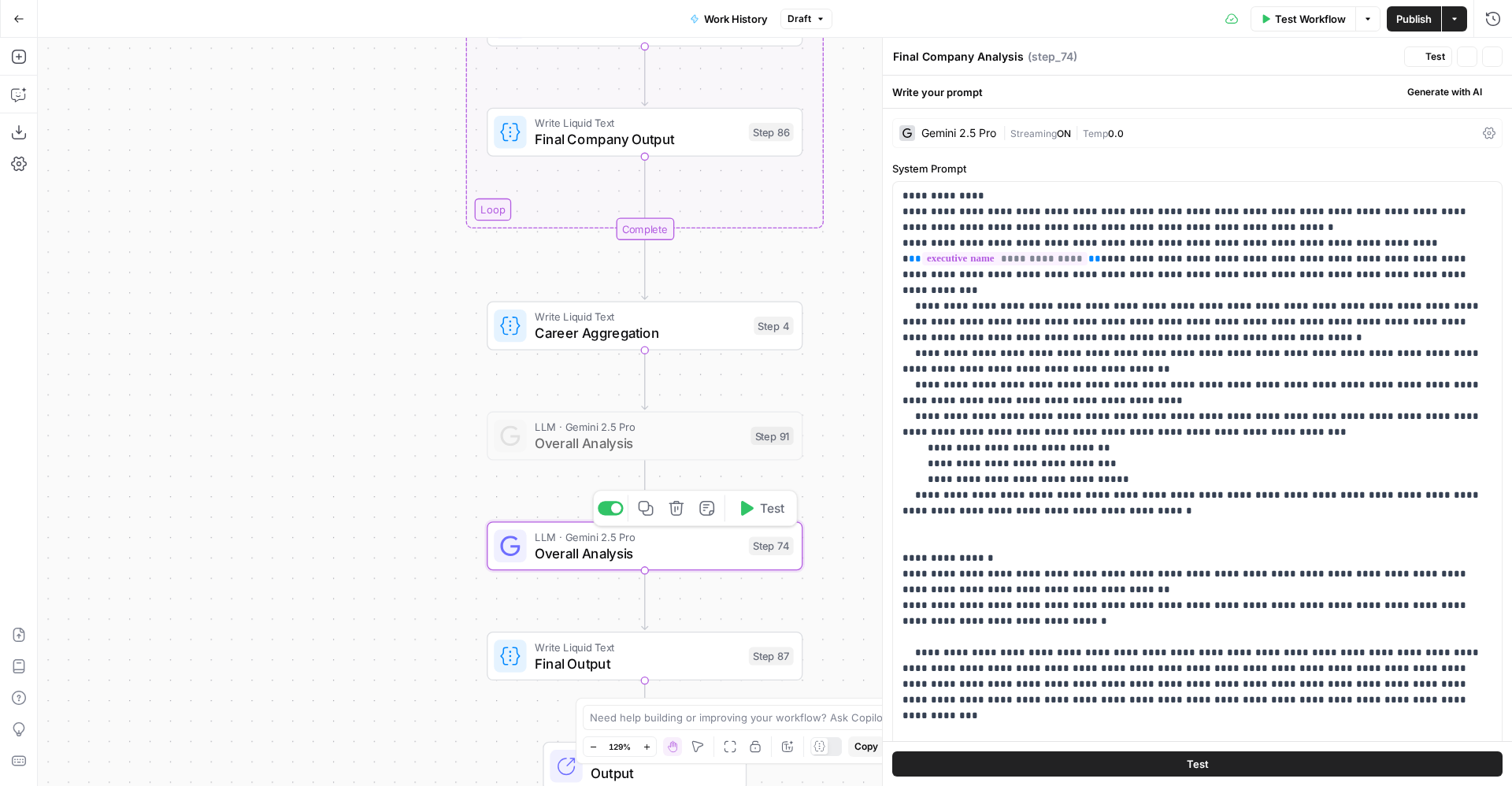
type textarea "Overall Analysis"
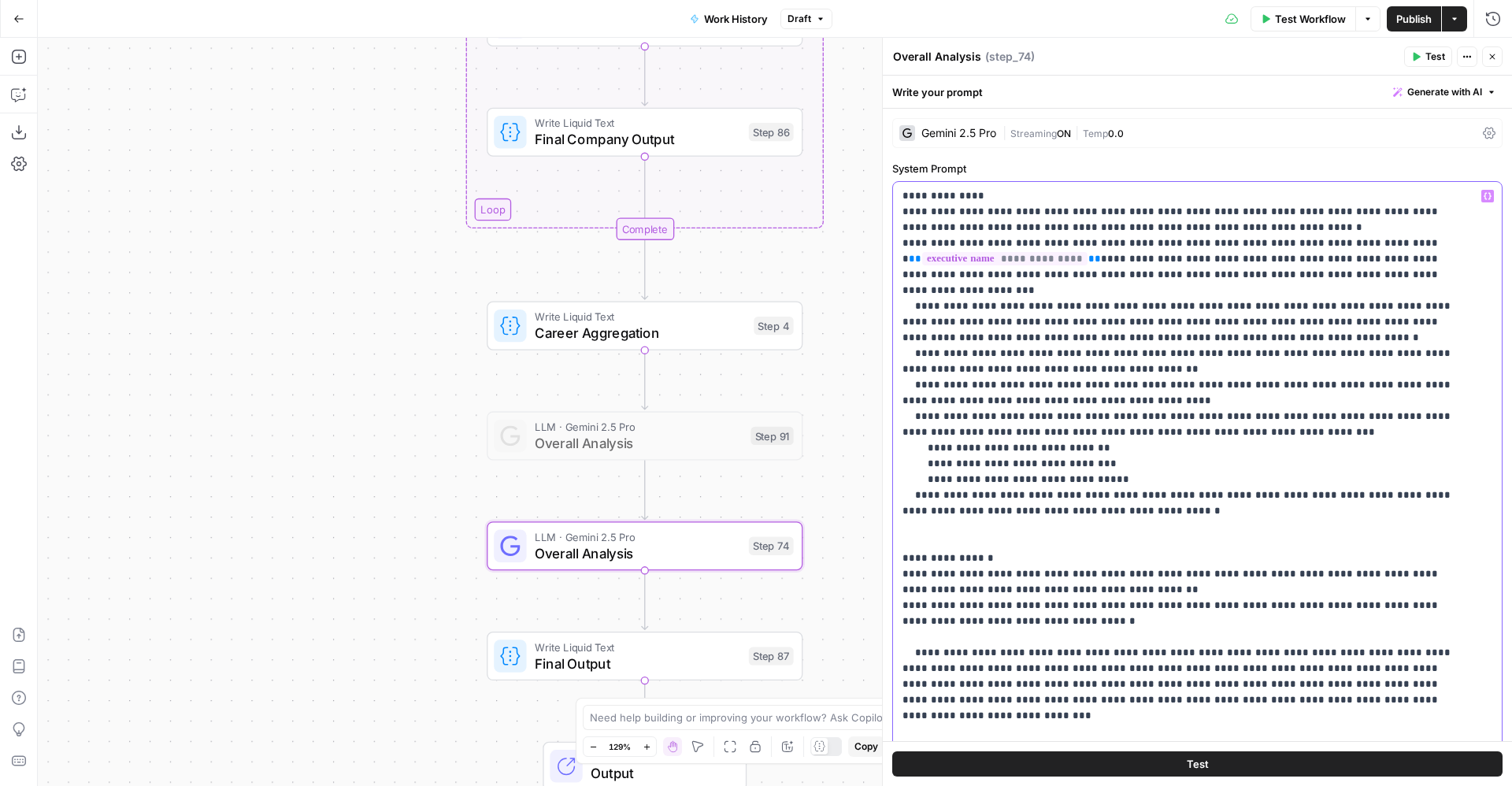
drag, startPoint x: 1111, startPoint y: 461, endPoint x: 940, endPoint y: 467, distance: 171.1
click at [940, 467] on p "**********" at bounding box center [1179, 590] width 553 height 803
drag, startPoint x: 1140, startPoint y: 495, endPoint x: 885, endPoint y: 483, distance: 255.3
click at [885, 483] on div "**********" at bounding box center [1197, 411] width 630 height 748
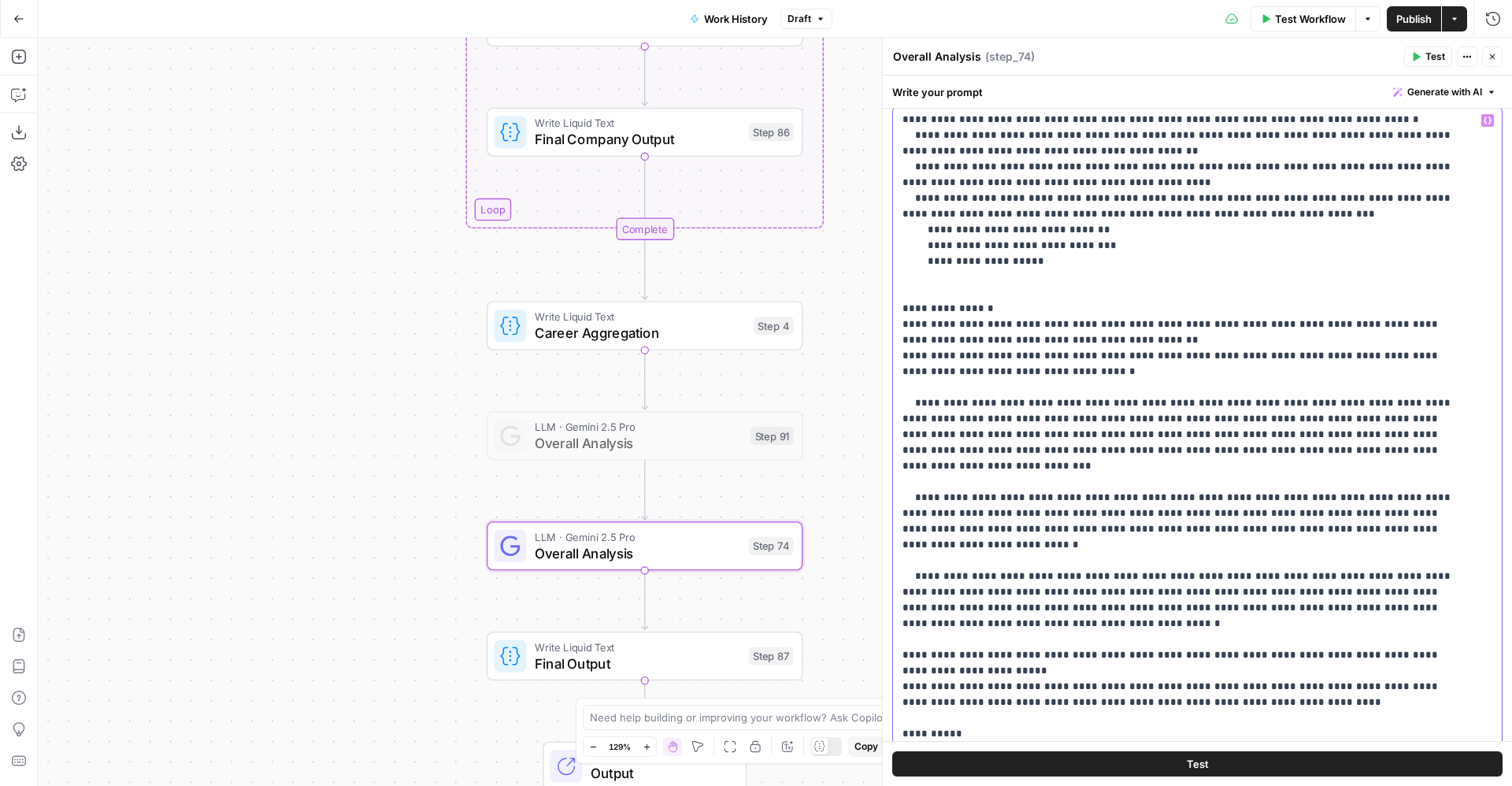
scroll to position [70, 0]
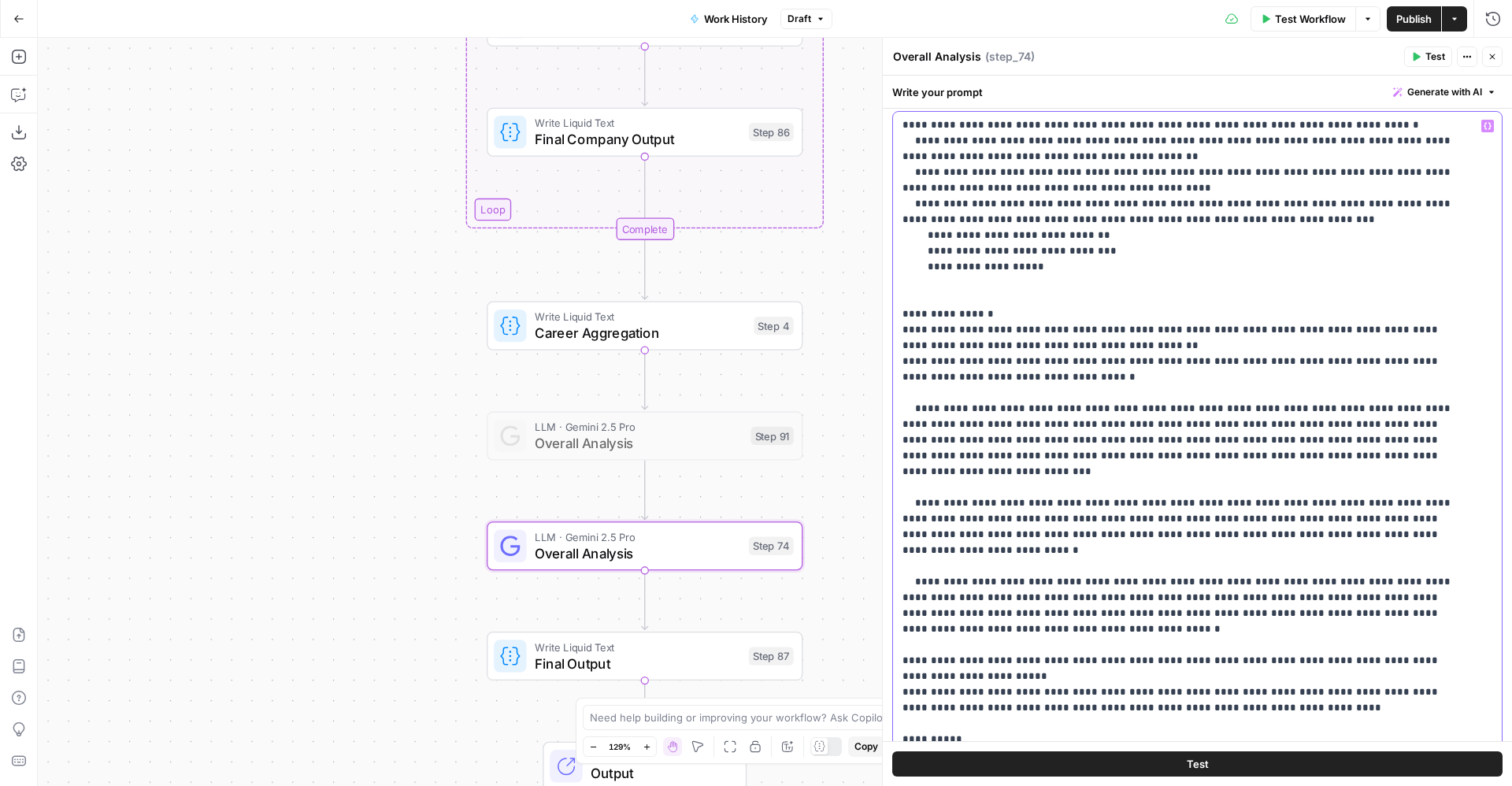
drag, startPoint x: 1357, startPoint y: 320, endPoint x: 1313, endPoint y: 318, distance: 44.0
click at [1313, 318] on p "**********" at bounding box center [1179, 361] width 553 height 772
drag, startPoint x: 1047, startPoint y: 333, endPoint x: 896, endPoint y: 328, distance: 151.1
click at [896, 328] on div "**********" at bounding box center [1188, 432] width 590 height 642
drag, startPoint x: 1008, startPoint y: 349, endPoint x: 1061, endPoint y: 346, distance: 53.1
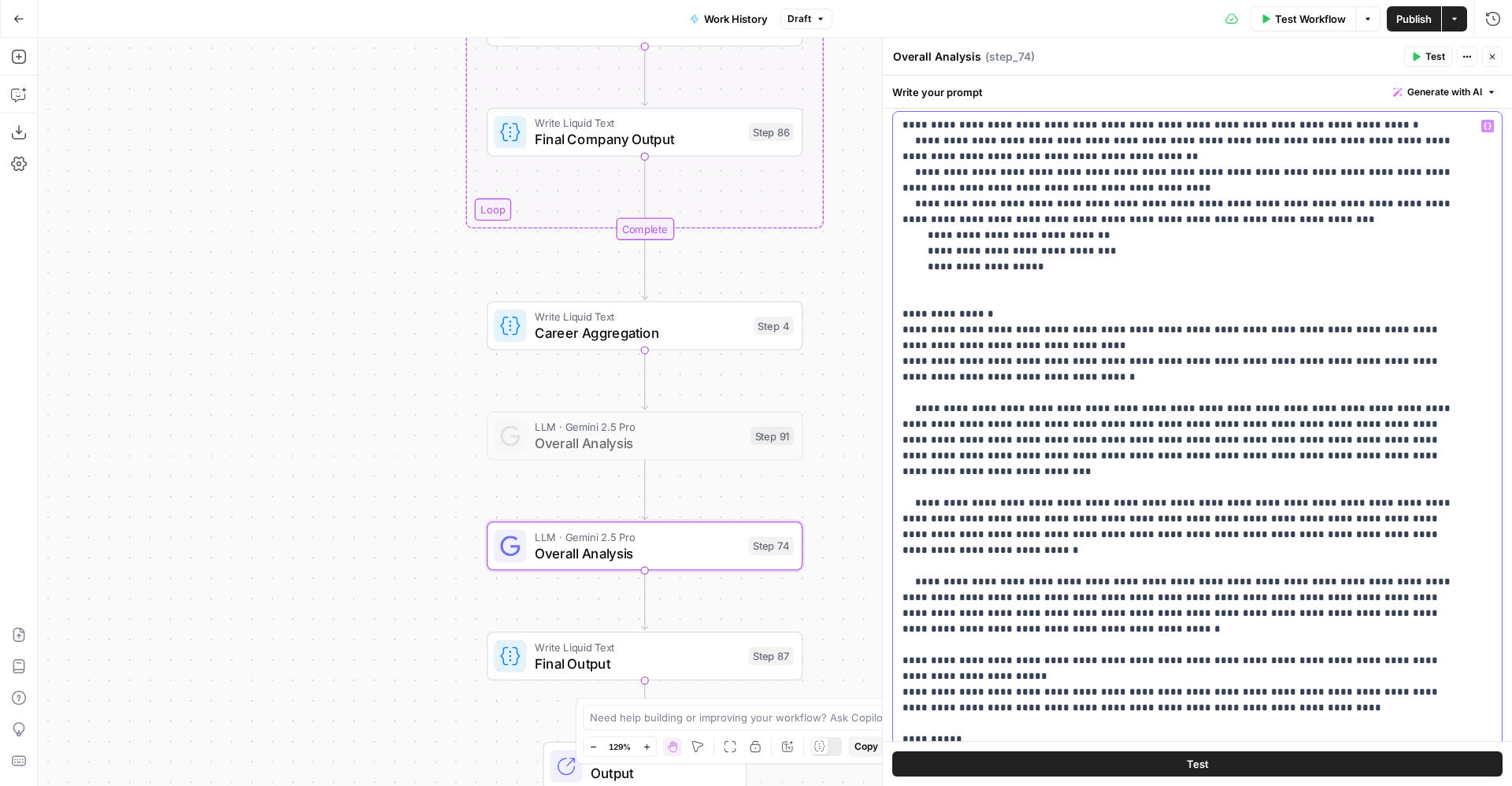
click at [1061, 346] on p "**********" at bounding box center [1179, 361] width 553 height 772
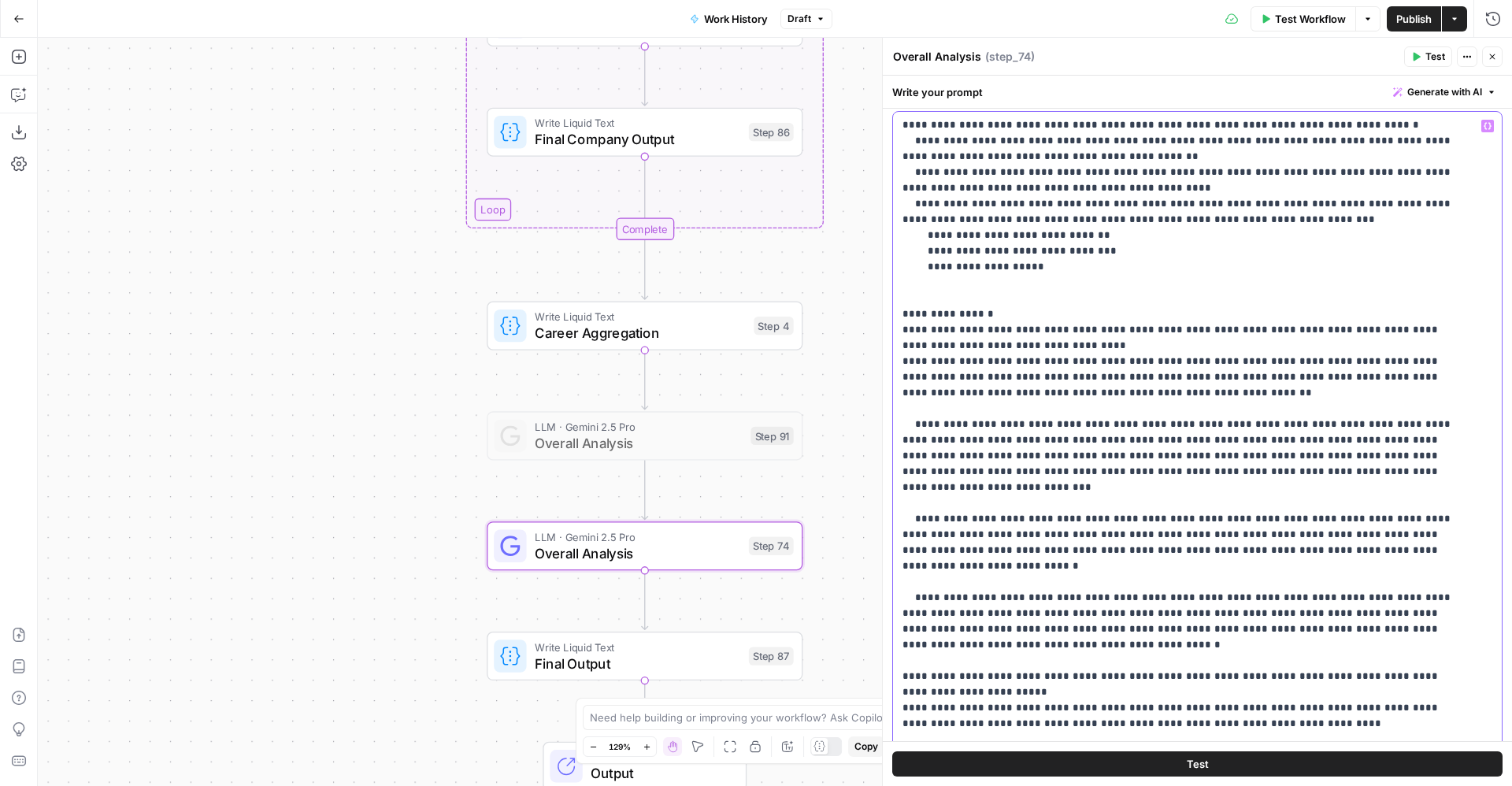
click at [1029, 327] on p "**********" at bounding box center [1179, 369] width 553 height 788
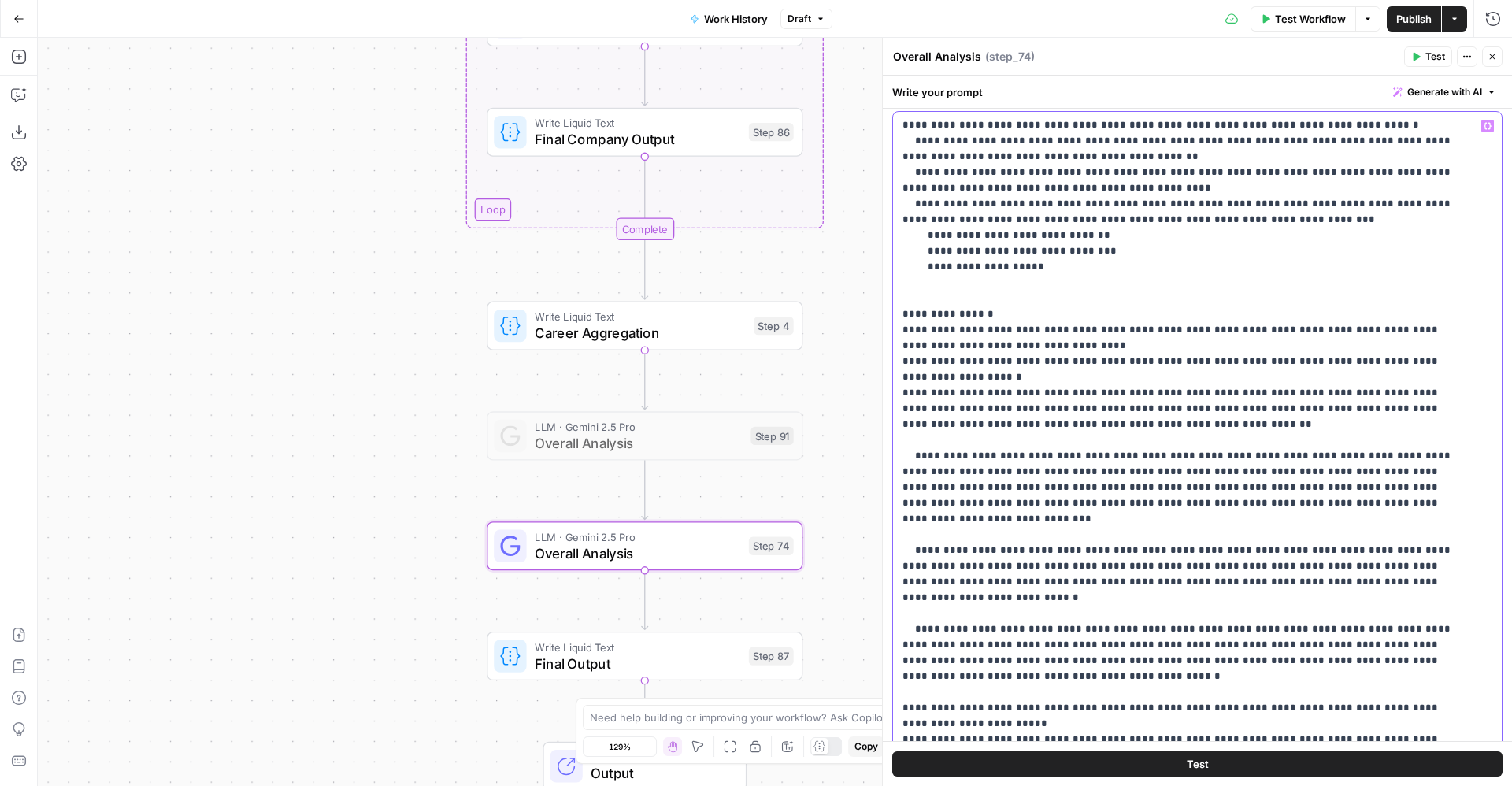
drag, startPoint x: 979, startPoint y: 376, endPoint x: 938, endPoint y: 379, distance: 41.1
click at [938, 379] on p "**********" at bounding box center [1179, 384] width 553 height 818
drag, startPoint x: 951, startPoint y: 381, endPoint x: 972, endPoint y: 367, distance: 25.2
drag, startPoint x: 972, startPoint y: 367, endPoint x: 947, endPoint y: 387, distance: 32.0
click at [947, 387] on p "**********" at bounding box center [1179, 384] width 553 height 818
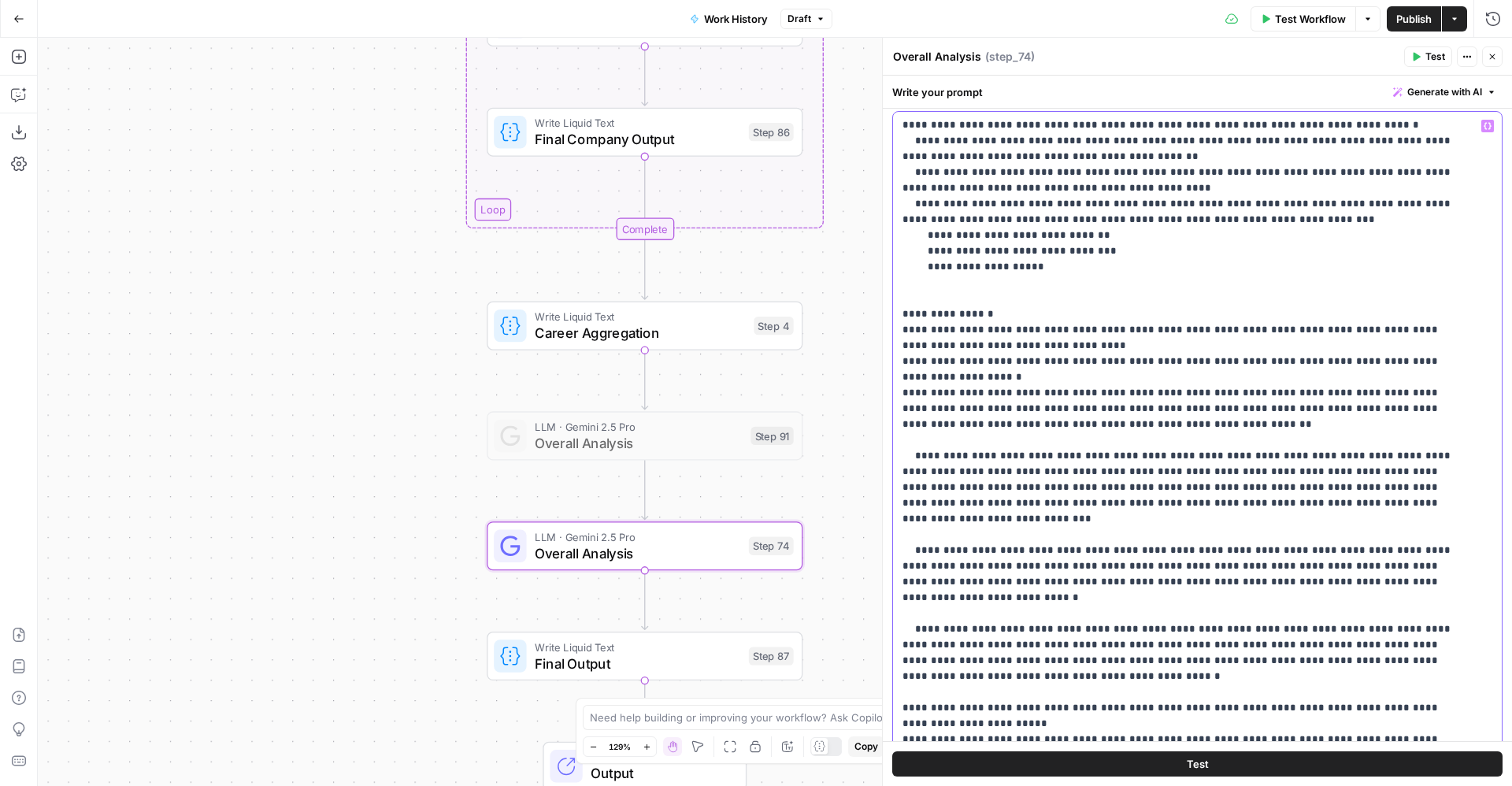
click at [936, 386] on p "**********" at bounding box center [1179, 384] width 553 height 818
click at [1105, 399] on p "**********" at bounding box center [1179, 384] width 553 height 818
click at [1320, 393] on p "**********" at bounding box center [1179, 377] width 553 height 803
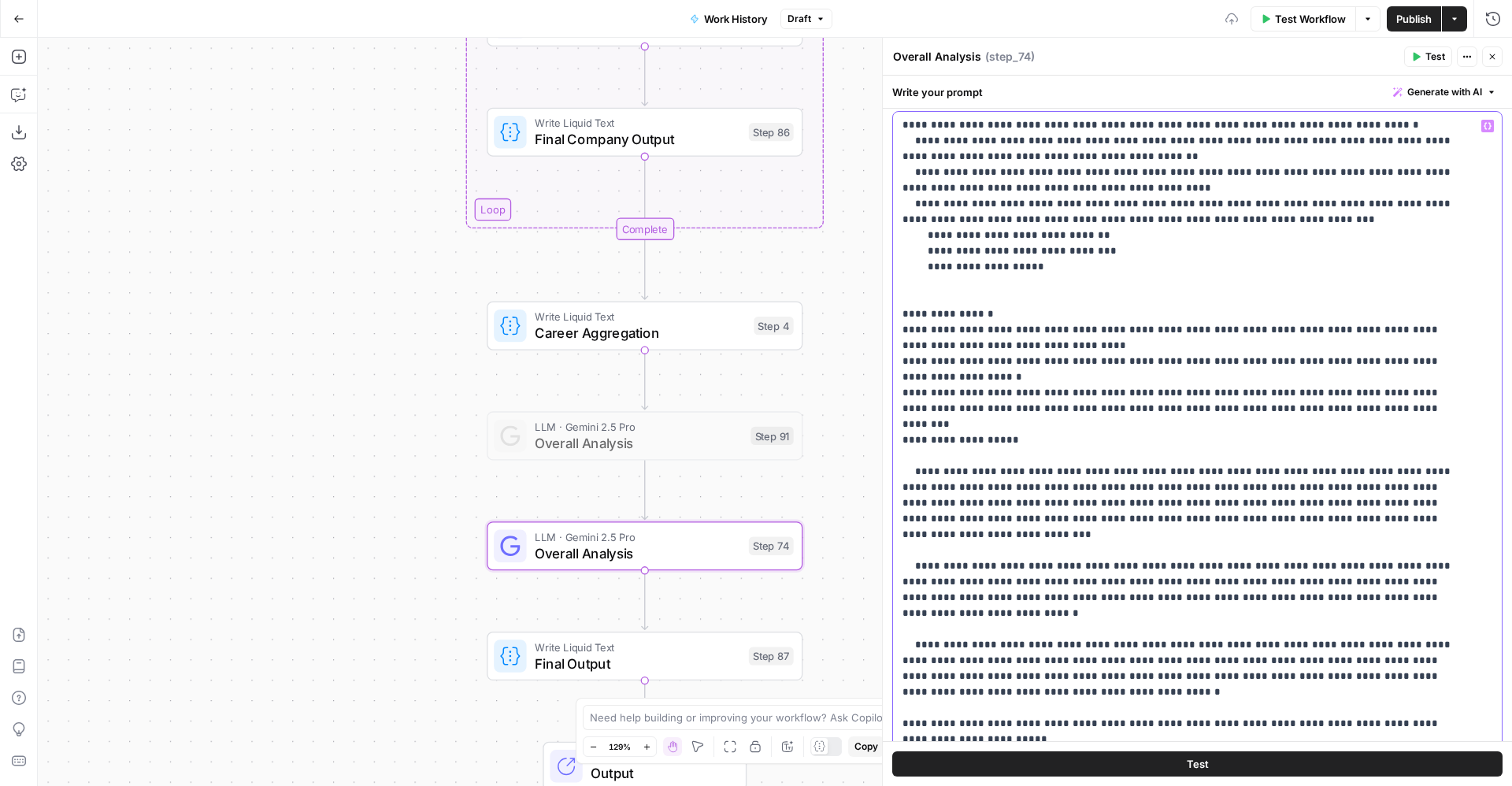
click at [1246, 414] on p "**********" at bounding box center [1179, 384] width 553 height 818
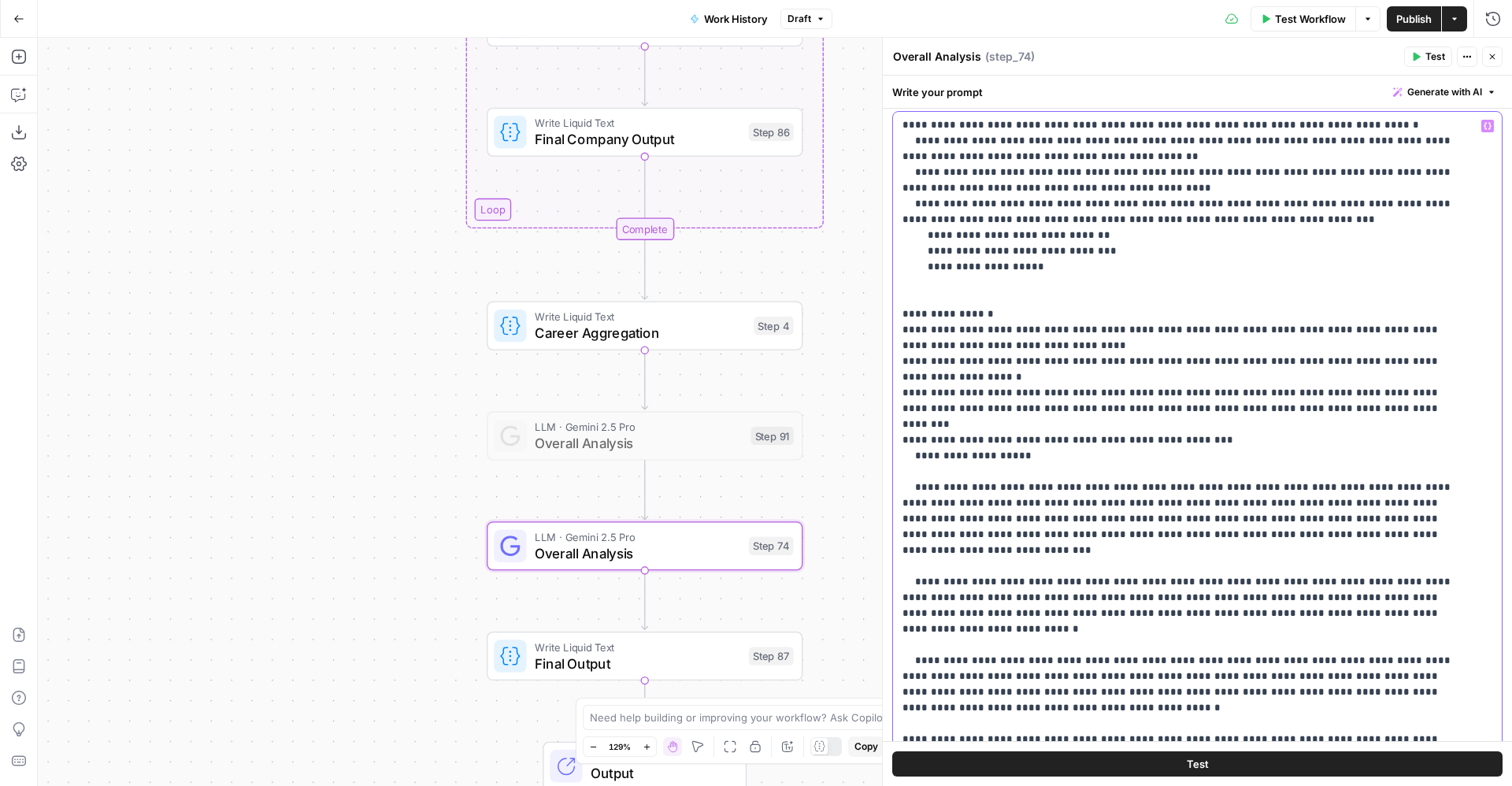
click at [954, 424] on p "**********" at bounding box center [1179, 393] width 553 height 835
click at [1093, 421] on p "**********" at bounding box center [1179, 393] width 553 height 835
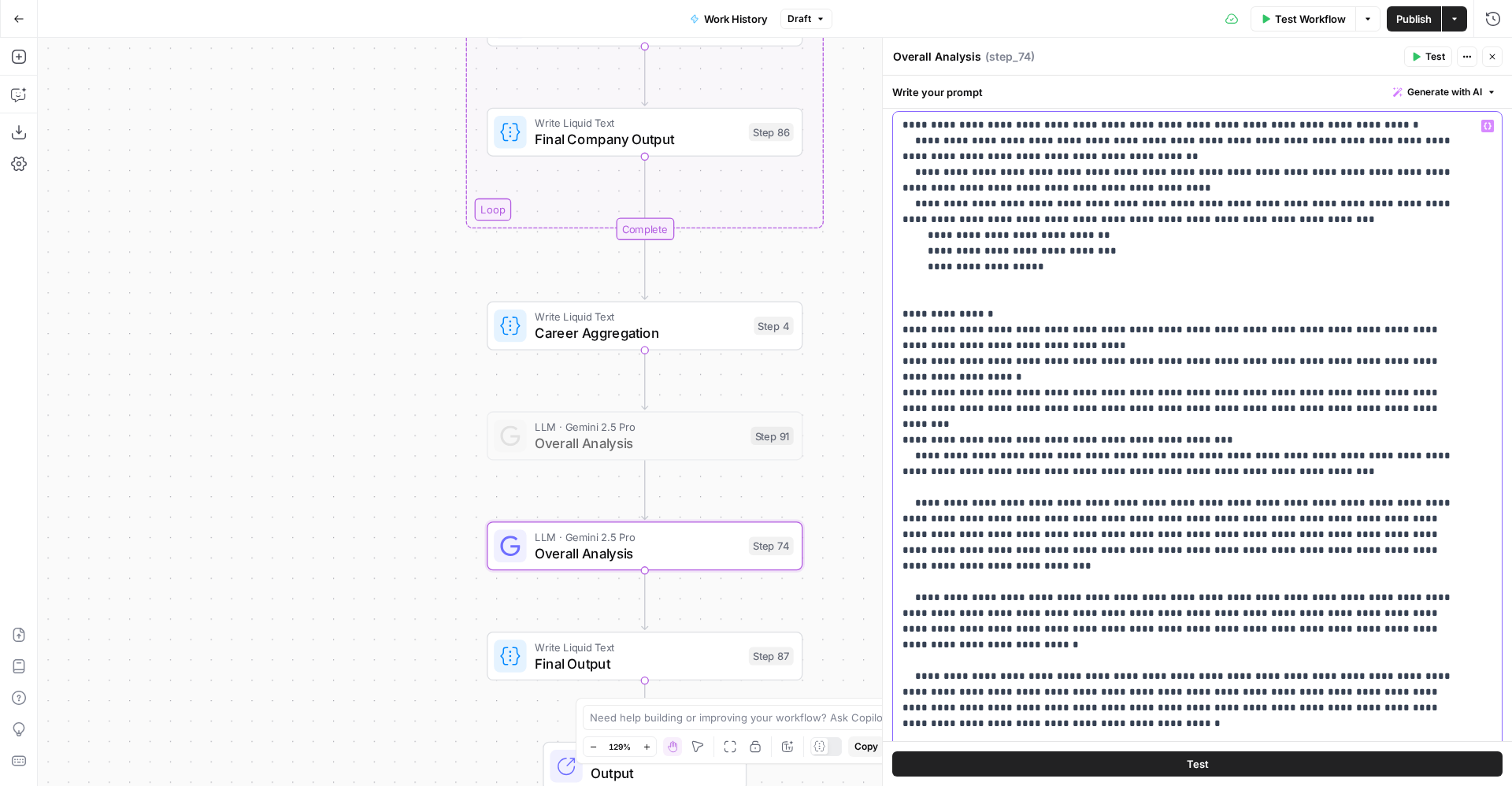
drag, startPoint x: 1281, startPoint y: 436, endPoint x: 890, endPoint y: 423, distance: 391.2
click at [890, 423] on div "**********" at bounding box center [1197, 411] width 630 height 748
click at [1285, 428] on p "**********" at bounding box center [1179, 401] width 553 height 850
click at [1279, 444] on p "**********" at bounding box center [1179, 401] width 553 height 850
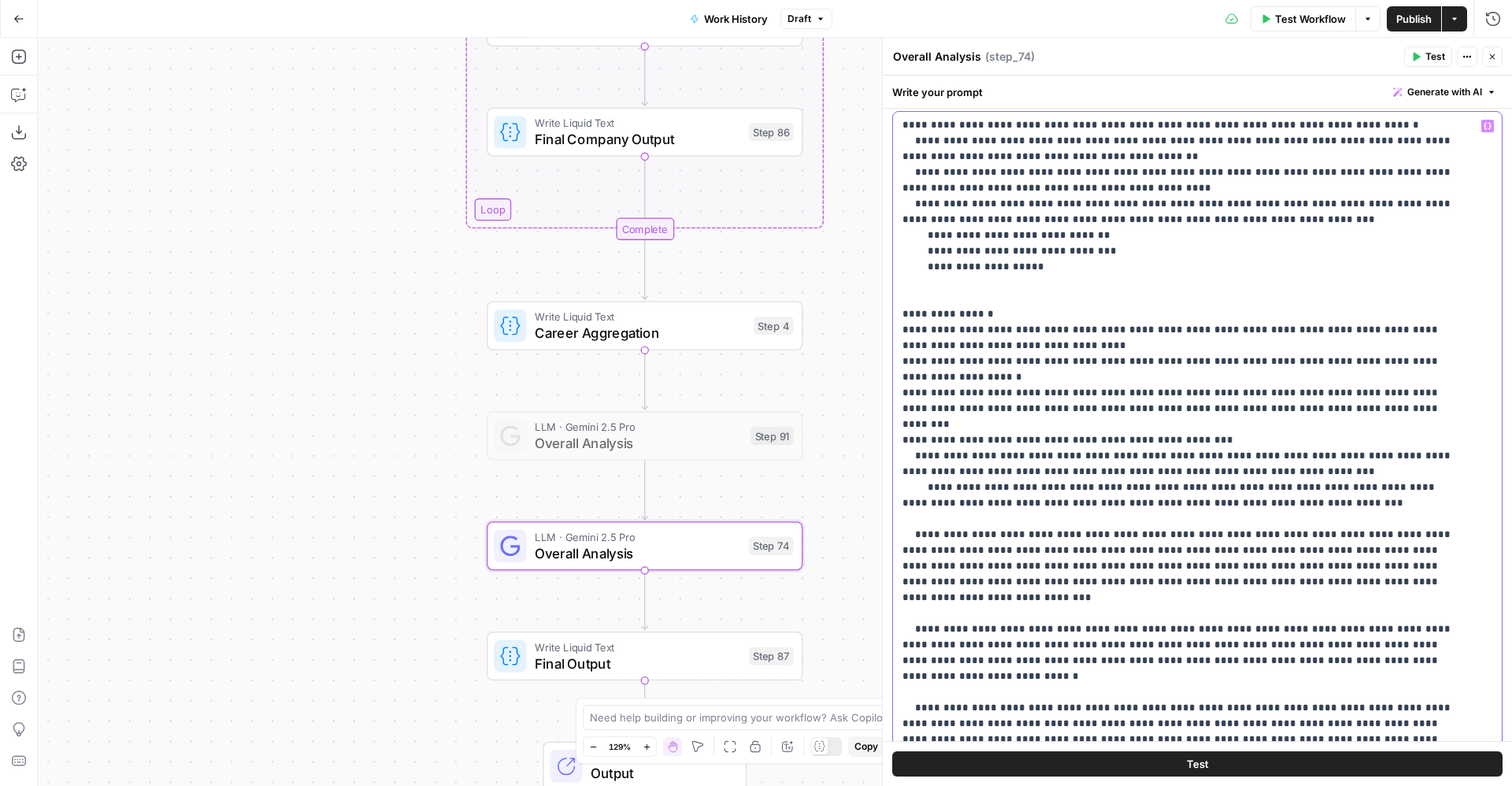
click at [924, 450] on p "**********" at bounding box center [1179, 416] width 553 height 882
drag, startPoint x: 1044, startPoint y: 454, endPoint x: 972, endPoint y: 458, distance: 72.1
click at [972, 458] on p "**********" at bounding box center [1179, 416] width 553 height 882
drag, startPoint x: 990, startPoint y: 460, endPoint x: 1044, endPoint y: 457, distance: 54.1
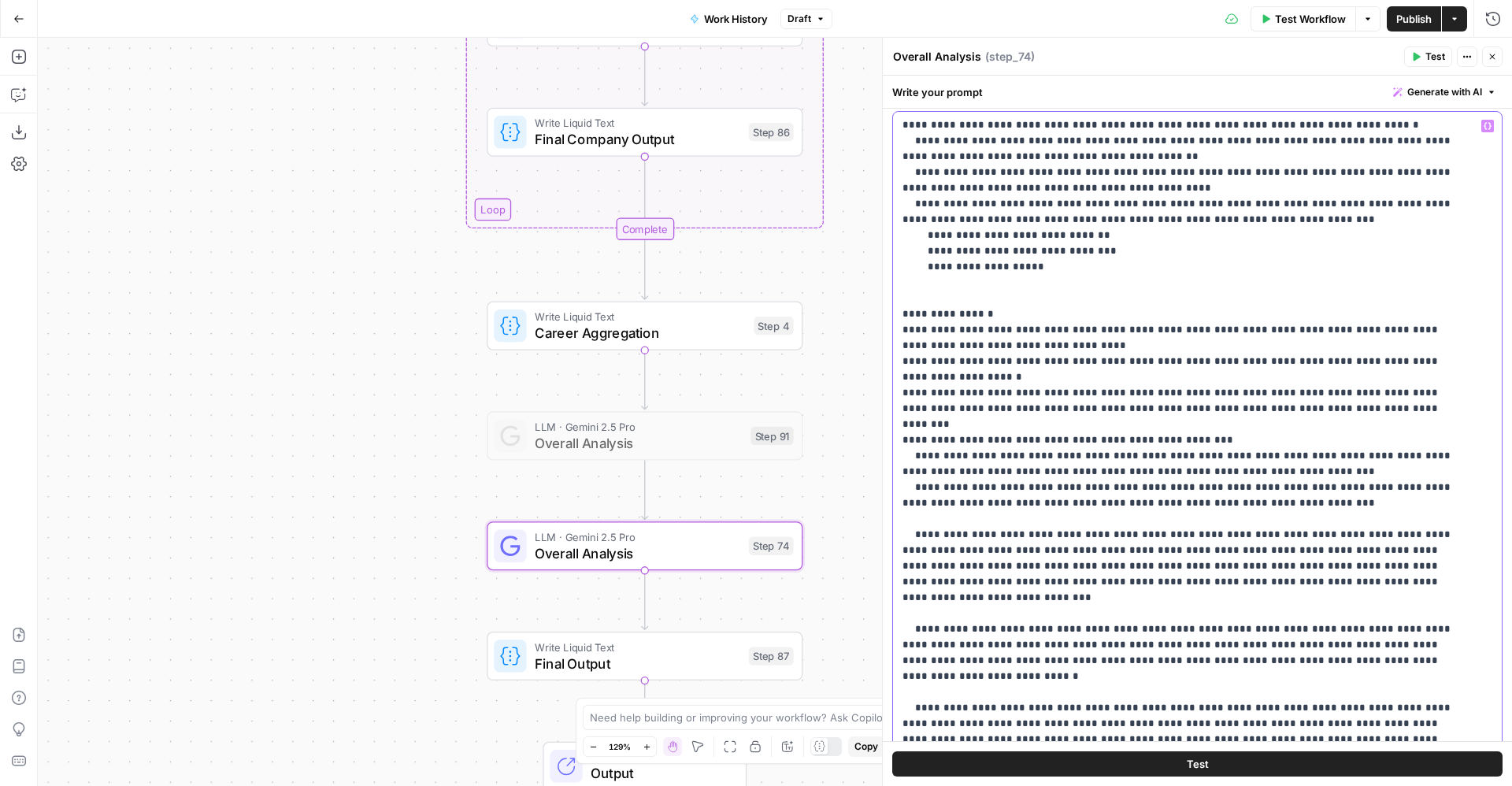
click at [1044, 457] on p "**********" at bounding box center [1179, 416] width 553 height 882
click at [1000, 458] on p "**********" at bounding box center [1179, 416] width 553 height 882
click at [989, 460] on p "**********" at bounding box center [1179, 416] width 553 height 882
click at [1023, 458] on p "**********" at bounding box center [1179, 416] width 553 height 882
drag, startPoint x: 1246, startPoint y: 461, endPoint x: 1300, endPoint y: 457, distance: 54.1
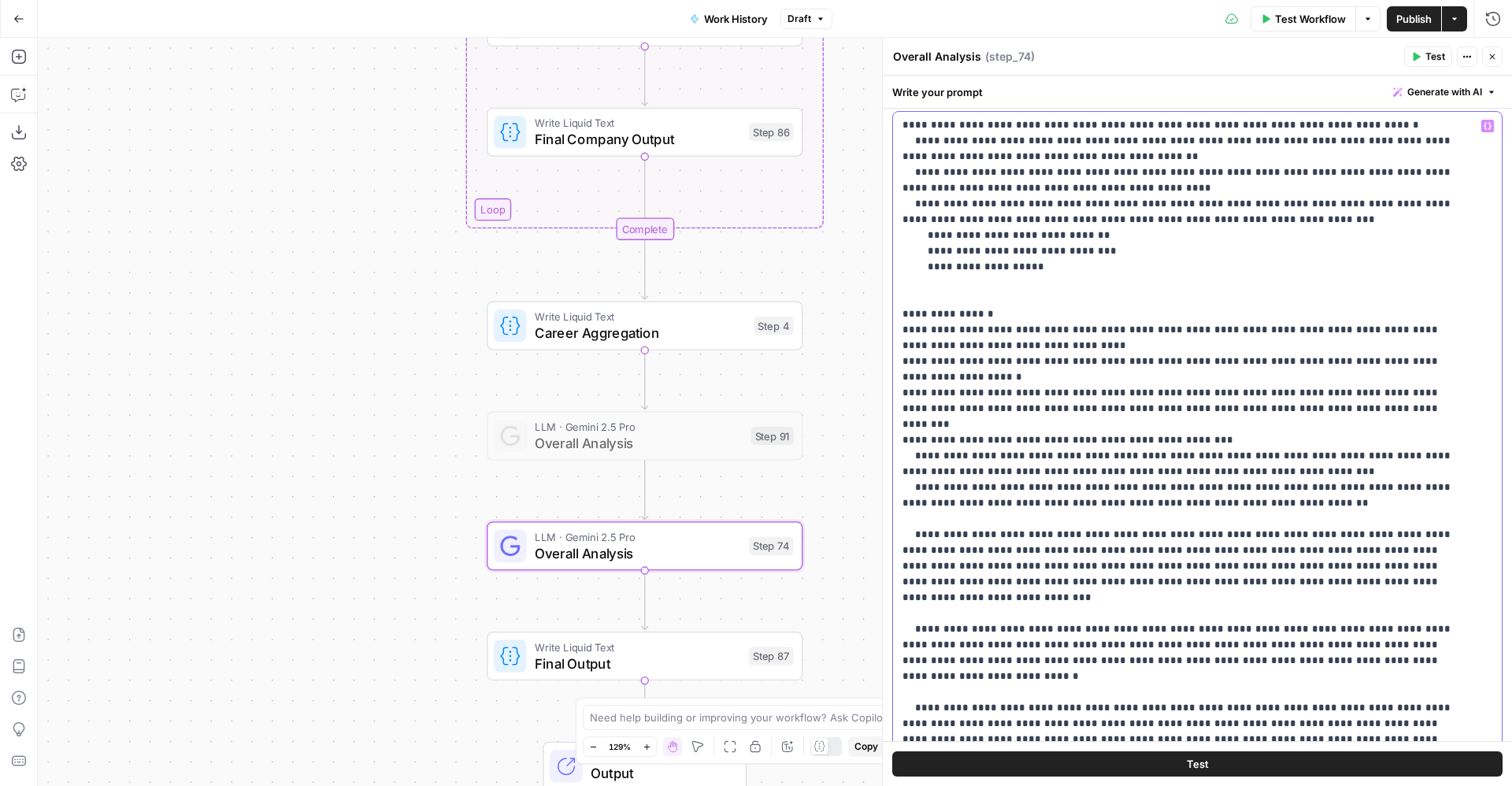
click at [1300, 457] on p "**********" at bounding box center [1179, 416] width 553 height 882
click at [1371, 459] on p "**********" at bounding box center [1179, 416] width 553 height 882
click at [1245, 460] on p "**********" at bounding box center [1179, 416] width 553 height 882
click at [1400, 421] on p "**********" at bounding box center [1179, 416] width 553 height 882
click at [1369, 452] on p "**********" at bounding box center [1179, 416] width 553 height 882
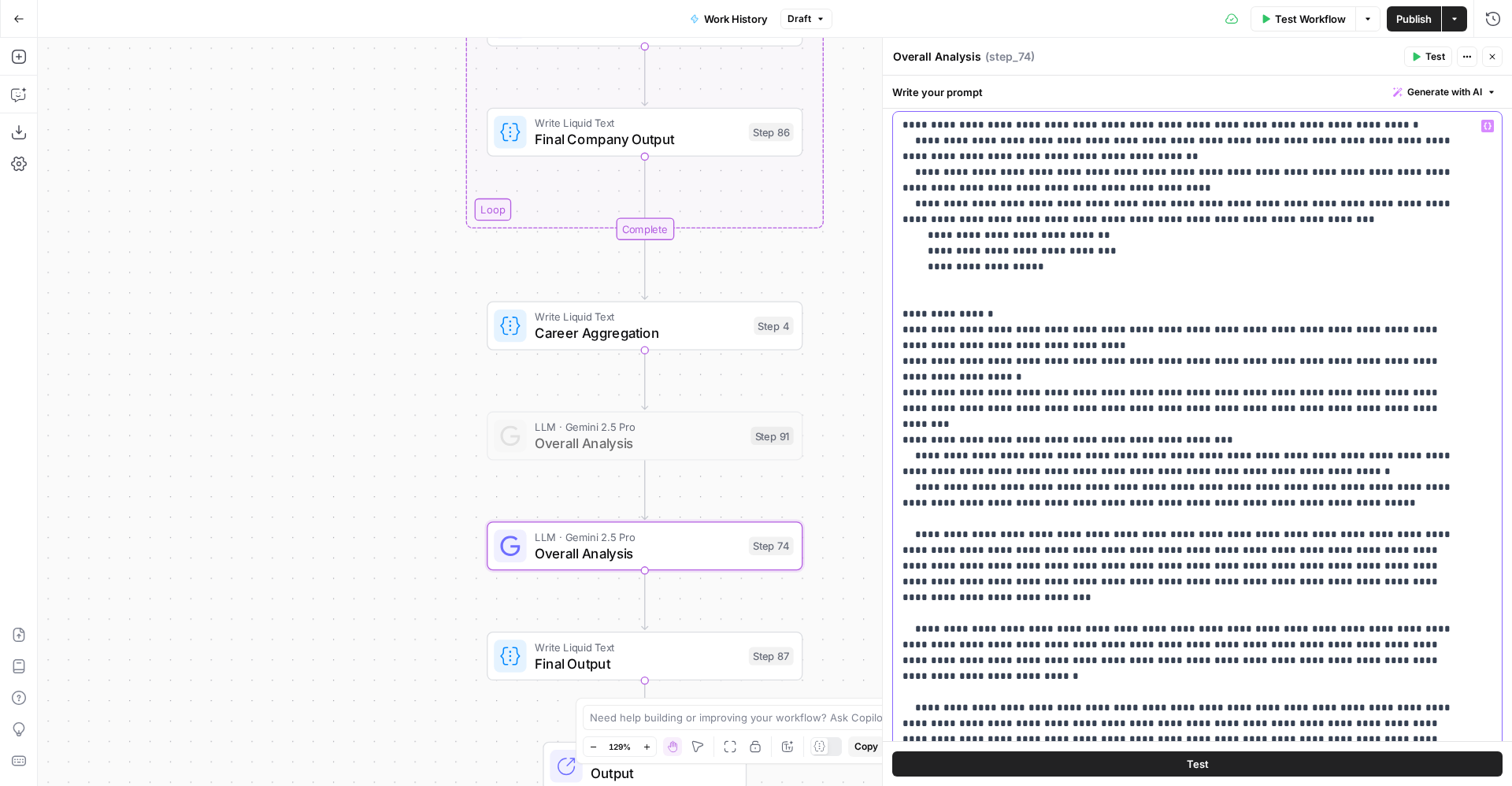
click at [1332, 472] on p "**********" at bounding box center [1179, 416] width 553 height 882
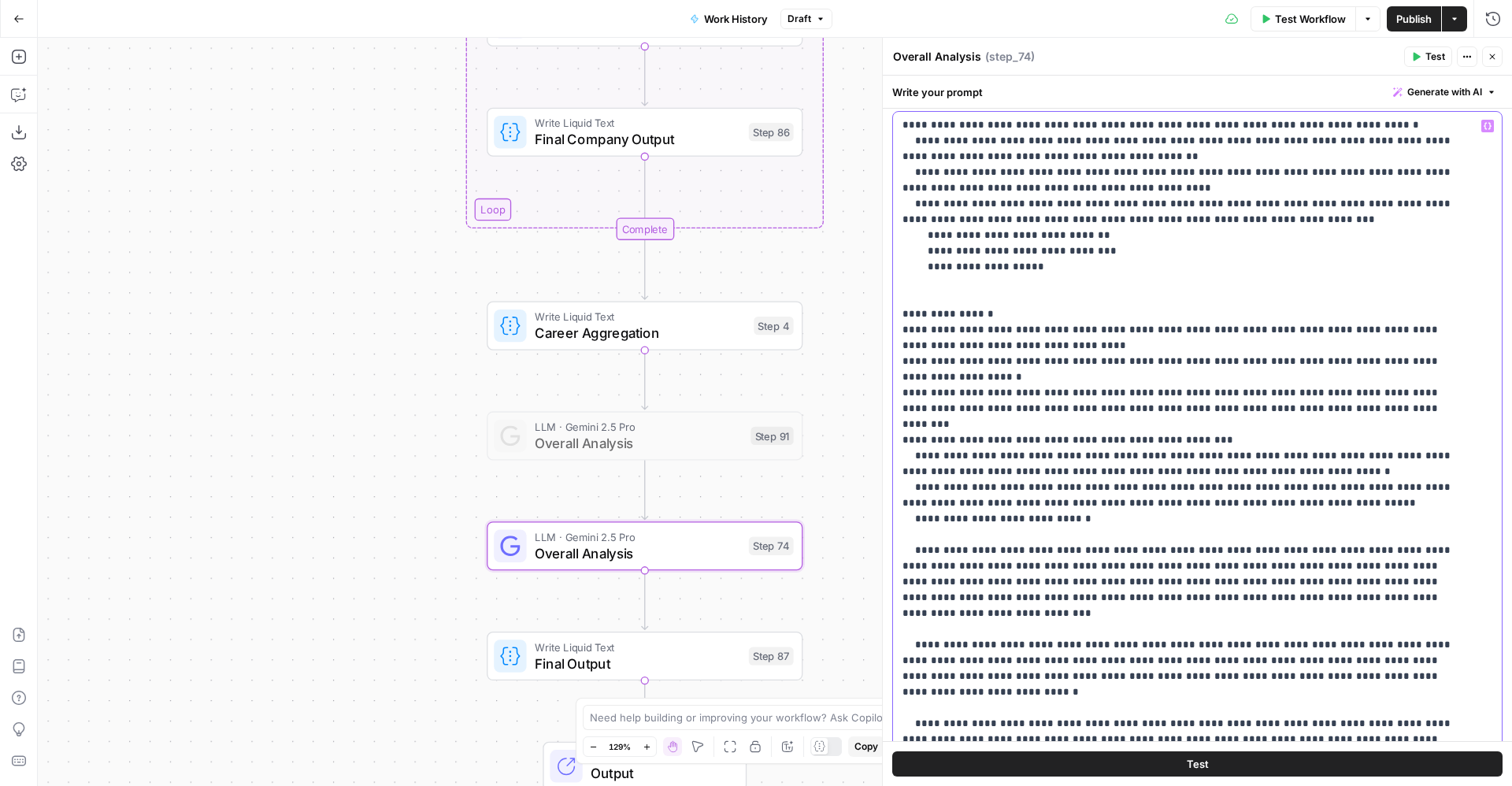
click at [1325, 387] on p "**********" at bounding box center [1179, 424] width 553 height 898
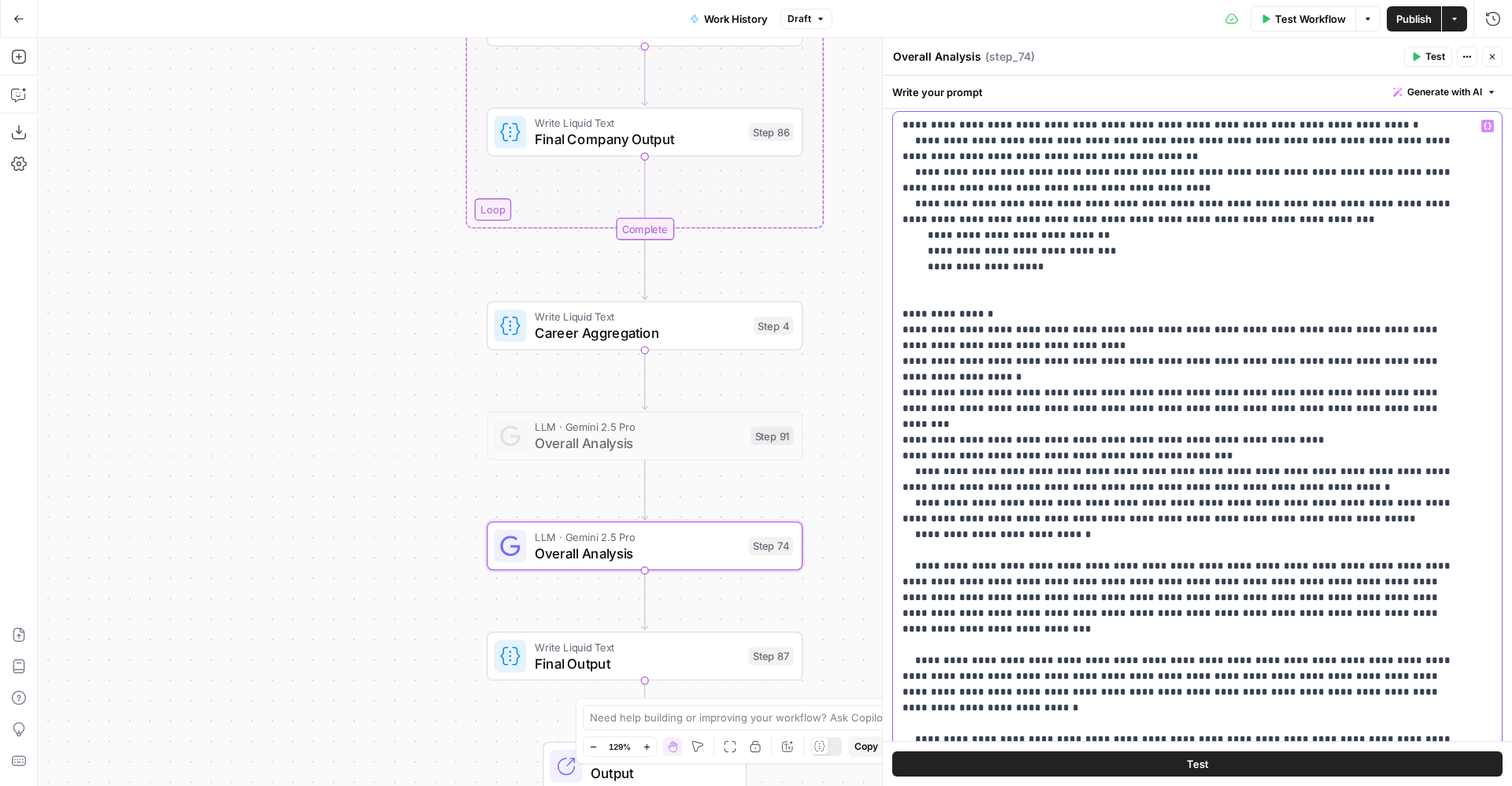
click at [1154, 510] on p "**********" at bounding box center [1179, 432] width 553 height 913
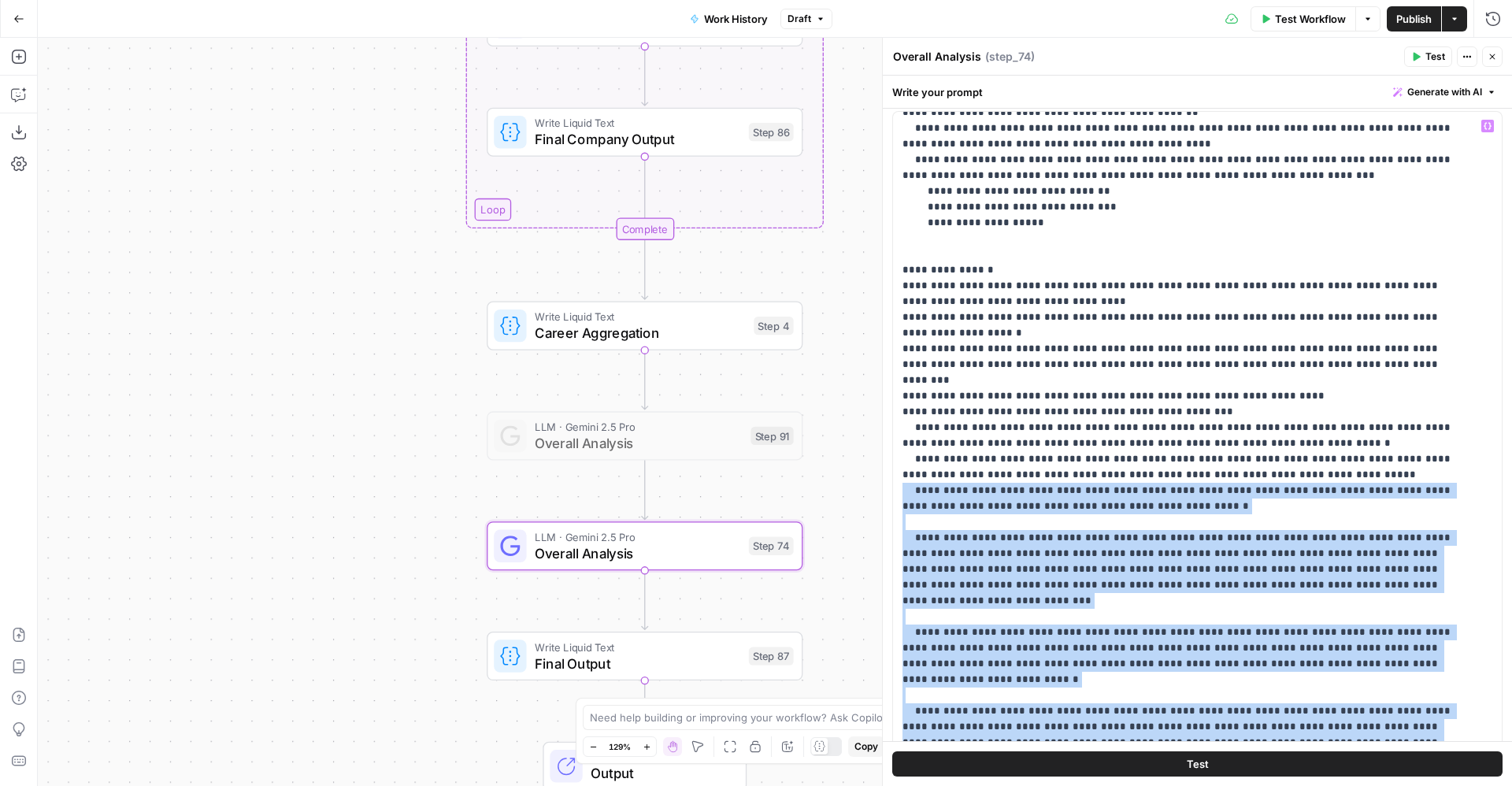
scroll to position [253, 0]
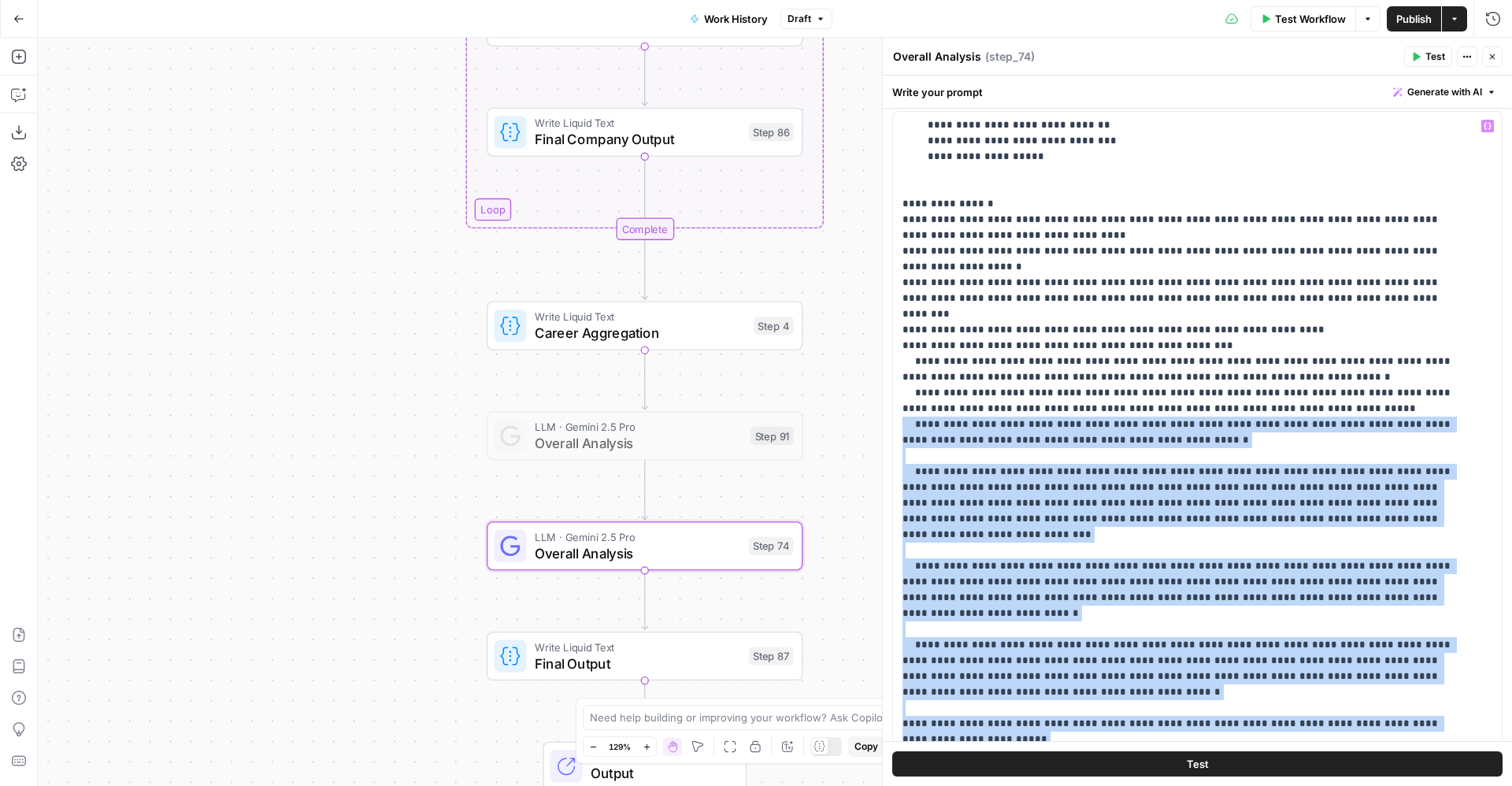
drag, startPoint x: 1148, startPoint y: 469, endPoint x: 1328, endPoint y: 701, distance: 293.6
click at [1328, 701] on p "**********" at bounding box center [1179, 330] width 553 height 929
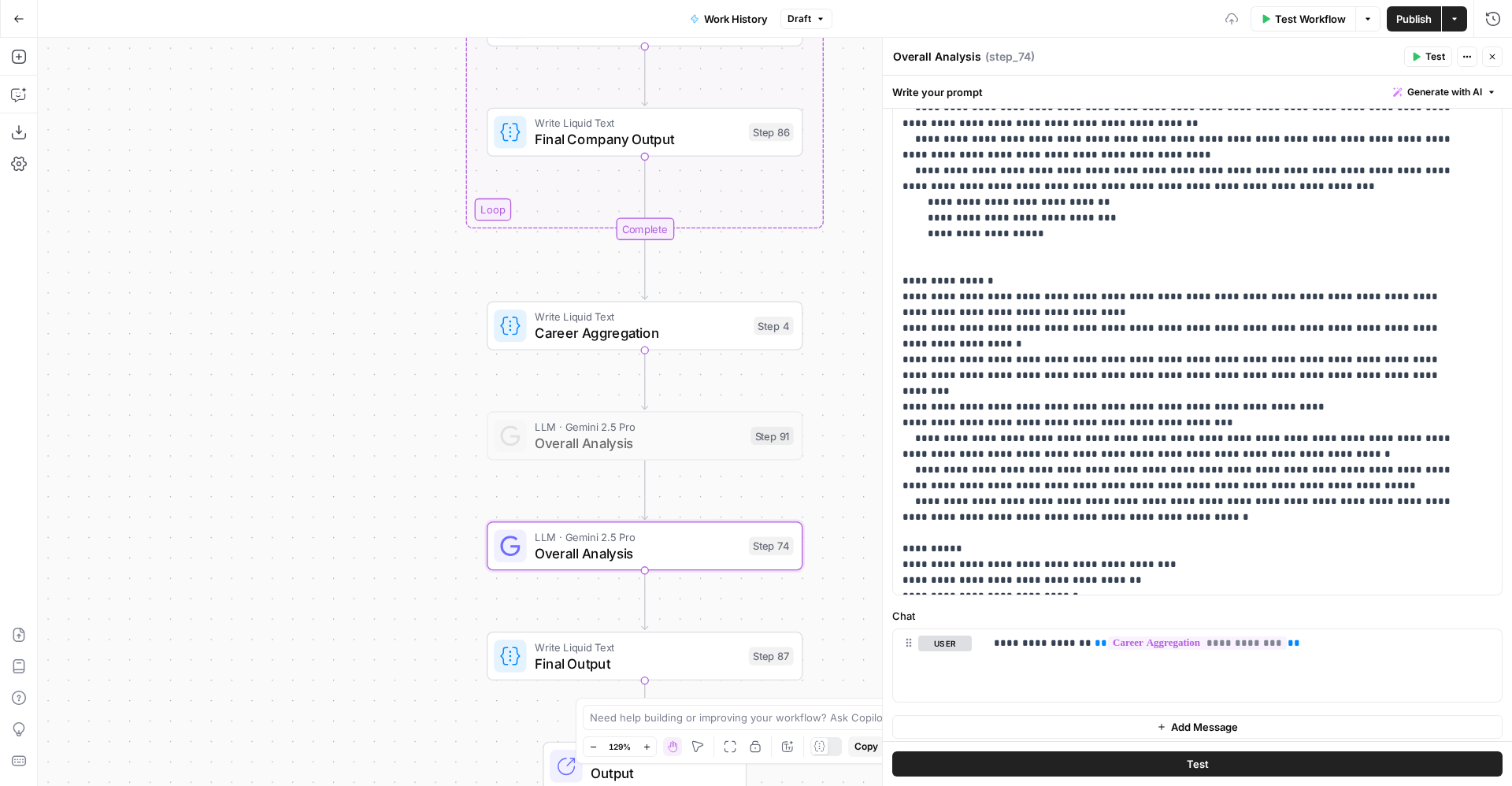
scroll to position [228, 0]
drag, startPoint x: 1099, startPoint y: 546, endPoint x: 947, endPoint y: 556, distance: 152.3
click at [947, 556] on p "**********" at bounding box center [1179, 266] width 553 height 646
drag, startPoint x: 951, startPoint y: 571, endPoint x: 1045, endPoint y: 569, distance: 94.0
click at [1045, 569] on p "**********" at bounding box center [1179, 266] width 553 height 646
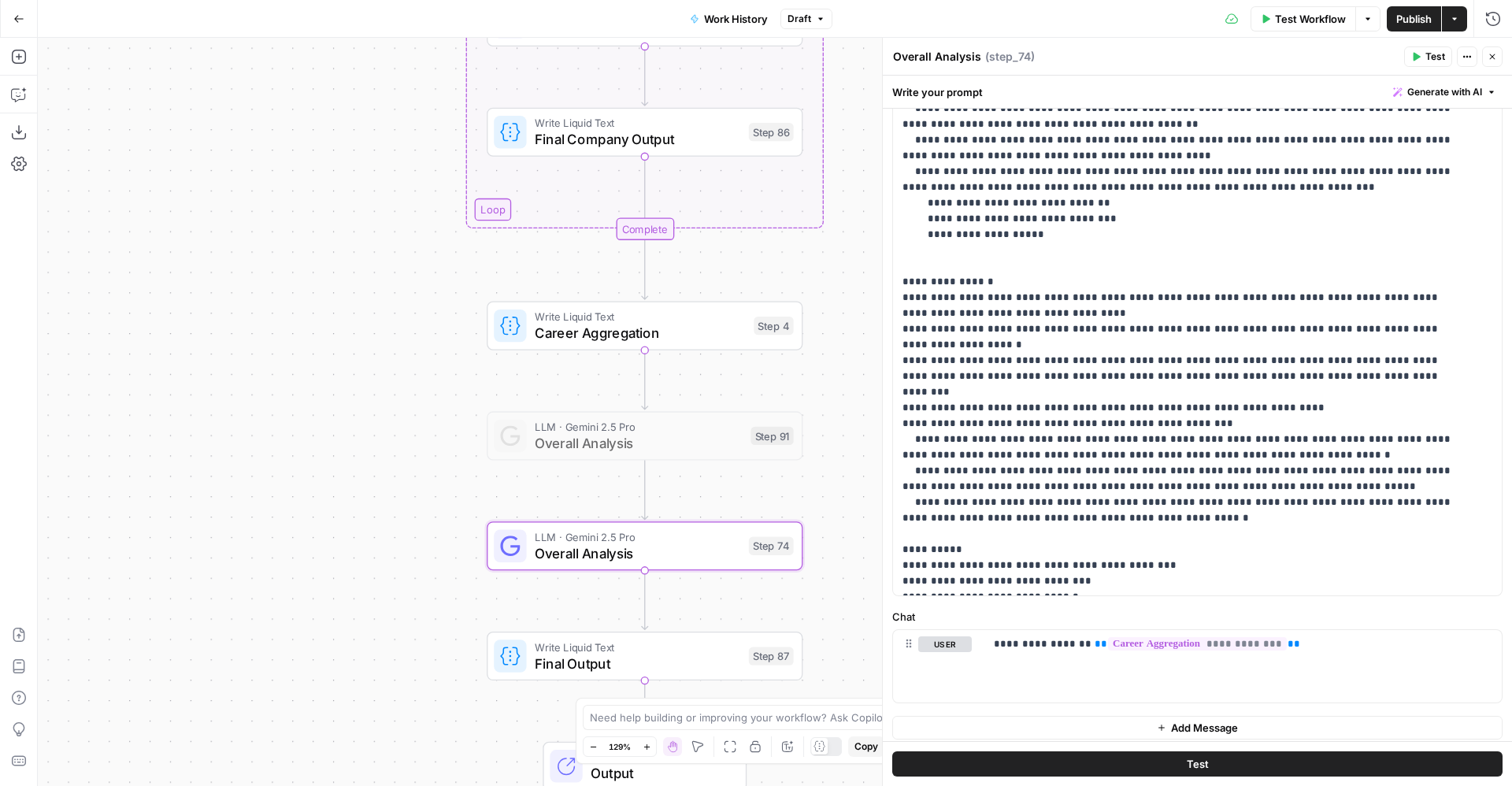
drag, startPoint x: 949, startPoint y: 583, endPoint x: 1128, endPoint y: 578, distance: 179.1
click at [1128, 578] on p "**********" at bounding box center [1179, 266] width 553 height 646
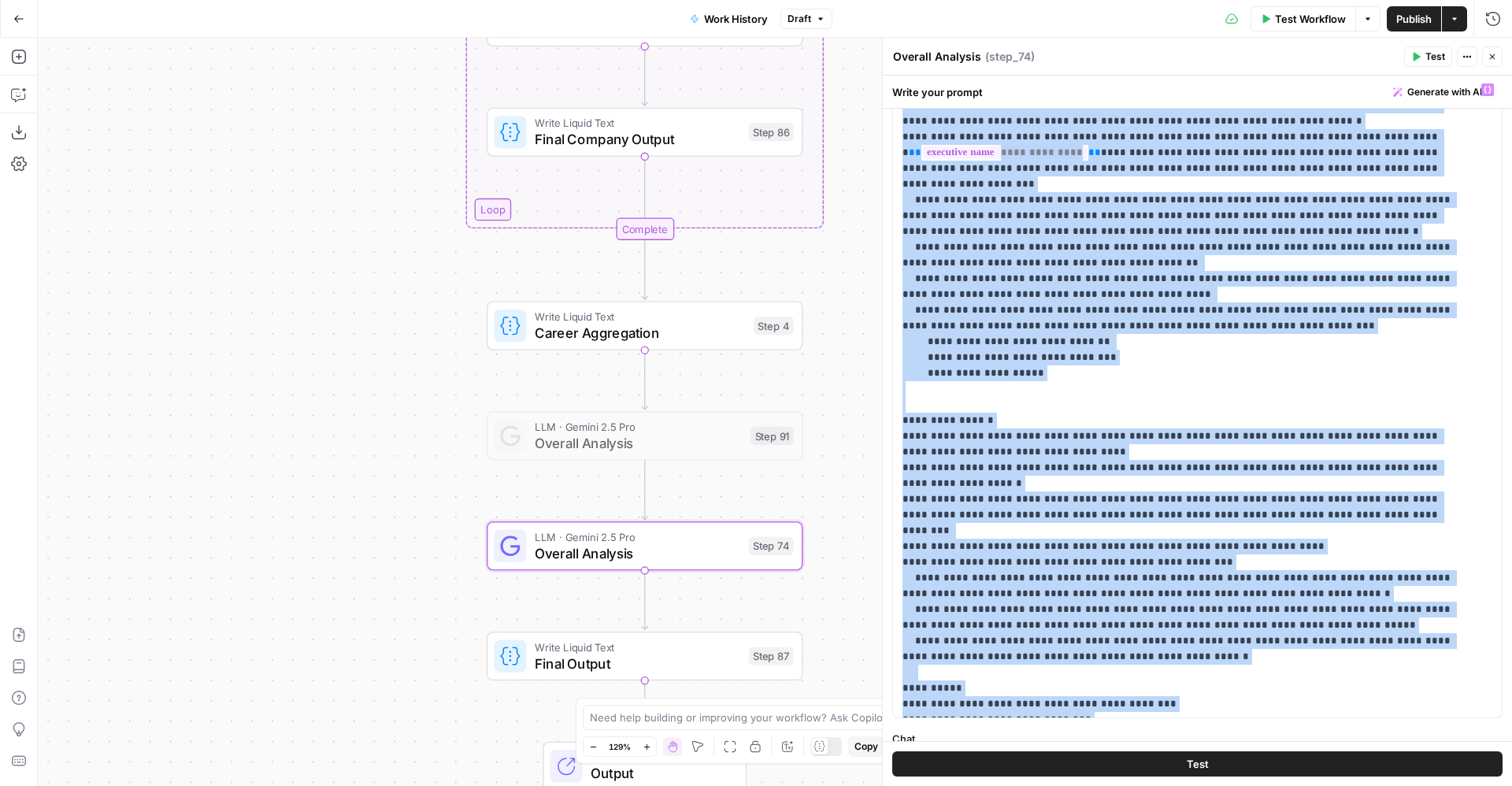
scroll to position [0, 0]
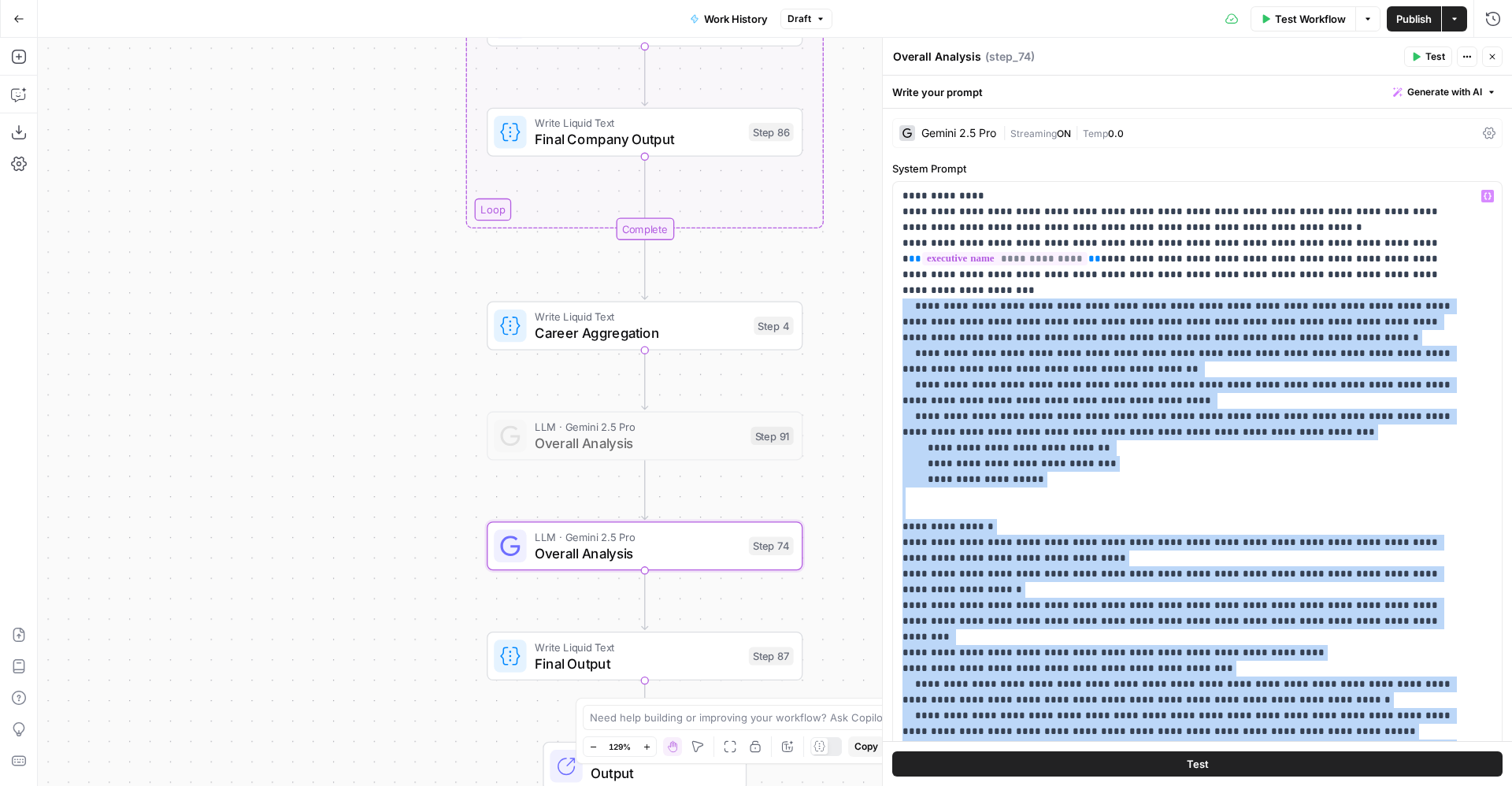
drag, startPoint x: 1107, startPoint y: 587, endPoint x: 895, endPoint y: 297, distance: 359.2
click at [895, 297] on div "**********" at bounding box center [1188, 503] width 590 height 642
click at [1418, 20] on span "Publish" at bounding box center [1414, 18] width 35 height 15
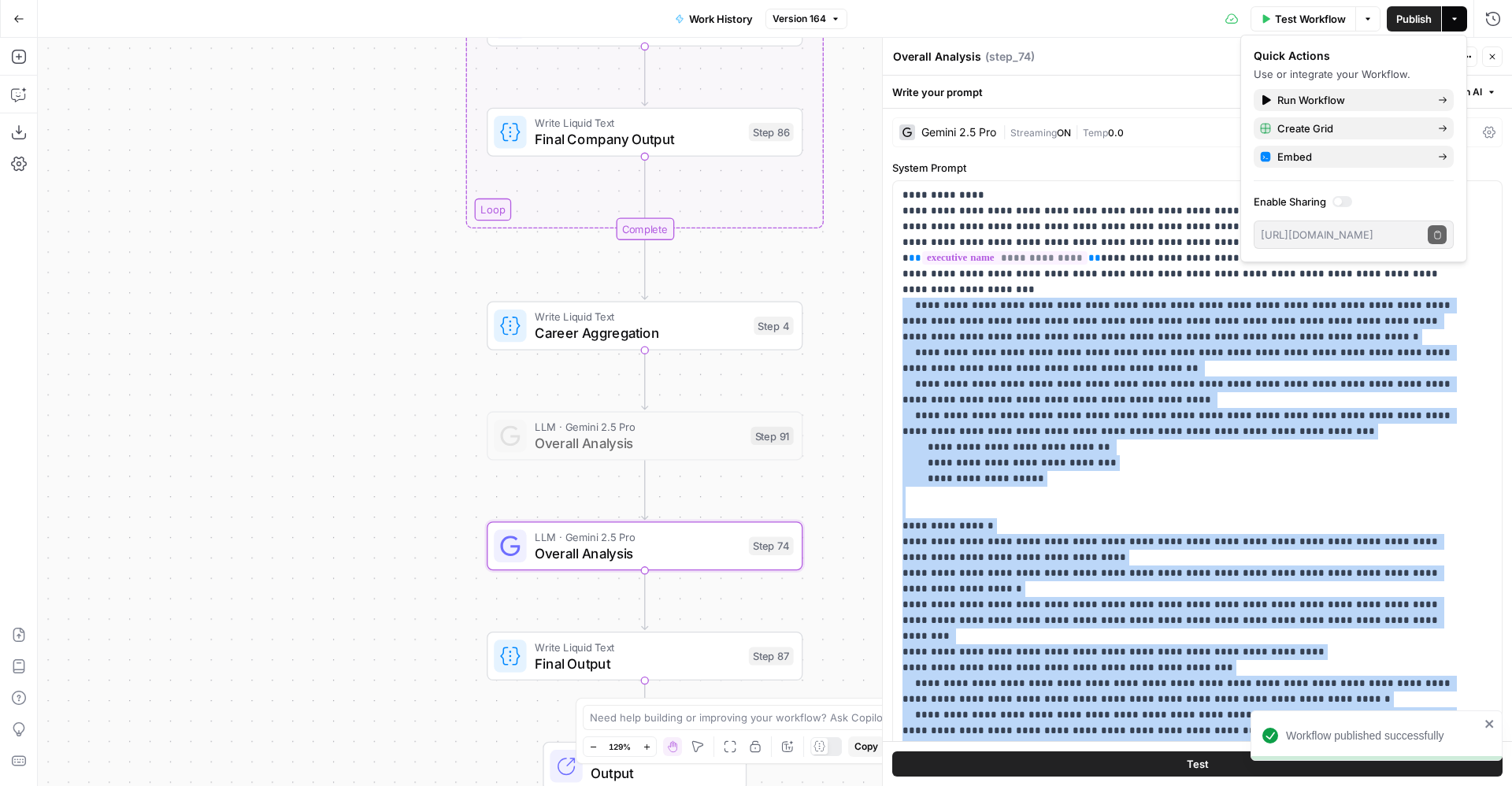
click at [658, 656] on span "Final Output" at bounding box center [637, 662] width 206 height 21
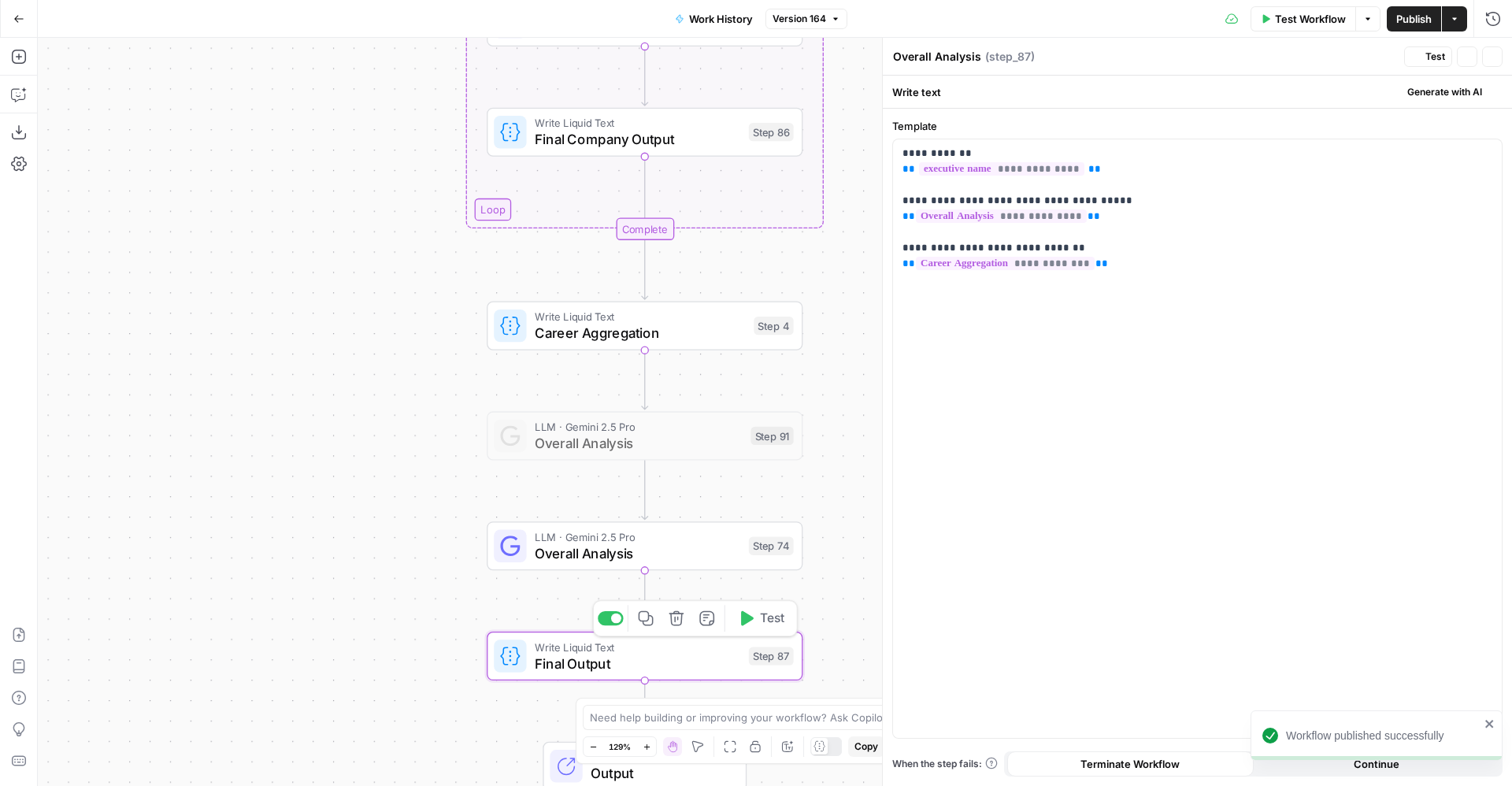
type textarea "Final Output"
click at [708, 558] on span "Overall Analysis" at bounding box center [637, 552] width 206 height 21
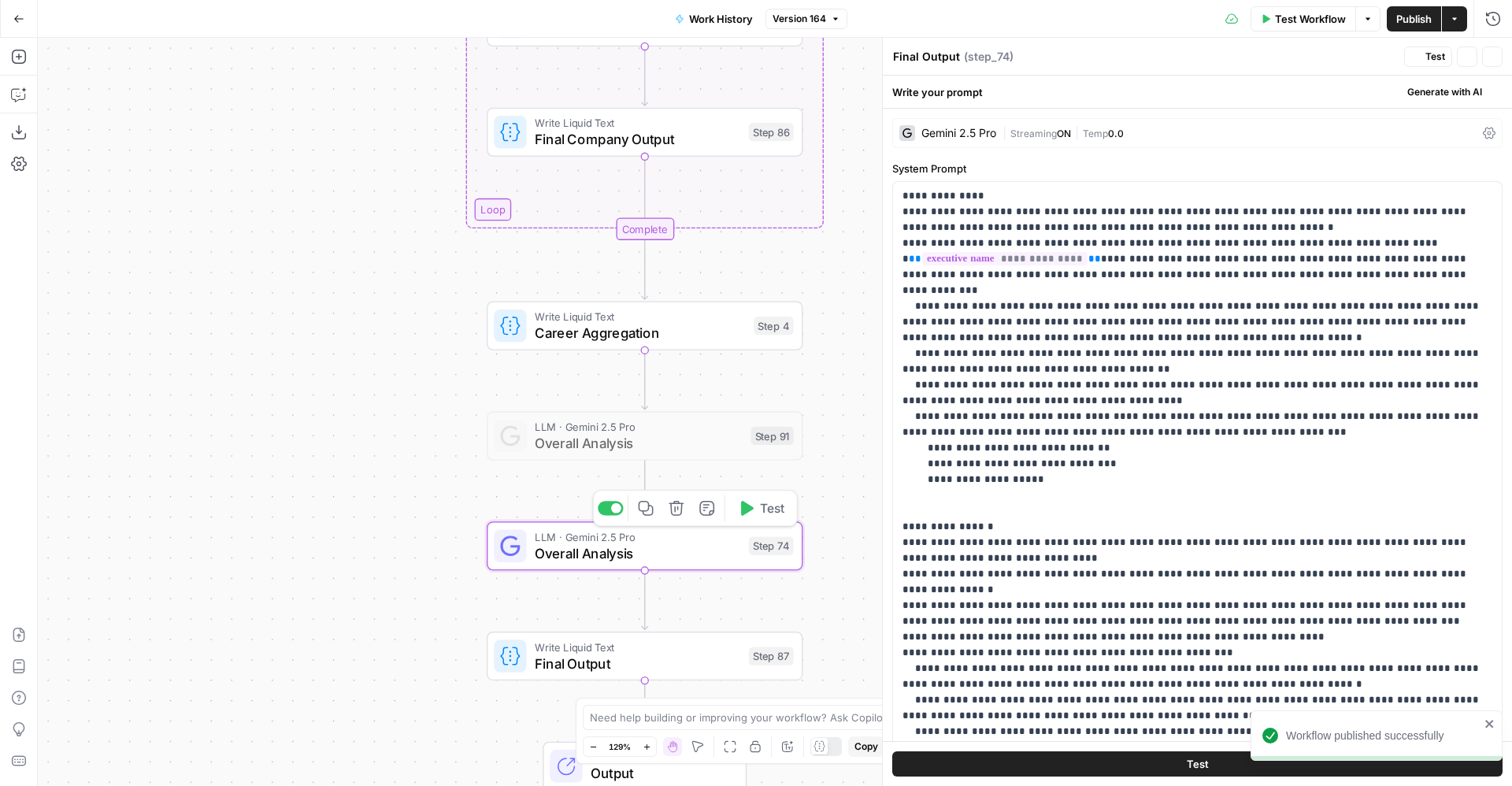
type textarea "Overall Analysis"
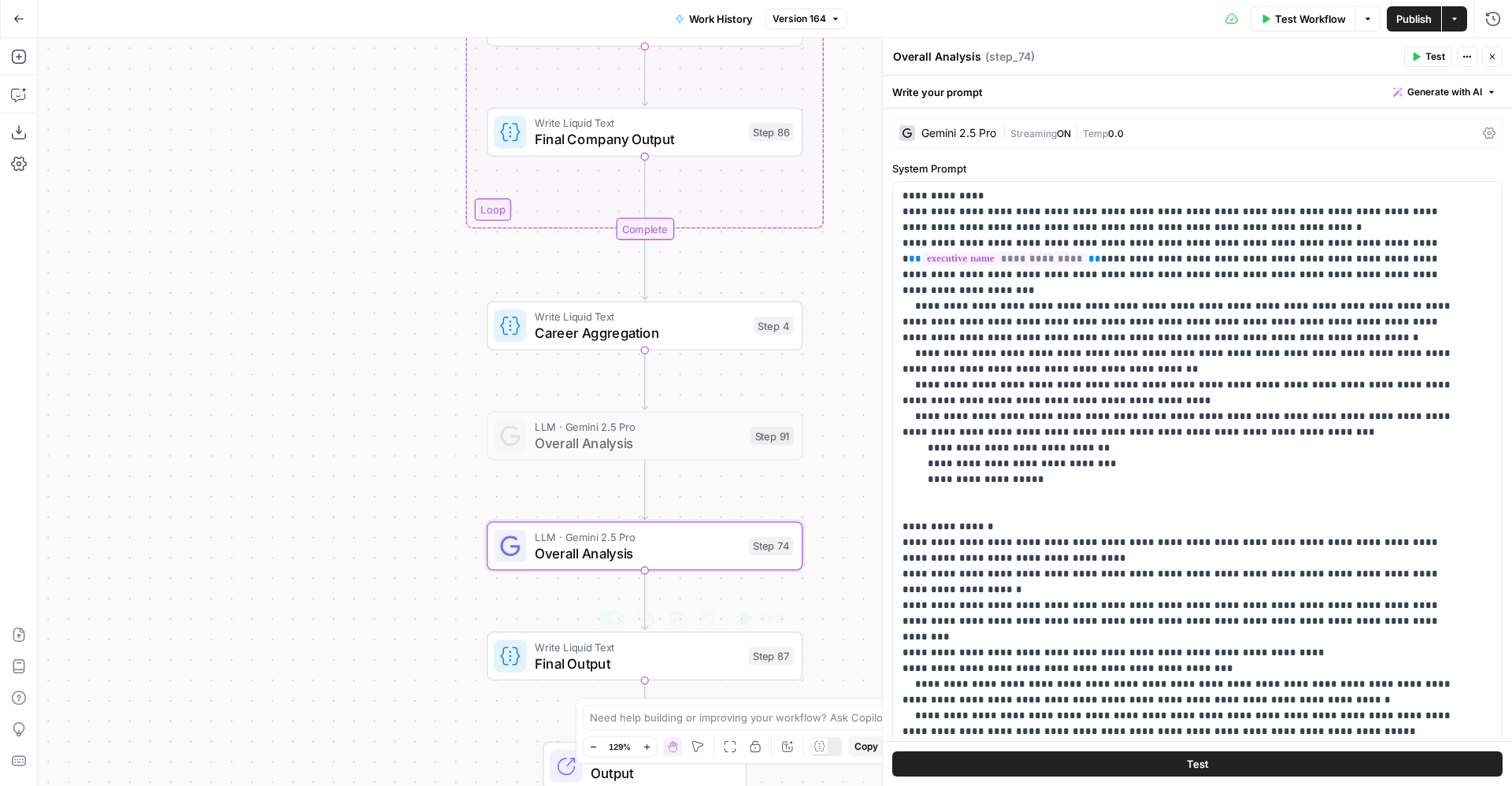
click at [703, 670] on span "Final Output" at bounding box center [637, 662] width 206 height 21
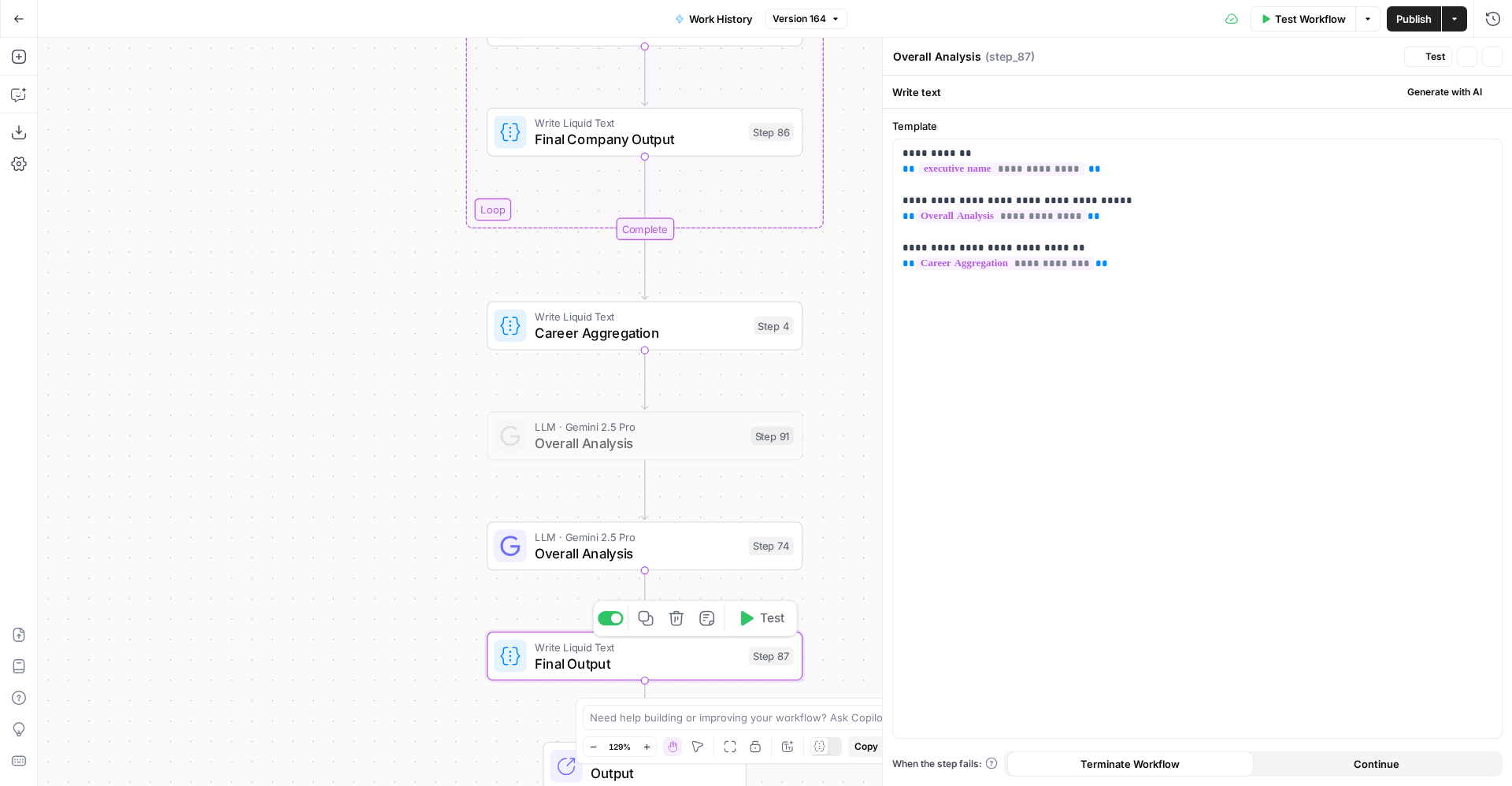
type textarea "Final Output"
drag, startPoint x: 969, startPoint y: 199, endPoint x: 1113, endPoint y: 201, distance: 144.0
click at [1113, 201] on p "**********" at bounding box center [1198, 208] width 590 height 126
drag, startPoint x: 1097, startPoint y: 268, endPoint x: 886, endPoint y: 242, distance: 212.6
click at [886, 242] on div "**********" at bounding box center [1197, 411] width 630 height 748
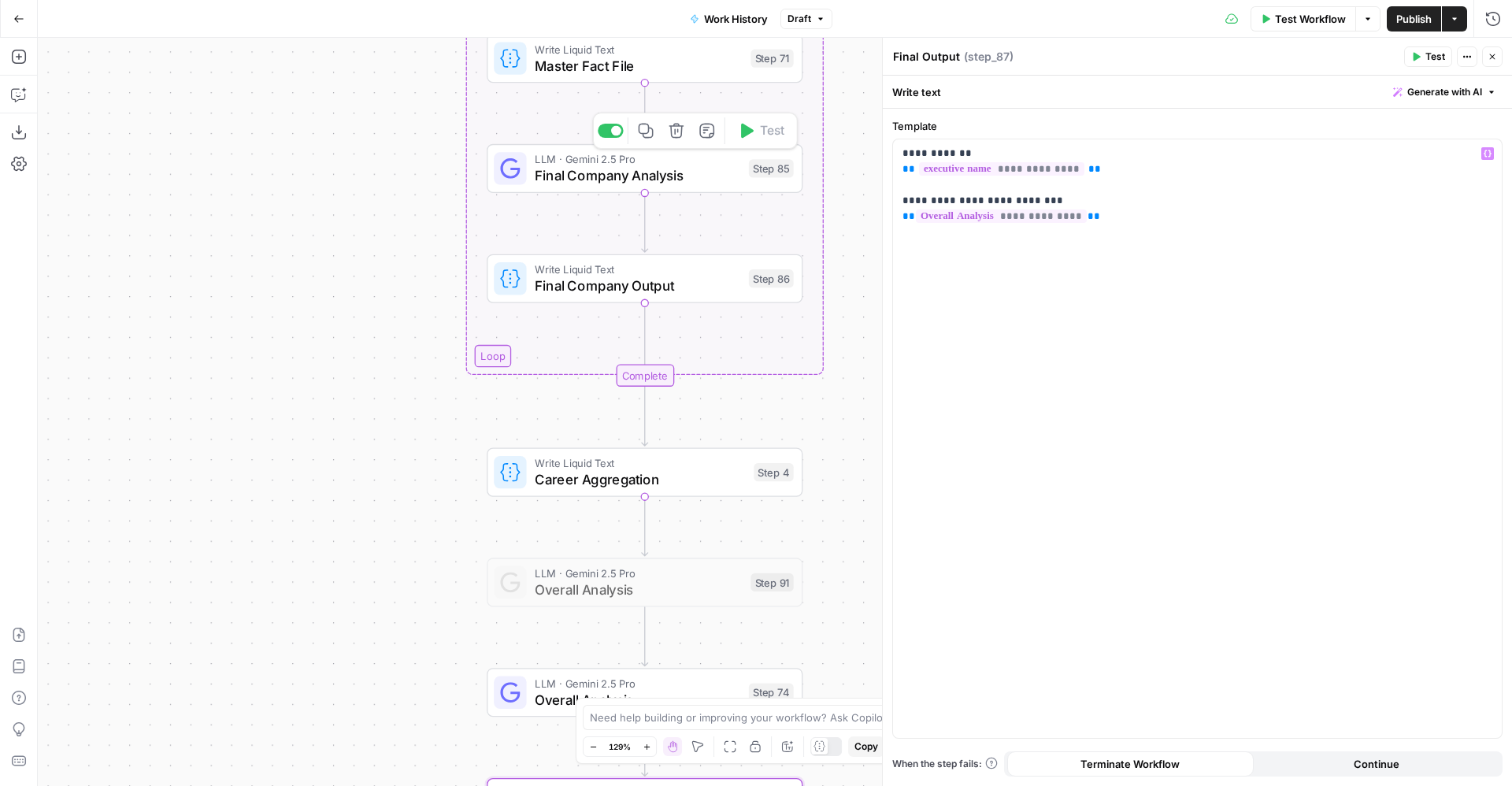
click at [673, 172] on span "Final Company Analysis" at bounding box center [637, 175] width 206 height 21
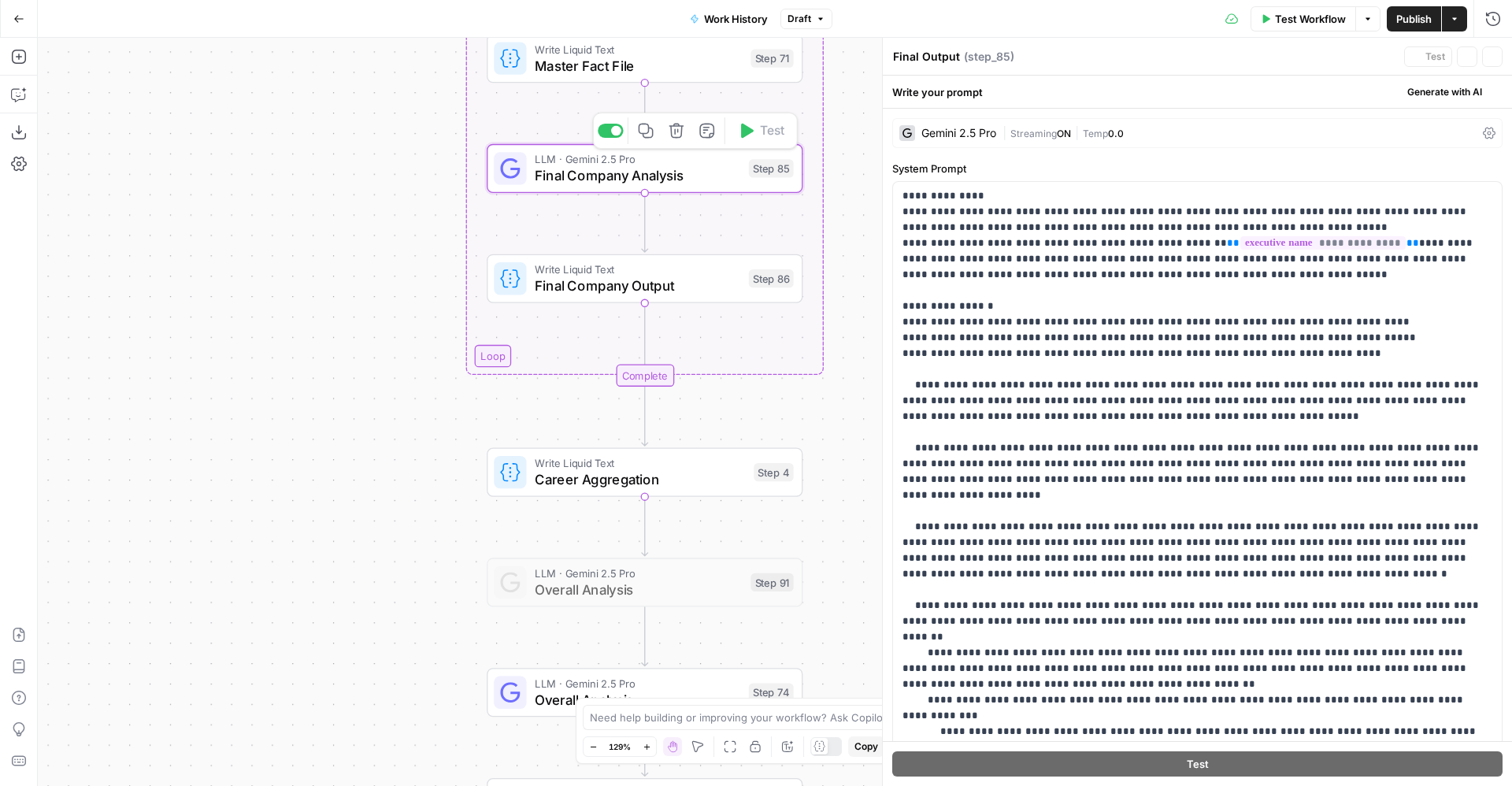
type textarea "Final Company Analysis"
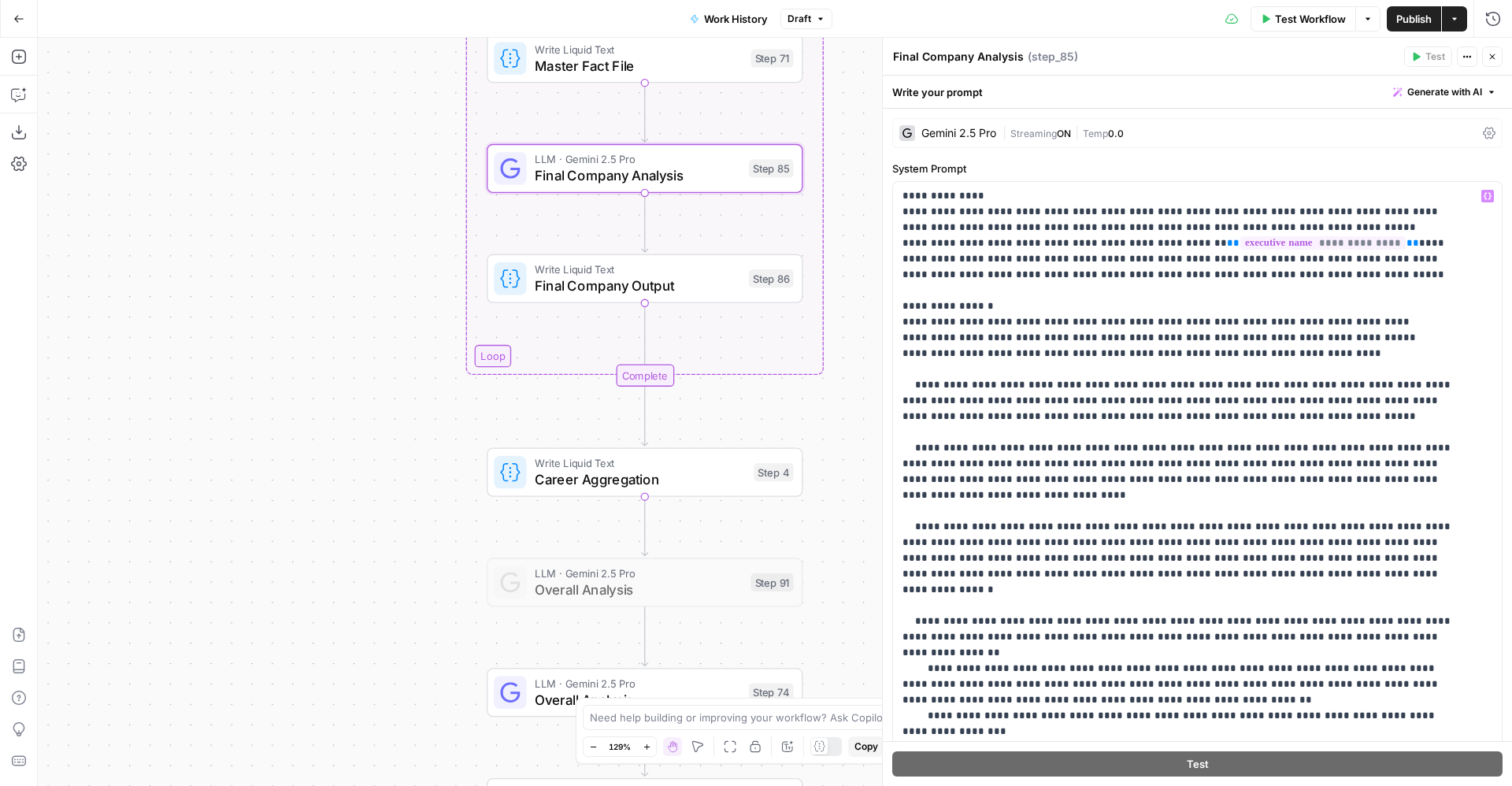
scroll to position [79, 0]
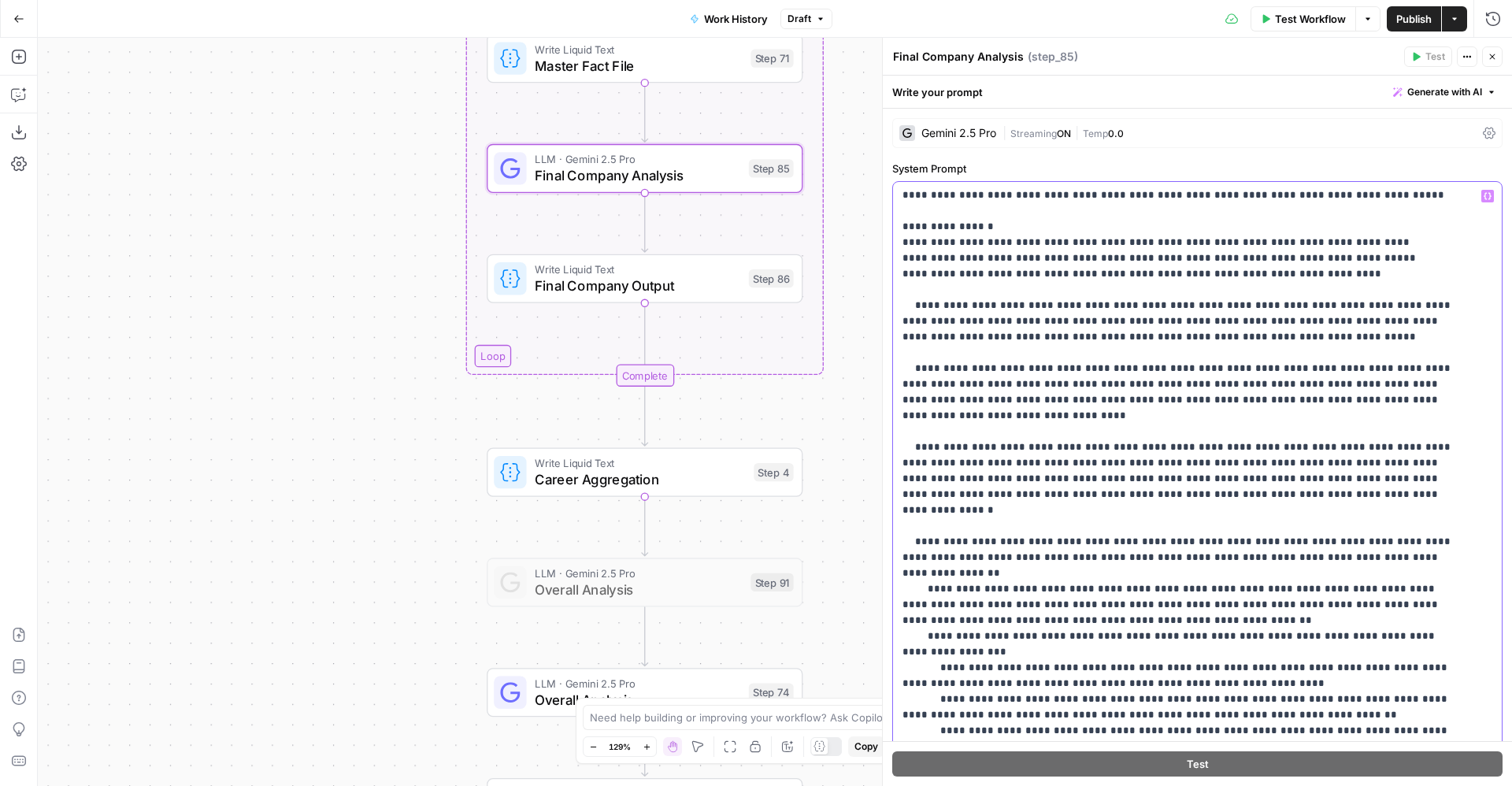
drag, startPoint x: 1016, startPoint y: 728, endPoint x: 901, endPoint y: 306, distance: 437.4
click at [901, 306] on div "**********" at bounding box center [1188, 503] width 590 height 642
click at [1014, 615] on p "**********" at bounding box center [1179, 462] width 553 height 708
drag, startPoint x: 1006, startPoint y: 734, endPoint x: 893, endPoint y: 717, distance: 114.3
click at [893, 717] on div "**********" at bounding box center [1188, 503] width 590 height 642
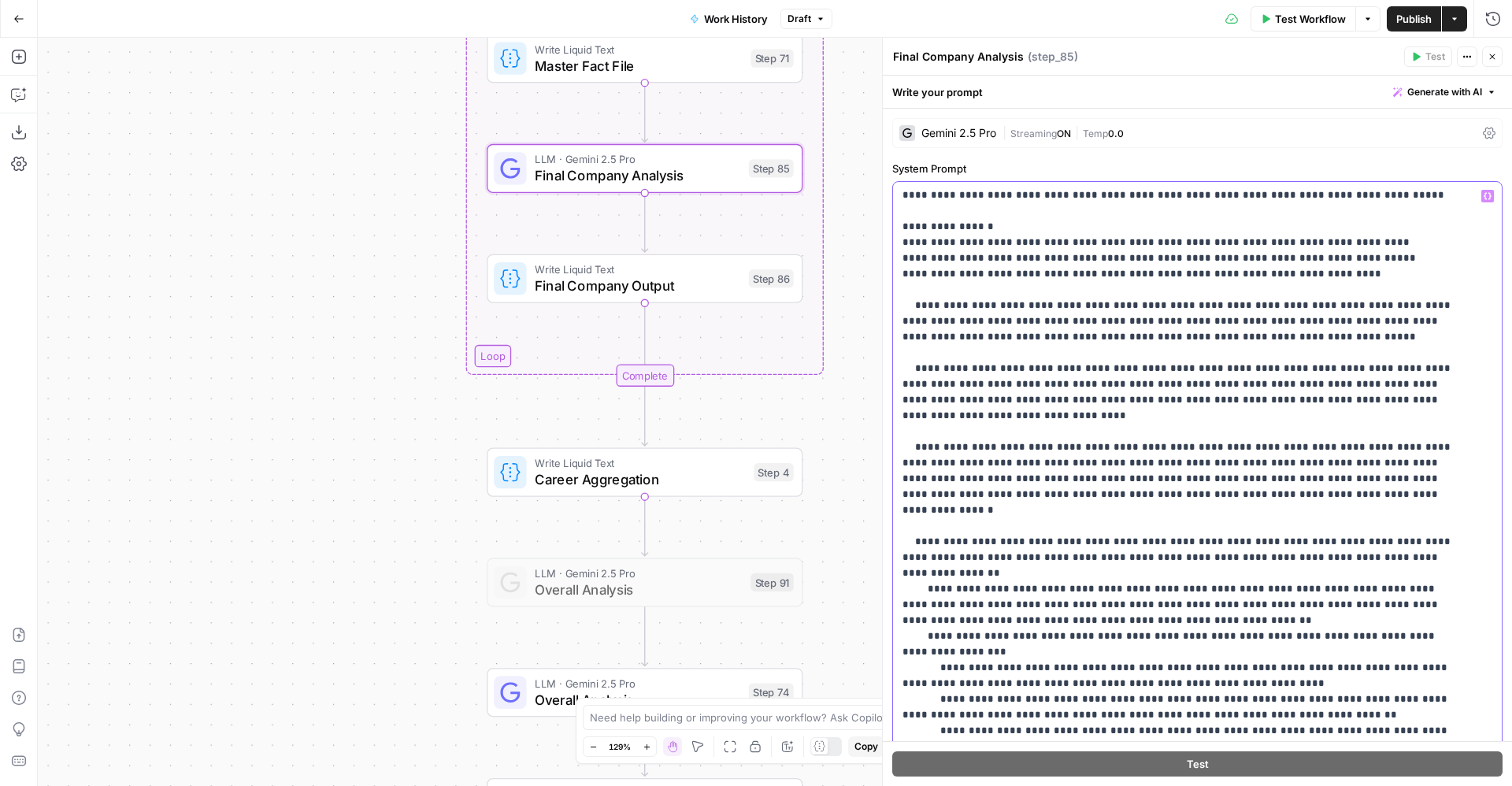
click at [1068, 441] on p "**********" at bounding box center [1179, 462] width 553 height 708
click at [515, 689] on icon at bounding box center [510, 692] width 21 height 21
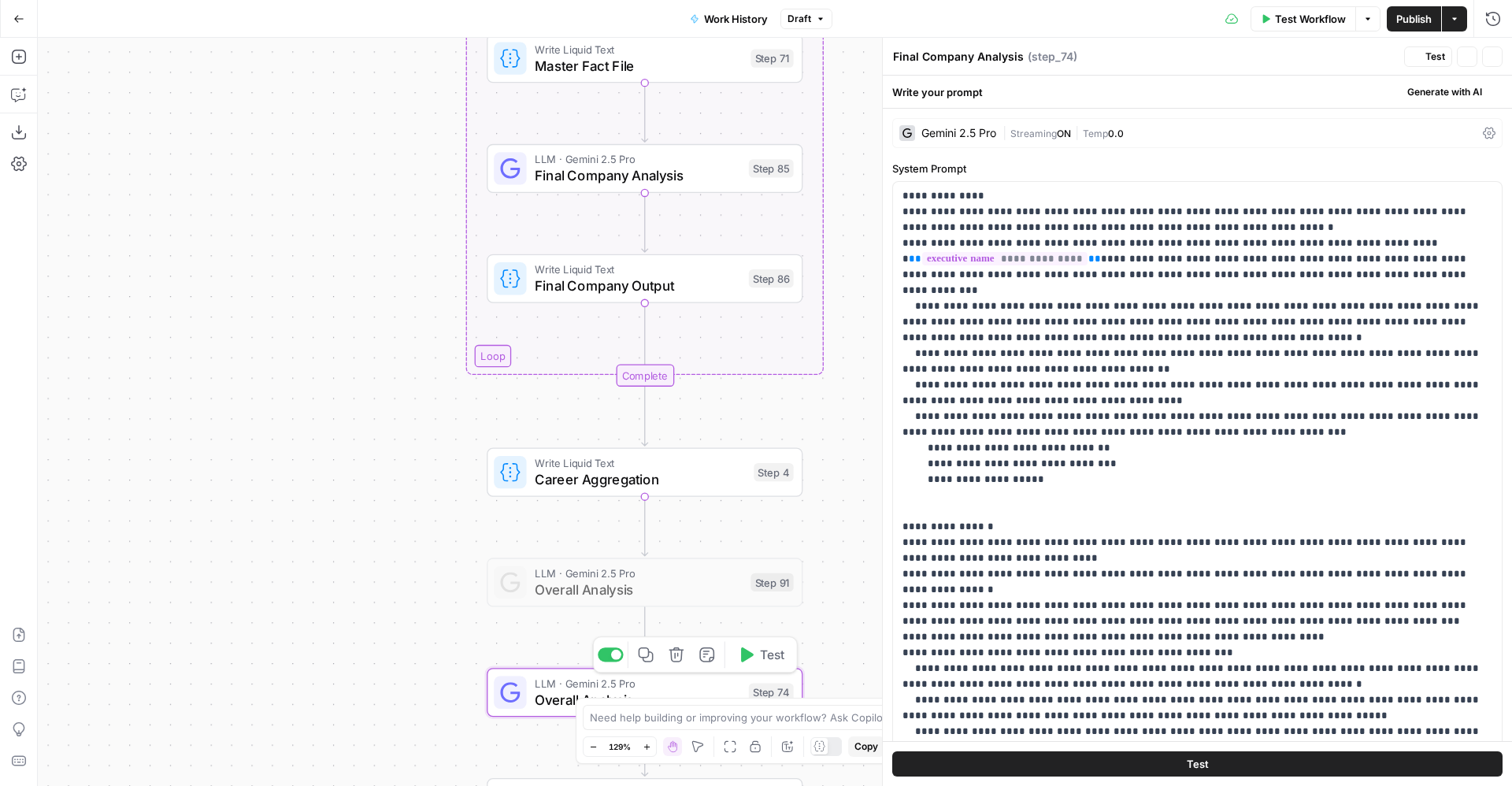
type textarea "Overall Analysis"
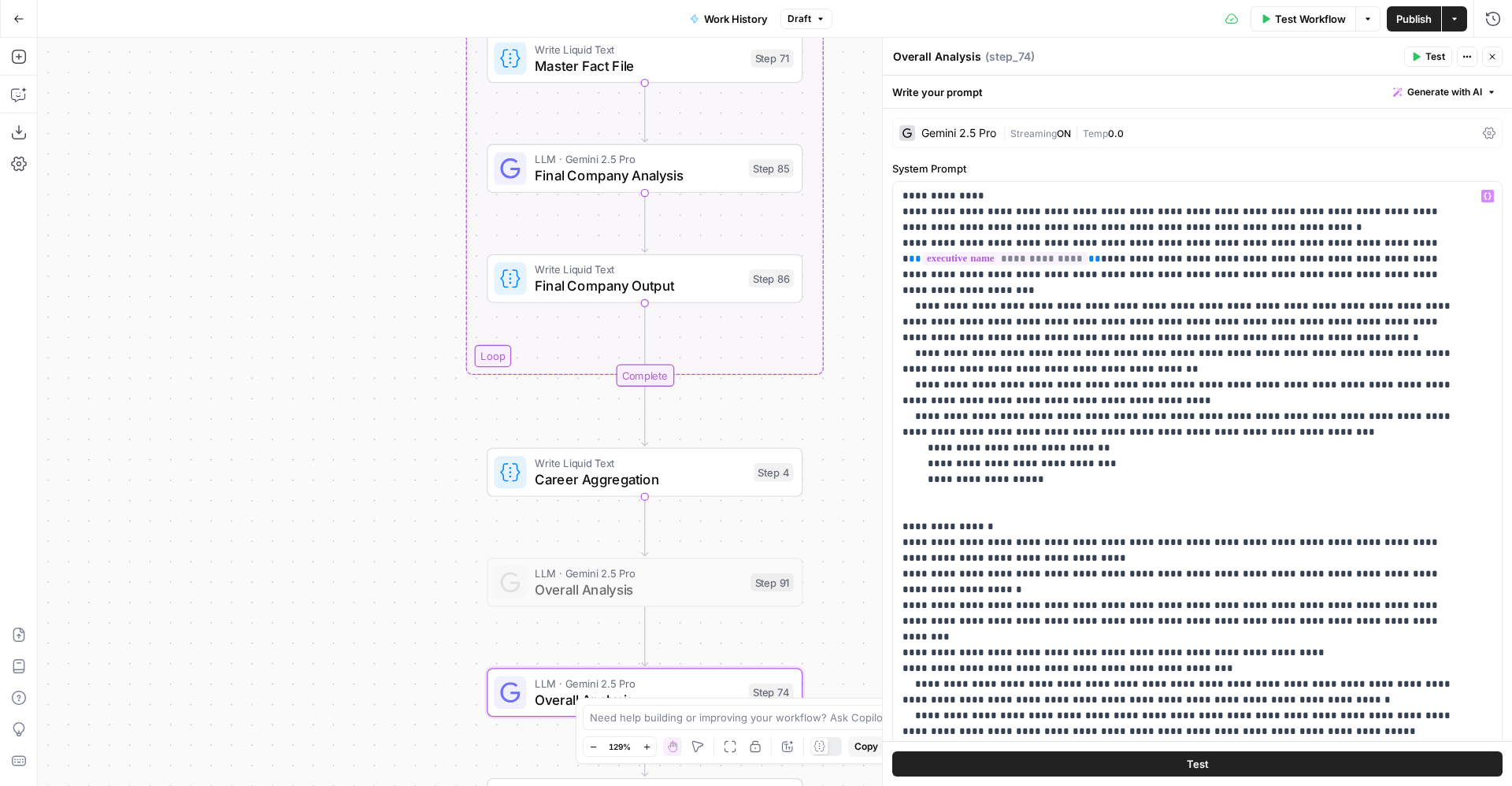
scroll to position [16, 0]
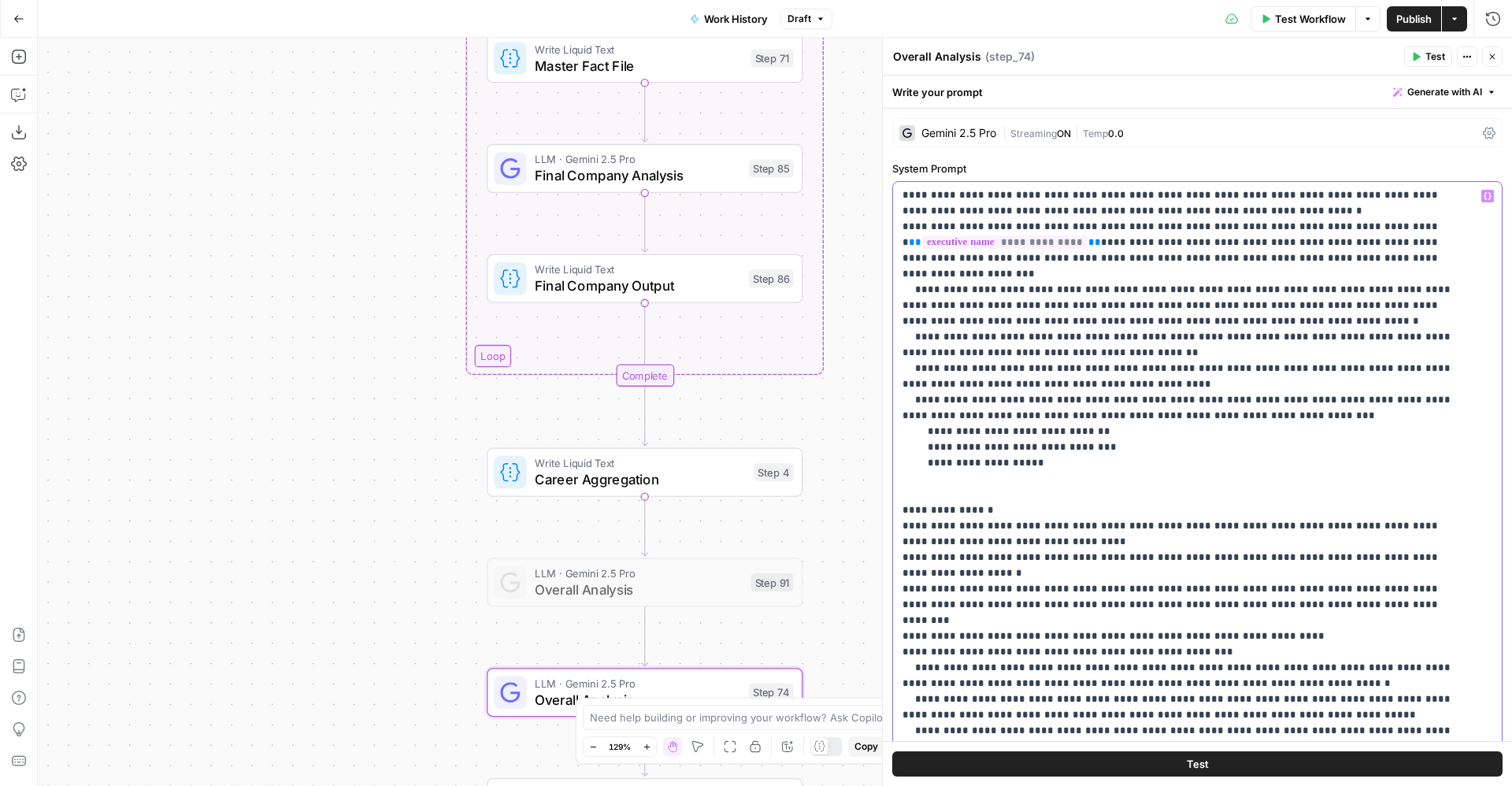
drag, startPoint x: 899, startPoint y: 494, endPoint x: 1185, endPoint y: 769, distance: 396.8
click at [1185, 769] on div "**********" at bounding box center [1197, 430] width 629 height 710
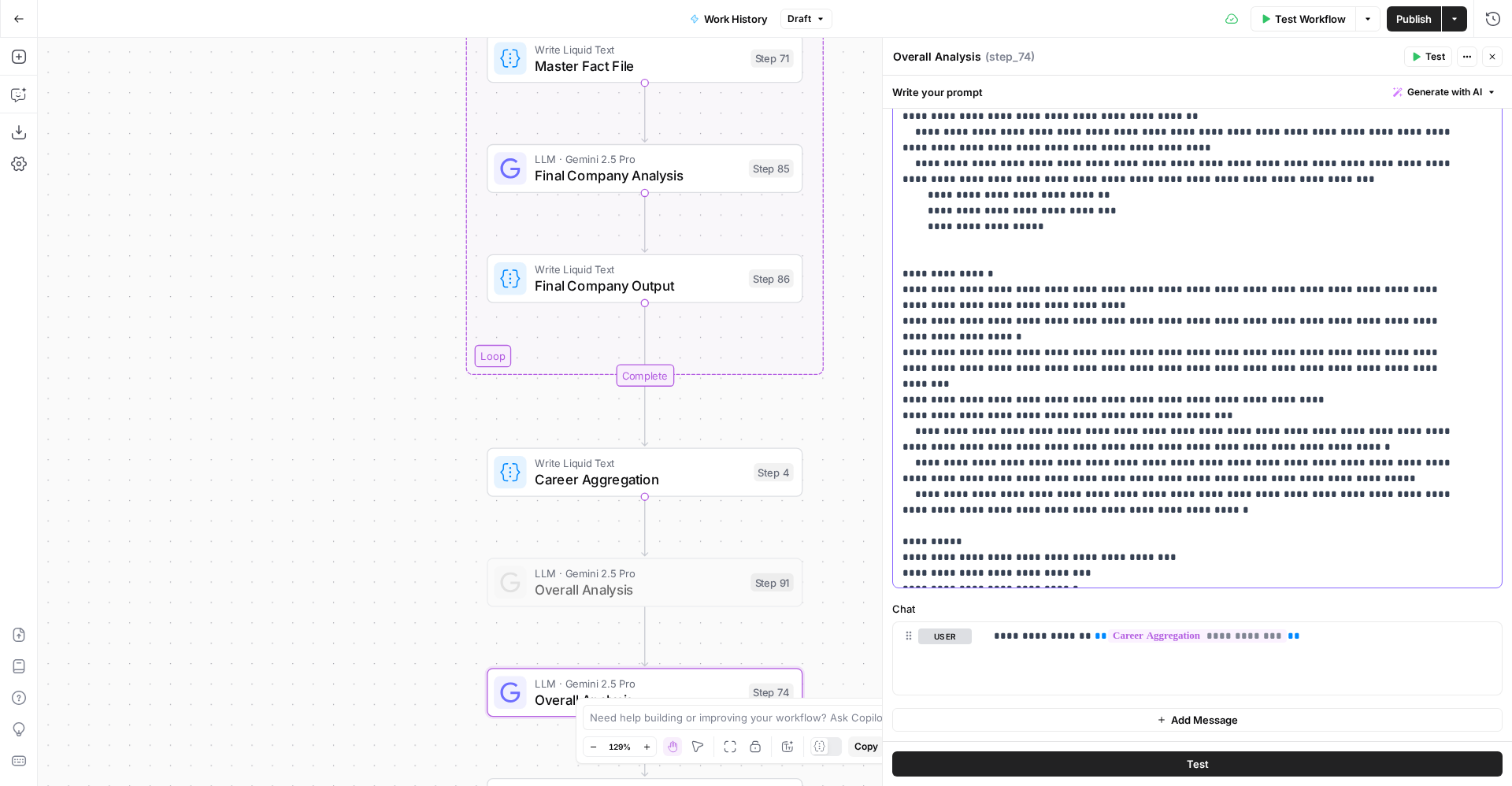
scroll to position [236, 0]
copy p "**********"
click at [1415, 14] on span "Publish" at bounding box center [1414, 18] width 35 height 15
